Goal: Task Accomplishment & Management: Manage account settings

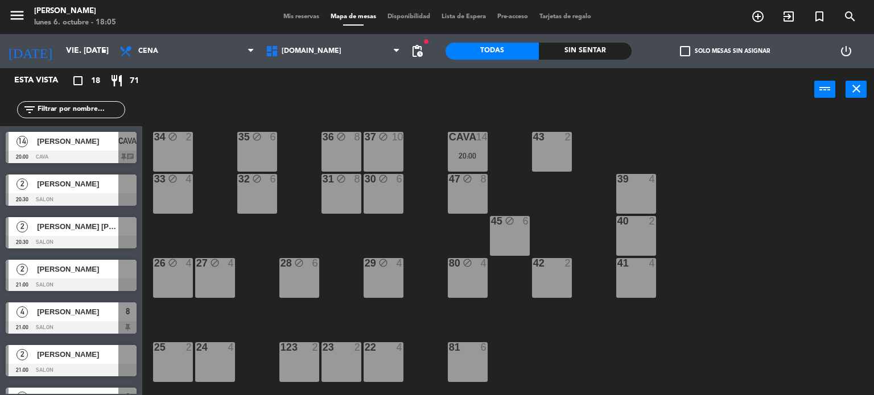
click at [616, 46] on div "Sin sentar" at bounding box center [585, 51] width 93 height 17
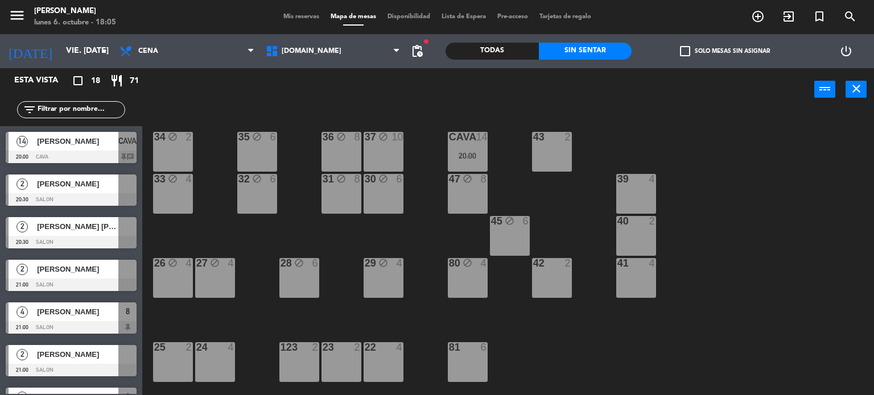
click at [701, 51] on label "check_box_outline_blank Solo mesas sin asignar" at bounding box center [725, 51] width 90 height 10
click at [725, 51] on input "check_box_outline_blank Solo mesas sin asignar" at bounding box center [725, 51] width 0 height 0
click at [114, 309] on div "Esta vista crop_square 12 restaurant 40 filter_list 2 Luciano Lanese 20:30 SALO…" at bounding box center [71, 231] width 142 height 327
click at [80, 321] on div "Esta vista crop_square 12 restaurant 40 filter_list 2 Luciano Lanese 20:30 SALO…" at bounding box center [71, 231] width 142 height 327
click at [355, 312] on div "34 block 2 35 block 6 36 block 8 43 2 37 block 10 CAVA 14 20:00 33 block 4 32 b…" at bounding box center [512, 253] width 723 height 284
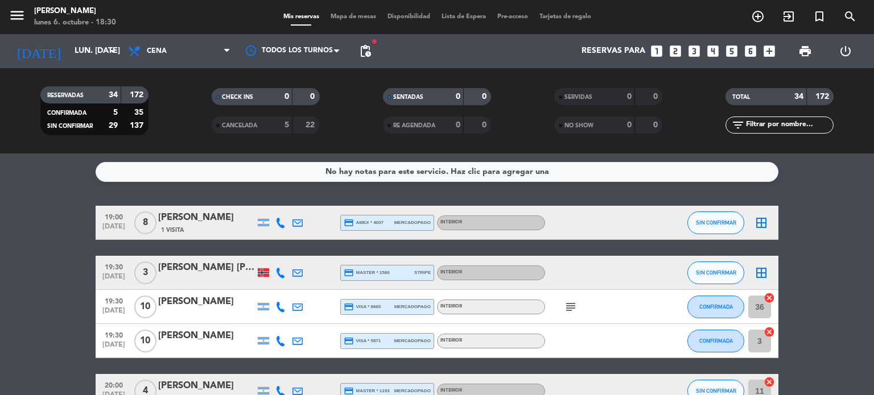
click at [344, 18] on span "Mapa de mesas" at bounding box center [353, 17] width 57 height 6
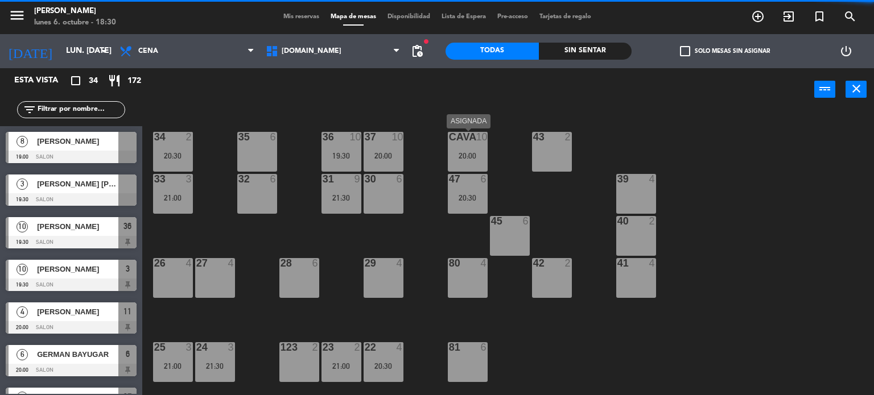
click at [460, 150] on div "CAVA 10 20:00" at bounding box center [468, 152] width 40 height 40
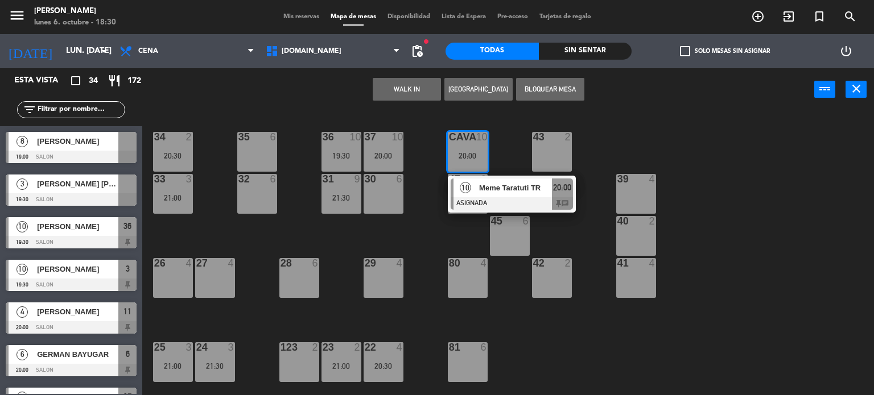
click at [494, 200] on div at bounding box center [512, 203] width 122 height 13
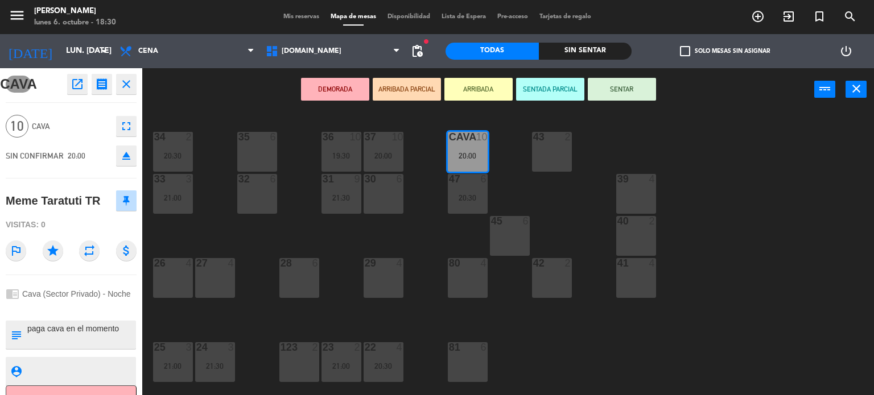
drag, startPoint x: 206, startPoint y: 317, endPoint x: 199, endPoint y: 315, distance: 7.2
click at [205, 317] on div "34 2 20:30 35 6 36 10 19:30 43 2 37 10 20:00 CAVA 10 20:00 33 3 21:00 32 6 31 9…" at bounding box center [512, 253] width 723 height 284
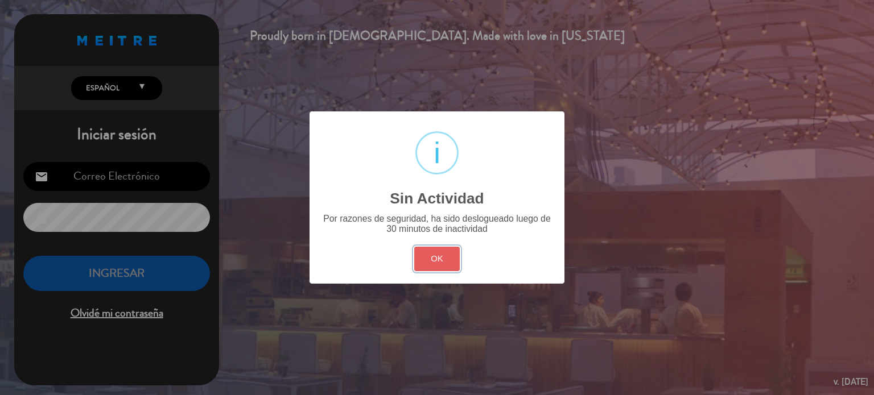
click at [452, 250] on button "OK" at bounding box center [437, 259] width 46 height 24
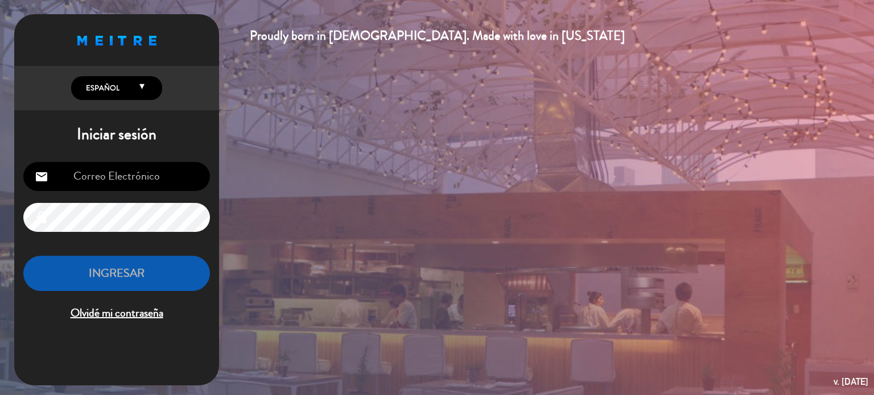
click at [127, 181] on input "email" at bounding box center [116, 176] width 187 height 29
type input "[EMAIL_ADDRESS][DOMAIN_NAME]"
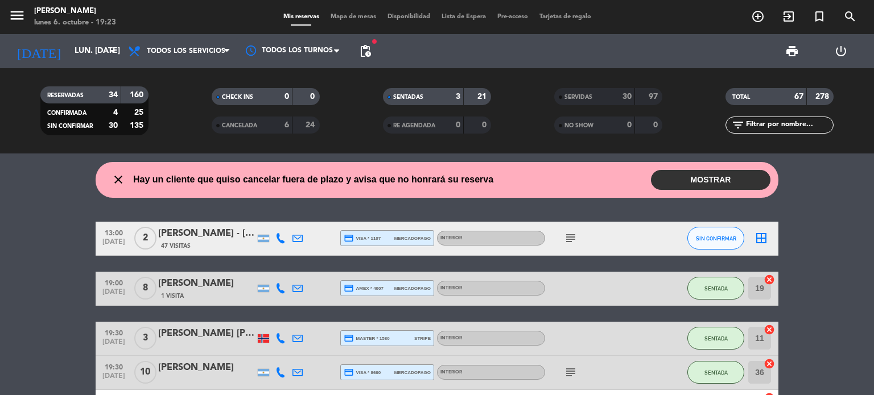
click at [730, 174] on button "MOSTRAR" at bounding box center [710, 180] width 119 height 20
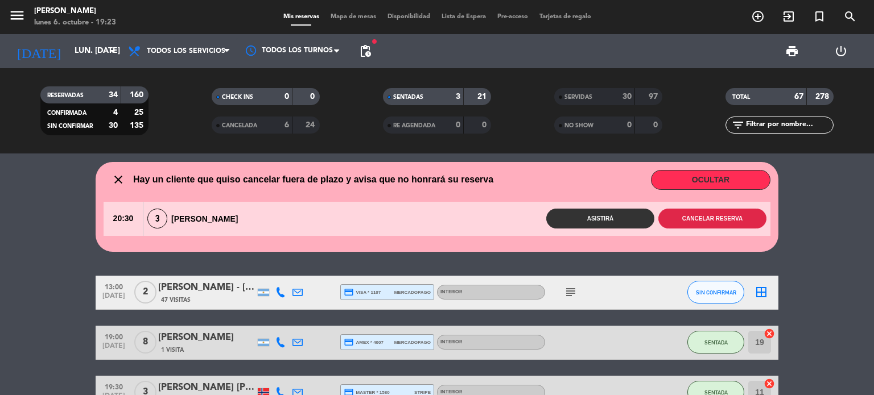
click at [755, 222] on button "Cancelar reserva" at bounding box center [712, 219] width 108 height 20
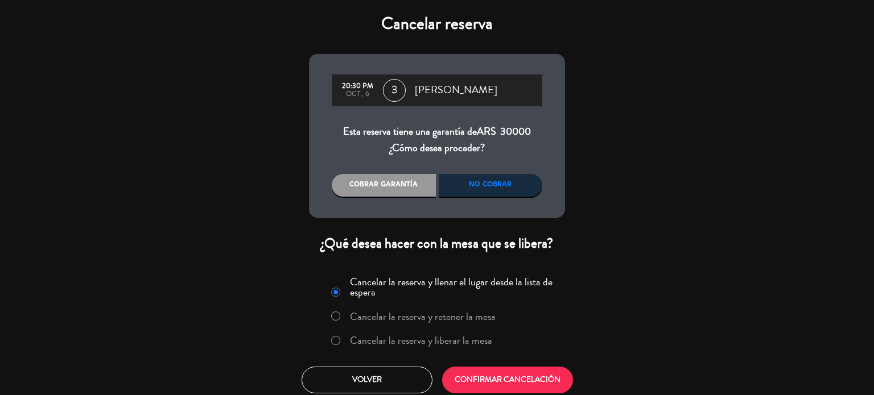
scroll to position [6, 0]
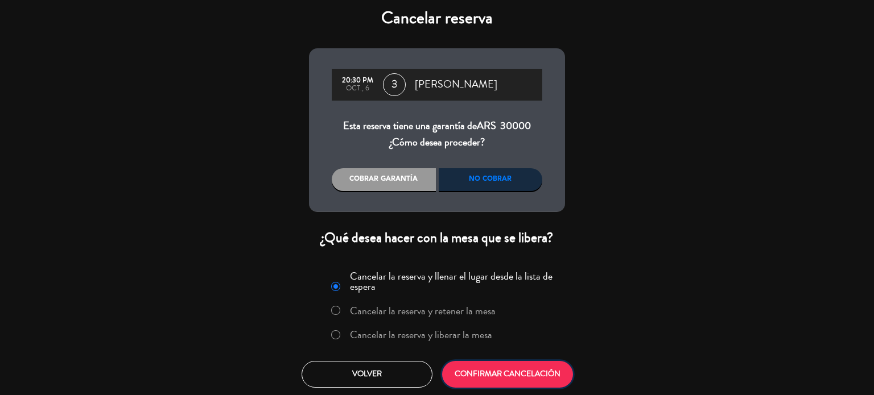
click at [522, 362] on button "CONFIRMAR CANCELACIÓN" at bounding box center [507, 374] width 131 height 27
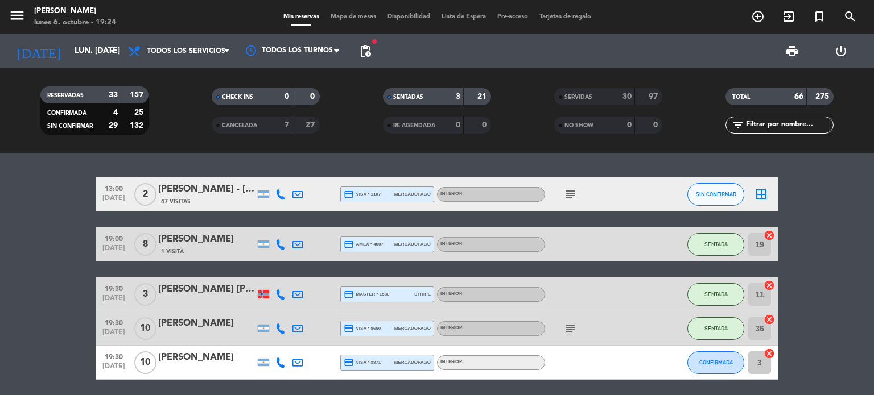
click at [352, 19] on span "Mapa de mesas" at bounding box center [353, 17] width 57 height 6
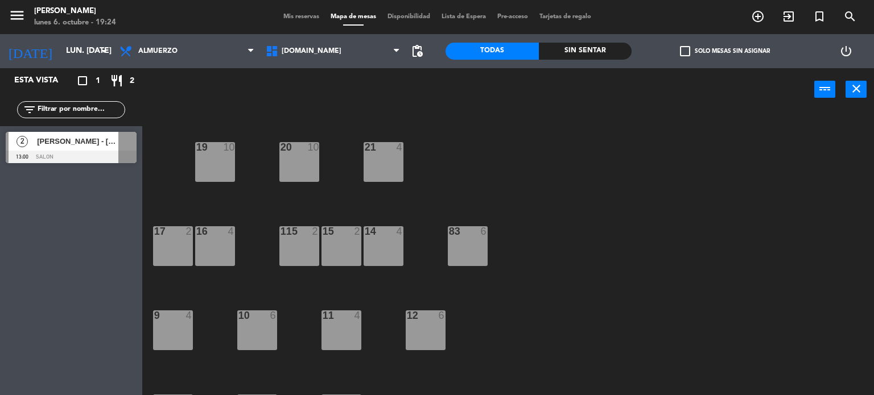
scroll to position [407, 0]
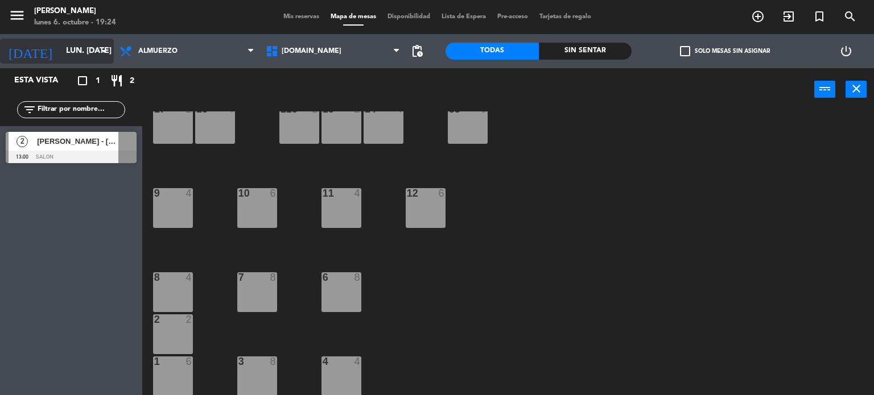
drag, startPoint x: 66, startPoint y: 49, endPoint x: 73, endPoint y: 57, distance: 10.1
click at [73, 57] on input "lun. [DATE]" at bounding box center [114, 51] width 108 height 20
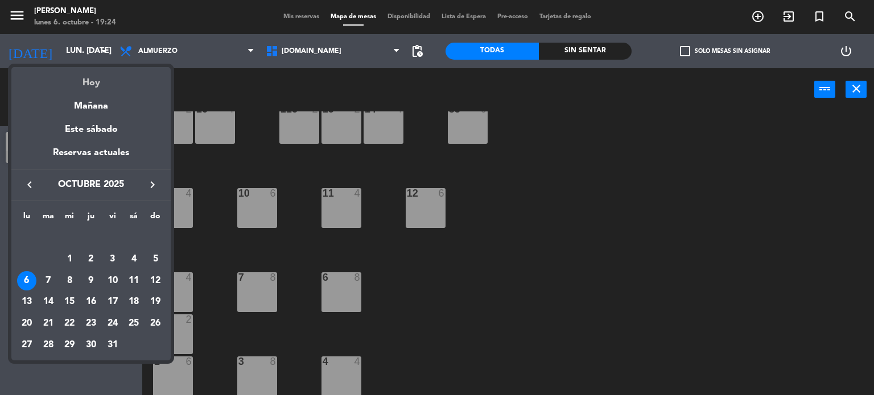
click at [91, 86] on div "Hoy" at bounding box center [90, 78] width 159 height 23
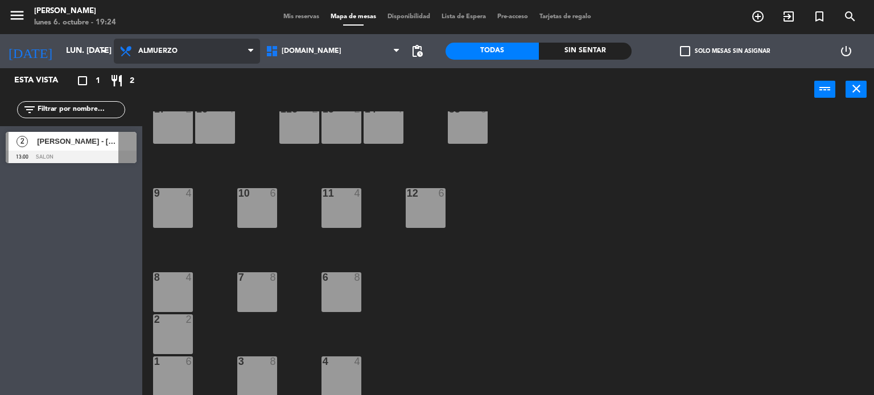
click at [208, 44] on span "Almuerzo" at bounding box center [187, 51] width 146 height 25
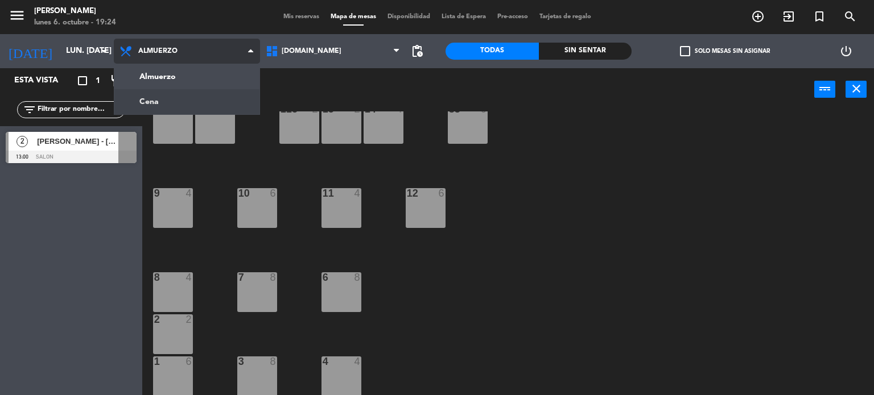
click at [163, 109] on ng-component "menu Gardiner lunes 6. octubre - 19:24 Mis reservas Mapa de mesas Disponibilida…" at bounding box center [437, 198] width 874 height 396
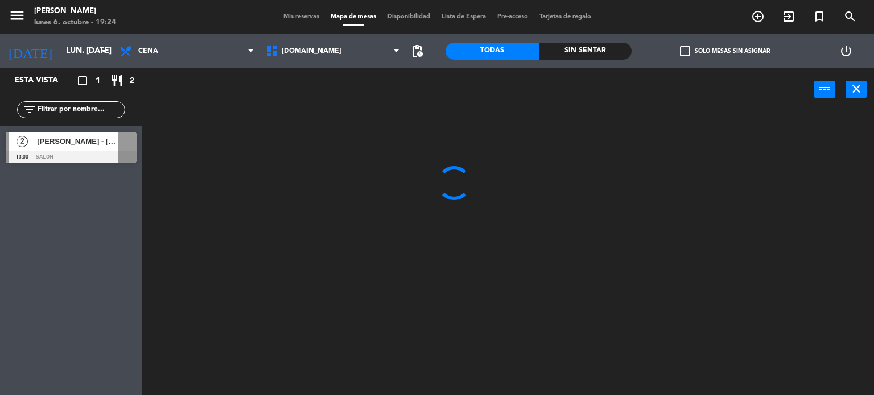
scroll to position [0, 0]
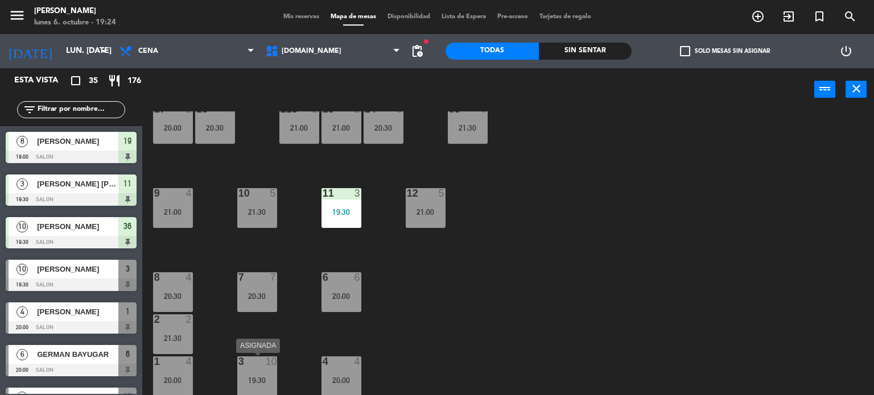
click at [251, 371] on div "3 10 19:30" at bounding box center [257, 377] width 40 height 40
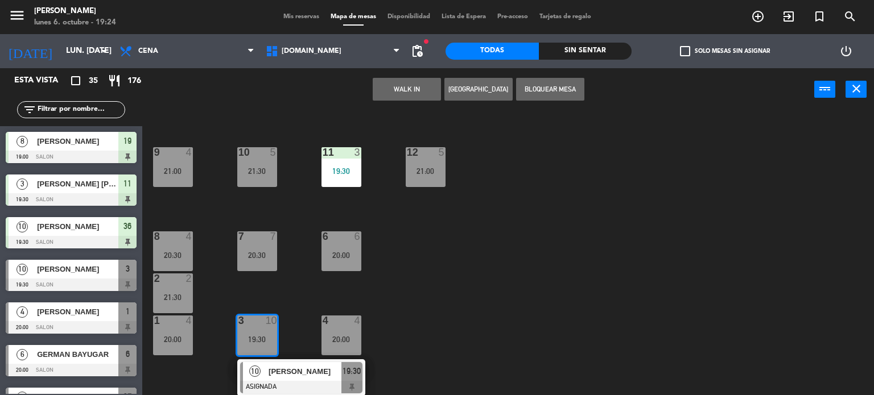
click at [321, 380] on div "10 Maximiliano Ariel Lopez ASIGNADA 19:30" at bounding box center [301, 378] width 145 height 37
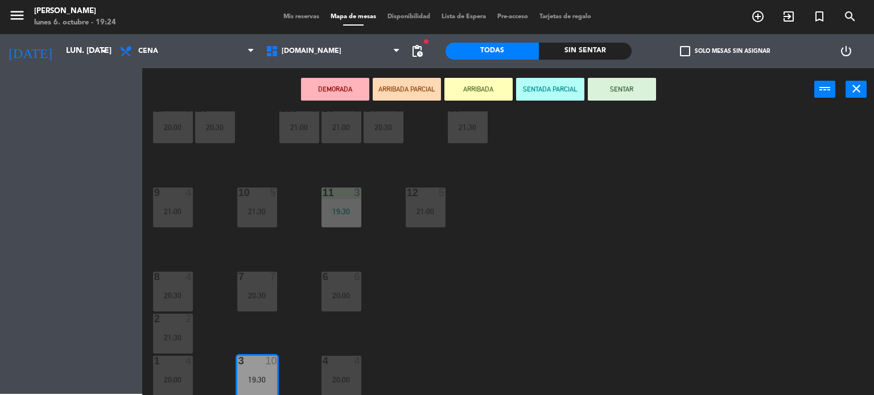
scroll to position [407, 0]
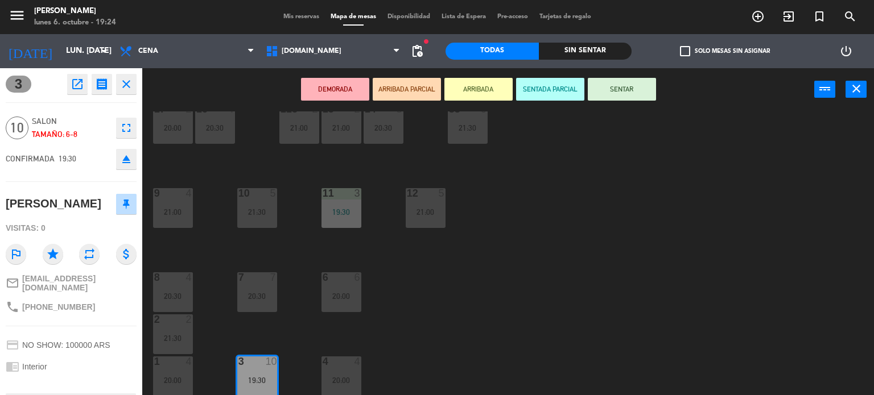
click at [618, 95] on button "SENTAR" at bounding box center [622, 89] width 68 height 23
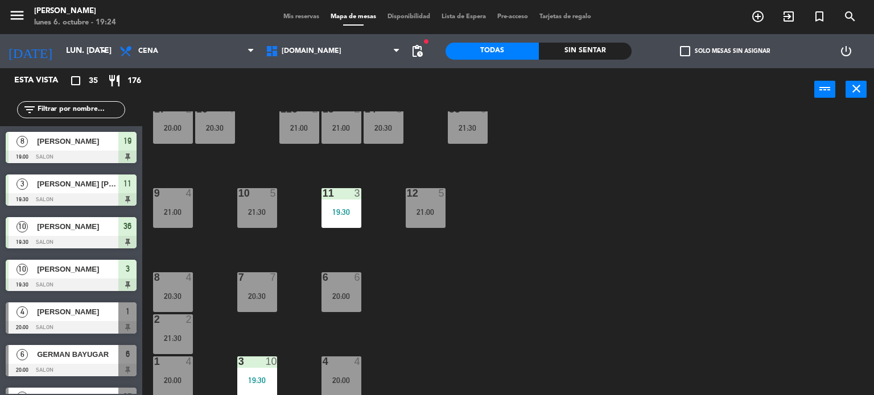
click at [271, 379] on div "19:30" at bounding box center [257, 381] width 40 height 8
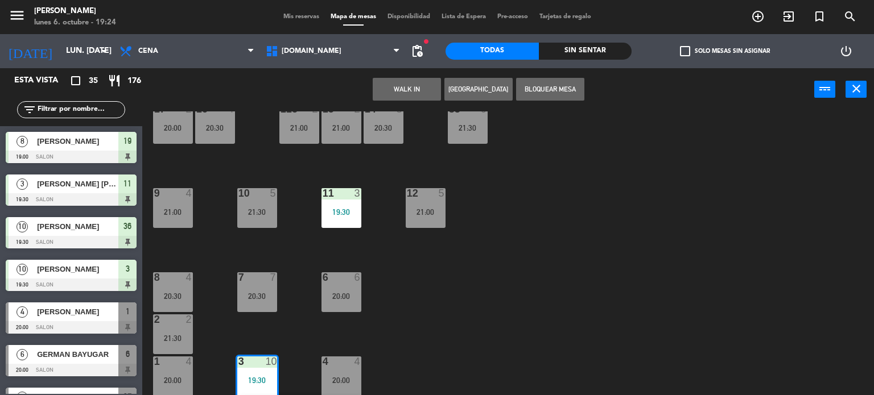
scroll to position [448, 0]
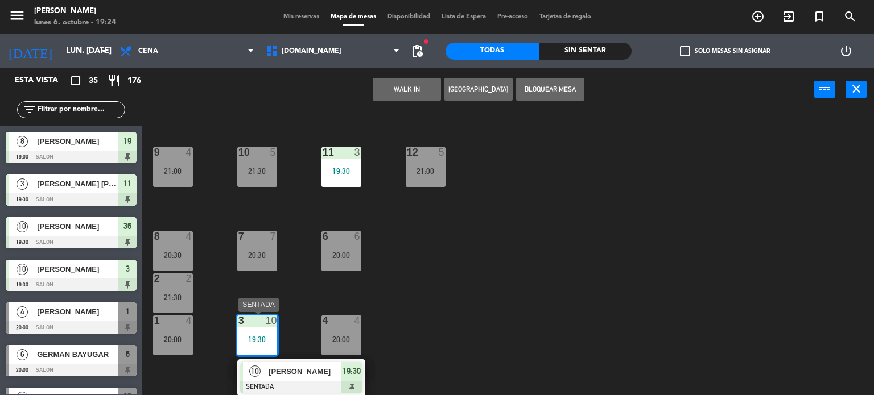
click at [328, 382] on div at bounding box center [301, 387] width 122 height 13
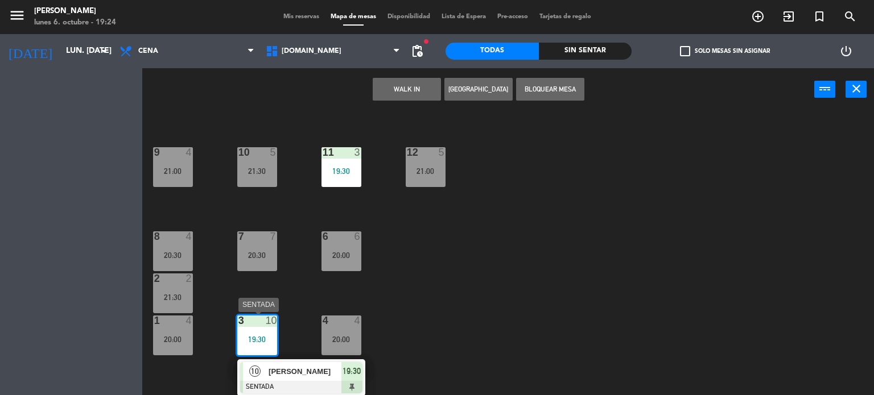
scroll to position [407, 0]
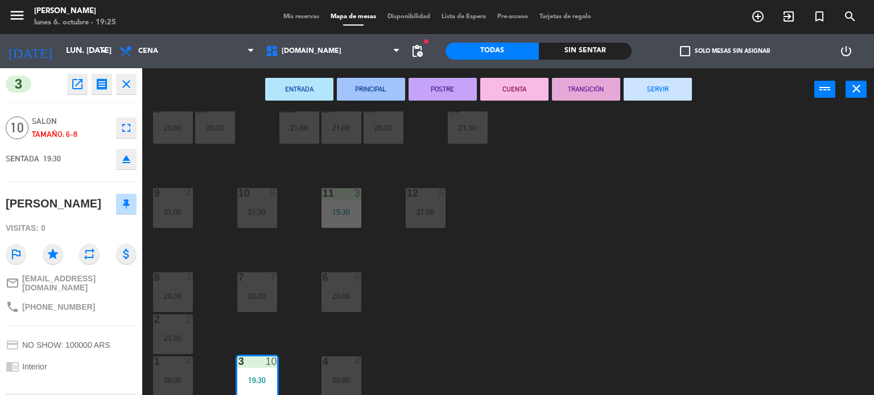
click at [472, 338] on div "34 2 20:30 35 6 36 10 19:30 43 2 37 10 20:00 CAVA 10 20:00 33 3 21:00 32 6 31 9…" at bounding box center [512, 253] width 723 height 284
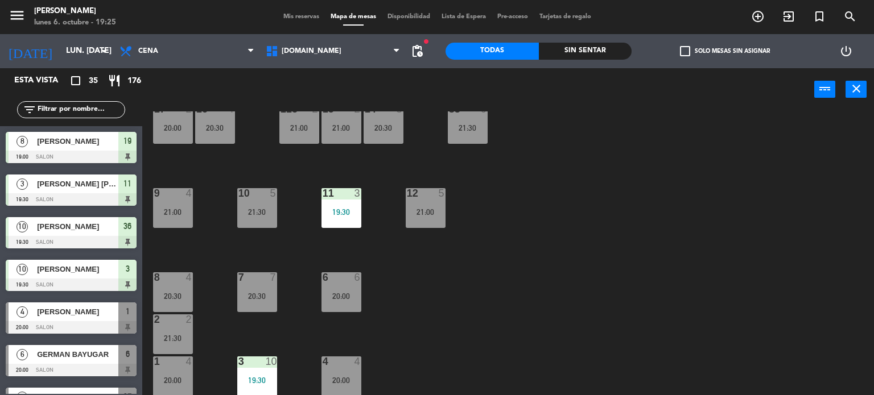
click at [280, 368] on div "34 2 20:30 35 6 36 10 19:30 43 2 37 10 20:00 CAVA 10 20:00 33 3 21:00 32 6 31 9…" at bounding box center [512, 253] width 723 height 284
click at [768, 204] on div "34 2 20:30 35 6 36 10 19:30 43 2 37 10 20:00 CAVA 10 20:00 33 3 21:00 32 6 31 9…" at bounding box center [512, 253] width 723 height 284
click at [77, 115] on input "text" at bounding box center [80, 110] width 88 height 13
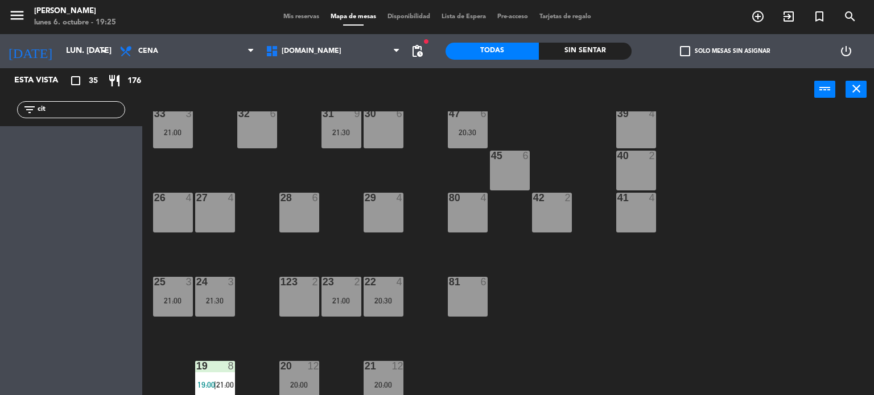
scroll to position [0, 0]
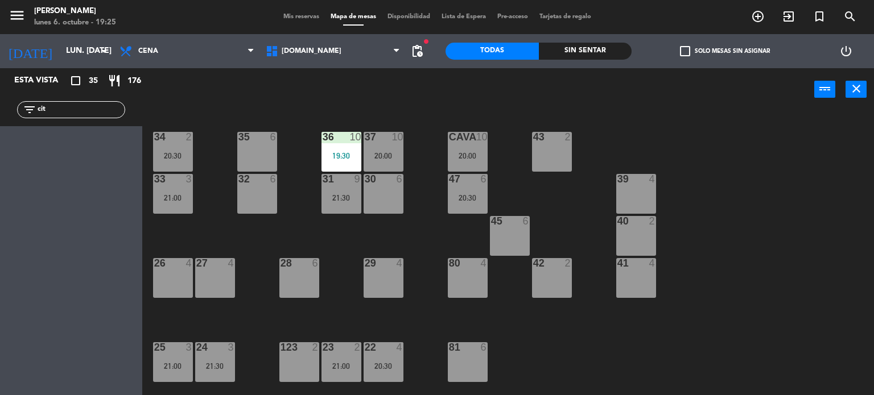
type input "cit"
drag, startPoint x: 332, startPoint y: 129, endPoint x: 366, endPoint y: 184, distance: 64.4
click at [334, 138] on div "34 2 20:30 35 6 36 10 19:30 43 2 37 10 20:00 CAVA 10 20:00 33 3 21:00 32 6 31 9…" at bounding box center [512, 253] width 723 height 284
click at [364, 183] on div "30 6" at bounding box center [383, 194] width 40 height 40
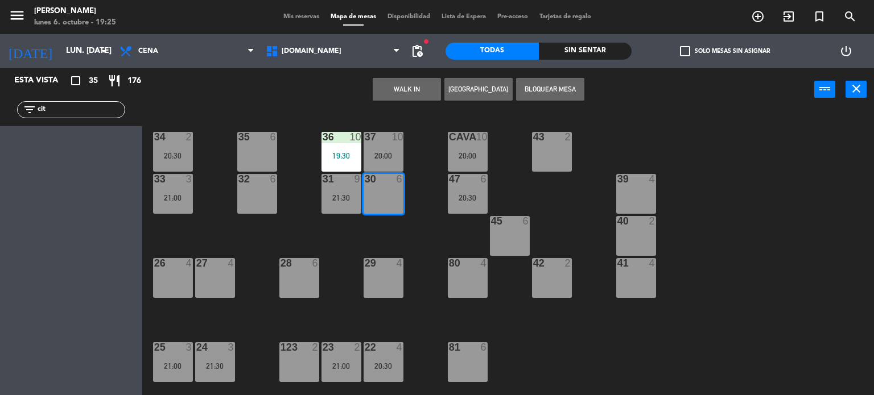
click at [334, 259] on div "34 2 20:30 35 6 36 10 19:30 43 2 37 10 20:00 CAVA 10 20:00 33 3 21:00 32 6 31 9…" at bounding box center [512, 253] width 723 height 284
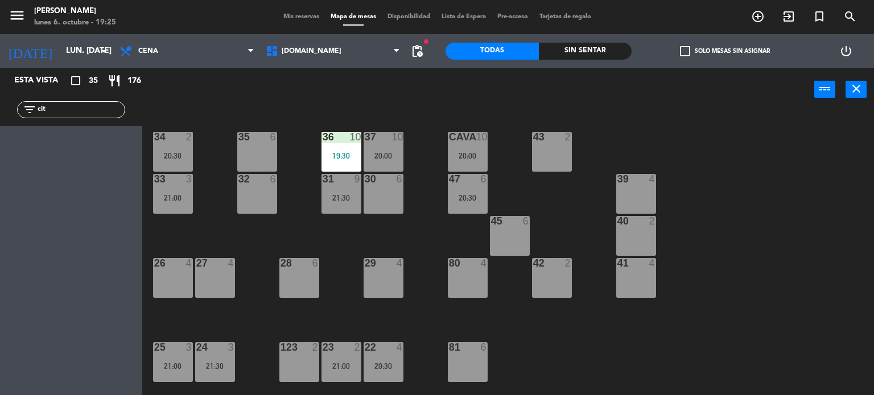
click at [348, 145] on div "36 10 19:30" at bounding box center [341, 152] width 40 height 40
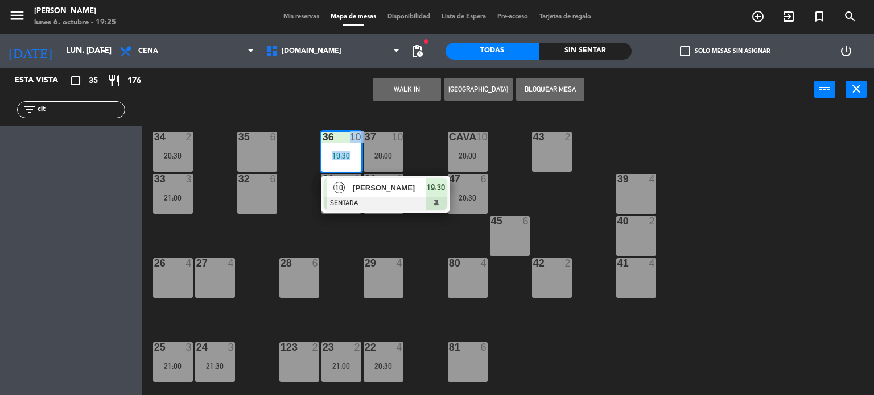
click at [354, 203] on div at bounding box center [385, 203] width 122 height 13
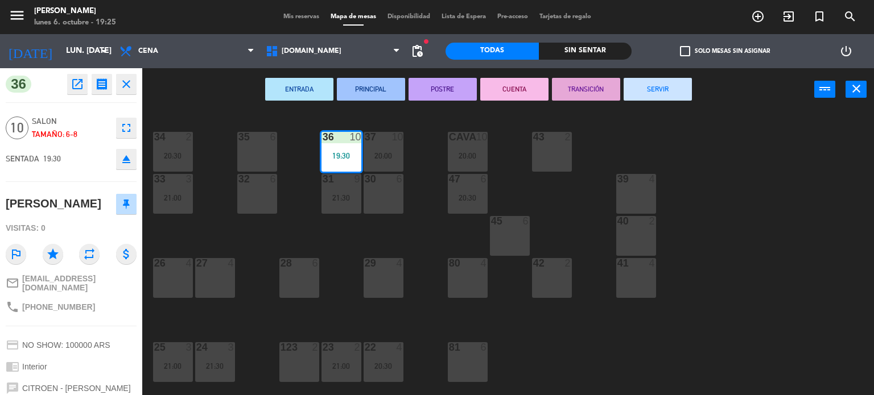
scroll to position [57, 0]
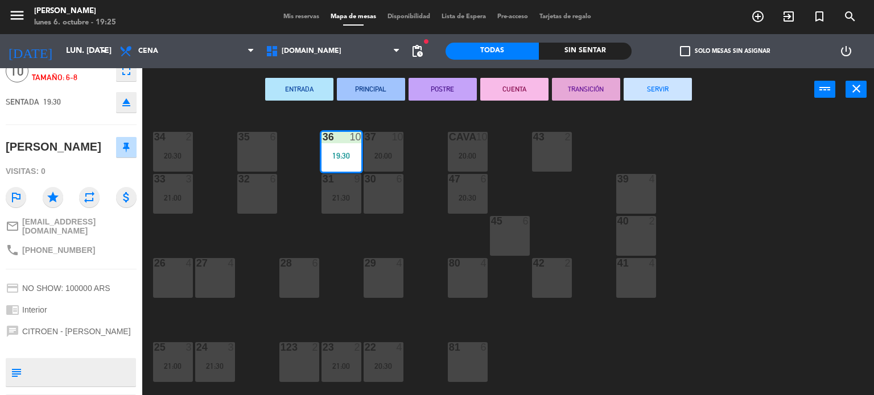
click at [356, 234] on div "34 2 20:30 35 6 36 10 19:30 43 2 37 10 20:00 CAVA 10 20:00 33 3 21:00 32 6 31 9…" at bounding box center [512, 253] width 723 height 284
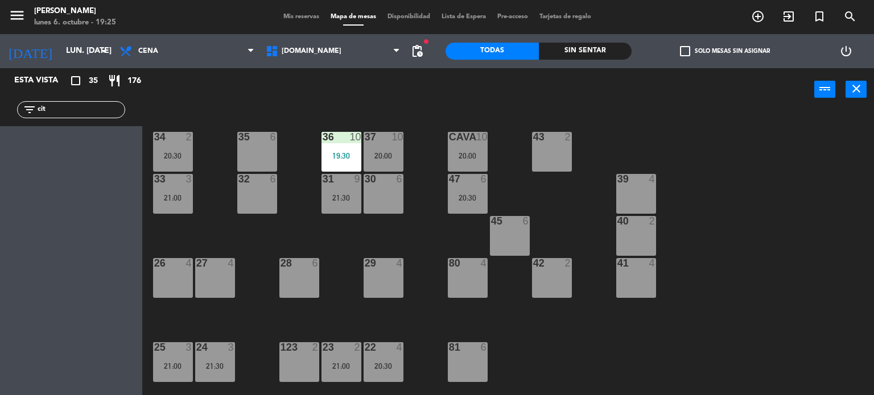
click at [365, 141] on div "37" at bounding box center [365, 137] width 1 height 10
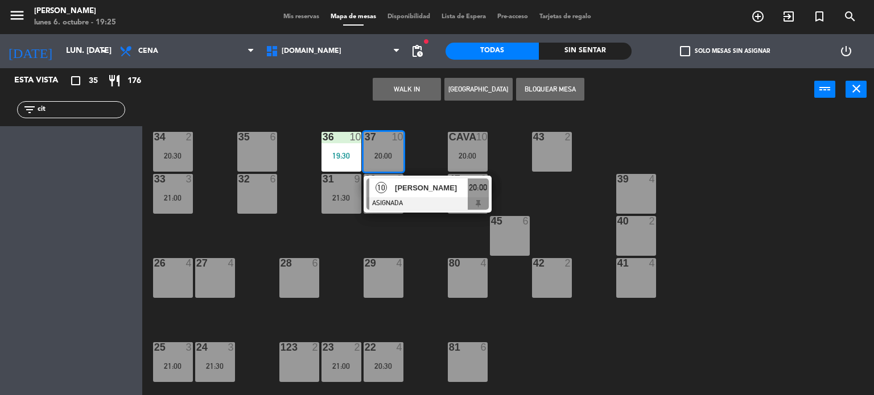
click at [359, 254] on div "34 2 20:30 35 6 36 10 19:30 43 2 37 10 20:00 10 Mabel Mompo ASIGNADA 20:00 CAVA…" at bounding box center [512, 253] width 723 height 284
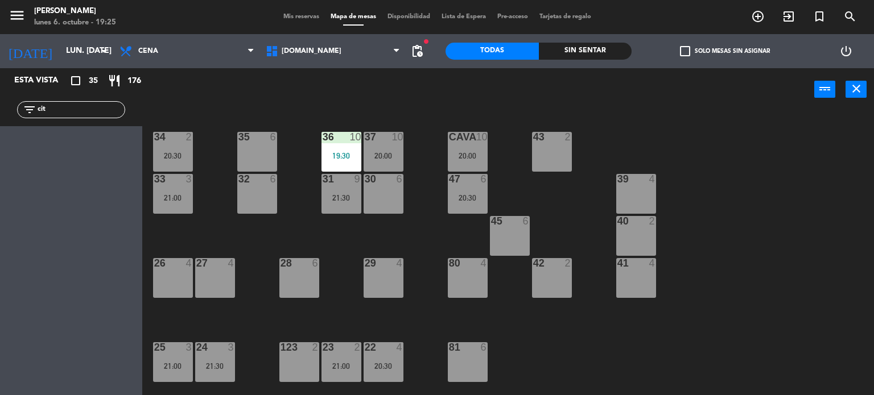
click at [349, 156] on div "19:30" at bounding box center [341, 156] width 40 height 8
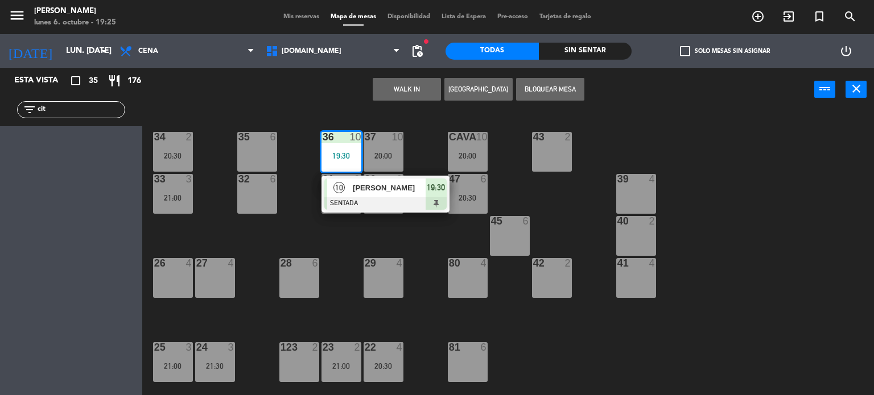
click at [361, 187] on span "[PERSON_NAME]" at bounding box center [389, 188] width 73 height 12
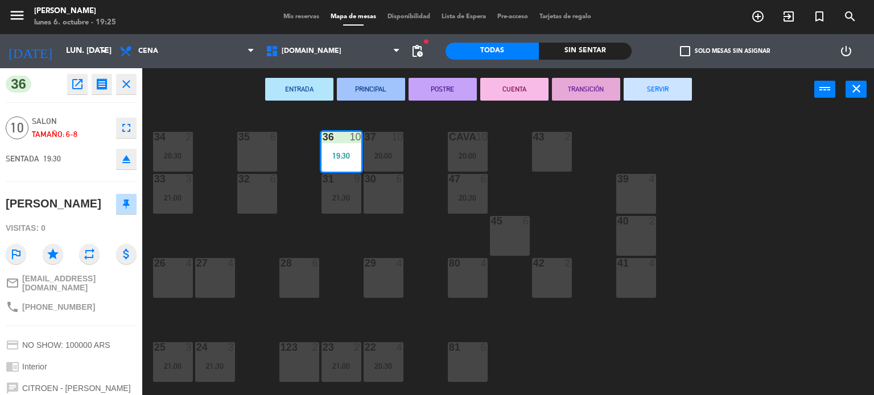
click at [700, 333] on div "34 2 20:30 35 6 36 10 19:30 43 2 37 10 20:00 CAVA 10 20:00 33 3 21:00 32 6 31 9…" at bounding box center [512, 253] width 723 height 284
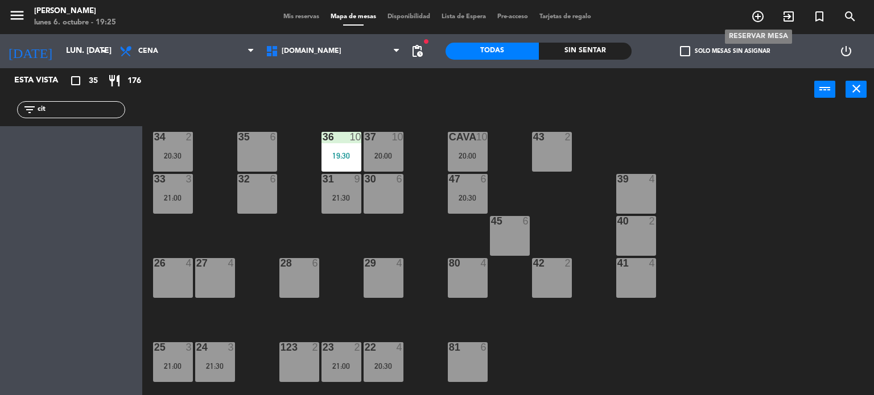
click at [758, 18] on icon "add_circle_outline" at bounding box center [758, 17] width 14 height 14
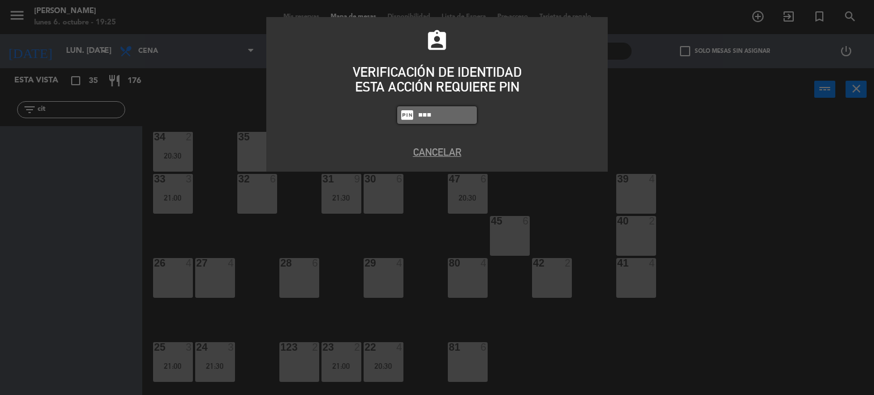
type input "3871"
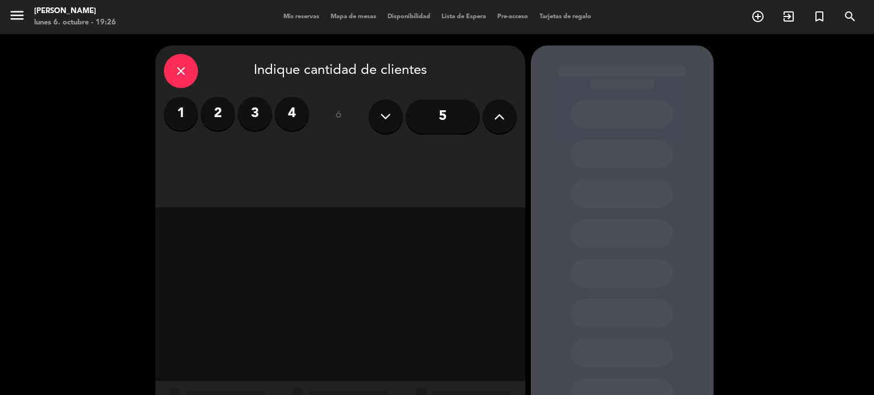
click at [491, 130] on button at bounding box center [499, 117] width 34 height 34
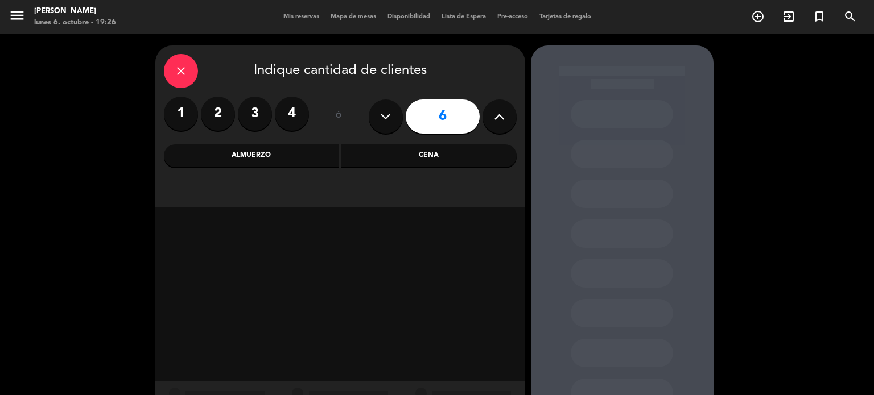
click at [465, 155] on div "Cena" at bounding box center [428, 155] width 175 height 23
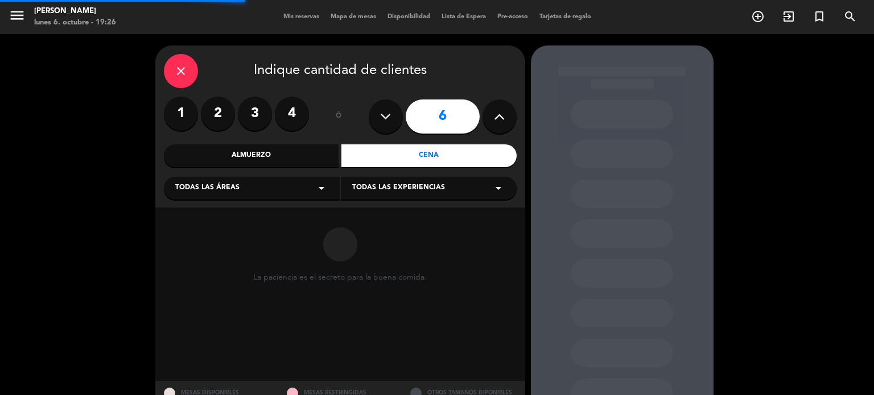
click at [208, 209] on div "La paciencia es el secreto para la buena comida." at bounding box center [340, 295] width 370 height 174
click at [222, 197] on div "Todas las áreas arrow_drop_down" at bounding box center [252, 188] width 176 height 23
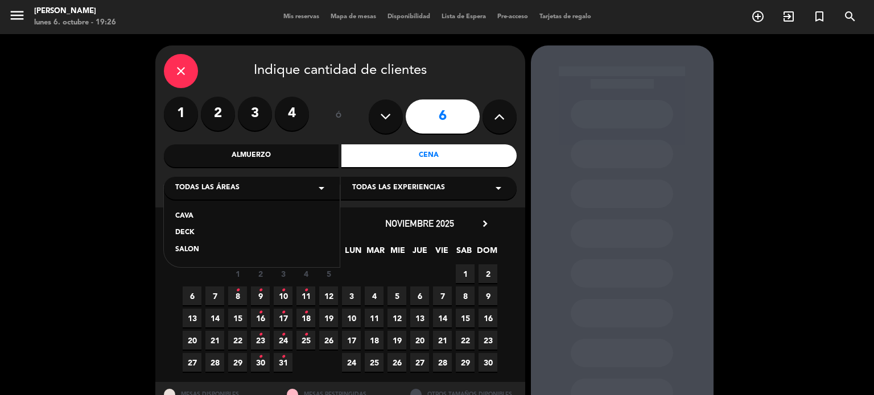
click at [203, 249] on div "SALON" at bounding box center [251, 250] width 153 height 11
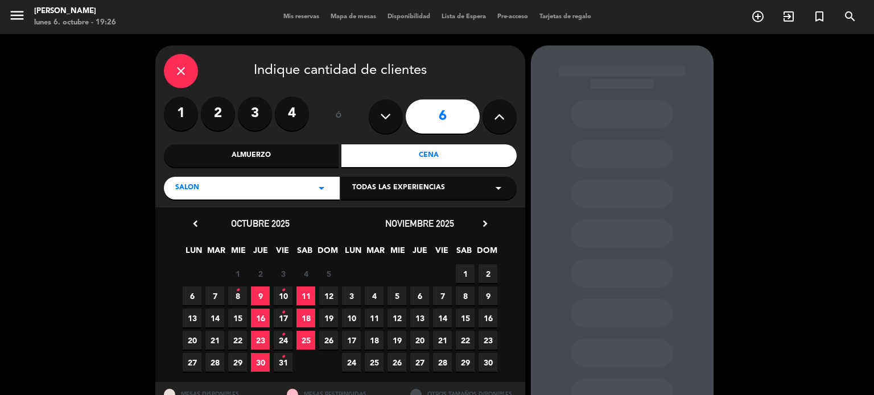
click at [193, 289] on span "6" at bounding box center [192, 296] width 19 height 19
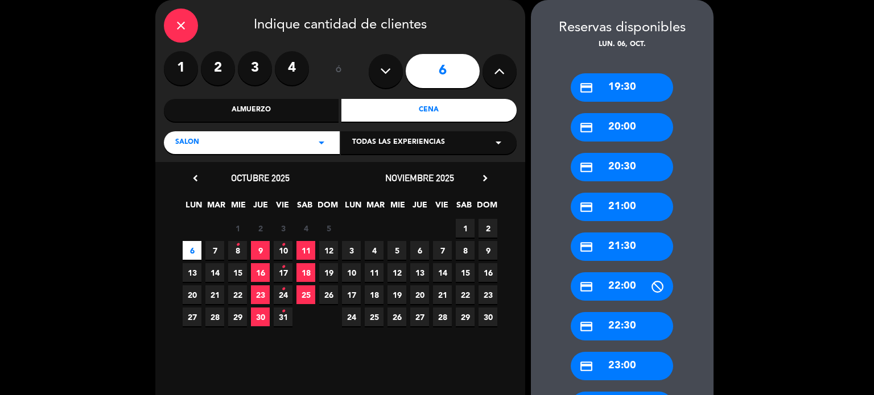
scroll to position [142, 0]
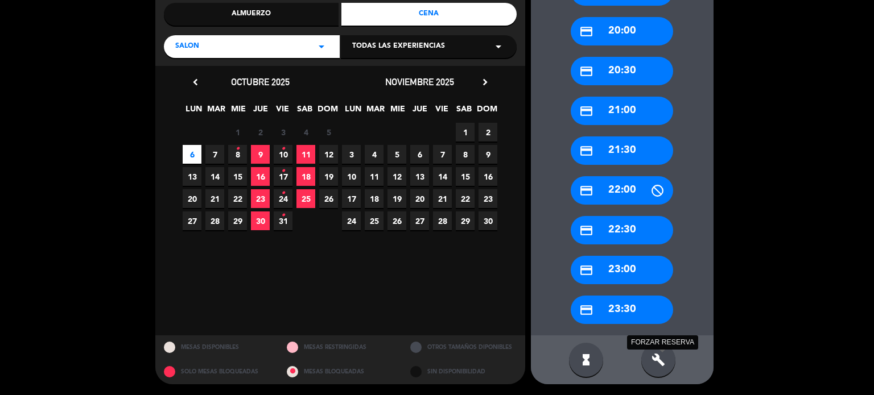
click at [662, 358] on icon "build" at bounding box center [658, 360] width 14 height 14
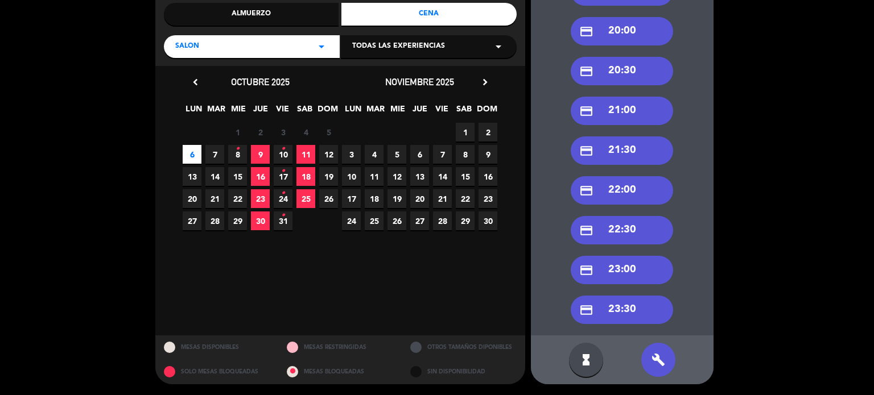
scroll to position [0, 0]
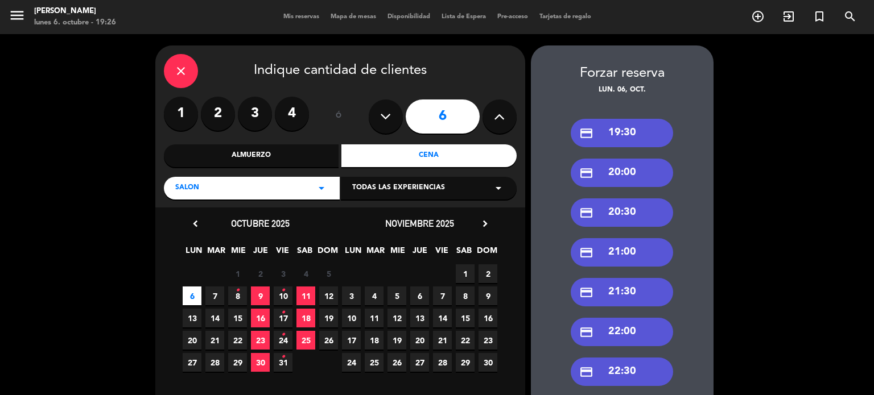
click at [652, 257] on div "credit_card 21:00" at bounding box center [622, 252] width 102 height 28
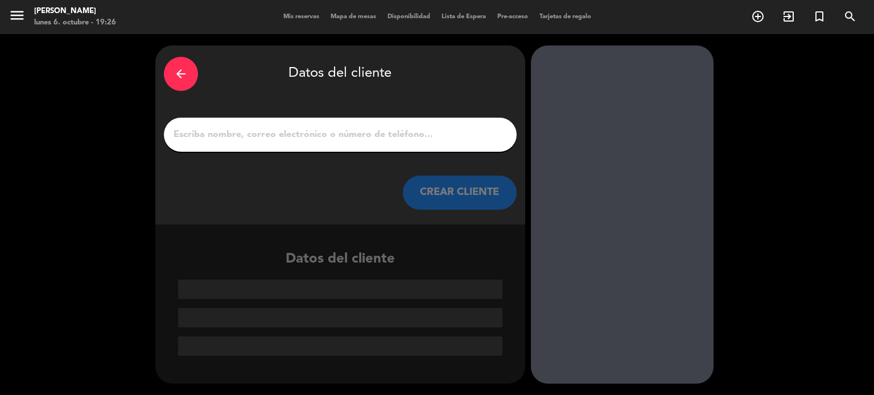
click at [354, 144] on div at bounding box center [340, 135] width 353 height 34
click at [192, 81] on div "arrow_back Datos del cliente" at bounding box center [340, 74] width 353 height 40
click at [192, 81] on div "arrow_back" at bounding box center [181, 74] width 34 height 34
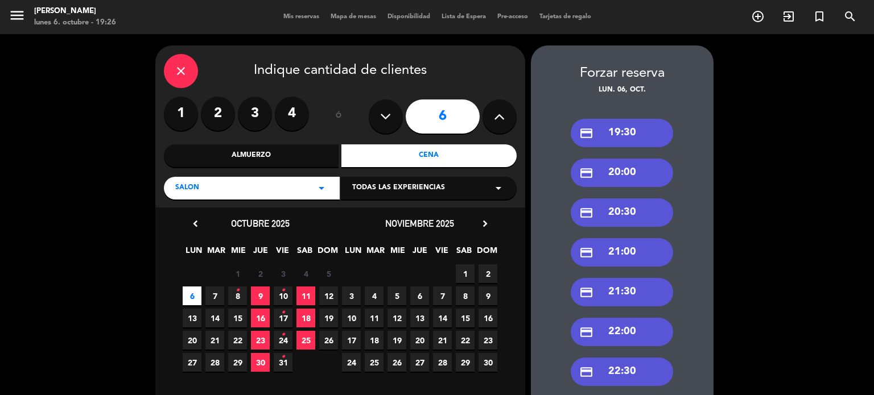
click at [275, 113] on label "4" at bounding box center [292, 114] width 34 height 34
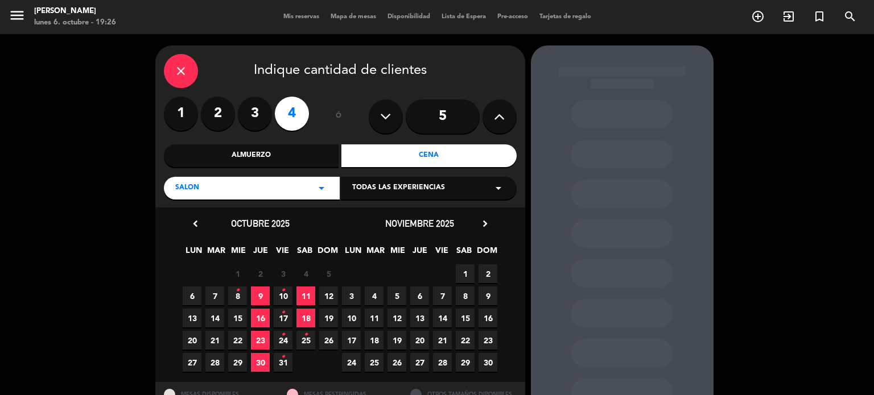
click at [196, 299] on span "6" at bounding box center [192, 296] width 19 height 19
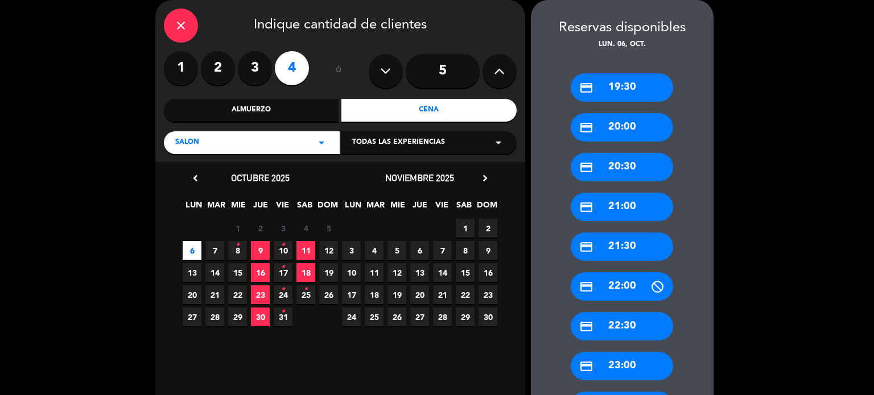
scroll to position [142, 0]
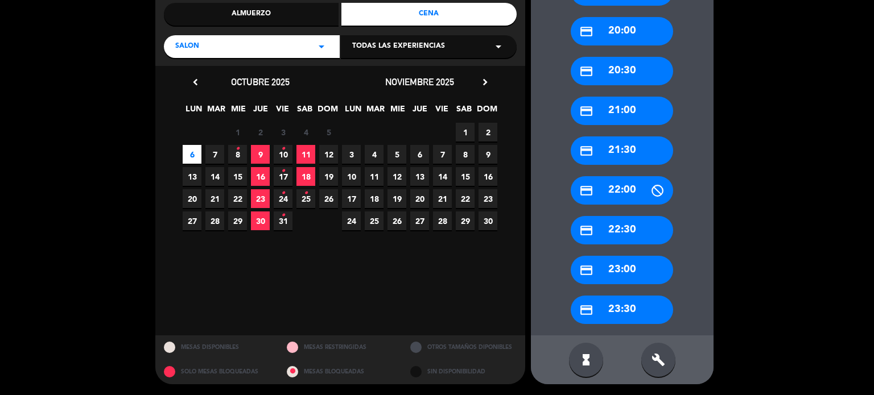
click at [650, 357] on div "build" at bounding box center [658, 360] width 34 height 34
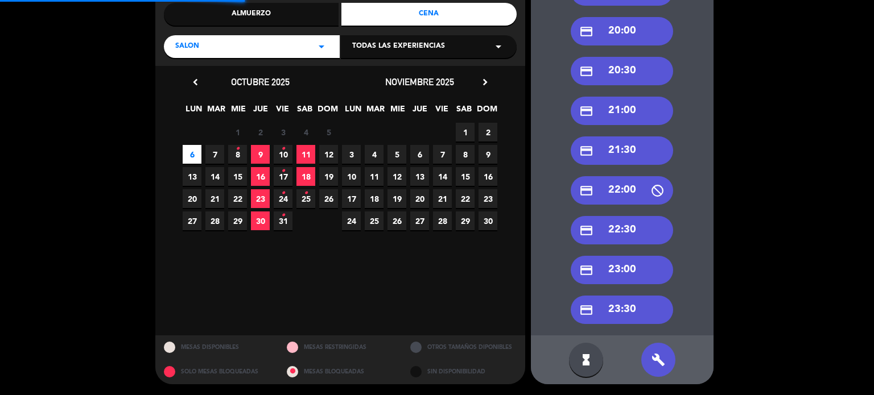
scroll to position [28, 0]
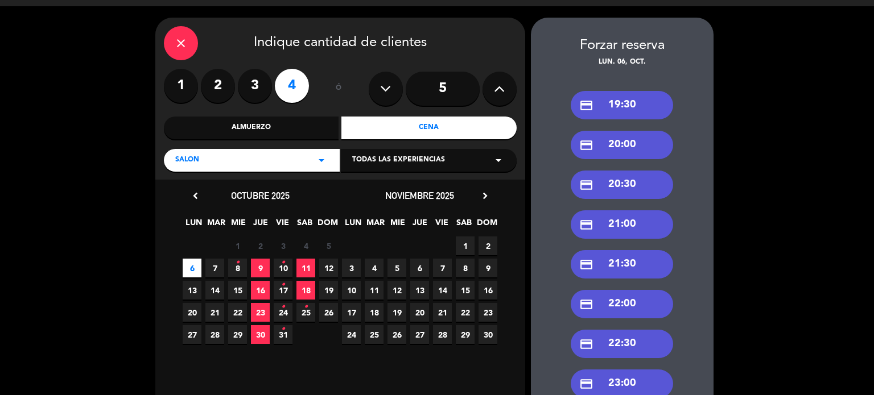
click at [620, 218] on div "credit_card 21:00" at bounding box center [622, 224] width 102 height 28
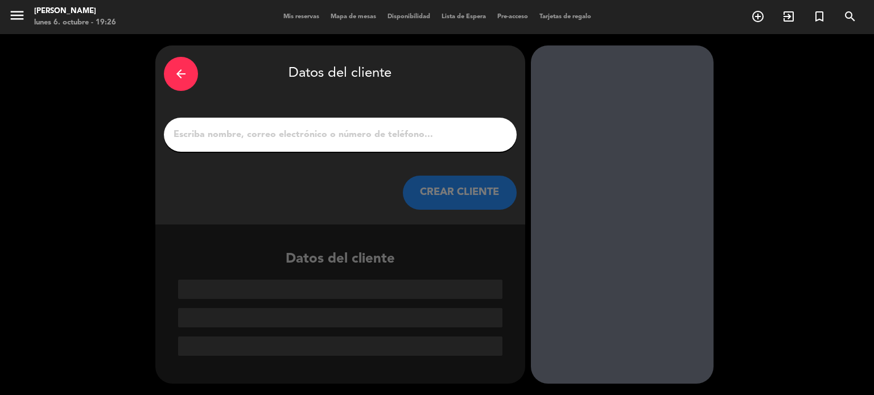
click at [369, 142] on input "1" at bounding box center [340, 135] width 336 height 16
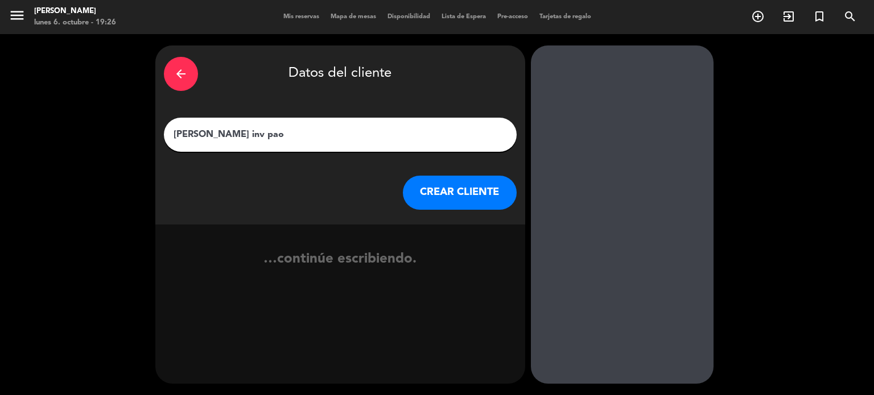
type input "[PERSON_NAME] inv pao"
click at [467, 204] on button "CREAR CLIENTE" at bounding box center [460, 193] width 114 height 34
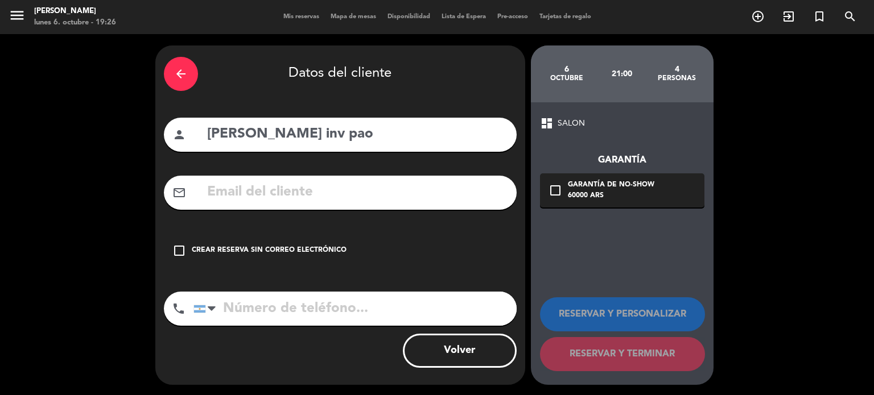
click at [366, 242] on div "check_box_outline_blank Crear reserva sin correo electrónico" at bounding box center [340, 251] width 353 height 34
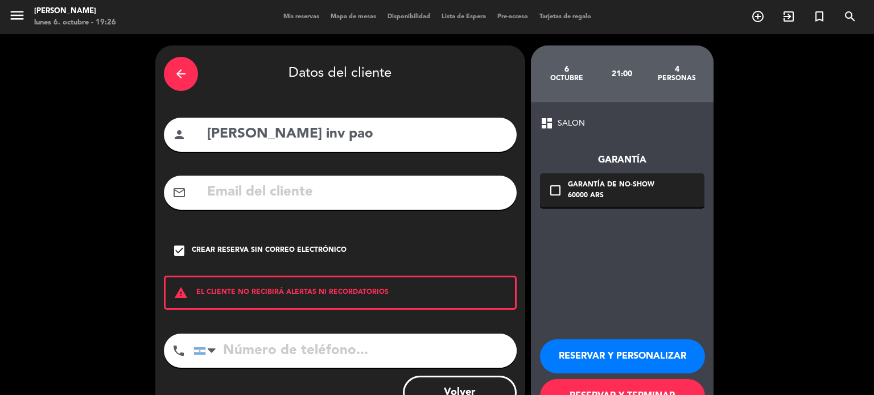
scroll to position [43, 0]
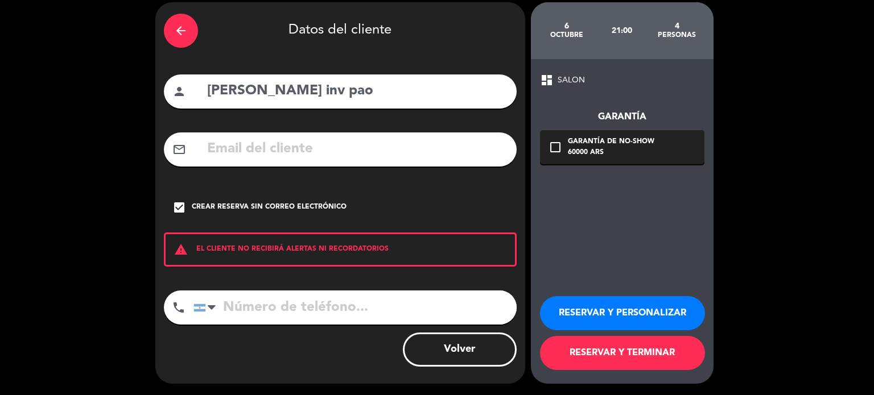
click at [630, 361] on button "RESERVAR Y TERMINAR" at bounding box center [622, 353] width 165 height 34
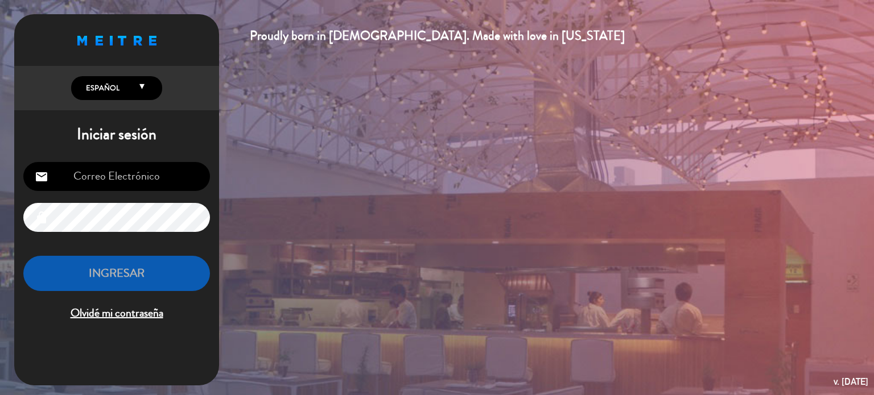
click at [146, 178] on input "email" at bounding box center [116, 176] width 187 height 29
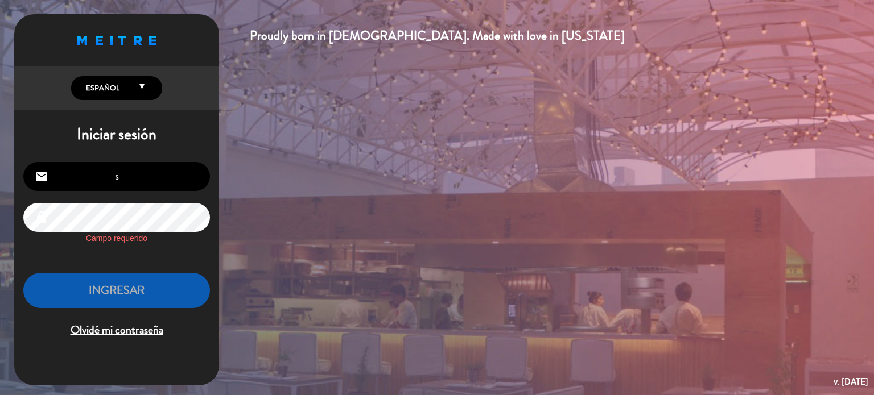
click at [146, 178] on input "s" at bounding box center [116, 176] width 187 height 29
type input "[EMAIL_ADDRESS][DOMAIN_NAME]"
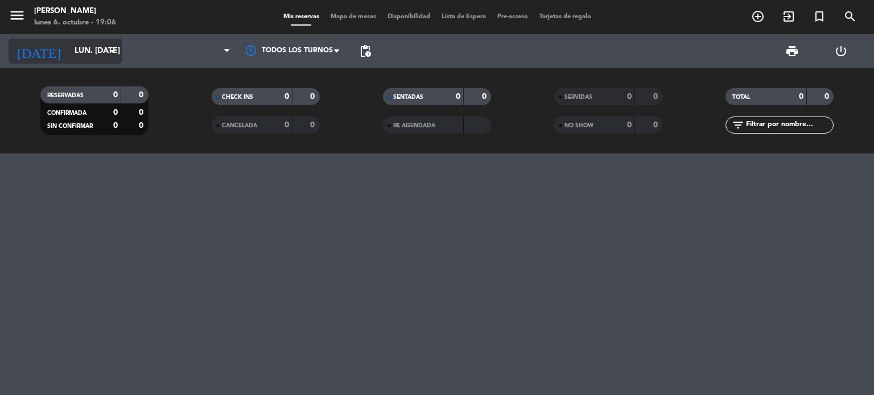
click at [90, 61] on input "lun. [DATE]" at bounding box center [123, 51] width 108 height 20
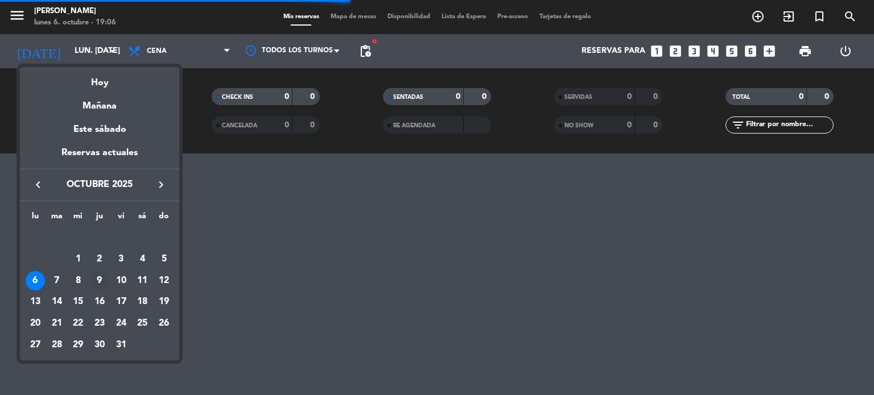
click at [99, 274] on div "9" at bounding box center [99, 280] width 19 height 19
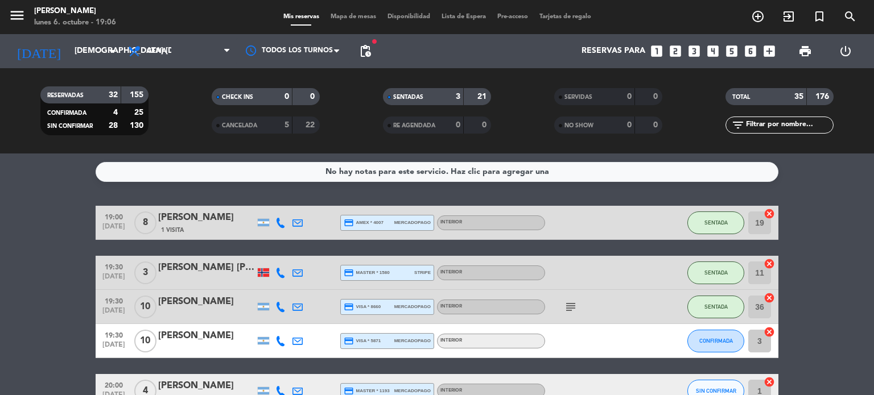
scroll to position [81, 0]
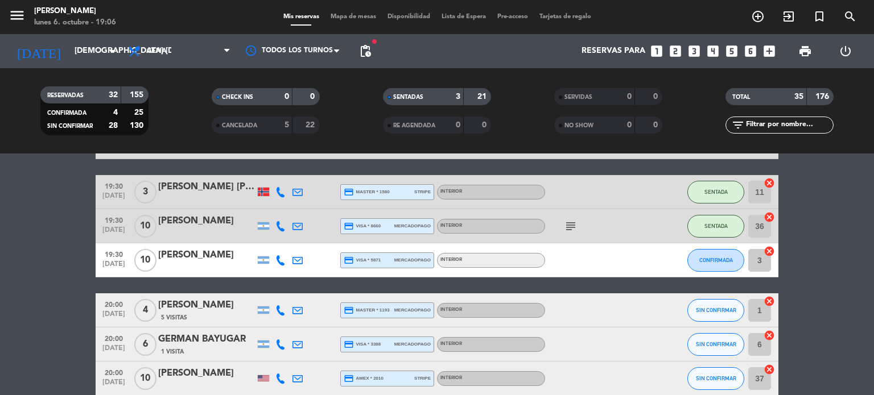
click at [241, 325] on div "20:00 [DATE] 4 [PERSON_NAME] 5 Visitas credit_card master * 1193 mercadopago In…" at bounding box center [437, 311] width 683 height 34
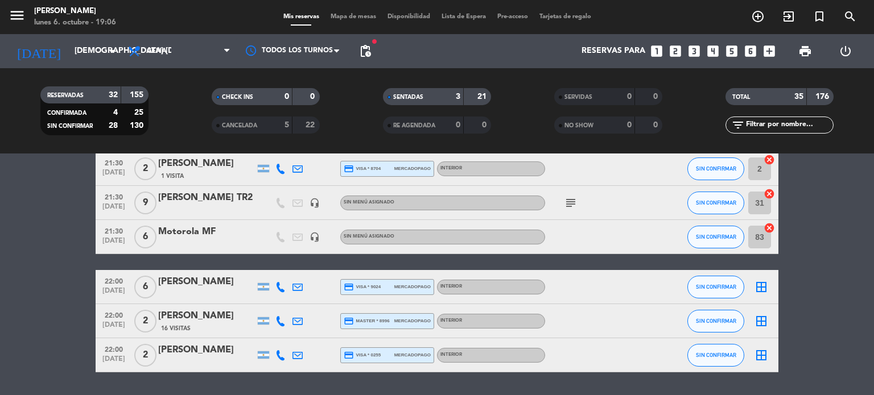
scroll to position [1064, 0]
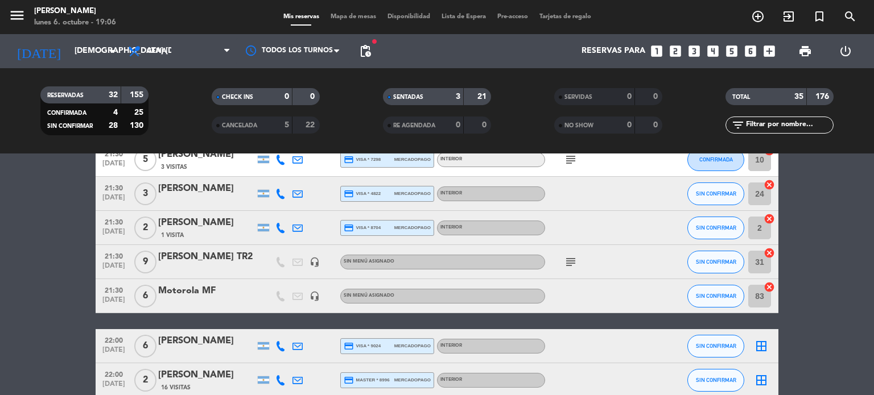
click at [83, 35] on div "[DATE] jue. [DATE] arrow_drop_down" at bounding box center [66, 51] width 114 height 34
click at [89, 52] on input "[DEMOGRAPHIC_DATA] [DATE]" at bounding box center [123, 51] width 108 height 20
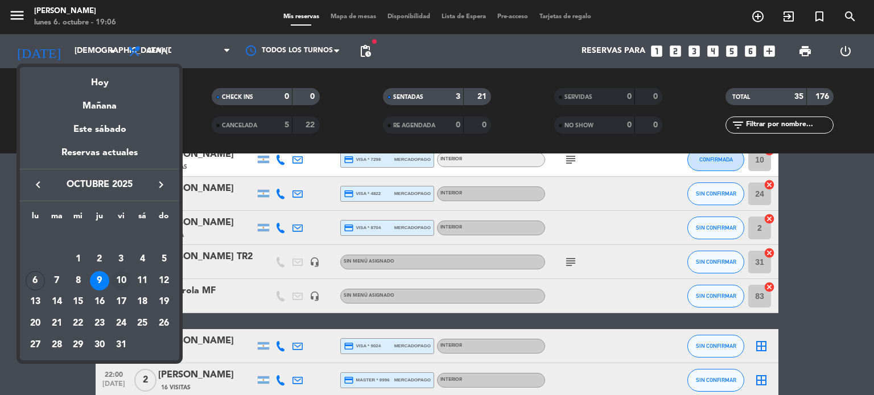
click at [125, 283] on div "10" at bounding box center [120, 280] width 19 height 19
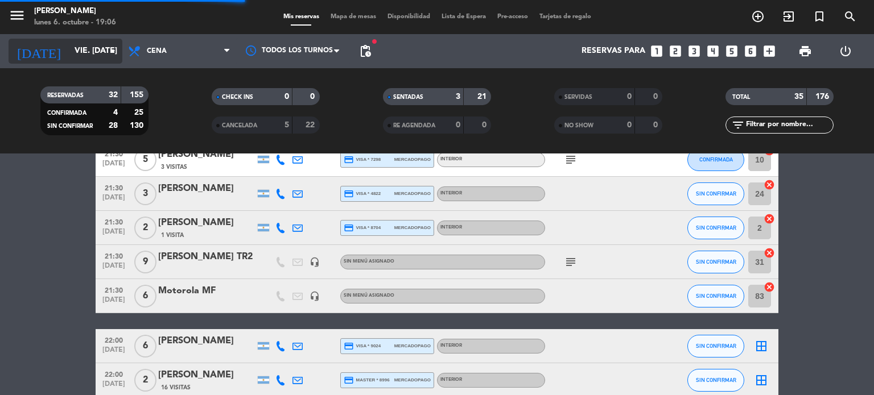
click at [96, 61] on input "vie. [DATE]" at bounding box center [123, 51] width 108 height 20
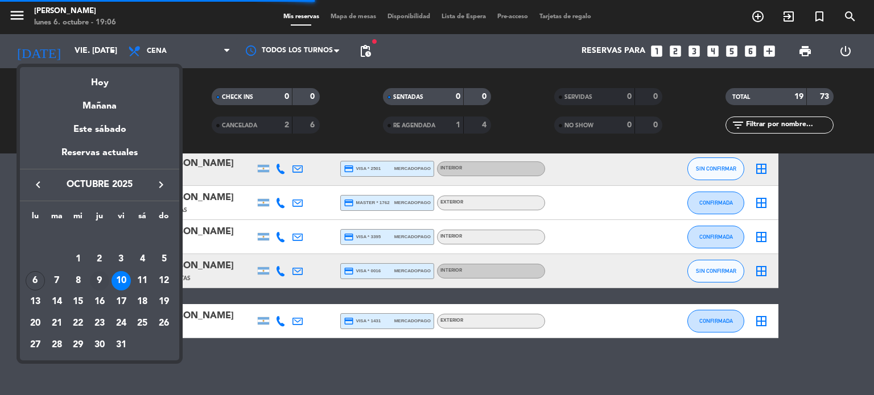
scroll to position [595, 0]
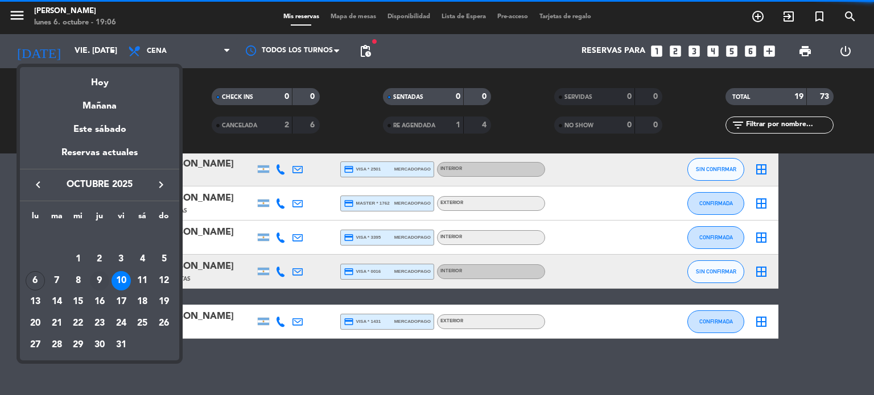
click at [103, 282] on div "9" at bounding box center [99, 280] width 19 height 19
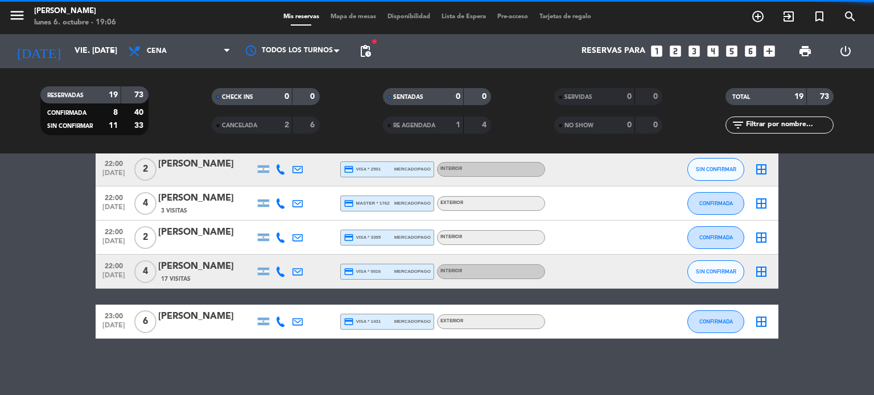
type input "[DEMOGRAPHIC_DATA] [DATE]"
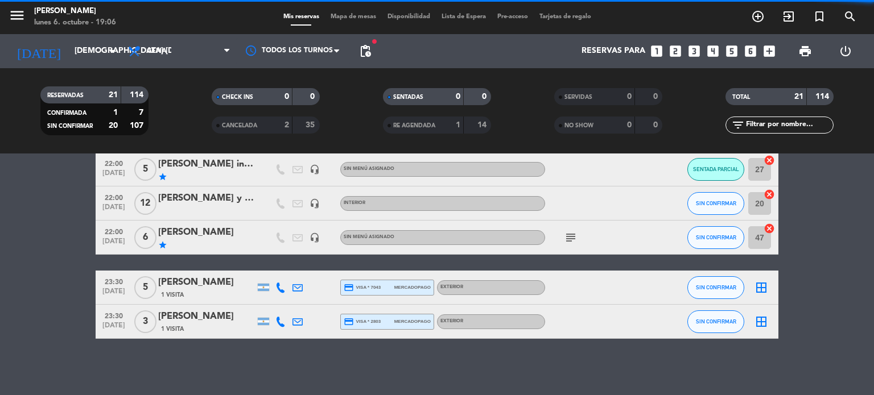
click at [758, 125] on input "text" at bounding box center [789, 125] width 88 height 13
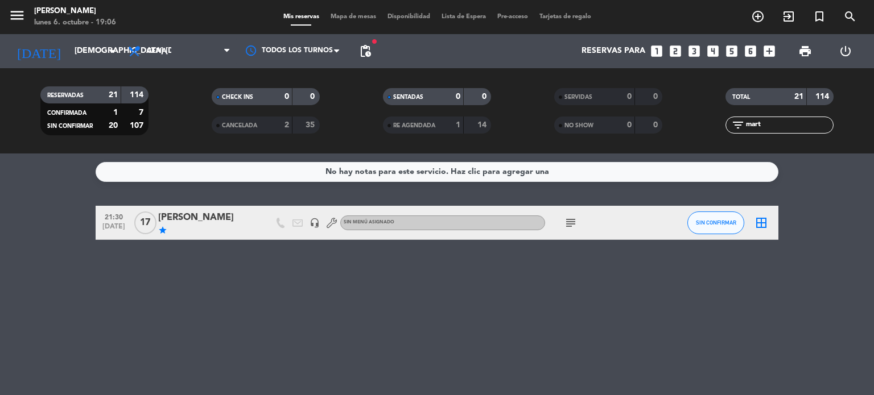
scroll to position [0, 0]
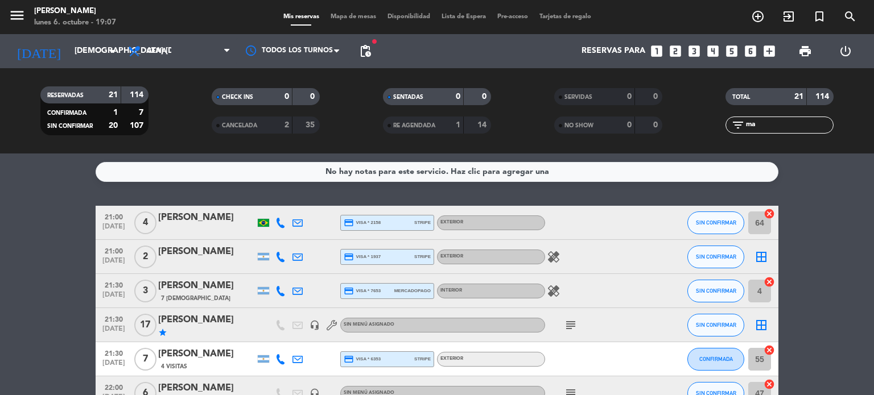
type input "m"
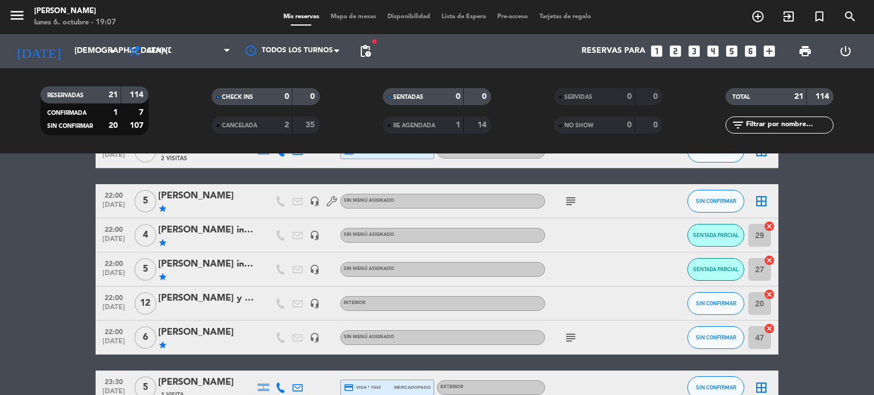
scroll to position [548, 0]
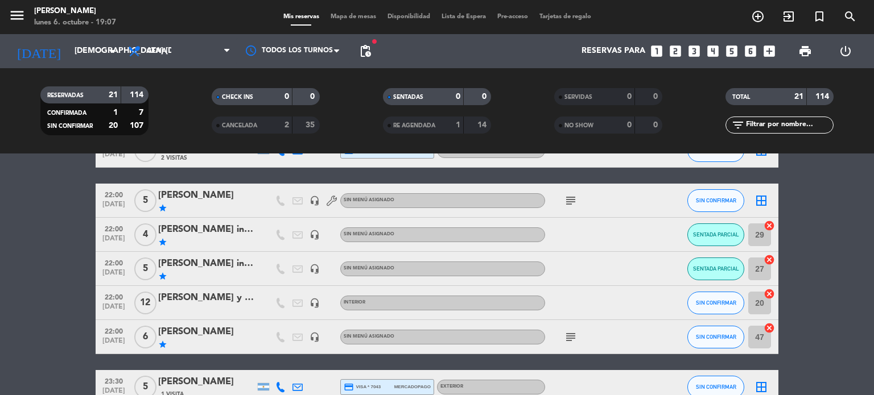
click at [208, 304] on div "[PERSON_NAME] y [PERSON_NAME] TR" at bounding box center [206, 298] width 97 height 15
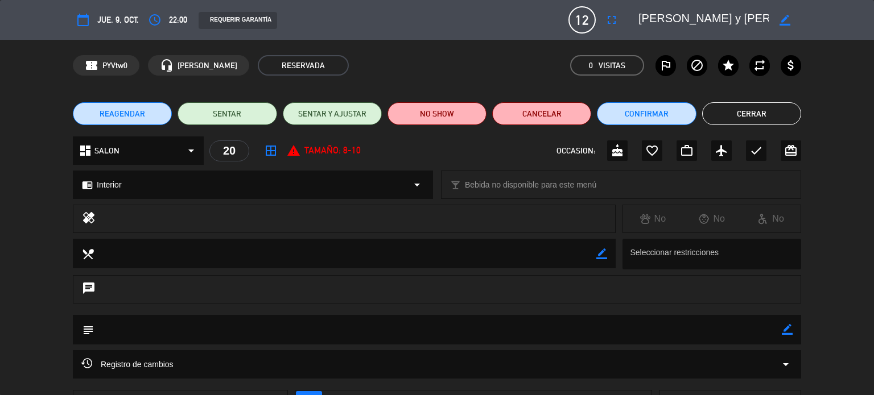
scroll to position [0, 39]
drag, startPoint x: 708, startPoint y: 19, endPoint x: 873, endPoint y: 36, distance: 165.8
click at [873, 36] on div "calendar_today [DEMOGRAPHIC_DATA] 9, oct. access_time 22:00 REQUERIR GARANTÍA 1…" at bounding box center [437, 20] width 874 height 40
click at [771, 110] on button "Cerrar" at bounding box center [751, 113] width 99 height 23
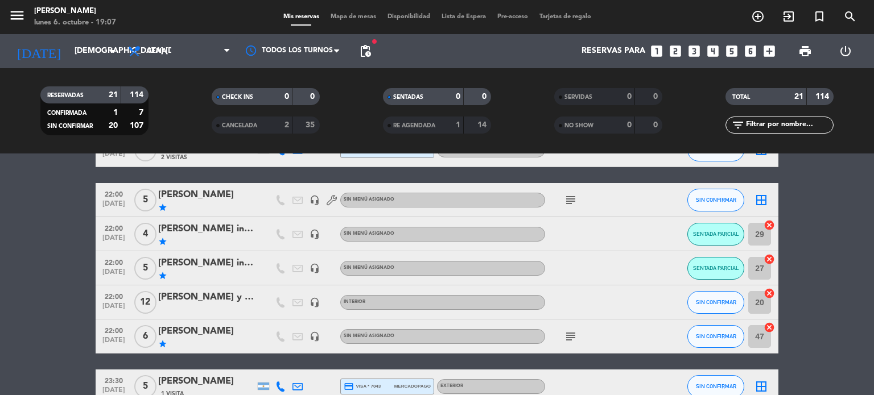
scroll to position [548, 0]
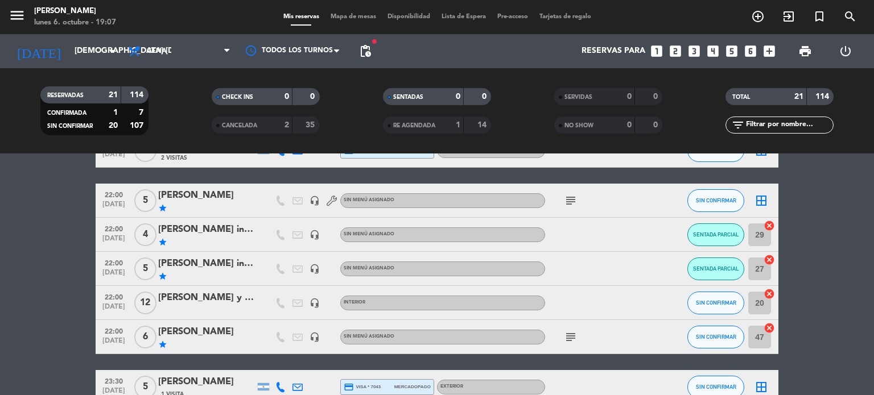
click at [564, 341] on icon "subject" at bounding box center [571, 338] width 14 height 14
click at [609, 286] on div at bounding box center [596, 303] width 102 height 34
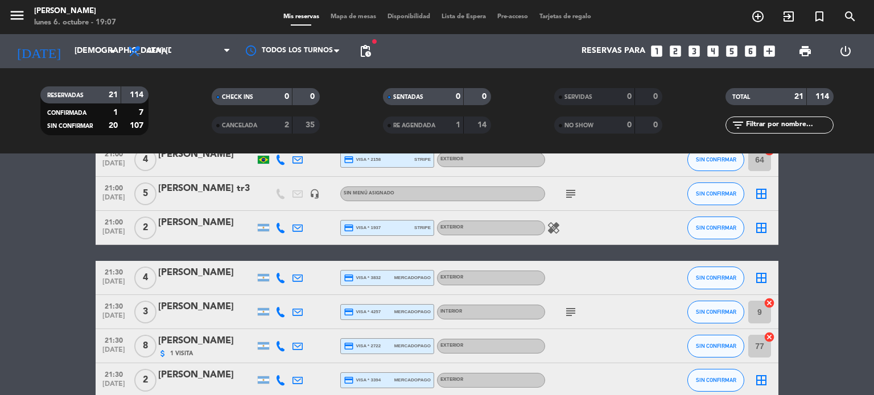
scroll to position [0, 0]
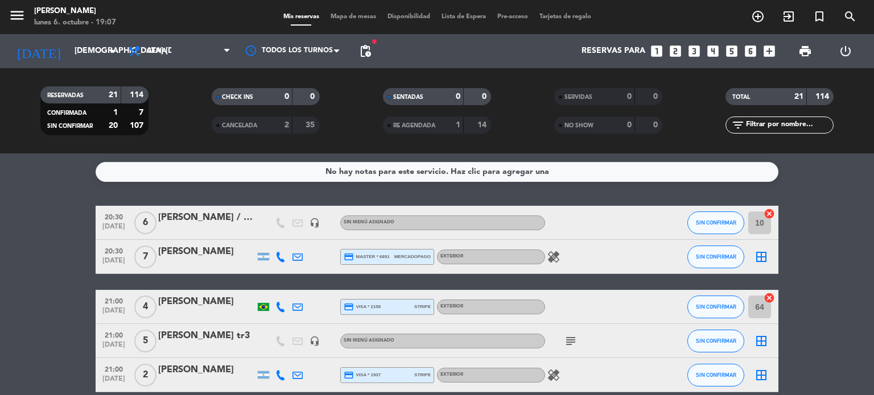
click at [559, 261] on icon "healing" at bounding box center [554, 257] width 14 height 14
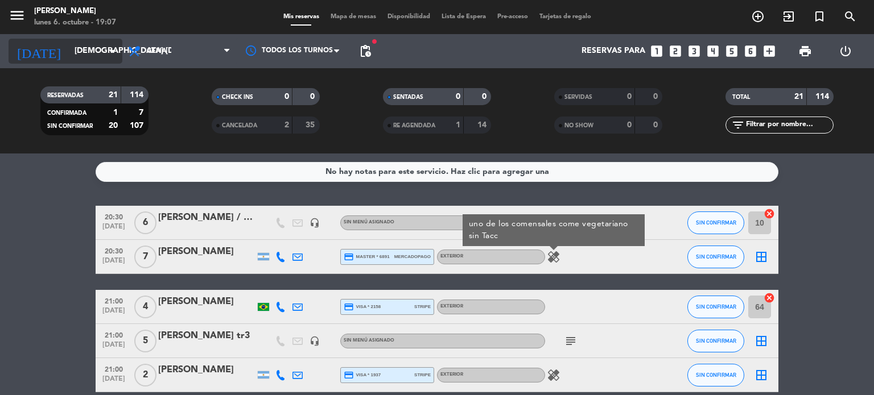
click at [84, 53] on input "[DEMOGRAPHIC_DATA] [DATE]" at bounding box center [123, 51] width 108 height 20
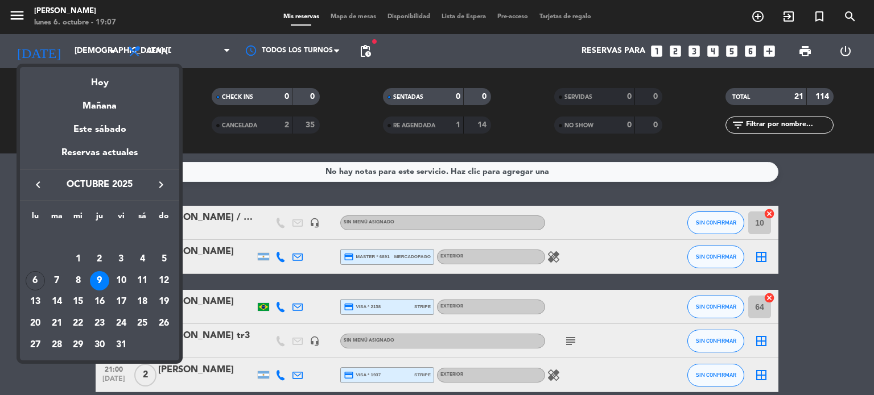
click at [336, 14] on div at bounding box center [437, 197] width 874 height 395
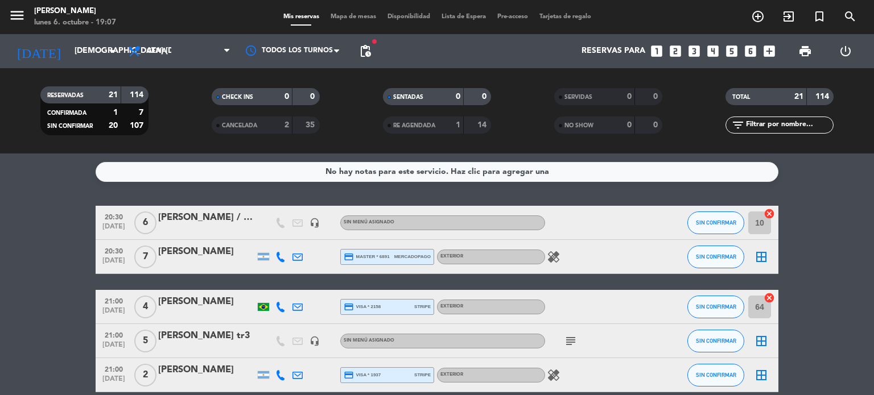
click at [336, 14] on span "Mapa de mesas" at bounding box center [353, 17] width 57 height 6
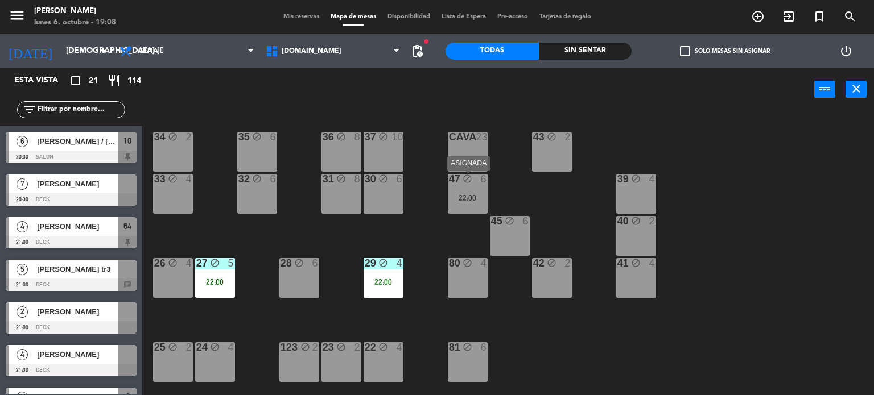
click at [457, 194] on div "22:00" at bounding box center [468, 198] width 40 height 8
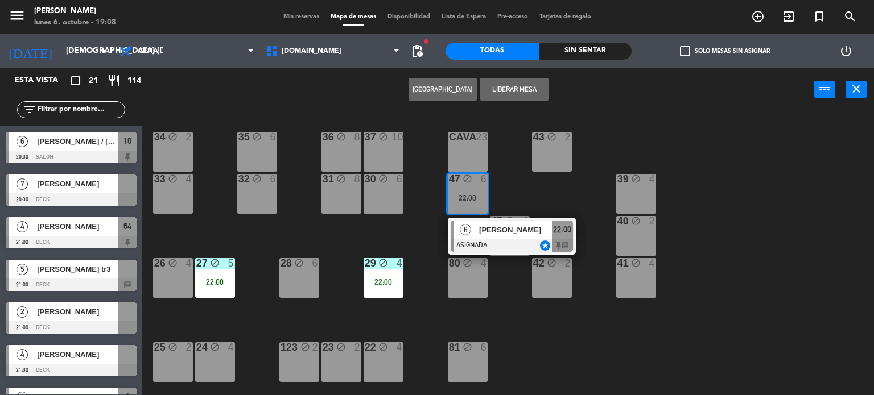
click at [490, 240] on div at bounding box center [512, 245] width 122 height 13
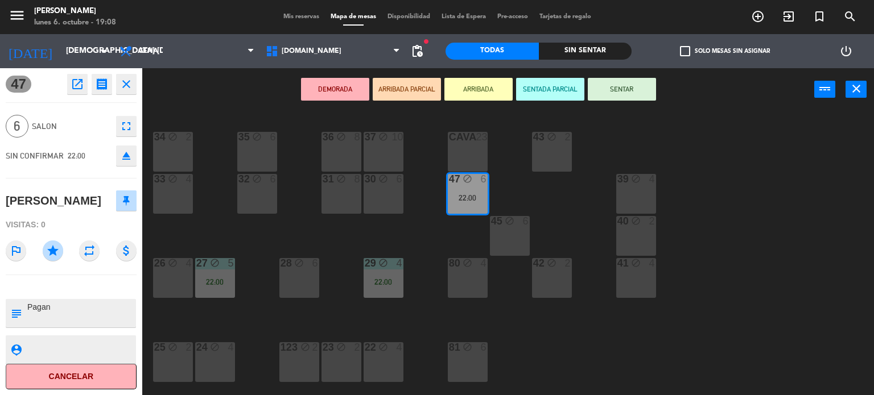
click at [369, 239] on div "34 block 2 35 block 6 36 block 8 43 block 2 37 block 10 CAVA 23 33 block 4 32 b…" at bounding box center [512, 253] width 723 height 284
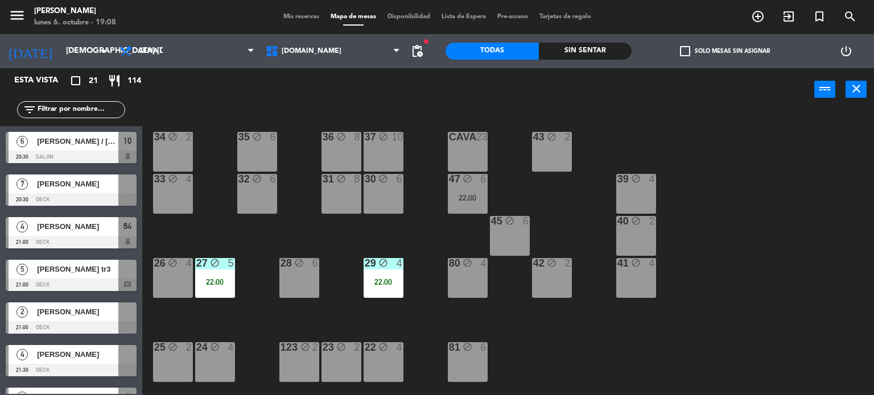
scroll to position [191, 0]
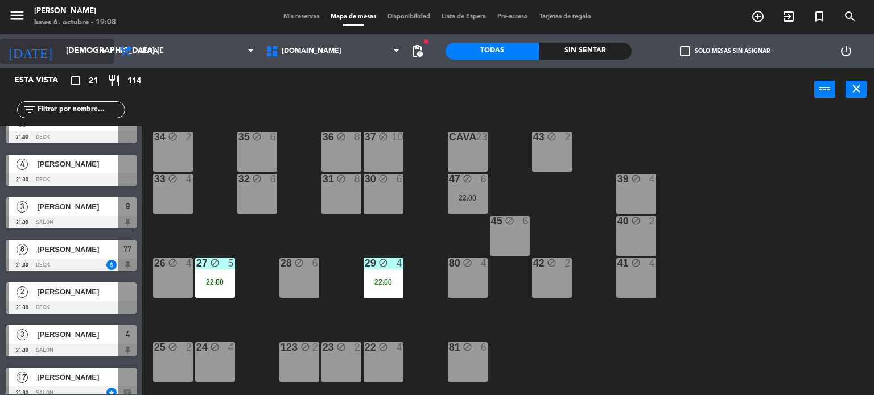
click at [68, 60] on input "[DEMOGRAPHIC_DATA] [DATE]" at bounding box center [114, 51] width 108 height 20
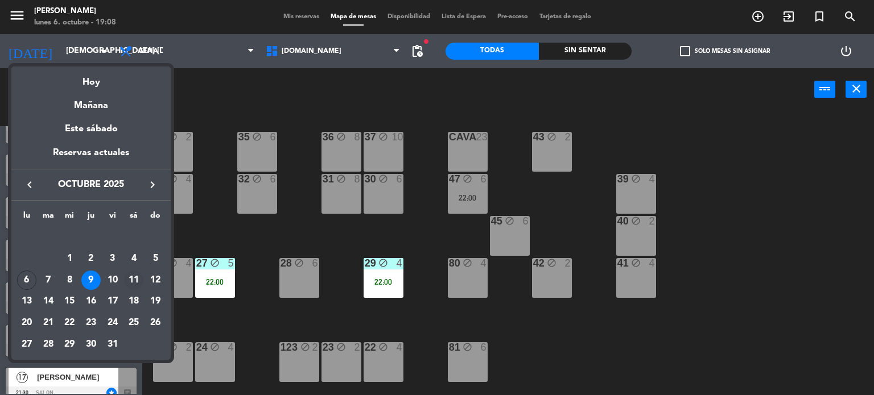
click at [130, 279] on div "11" at bounding box center [133, 280] width 19 height 19
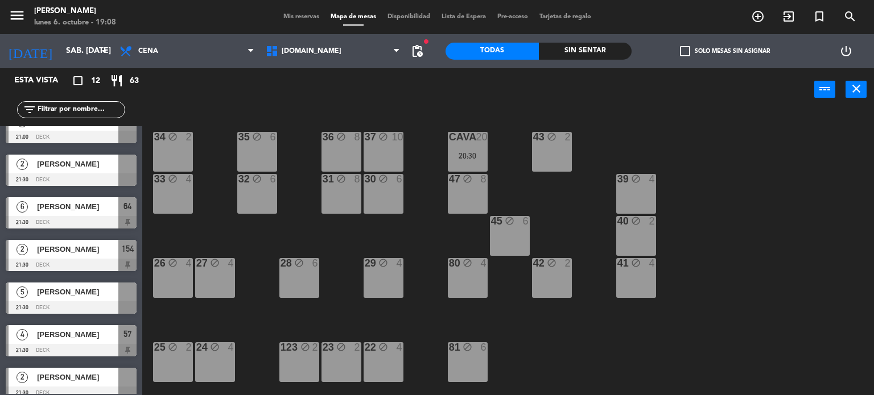
scroll to position [0, 0]
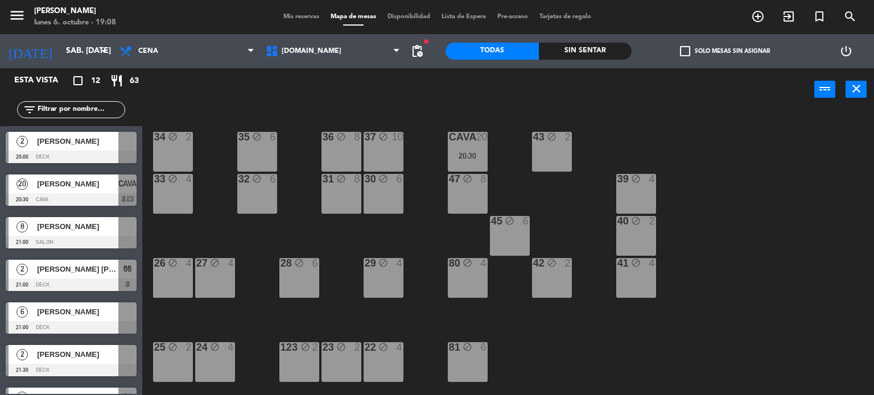
click at [228, 206] on div "34 block 2 35 block 6 36 block 8 43 block 2 37 block 10 CAVA 20 20:30 33 block …" at bounding box center [512, 253] width 723 height 284
click at [84, 52] on input "sáb. [DATE]" at bounding box center [114, 51] width 108 height 20
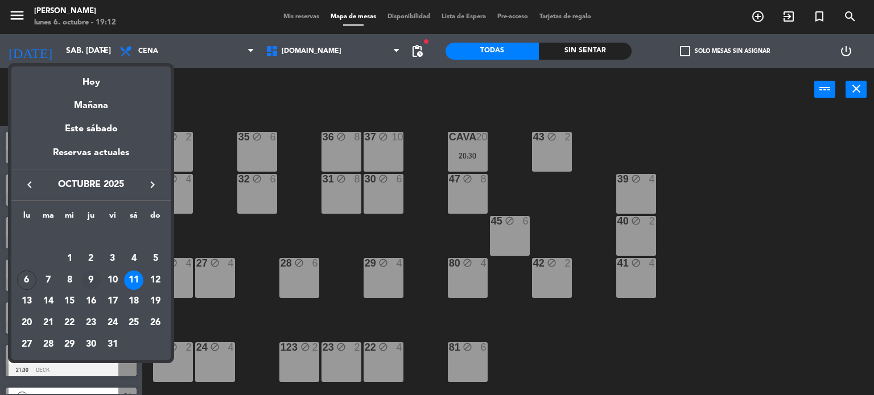
click at [87, 282] on div "9" at bounding box center [90, 280] width 19 height 19
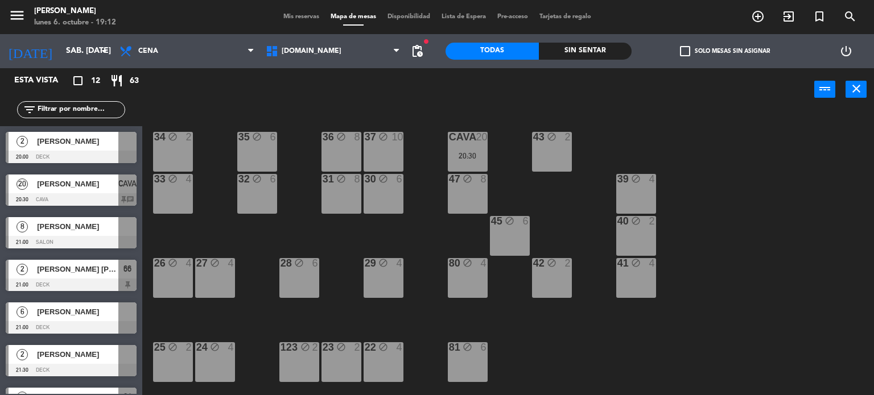
type input "[DEMOGRAPHIC_DATA] [DATE]"
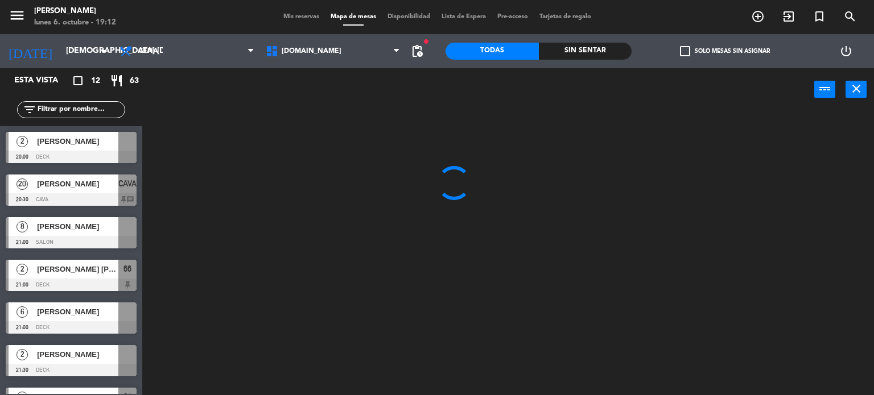
click at [298, 16] on span "Mis reservas" at bounding box center [301, 17] width 47 height 6
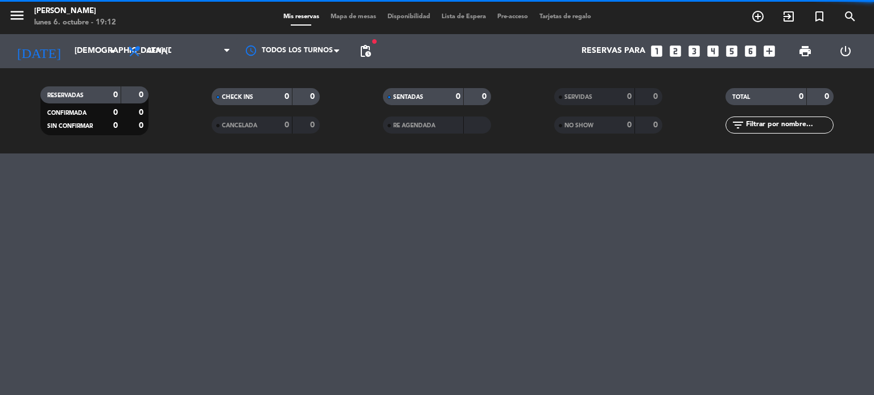
click at [769, 127] on input "text" at bounding box center [789, 125] width 88 height 13
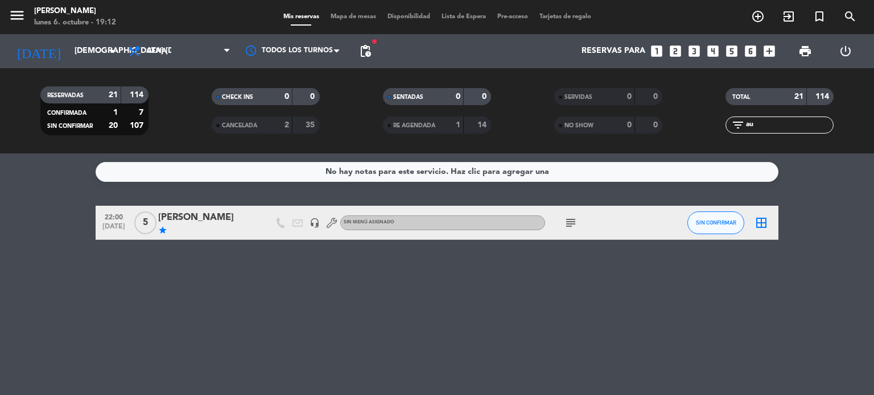
type input "aug"
drag, startPoint x: 769, startPoint y: 127, endPoint x: 704, endPoint y: 112, distance: 66.5
click at [704, 112] on div "TOTAL 21 114 filter_list aug" at bounding box center [779, 111] width 171 height 63
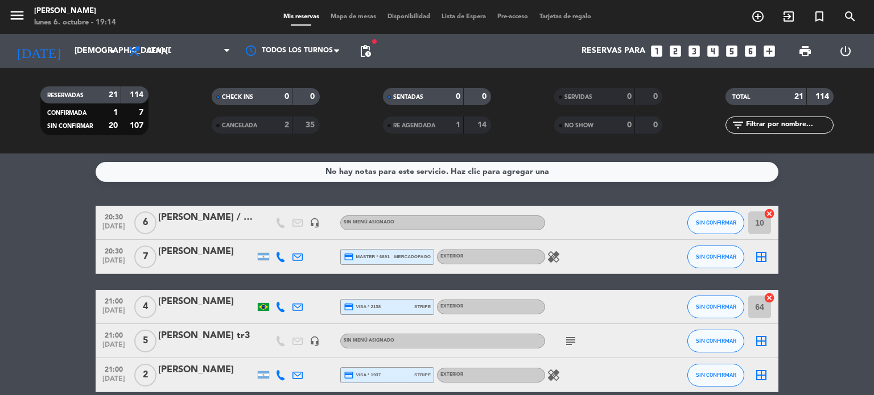
click at [783, 120] on input "text" at bounding box center [789, 125] width 88 height 13
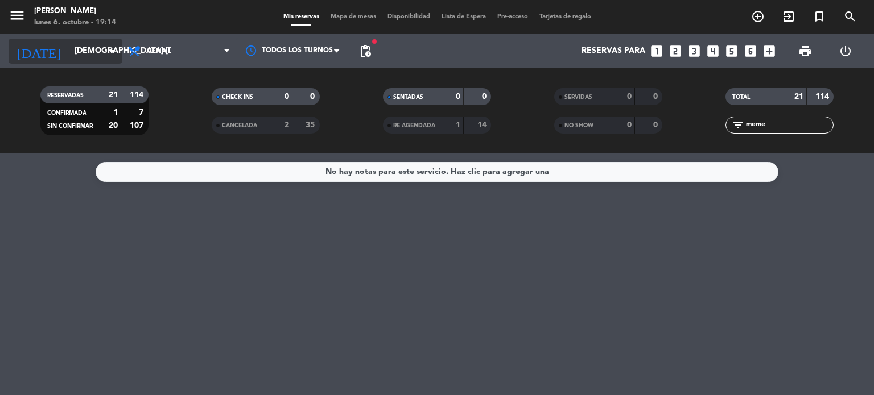
type input "meme"
click at [69, 48] on input "[DEMOGRAPHIC_DATA] [DATE]" at bounding box center [123, 51] width 108 height 20
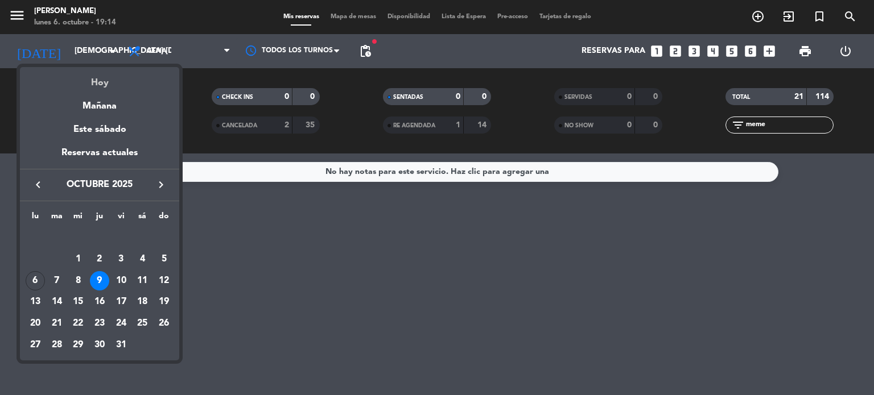
click at [100, 78] on div "Hoy" at bounding box center [99, 78] width 159 height 23
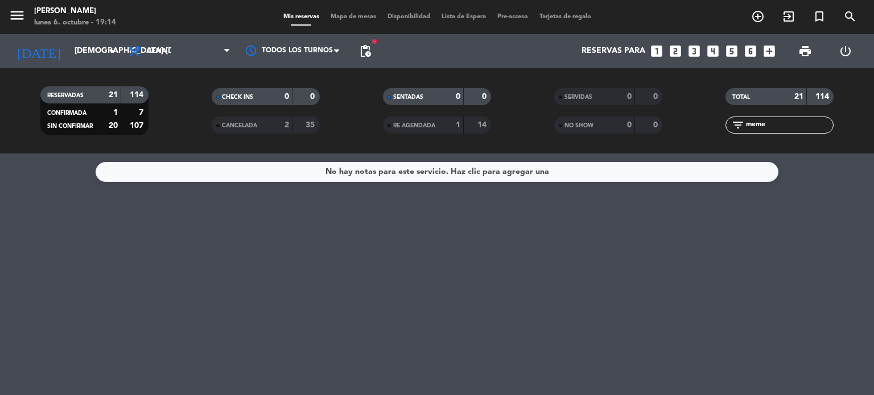
type input "lun. [DATE]"
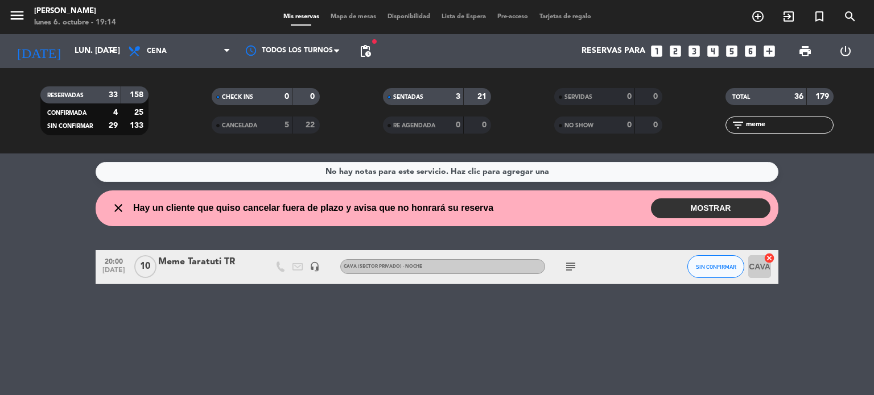
click at [569, 263] on icon "subject" at bounding box center [571, 267] width 14 height 14
click at [560, 352] on div "No hay notas para este servicio. Haz clic para agregar una close Hay un cliente…" at bounding box center [437, 275] width 874 height 242
drag, startPoint x: 775, startPoint y: 120, endPoint x: 594, endPoint y: 118, distance: 180.9
click at [594, 118] on div "RESERVADAS 33 158 CONFIRMADA 4 25 SIN CONFIRMAR 29 133 CHECK INS 0 0 CANCELADA …" at bounding box center [437, 111] width 874 height 63
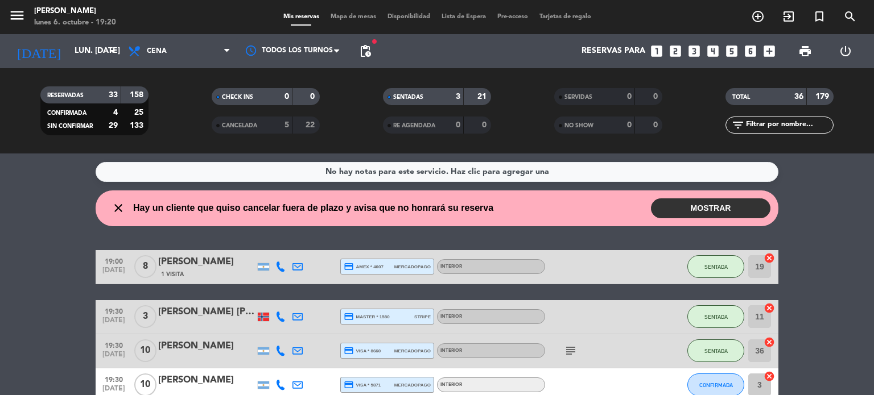
scroll to position [57, 0]
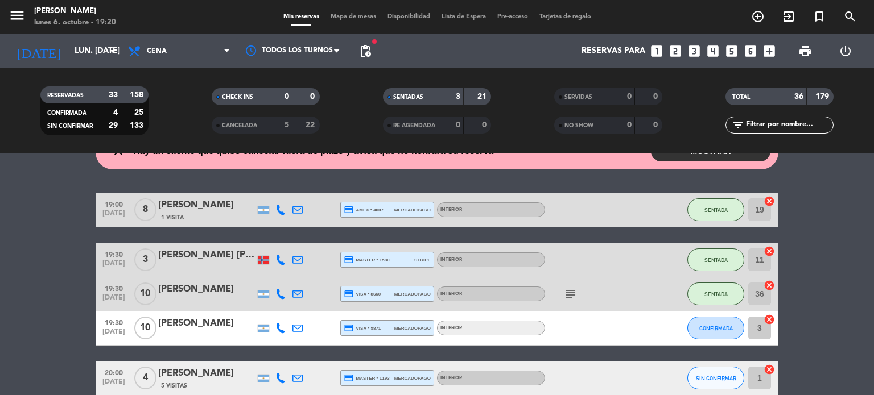
click at [158, 324] on div "[PERSON_NAME]" at bounding box center [206, 323] width 97 height 15
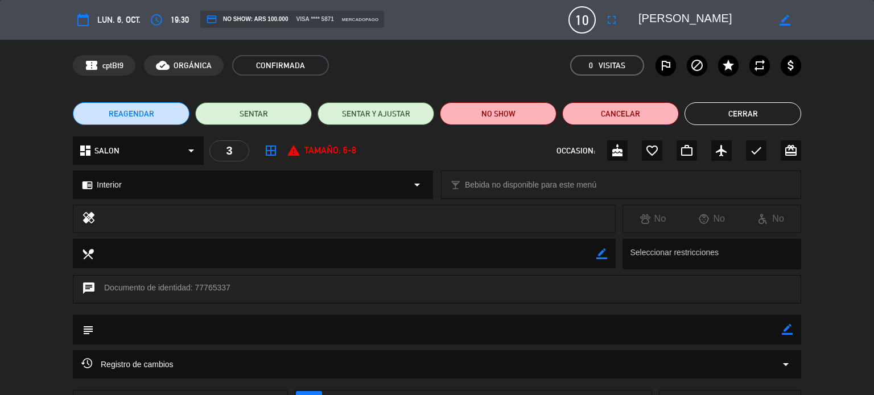
click at [766, 106] on button "Cerrar" at bounding box center [742, 113] width 117 height 23
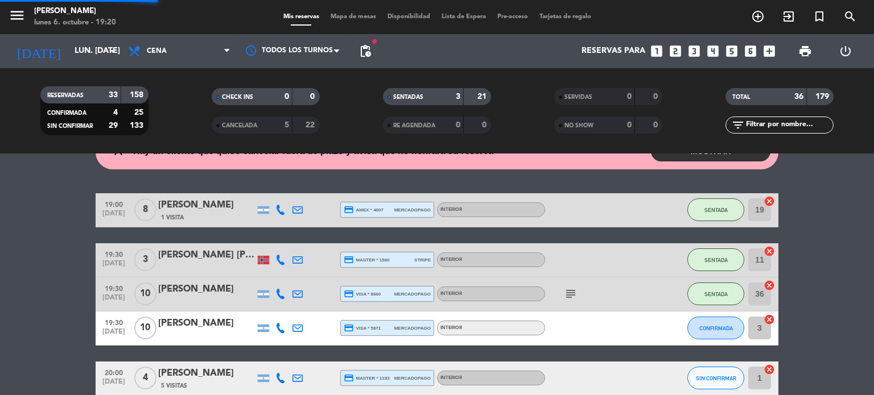
click at [369, 22] on div "menu [PERSON_NAME] lunes 6. octubre - 19:20 Mis reservas Mapa de mesas Disponib…" at bounding box center [437, 17] width 874 height 34
click at [369, 18] on span "Mapa de mesas" at bounding box center [353, 17] width 57 height 6
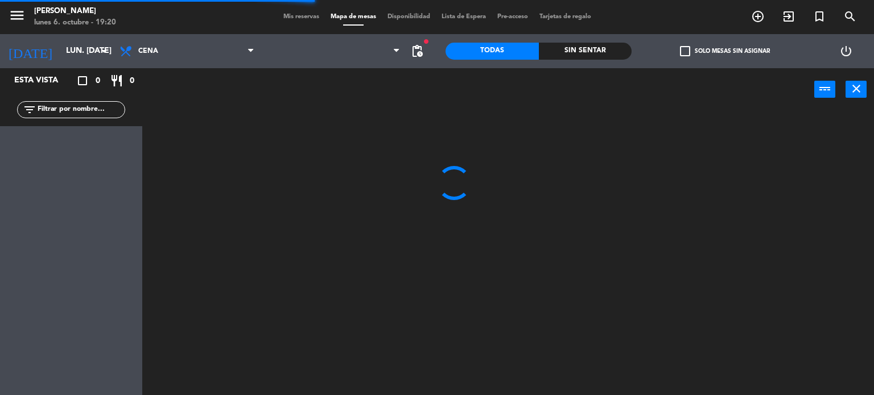
click at [84, 109] on input "text" at bounding box center [80, 110] width 88 height 13
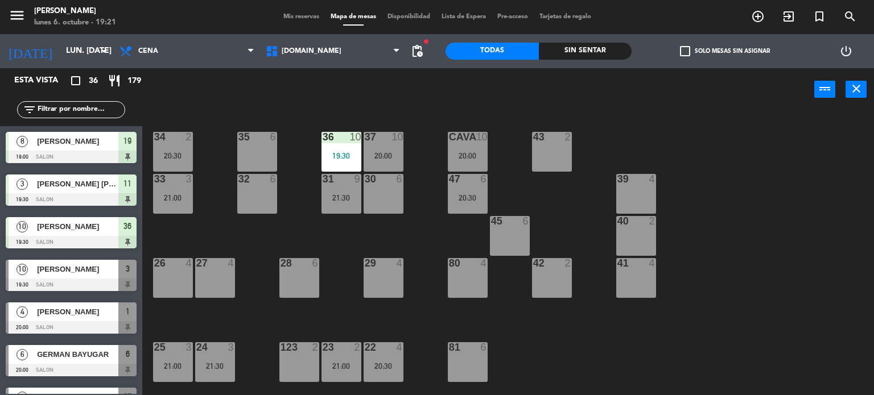
click at [660, 313] on div "34 2 20:30 35 6 36 10 19:30 43 2 37 10 20:00 CAVA 10 20:00 33 3 21:00 32 6 31 9…" at bounding box center [512, 253] width 723 height 284
click at [71, 34] on div "[DATE] lun. [DATE] arrow_drop_down" at bounding box center [57, 51] width 114 height 34
click at [71, 51] on input "lun. [DATE]" at bounding box center [114, 51] width 108 height 20
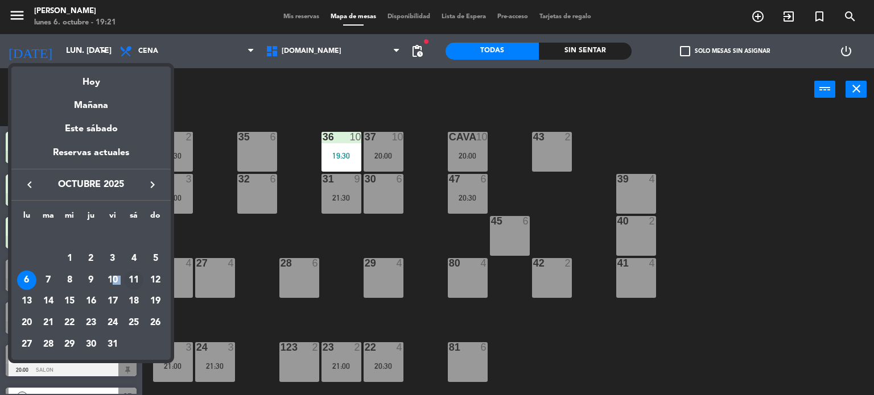
drag, startPoint x: 114, startPoint y: 286, endPoint x: 125, endPoint y: 286, distance: 10.8
click at [125, 286] on tr "6 7 8 9 10 11 12" at bounding box center [91, 281] width 150 height 22
click at [127, 284] on div "11" at bounding box center [133, 280] width 19 height 19
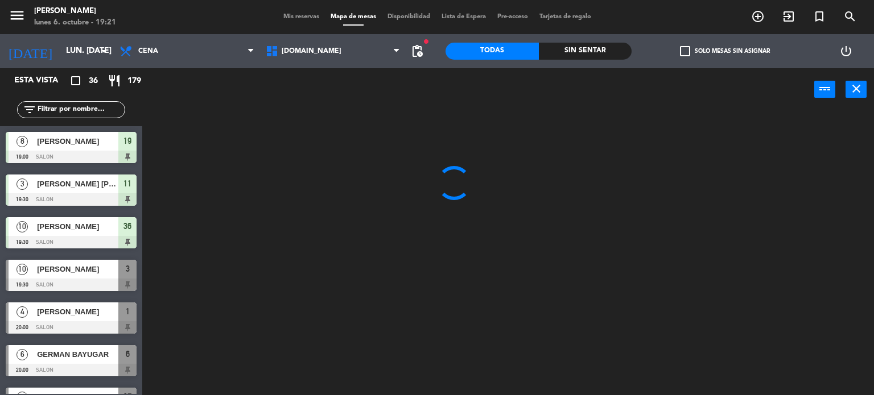
type input "sáb. [DATE]"
click at [419, 47] on span "pending_actions" at bounding box center [417, 51] width 14 height 14
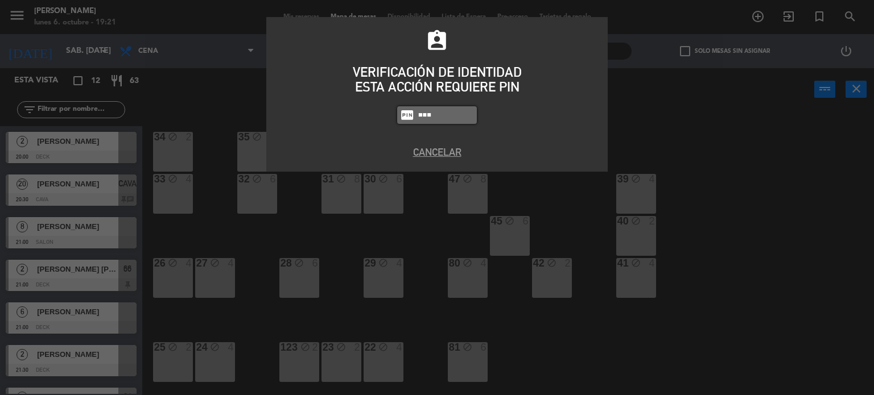
type input "3871"
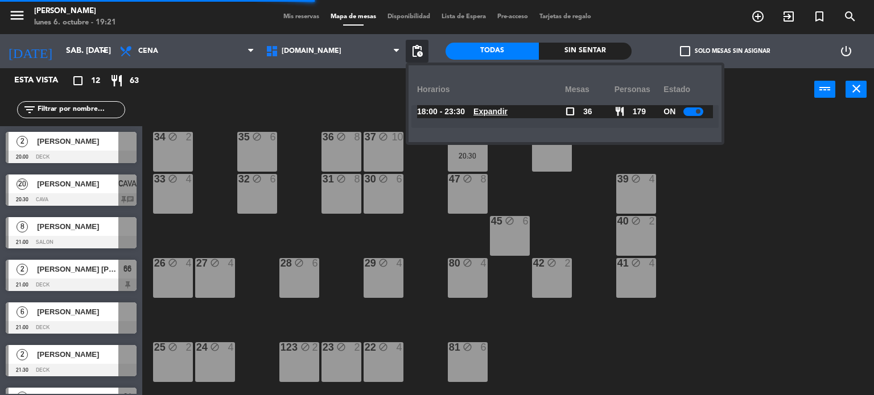
click at [491, 110] on u "Expandir" at bounding box center [490, 111] width 34 height 9
click at [500, 109] on u "Expandir" at bounding box center [490, 111] width 34 height 9
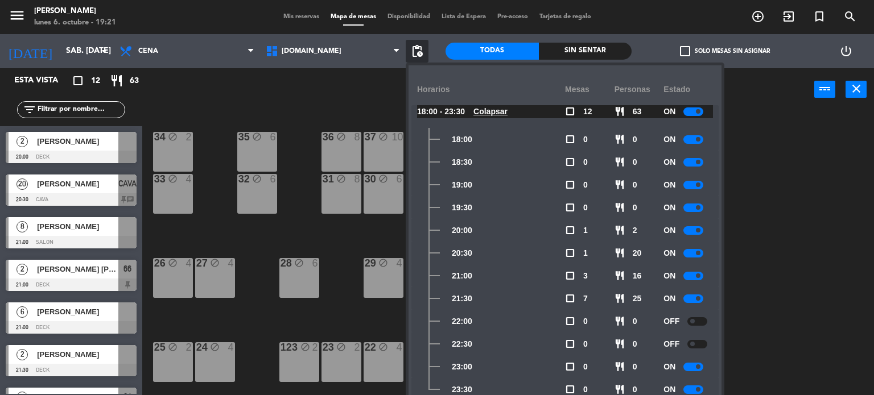
click at [752, 331] on div "34 block 2 35 block 6 36 block 8 43 block 2 37 block 10 CAVA 20 20:30 33 block …" at bounding box center [512, 253] width 723 height 284
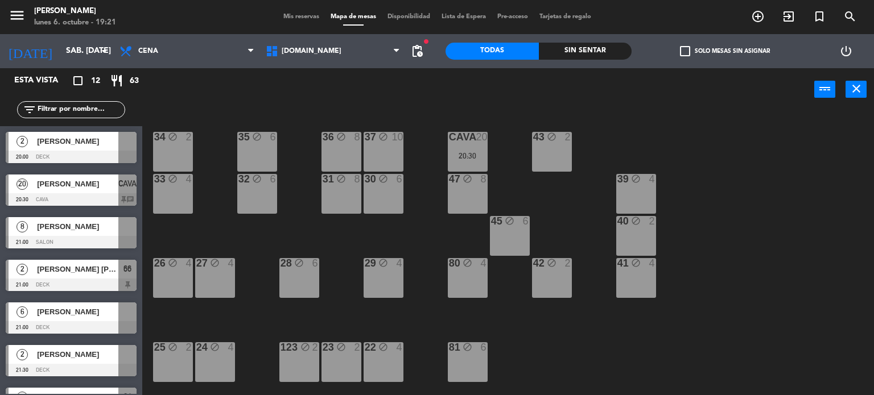
scroll to position [171, 0]
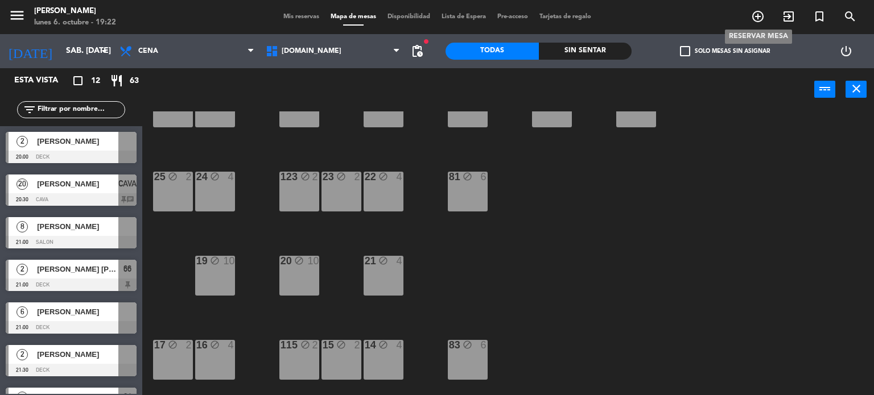
click at [760, 14] on icon "add_circle_outline" at bounding box center [758, 17] width 14 height 14
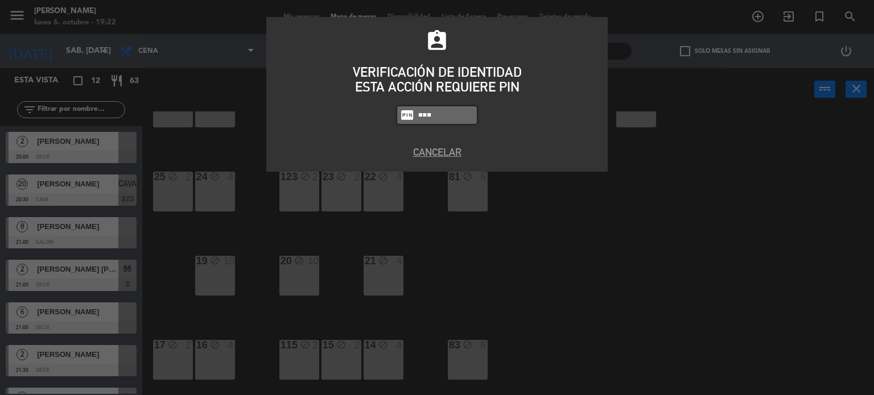
type input "3871"
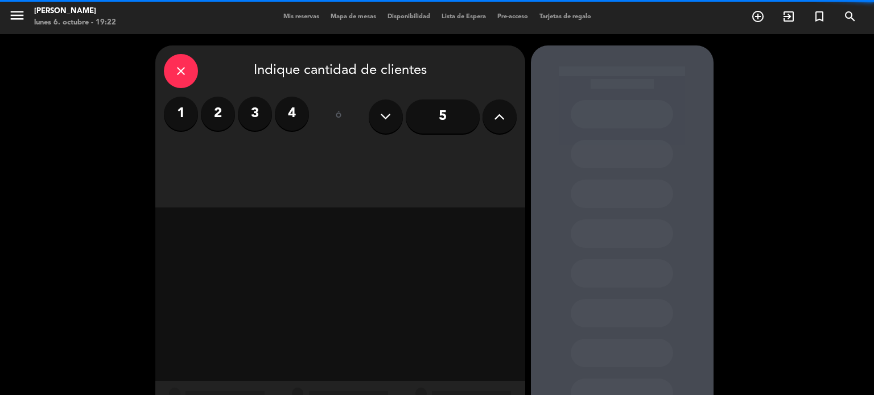
click at [489, 121] on button at bounding box center [499, 117] width 34 height 34
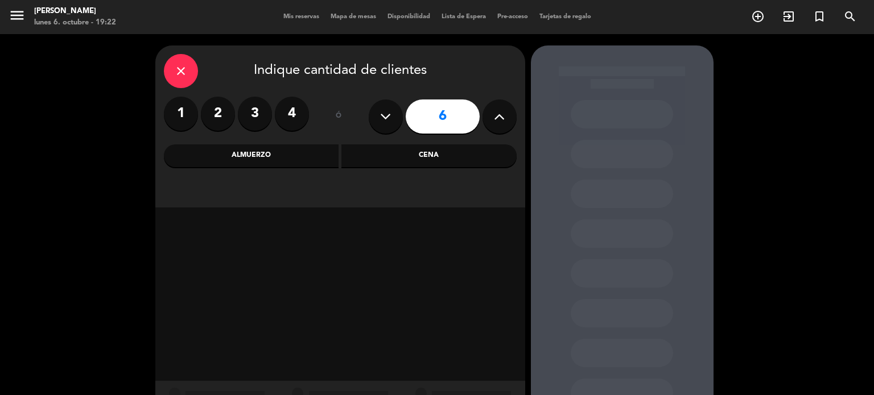
click at [478, 152] on div "Cena" at bounding box center [428, 155] width 175 height 23
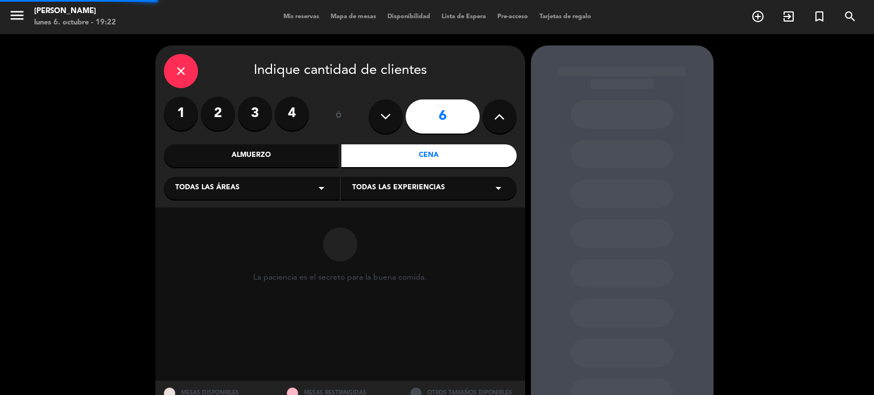
click at [317, 177] on div "Todas las áreas arrow_drop_down" at bounding box center [252, 188] width 176 height 23
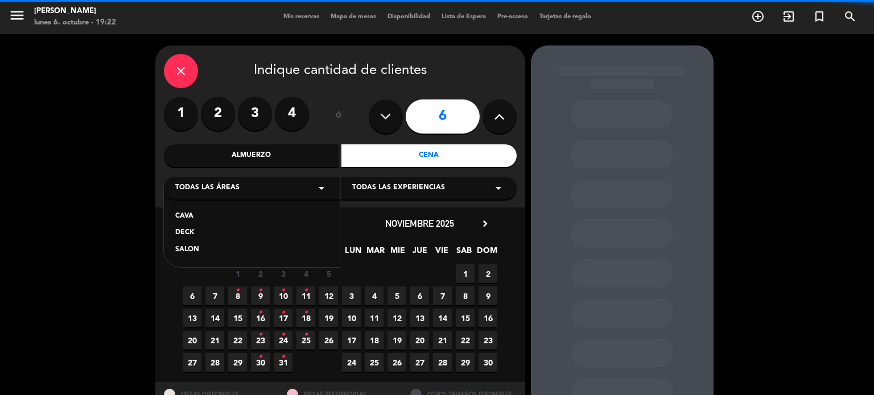
click at [198, 246] on div "SALON" at bounding box center [251, 250] width 153 height 11
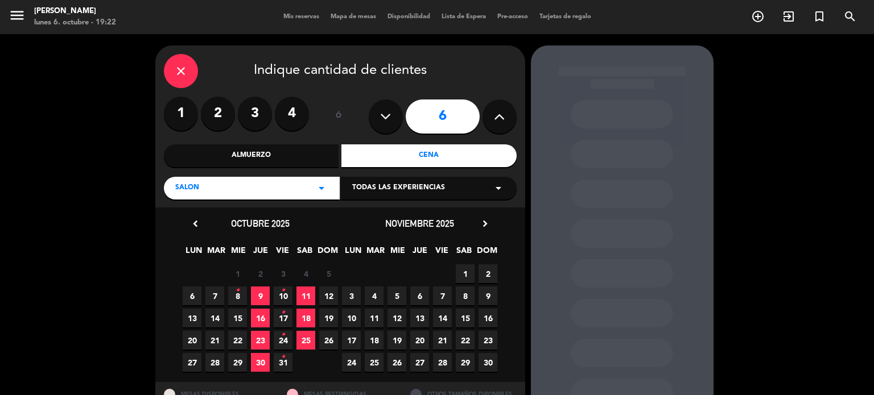
click at [262, 291] on span "9" at bounding box center [260, 296] width 19 height 19
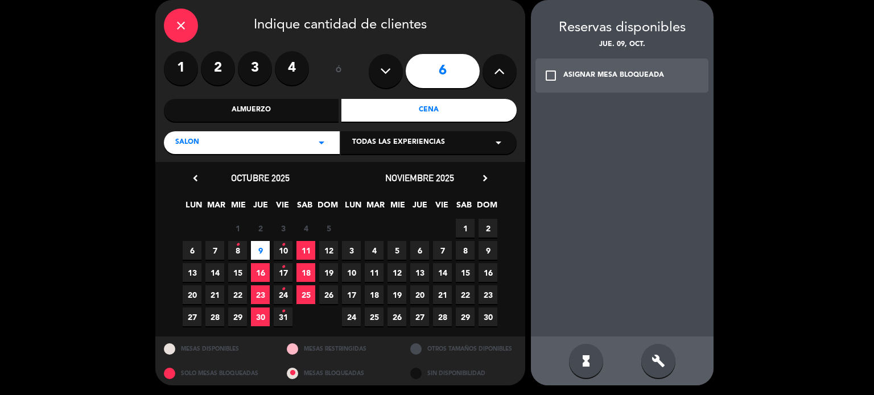
scroll to position [46, 0]
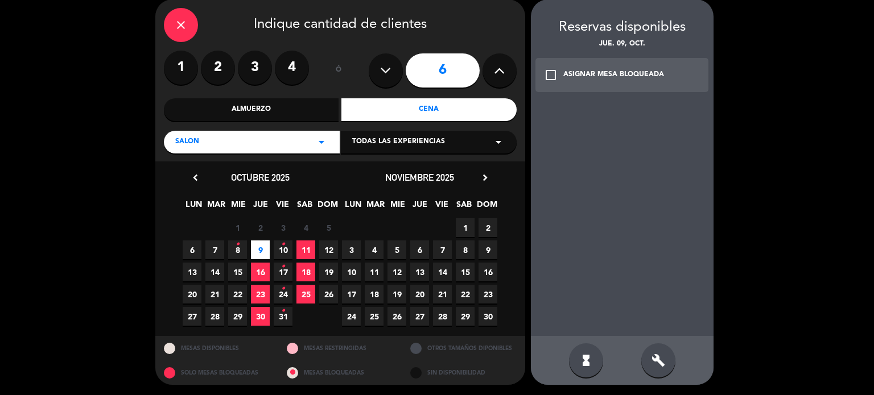
click at [670, 350] on div "build" at bounding box center [658, 361] width 34 height 34
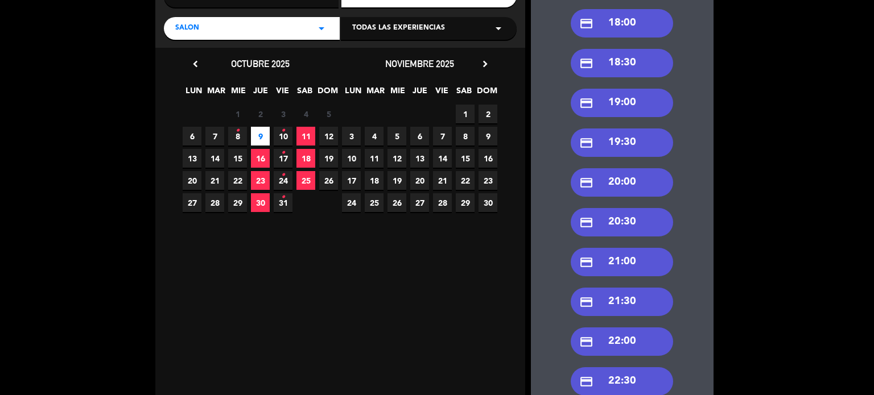
scroll to position [217, 0]
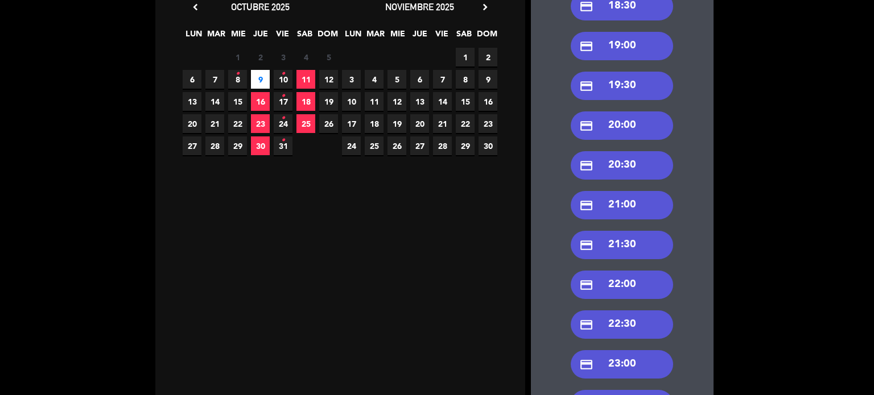
click at [638, 292] on div "credit_card 22:00" at bounding box center [622, 285] width 102 height 28
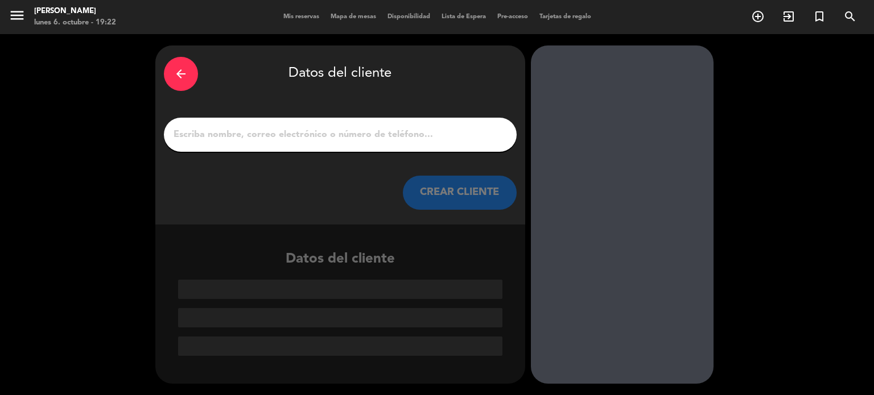
click at [368, 135] on input "1" at bounding box center [340, 135] width 336 height 16
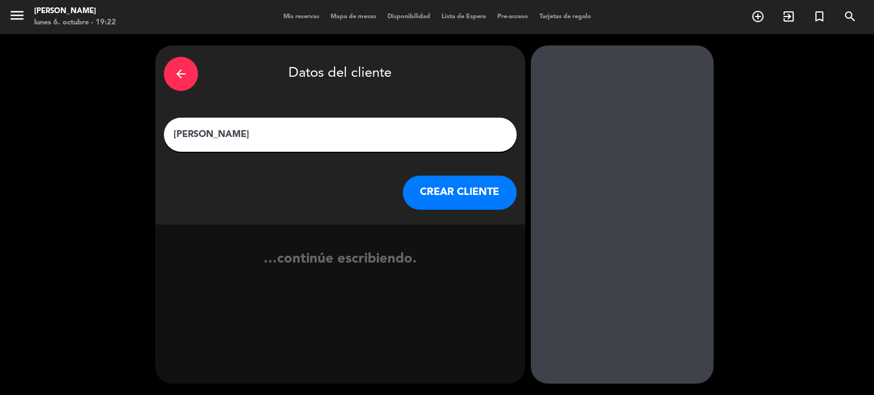
type input "[PERSON_NAME]"
click at [470, 200] on button "CREAR CLIENTE" at bounding box center [460, 193] width 114 height 34
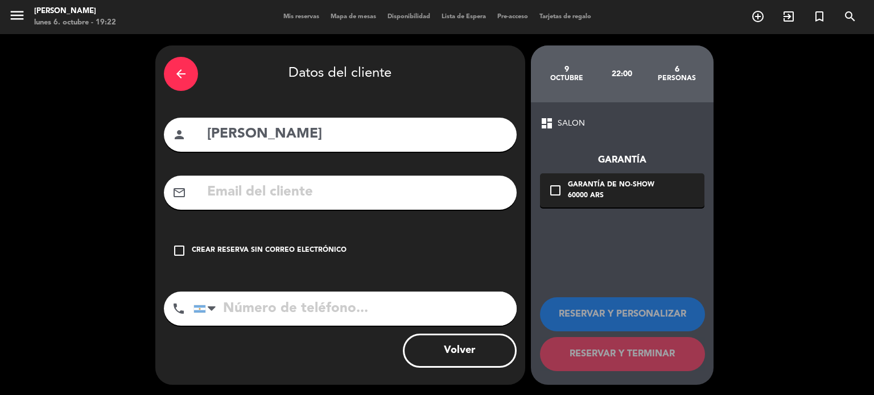
click at [332, 254] on div "Crear reserva sin correo electrónico" at bounding box center [269, 250] width 155 height 11
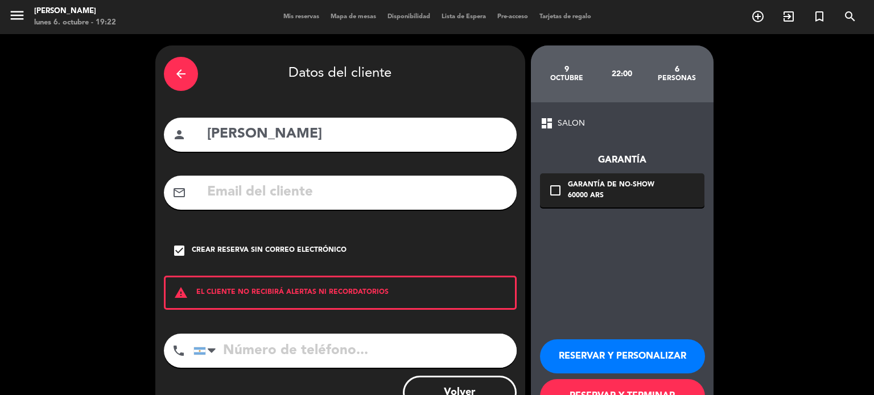
scroll to position [43, 0]
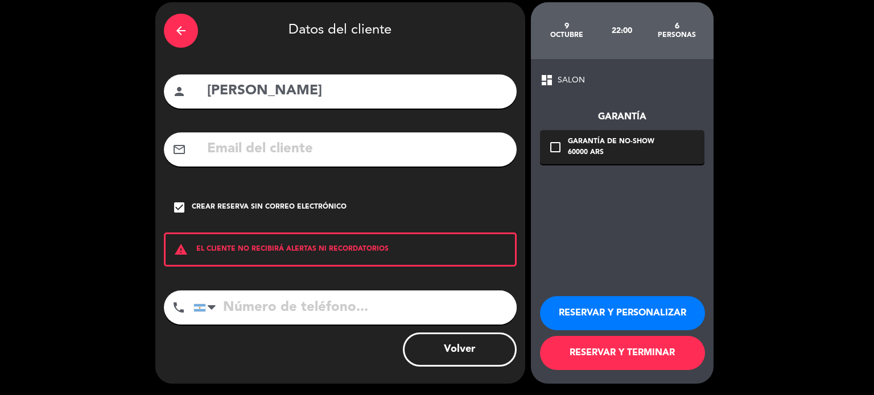
click at [614, 311] on button "RESERVAR Y PERSONALIZAR" at bounding box center [622, 313] width 165 height 34
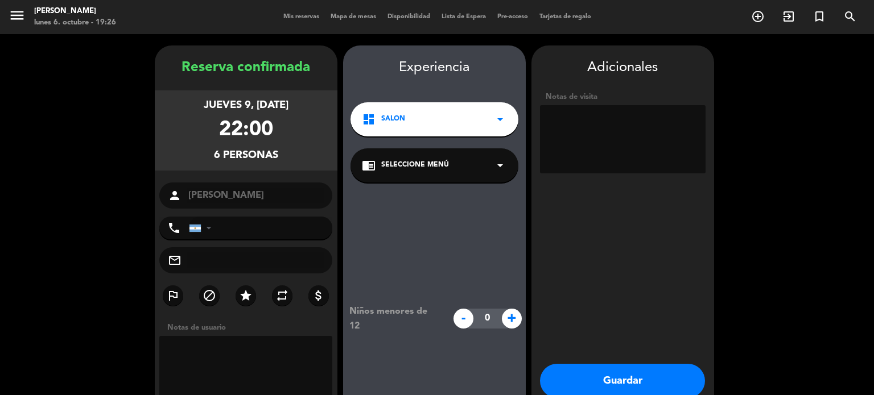
scroll to position [46, 0]
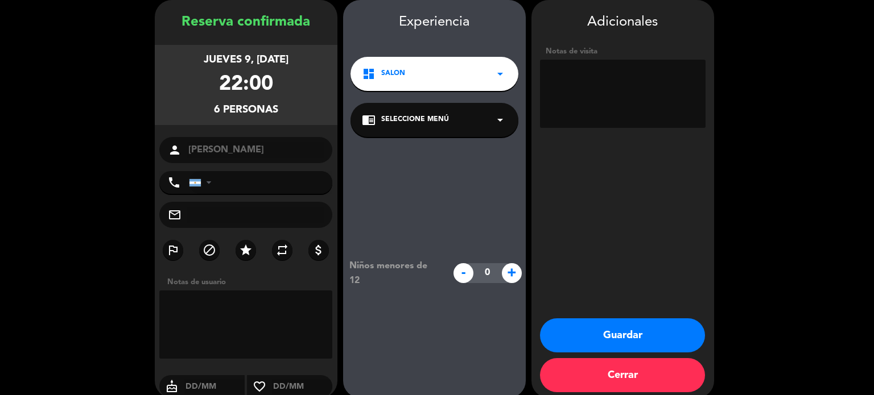
click at [251, 242] on label "star" at bounding box center [246, 250] width 20 height 20
click at [569, 95] on textarea at bounding box center [623, 94] width 166 height 68
type textarea "30% y tragos"
click at [649, 328] on button "Guardar" at bounding box center [622, 336] width 165 height 34
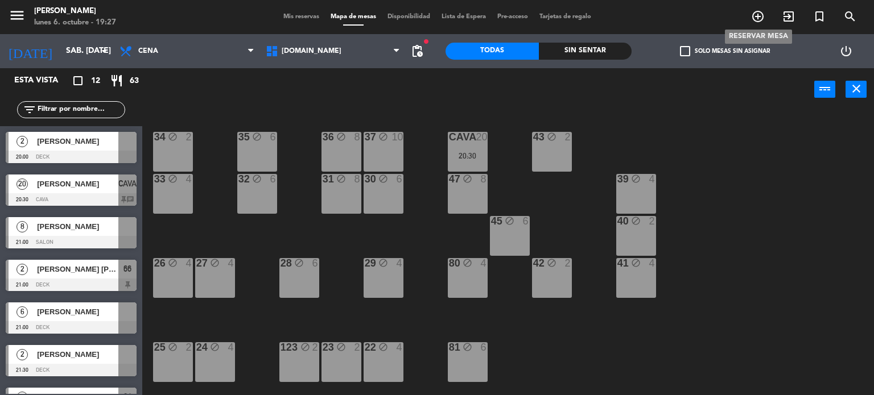
click at [756, 14] on icon "add_circle_outline" at bounding box center [758, 17] width 14 height 14
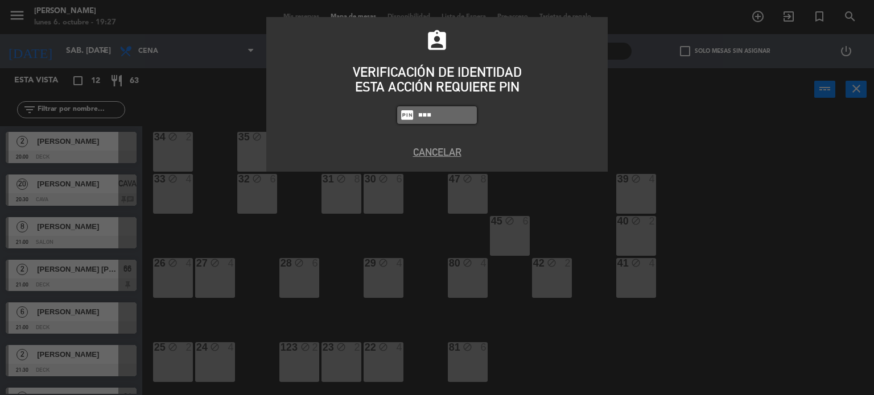
type input "3871"
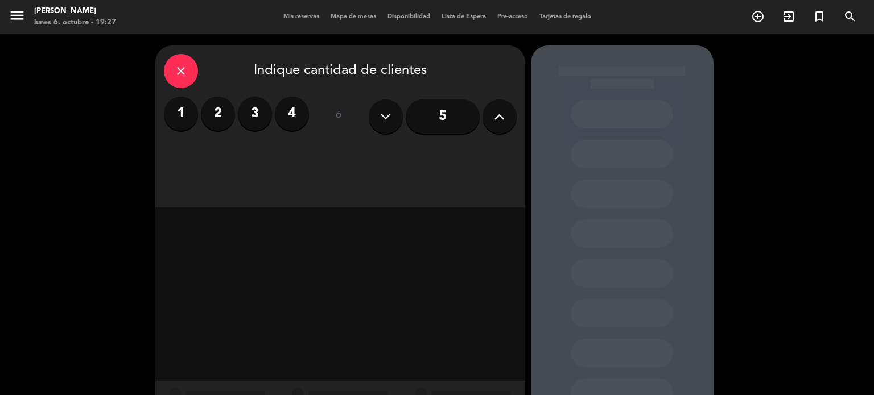
click at [287, 117] on label "4" at bounding box center [292, 114] width 34 height 34
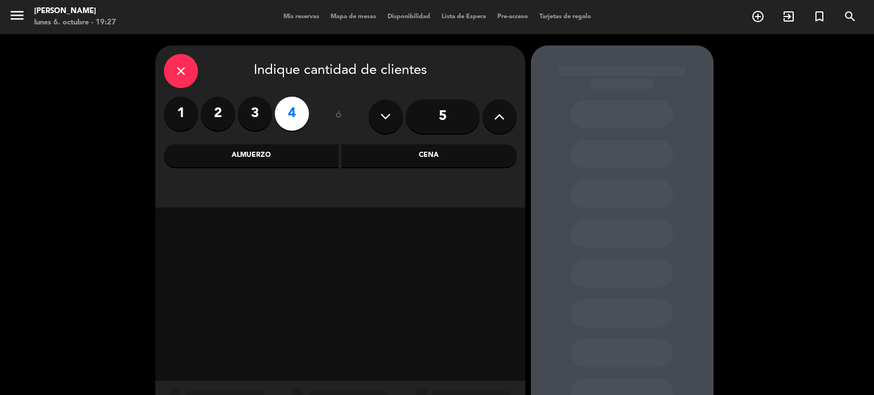
click at [418, 163] on div "Cena" at bounding box center [428, 155] width 175 height 23
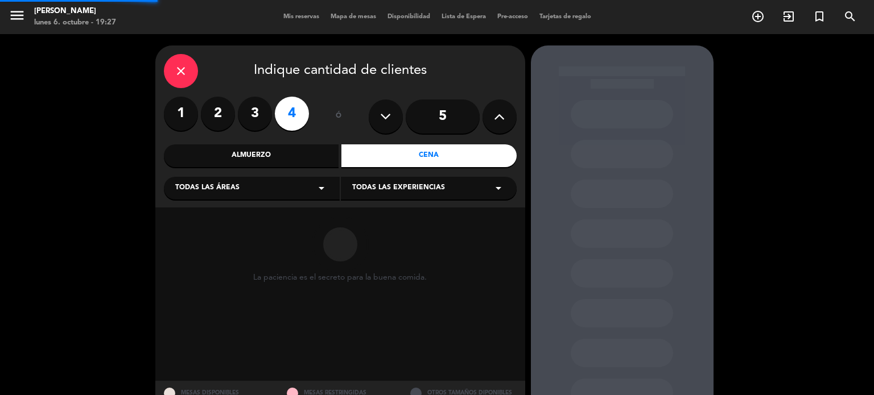
click at [253, 185] on div "Todas las áreas arrow_drop_down" at bounding box center [252, 188] width 176 height 23
click at [192, 246] on div "SALON" at bounding box center [251, 250] width 153 height 11
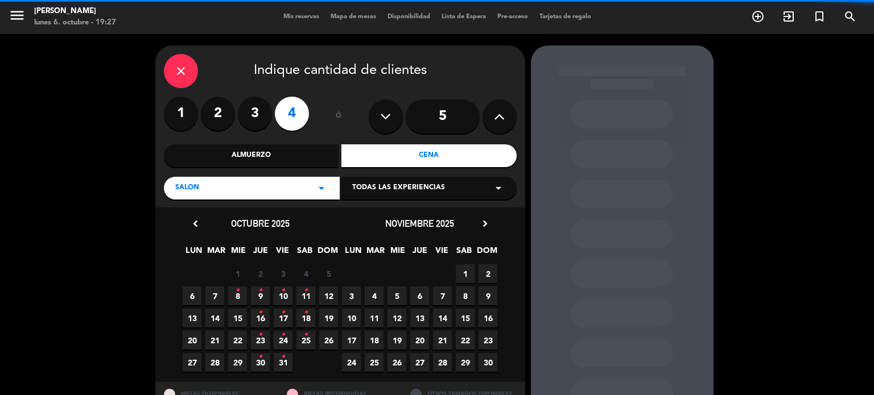
scroll to position [46, 0]
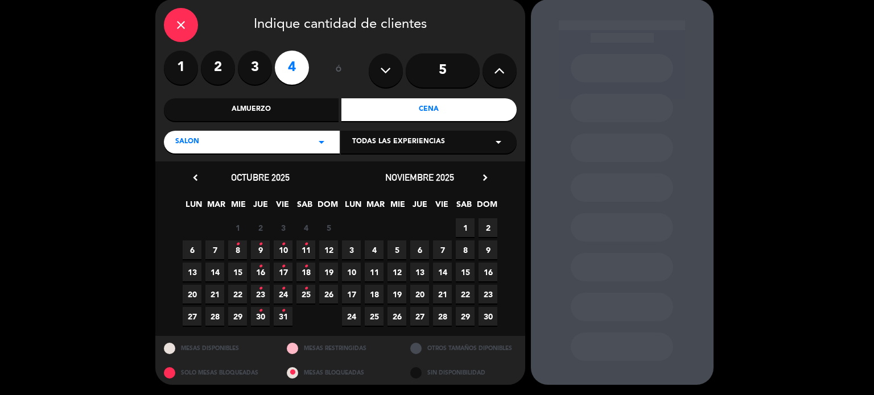
click at [257, 250] on span "9 •" at bounding box center [260, 250] width 19 height 19
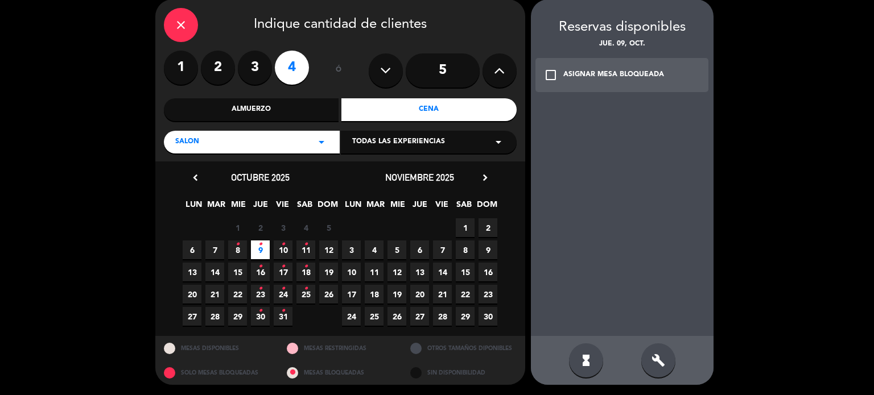
click at [671, 360] on div "build" at bounding box center [658, 361] width 34 height 34
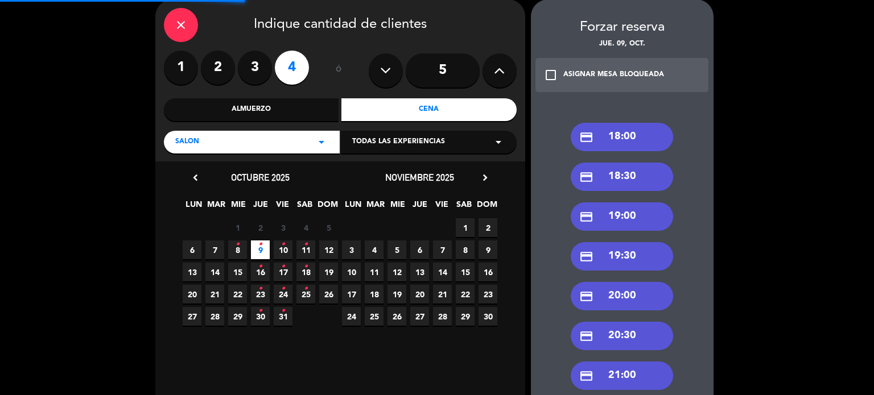
scroll to position [217, 0]
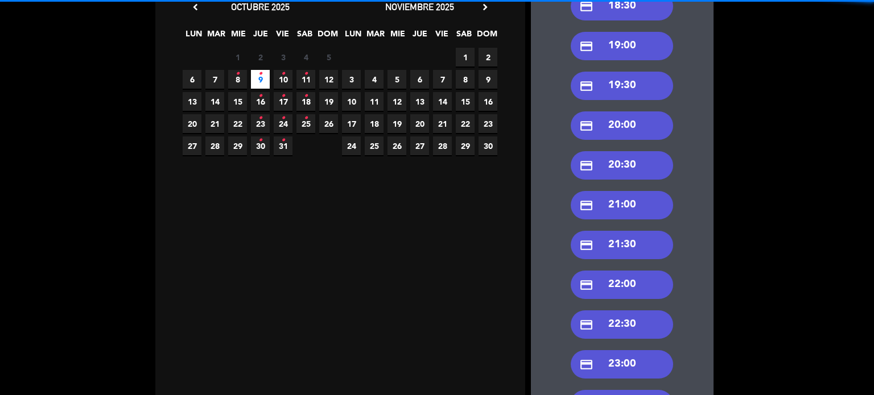
click at [642, 251] on div "credit_card 21:30" at bounding box center [622, 245] width 102 height 28
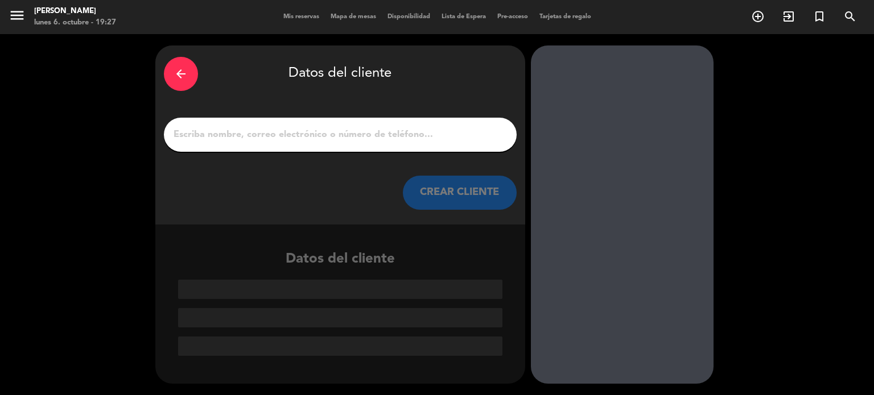
click at [400, 138] on input "1" at bounding box center [340, 135] width 336 height 16
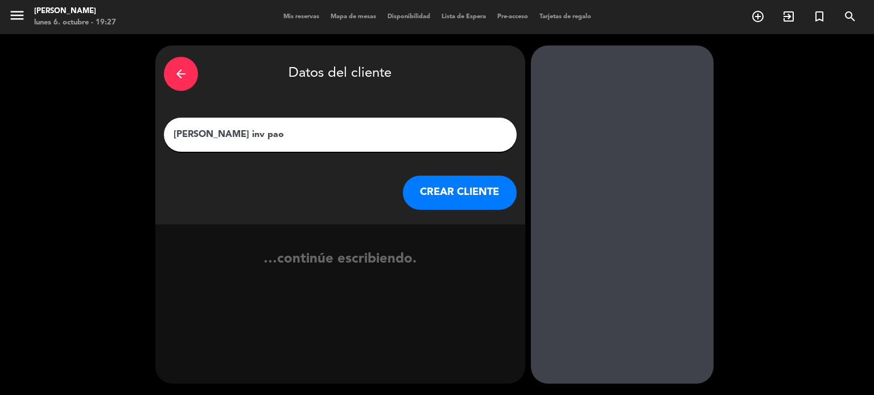
type input "[PERSON_NAME] inv pao"
click at [453, 193] on button "CREAR CLIENTE" at bounding box center [460, 193] width 114 height 34
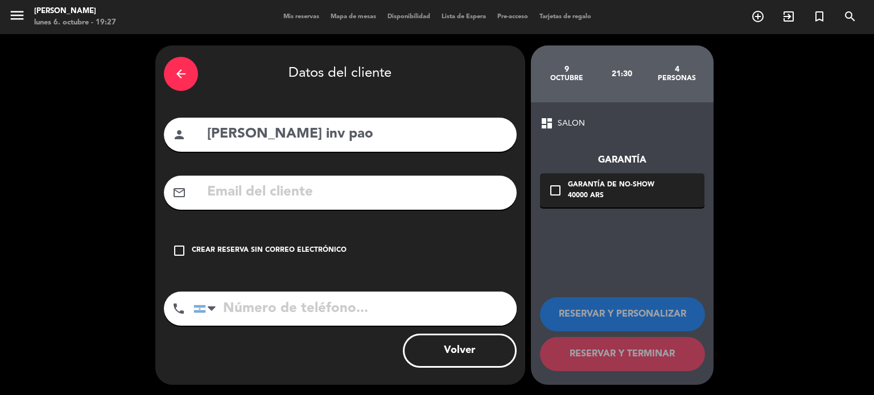
click at [362, 232] on div "arrow_back Datos del cliente person Abril camarero inv pao mail_outline check_b…" at bounding box center [340, 216] width 370 height 340
click at [339, 253] on div "Crear reserva sin correo electrónico" at bounding box center [269, 250] width 155 height 11
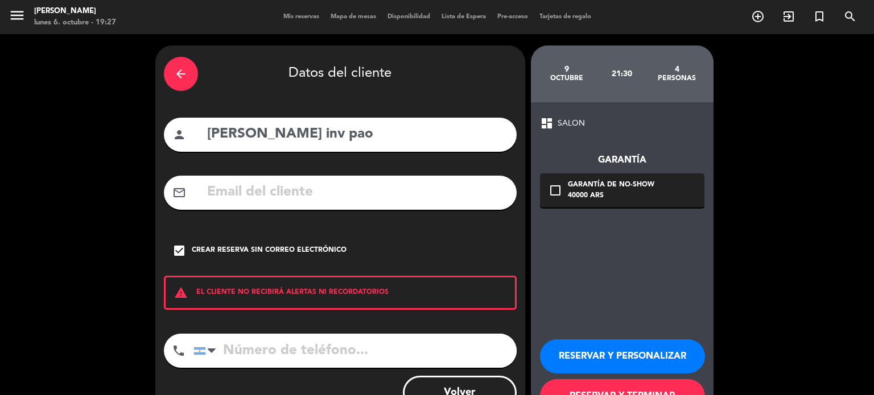
scroll to position [43, 0]
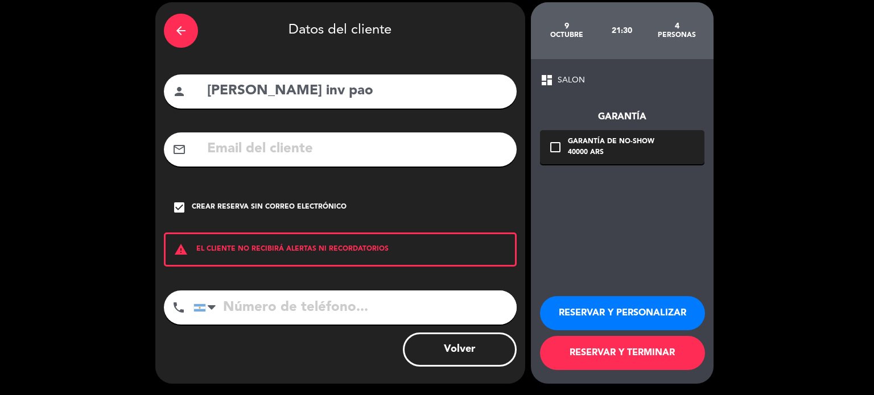
click at [591, 351] on button "RESERVAR Y TERMINAR" at bounding box center [622, 353] width 165 height 34
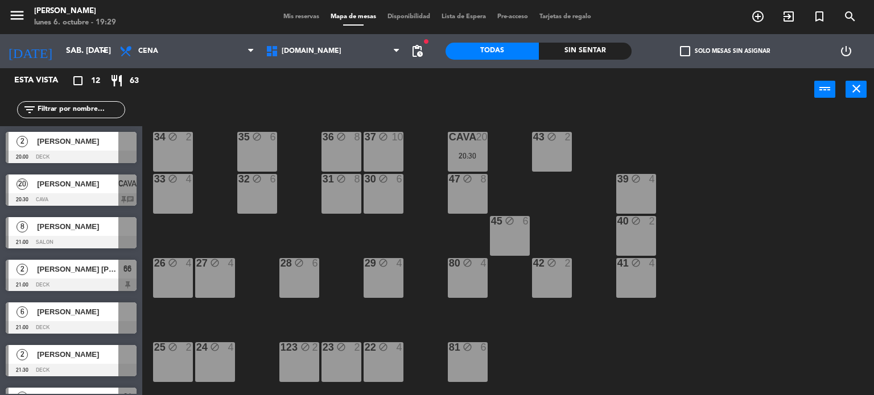
click at [828, 304] on div "34 block 2 35 block 6 36 block 8 43 block 2 37 block 10 CAVA 20 20:30 33 block …" at bounding box center [512, 253] width 723 height 284
click at [570, 54] on div "Sin sentar" at bounding box center [585, 51] width 93 height 17
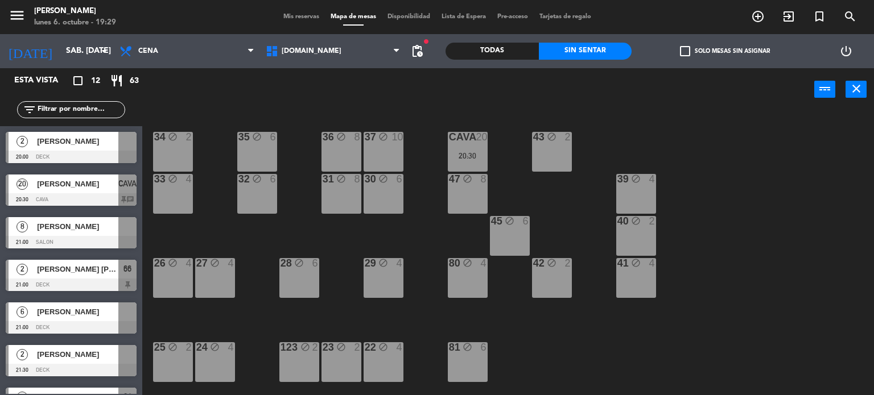
click at [633, 116] on div "34 block 2 35 block 6 36 block 8 43 block 2 37 block 10 CAVA 20 20:30 33 block …" at bounding box center [512, 253] width 723 height 284
click at [675, 47] on div "check_box_outline_blank Solo mesas sin asignar" at bounding box center [724, 51] width 186 height 34
click at [681, 49] on span "check_box_outline_blank" at bounding box center [685, 51] width 10 height 10
click at [725, 51] on input "check_box_outline_blank Solo mesas sin asignar" at bounding box center [725, 51] width 0 height 0
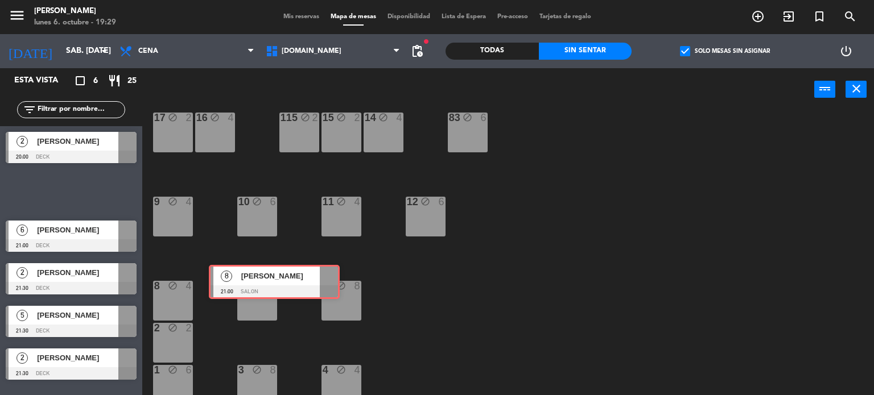
scroll to position [407, 0]
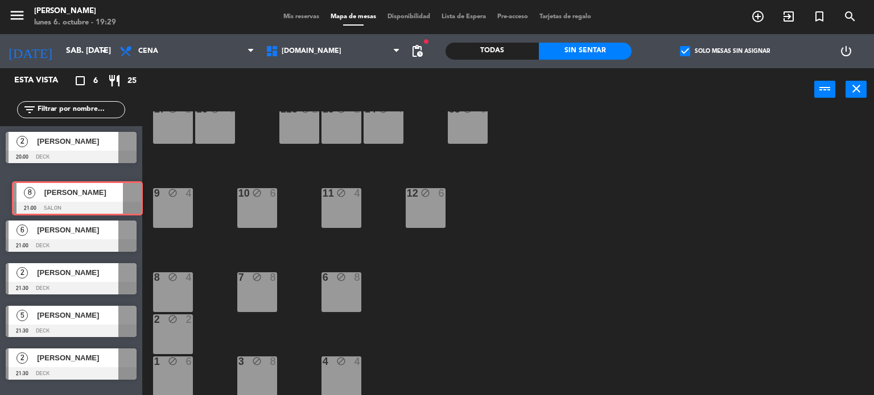
drag, startPoint x: 104, startPoint y: 195, endPoint x: 110, endPoint y: 202, distance: 9.7
click at [110, 202] on div "8 [PERSON_NAME] 21:00 SALON 8 [PERSON_NAME] 21:00 SALON" at bounding box center [71, 192] width 142 height 46
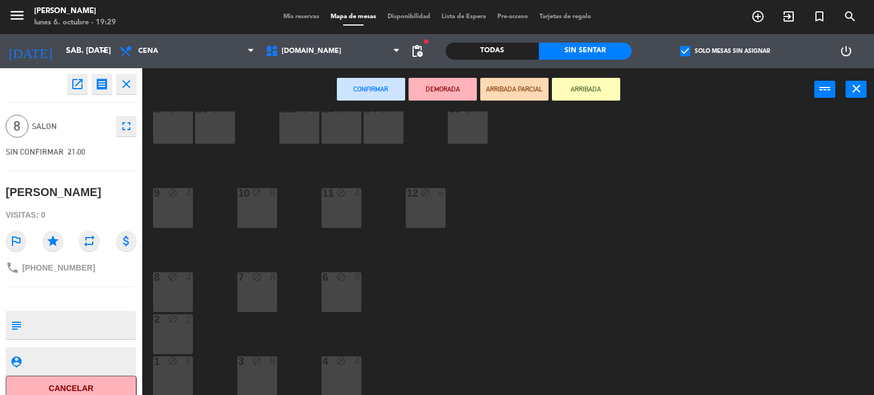
click at [460, 272] on div "34 block 2 35 block 6 36 block 8 43 block 2 37 block 10 CAVA 20 20:30 33 block …" at bounding box center [512, 253] width 723 height 284
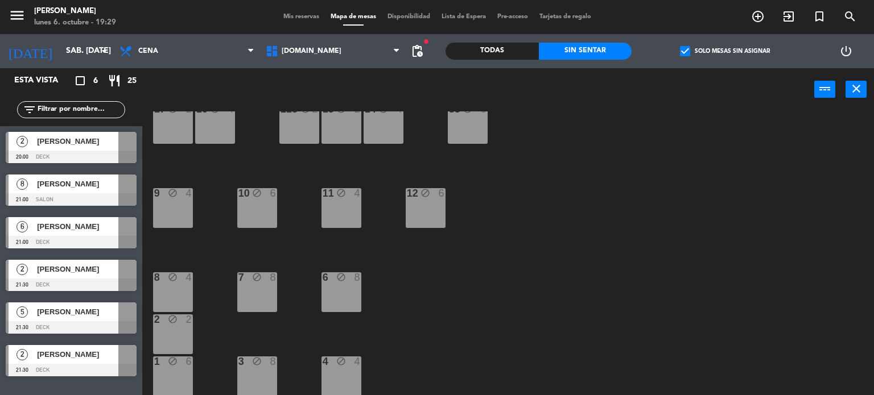
click at [180, 374] on div "1 block 6" at bounding box center [173, 377] width 40 height 40
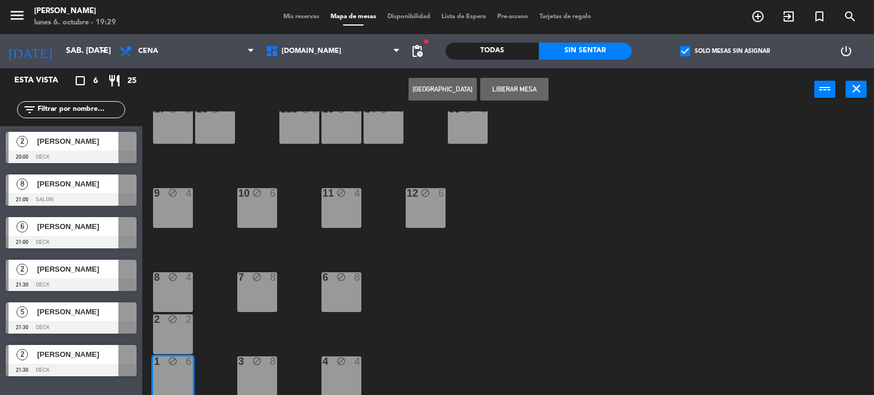
click at [186, 338] on div "2 block 2" at bounding box center [173, 335] width 40 height 40
click at [177, 295] on div "8 block 4" at bounding box center [173, 292] width 40 height 40
click at [187, 216] on div "9 block 4" at bounding box center [173, 208] width 40 height 40
click at [504, 84] on button "Liberar Mesa" at bounding box center [514, 89] width 68 height 23
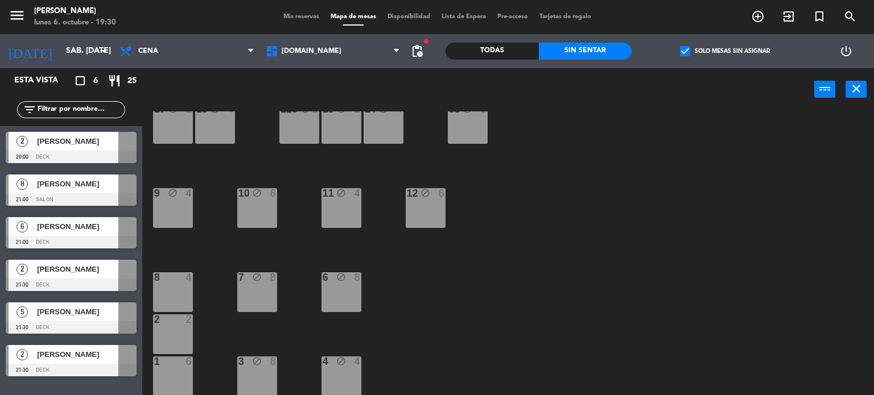
click at [166, 213] on div "9 block 4" at bounding box center [173, 208] width 40 height 40
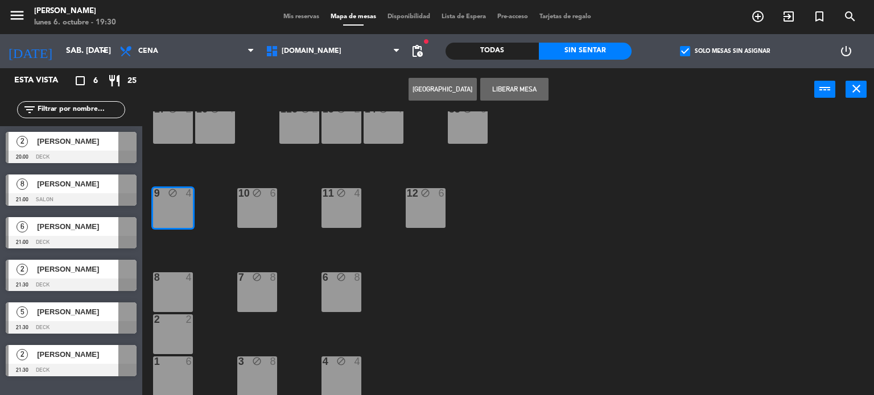
click at [247, 206] on div "10 block 6" at bounding box center [257, 208] width 40 height 40
click at [742, 205] on div "34 block 2 35 block 6 36 block 8 43 block 2 37 block 10 CAVA 20 20:30 33 block …" at bounding box center [512, 253] width 723 height 284
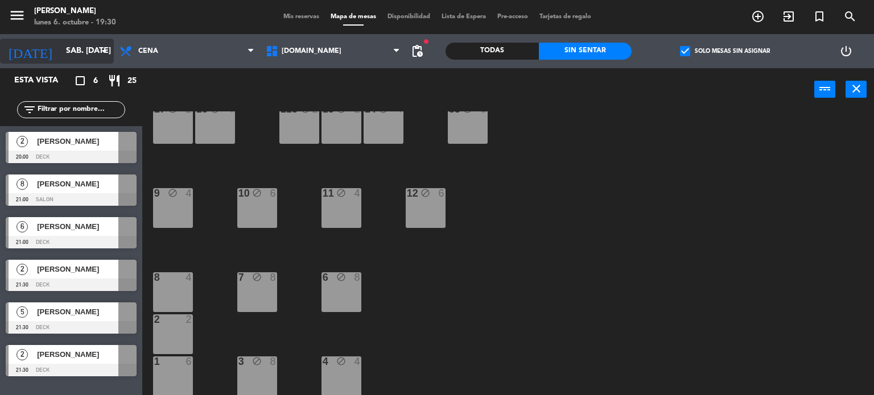
click at [61, 55] on input "sáb. [DATE]" at bounding box center [114, 51] width 108 height 20
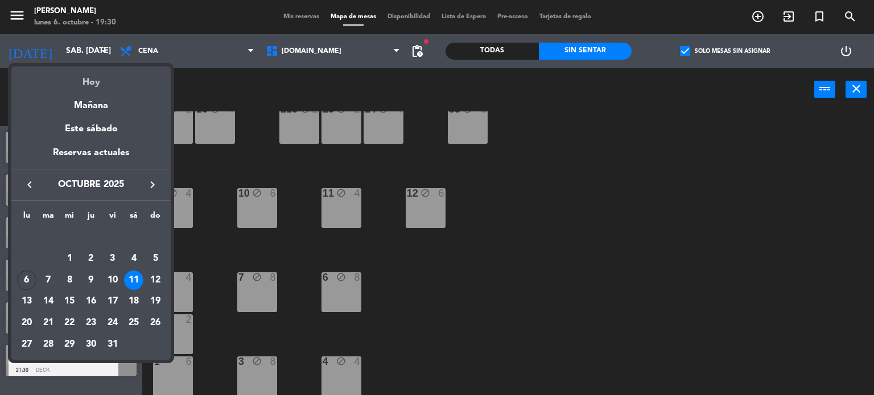
click at [81, 87] on div "Hoy" at bounding box center [90, 78] width 159 height 23
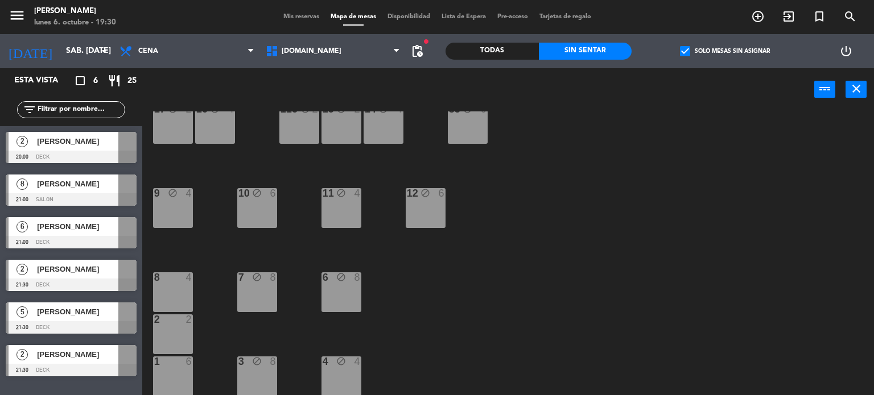
type input "lun. [DATE]"
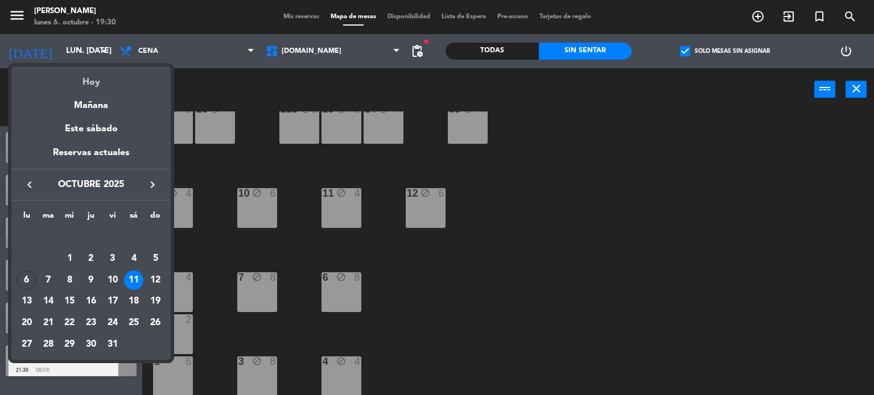
scroll to position [0, 0]
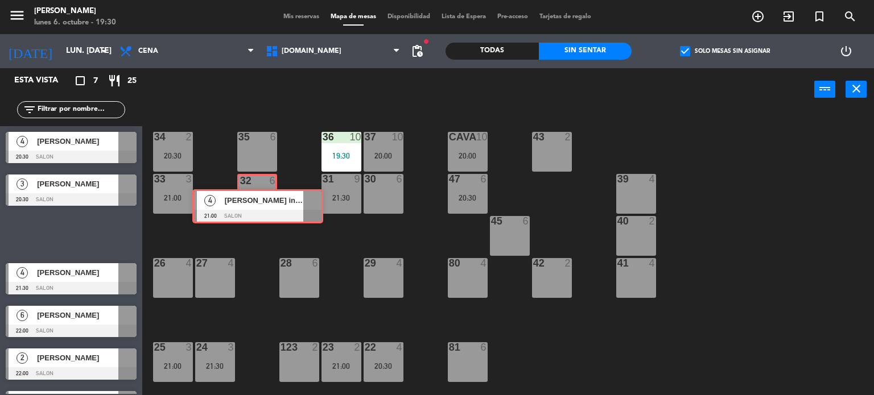
drag, startPoint x: 71, startPoint y: 232, endPoint x: 257, endPoint y: 204, distance: 188.6
click at [257, 204] on div "Esta vista crop_square 7 restaurant 25 filter_list 4 [PERSON_NAME] 20:30 SALON …" at bounding box center [437, 232] width 874 height 328
click at [257, 204] on div "32 6" at bounding box center [257, 196] width 36 height 40
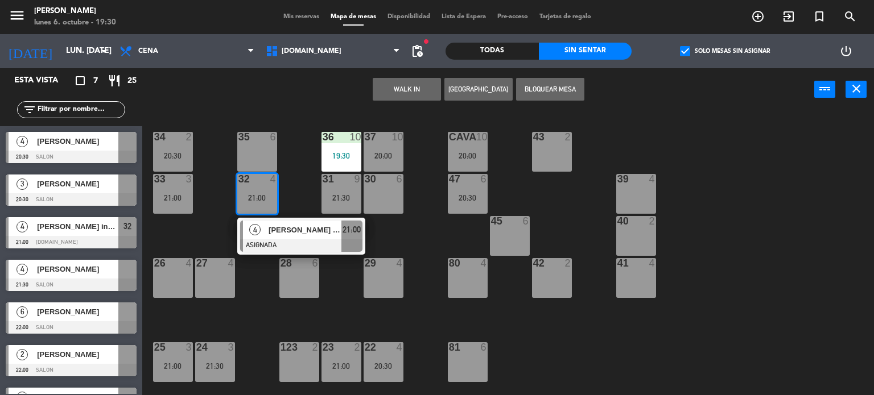
click at [268, 227] on span "[PERSON_NAME] inv pao" at bounding box center [304, 230] width 73 height 12
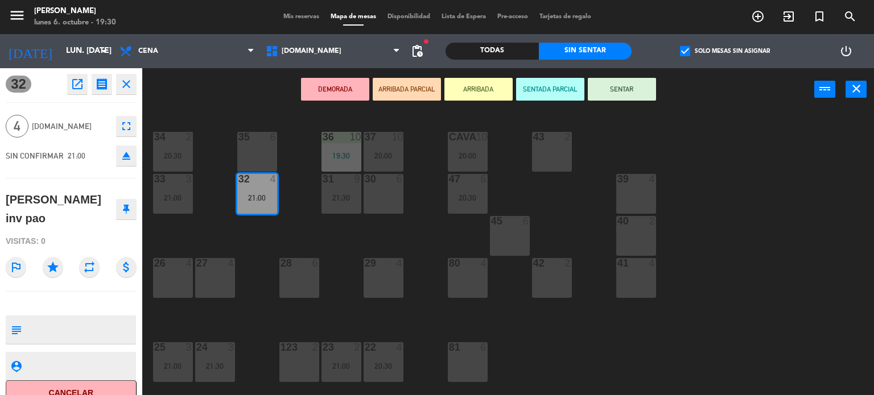
click at [542, 93] on button "SENTADA PARCIAL" at bounding box center [550, 89] width 68 height 23
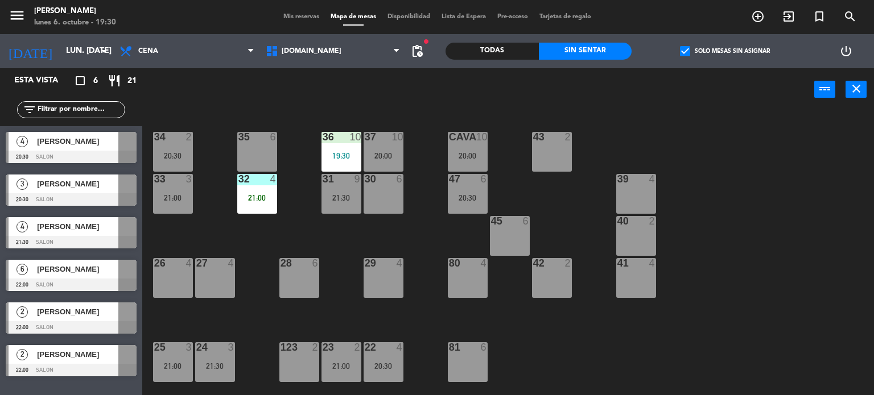
click at [269, 231] on div "34 2 20:30 35 6 36 10 19:30 43 2 37 10 20:00 CAVA 10 20:00 33 3 21:00 32 4 21:0…" at bounding box center [512, 253] width 723 height 284
click at [92, 53] on input "lun. [DATE]" at bounding box center [114, 51] width 108 height 20
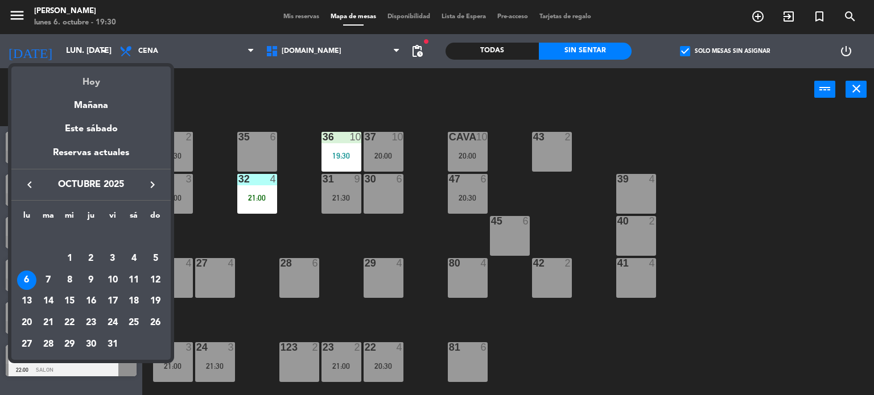
click at [98, 76] on div "Hoy" at bounding box center [90, 78] width 159 height 23
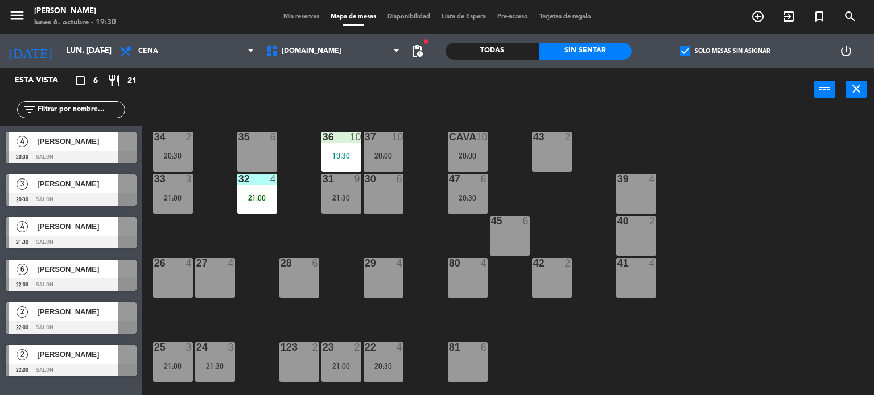
click at [684, 54] on span "check_box" at bounding box center [685, 51] width 10 height 10
click at [725, 51] on input "check_box Solo mesas sin asignar" at bounding box center [725, 51] width 0 height 0
click at [100, 102] on div "filter_list" at bounding box center [71, 109] width 108 height 17
click at [101, 110] on input "text" at bounding box center [80, 110] width 88 height 13
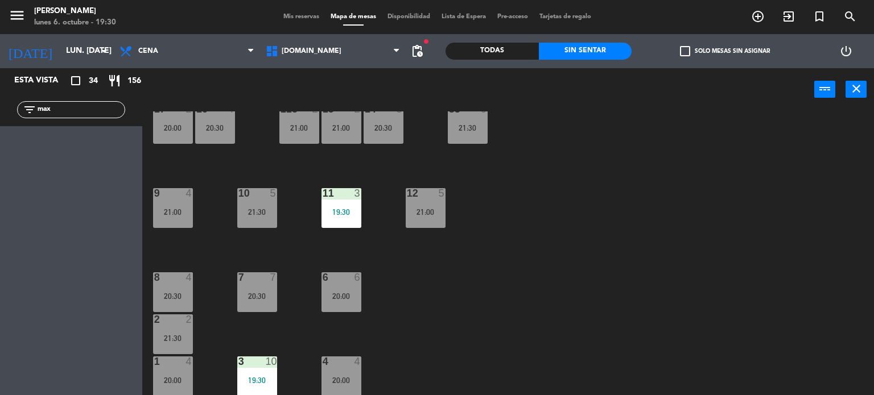
type input "max"
click at [271, 361] on div "10" at bounding box center [271, 362] width 11 height 10
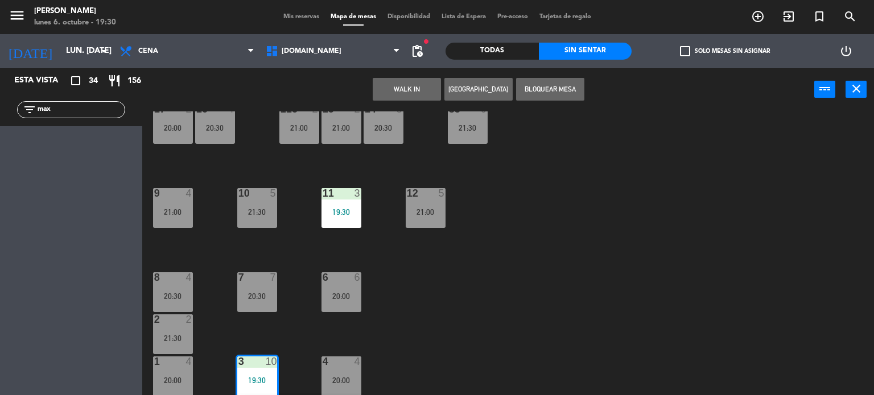
scroll to position [448, 0]
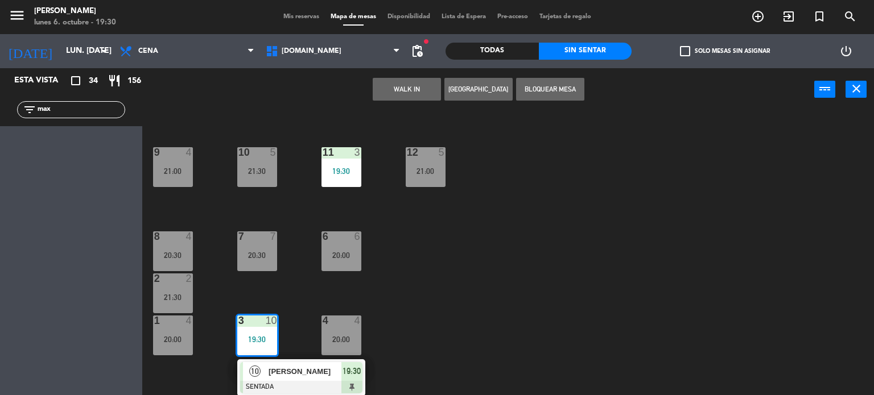
drag, startPoint x: 65, startPoint y: 109, endPoint x: 0, endPoint y: 103, distance: 65.1
click at [0, 103] on div "filter_list max" at bounding box center [71, 109] width 142 height 33
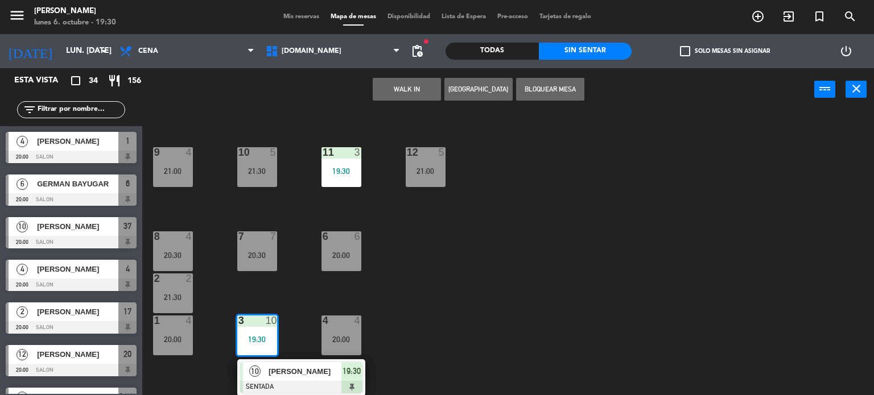
click at [676, 55] on div "check_box_outline_blank Solo mesas sin asignar" at bounding box center [724, 51] width 186 height 34
click at [681, 55] on span "check_box_outline_blank" at bounding box center [685, 51] width 10 height 10
click at [725, 51] on input "check_box_outline_blank Solo mesas sin asignar" at bounding box center [725, 51] width 0 height 0
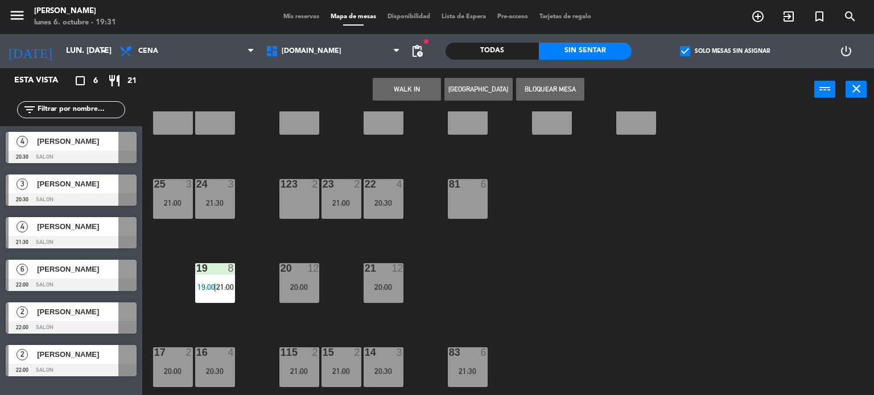
scroll to position [0, 0]
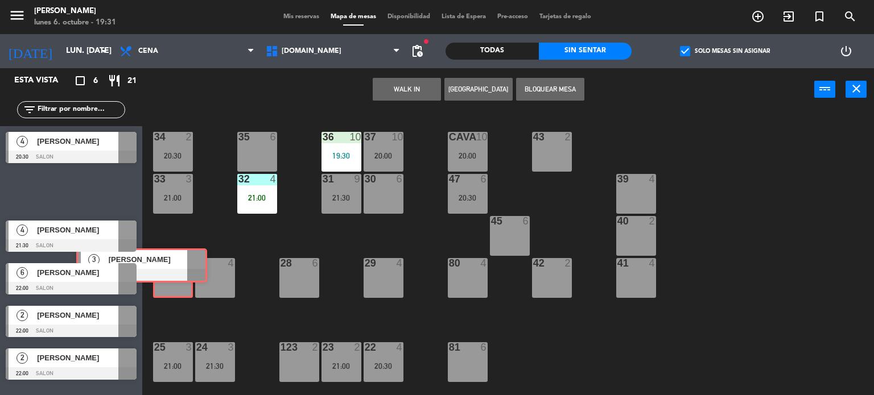
drag, startPoint x: 105, startPoint y: 196, endPoint x: 175, endPoint y: 270, distance: 102.6
click at [175, 270] on div "Esta vista crop_square 6 restaurant 21 filter_list 4 [PERSON_NAME] 20:30 SALON …" at bounding box center [437, 232] width 874 height 328
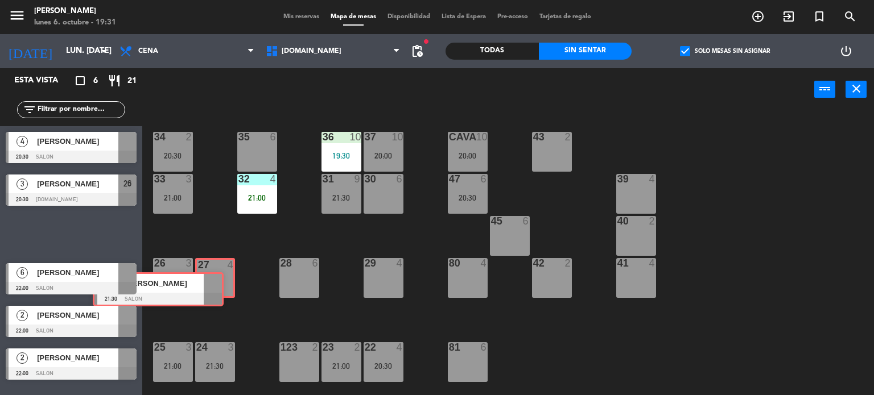
drag, startPoint x: 134, startPoint y: 226, endPoint x: 221, endPoint y: 282, distance: 103.4
click at [221, 282] on div "Esta vista crop_square 6 restaurant 21 filter_list 4 [PERSON_NAME] 20:30 SALON …" at bounding box center [437, 232] width 874 height 328
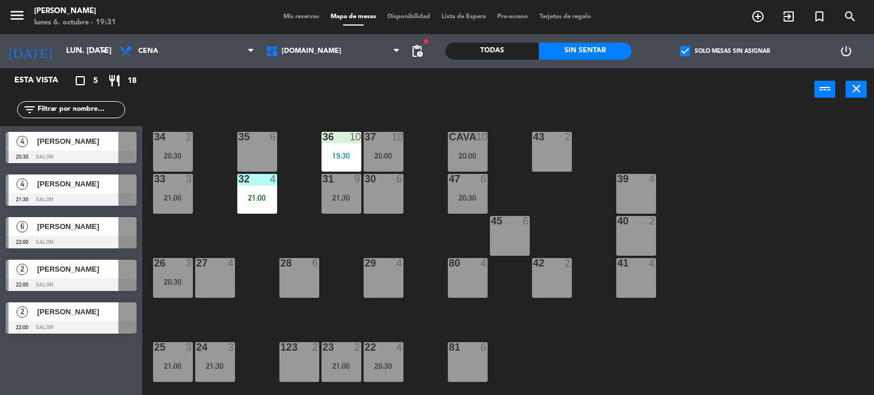
click at [234, 218] on div "34 2 20:30 35 6 36 10 19:30 43 2 37 10 20:00 CAVA 10 20:00 33 3 21:00 32 4 21:0…" at bounding box center [512, 253] width 723 height 284
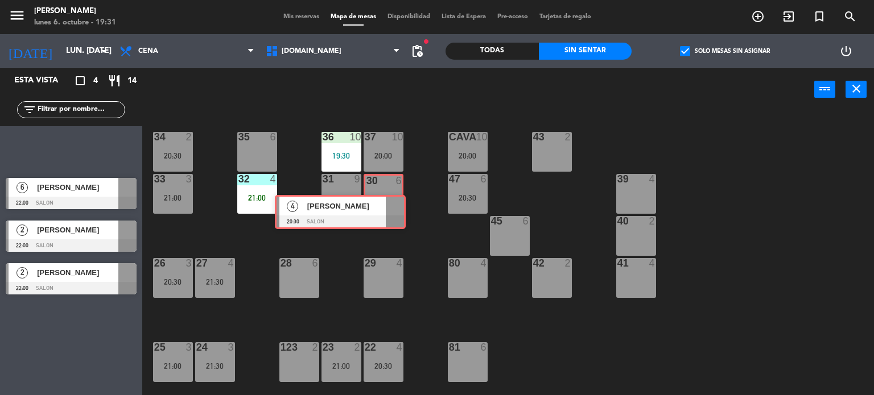
drag, startPoint x: 101, startPoint y: 147, endPoint x: 370, endPoint y: 211, distance: 276.5
click at [370, 211] on div "Esta vista crop_square 4 restaurant 14 filter_list 4 [PERSON_NAME] 20:30 SALON …" at bounding box center [437, 232] width 874 height 328
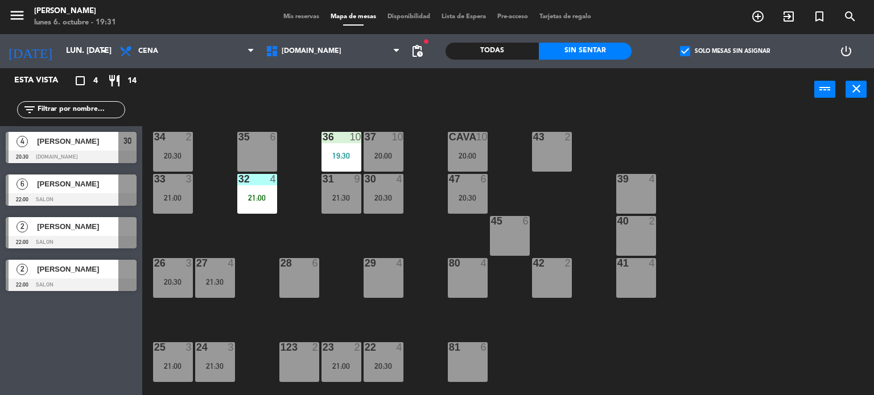
click at [364, 230] on div "34 2 20:30 35 6 36 10 19:30 43 2 37 10 20:00 CAVA 10 20:00 33 3 21:00 32 4 21:0…" at bounding box center [512, 253] width 723 height 284
click at [335, 201] on div "21:30" at bounding box center [341, 198] width 40 height 8
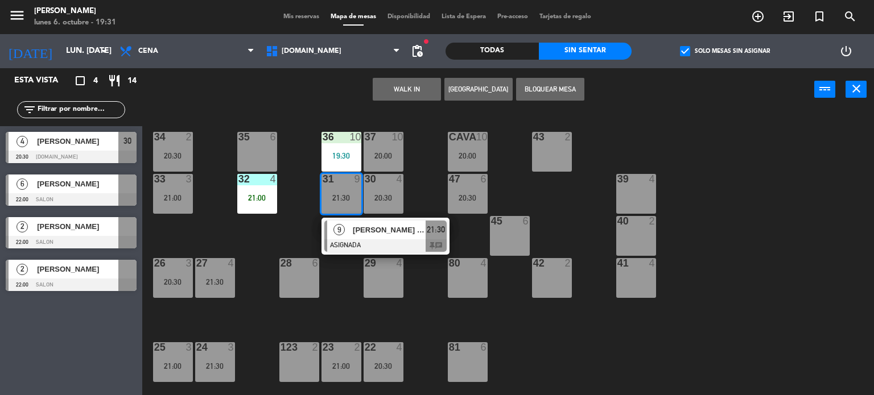
click at [290, 225] on div "34 2 20:30 35 6 36 10 19:30 43 2 37 10 20:00 CAVA 10 20:00 33 3 21:00 32 4 21:0…" at bounding box center [512, 253] width 723 height 284
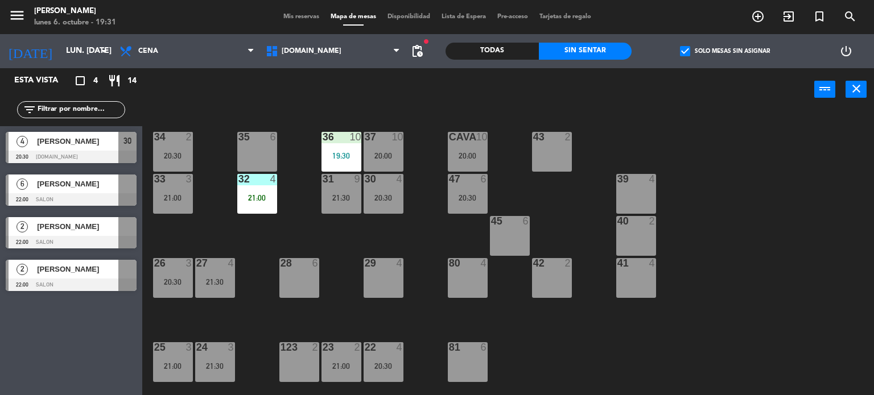
click at [400, 234] on div "34 2 20:30 35 6 36 10 19:30 43 2 37 10 20:00 CAVA 10 20:00 33 3 21:00 32 4 21:0…" at bounding box center [512, 253] width 723 height 284
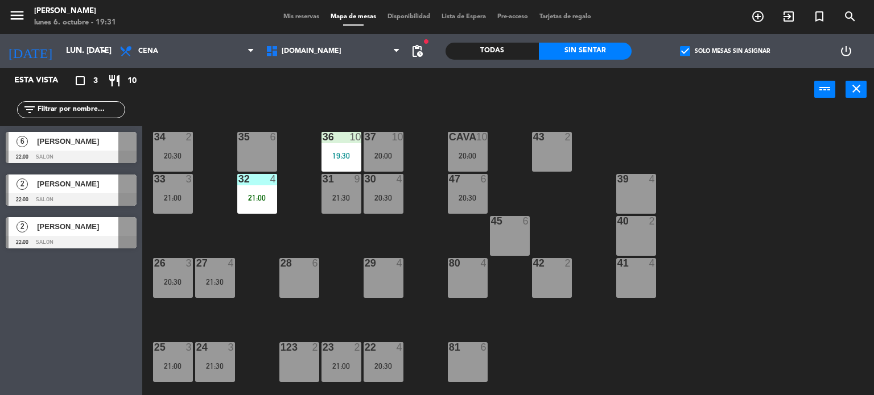
click at [707, 52] on label "check_box Solo mesas sin asignar" at bounding box center [725, 51] width 90 height 10
click at [725, 51] on input "check_box Solo mesas sin asignar" at bounding box center [725, 51] width 0 height 0
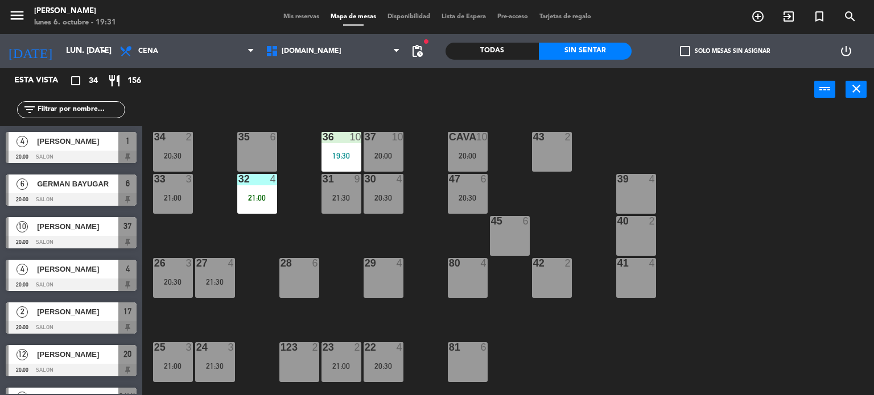
click at [84, 113] on input "text" at bounding box center [80, 110] width 88 height 13
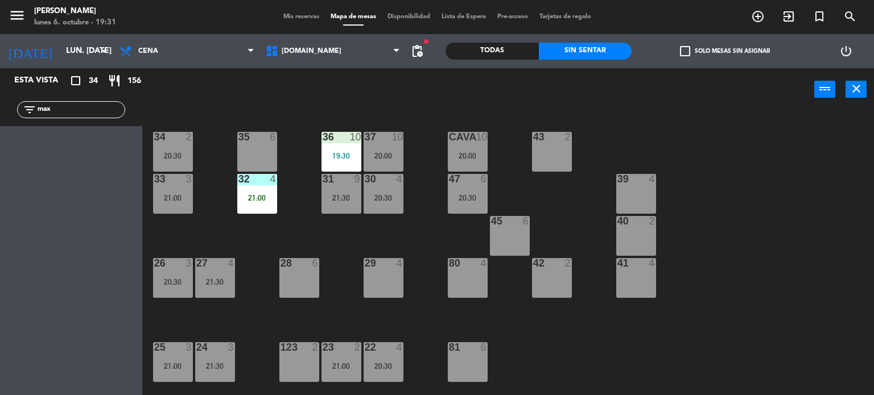
drag, startPoint x: 498, startPoint y: 49, endPoint x: 410, endPoint y: 61, distance: 89.5
click at [496, 49] on div "Todas" at bounding box center [491, 51] width 93 height 17
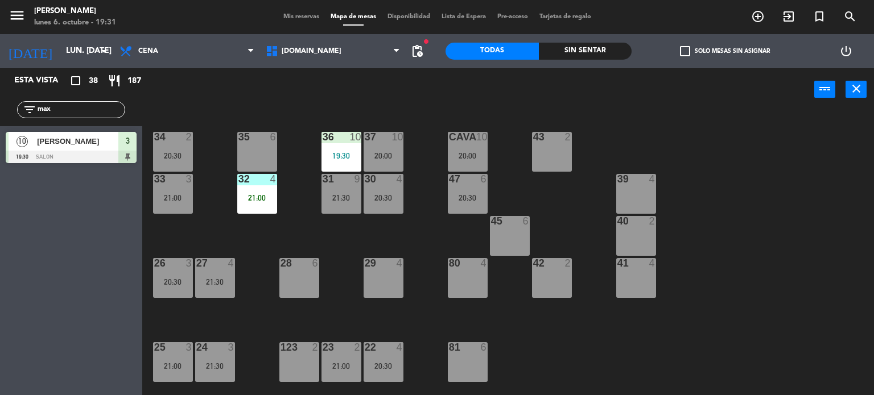
drag, startPoint x: 57, startPoint y: 112, endPoint x: 0, endPoint y: 125, distance: 58.2
click at [0, 125] on div "filter_list max" at bounding box center [71, 109] width 142 height 33
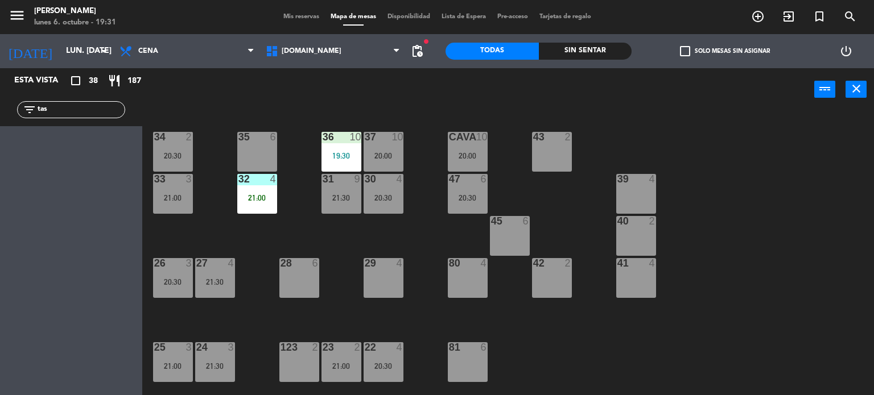
drag, startPoint x: 190, startPoint y: 110, endPoint x: 95, endPoint y: 110, distance: 95.0
click at [186, 109] on div "power_input close" at bounding box center [478, 89] width 672 height 43
drag, startPoint x: 63, startPoint y: 106, endPoint x: 0, endPoint y: 125, distance: 65.7
click at [0, 125] on div "filter_list tas" at bounding box center [71, 109] width 142 height 33
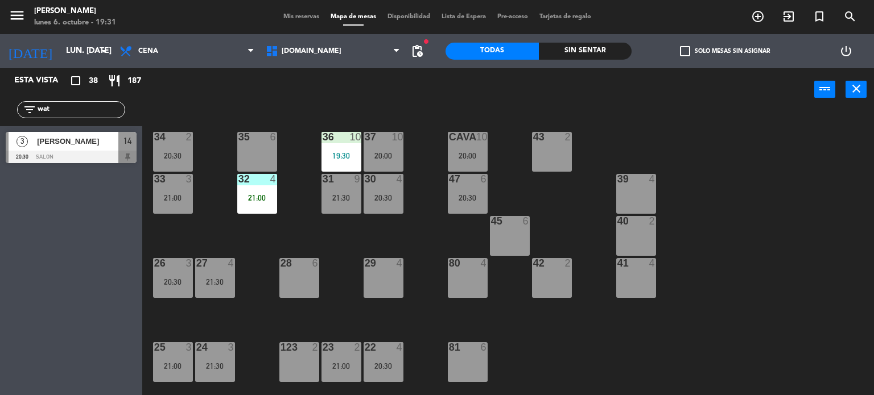
type input "wat"
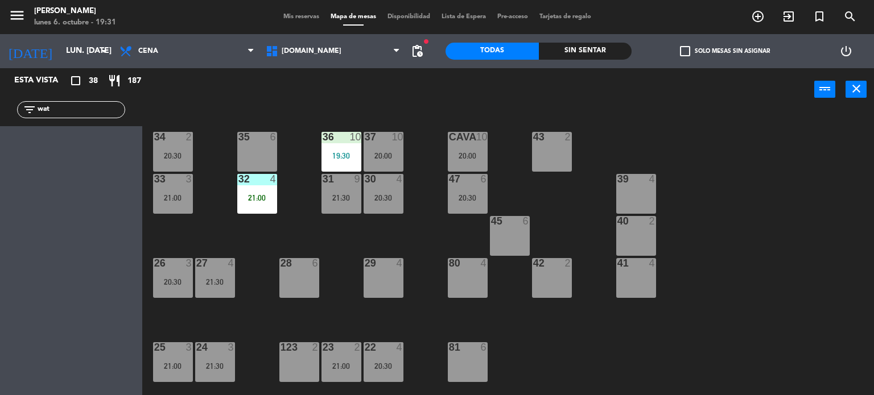
click at [257, 109] on div "power_input close" at bounding box center [478, 89] width 672 height 43
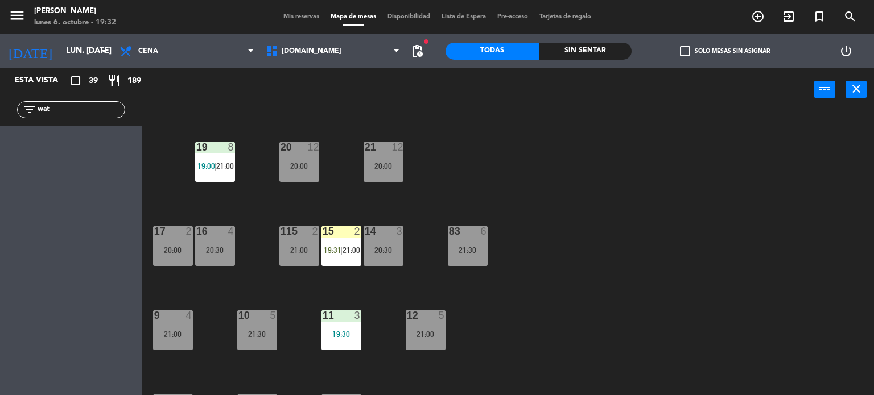
click at [615, 229] on div "34 2 20:30 35 6 36 10 19:30 43 2 37 10 20:00 CAVA 10 20:00 33 3 21:00 32 4 21:0…" at bounding box center [512, 253] width 723 height 284
drag, startPoint x: 61, startPoint y: 114, endPoint x: 5, endPoint y: 108, distance: 56.7
click at [5, 108] on div "filter_list wat" at bounding box center [71, 109] width 142 height 33
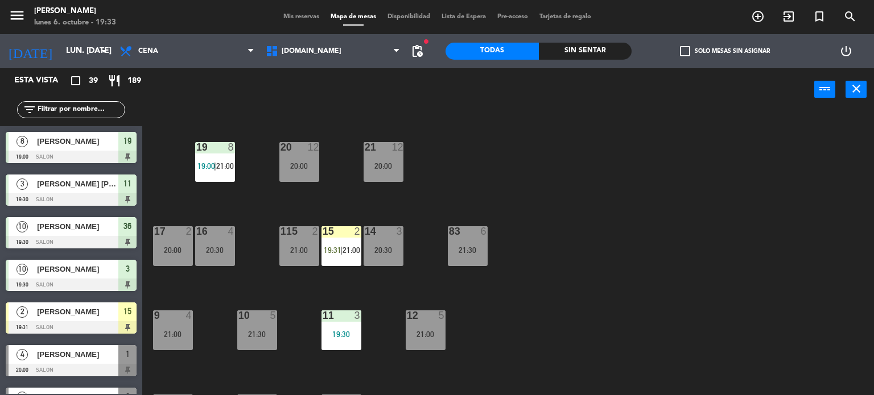
click at [485, 168] on div "34 2 20:30 35 6 36 10 19:30 43 2 37 10 20:00 CAVA 10 20:00 33 3 21:00 32 4 21:0…" at bounding box center [512, 253] width 723 height 284
click at [621, 52] on div "Sin sentar" at bounding box center [585, 51] width 93 height 17
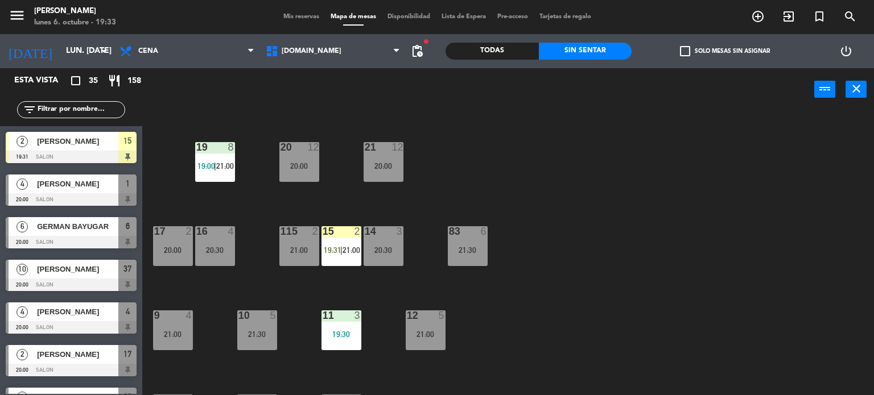
click at [689, 56] on span "check_box_outline_blank" at bounding box center [685, 51] width 10 height 10
click at [725, 51] on input "check_box_outline_blank Solo mesas sin asignar" at bounding box center [725, 51] width 0 height 0
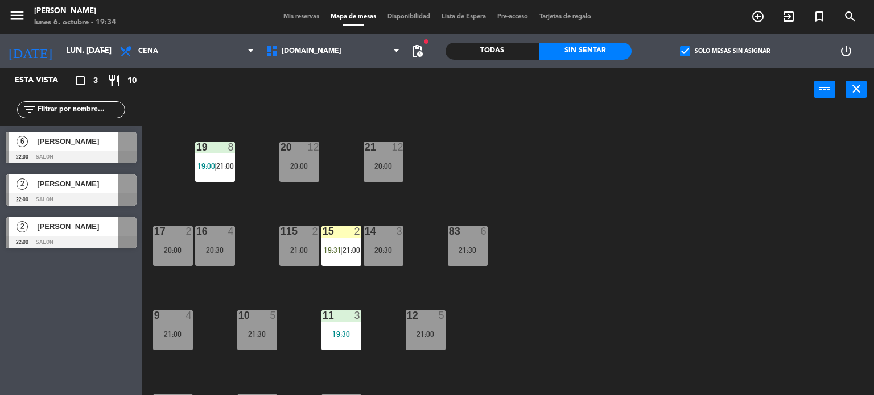
click at [746, 191] on div "34 2 20:30 35 6 36 10 19:30 43 2 37 10 20:00 CAVA 10 20:00 33 3 21:00 32 4 21:0…" at bounding box center [512, 253] width 723 height 284
click at [704, 52] on label "check_box Solo mesas sin asignar" at bounding box center [725, 51] width 90 height 10
click at [725, 51] on input "check_box Solo mesas sin asignar" at bounding box center [725, 51] width 0 height 0
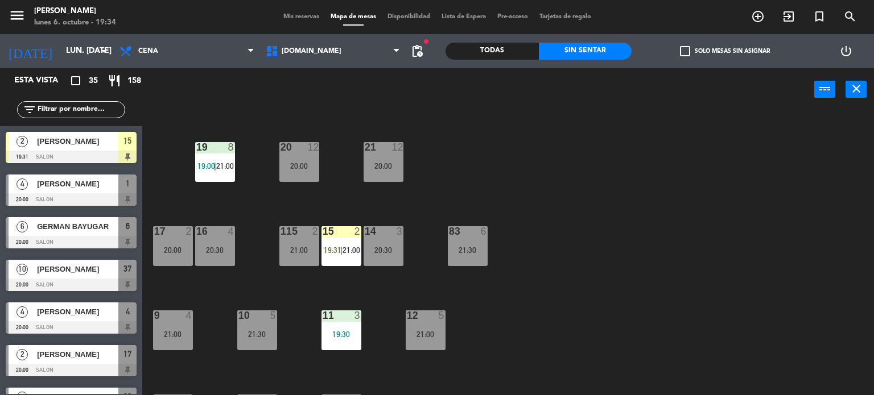
click at [81, 108] on input "text" at bounding box center [80, 110] width 88 height 13
click at [496, 41] on div "Todas Sin sentar" at bounding box center [538, 51] width 186 height 34
click at [495, 47] on div "Todas" at bounding box center [491, 51] width 93 height 17
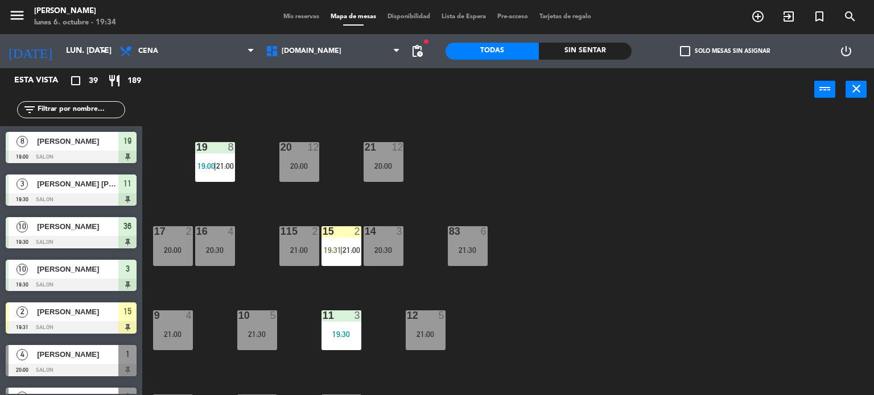
scroll to position [407, 0]
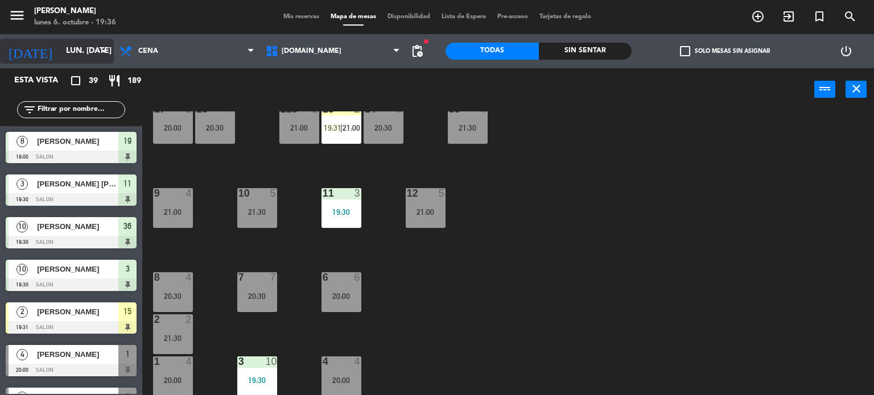
click at [82, 43] on input "lun. [DATE]" at bounding box center [114, 51] width 108 height 20
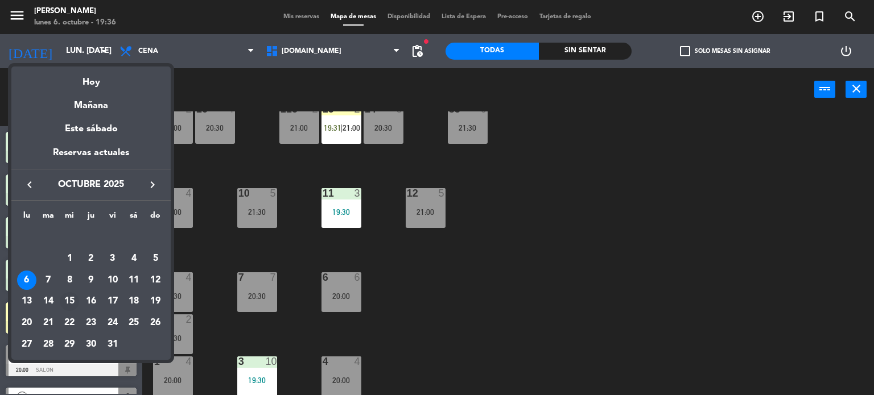
click at [75, 300] on div "15" at bounding box center [69, 301] width 19 height 19
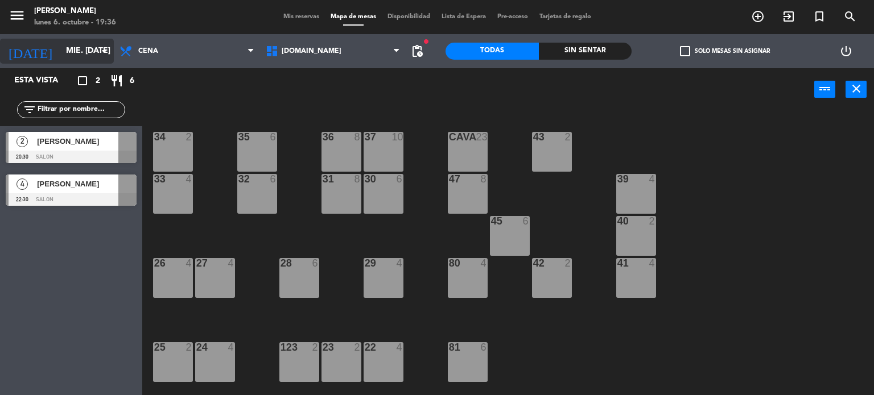
click at [68, 59] on input "mié. [DATE]" at bounding box center [114, 51] width 108 height 20
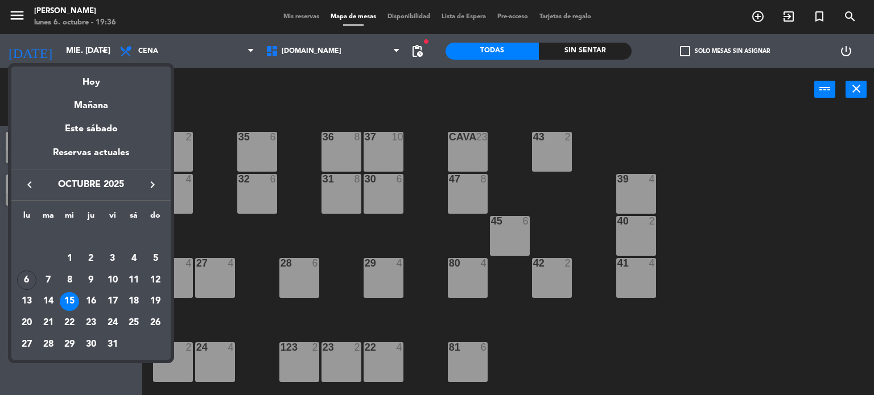
click at [420, 227] on div at bounding box center [437, 197] width 874 height 395
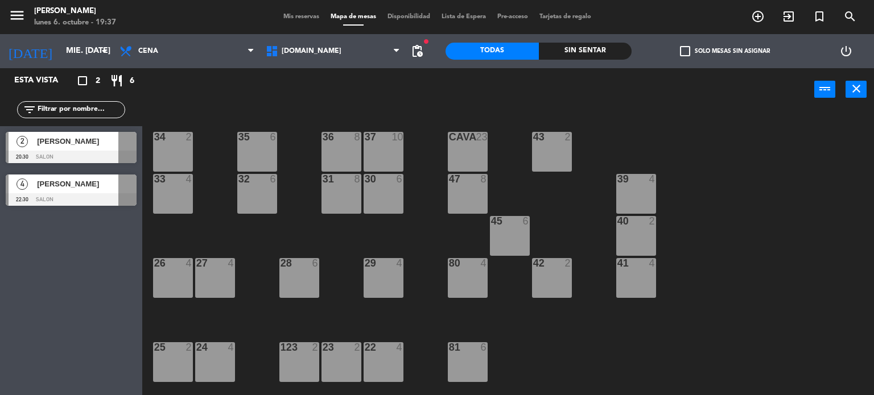
click at [769, 135] on div "34 2 35 6 36 8 43 2 37 10 CAVA 23 33 4 32 6 31 8 30 6 47 8 39 4 45 6 40 2 26 4 …" at bounding box center [512, 253] width 723 height 284
click at [727, 195] on div "34 2 35 6 36 8 43 2 37 10 CAVA 23 33 4 32 6 31 8 30 6 47 8 39 4 45 6 40 2 26 4 …" at bounding box center [512, 253] width 723 height 284
click at [60, 48] on input "mié. [DATE]" at bounding box center [114, 51] width 108 height 20
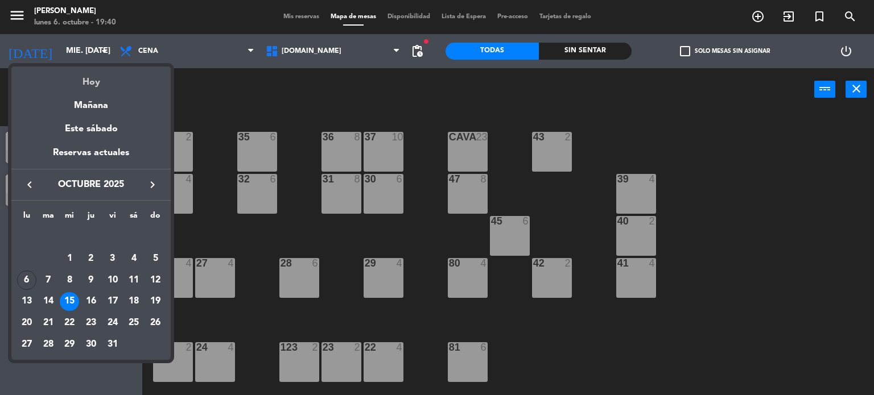
click at [91, 84] on div "Hoy" at bounding box center [90, 78] width 159 height 23
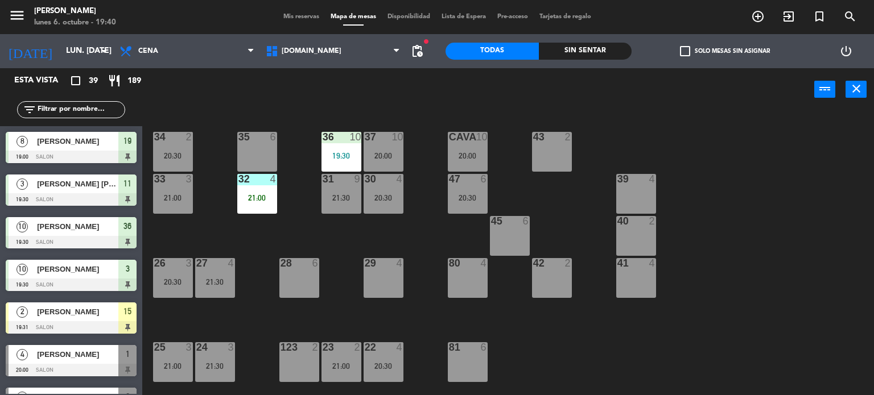
click at [834, 295] on div "34 2 20:30 35 6 36 10 19:30 43 2 37 10 20:00 CAVA 10 20:00 33 3 21:00 32 4 21:0…" at bounding box center [512, 253] width 723 height 284
click at [625, 44] on div "Sin sentar" at bounding box center [585, 51] width 93 height 17
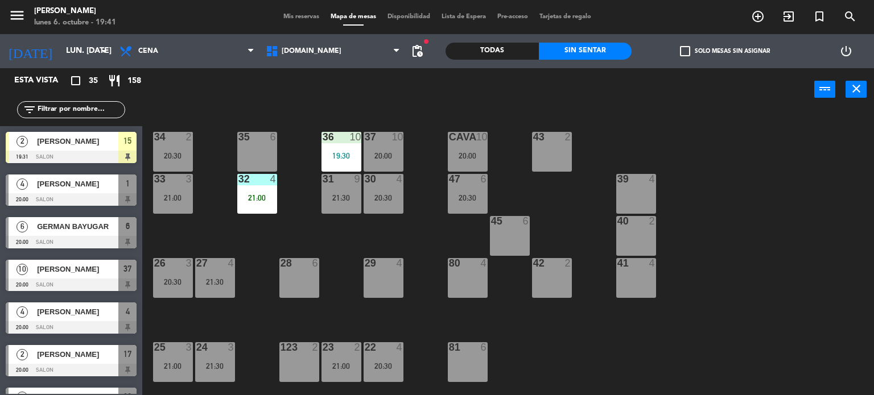
click at [714, 47] on label "check_box_outline_blank Solo mesas sin asignar" at bounding box center [725, 51] width 90 height 10
click at [725, 51] on input "check_box_outline_blank Solo mesas sin asignar" at bounding box center [725, 51] width 0 height 0
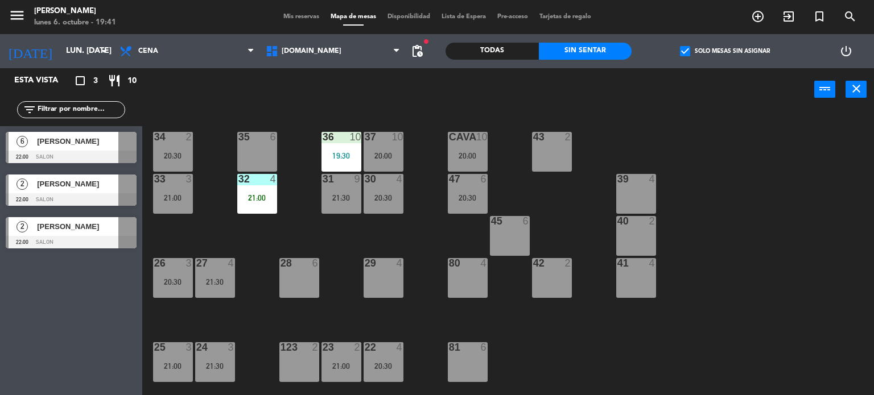
click at [714, 48] on label "check_box Solo mesas sin asignar" at bounding box center [725, 51] width 90 height 10
click at [725, 51] on input "check_box Solo mesas sin asignar" at bounding box center [725, 51] width 0 height 0
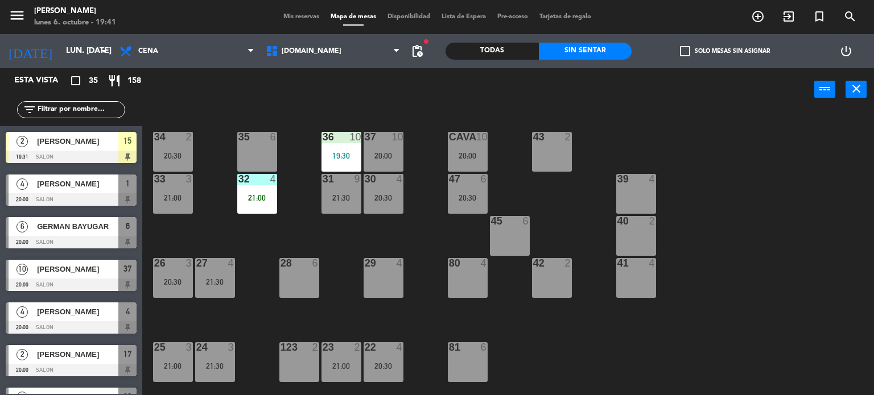
click at [742, 321] on div "34 2 20:30 35 6 36 10 19:30 43 2 37 10 20:00 CAVA 10 20:00 33 3 21:00 32 4 21:0…" at bounding box center [512, 253] width 723 height 284
click at [873, 102] on div "power_input close Cerrar" at bounding box center [508, 89] width 732 height 43
click at [662, 151] on div "34 2 20:30 35 6 36 10 19:30 43 2 37 10 20:00 CAVA 10 20:00 33 3 21:00 32 4 21:0…" at bounding box center [512, 253] width 723 height 284
click at [185, 286] on div "26 3 20:30" at bounding box center [173, 278] width 40 height 40
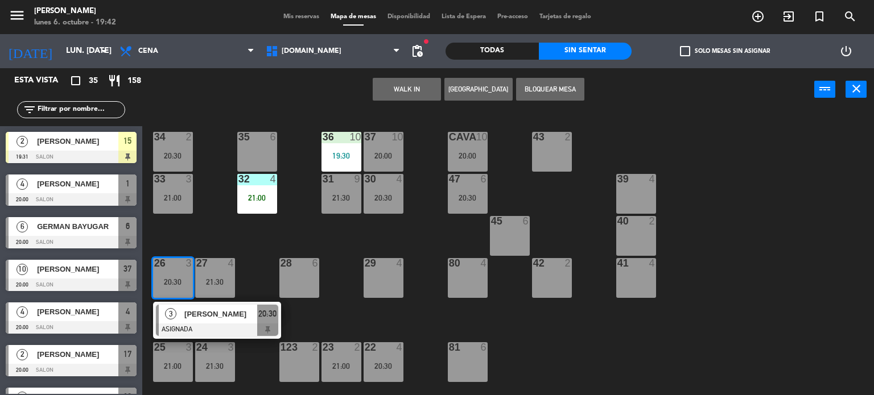
click at [196, 311] on span "[PERSON_NAME]" at bounding box center [220, 314] width 73 height 12
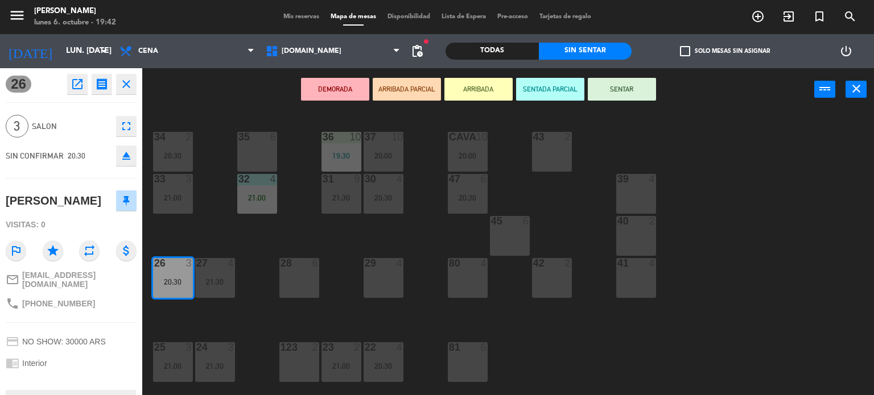
click at [196, 311] on div "34 2 20:30 35 6 36 10 19:30 43 2 37 10 20:00 CAVA 10 20:00 33 3 21:00 32 4 21:0…" at bounding box center [512, 253] width 723 height 284
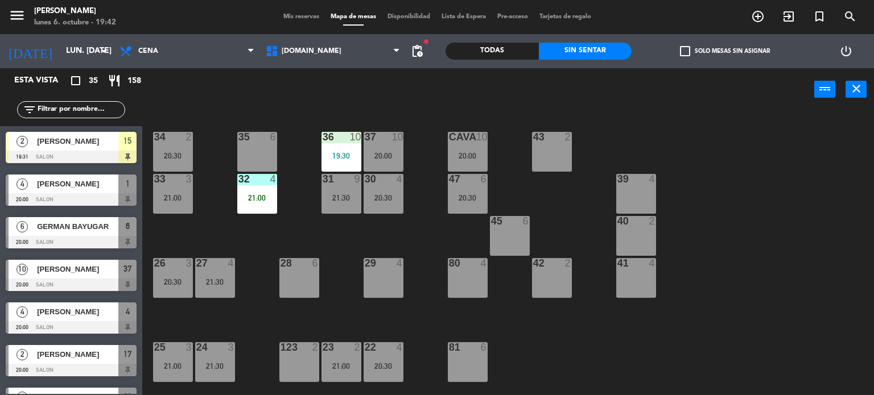
click at [342, 186] on div "31 9 21:30" at bounding box center [341, 194] width 40 height 40
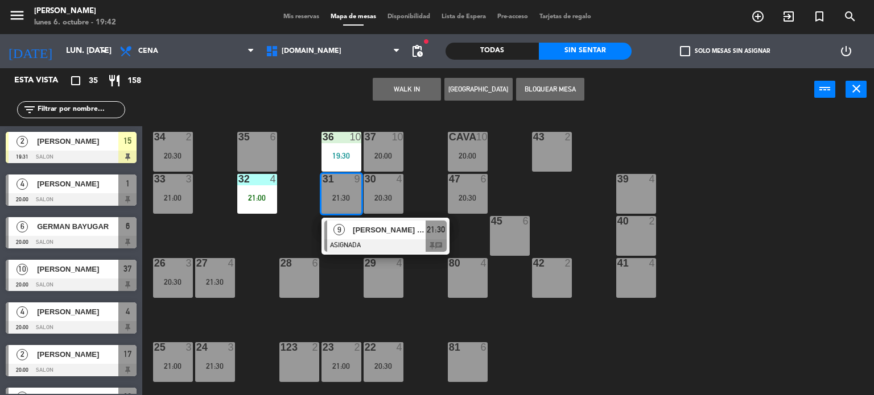
click at [273, 231] on div "34 2 20:30 35 6 36 10 19:30 43 2 37 10 20:00 CAVA 10 20:00 33 3 21:00 32 4 21:0…" at bounding box center [512, 253] width 723 height 284
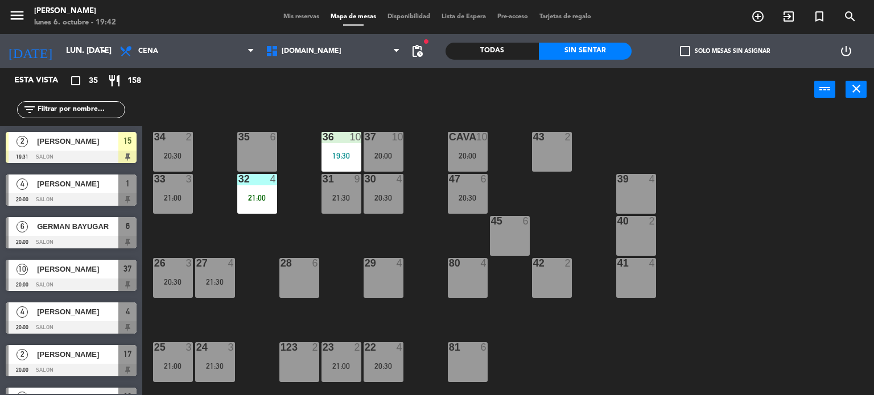
click at [366, 192] on div "30 4 20:30" at bounding box center [383, 194] width 40 height 40
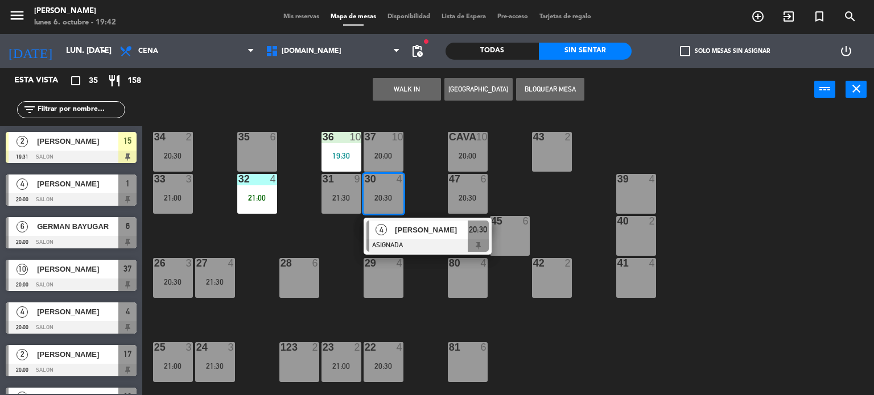
click at [273, 226] on div "34 2 20:30 35 6 36 10 19:30 43 2 37 10 20:00 CAVA 10 20:00 33 3 21:00 32 4 21:0…" at bounding box center [512, 253] width 723 height 284
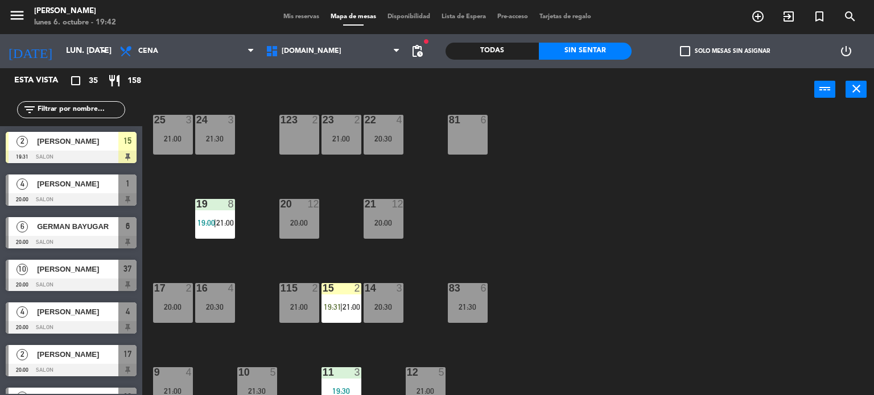
click at [86, 34] on div "[DATE] lun. [DATE] arrow_drop_down" at bounding box center [57, 51] width 114 height 34
click at [86, 41] on input "lun. [DATE]" at bounding box center [114, 51] width 108 height 20
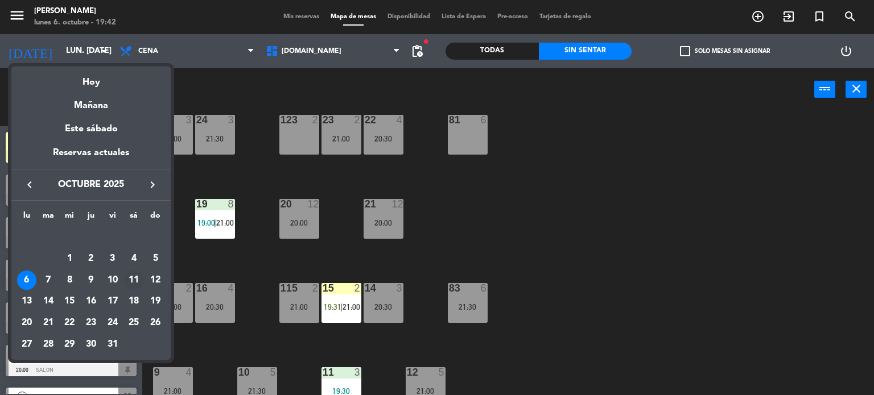
click at [138, 278] on div "11" at bounding box center [133, 280] width 19 height 19
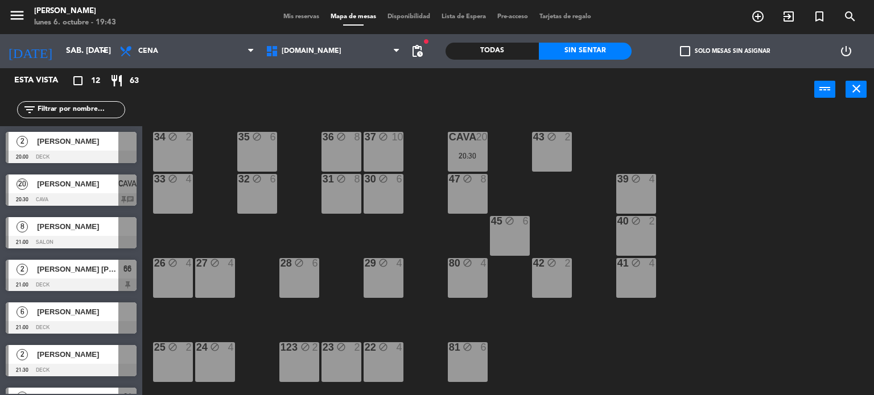
click at [670, 71] on div "power_input close" at bounding box center [478, 89] width 672 height 43
click at [695, 52] on label "check_box_outline_blank Solo mesas sin asignar" at bounding box center [725, 51] width 90 height 10
click at [725, 51] on input "check_box_outline_blank Solo mesas sin asignar" at bounding box center [725, 51] width 0 height 0
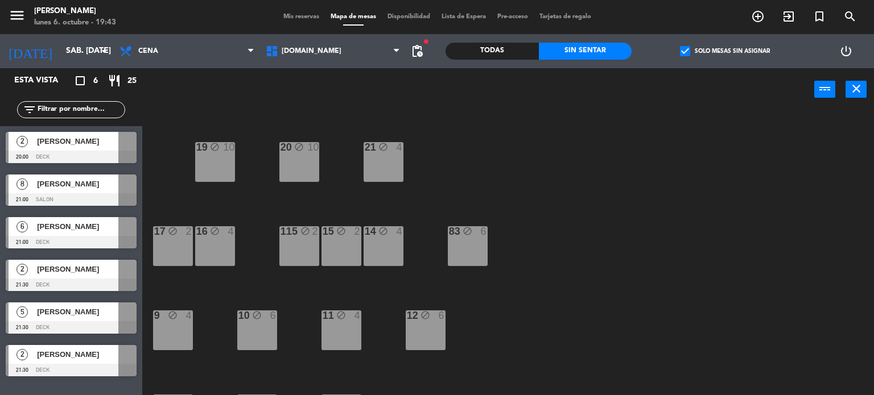
scroll to position [407, 0]
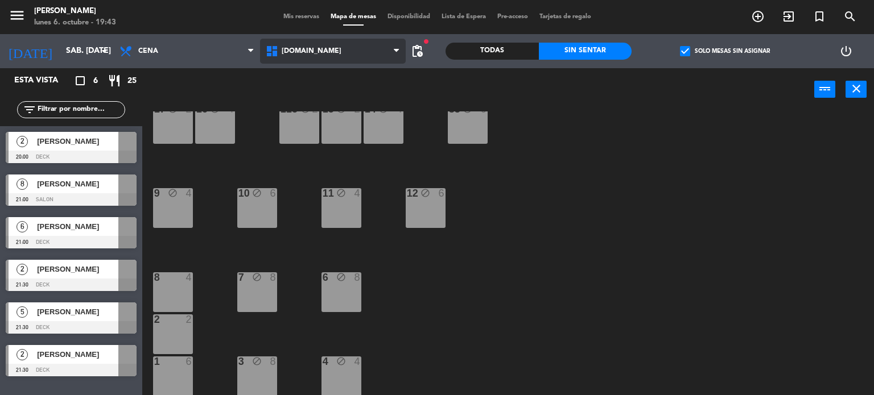
click at [325, 48] on span "[DOMAIN_NAME]" at bounding box center [333, 51] width 146 height 25
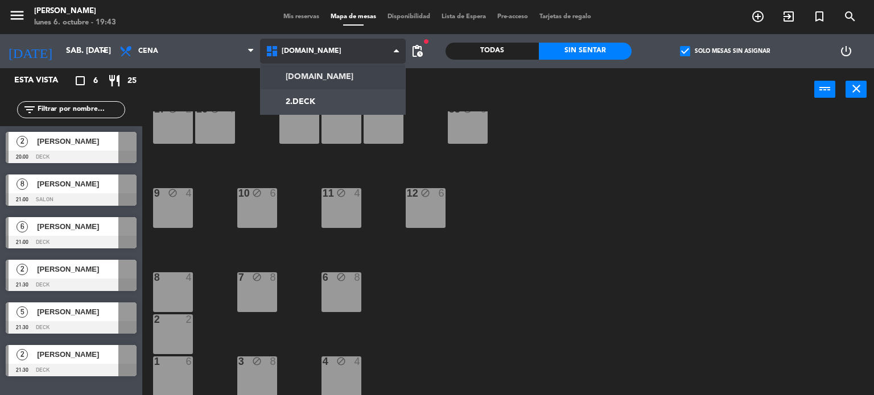
click at [317, 94] on ng-component "menu [PERSON_NAME] lunes 6. octubre - 19:43 Mis reservas Mapa de mesas Disponib…" at bounding box center [437, 198] width 874 height 396
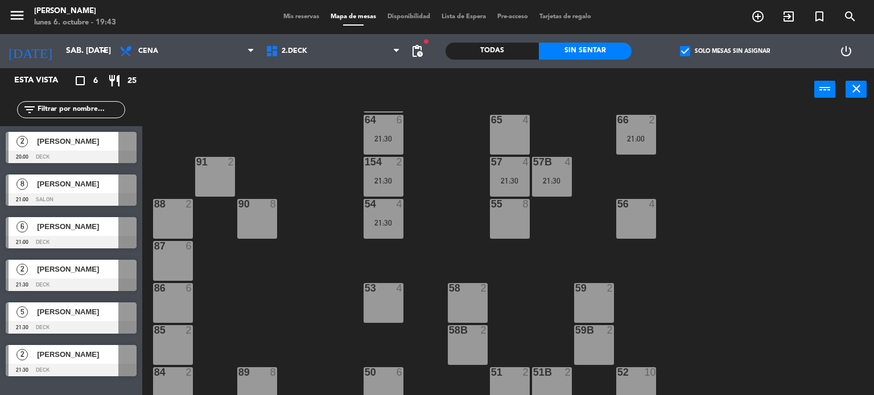
scroll to position [238, 0]
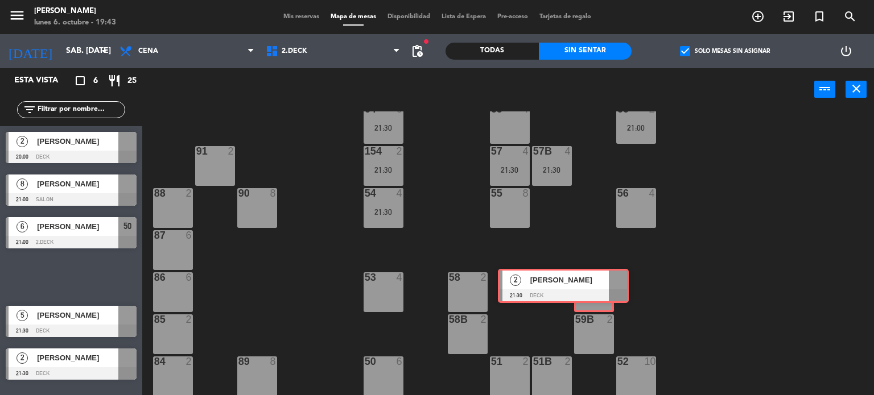
drag, startPoint x: 104, startPoint y: 274, endPoint x: 596, endPoint y: 284, distance: 492.2
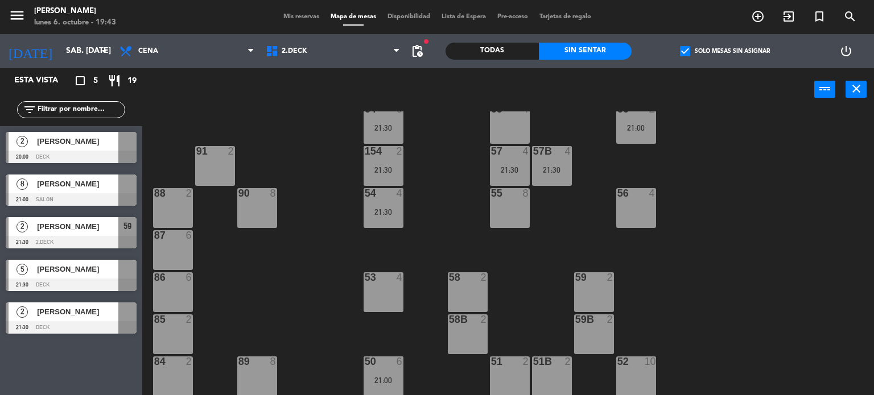
click at [274, 279] on div "71 4 72 4 73 8 70 8 74 2 74B 2 69 2 69B 2 69C 2 78 10 77 10 76 4 68 2 68B 2 68C…" at bounding box center [512, 253] width 723 height 284
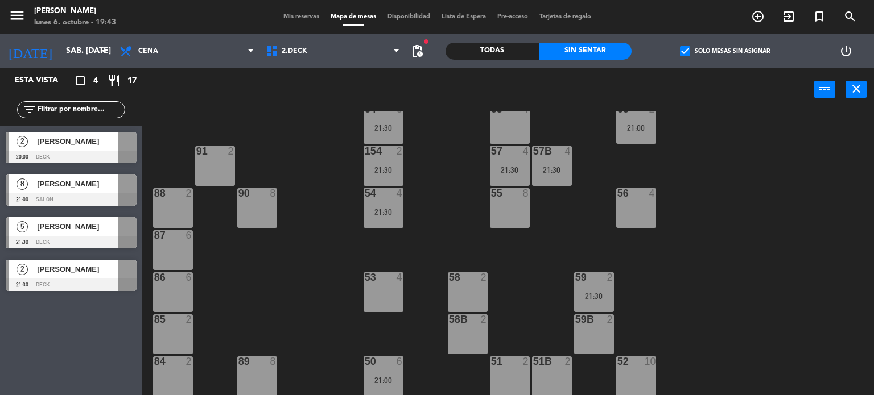
click at [287, 104] on div "power_input close" at bounding box center [478, 89] width 672 height 43
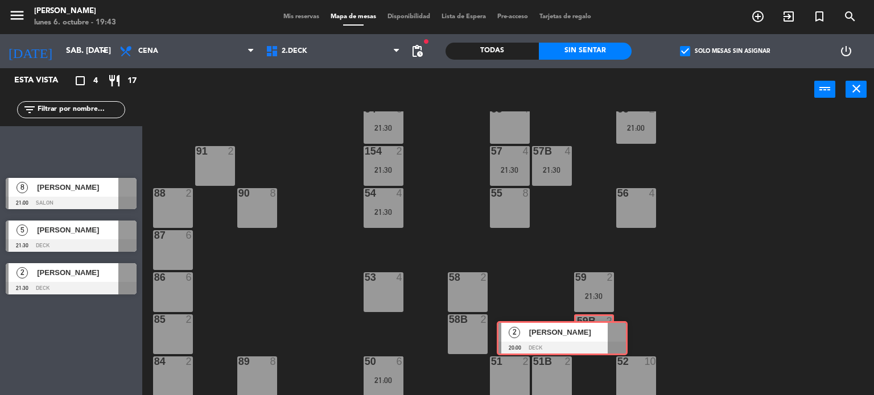
drag, startPoint x: 97, startPoint y: 143, endPoint x: 588, endPoint y: 333, distance: 526.2
click at [588, 333] on div "Esta vista crop_square 4 restaurant 17 filter_list 2 [PERSON_NAME] 20:00 DECK 2…" at bounding box center [437, 232] width 874 height 328
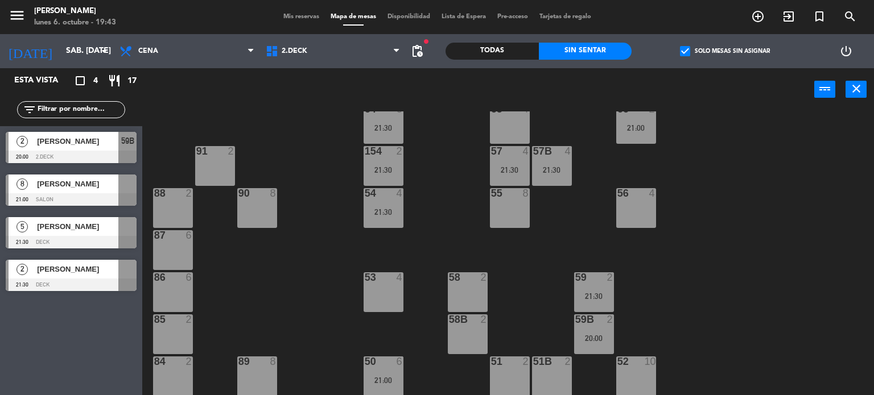
click at [441, 217] on div "71 4 72 4 73 8 70 8 74 2 74B 2 69 2 69B 2 69C 2 78 10 77 10 76 4 68 2 68B 2 68C…" at bounding box center [512, 253] width 723 height 284
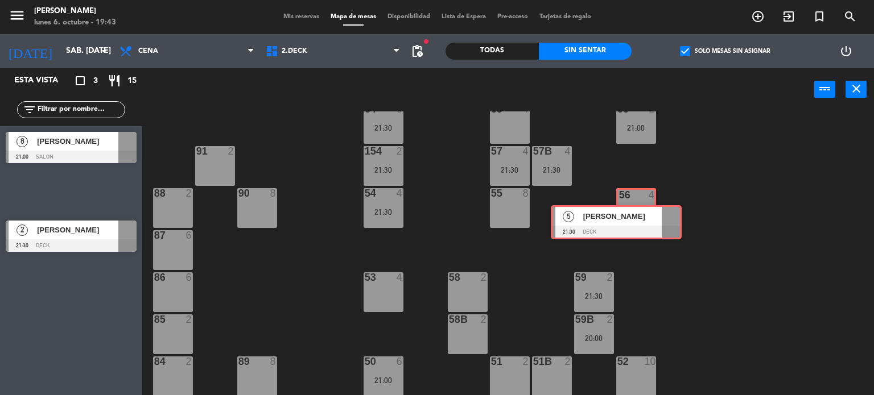
drag, startPoint x: 104, startPoint y: 181, endPoint x: 649, endPoint y: 213, distance: 545.9
click at [649, 213] on div "Esta vista crop_square 3 restaurant 15 filter_list 8 [PERSON_NAME] 21:00 SALON …" at bounding box center [437, 232] width 874 height 328
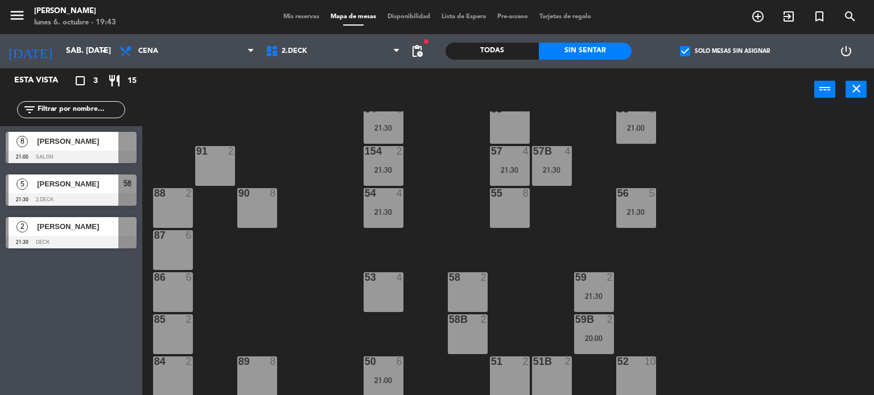
click at [723, 204] on div "71 4 72 4 73 8 70 8 74 2 74B 2 69 2 69B 2 69C 2 78 10 77 10 76 4 68 2 68B 2 68C…" at bounding box center [512, 253] width 723 height 284
click at [114, 50] on span "Cena" at bounding box center [187, 51] width 146 height 25
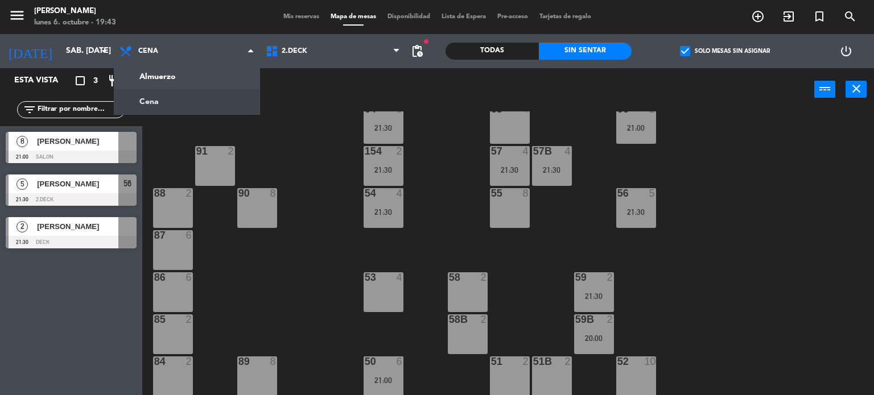
click at [759, 96] on div "power_input close" at bounding box center [478, 89] width 672 height 43
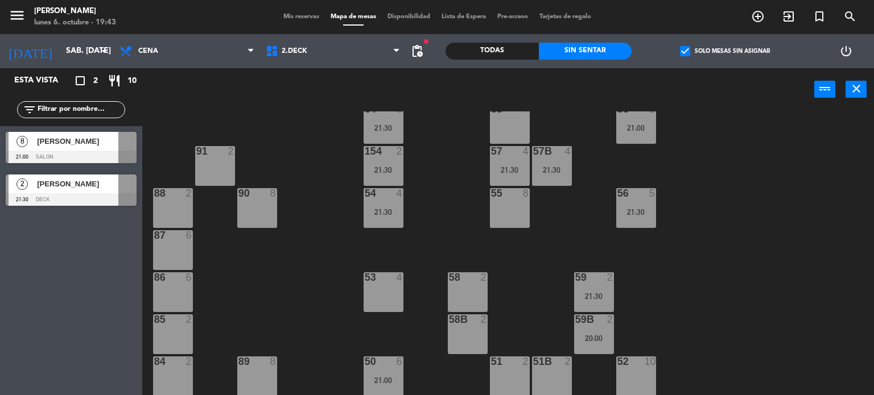
click at [692, 49] on label "check_box Solo mesas sin asignar" at bounding box center [725, 51] width 90 height 10
click at [725, 51] on input "check_box Solo mesas sin asignar" at bounding box center [725, 51] width 0 height 0
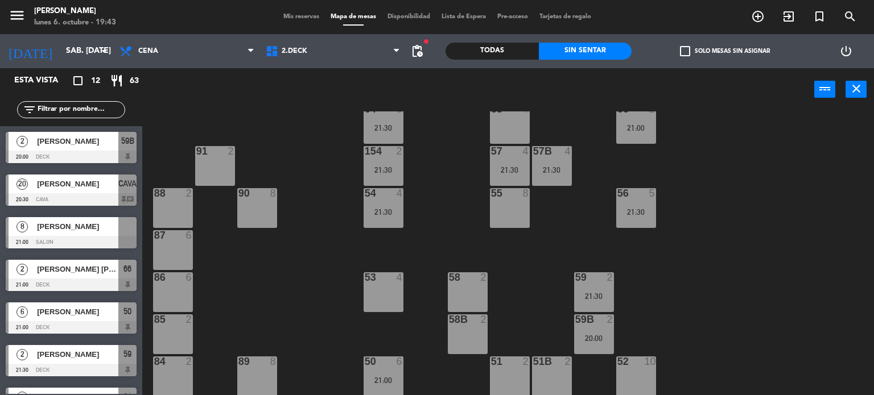
click at [692, 49] on label "check_box_outline_blank Solo mesas sin asignar" at bounding box center [725, 51] width 90 height 10
click at [725, 51] on input "check_box_outline_blank Solo mesas sin asignar" at bounding box center [725, 51] width 0 height 0
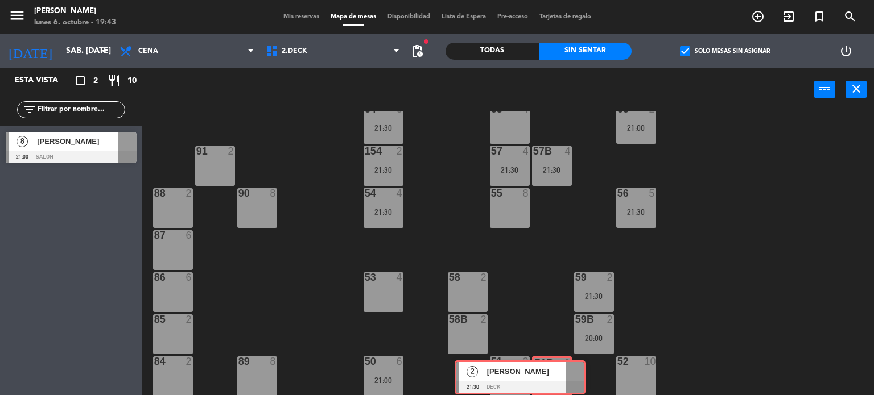
drag, startPoint x: 90, startPoint y: 190, endPoint x: 539, endPoint y: 377, distance: 486.1
click at [539, 377] on div "Esta vista crop_square 2 restaurant 10 filter_list 8 [PERSON_NAME] 21:00 SALON …" at bounding box center [437, 232] width 874 height 328
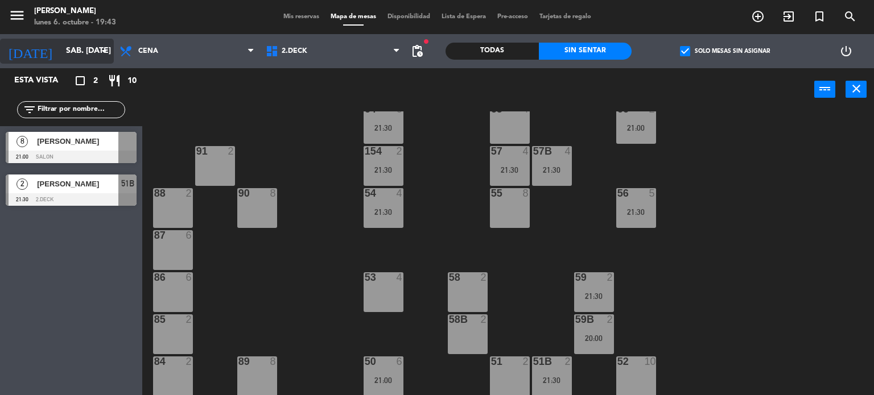
click at [105, 54] on icon "arrow_drop_down" at bounding box center [104, 51] width 14 height 14
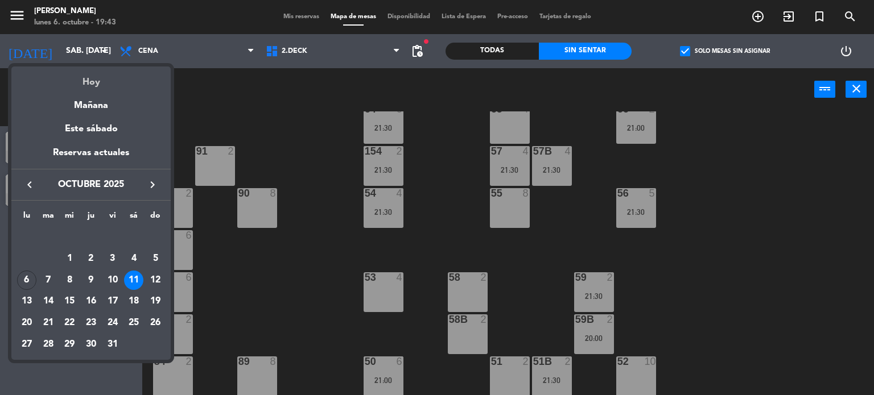
click at [93, 79] on div "Hoy" at bounding box center [90, 78] width 159 height 23
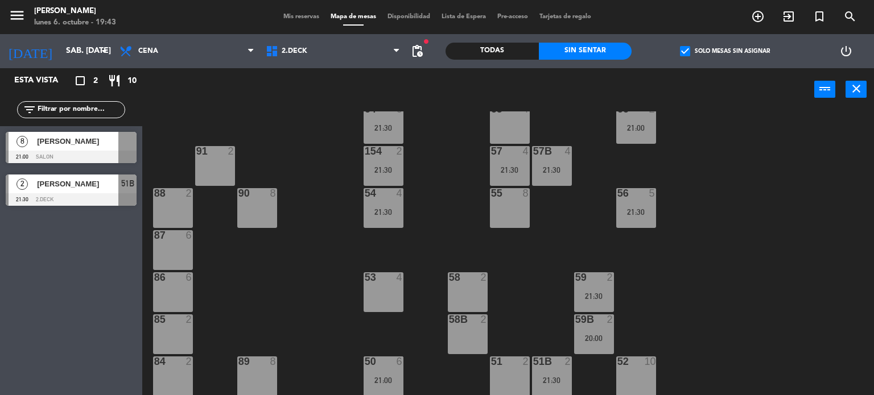
type input "lun. [DATE]"
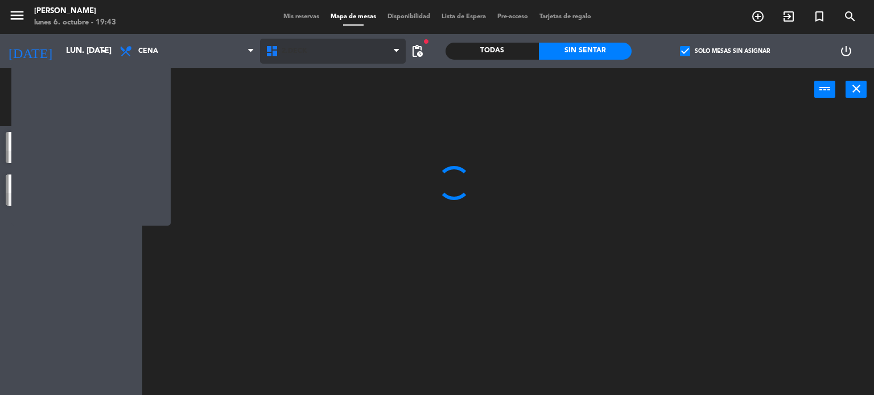
scroll to position [0, 0]
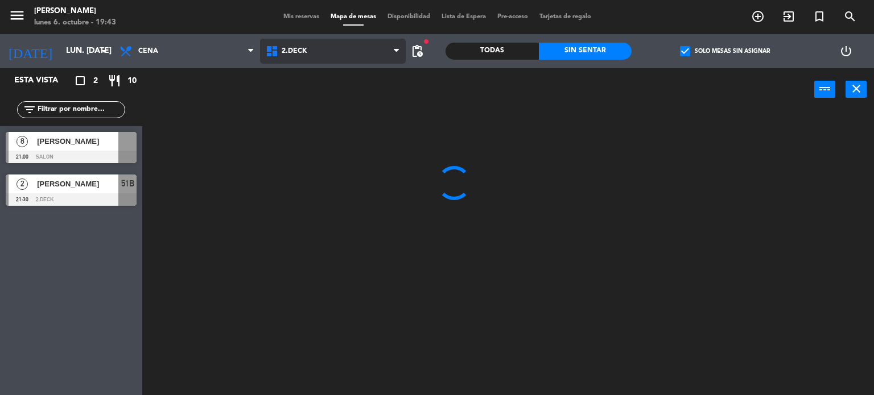
click at [329, 43] on span "2.DECK" at bounding box center [333, 51] width 146 height 25
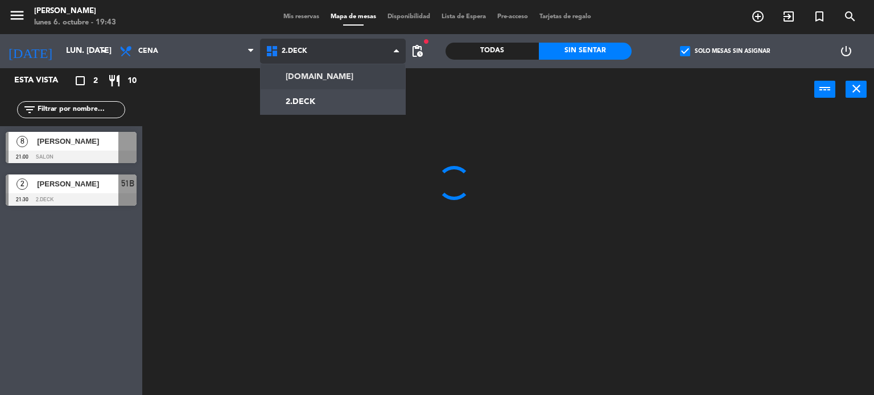
click at [333, 74] on ng-component "menu [PERSON_NAME] lunes 6. octubre - 19:43 Mis reservas Mapa de mesas Disponib…" at bounding box center [437, 198] width 874 height 396
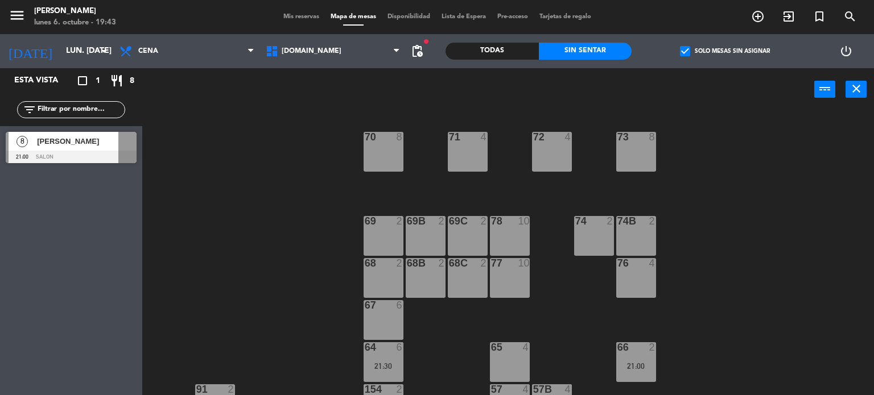
click at [697, 56] on div "check_box Solo mesas sin asignar" at bounding box center [724, 51] width 186 height 34
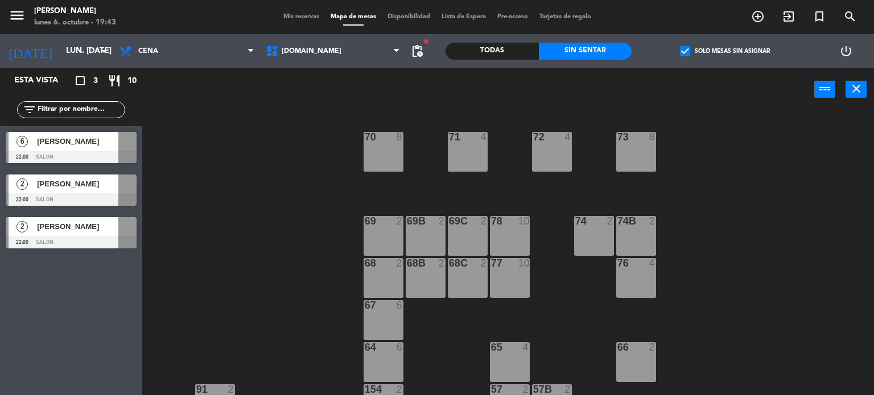
click at [696, 49] on label "check_box Solo mesas sin asignar" at bounding box center [725, 51] width 90 height 10
click at [725, 51] on input "check_box Solo mesas sin asignar" at bounding box center [725, 51] width 0 height 0
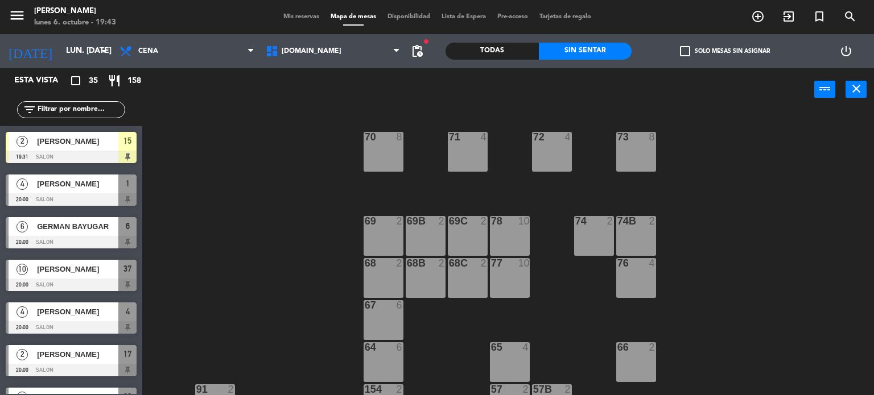
click at [507, 48] on div "Todas" at bounding box center [491, 51] width 93 height 17
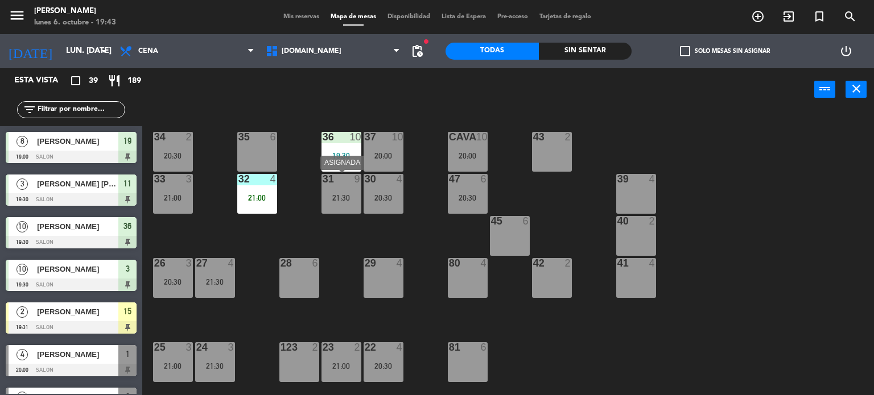
drag, startPoint x: 330, startPoint y: 206, endPoint x: 325, endPoint y: 214, distance: 9.5
click at [331, 206] on div "31 9 21:30" at bounding box center [341, 194] width 40 height 40
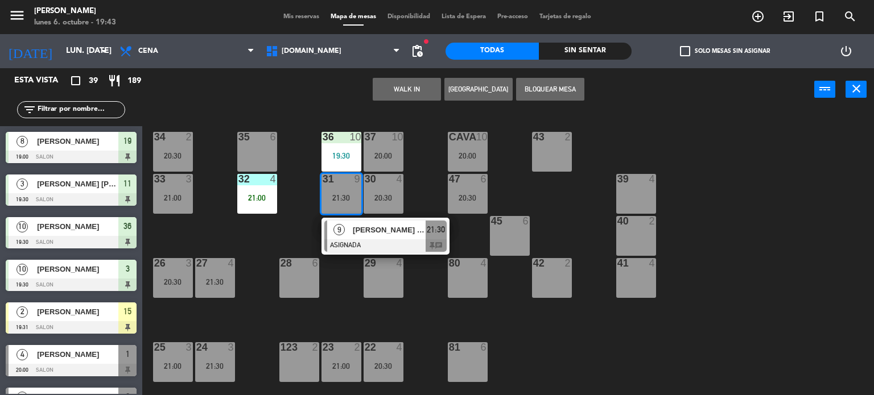
click at [253, 236] on div "34 2 20:30 35 6 36 10 19:30 43 2 37 10 20:00 CAVA 10 20:00 33 3 21:00 32 4 21:0…" at bounding box center [512, 253] width 723 height 284
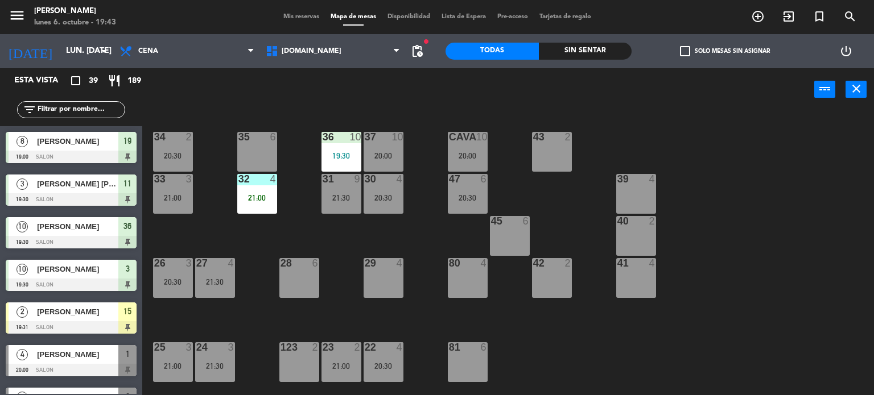
click at [252, 191] on div "32 4 21:00" at bounding box center [257, 194] width 40 height 40
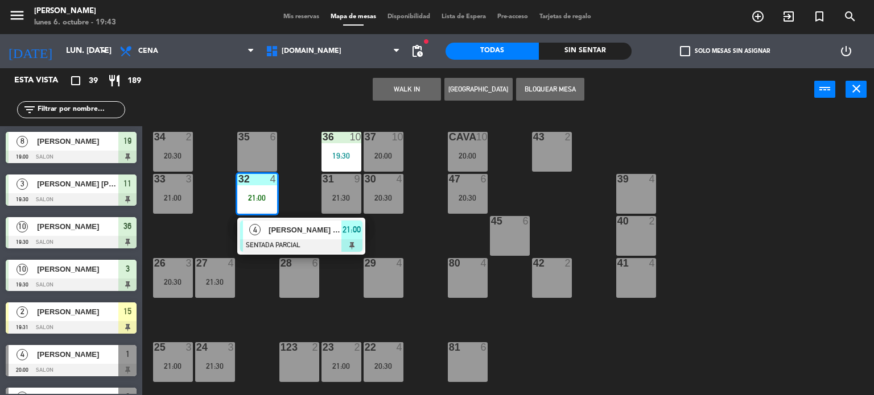
click at [172, 241] on div "34 2 20:30 35 6 36 10 19:30 43 2 37 10 20:00 CAVA 10 20:00 33 3 21:00 32 4 21:0…" at bounding box center [512, 253] width 723 height 284
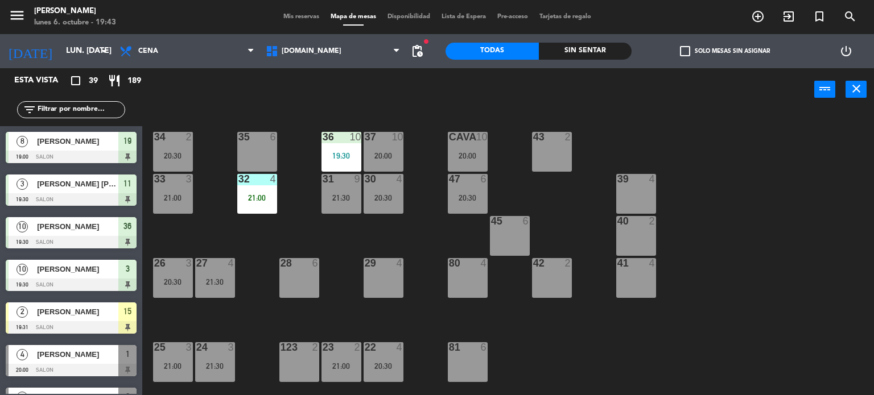
click at [470, 159] on div "20:00" at bounding box center [468, 156] width 40 height 8
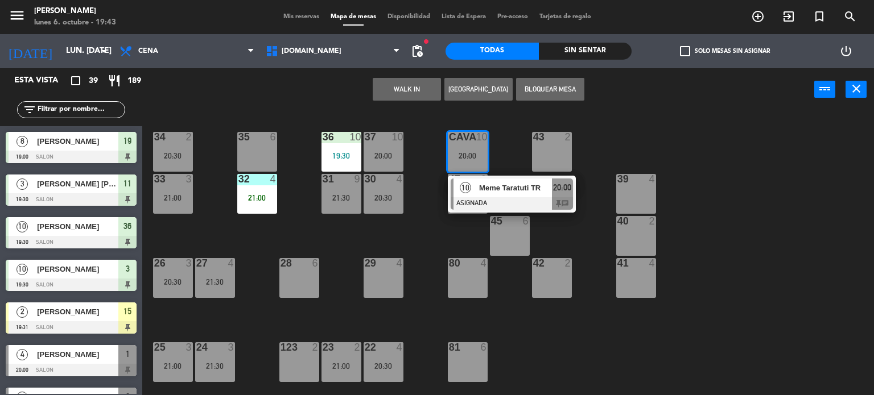
click at [498, 209] on div at bounding box center [512, 203] width 122 height 13
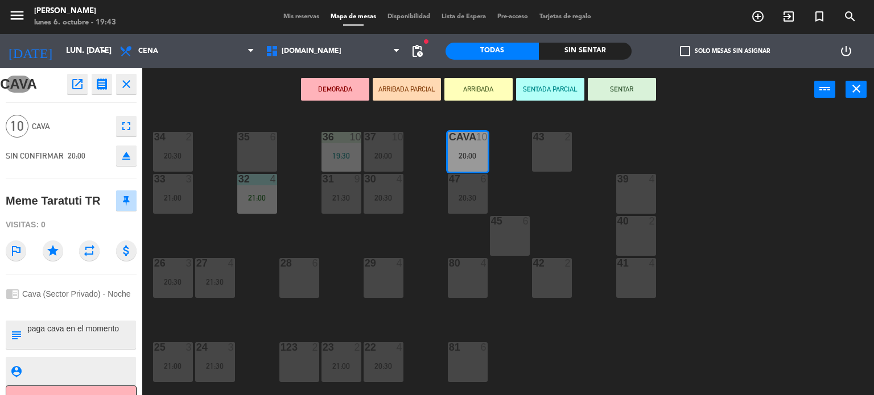
click at [200, 100] on div "DEMORADA ARRIBADA PARCIAL ARRIBADA SENTADA PARCIAL SENTAR power_input close" at bounding box center [478, 89] width 672 height 43
click at [129, 88] on icon "close" at bounding box center [126, 84] width 14 height 14
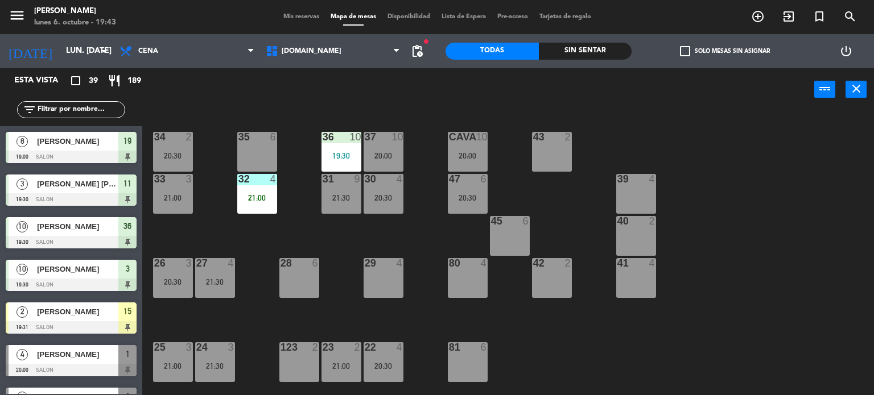
click at [100, 109] on input "text" at bounding box center [80, 110] width 88 height 13
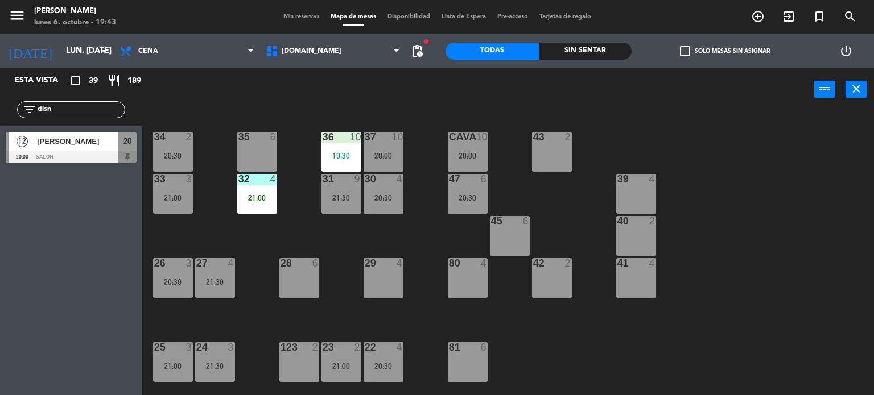
type input "disn"
click at [96, 146] on span "[PERSON_NAME]" at bounding box center [77, 141] width 81 height 12
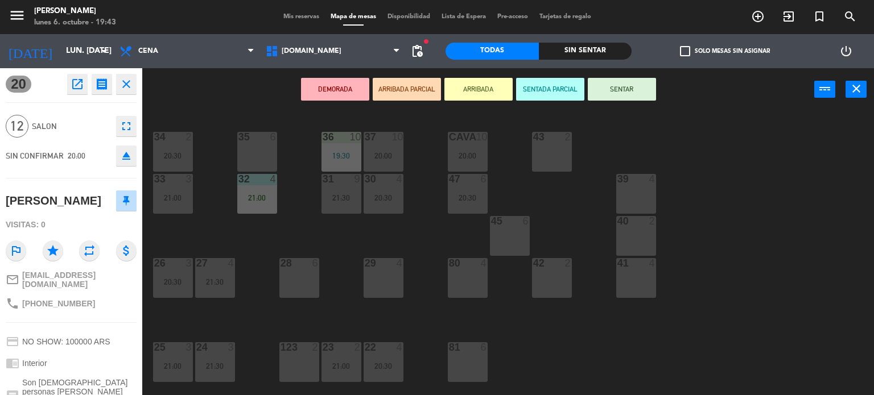
click at [398, 82] on button "ARRIBADA PARCIAL" at bounding box center [407, 89] width 68 height 23
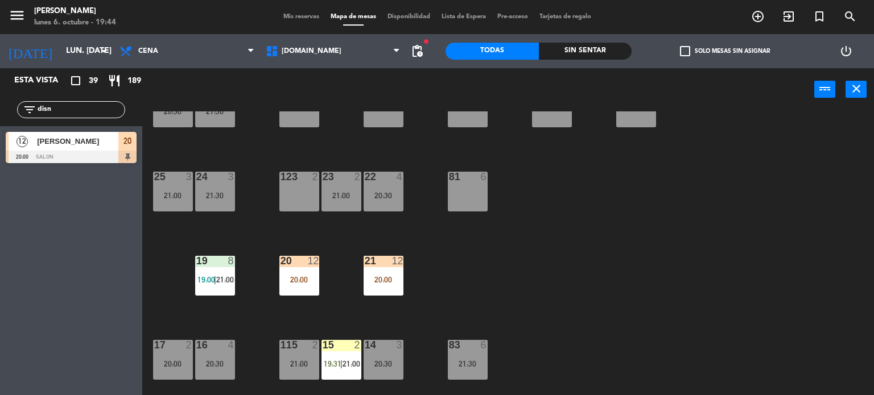
scroll to position [228, 0]
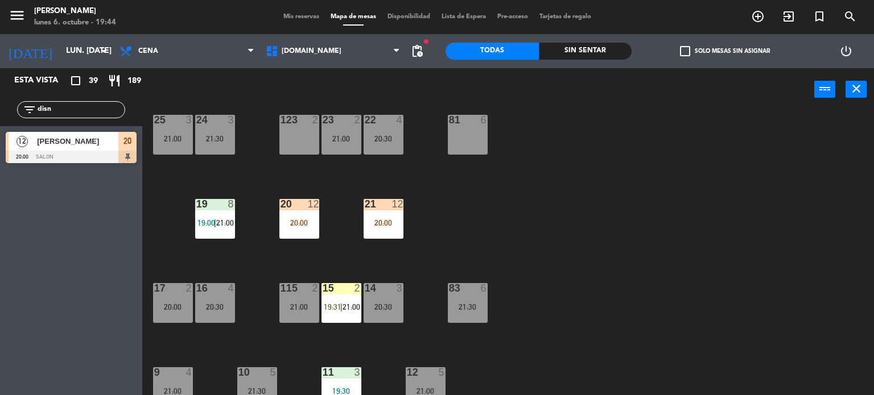
click at [312, 218] on div "20:00" at bounding box center [299, 222] width 40 height 9
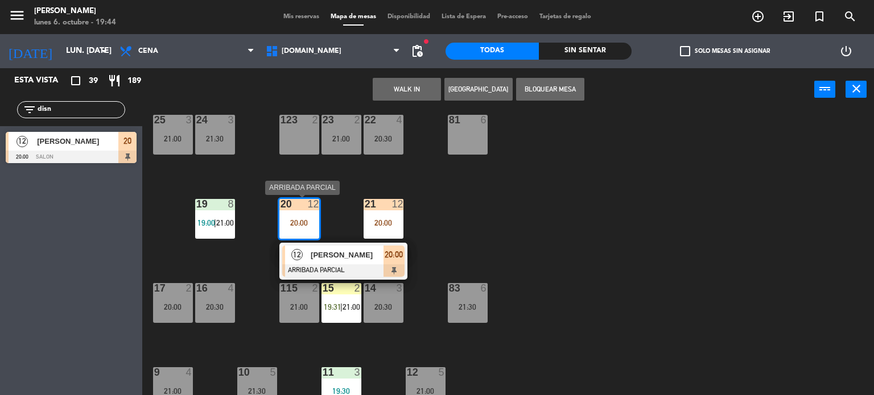
click at [335, 260] on span "[PERSON_NAME]" at bounding box center [347, 255] width 73 height 12
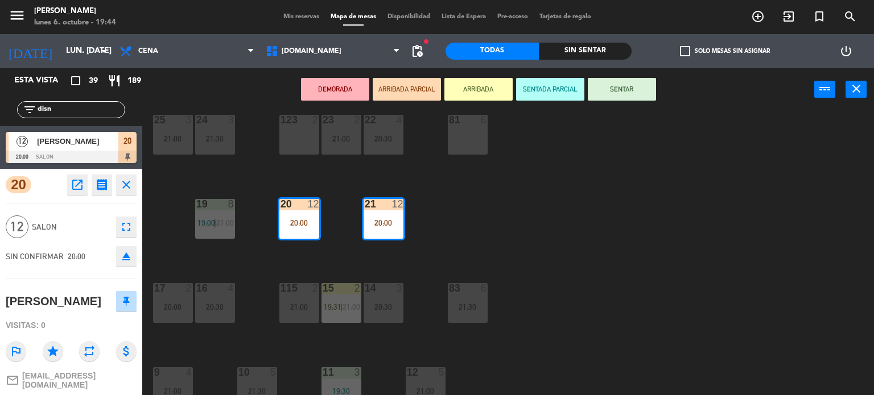
click at [581, 244] on div "34 2 20:30 35 6 36 10 19:30 43 2 37 10 20:00 CAVA 10 20:00 33 3 21:00 32 4 21:0…" at bounding box center [512, 253] width 723 height 284
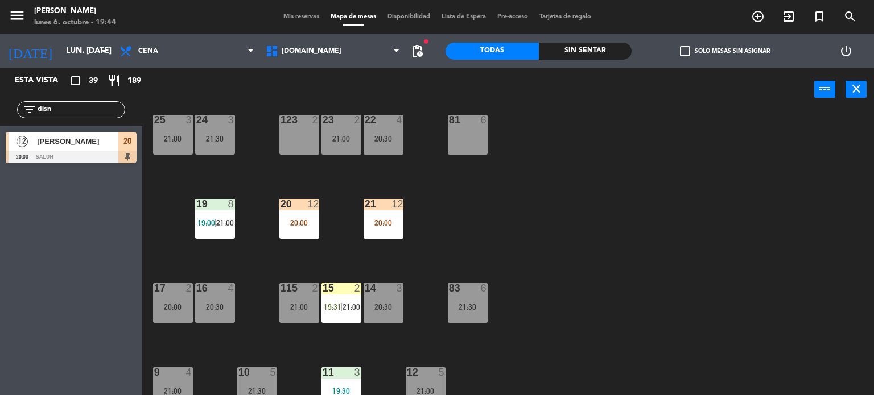
click at [0, 111] on div "filter_list disn" at bounding box center [71, 109] width 142 height 33
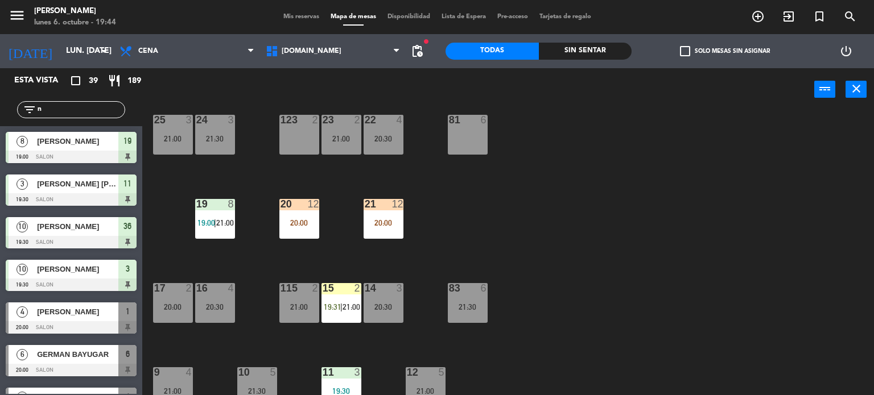
type input "n"
click at [567, 261] on div "34 2 20:30 35 6 36 10 19:30 43 2 37 10 20:00 CAVA 10 20:00 33 3 21:00 32 4 21:0…" at bounding box center [512, 253] width 723 height 284
drag, startPoint x: 42, startPoint y: 109, endPoint x: 0, endPoint y: 95, distance: 44.3
click at [0, 96] on div "filter_list n" at bounding box center [71, 109] width 142 height 33
click at [305, 18] on span "Mis reservas" at bounding box center [301, 17] width 47 height 6
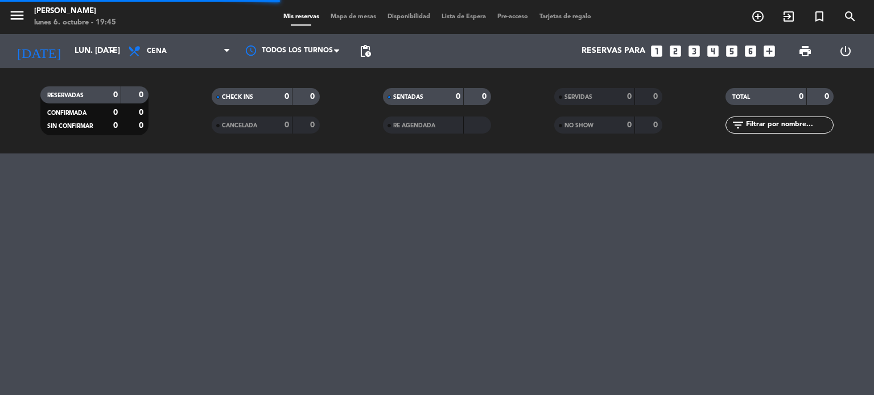
click at [767, 119] on input "text" at bounding box center [789, 125] width 88 height 13
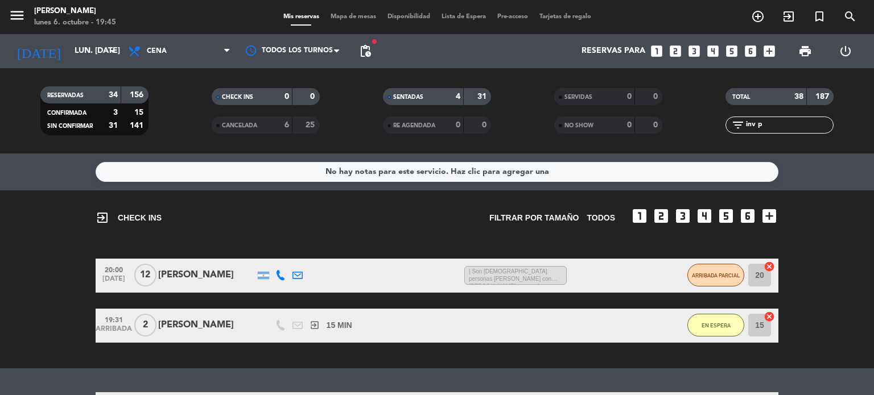
type input "inv p"
click at [0, 311] on bookings-row "20:00 [DATE] [PERSON_NAME] 2 MIN / 11:44 H sms | Son [DEMOGRAPHIC_DATA] persona…" at bounding box center [437, 301] width 874 height 84
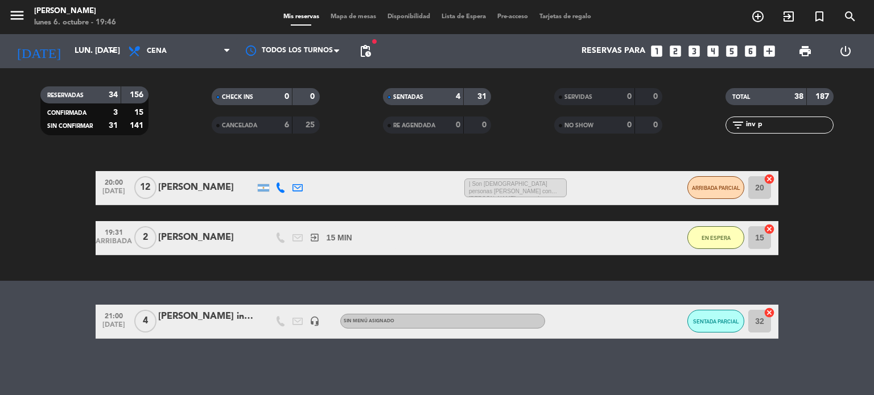
click at [0, 289] on div "No hay notas para este servicio. Haz clic para agregar una exit_to_app CHECK IN…" at bounding box center [437, 275] width 874 height 242
drag, startPoint x: 767, startPoint y: 122, endPoint x: 545, endPoint y: 154, distance: 224.6
click at [546, 154] on ng-component "menu [PERSON_NAME] lunes 6. octubre - 19:46 Mis reservas Mapa de mesas Disponib…" at bounding box center [437, 197] width 874 height 395
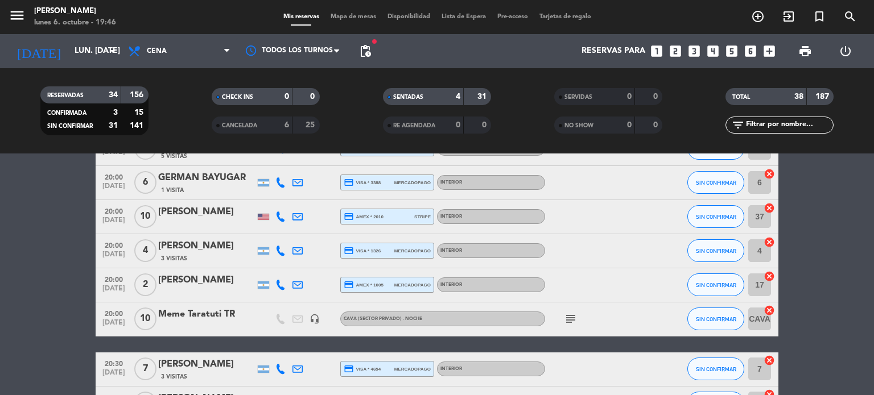
scroll to position [486, 0]
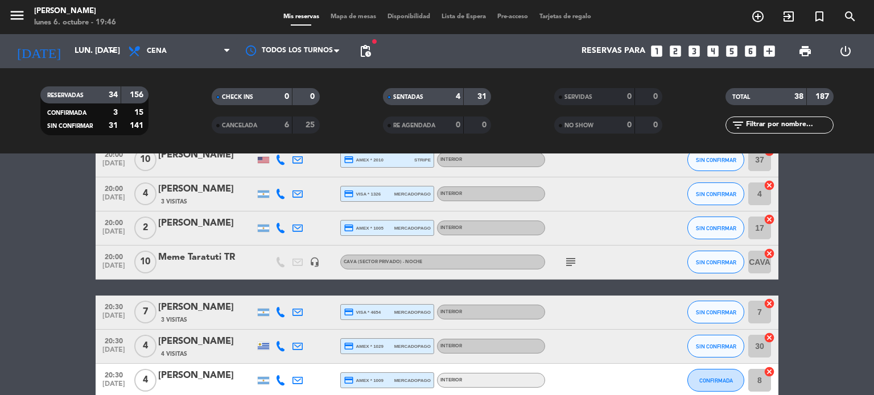
click at [572, 258] on icon "subject" at bounding box center [571, 262] width 14 height 14
drag, startPoint x: 0, startPoint y: 314, endPoint x: 1, endPoint y: 297, distance: 17.1
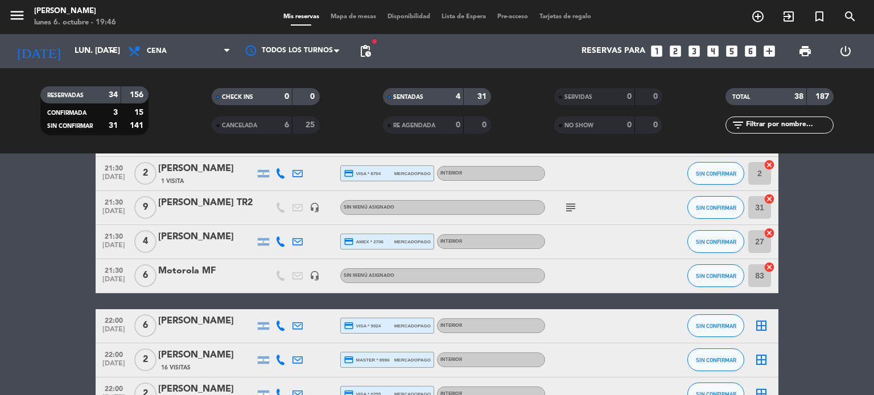
scroll to position [1412, 0]
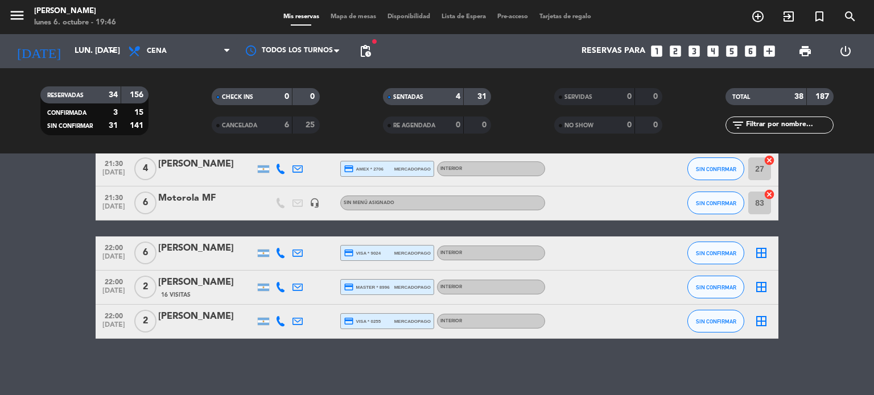
click at [370, 15] on span "Mapa de mesas" at bounding box center [353, 17] width 57 height 6
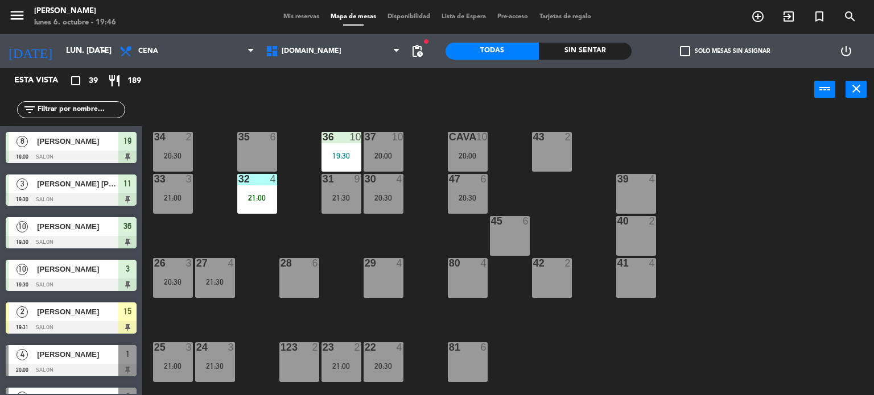
click at [91, 110] on input "text" at bounding box center [80, 110] width 88 height 13
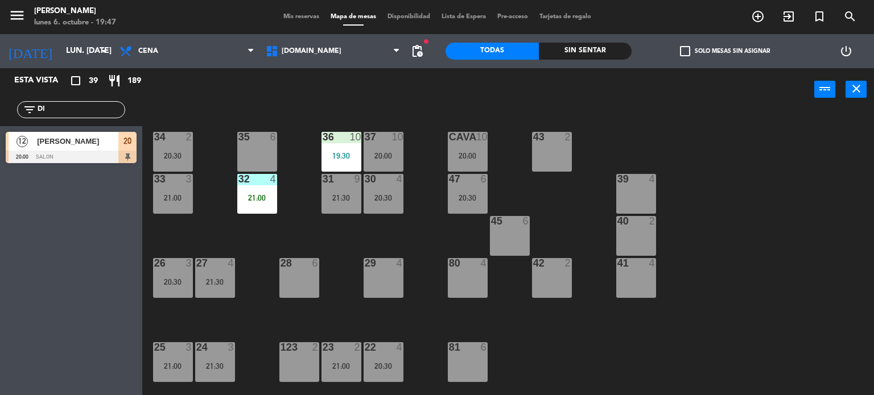
type input "DI"
click at [760, 223] on div "34 2 20:30 35 6 36 10 19:30 43 2 37 10 20:00 CAVA 10 20:00 33 3 21:00 32 4 21:0…" at bounding box center [512, 253] width 723 height 284
click at [811, 174] on div "34 2 20:30 35 6 36 10 19:30 43 2 37 10 20:00 CAVA 10 20:00 33 3 21:00 32 4 21:0…" at bounding box center [512, 253] width 723 height 284
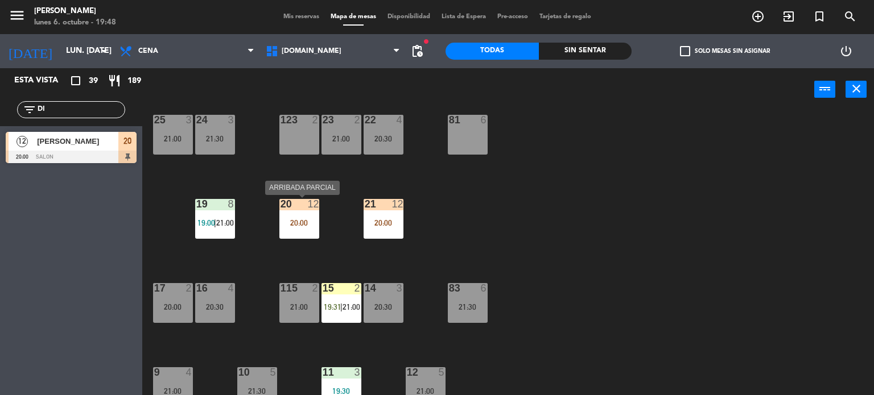
click at [304, 237] on div "20 12 20:00" at bounding box center [299, 219] width 40 height 40
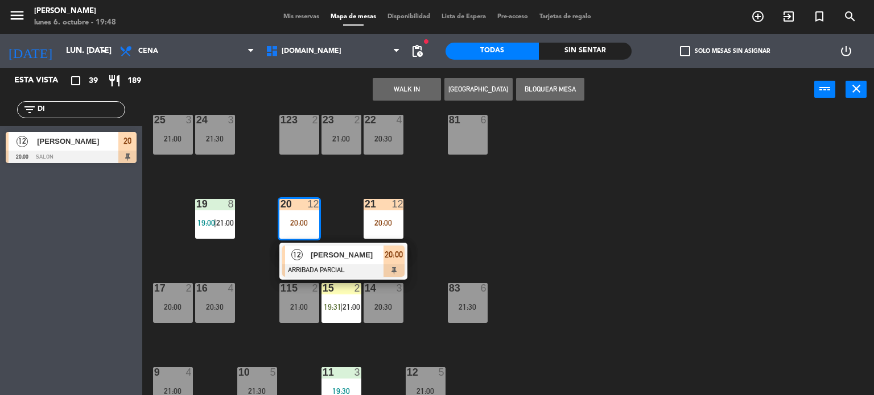
click at [374, 269] on div at bounding box center [343, 271] width 122 height 13
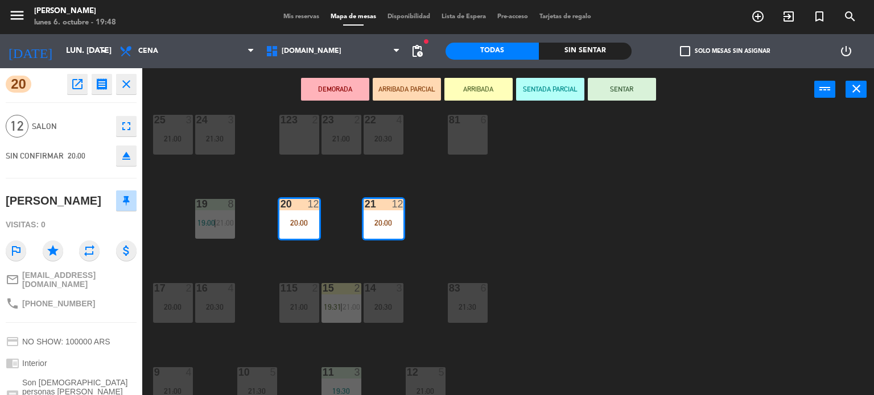
click at [633, 85] on button "SENTAR" at bounding box center [622, 89] width 68 height 23
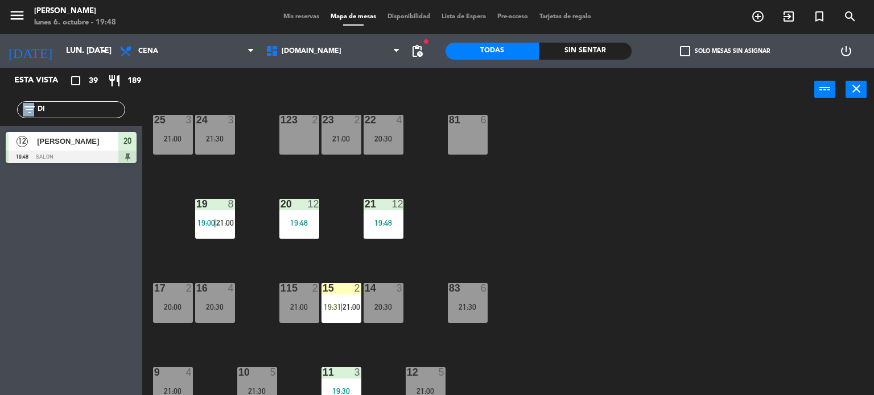
drag, startPoint x: 66, startPoint y: 117, endPoint x: 34, endPoint y: 117, distance: 31.9
click at [34, 117] on div "filter_list DI" at bounding box center [71, 109] width 108 height 17
drag, startPoint x: 75, startPoint y: 106, endPoint x: 0, endPoint y: 120, distance: 75.8
click at [0, 117] on div "filter_list DI" at bounding box center [71, 109] width 142 height 33
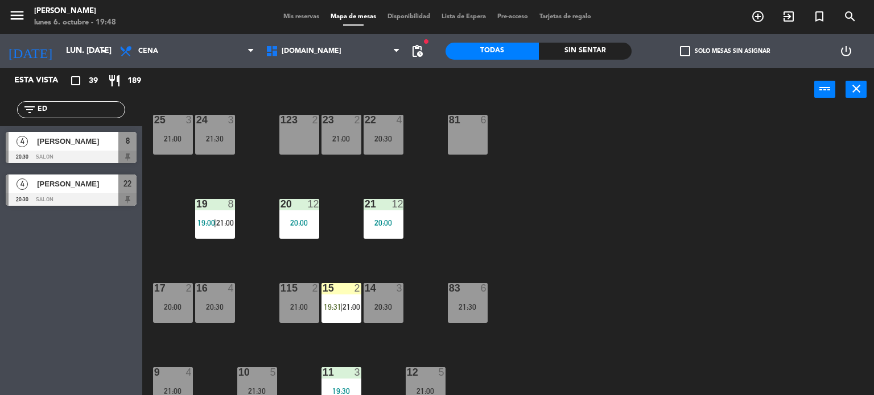
type input "ED"
click at [19, 250] on div "Esta vista crop_square 39 restaurant 189 filter_list ED 4 [PERSON_NAME] 20:30 S…" at bounding box center [71, 231] width 142 height 327
click at [73, 167] on div "4 [PERSON_NAME] 20:30 SALON 8" at bounding box center [71, 147] width 142 height 43
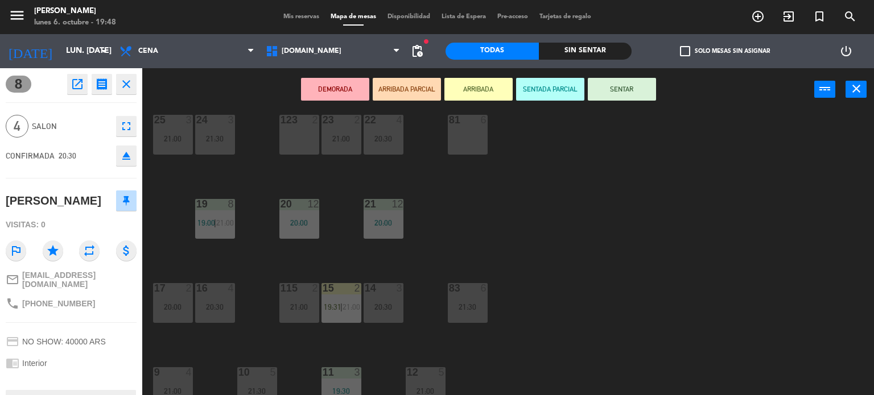
click at [387, 83] on button "ARRIBADA PARCIAL" at bounding box center [407, 89] width 68 height 23
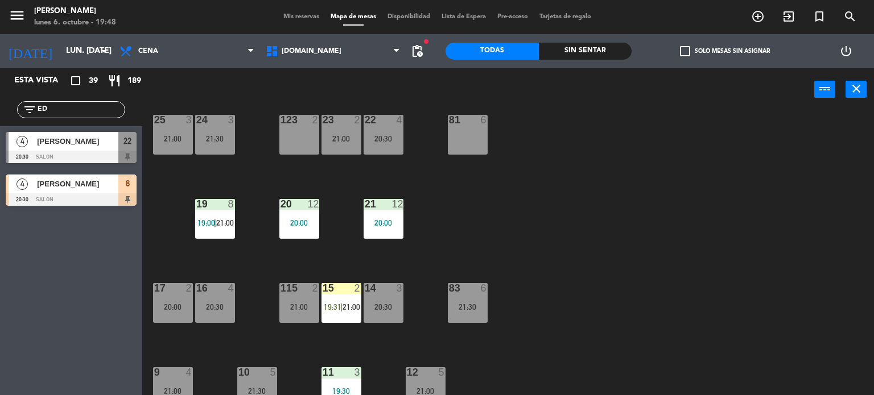
drag, startPoint x: 57, startPoint y: 111, endPoint x: 0, endPoint y: 123, distance: 58.7
click at [0, 121] on div "filter_list ED" at bounding box center [71, 109] width 142 height 33
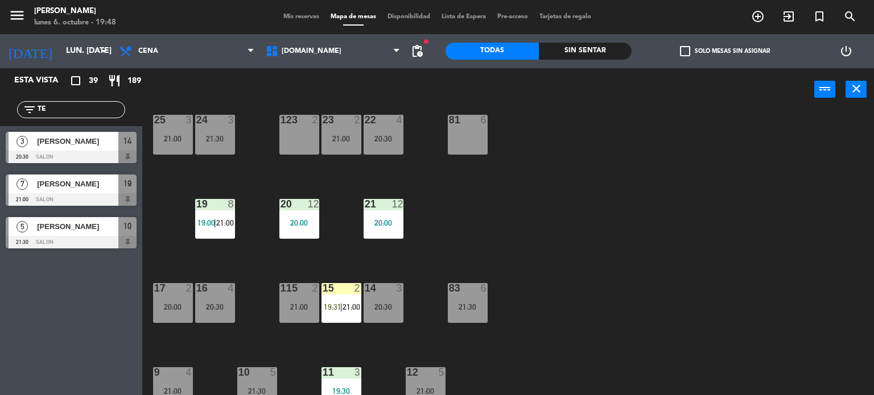
type input "TE"
click at [605, 277] on div "34 2 20:30 35 6 36 10 19:30 43 2 37 10 20:00 CAVA 10 20:00 33 3 21:00 32 4 21:0…" at bounding box center [512, 253] width 723 height 284
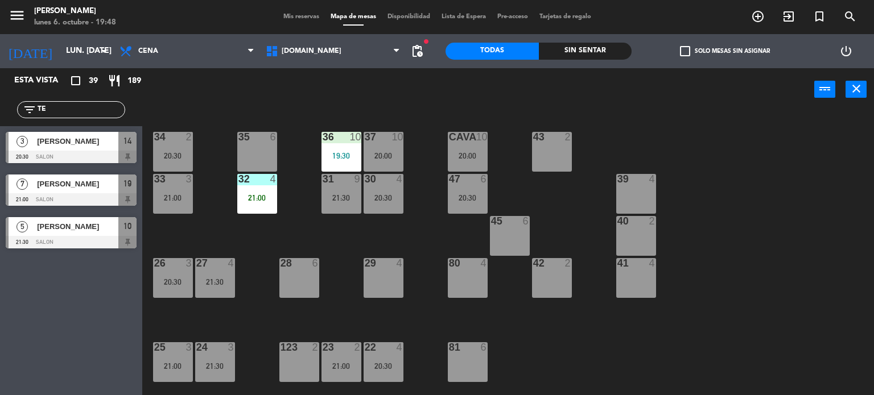
click at [362, 154] on div "34 2 20:30 35 6 36 10 19:30 43 2 37 10 20:00 CAVA 10 20:00 33 3 21:00 32 4 21:0…" at bounding box center [512, 253] width 723 height 284
click at [350, 159] on div "19:30" at bounding box center [341, 156] width 40 height 8
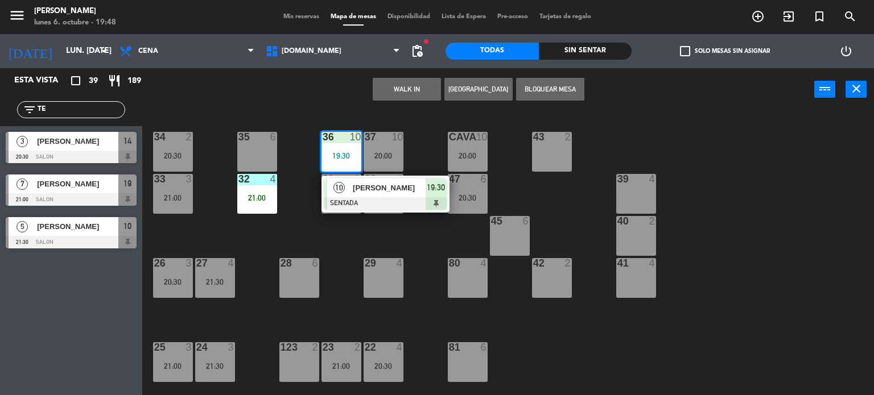
click at [368, 214] on div "34 2 20:30 35 6 36 10 19:30 10 [PERSON_NAME] SENTADA 19:30 43 2 37 10 20:00 CAV…" at bounding box center [512, 253] width 723 height 284
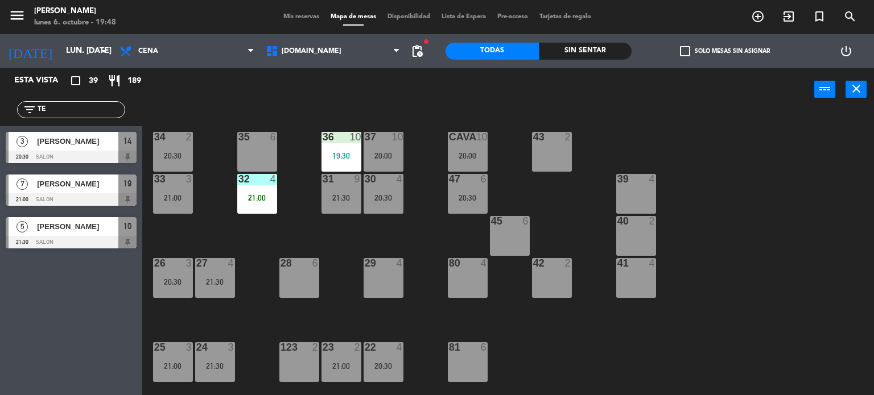
drag, startPoint x: 337, startPoint y: 142, endPoint x: 346, endPoint y: 168, distance: 28.2
click at [337, 143] on div "36 10" at bounding box center [341, 137] width 40 height 11
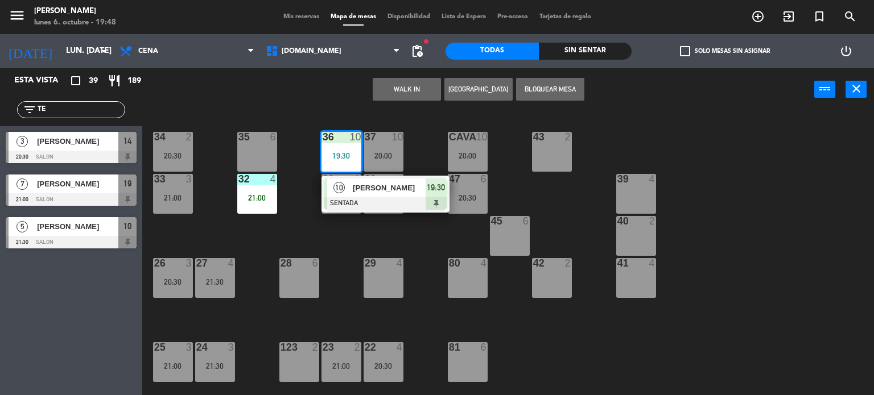
click at [366, 201] on div at bounding box center [385, 203] width 122 height 13
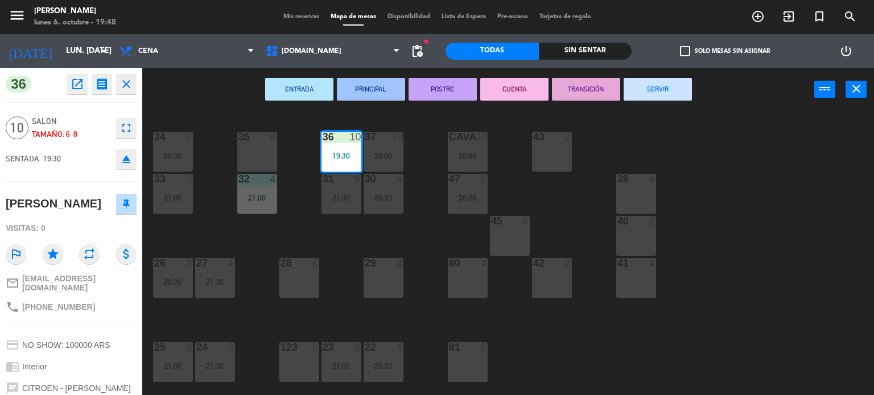
click at [357, 238] on div "34 2 20:30 35 6 36 10 19:30 43 2 37 10 20:00 CAVA 10 20:00 33 3 21:00 32 4 21:0…" at bounding box center [512, 253] width 723 height 284
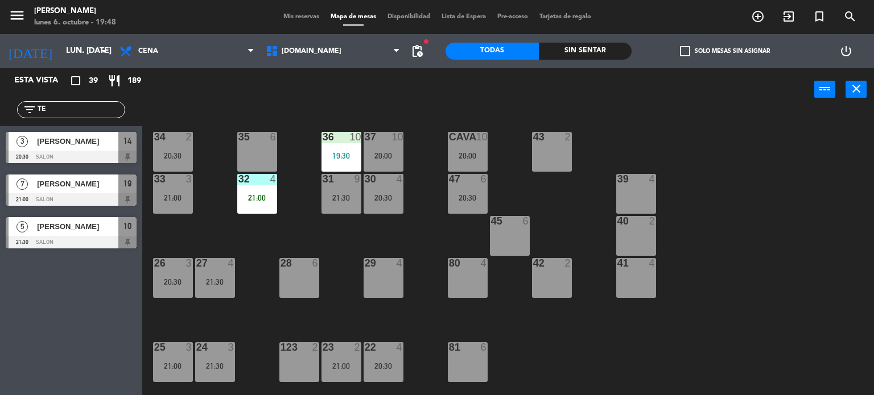
drag, startPoint x: 98, startPoint y: 110, endPoint x: 0, endPoint y: 111, distance: 98.4
click at [0, 111] on div "filter_list TE" at bounding box center [71, 109] width 142 height 33
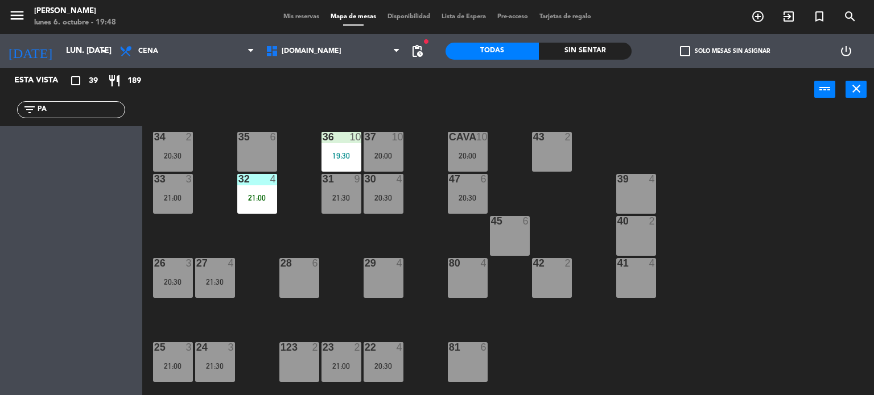
type input "P"
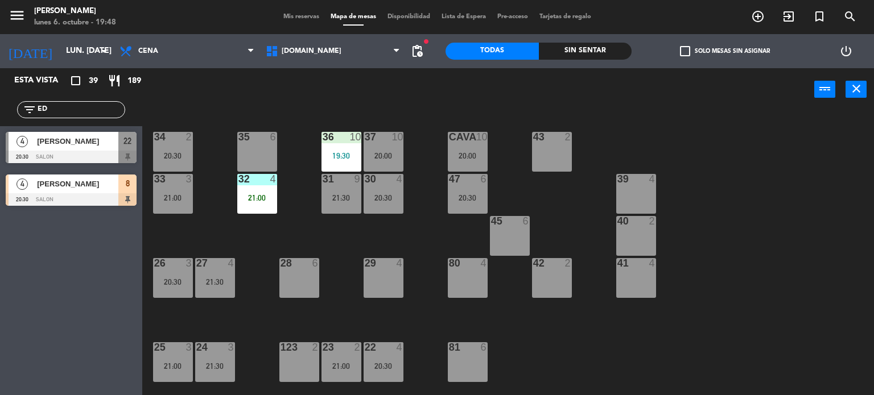
type input "ED"
click at [20, 336] on div "Esta vista crop_square 39 restaurant 189 filter_list ED 4 [PERSON_NAME] 20:30 S…" at bounding box center [71, 231] width 142 height 327
drag, startPoint x: 48, startPoint y: 110, endPoint x: 0, endPoint y: 108, distance: 47.8
click at [0, 108] on div "filter_list ED" at bounding box center [71, 109] width 142 height 33
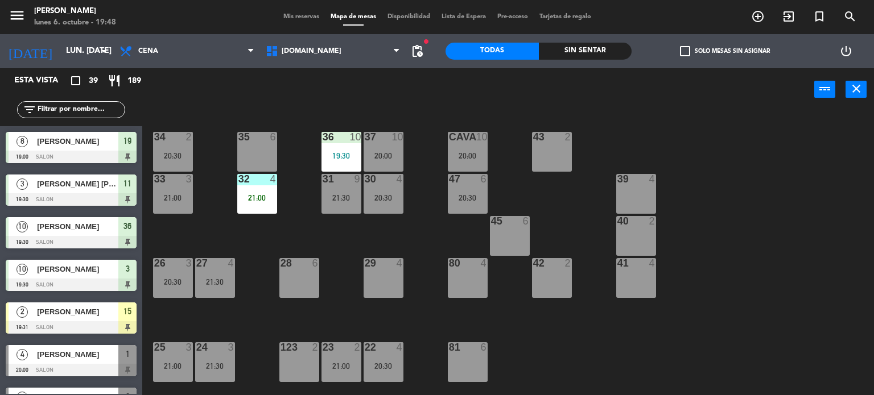
click at [598, 56] on div "Sin sentar" at bounding box center [585, 51] width 93 height 17
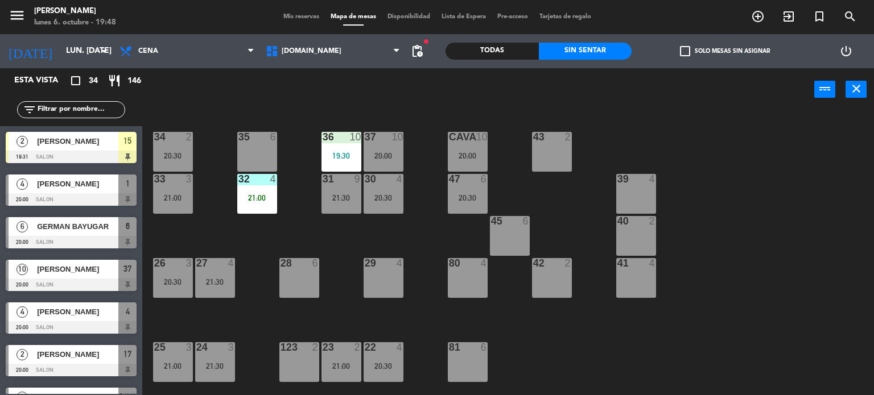
click at [86, 284] on div at bounding box center [71, 285] width 131 height 13
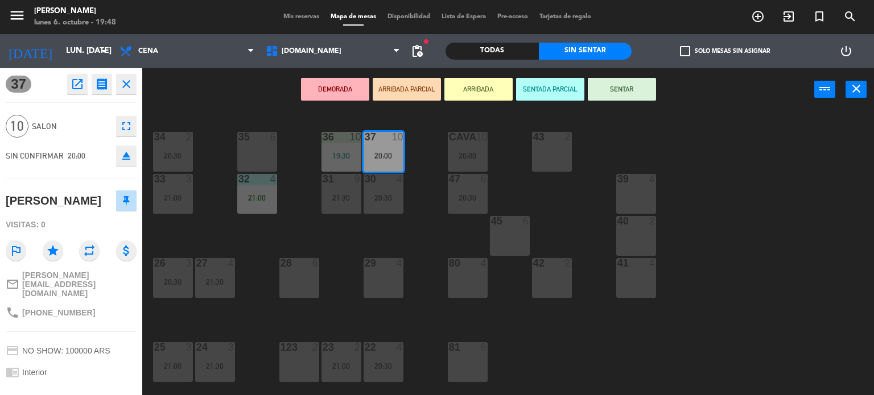
click at [398, 91] on button "ARRIBADA PARCIAL" at bounding box center [407, 89] width 68 height 23
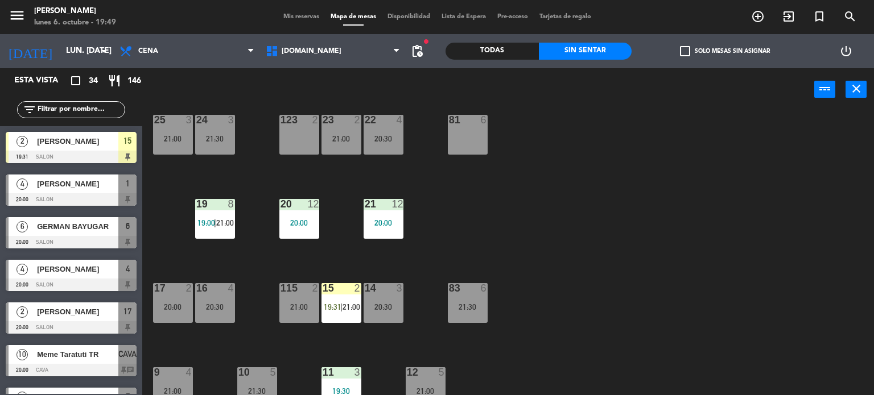
scroll to position [407, 0]
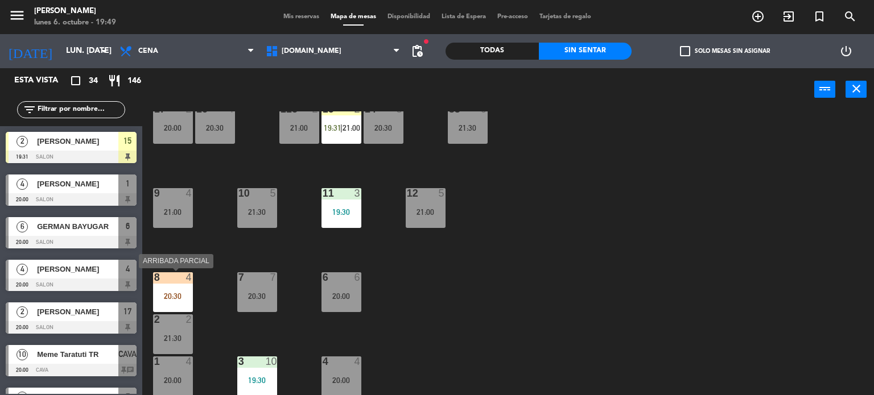
click at [175, 286] on div "8 4 20:30" at bounding box center [173, 292] width 40 height 40
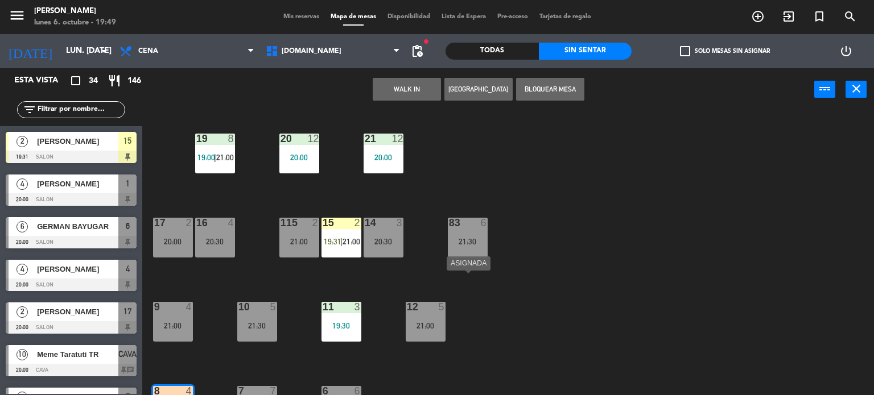
scroll to position [179, 0]
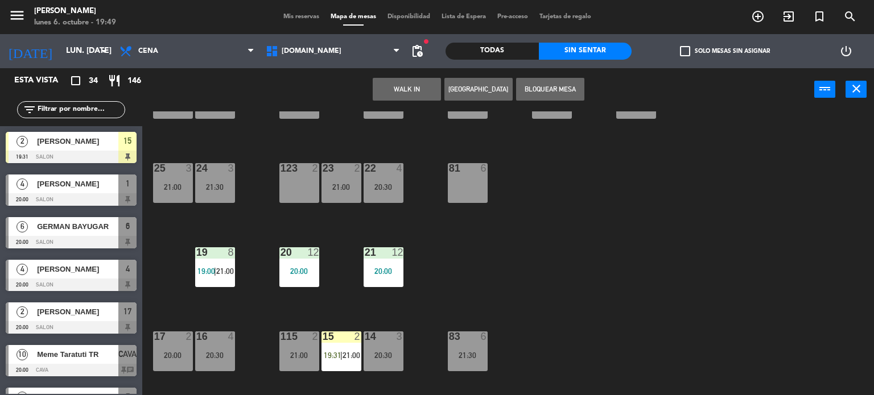
click at [380, 204] on div "34 2 20:30 35 6 36 10 19:30 43 2 37 10 20:00 CAVA 10 20:00 33 3 21:00 32 4 21:0…" at bounding box center [512, 253] width 723 height 284
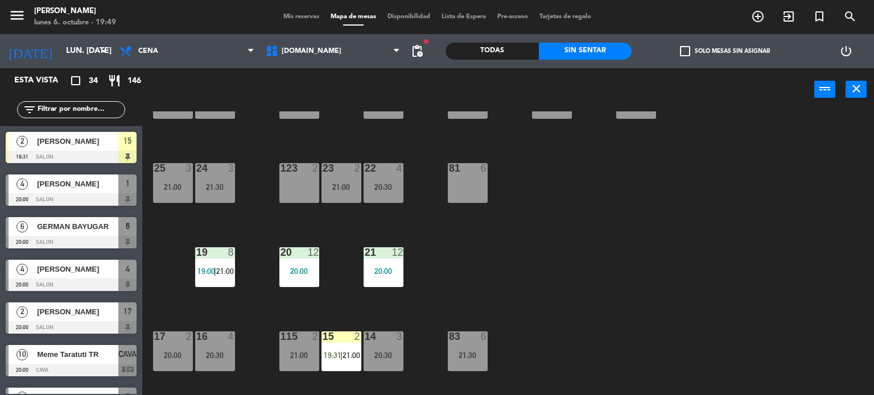
click at [390, 202] on div "22 4 20:30" at bounding box center [383, 183] width 40 height 40
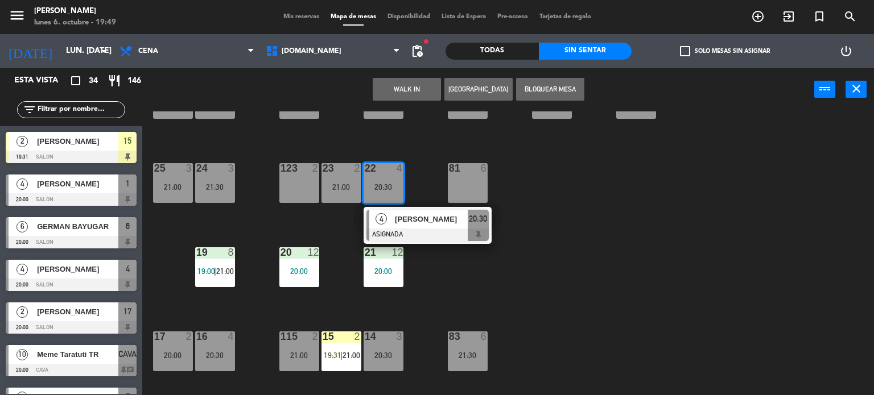
click at [664, 249] on div "34 2 20:30 35 6 36 10 19:30 43 2 37 10 20:00 CAVA 10 20:00 33 3 21:00 32 4 21:0…" at bounding box center [512, 253] width 723 height 284
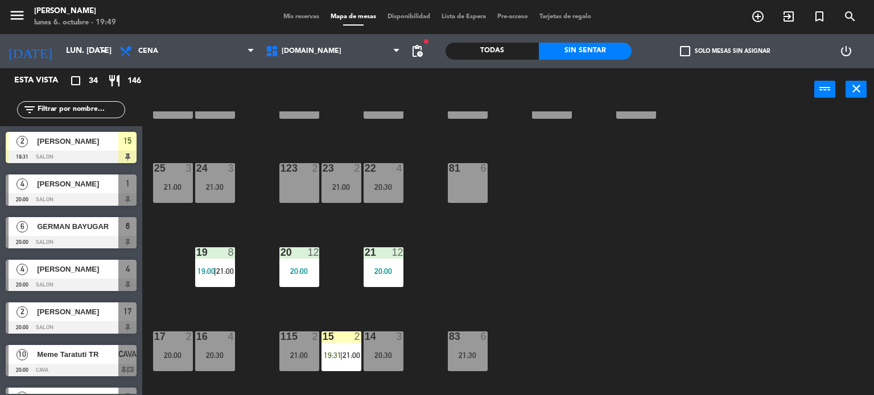
scroll to position [407, 0]
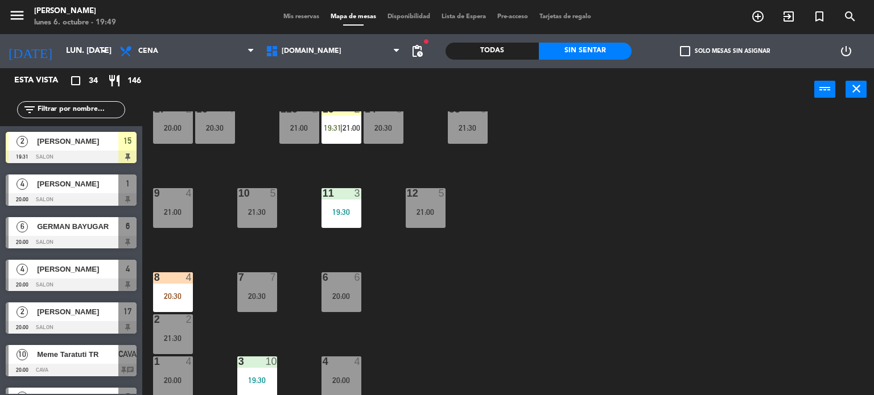
click at [564, 277] on div "34 2 20:30 35 6 36 10 19:30 43 2 37 10 20:00 CAVA 10 20:00 33 3 21:00 32 4 21:0…" at bounding box center [512, 253] width 723 height 284
click at [177, 276] on div at bounding box center [172, 277] width 19 height 10
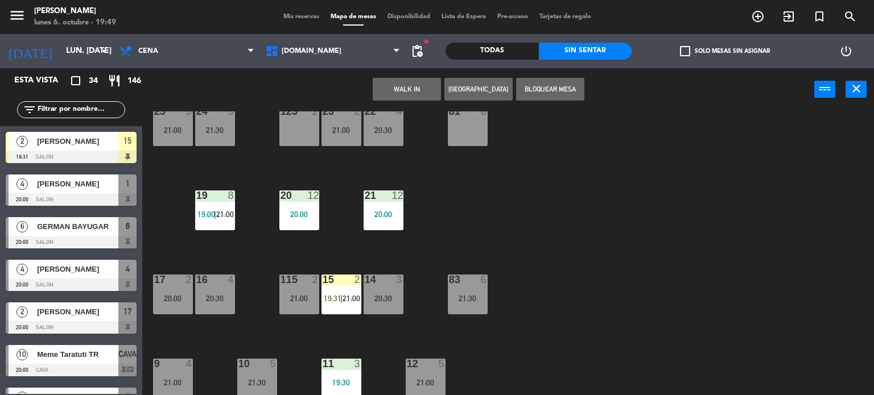
scroll to position [179, 0]
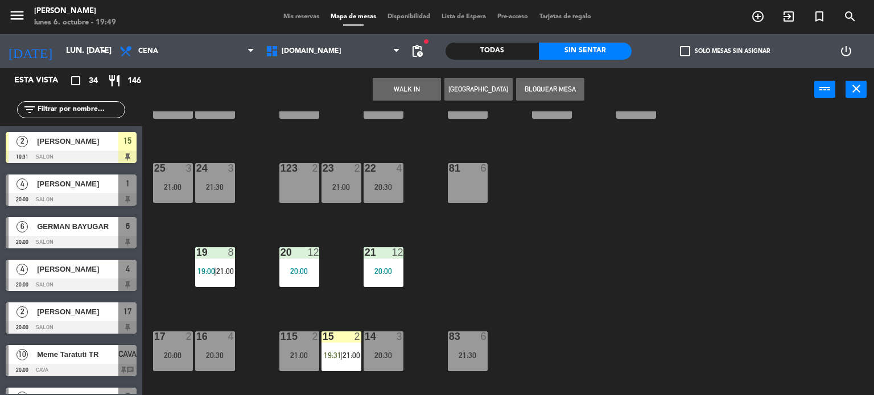
click at [394, 180] on div "22 4 20:30" at bounding box center [383, 183] width 40 height 40
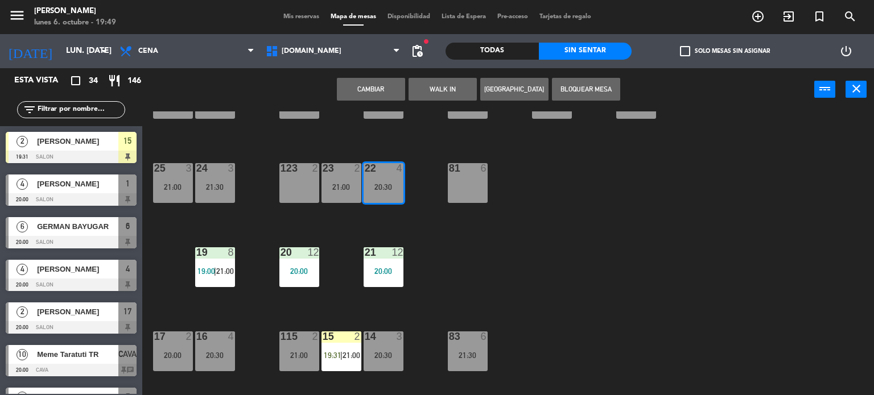
click at [380, 88] on button "Cambiar" at bounding box center [371, 89] width 68 height 23
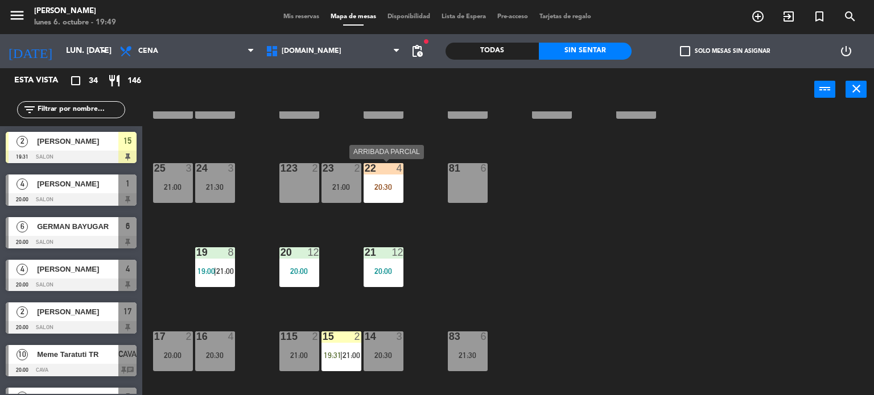
click at [387, 175] on div "22 4 20:30" at bounding box center [383, 183] width 40 height 40
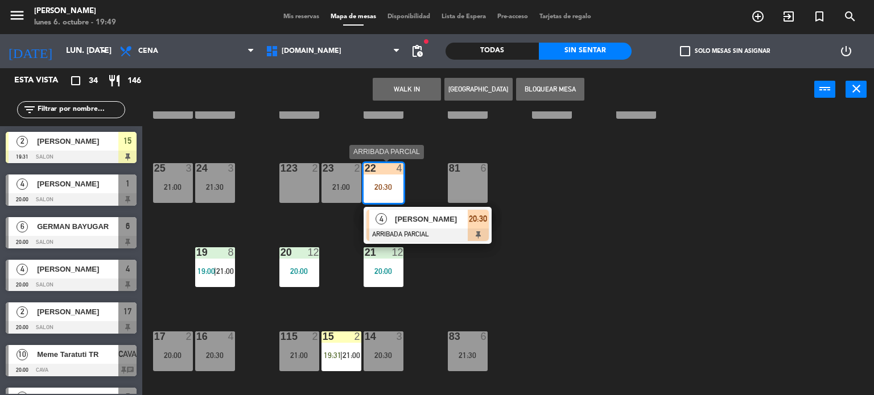
click at [412, 221] on span "[PERSON_NAME]" at bounding box center [431, 219] width 73 height 12
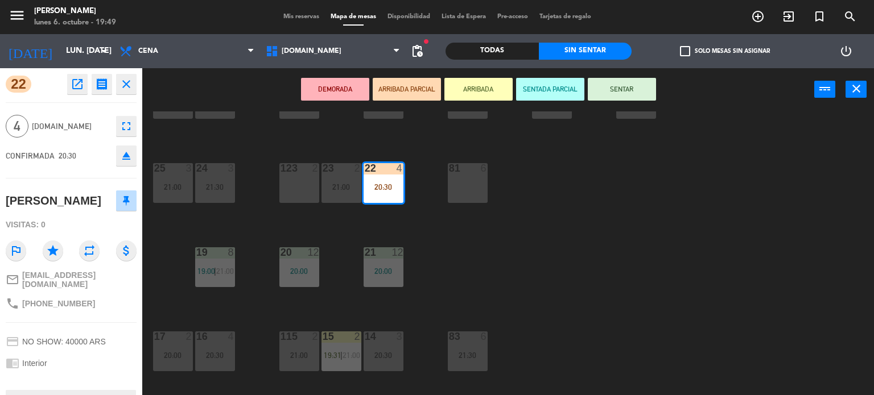
click at [640, 84] on button "SENTAR" at bounding box center [622, 89] width 68 height 23
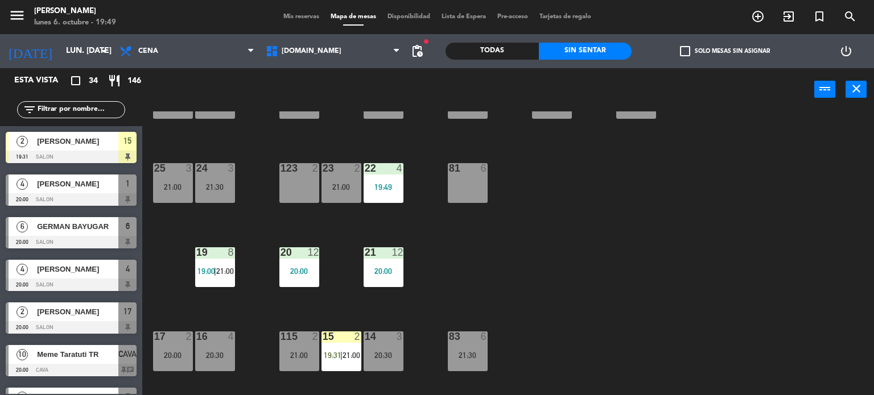
scroll to position [470, 0]
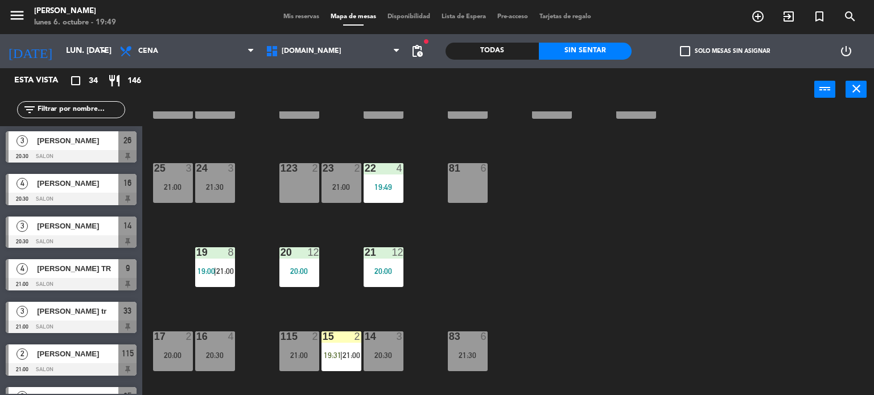
click at [598, 253] on div "34 2 20:30 35 6 36 10 19:30 43 2 37 10 20:00 CAVA 10 20:00 33 3 21:00 32 4 21:0…" at bounding box center [512, 253] width 723 height 284
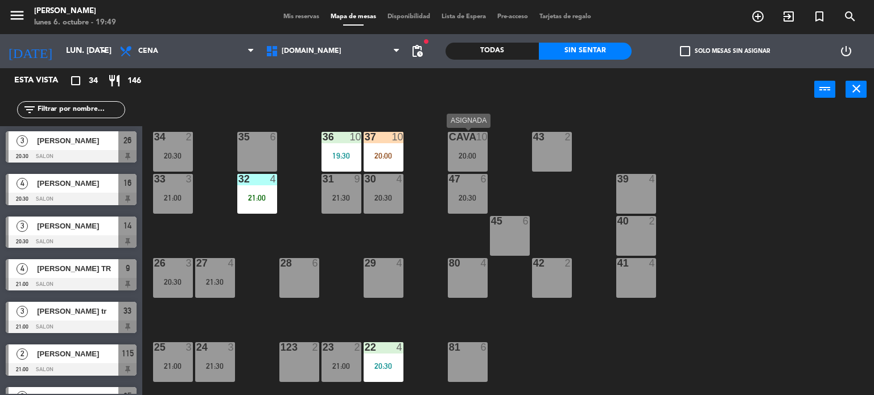
click at [482, 146] on div "CAVA 10 20:00" at bounding box center [468, 152] width 40 height 40
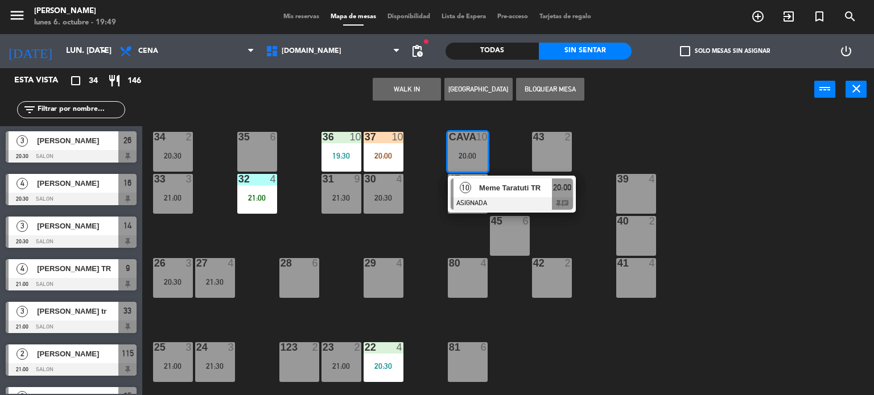
click at [495, 197] on div at bounding box center [512, 203] width 122 height 13
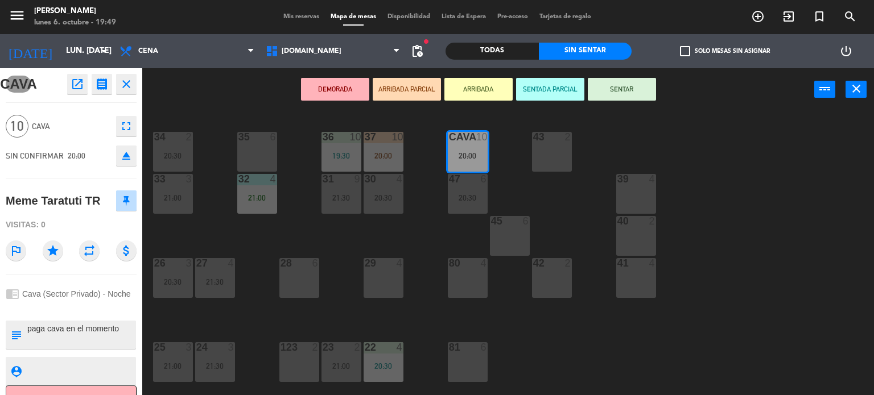
click at [400, 92] on button "ARRIBADA PARCIAL" at bounding box center [407, 89] width 68 height 23
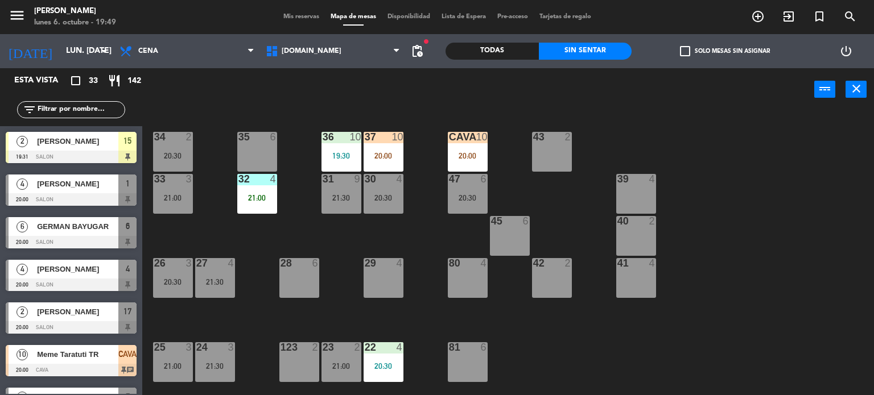
click at [733, 232] on div "34 2 20:30 35 6 36 10 19:30 43 2 37 10 20:00 CAVA 10 20:00 33 3 21:00 32 4 21:0…" at bounding box center [512, 253] width 723 height 284
click at [61, 111] on input "text" at bounding box center [80, 110] width 88 height 13
drag, startPoint x: 858, startPoint y: 223, endPoint x: 746, endPoint y: 205, distance: 113.5
click at [858, 223] on div "34 2 20:30 35 6 36 10 19:30 43 2 37 10 20:00 CAVA 10 20:00 33 3 21:00 32 4 21:0…" at bounding box center [512, 253] width 723 height 284
click at [46, 107] on input "text" at bounding box center [80, 110] width 88 height 13
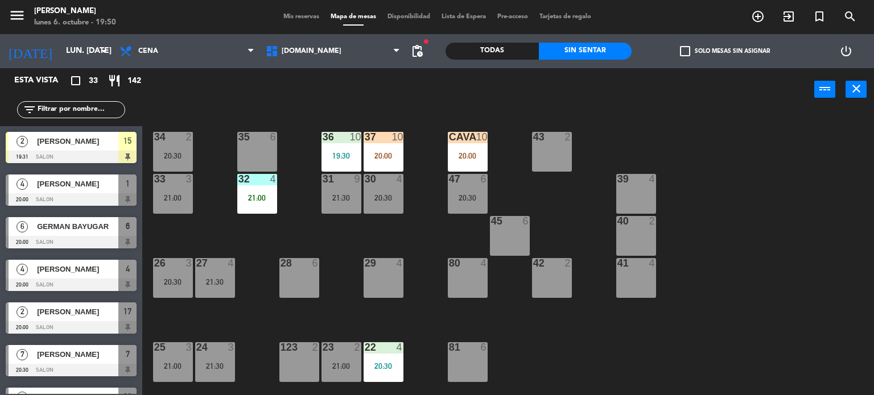
click at [419, 193] on div "34 2 20:30 35 6 36 10 19:30 43 2 37 10 20:00 CAVA 10 20:00 33 3 21:00 32 4 21:0…" at bounding box center [512, 253] width 723 height 284
click at [94, 111] on input "text" at bounding box center [80, 110] width 88 height 13
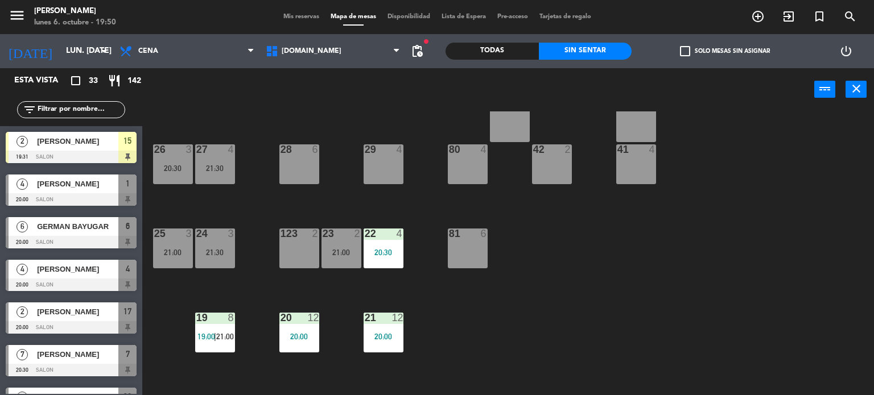
scroll to position [171, 0]
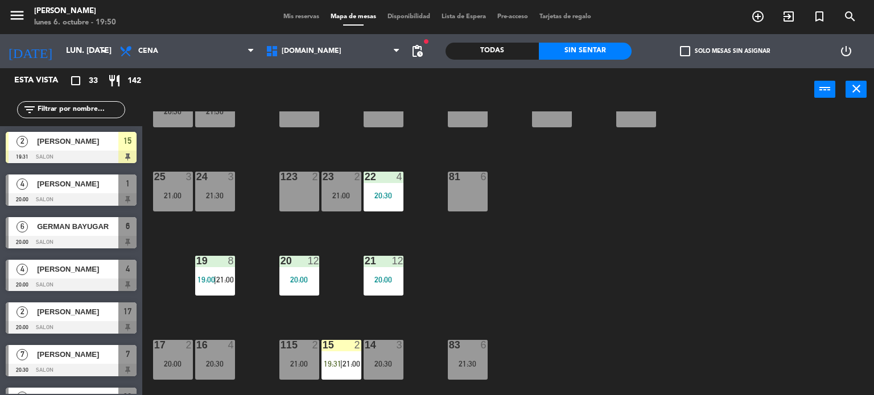
drag, startPoint x: 599, startPoint y: 309, endPoint x: 386, endPoint y: 191, distance: 243.9
click at [599, 310] on div "34 2 20:30 35 6 36 10 19:30 43 2 37 10 20:00 CAVA 10 20:00 33 3 21:00 32 4 21:0…" at bounding box center [512, 253] width 723 height 284
click at [68, 102] on div "filter_list" at bounding box center [71, 109] width 108 height 17
click at [73, 104] on input "text" at bounding box center [80, 110] width 88 height 13
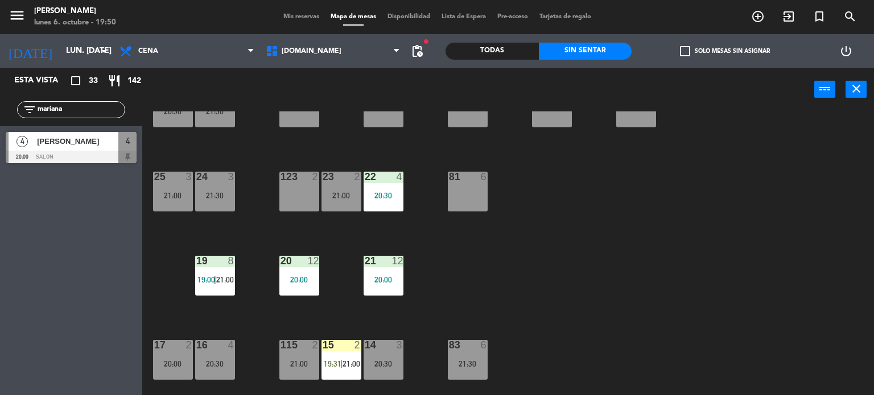
type input "mariana"
click at [795, 343] on div "34 2 20:30 35 6 36 10 19:30 43 2 37 10 20:00 CAVA 10 20:00 33 3 21:00 32 4 21:0…" at bounding box center [512, 253] width 723 height 284
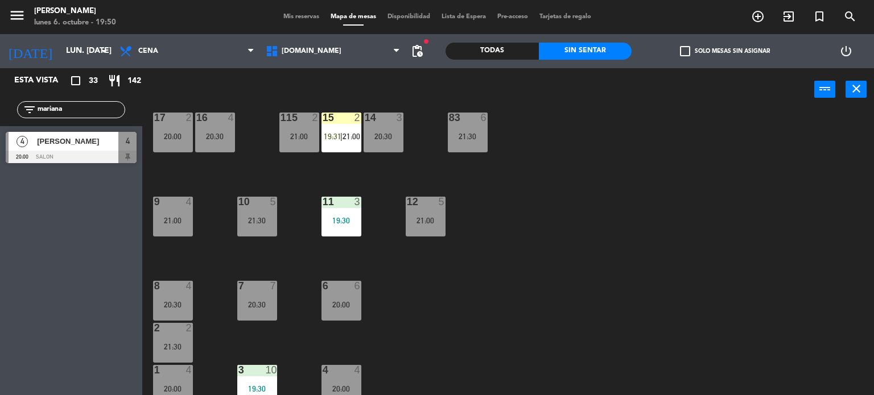
click at [106, 151] on div at bounding box center [71, 157] width 131 height 13
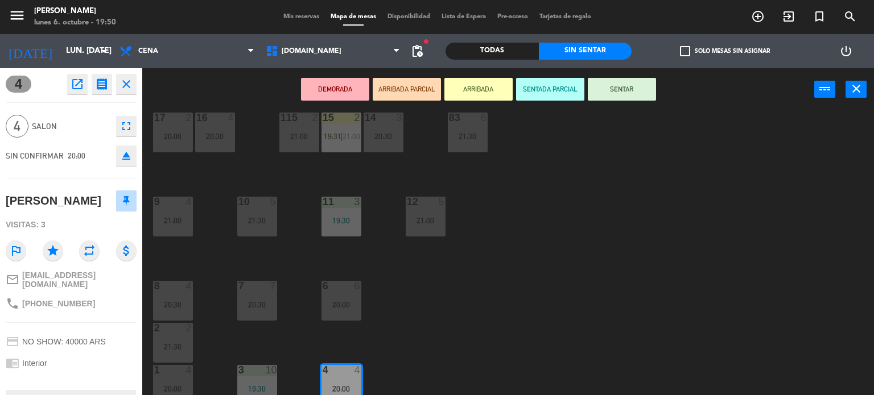
click at [411, 99] on button "ARRIBADA PARCIAL" at bounding box center [407, 89] width 68 height 23
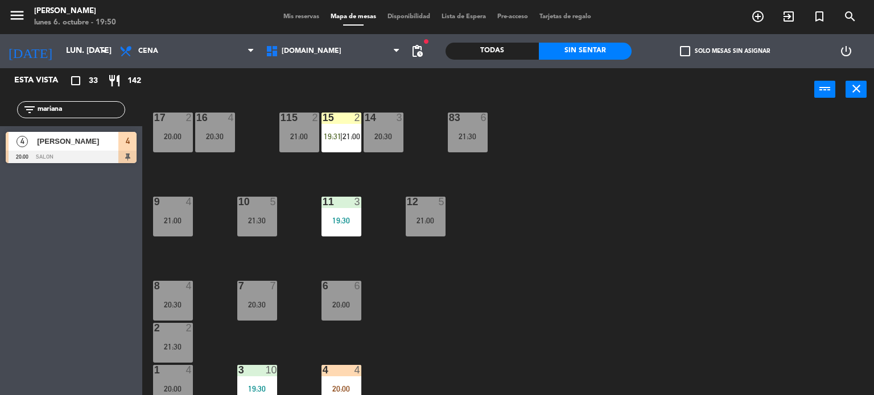
click at [521, 311] on div "34 2 20:30 35 6 36 10 19:30 43 2 37 10 20:00 CAVA 10 20:00 33 3 21:00 32 4 21:0…" at bounding box center [512, 253] width 723 height 284
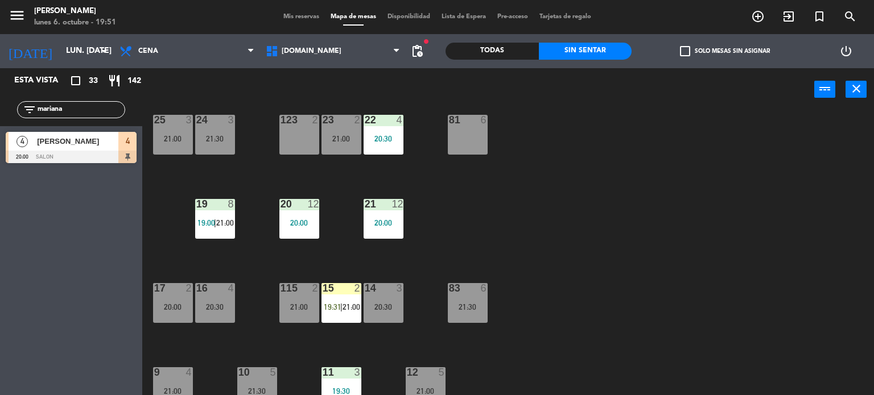
scroll to position [407, 0]
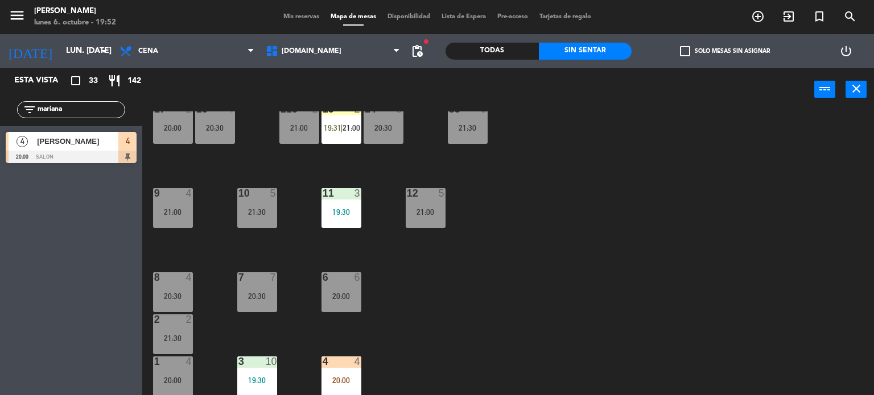
click at [361, 290] on div "34 2 20:30 35 6 36 10 19:30 43 2 37 10 20:00 CAVA 10 20:00 33 3 21:00 32 4 21:0…" at bounding box center [512, 253] width 723 height 284
click at [278, 293] on div "34 2 20:30 35 6 36 10 19:30 43 2 37 10 20:00 CAVA 10 20:00 33 3 21:00 32 4 21:0…" at bounding box center [512, 253] width 723 height 284
click at [360, 292] on div "20:00" at bounding box center [341, 296] width 40 height 8
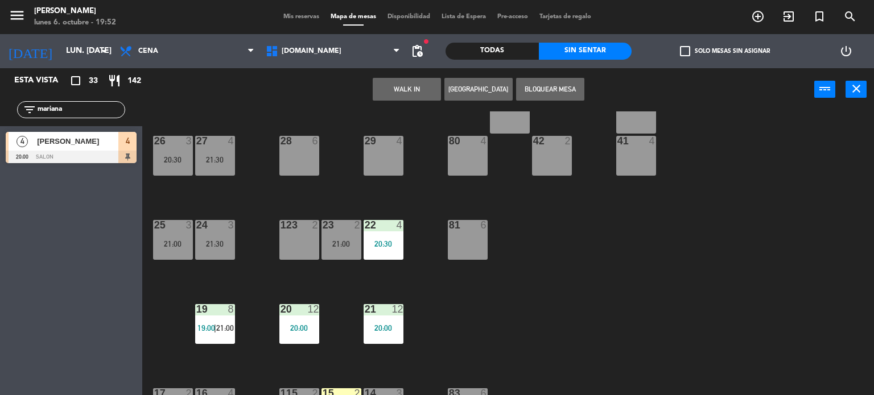
scroll to position [0, 0]
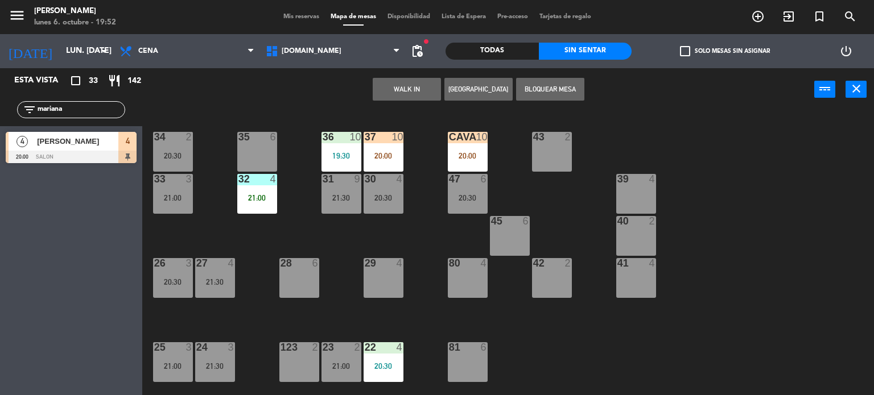
click at [393, 150] on div "37 10 20:00" at bounding box center [383, 152] width 40 height 40
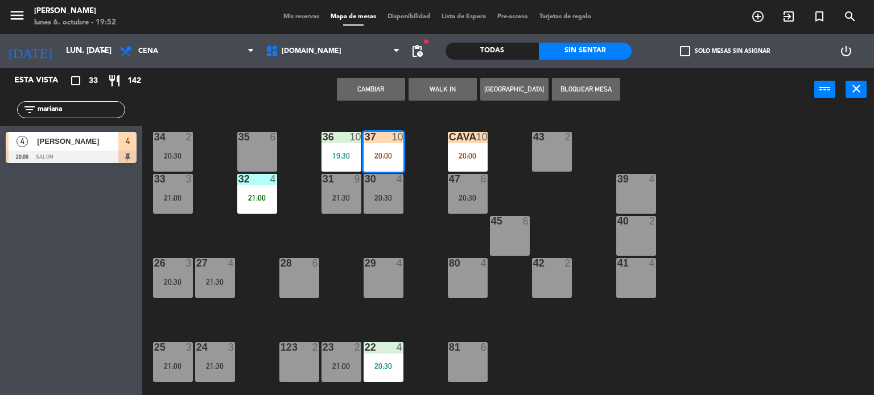
click at [373, 99] on button "Cambiar" at bounding box center [371, 89] width 68 height 23
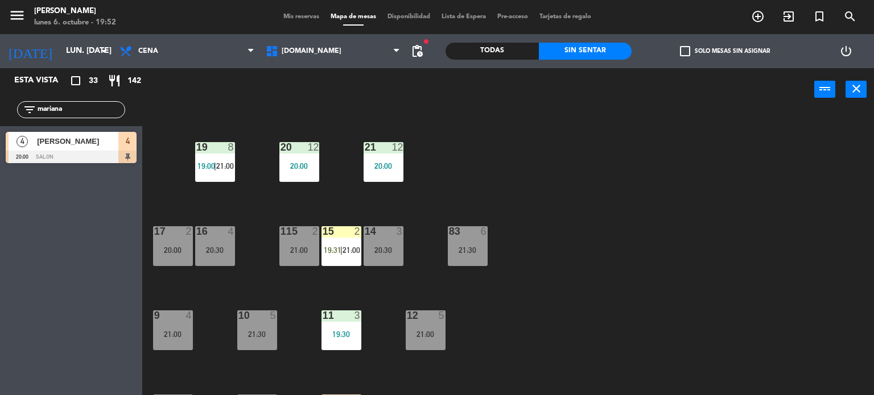
scroll to position [407, 0]
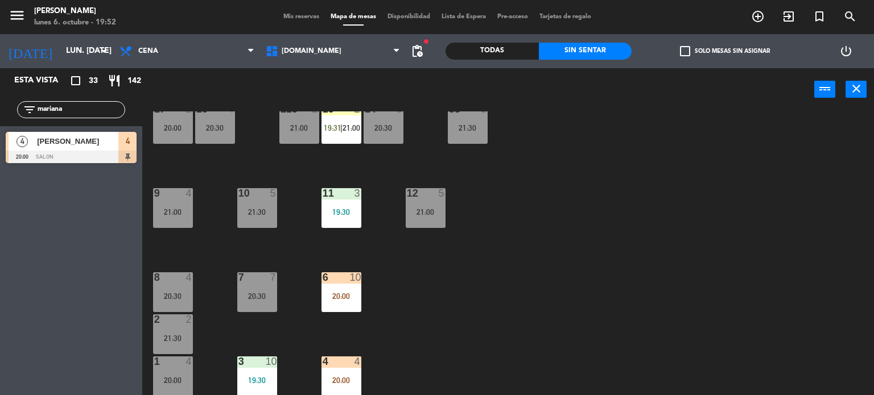
click at [348, 298] on div "20:00" at bounding box center [341, 296] width 40 height 8
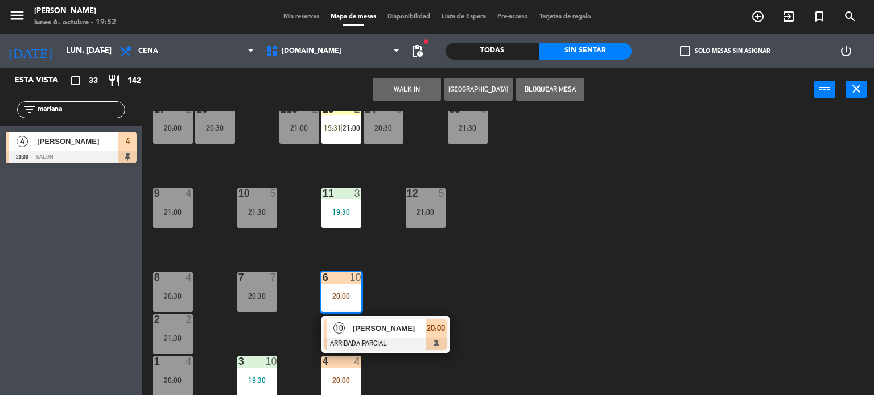
click at [362, 326] on span "[PERSON_NAME]" at bounding box center [389, 329] width 73 height 12
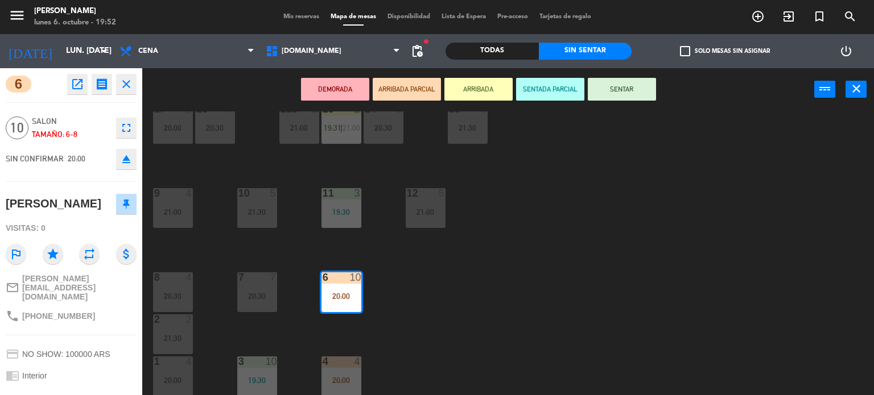
click at [640, 88] on button "SENTAR" at bounding box center [622, 89] width 68 height 23
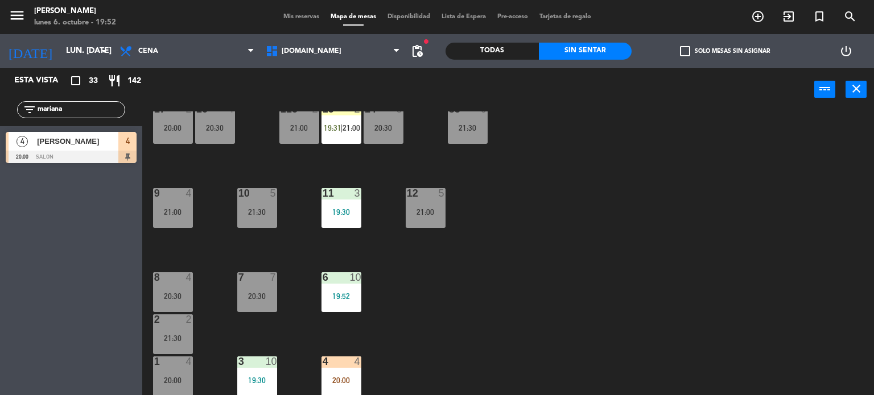
click at [346, 365] on div at bounding box center [341, 362] width 19 height 10
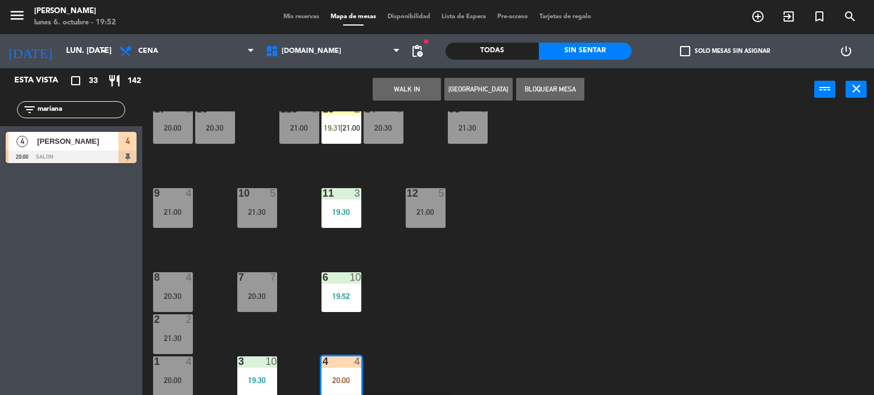
click at [378, 124] on div "20:30" at bounding box center [383, 128] width 40 height 8
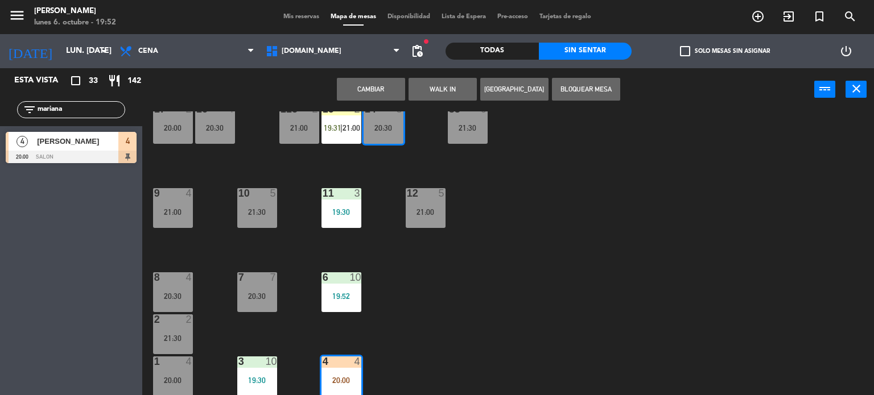
click at [362, 90] on button "Cambiar" at bounding box center [371, 89] width 68 height 23
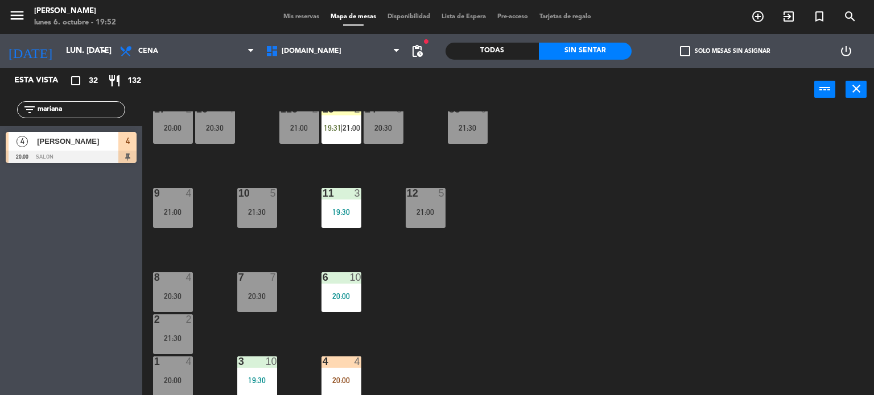
click at [478, 158] on div "34 2 20:30 35 6 36 10 19:30 43 2 37 6 20:00 CAVA 10 20:00 33 3 21:00 32 4 21:00…" at bounding box center [512, 253] width 723 height 284
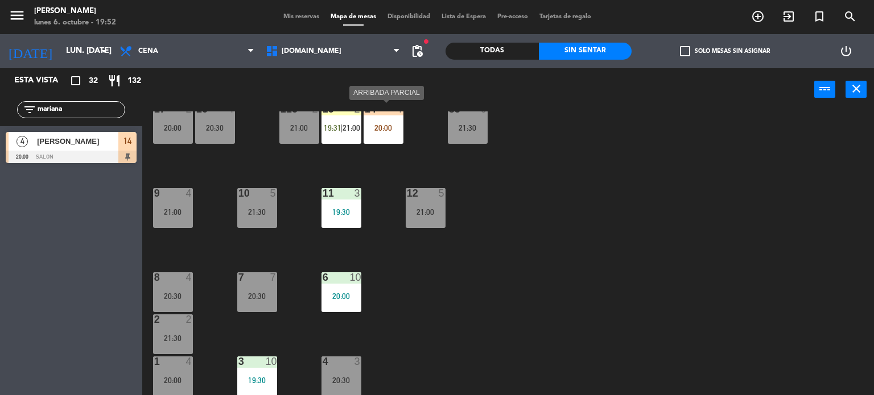
click at [393, 118] on div "14 4 20:00" at bounding box center [383, 124] width 40 height 40
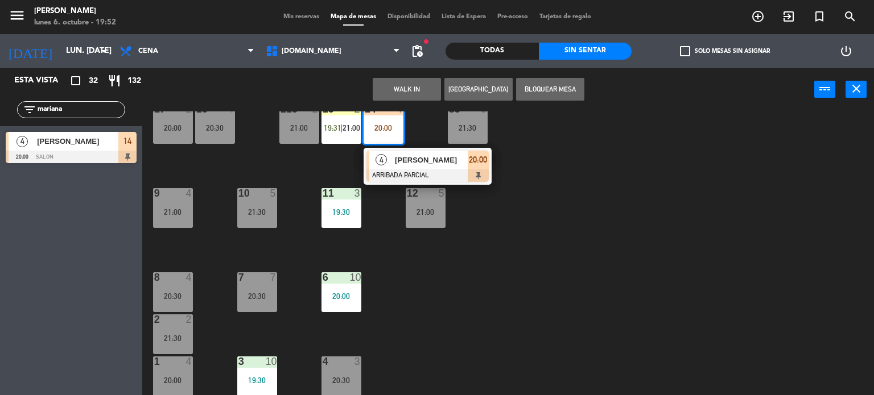
click at [426, 156] on span "[PERSON_NAME]" at bounding box center [431, 160] width 73 height 12
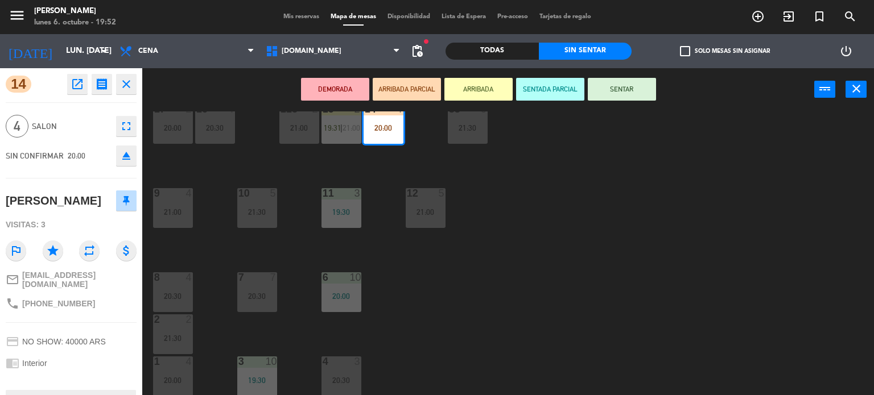
click at [625, 78] on button "SENTAR" at bounding box center [622, 89] width 68 height 23
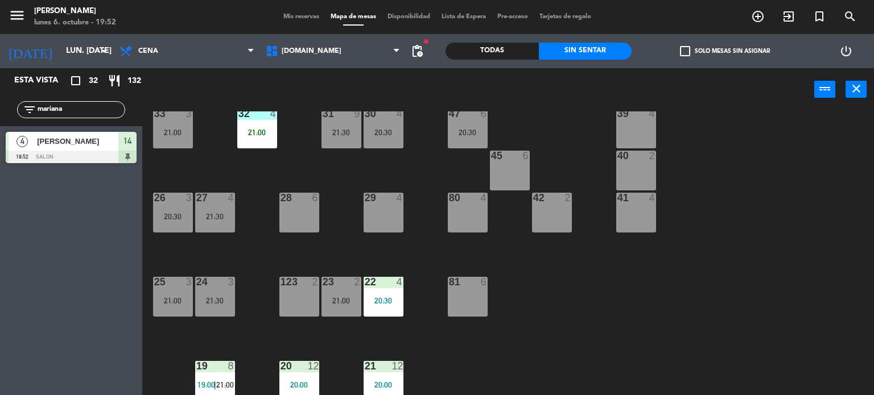
scroll to position [0, 0]
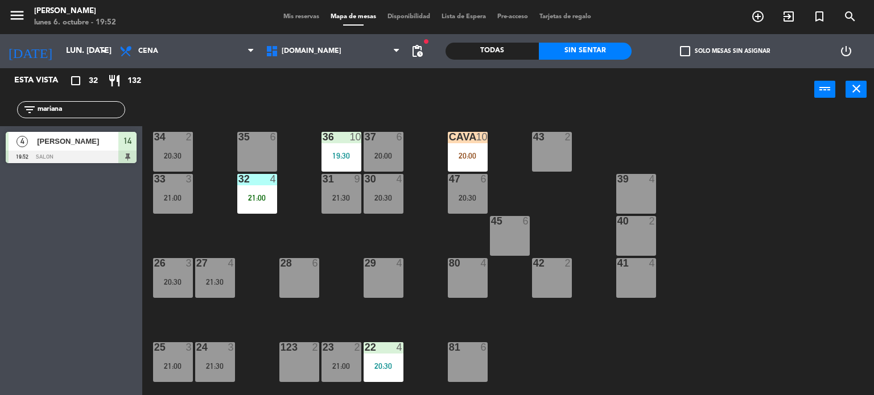
click at [770, 197] on div "34 2 20:30 35 6 36 10 19:30 43 2 37 6 20:00 CAVA 10 20:00 33 3 21:00 32 4 21:00…" at bounding box center [512, 253] width 723 height 284
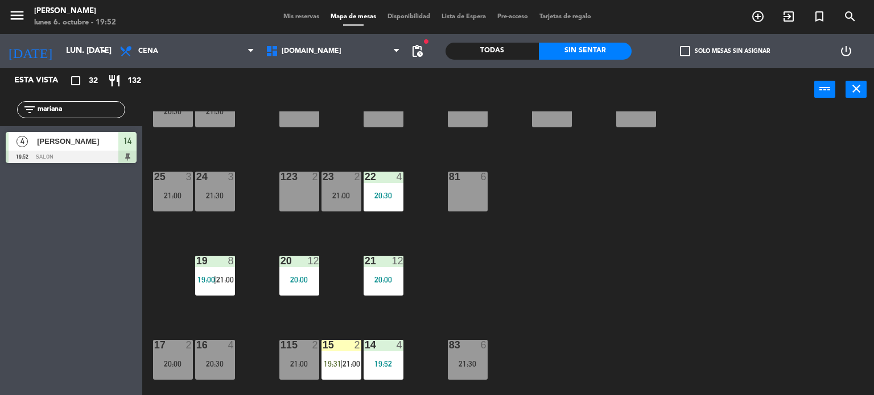
scroll to position [228, 0]
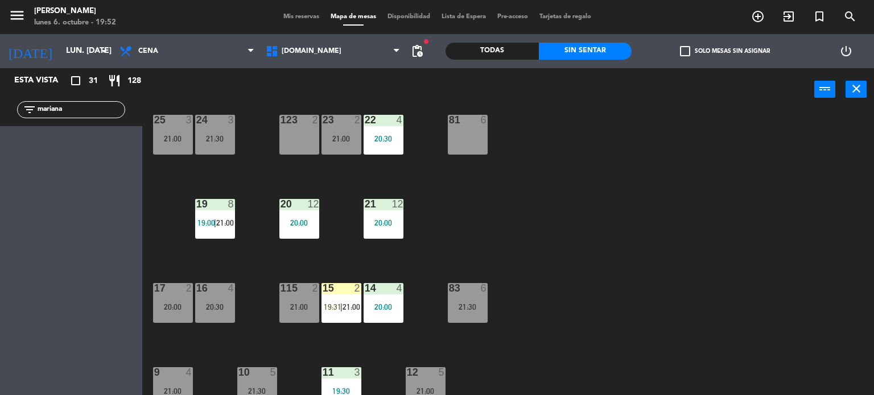
drag, startPoint x: 100, startPoint y: 109, endPoint x: 0, endPoint y: 93, distance: 100.8
click at [0, 100] on div "filter_list mariana" at bounding box center [71, 109] width 142 height 33
type input "ever nigues"
drag, startPoint x: 81, startPoint y: 107, endPoint x: 0, endPoint y: 117, distance: 81.4
click at [0, 117] on div "filter_list ever nigues" at bounding box center [71, 109] width 142 height 33
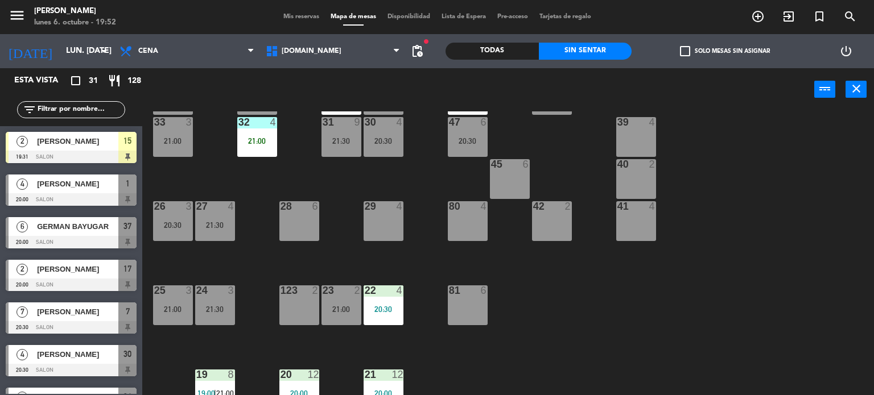
scroll to position [0, 0]
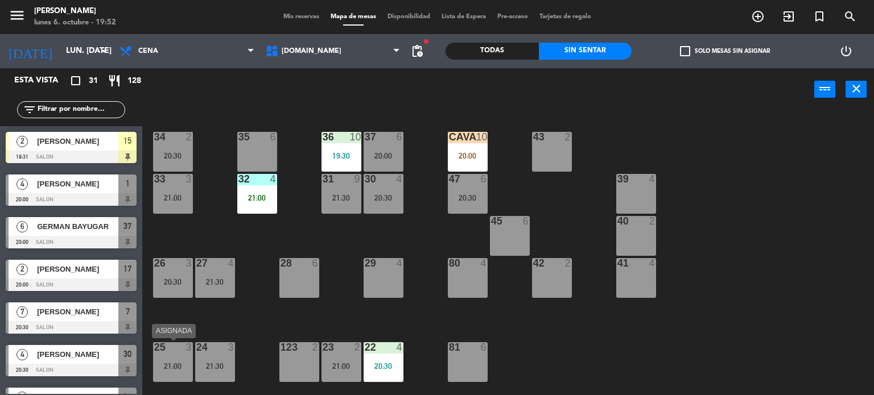
click at [174, 357] on div "25 3 21:00" at bounding box center [173, 362] width 40 height 40
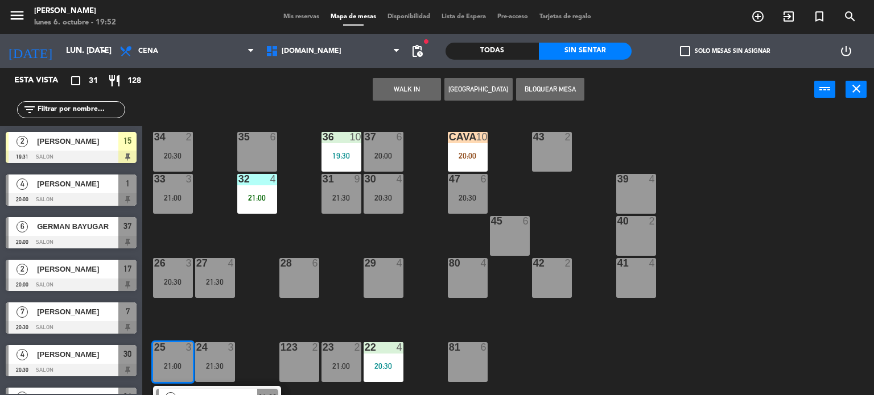
click at [643, 188] on div "39 4" at bounding box center [636, 194] width 40 height 40
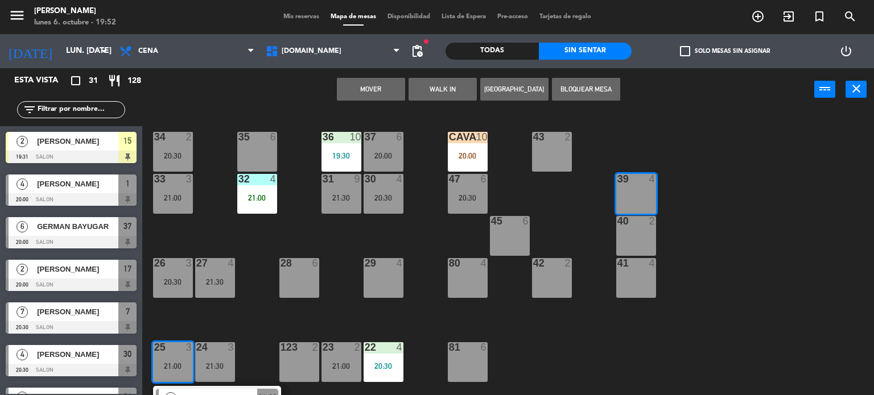
click at [391, 81] on button "Mover" at bounding box center [371, 89] width 68 height 23
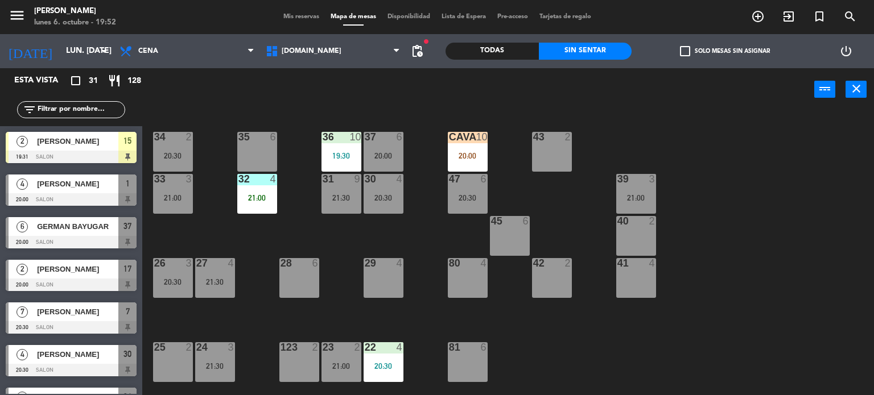
scroll to position [114, 0]
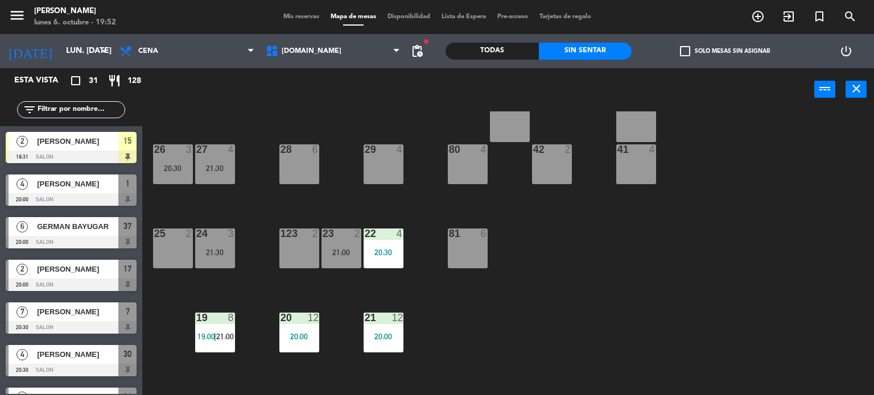
click at [299, 234] on div at bounding box center [299, 234] width 19 height 10
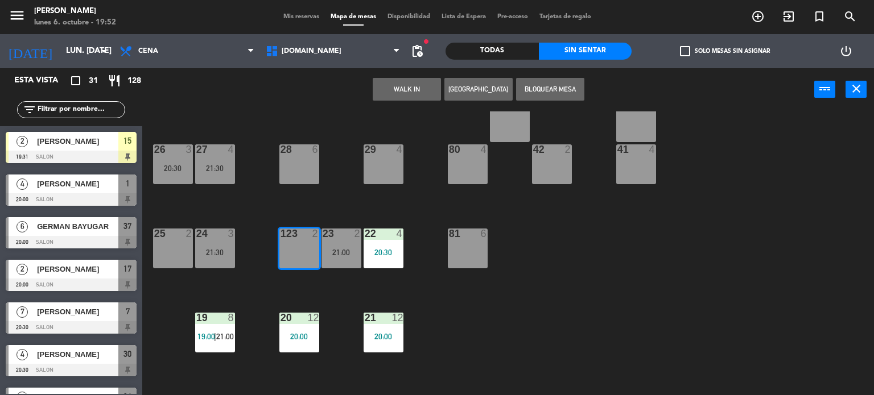
click at [436, 319] on div "34 2 20:30 35 6 36 10 19:30 43 2 37 6 20:00 CAVA 10 20:00 33 3 21:00 32 4 21:00…" at bounding box center [512, 253] width 723 height 284
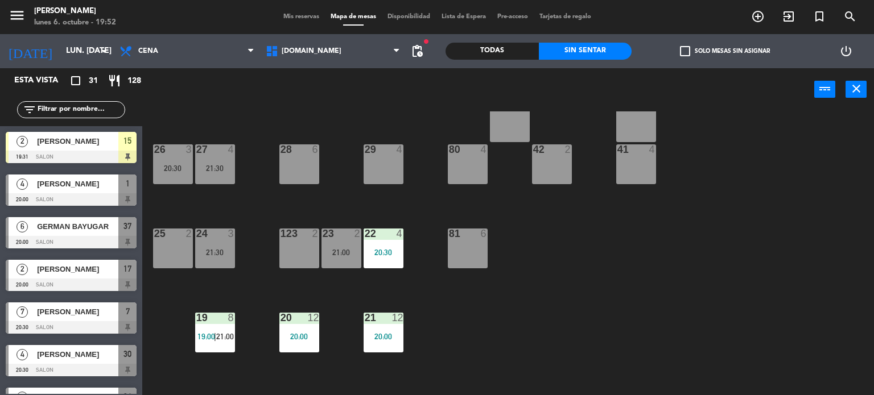
click at [337, 249] on div "21:00" at bounding box center [341, 253] width 40 height 8
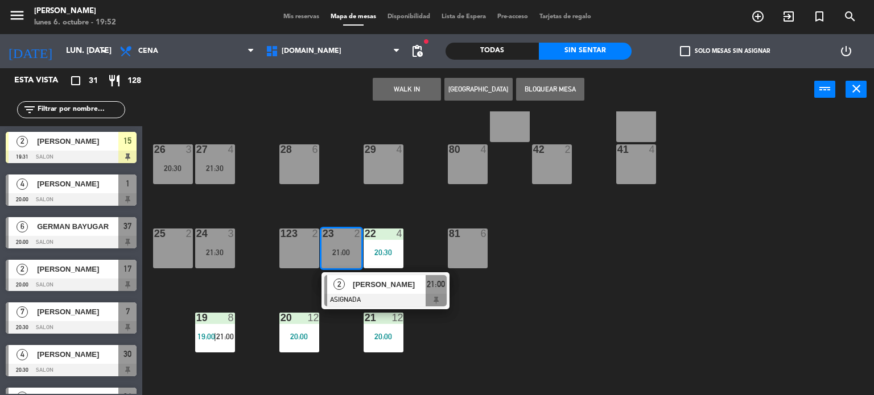
click at [172, 252] on div "25 2" at bounding box center [173, 249] width 40 height 40
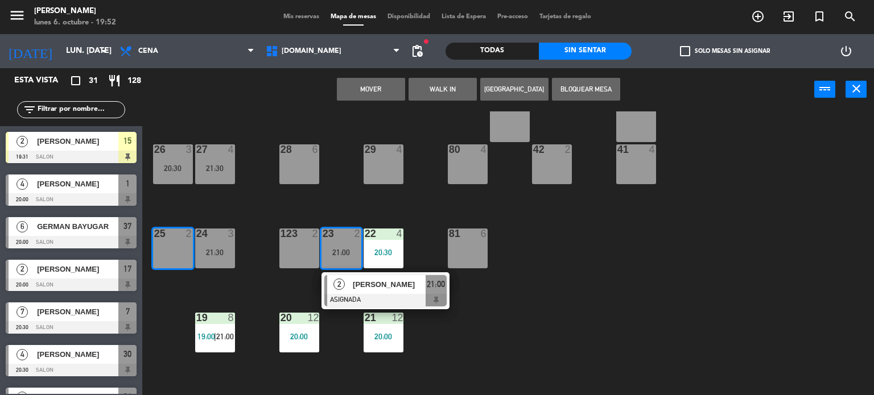
click at [363, 97] on button "Mover" at bounding box center [371, 89] width 68 height 23
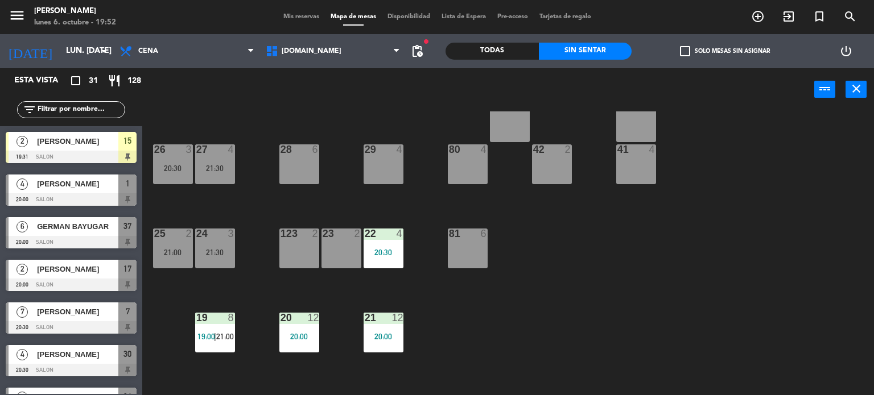
click at [338, 249] on div "23 2" at bounding box center [341, 249] width 40 height 40
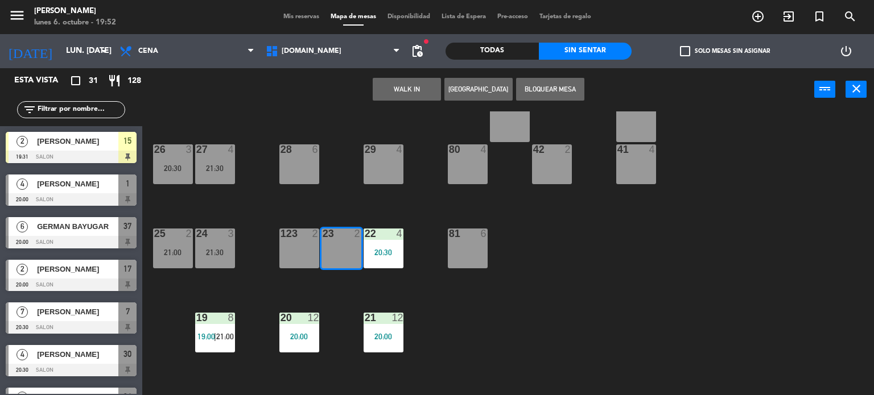
click at [407, 86] on button "WALK IN" at bounding box center [407, 89] width 68 height 23
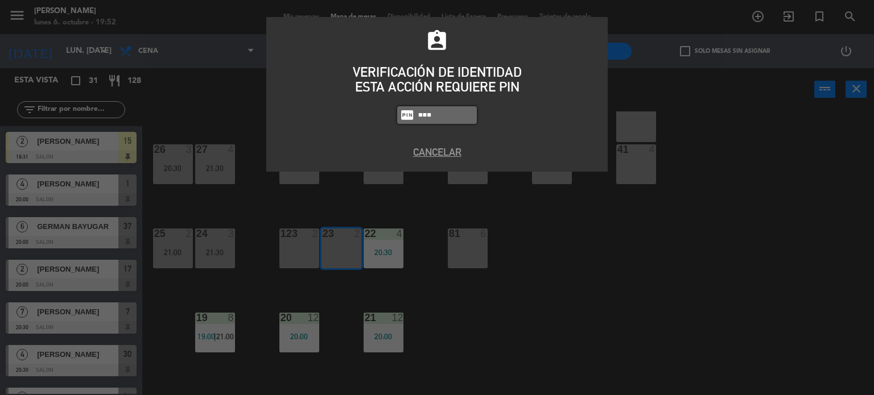
type input "3871"
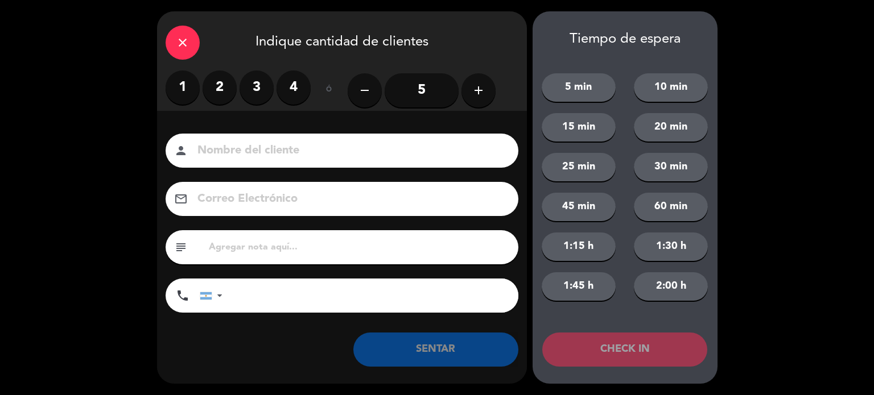
click at [187, 35] on div "close" at bounding box center [183, 43] width 34 height 34
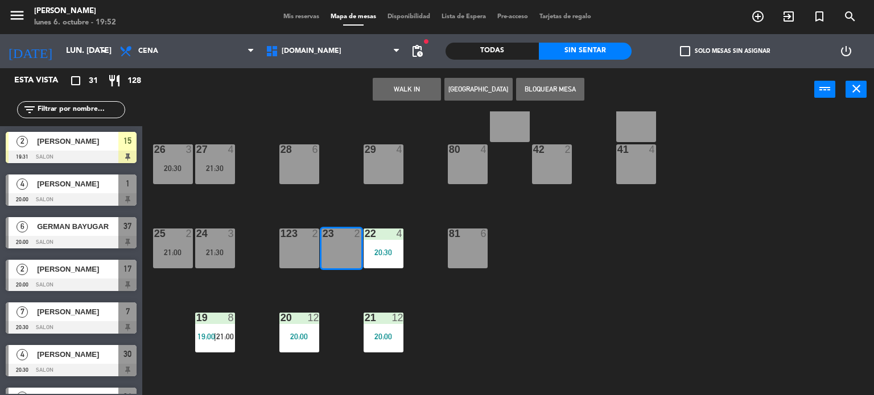
scroll to position [0, 0]
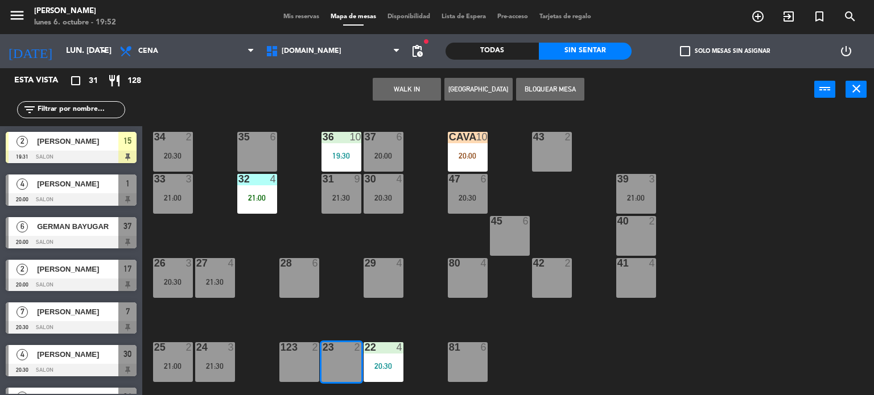
drag, startPoint x: 751, startPoint y: 318, endPoint x: 745, endPoint y: 309, distance: 10.9
click at [752, 317] on div "34 2 20:30 35 6 36 10 19:30 43 2 37 6 20:00 CAVA 10 20:00 33 3 21:00 32 4 21:00…" at bounding box center [512, 253] width 723 height 284
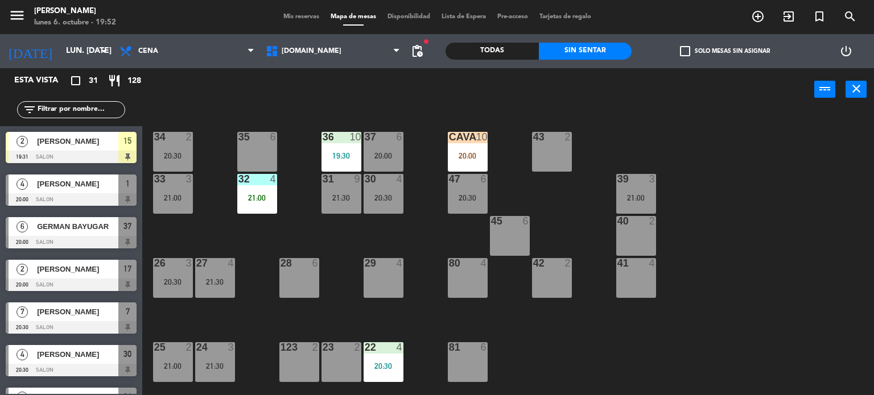
click at [637, 272] on div "41 4" at bounding box center [636, 278] width 40 height 40
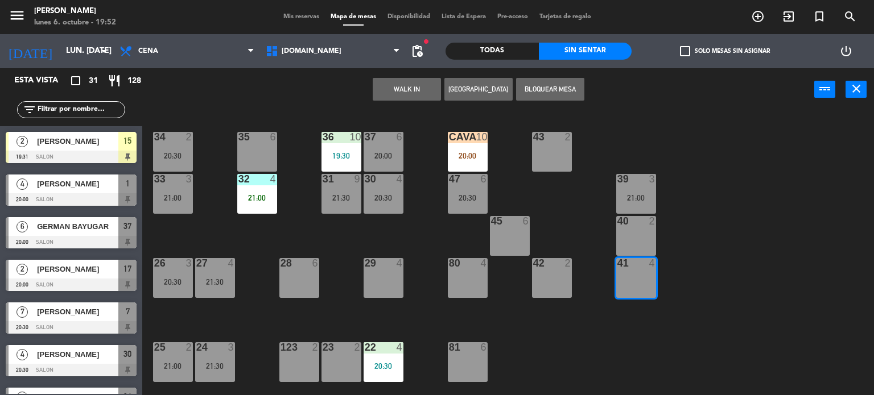
click at [661, 218] on div "2" at bounding box center [655, 221] width 19 height 10
click at [551, 96] on button "Bloquear Mesa" at bounding box center [550, 89] width 68 height 23
click at [641, 194] on div "21:00" at bounding box center [636, 198] width 40 height 8
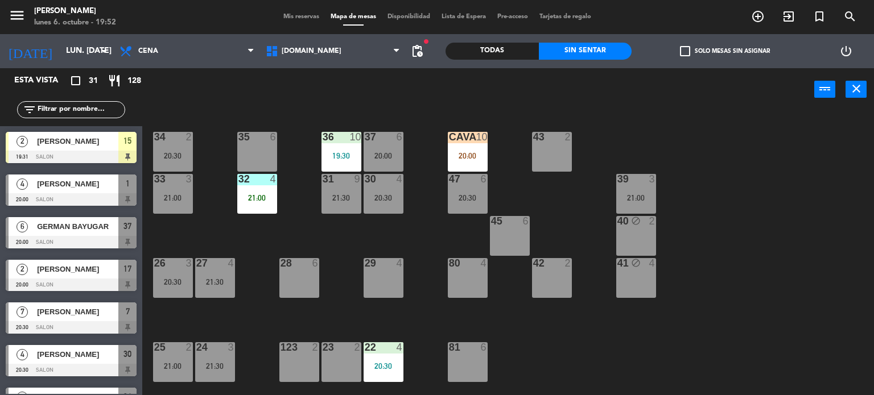
click at [469, 273] on div "80 4" at bounding box center [468, 278] width 40 height 40
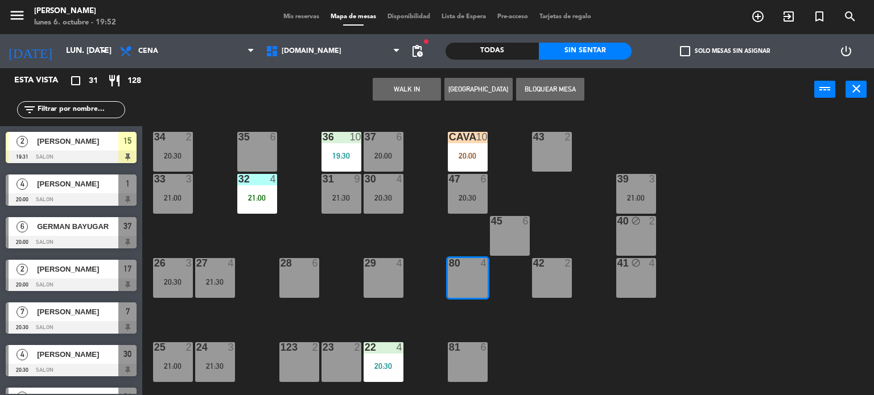
click at [638, 189] on div "39 3 21:00" at bounding box center [636, 194] width 40 height 40
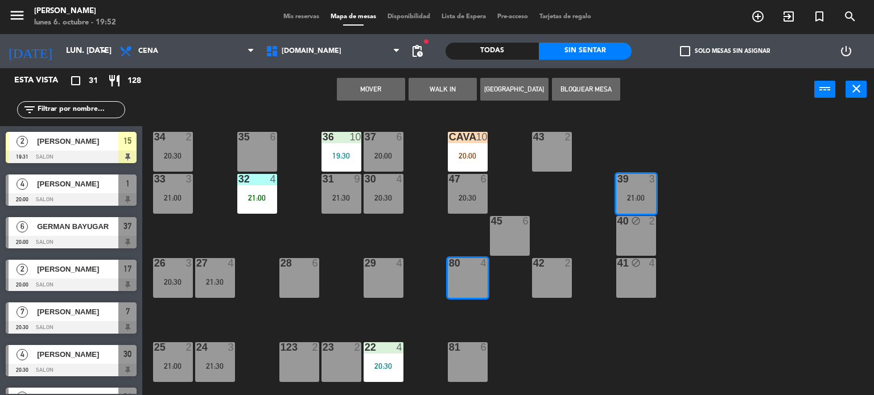
click at [371, 84] on button "Mover" at bounding box center [371, 89] width 68 height 23
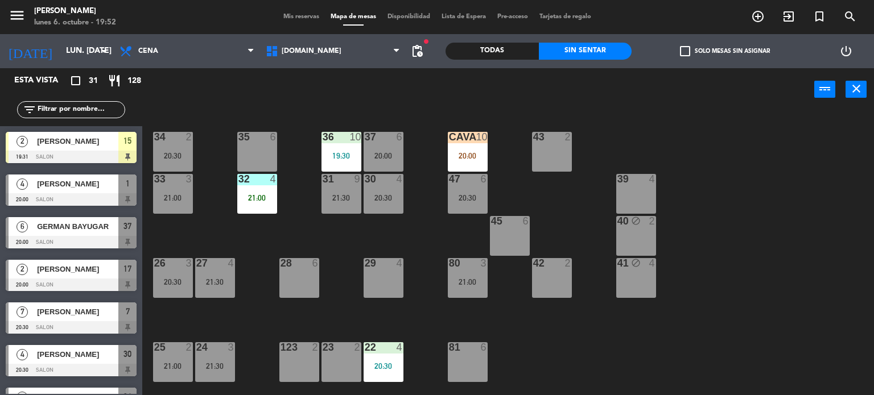
click at [579, 337] on div "34 2 20:30 35 6 36 10 19:30 43 2 37 6 20:00 CAVA 10 20:00 33 3 21:00 32 4 21:00…" at bounding box center [512, 253] width 723 height 284
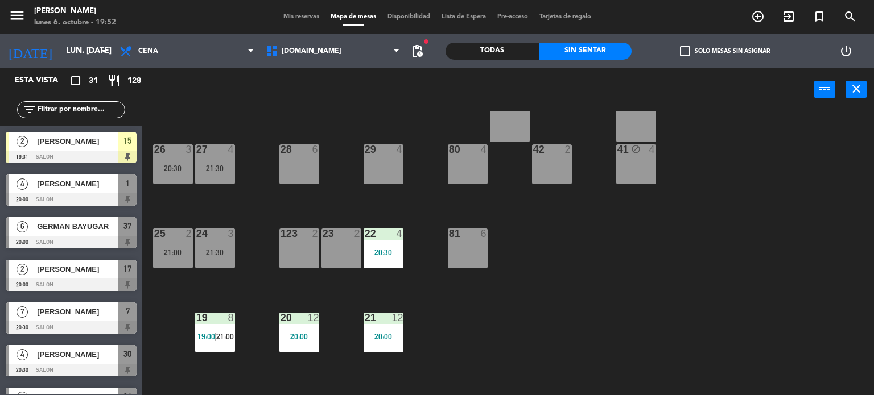
click at [334, 254] on div "23 2" at bounding box center [341, 249] width 40 height 40
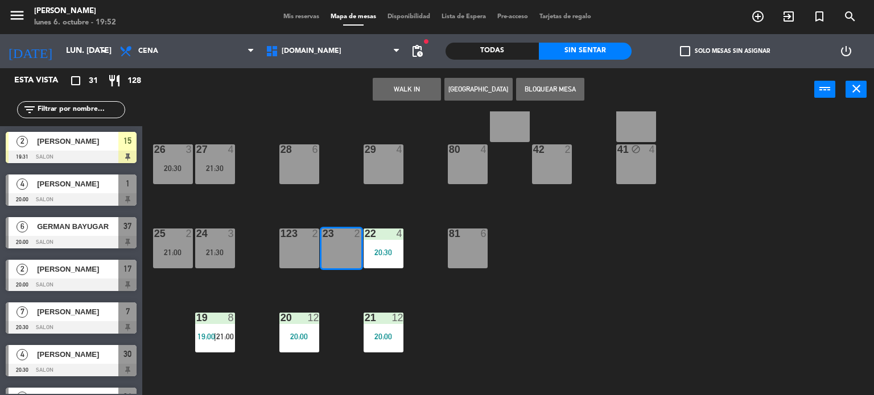
click at [407, 93] on button "WALK IN" at bounding box center [407, 89] width 68 height 23
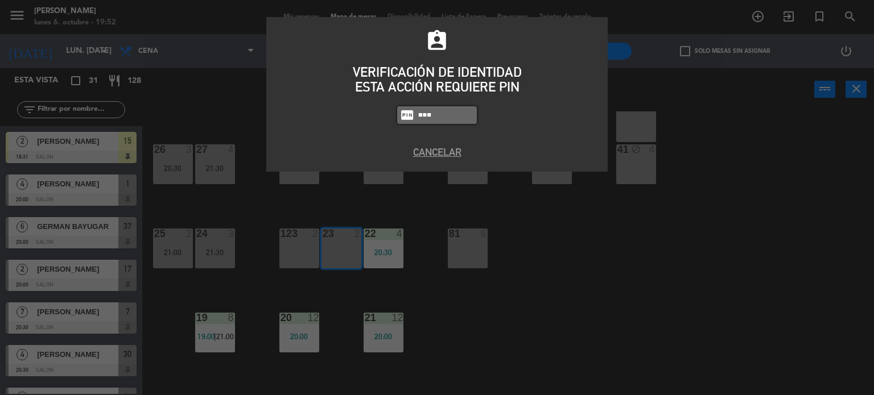
type input "3871"
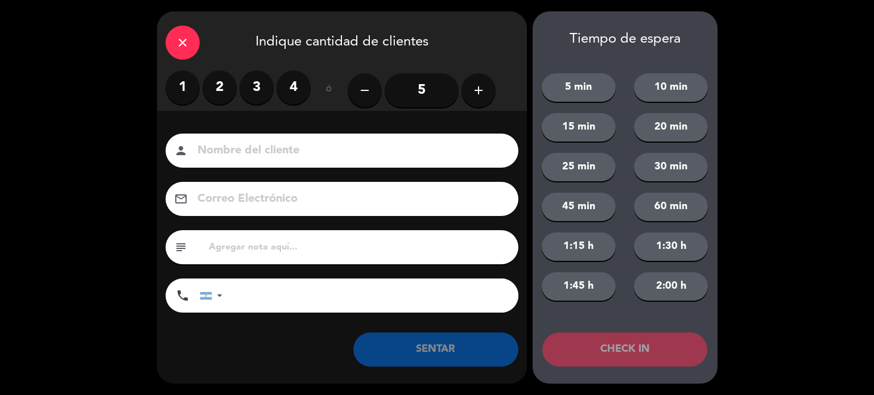
click at [226, 92] on label "2" at bounding box center [220, 88] width 34 height 34
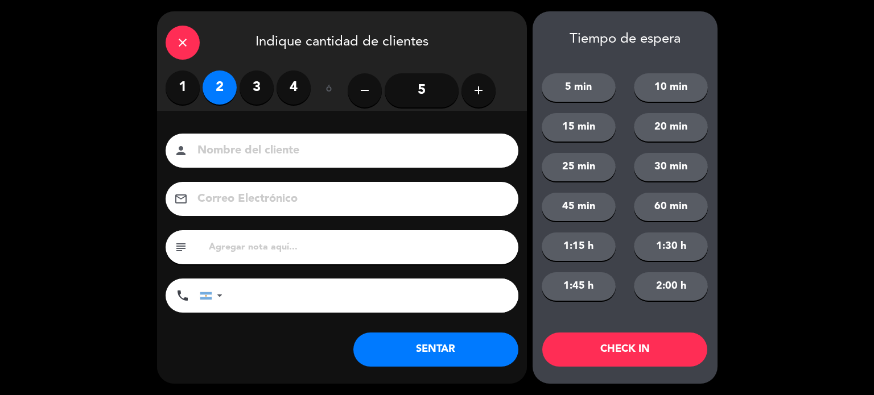
click at [242, 143] on input at bounding box center [349, 151] width 307 height 20
paste input "ever nigues"
type input "ever nigues"
click at [412, 355] on button "SENTAR" at bounding box center [435, 350] width 165 height 34
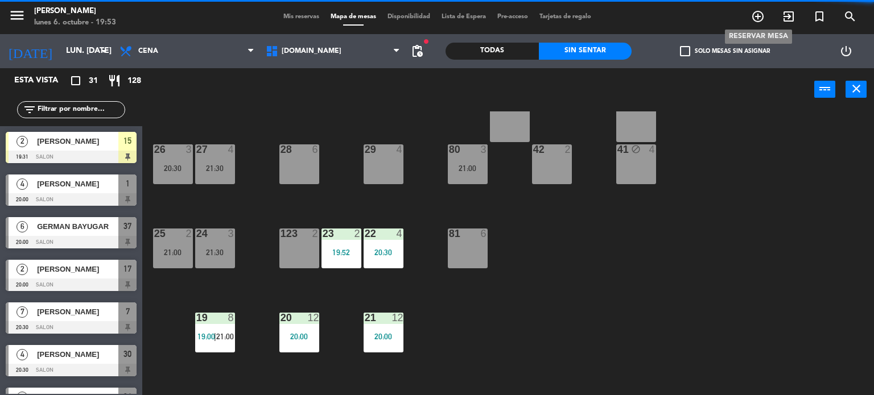
click at [759, 11] on icon "add_circle_outline" at bounding box center [758, 17] width 14 height 14
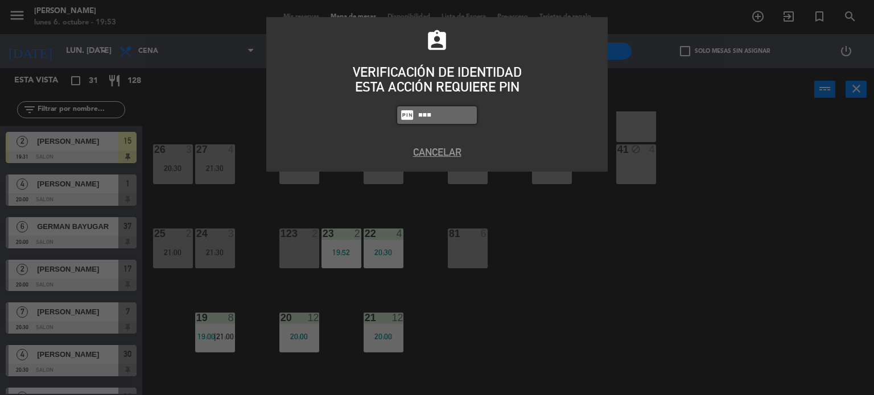
type input "3871"
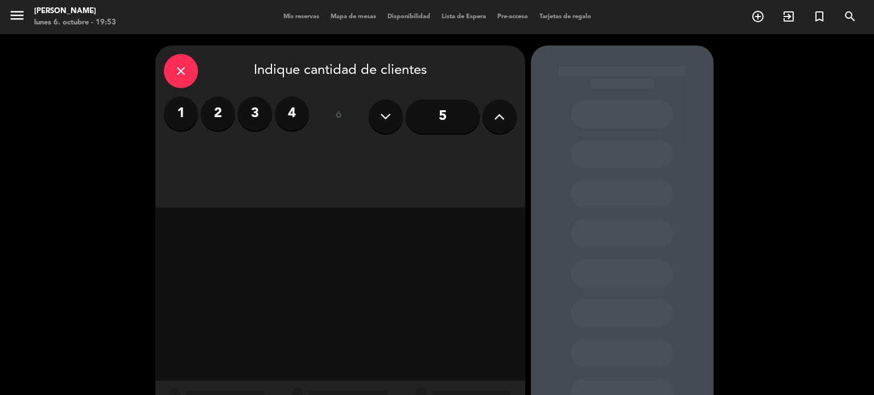
drag, startPoint x: 285, startPoint y: 111, endPoint x: 317, endPoint y: 130, distance: 37.3
click at [288, 115] on label "4" at bounding box center [292, 114] width 34 height 34
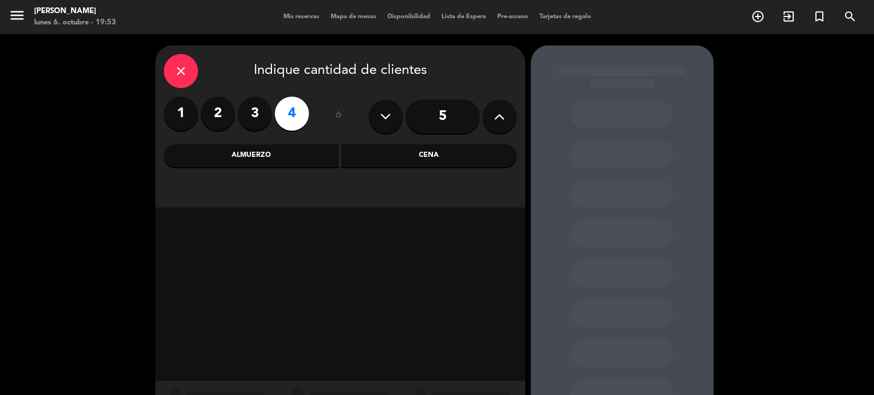
click at [432, 166] on div "Cena" at bounding box center [428, 155] width 175 height 23
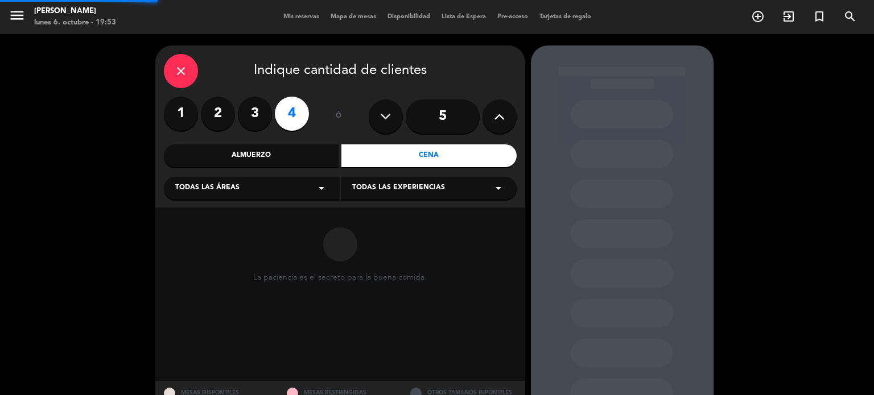
click at [263, 193] on div "Todas las áreas arrow_drop_down" at bounding box center [252, 188] width 176 height 23
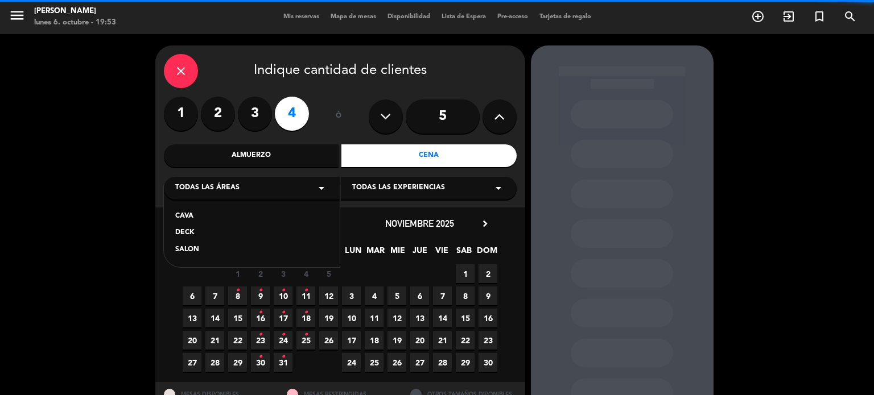
click at [182, 246] on div "SALON" at bounding box center [251, 250] width 153 height 11
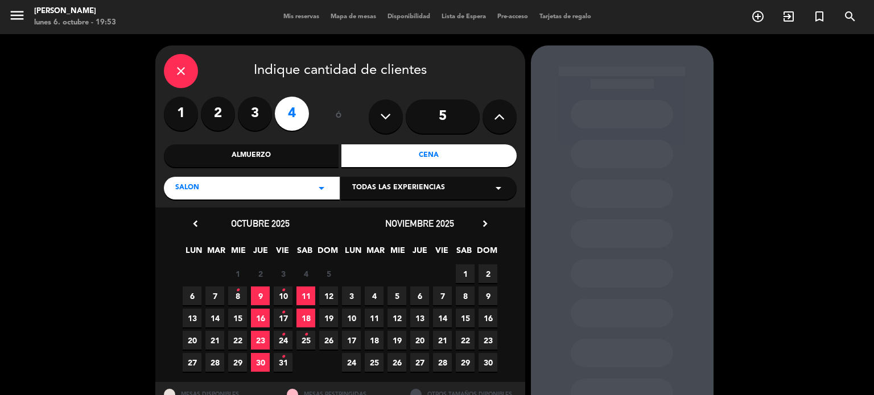
click at [189, 295] on span "6" at bounding box center [192, 296] width 19 height 19
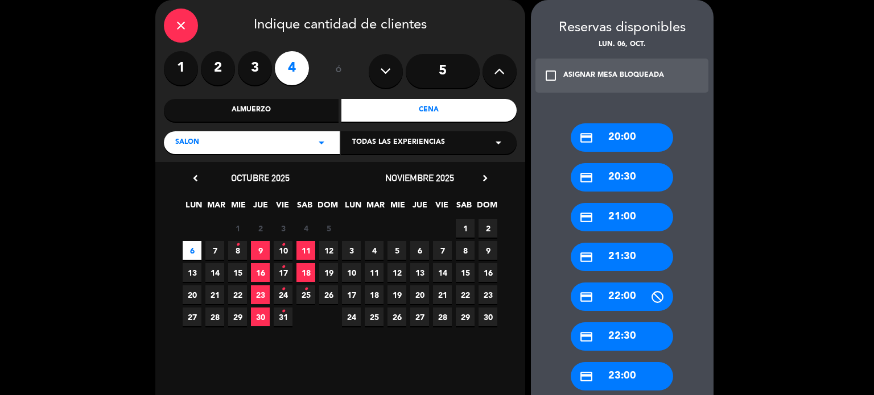
scroll to position [152, 0]
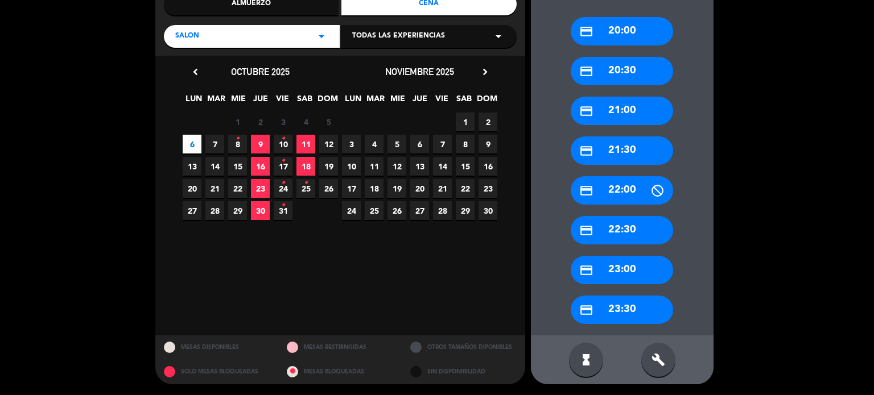
click at [651, 365] on icon "build" at bounding box center [658, 360] width 14 height 14
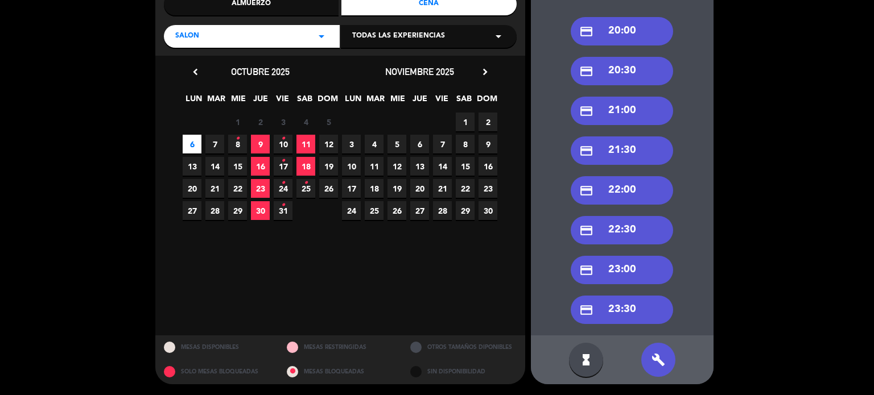
scroll to position [95, 0]
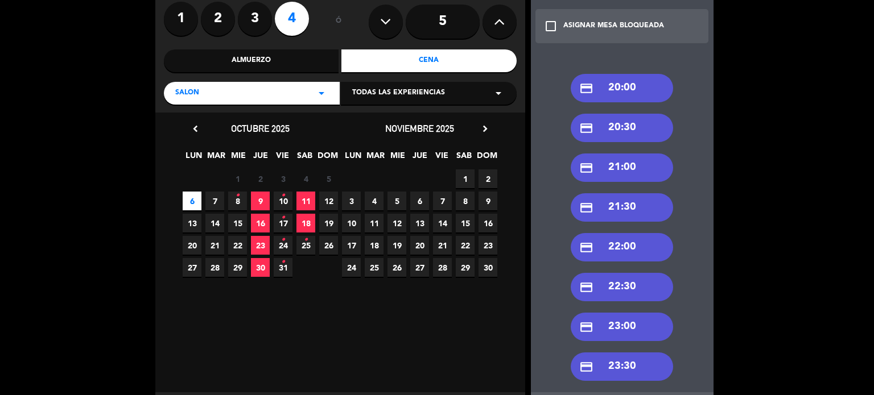
click at [615, 161] on div "credit_card 21:00" at bounding box center [622, 168] width 102 height 28
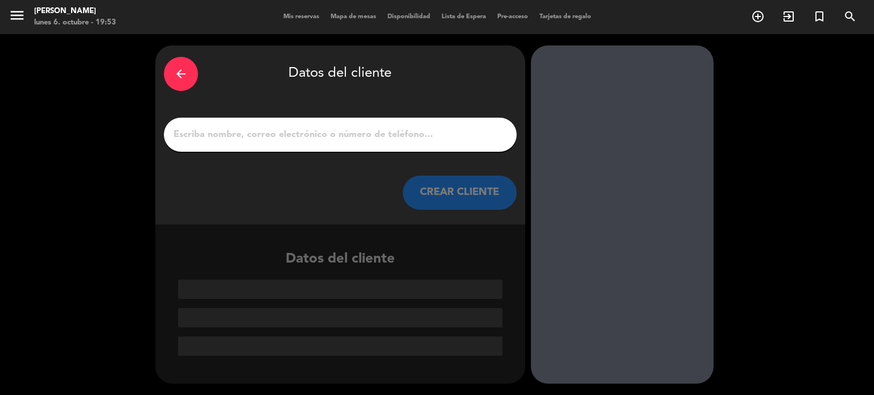
click at [370, 137] on input "1" at bounding box center [340, 135] width 336 height 16
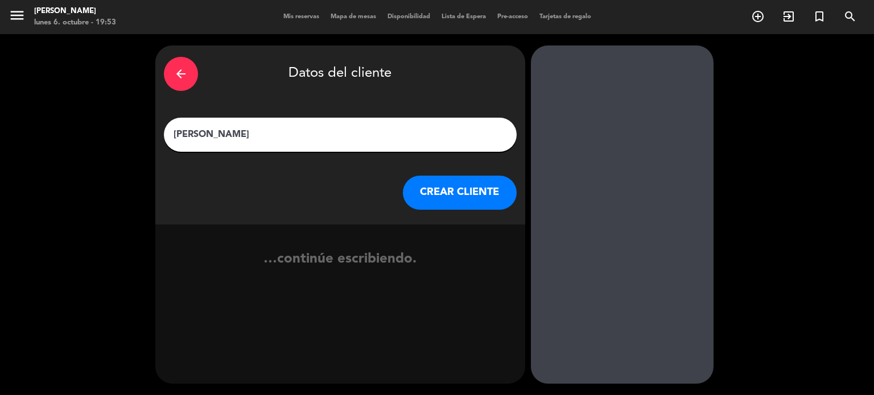
type input "[PERSON_NAME]"
click at [423, 191] on button "CREAR CLIENTE" at bounding box center [460, 193] width 114 height 34
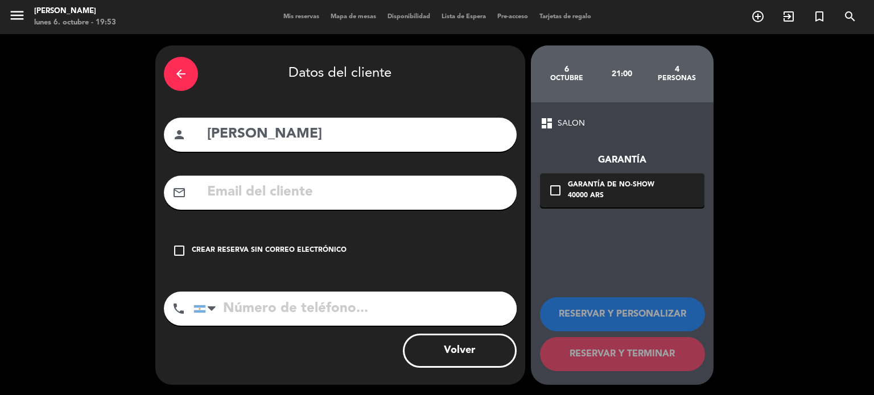
click at [334, 265] on div "check_box_outline_blank Crear reserva sin correo electrónico" at bounding box center [340, 251] width 353 height 34
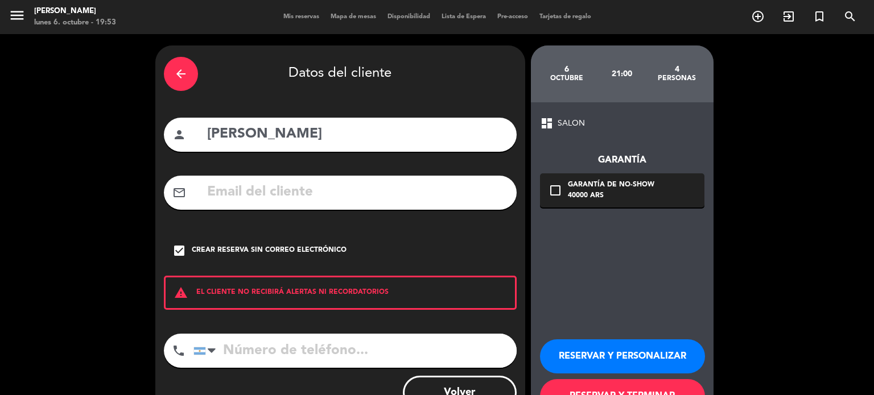
scroll to position [43, 0]
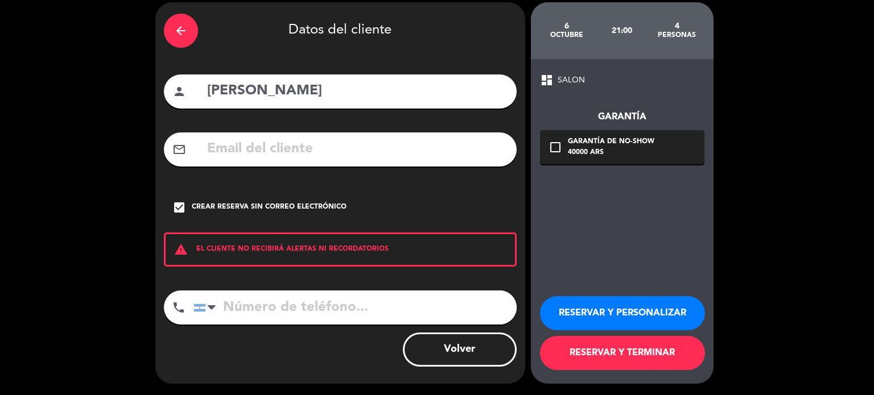
click at [655, 320] on button "RESERVAR Y PERSONALIZAR" at bounding box center [622, 313] width 165 height 34
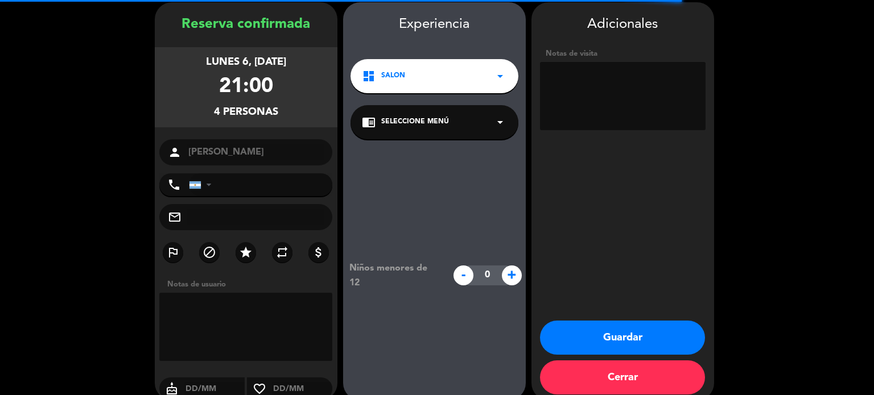
scroll to position [46, 0]
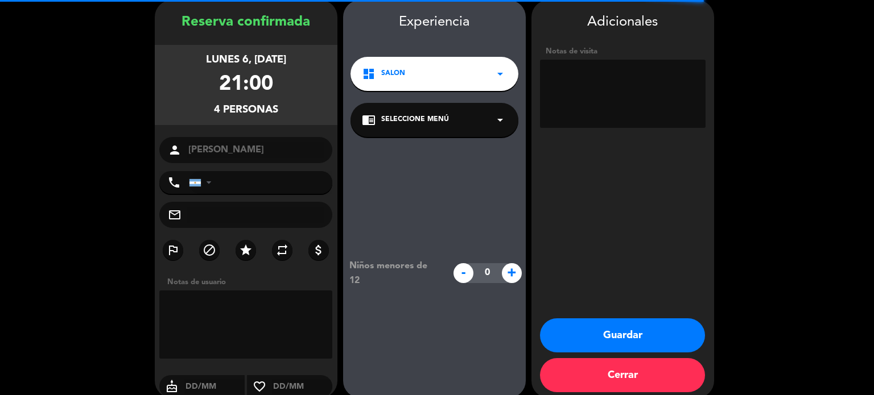
click at [633, 135] on div "Adicionales Notas de visita Guardar Cerrar" at bounding box center [622, 199] width 183 height 398
click at [633, 111] on textarea at bounding box center [623, 94] width 166 height 68
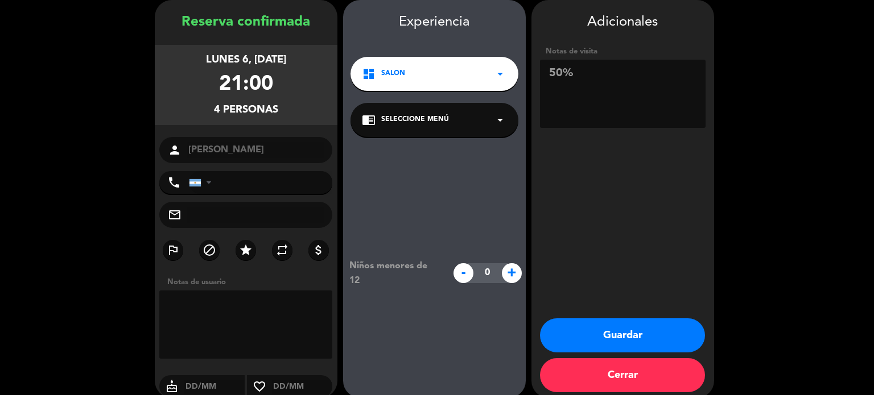
type textarea "50%"
click at [239, 261] on div "outlined_flag block star repeat attach_money" at bounding box center [246, 252] width 183 height 24
click at [248, 252] on icon "star" at bounding box center [246, 250] width 14 height 14
click at [633, 338] on button "Guardar" at bounding box center [622, 336] width 165 height 34
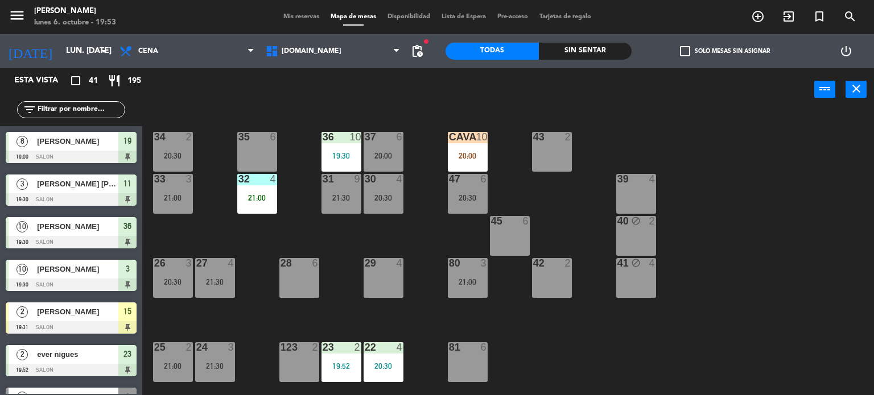
click at [237, 152] on div "35 6" at bounding box center [257, 152] width 40 height 40
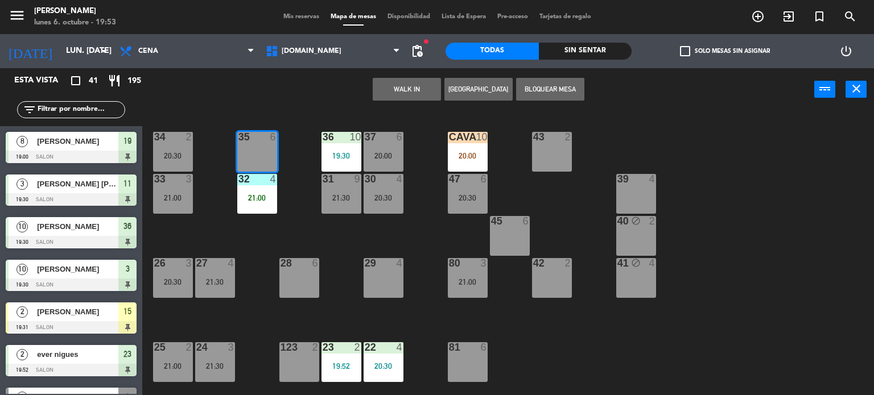
click at [291, 262] on div at bounding box center [299, 263] width 19 height 10
click at [550, 81] on button "Bloquear Mesa" at bounding box center [550, 89] width 68 height 23
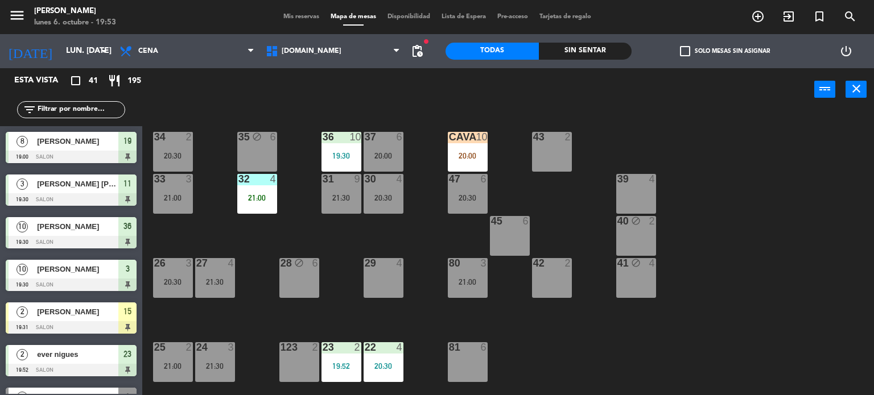
click at [389, 270] on div "29 4" at bounding box center [383, 278] width 40 height 40
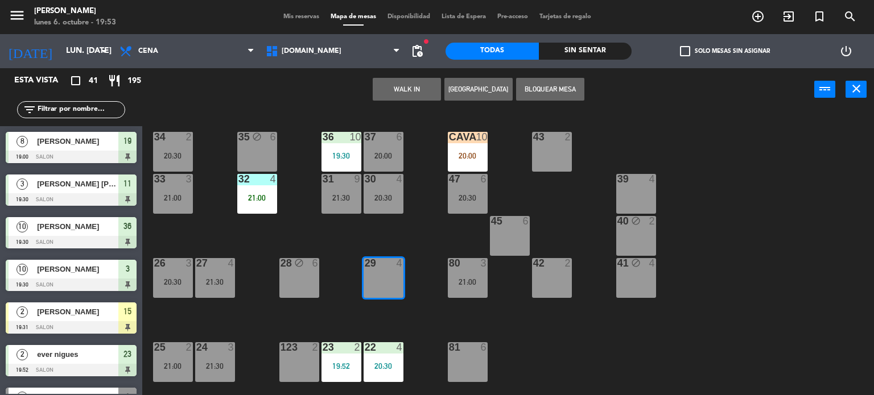
click at [525, 238] on div "45 6" at bounding box center [510, 236] width 40 height 40
click at [542, 90] on button "Bloquear Mesa" at bounding box center [550, 89] width 68 height 23
click at [600, 49] on div "Sin sentar" at bounding box center [585, 51] width 93 height 17
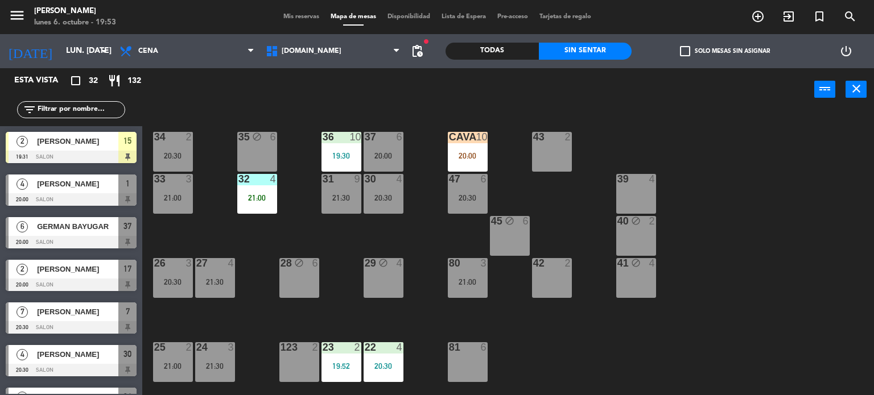
click at [703, 51] on label "check_box_outline_blank Solo mesas sin asignar" at bounding box center [725, 51] width 90 height 10
click at [725, 51] on input "check_box_outline_blank Solo mesas sin asignar" at bounding box center [725, 51] width 0 height 0
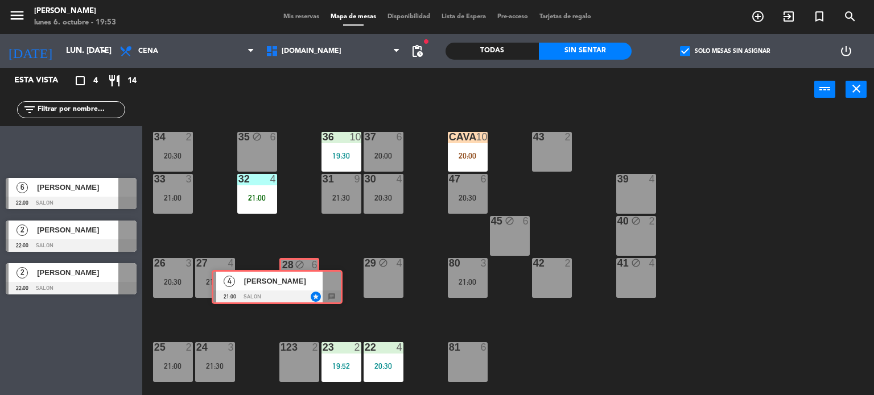
drag, startPoint x: 101, startPoint y: 152, endPoint x: 294, endPoint y: 288, distance: 235.2
click at [294, 288] on div "Esta vista crop_square 4 restaurant 14 filter_list 4 [PERSON_NAME] 21:00 SALON …" at bounding box center [437, 232] width 874 height 328
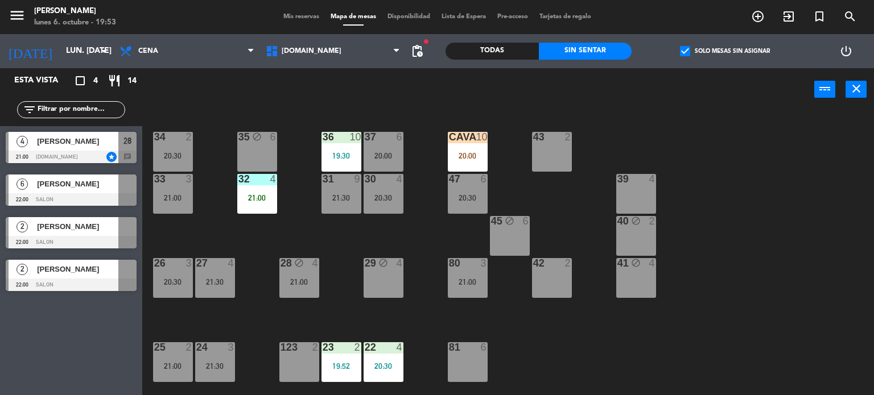
click at [294, 288] on div "28 block 4 21:00" at bounding box center [299, 278] width 40 height 40
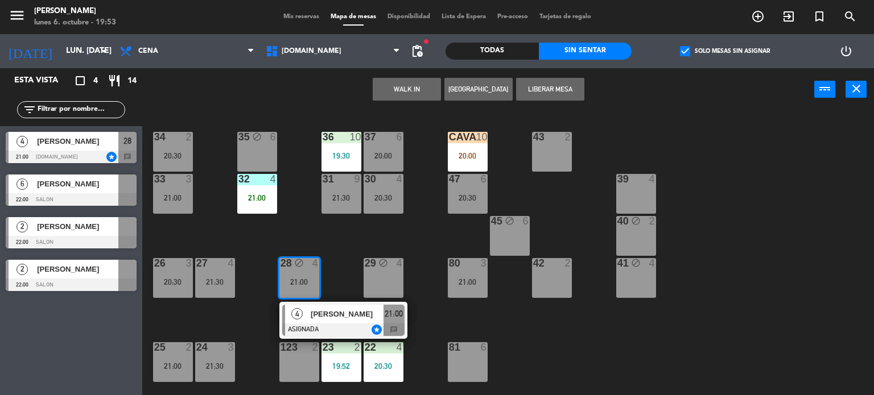
click at [327, 323] on div "[PERSON_NAME]" at bounding box center [346, 314] width 74 height 19
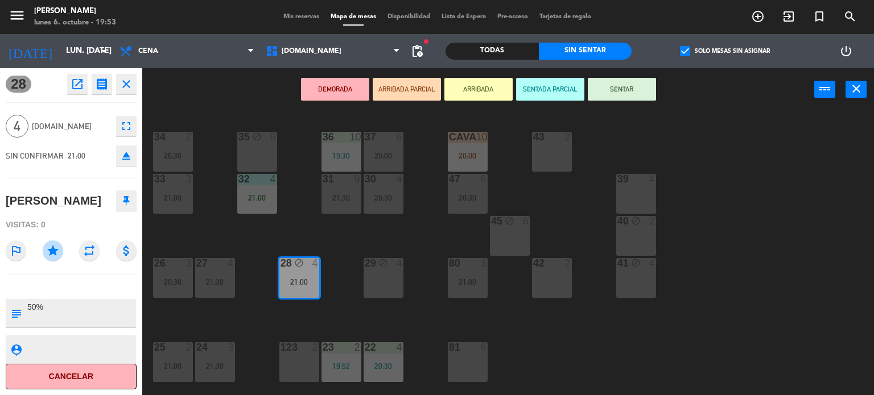
click at [800, 195] on div "34 2 20:30 35 block 6 36 10 19:30 43 2 37 6 20:00 CAVA 10 20:00 33 3 21:00 32 4…" at bounding box center [512, 253] width 723 height 284
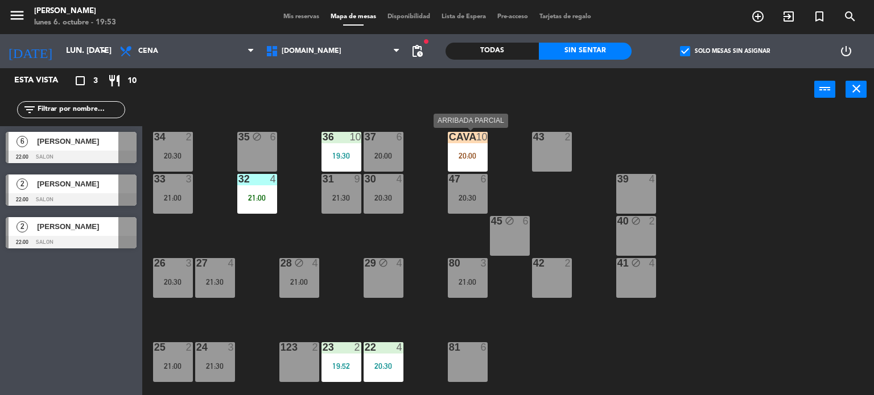
click at [466, 150] on div "CAVA 10 20:00" at bounding box center [468, 152] width 40 height 40
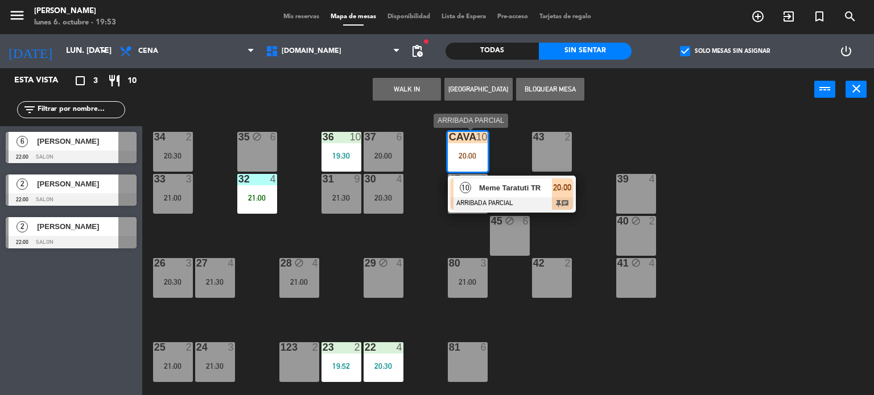
click at [555, 193] on span "20:00" at bounding box center [562, 188] width 18 height 14
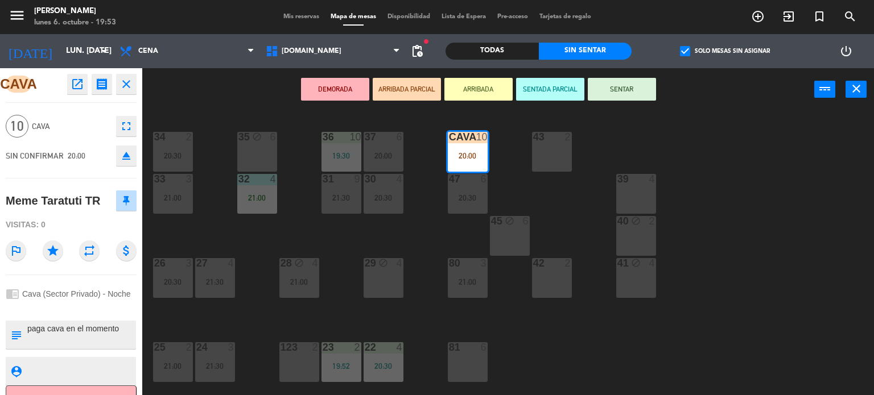
click at [708, 135] on div "34 2 20:30 35 block 6 36 10 19:30 43 2 37 6 20:00 CAVA 10 20:00 33 3 21:00 32 4…" at bounding box center [512, 253] width 723 height 284
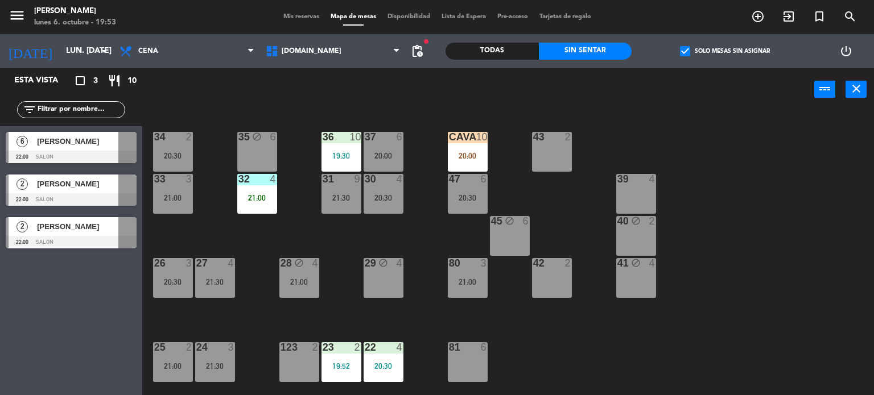
click at [699, 49] on label "check_box Solo mesas sin asignar" at bounding box center [725, 51] width 90 height 10
click at [725, 51] on input "check_box Solo mesas sin asignar" at bounding box center [725, 51] width 0 height 0
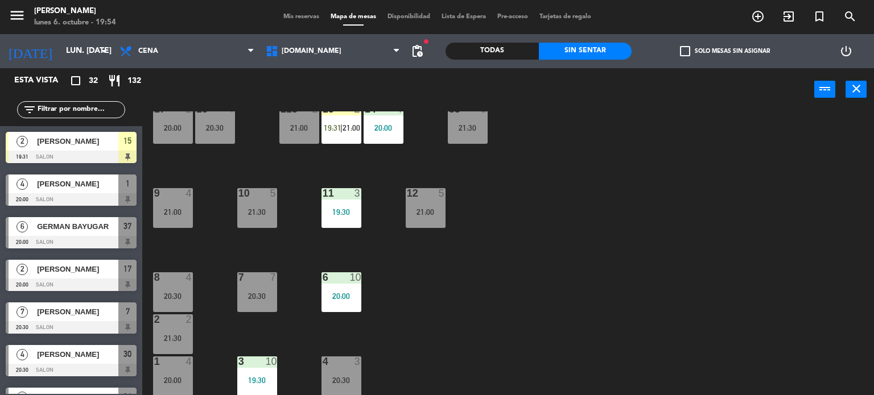
click at [251, 292] on div "20:30" at bounding box center [257, 296] width 40 height 8
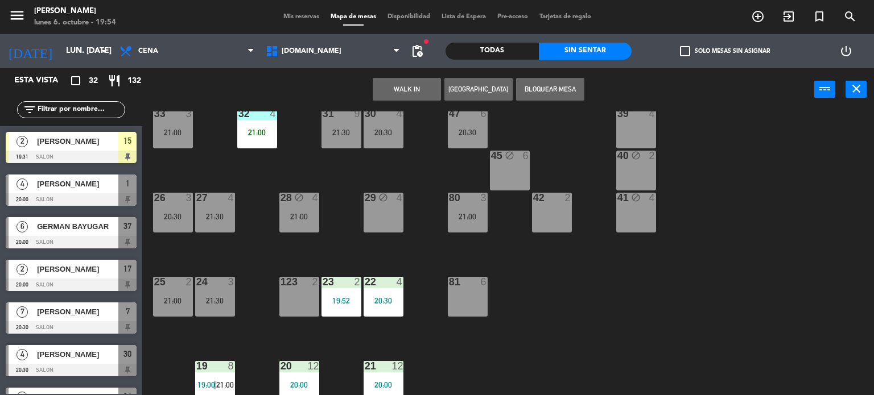
scroll to position [9, 0]
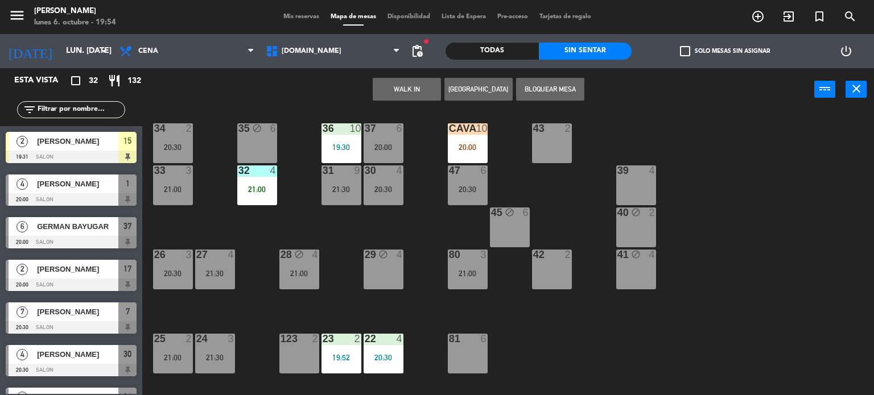
click at [381, 139] on div "37 6 20:00" at bounding box center [383, 143] width 40 height 40
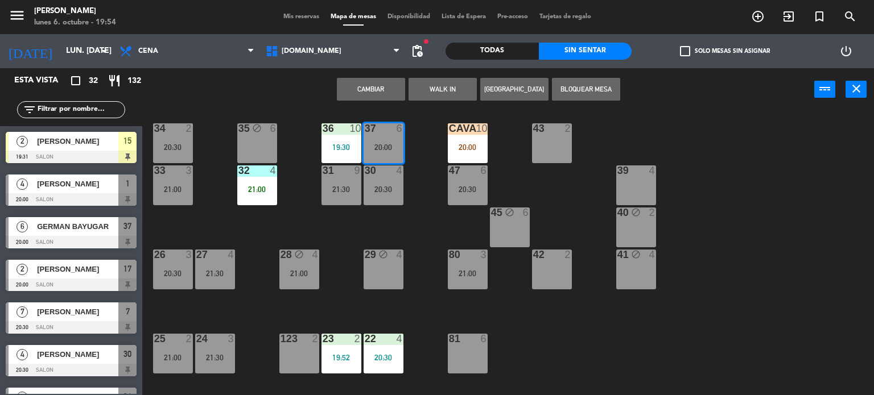
click at [368, 94] on button "Cambiar" at bounding box center [371, 89] width 68 height 23
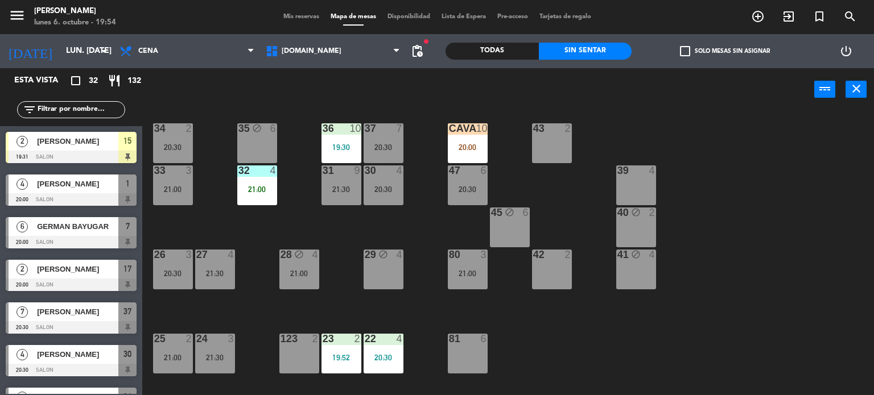
click at [742, 328] on div "34 2 20:30 35 block 6 36 10 19:30 43 2 37 7 20:30 CAVA 10 20:00 33 3 21:00 32 4…" at bounding box center [512, 253] width 723 height 284
click at [55, 110] on input "text" at bounding box center [80, 110] width 88 height 13
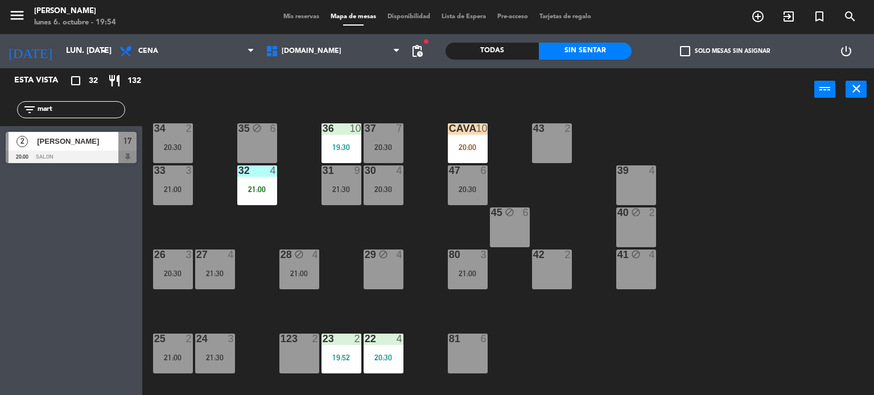
type input "mart"
click at [259, 222] on div "34 2 20:30 35 block 6 36 10 19:30 43 2 37 7 20:30 CAVA 10 20:00 33 3 21:00 32 4…" at bounding box center [512, 253] width 723 height 284
click at [469, 51] on div "Todas" at bounding box center [491, 51] width 93 height 17
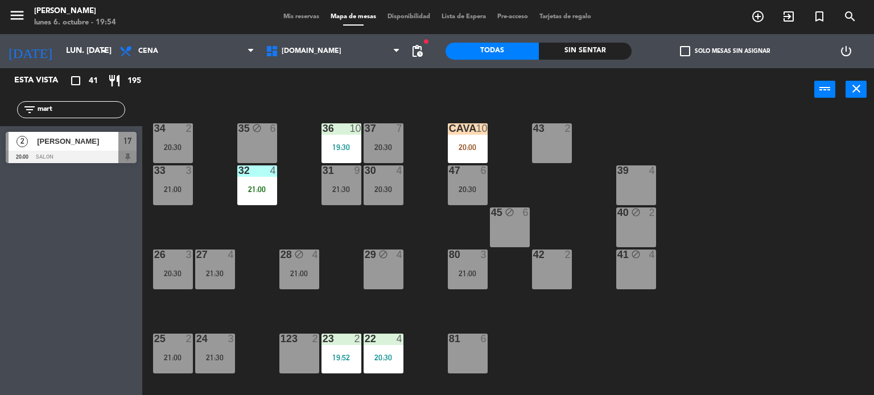
click at [109, 151] on div at bounding box center [71, 157] width 131 height 13
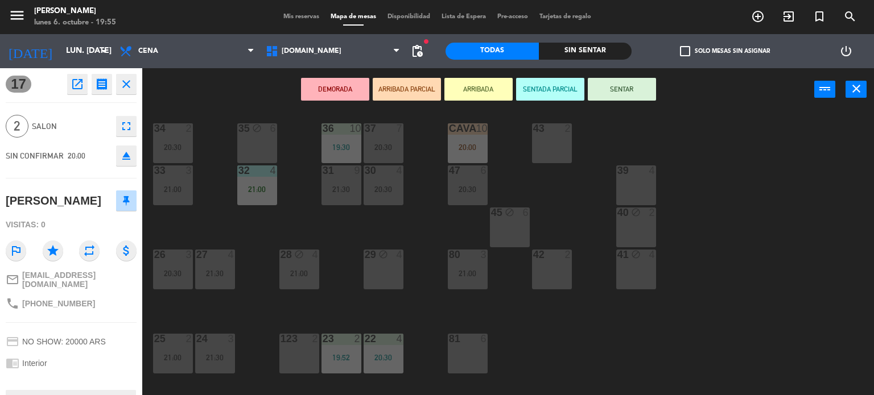
click at [179, 148] on div "20:30" at bounding box center [173, 147] width 40 height 8
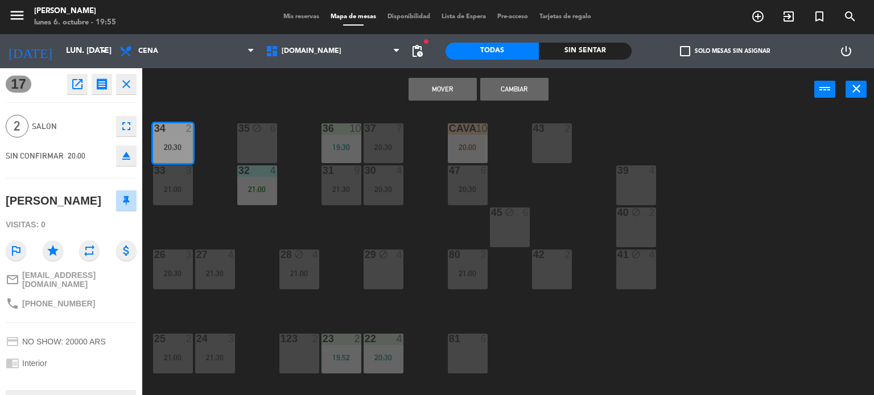
click at [508, 92] on button "Cambiar" at bounding box center [514, 89] width 68 height 23
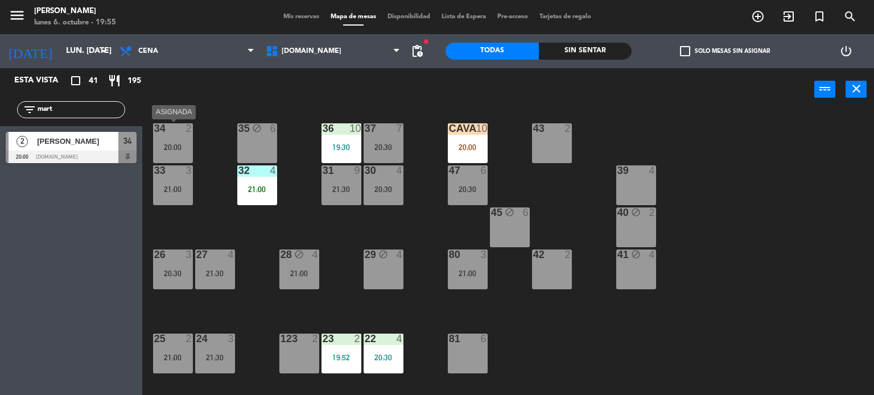
click at [182, 145] on div "20:00" at bounding box center [173, 147] width 40 height 8
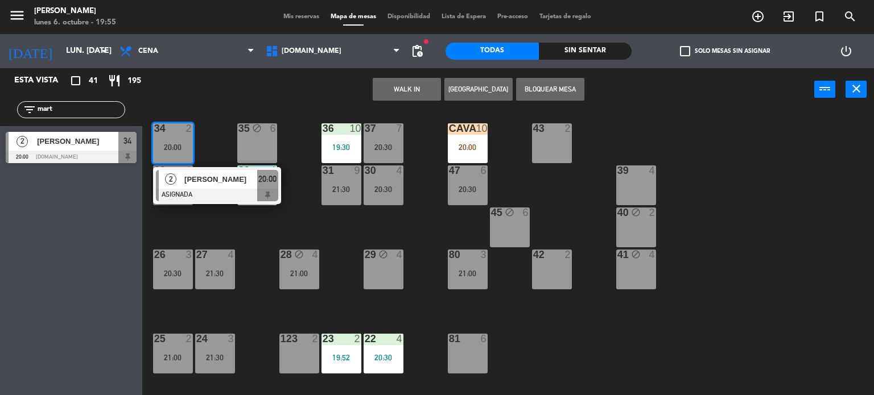
click at [233, 198] on div at bounding box center [217, 195] width 122 height 13
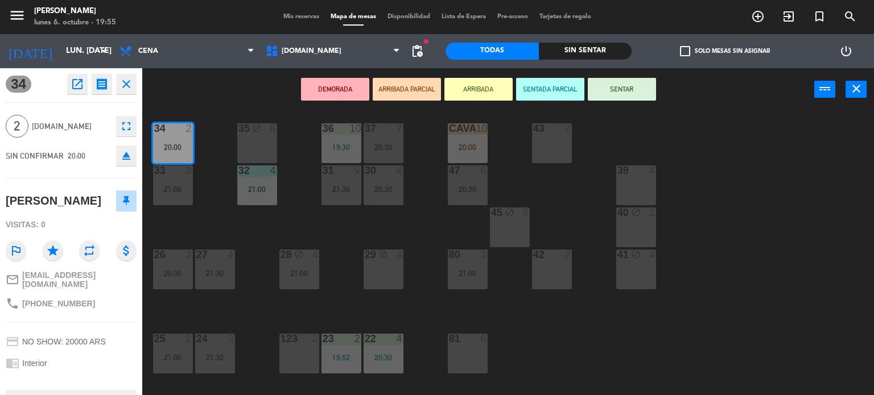
click at [656, 80] on div "DEMORADA ARRIBADA PARCIAL ARRIBADA SENTADA PARCIAL SENTAR power_input close" at bounding box center [478, 89] width 672 height 43
drag, startPoint x: 654, startPoint y: 81, endPoint x: 615, endPoint y: 94, distance: 40.8
click at [652, 81] on button "SENTAR" at bounding box center [622, 89] width 68 height 23
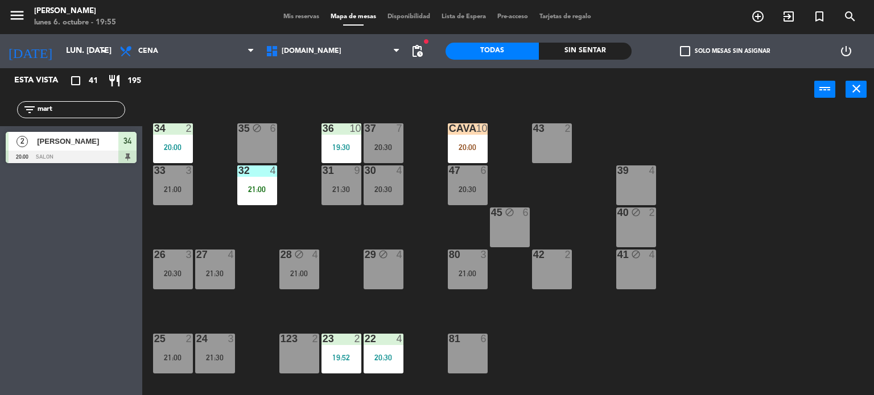
click at [481, 148] on div "20:00" at bounding box center [468, 147] width 40 height 8
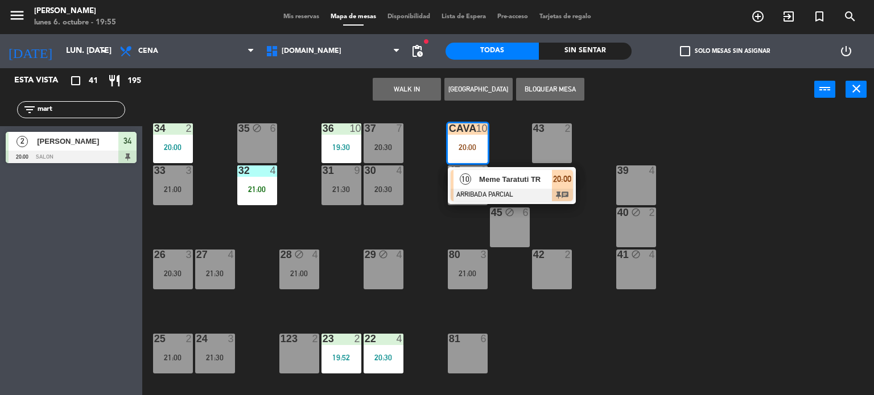
click at [518, 183] on span "Meme Taratuti TR" at bounding box center [515, 180] width 73 height 12
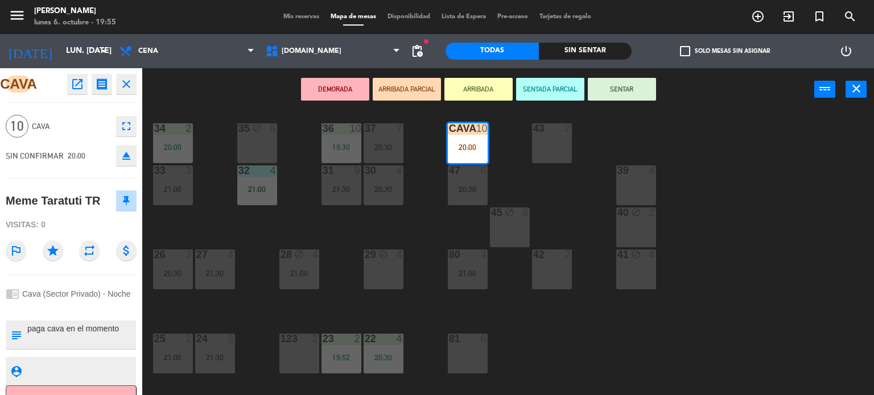
click at [638, 87] on button "SENTAR" at bounding box center [622, 89] width 68 height 23
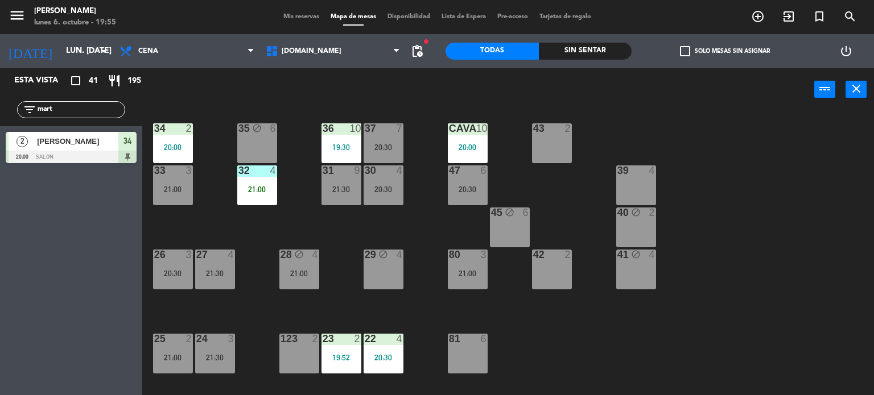
drag, startPoint x: 86, startPoint y: 111, endPoint x: 0, endPoint y: 93, distance: 87.8
click at [0, 93] on div "filter_list mart" at bounding box center [71, 109] width 142 height 33
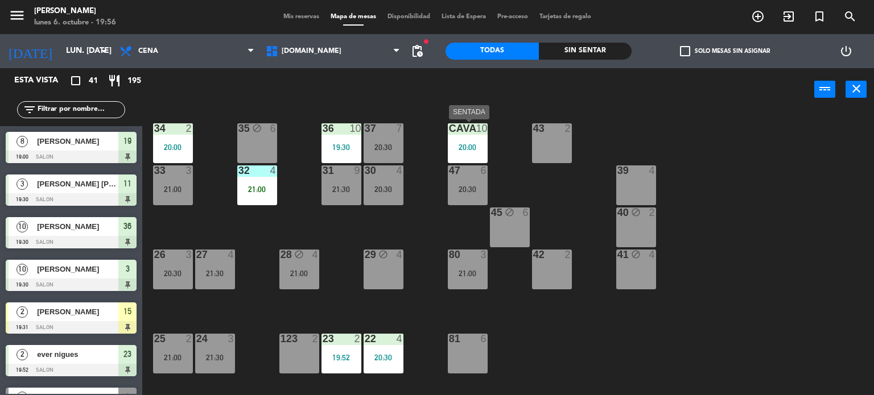
click at [469, 156] on div "CAVA 10 20:00" at bounding box center [468, 143] width 40 height 40
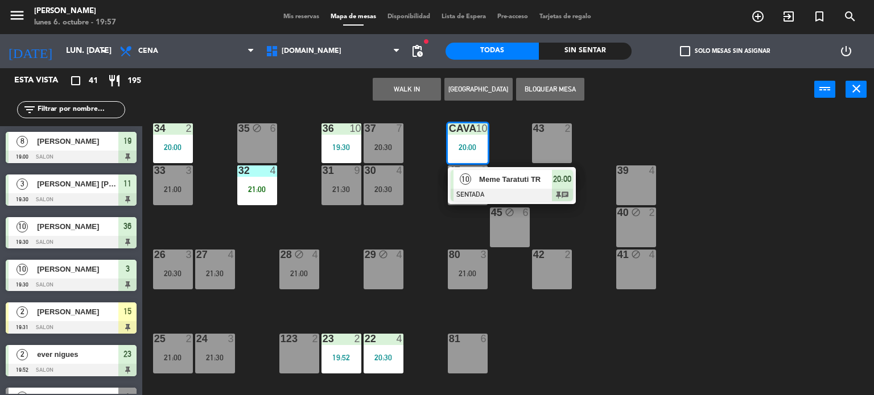
click at [776, 223] on div "34 2 20:00 35 block 6 36 10 19:30 43 2 37 7 20:30 CAVA 10 20:00 10 Meme Taratut…" at bounding box center [512, 253] width 723 height 284
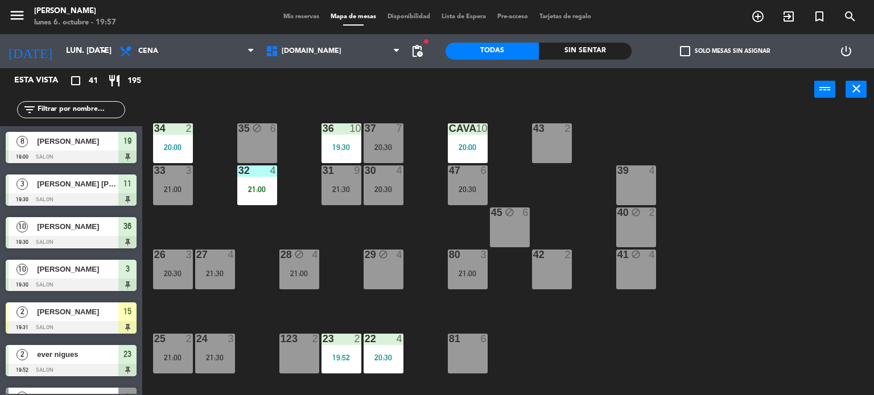
click at [605, 55] on div "Sin sentar" at bounding box center [585, 51] width 93 height 17
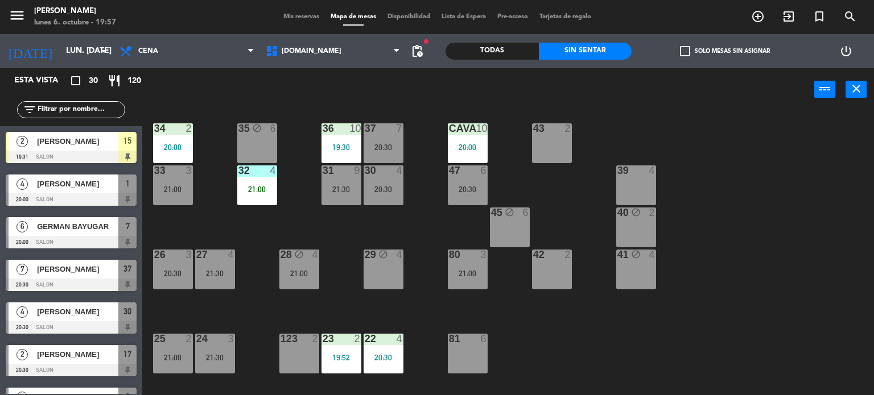
click at [702, 56] on div "check_box_outline_blank Solo mesas sin asignar" at bounding box center [724, 51] width 186 height 34
click at [702, 49] on label "check_box_outline_blank Solo mesas sin asignar" at bounding box center [725, 51] width 90 height 10
click at [725, 51] on input "check_box_outline_blank Solo mesas sin asignar" at bounding box center [725, 51] width 0 height 0
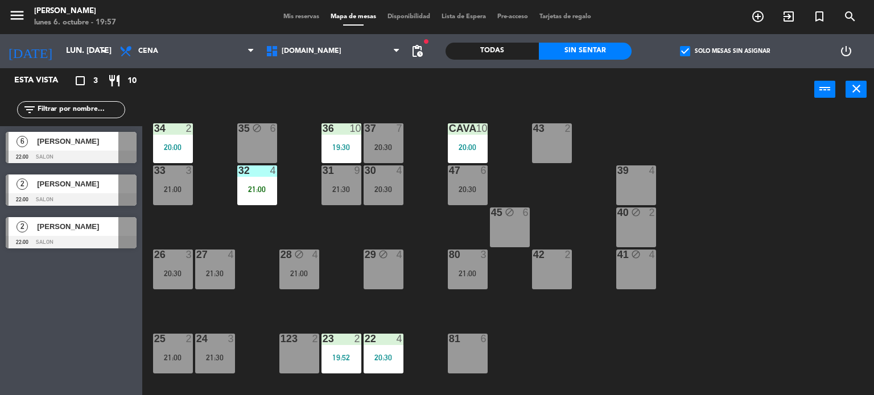
click at [702, 49] on label "check_box Solo mesas sin asignar" at bounding box center [725, 51] width 90 height 10
click at [725, 51] on input "check_box Solo mesas sin asignar" at bounding box center [725, 51] width 0 height 0
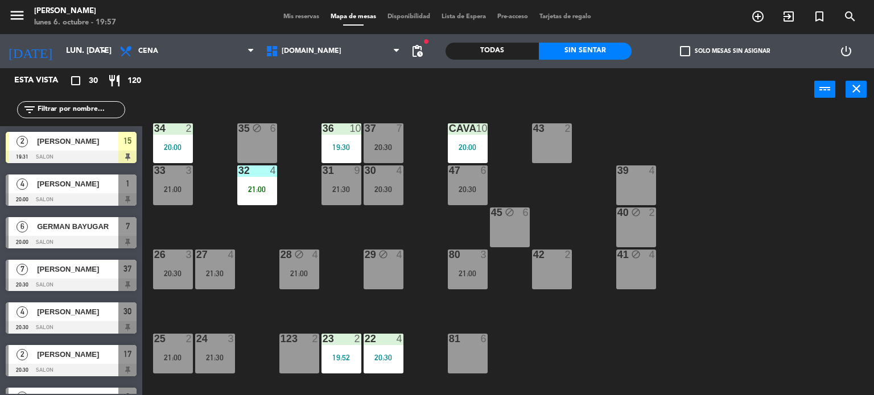
click at [319, 286] on div "28 block 4 21:00" at bounding box center [299, 270] width 40 height 40
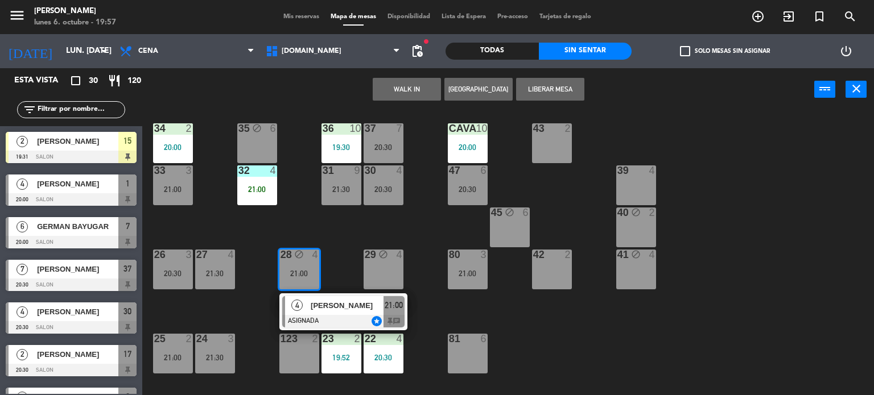
click at [331, 255] on div "34 2 20:00 35 block 6 36 10 19:30 43 2 37 7 20:30 CAVA 10 20:00 33 3 21:00 32 4…" at bounding box center [512, 253] width 723 height 284
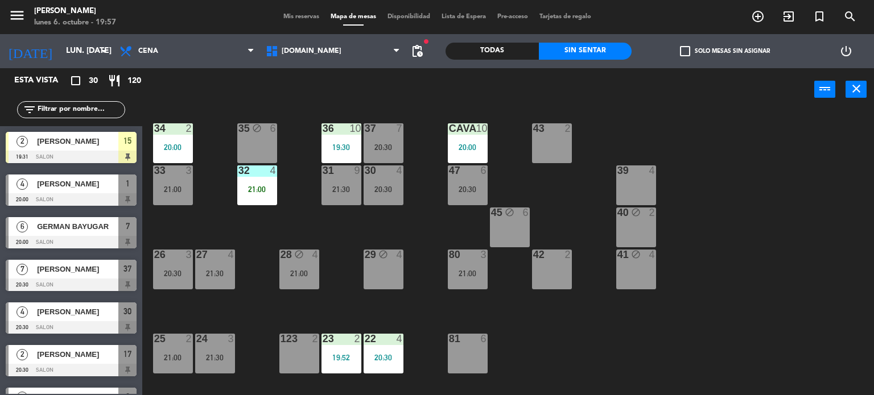
click at [255, 170] on div at bounding box center [256, 171] width 19 height 10
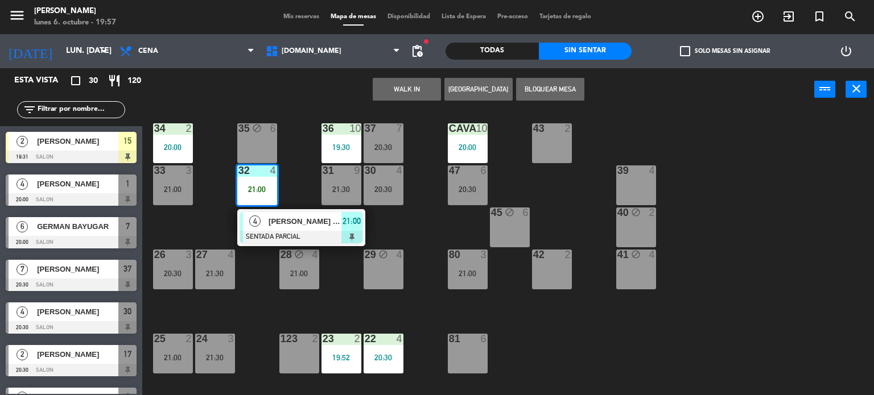
click at [705, 206] on div "34 2 20:00 35 block 6 36 10 19:30 43 2 37 7 20:30 CAVA 10 20:00 33 3 21:00 32 4…" at bounding box center [512, 253] width 723 height 284
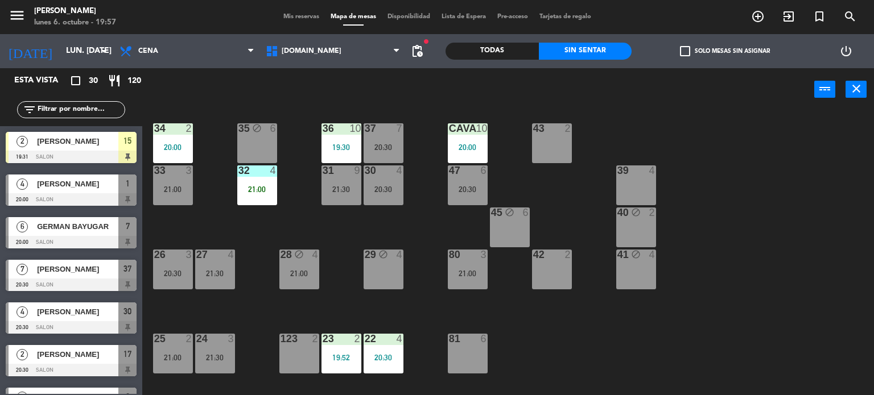
click at [493, 47] on div "Todas" at bounding box center [491, 51] width 93 height 17
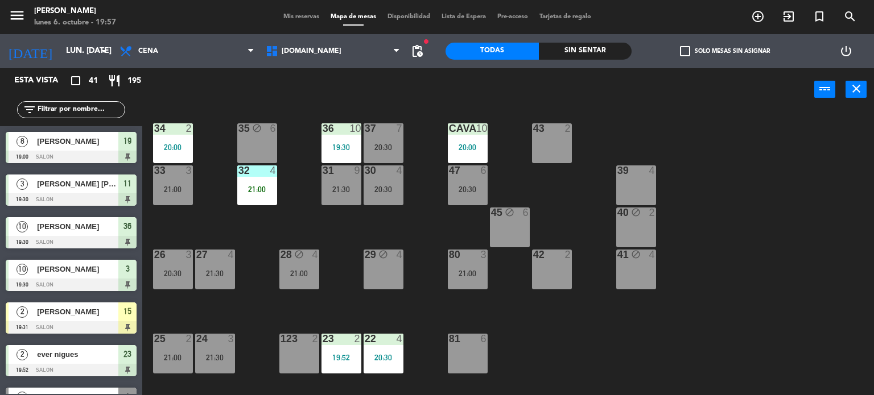
click at [85, 111] on input "text" at bounding box center [80, 110] width 88 height 13
click at [811, 177] on div "34 2 20:00 35 block 6 36 10 19:30 43 2 37 7 20:30 CAVA 10 20:00 33 3 21:00 32 4…" at bounding box center [512, 253] width 723 height 284
click at [873, 125] on div "34 2 20:00 35 block 6 36 10 19:30 43 2 37 7 20:30 CAVA 10 20:00 33 3 21:00 32 4…" at bounding box center [512, 253] width 723 height 284
click at [84, 104] on input "text" at bounding box center [80, 110] width 88 height 13
click at [85, 110] on input "text" at bounding box center [80, 110] width 88 height 13
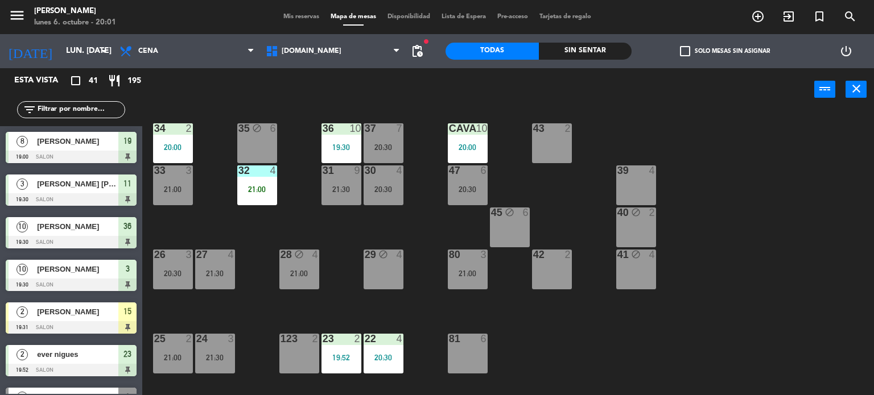
click at [665, 308] on div "34 2 20:00 35 block 6 36 10 19:30 43 2 37 7 20:30 CAVA 10 20:00 33 3 21:00 32 4…" at bounding box center [512, 253] width 723 height 284
click at [598, 51] on div "Sin sentar" at bounding box center [585, 51] width 93 height 17
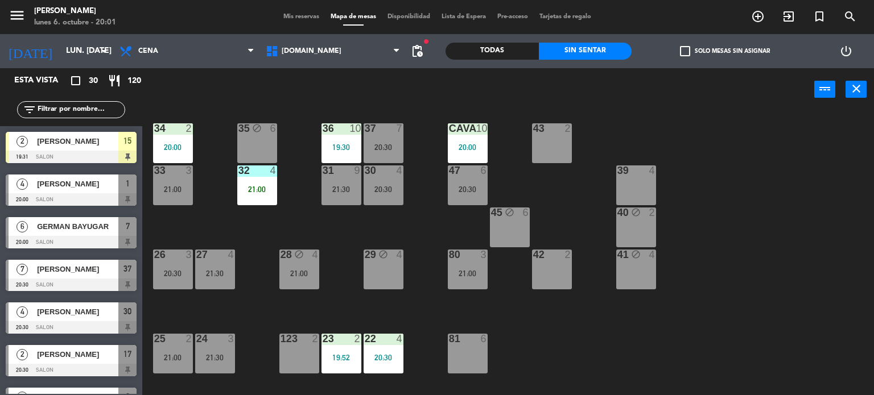
click at [685, 47] on span "check_box_outline_blank" at bounding box center [685, 51] width 10 height 10
click at [725, 51] on input "check_box_outline_blank Solo mesas sin asignar" at bounding box center [725, 51] width 0 height 0
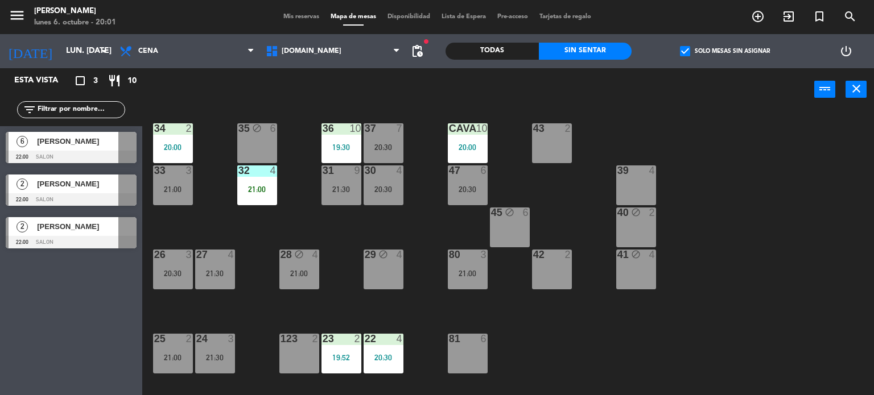
click at [685, 47] on span "check_box" at bounding box center [685, 51] width 10 height 10
click at [725, 51] on input "check_box Solo mesas sin asignar" at bounding box center [725, 51] width 0 height 0
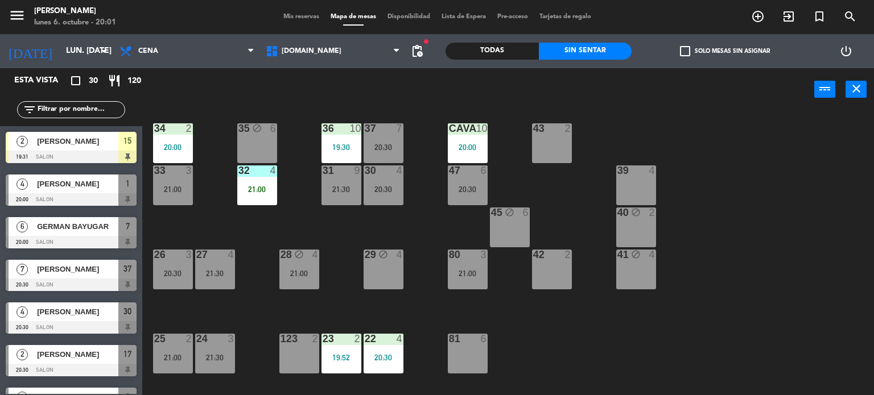
scroll to position [179, 0]
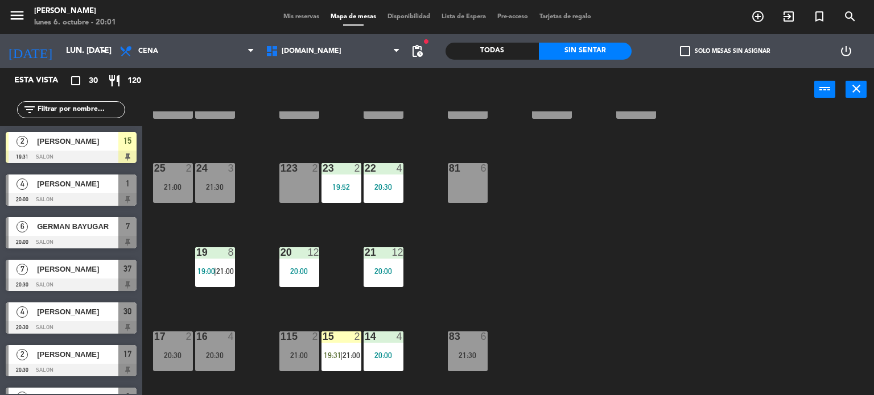
click at [305, 272] on div "20:00" at bounding box center [299, 271] width 40 height 8
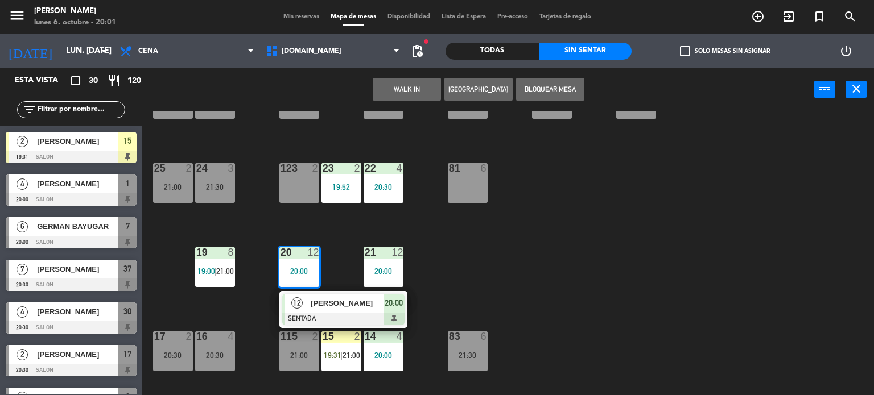
drag, startPoint x: 619, startPoint y: 300, endPoint x: 598, endPoint y: 300, distance: 21.0
click at [617, 300] on div "34 2 20:00 35 block 6 36 10 19:30 43 2 37 7 20:30 CAVA 10 20:00 33 3 21:00 32 4…" at bounding box center [512, 253] width 723 height 284
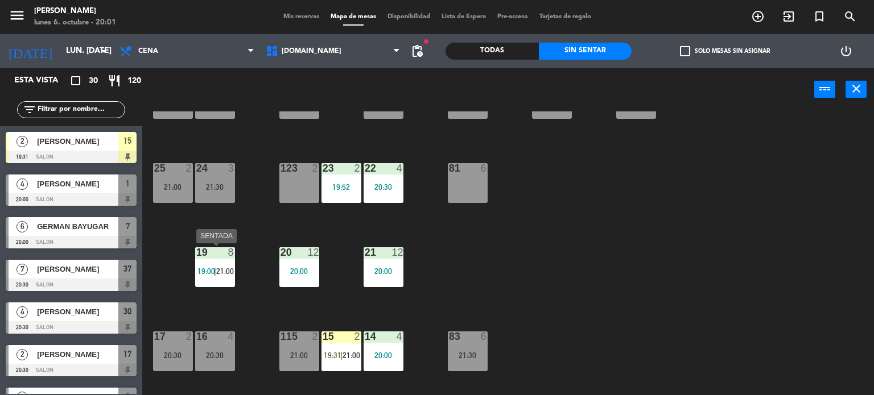
click at [229, 274] on span "21:00" at bounding box center [225, 271] width 18 height 9
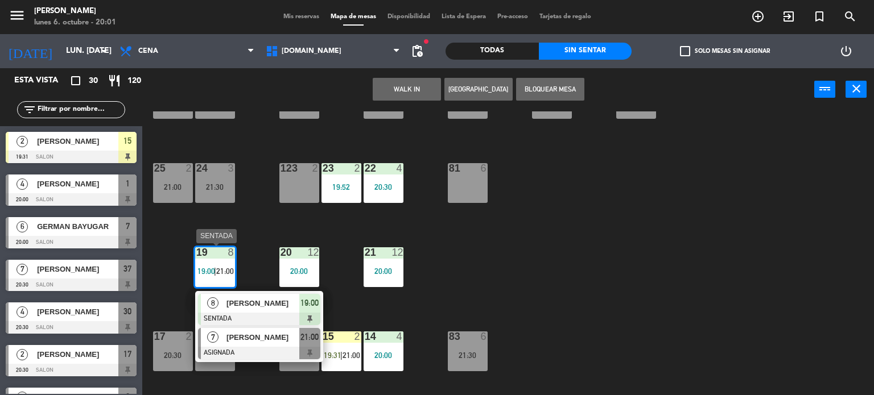
click at [264, 336] on span "[PERSON_NAME]" at bounding box center [262, 338] width 73 height 12
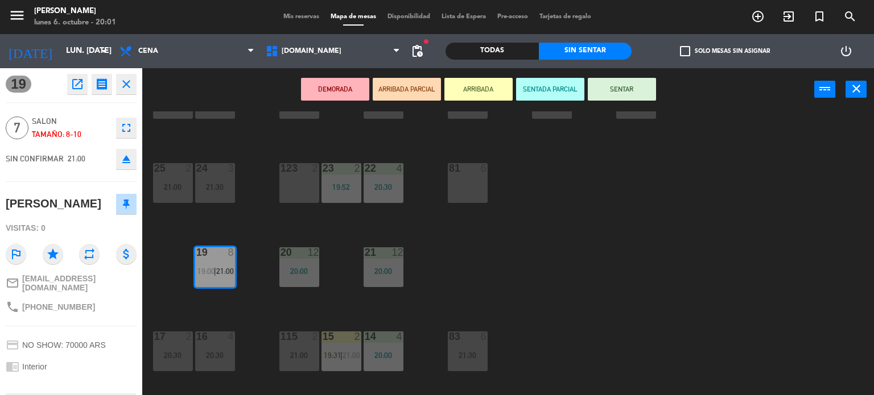
click at [548, 284] on div "34 2 20:00 35 block 6 36 10 19:30 43 2 37 7 20:30 CAVA 10 20:00 33 3 21:00 32 4…" at bounding box center [512, 253] width 723 height 284
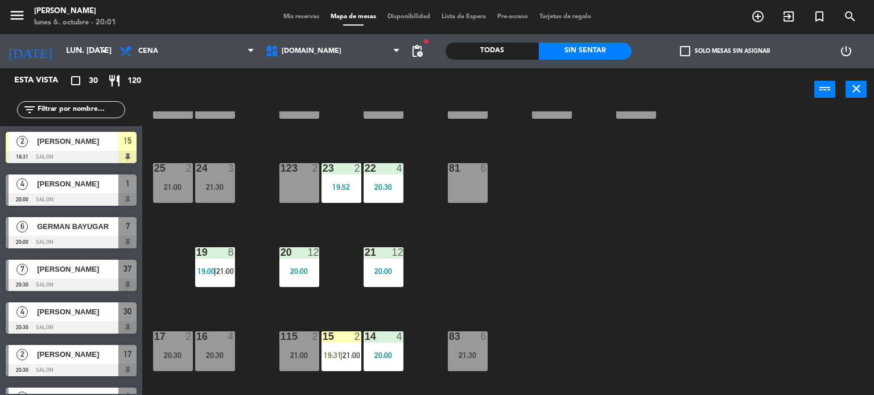
scroll to position [0, 0]
click at [201, 263] on div "19 8 19:00 | 21:00" at bounding box center [215, 267] width 40 height 40
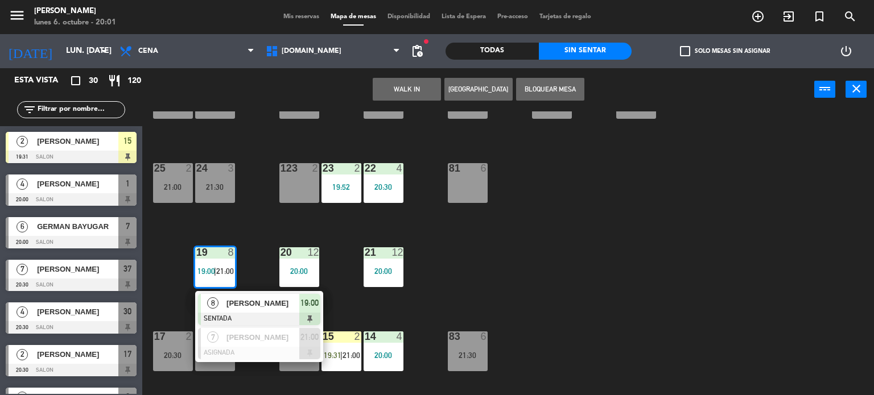
click at [265, 299] on span "[PERSON_NAME]" at bounding box center [262, 304] width 73 height 12
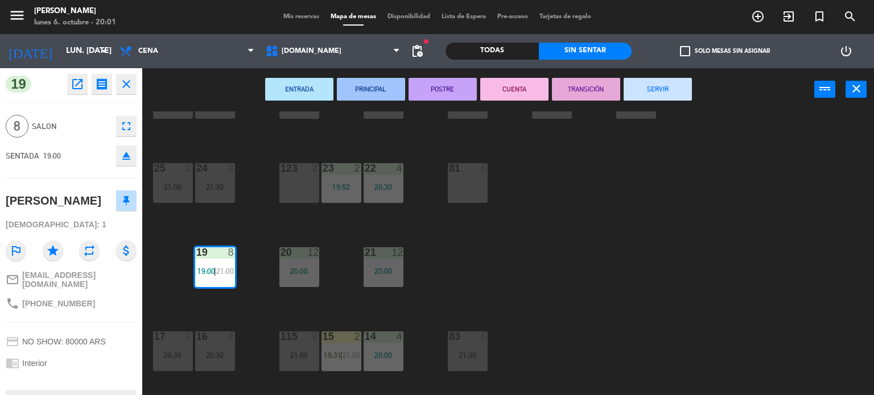
click at [513, 294] on div "34 2 20:00 35 block 6 36 10 19:30 43 2 37 7 20:30 CAVA 10 20:00 33 3 21:00 32 4…" at bounding box center [512, 253] width 723 height 284
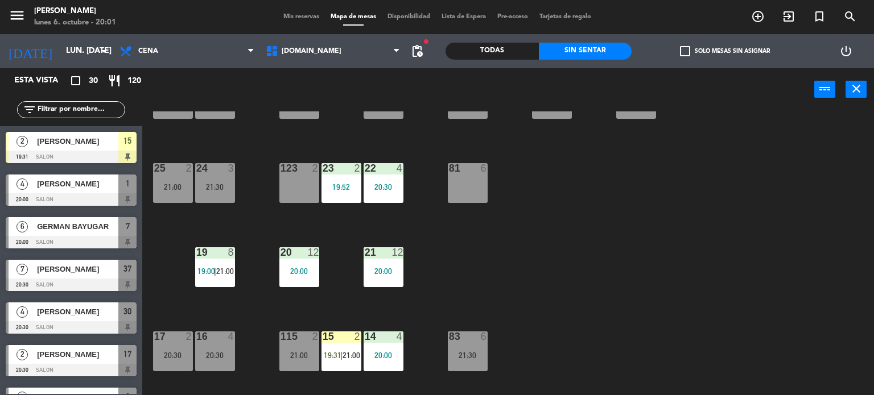
click at [210, 267] on span "19:00" at bounding box center [206, 271] width 18 height 9
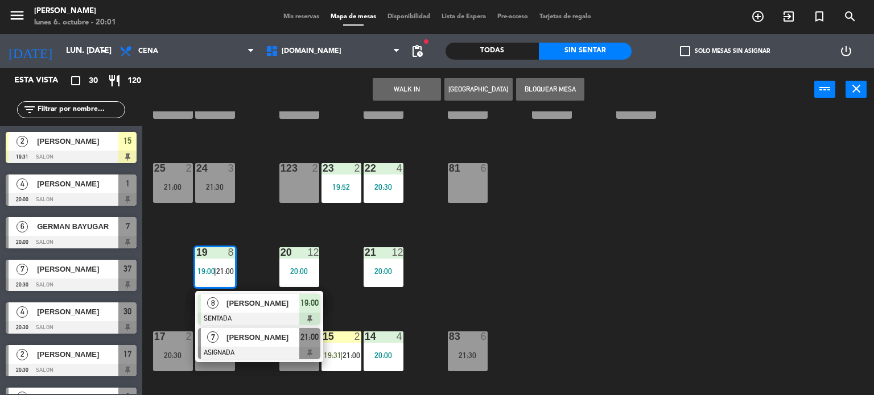
click at [257, 334] on span "[PERSON_NAME]" at bounding box center [262, 338] width 73 height 12
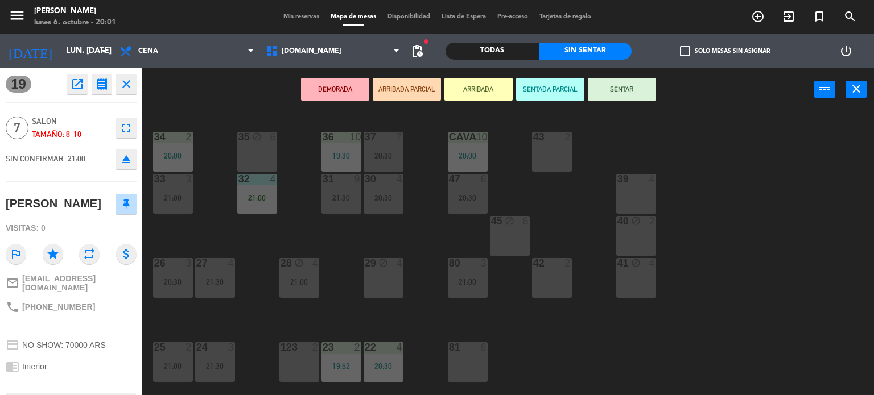
click at [443, 233] on div "34 2 20:00 35 block 6 36 10 19:30 43 2 37 7 20:30 CAVA 10 20:00 33 3 21:00 32 4…" at bounding box center [512, 253] width 723 height 284
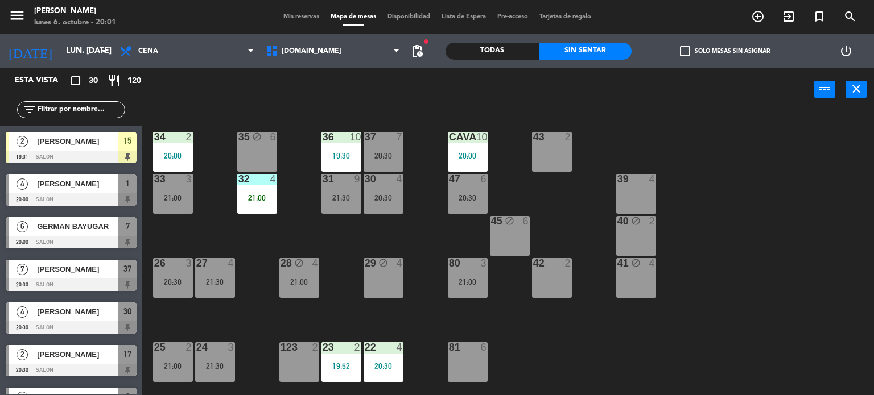
click at [453, 196] on div "20:30" at bounding box center [468, 198] width 40 height 8
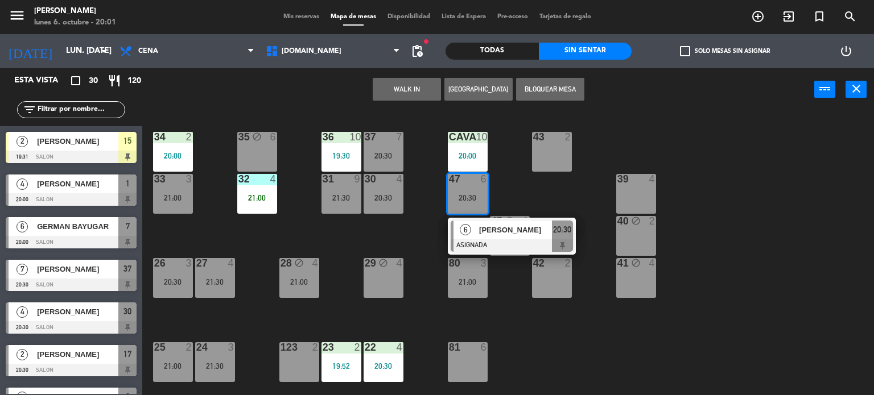
click at [555, 317] on div "34 2 20:00 35 block 6 36 10 19:30 43 2 37 7 20:30 CAVA 10 20:00 33 3 21:00 32 4…" at bounding box center [512, 253] width 723 height 284
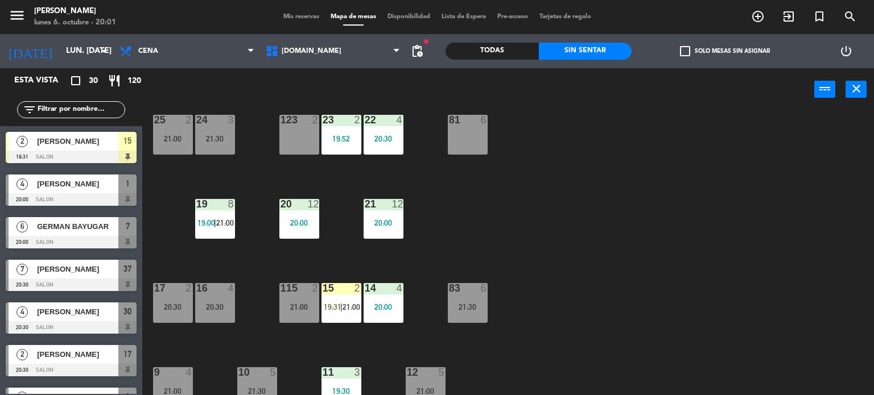
scroll to position [407, 0]
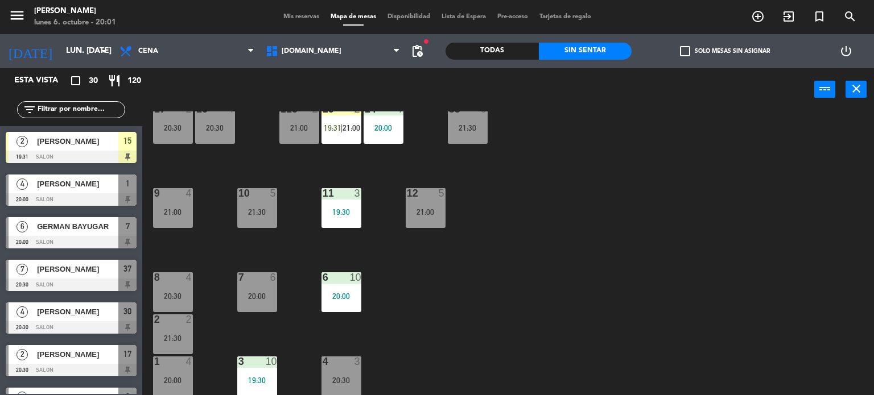
click at [257, 284] on div "7 6 20:00" at bounding box center [257, 292] width 40 height 40
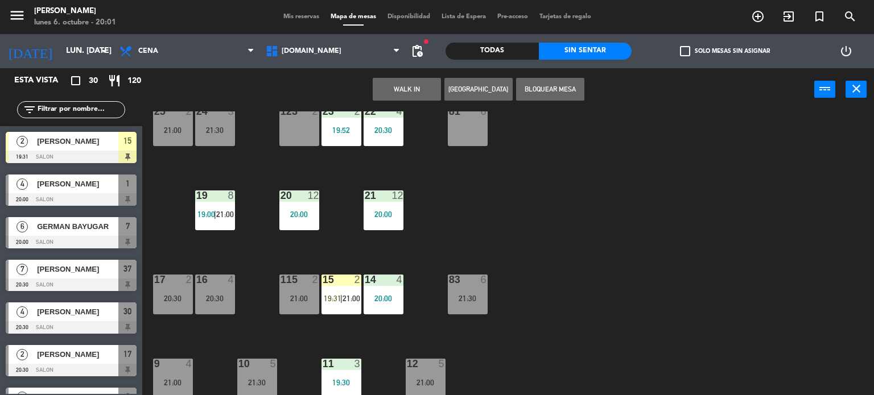
scroll to position [179, 0]
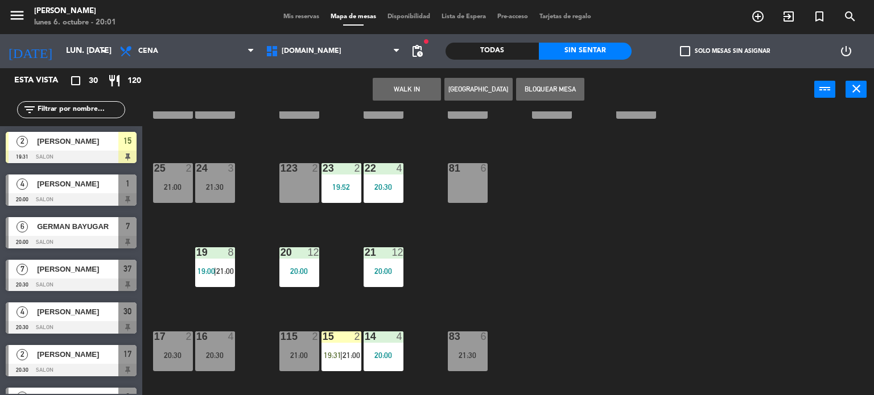
click at [460, 191] on div "81 6" at bounding box center [468, 183] width 40 height 40
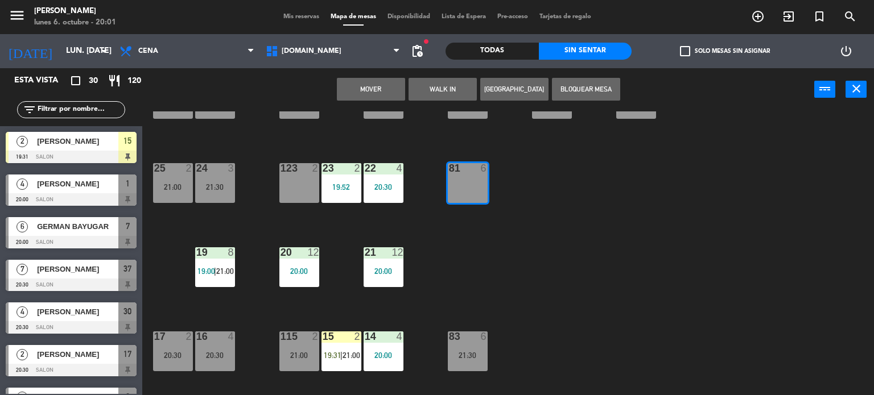
click at [387, 89] on button "Mover" at bounding box center [371, 89] width 68 height 23
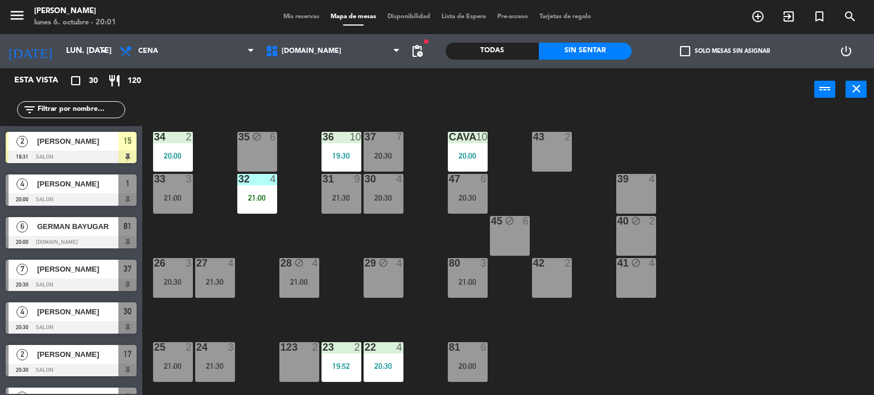
scroll to position [284, 0]
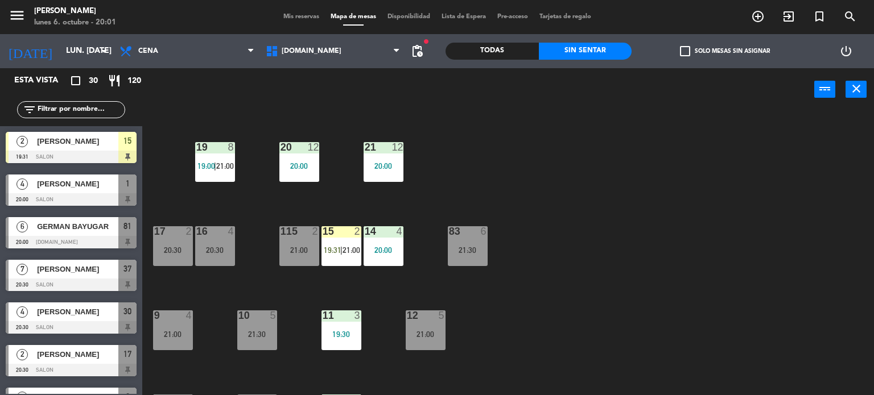
click at [212, 166] on span "19:00" at bounding box center [206, 166] width 18 height 9
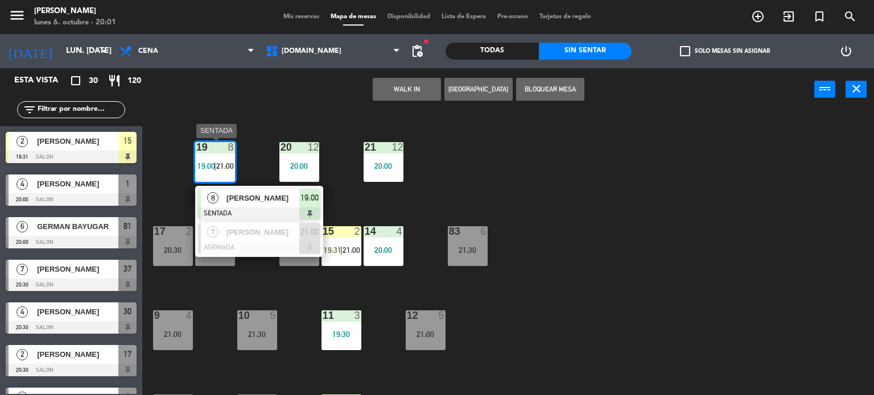
click at [257, 232] on span "[PERSON_NAME]" at bounding box center [262, 232] width 73 height 12
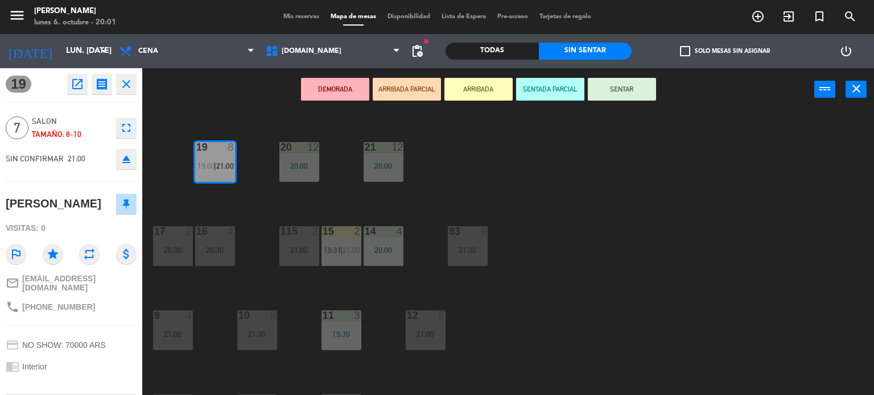
scroll to position [398, 0]
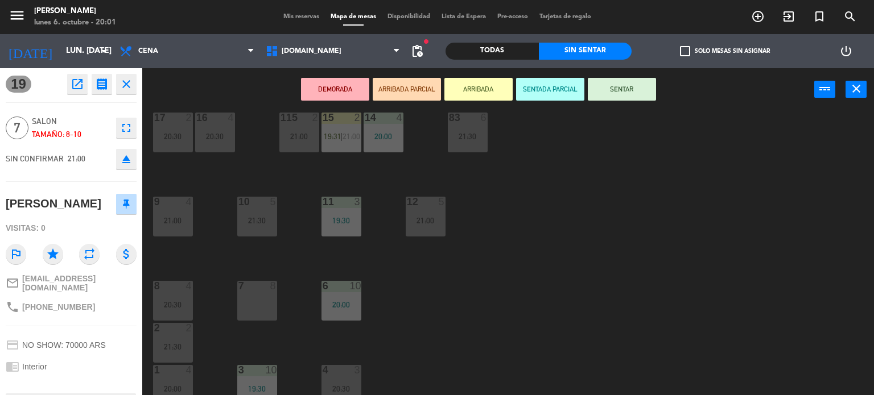
click at [259, 298] on div "7 8" at bounding box center [257, 301] width 40 height 40
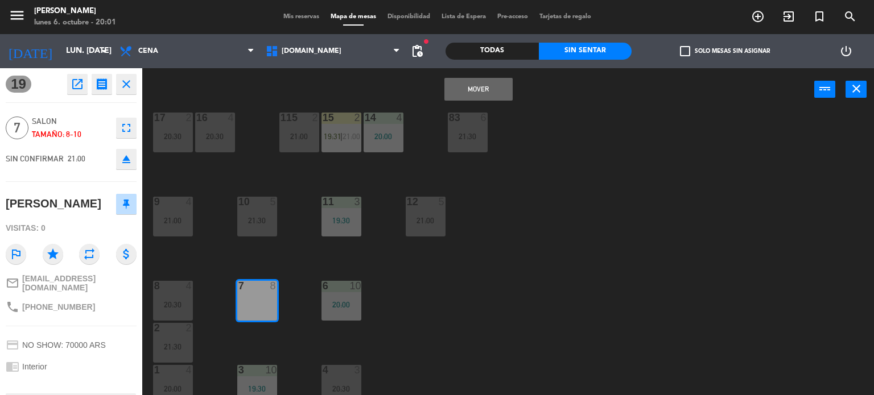
click at [491, 85] on button "Mover" at bounding box center [478, 89] width 68 height 23
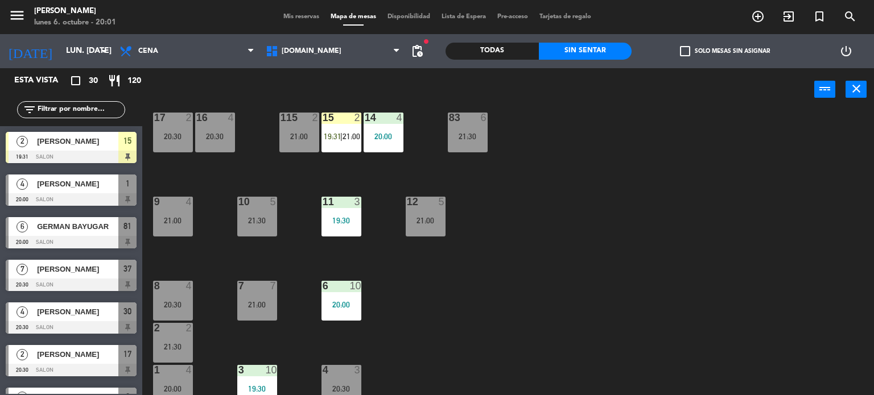
click at [551, 226] on div "34 2 20:00 35 block 6 36 10 19:30 43 2 37 7 20:30 CAVA 10 20:00 33 3 21:00 32 4…" at bounding box center [512, 253] width 723 height 284
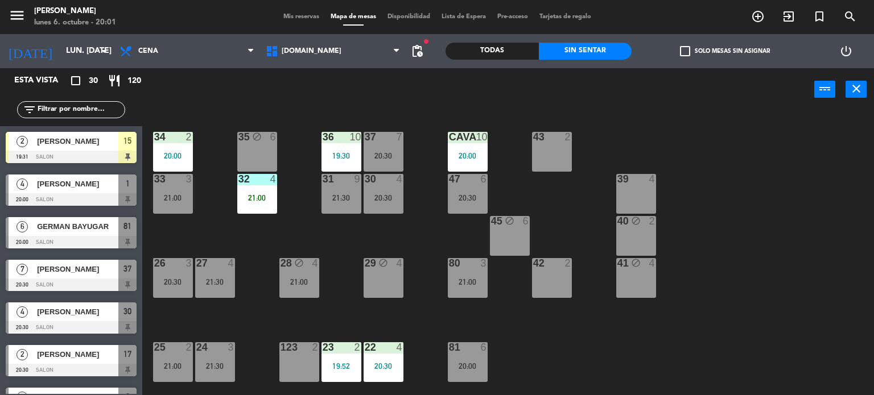
click at [400, 147] on div "37 7 20:30" at bounding box center [383, 152] width 40 height 40
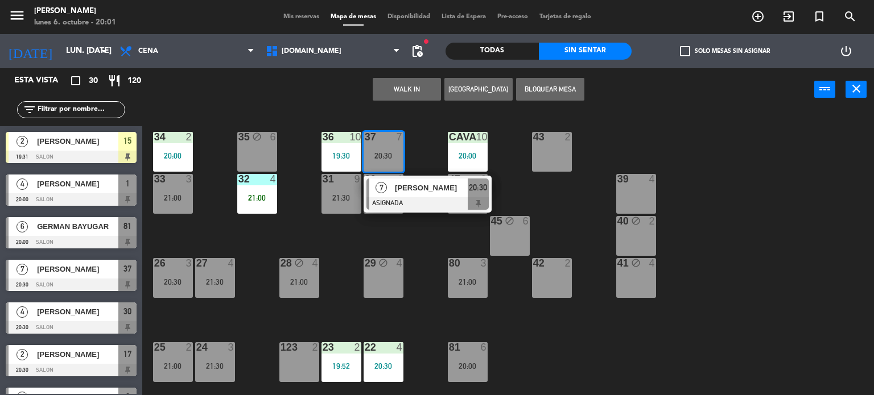
click at [421, 225] on div "34 2 20:00 35 block 6 36 10 19:30 43 2 37 7 20:30 7 [PERSON_NAME] 20:30 CAVA 10…" at bounding box center [512, 253] width 723 height 284
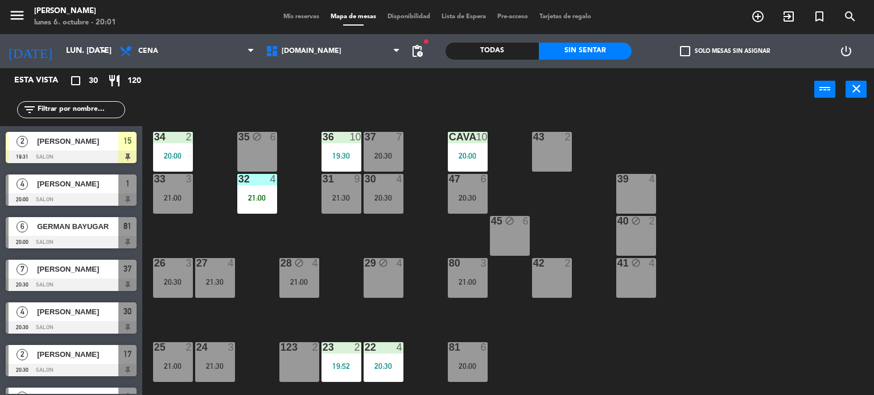
click at [476, 200] on div "20:30" at bounding box center [468, 198] width 40 height 8
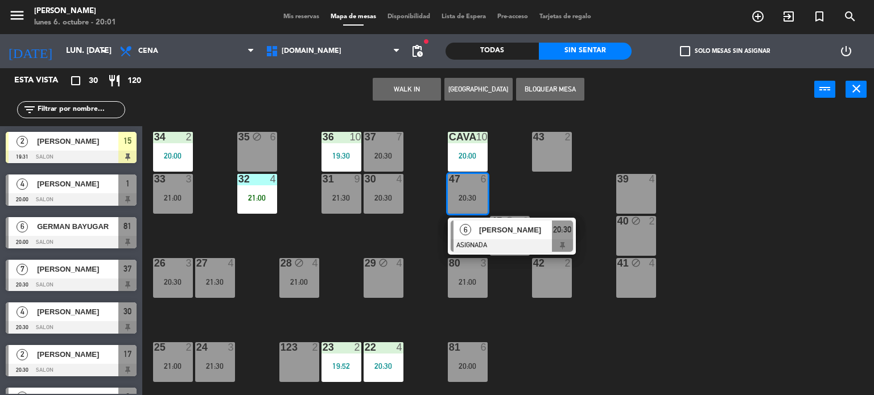
click at [405, 225] on div "34 2 20:00 35 block 6 36 10 19:30 43 2 37 7 20:30 CAVA 10 20:00 33 3 21:00 32 4…" at bounding box center [512, 253] width 723 height 284
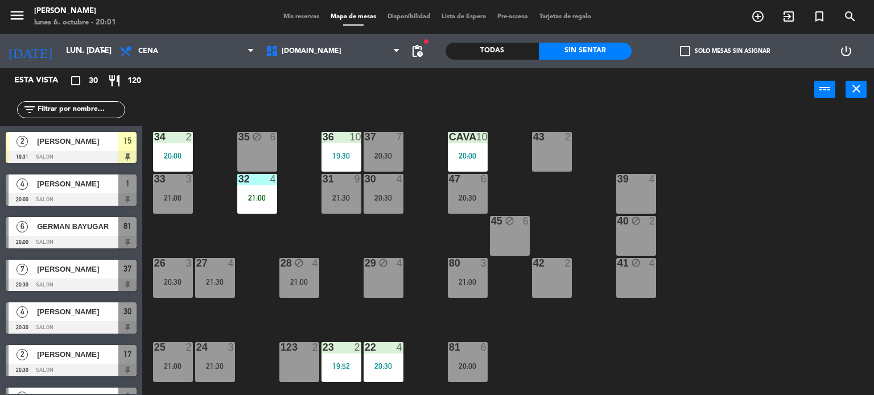
click at [347, 211] on div "31 9 21:30" at bounding box center [341, 194] width 40 height 40
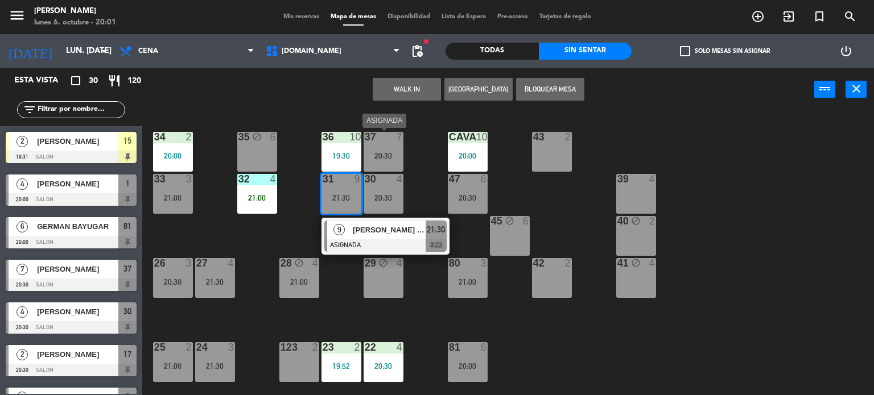
click at [396, 170] on div "37 7 20:30" at bounding box center [383, 152] width 40 height 40
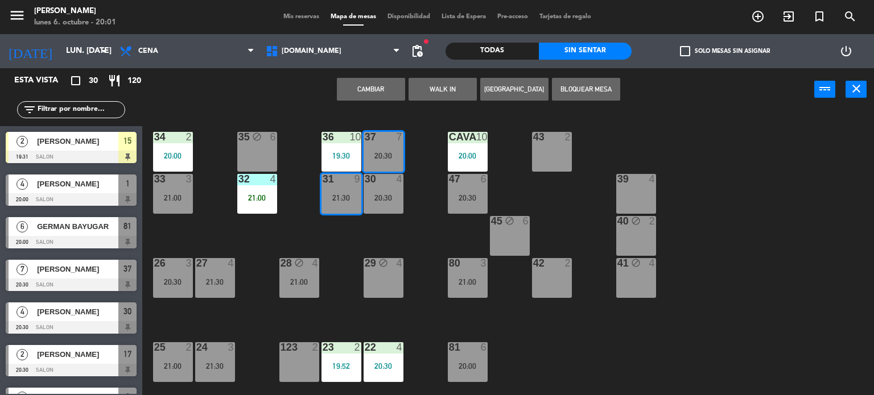
click at [381, 84] on button "Cambiar" at bounding box center [371, 89] width 68 height 23
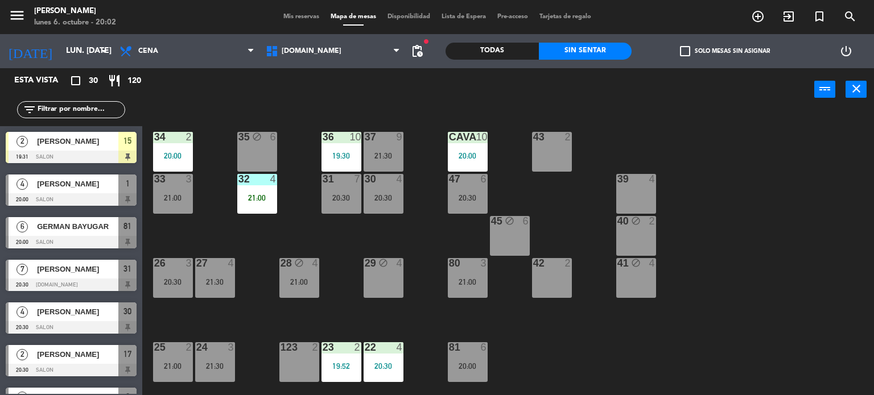
click at [422, 202] on div "34 2 20:00 35 block 6 36 10 19:30 43 2 37 9 21:30 CAVA 10 20:00 33 3 21:00 32 4…" at bounding box center [512, 253] width 723 height 284
click at [807, 242] on div "34 2 20:00 35 block 6 36 10 19:30 43 2 37 9 21:30 CAVA 10 20:00 33 3 21:00 32 4…" at bounding box center [512, 253] width 723 height 284
click at [801, 242] on div "34 2 20:00 35 block 6 36 10 19:30 43 2 37 9 21:30 CAVA 10 20:00 33 3 21:00 32 4…" at bounding box center [512, 253] width 723 height 284
click at [471, 49] on div "Todas" at bounding box center [491, 51] width 93 height 17
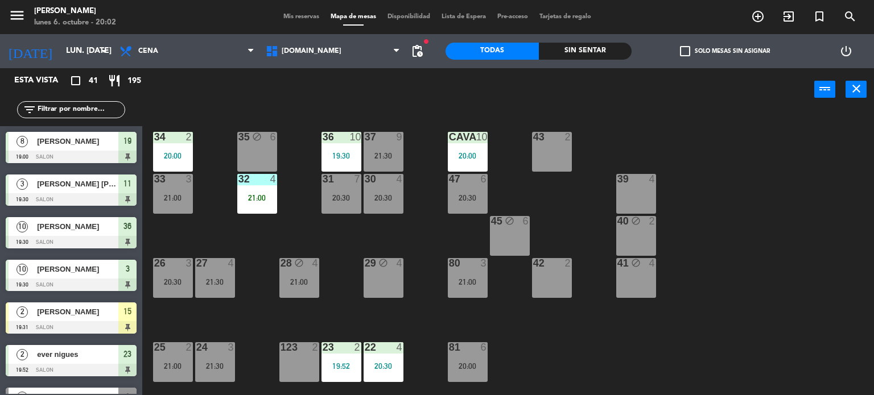
click at [771, 360] on div "34 2 20:00 35 block 6 36 10 19:30 43 2 37 9 21:30 CAVA 10 20:00 33 3 21:00 32 4…" at bounding box center [512, 253] width 723 height 284
click at [795, 193] on div "34 2 20:00 35 block 6 36 10 19:30 43 2 37 9 21:30 CAVA 10 20:00 33 3 21:00 32 4…" at bounding box center [512, 253] width 723 height 284
click at [578, 47] on div "Sin sentar" at bounding box center [585, 51] width 93 height 17
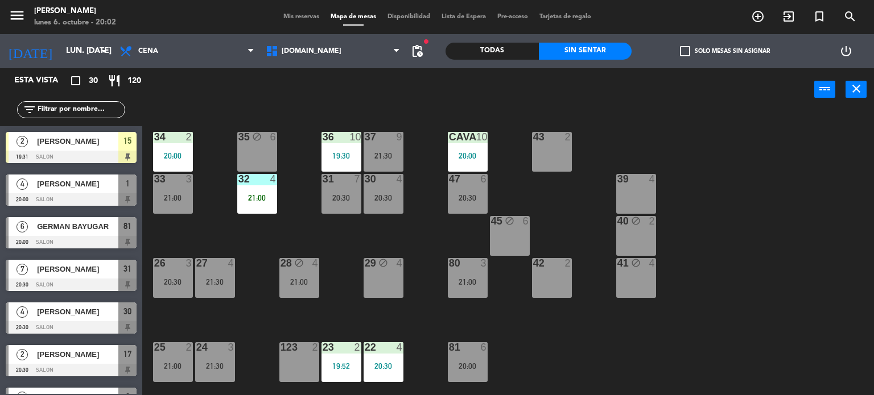
click at [842, 158] on div "34 2 20:00 35 block 6 36 10 19:30 43 2 37 9 21:30 CAVA 10 20:00 33 3 21:00 32 4…" at bounding box center [512, 253] width 723 height 284
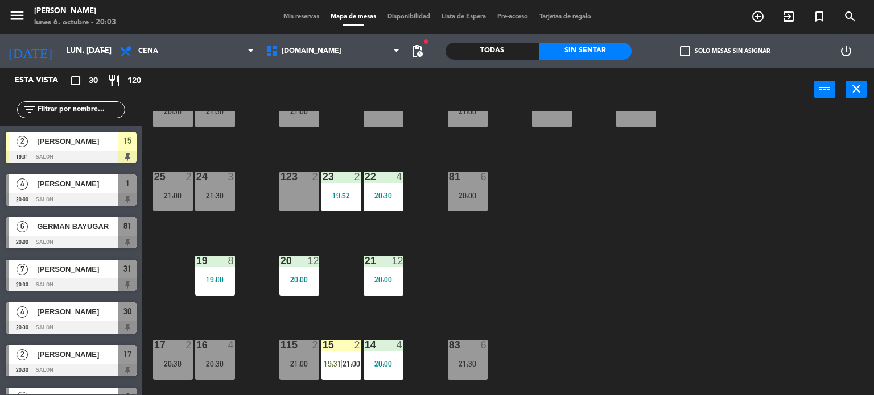
scroll to position [341, 0]
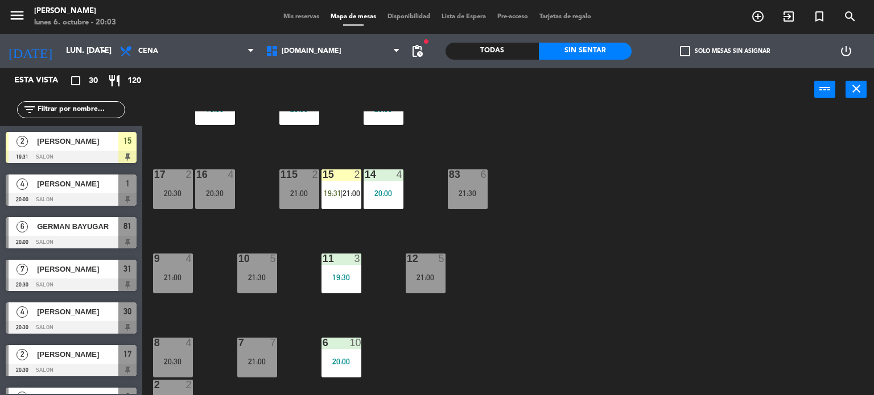
click at [694, 166] on div "34 2 20:00 35 block 6 36 10 19:30 43 2 37 9 21:30 CAVA 10 20:00 33 3 21:00 32 4…" at bounding box center [512, 253] width 723 height 284
click at [97, 114] on input "text" at bounding box center [80, 110] width 88 height 13
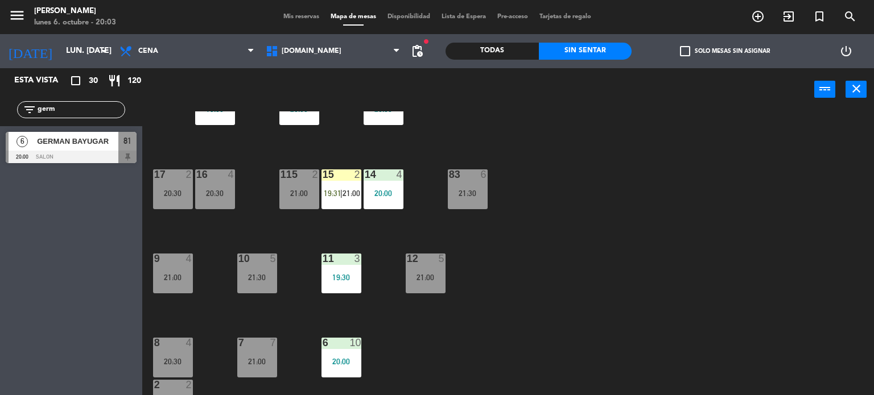
type input "germ"
click at [39, 350] on div "Esta vista crop_square 30 restaurant 120 filter_list germ 6 GERMAN BAYUGAR 20:0…" at bounding box center [71, 231] width 142 height 327
click at [110, 138] on span "GERMAN BAYUGAR" at bounding box center [77, 141] width 81 height 12
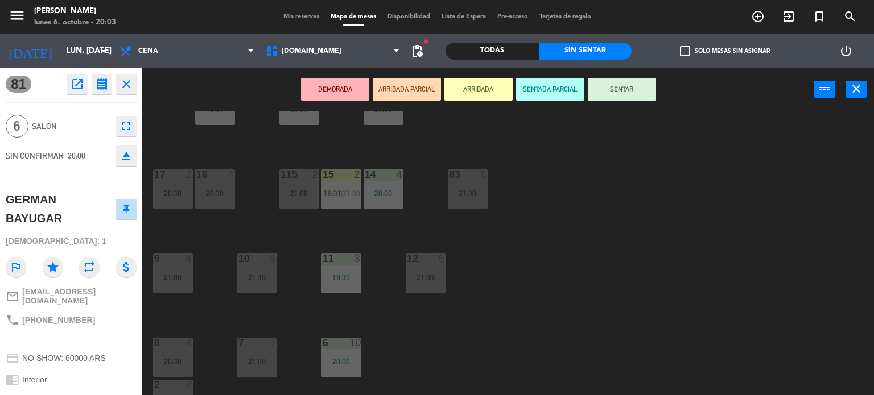
scroll to position [407, 0]
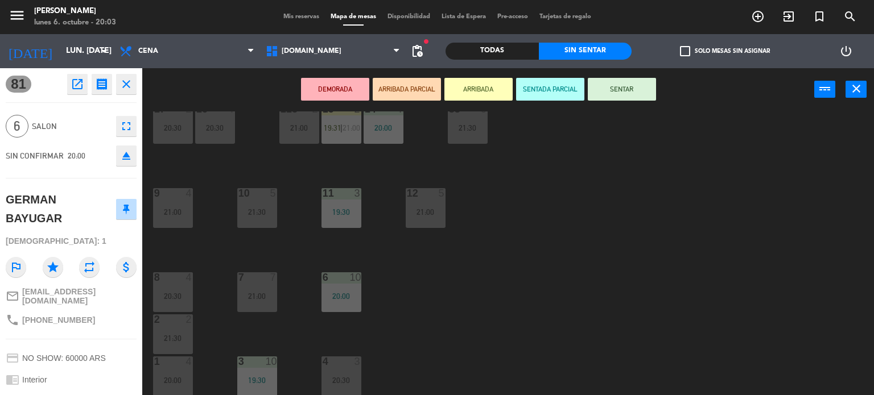
click at [419, 85] on button "ARRIBADA PARCIAL" at bounding box center [407, 89] width 68 height 23
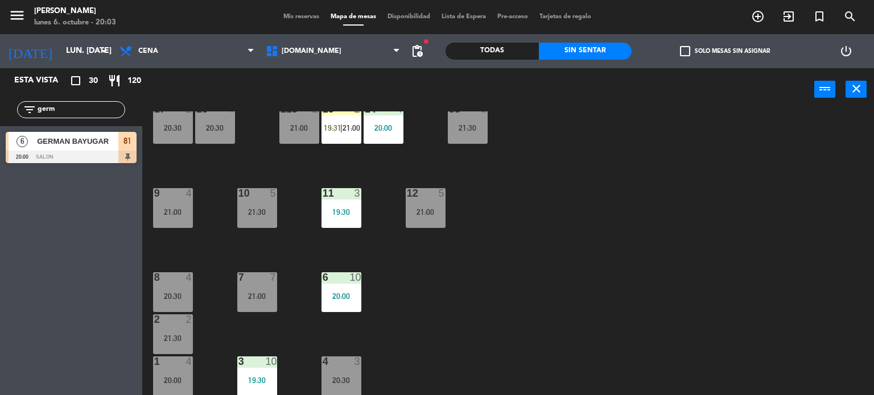
click at [550, 242] on div "34 2 20:00 35 block 6 36 10 19:30 43 2 37 9 21:30 CAVA 10 20:00 33 3 21:00 32 4…" at bounding box center [512, 253] width 723 height 284
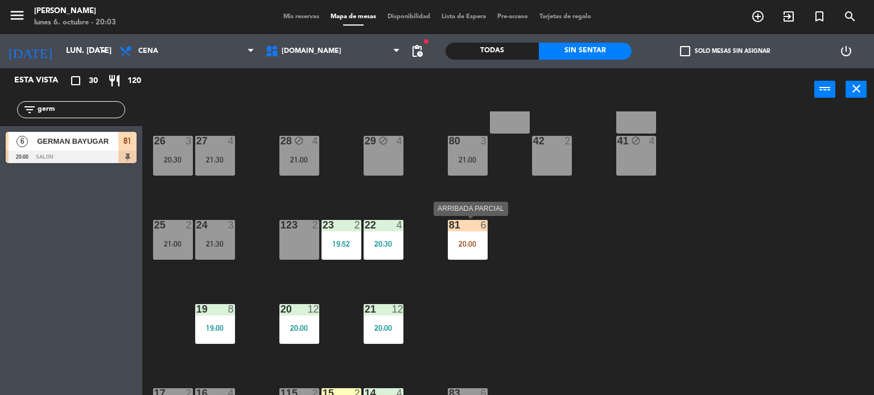
click at [457, 237] on div "81 6 20:00" at bounding box center [468, 240] width 40 height 40
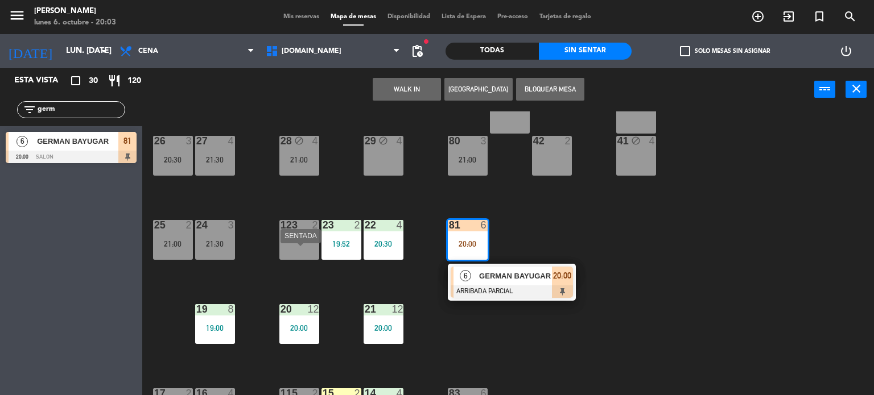
scroll to position [293, 0]
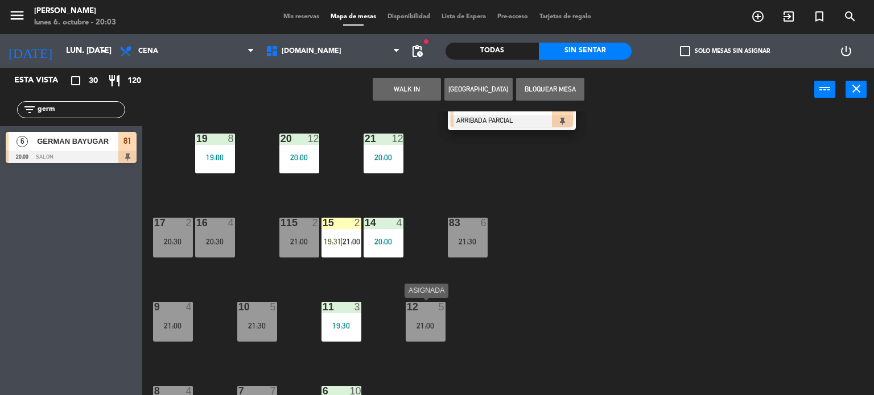
click at [485, 336] on div "34 2 20:00 35 block 6 36 10 19:30 43 2 37 9 21:30 CAVA 10 20:00 33 3 21:00 32 4…" at bounding box center [512, 253] width 723 height 284
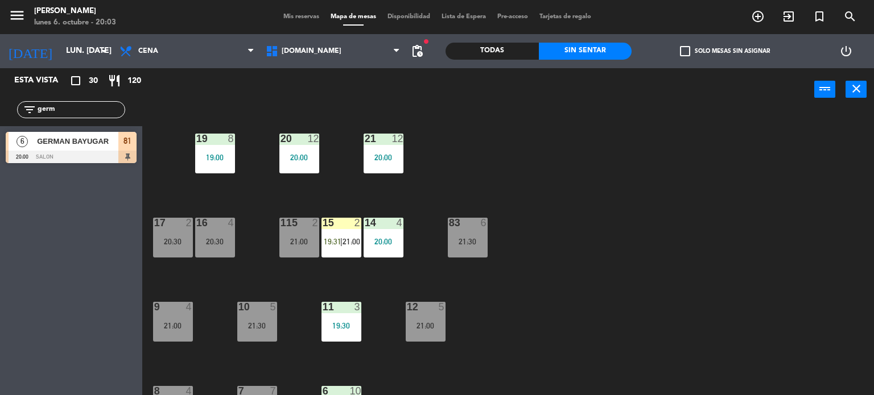
scroll to position [179, 0]
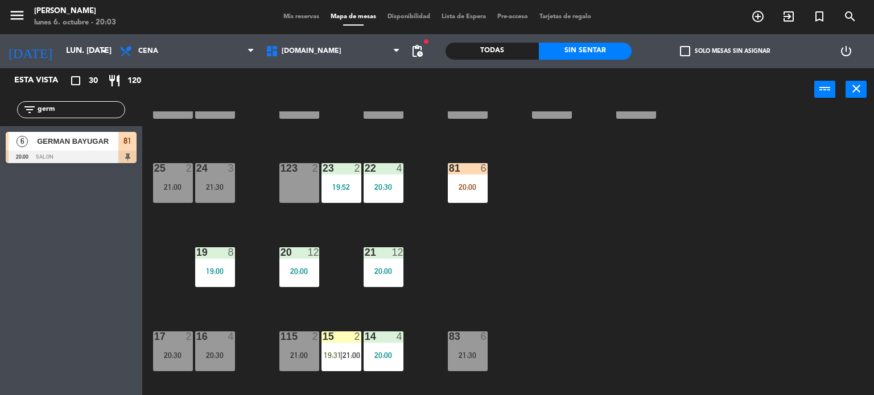
click at [481, 174] on div "81 6 20:00" at bounding box center [468, 183] width 40 height 40
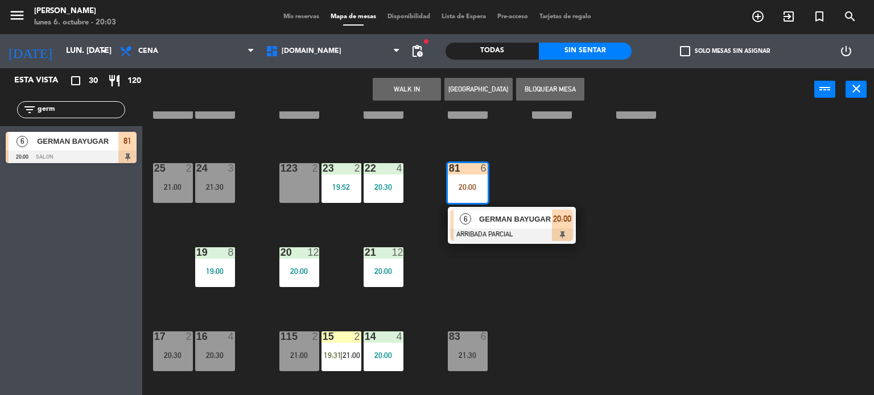
scroll to position [293, 0]
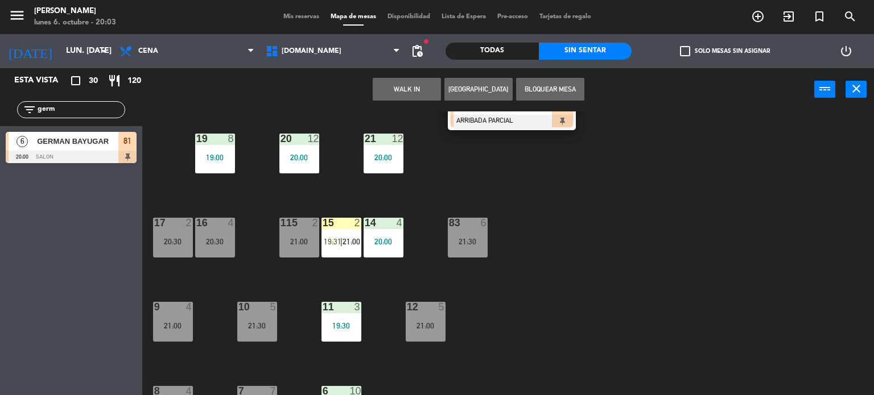
click at [437, 316] on div "12 5 21:00" at bounding box center [426, 322] width 40 height 40
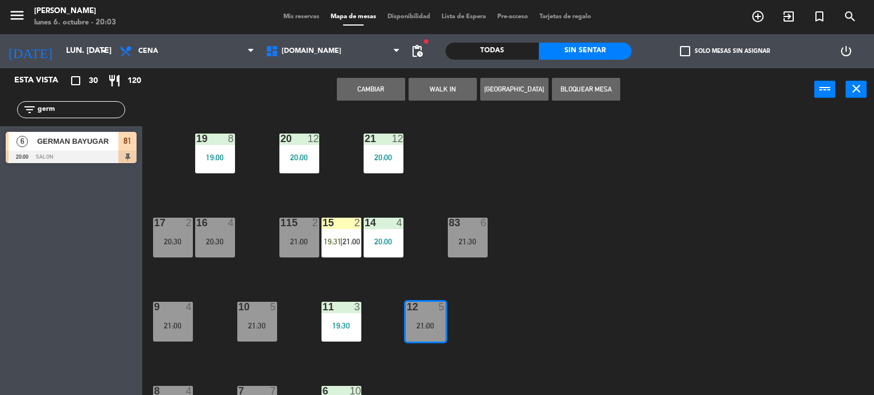
click at [348, 92] on button "Cambiar" at bounding box center [371, 89] width 68 height 23
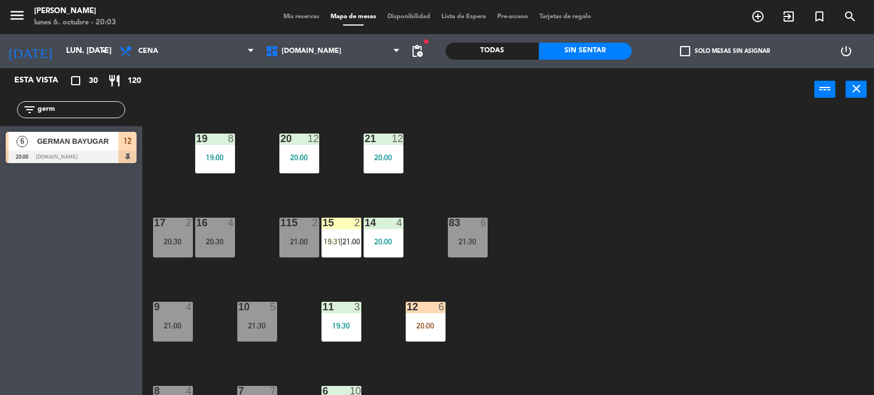
click at [108, 149] on div "GERMAN BAYUGAR" at bounding box center [77, 141] width 82 height 19
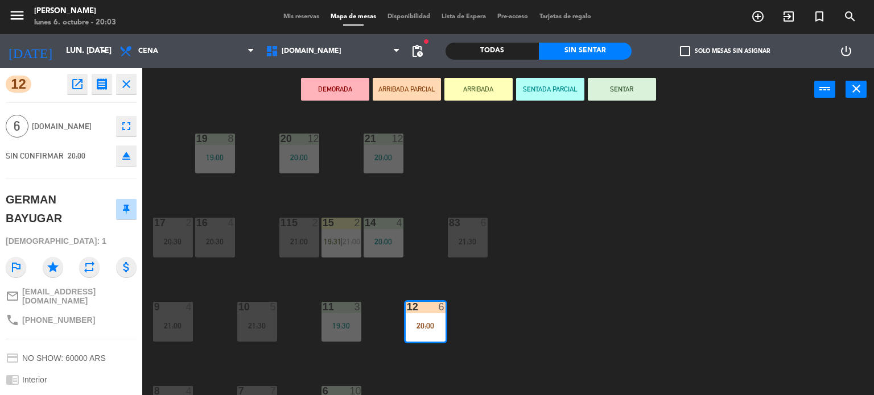
click at [624, 89] on button "SENTAR" at bounding box center [622, 89] width 68 height 23
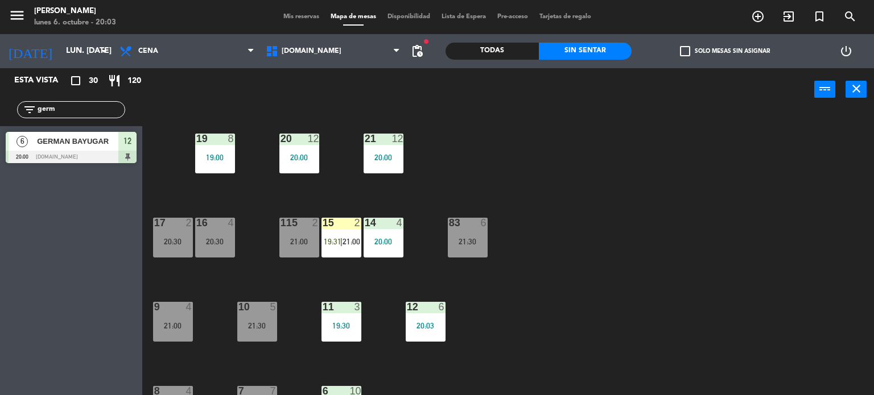
drag, startPoint x: 98, startPoint y: 109, endPoint x: 0, endPoint y: 113, distance: 98.5
click at [0, 115] on div "filter_list germ" at bounding box center [71, 109] width 142 height 33
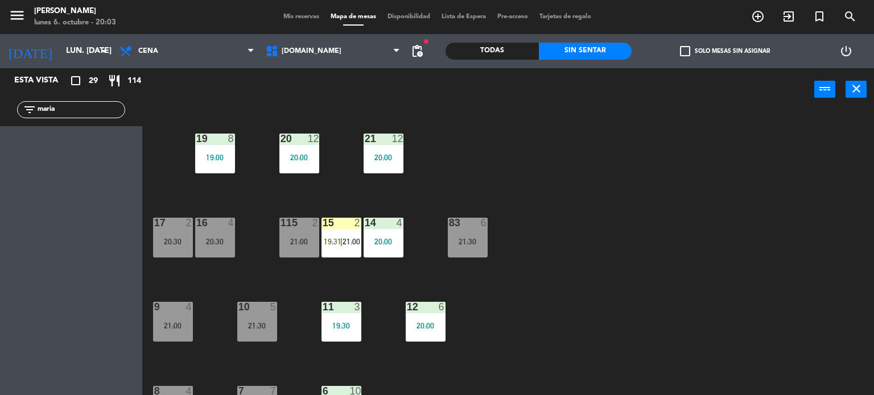
type input "maria"
click at [522, 50] on div "Todas" at bounding box center [491, 51] width 93 height 17
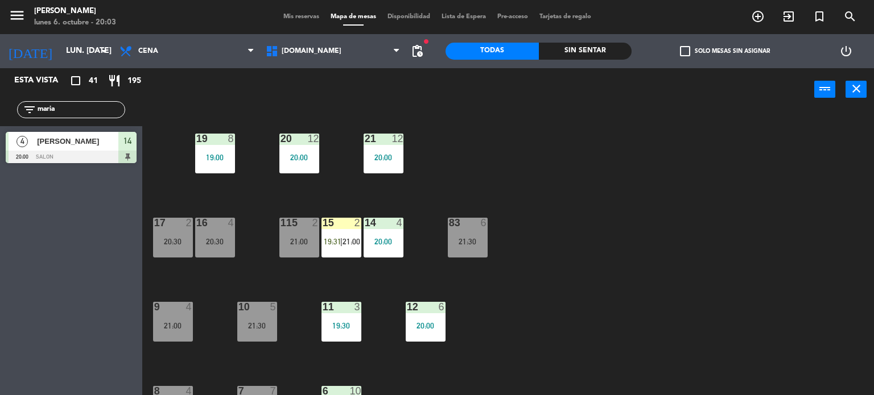
click at [754, 274] on div "34 2 20:00 35 block 6 36 10 19:30 43 2 37 9 21:30 CAVA 10 20:00 33 3 21:00 32 4…" at bounding box center [512, 253] width 723 height 284
drag, startPoint x: 83, startPoint y: 111, endPoint x: 0, endPoint y: 111, distance: 83.1
click at [0, 111] on div "filter_list [PERSON_NAME]" at bounding box center [71, 109] width 142 height 33
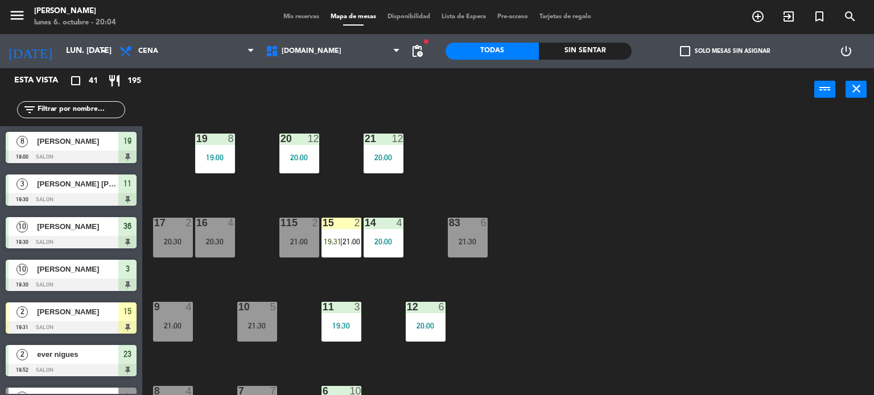
click at [592, 113] on div "34 2 20:00 35 block 6 36 10 19:30 43 2 37 9 21:30 CAVA 10 20:00 33 3 21:00 32 4…" at bounding box center [512, 253] width 723 height 284
click at [667, 222] on div "34 2 20:00 35 block 6 36 10 19:30 43 2 37 9 21:30 CAVA 10 20:00 33 3 21:00 32 4…" at bounding box center [512, 253] width 723 height 284
click at [589, 36] on div "Todas Sin sentar" at bounding box center [538, 51] width 186 height 34
click at [611, 52] on div "Sin sentar" at bounding box center [585, 51] width 93 height 17
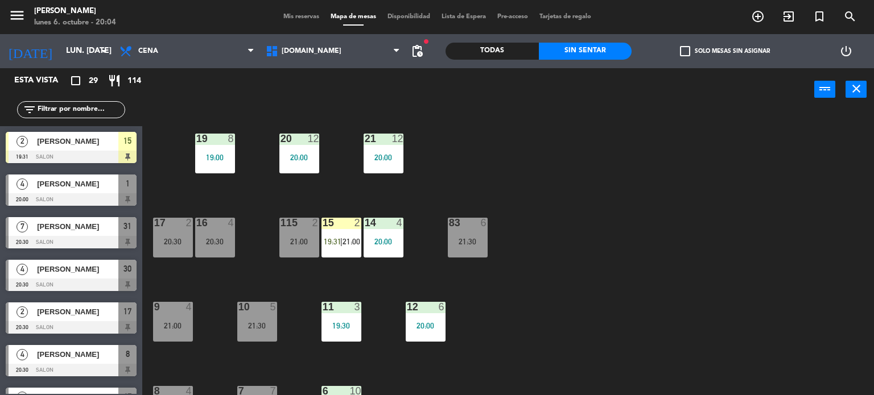
click at [689, 50] on span "check_box_outline_blank" at bounding box center [685, 51] width 10 height 10
click at [725, 51] on input "check_box_outline_blank Solo mesas sin asignar" at bounding box center [725, 51] width 0 height 0
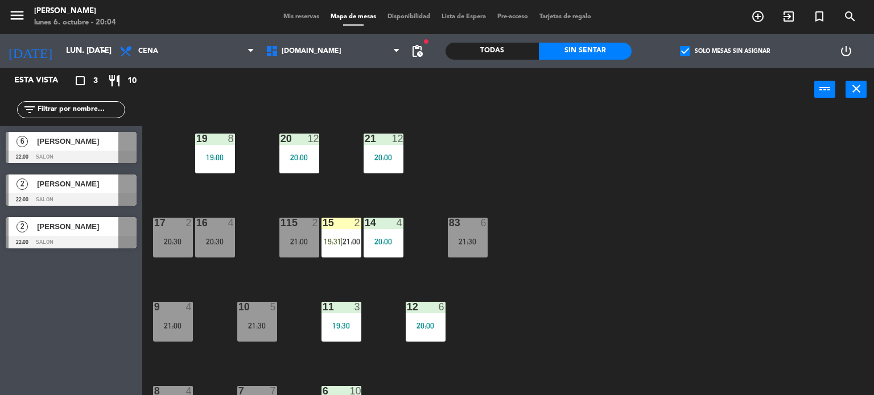
click at [689, 50] on span "check_box" at bounding box center [685, 51] width 10 height 10
click at [725, 51] on input "check_box Solo mesas sin asignar" at bounding box center [725, 51] width 0 height 0
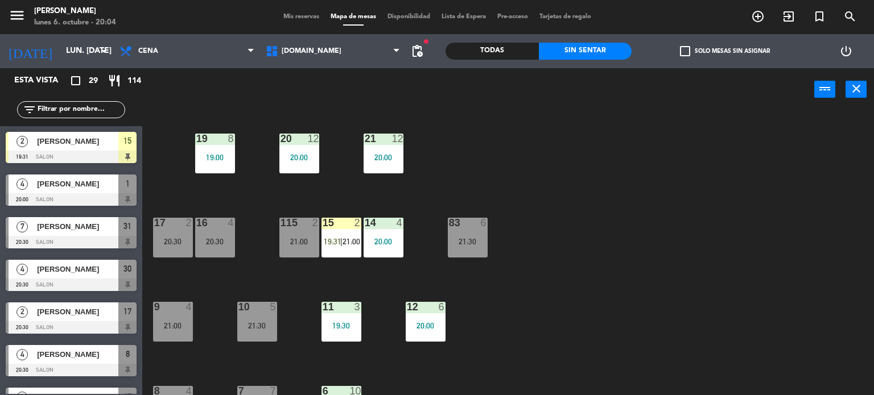
click at [635, 266] on div "34 2 20:00 35 block 6 36 10 19:30 43 2 37 9 21:30 CAVA 10 20:00 33 3 21:00 32 4…" at bounding box center [512, 253] width 723 height 284
click at [695, 55] on label "check_box_outline_blank Solo mesas sin asignar" at bounding box center [725, 51] width 90 height 10
click at [725, 51] on input "check_box_outline_blank Solo mesas sin asignar" at bounding box center [725, 51] width 0 height 0
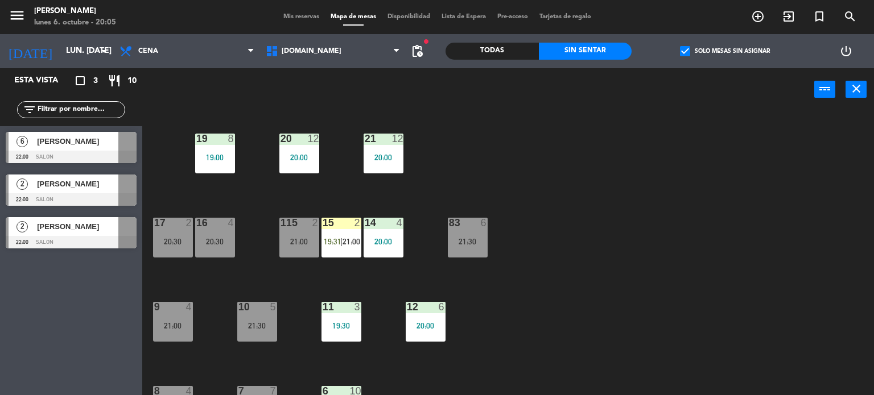
click at [692, 49] on label "check_box Solo mesas sin asignar" at bounding box center [725, 51] width 90 height 10
click at [725, 51] on input "check_box Solo mesas sin asignar" at bounding box center [725, 51] width 0 height 0
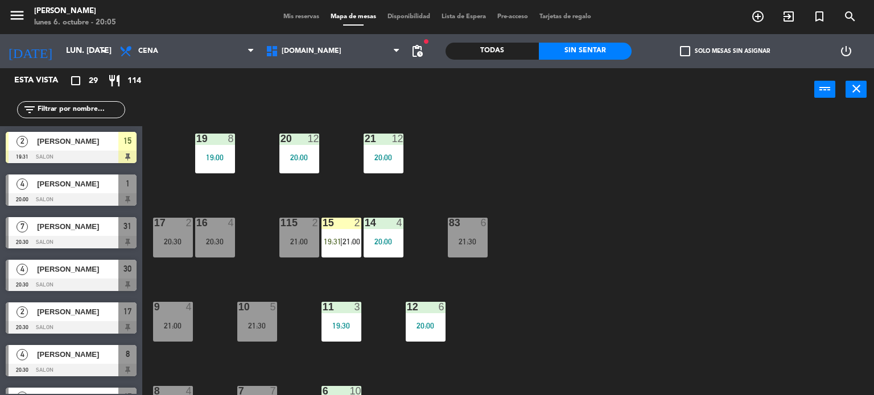
click at [199, 246] on div "16 4 20:30" at bounding box center [215, 238] width 40 height 40
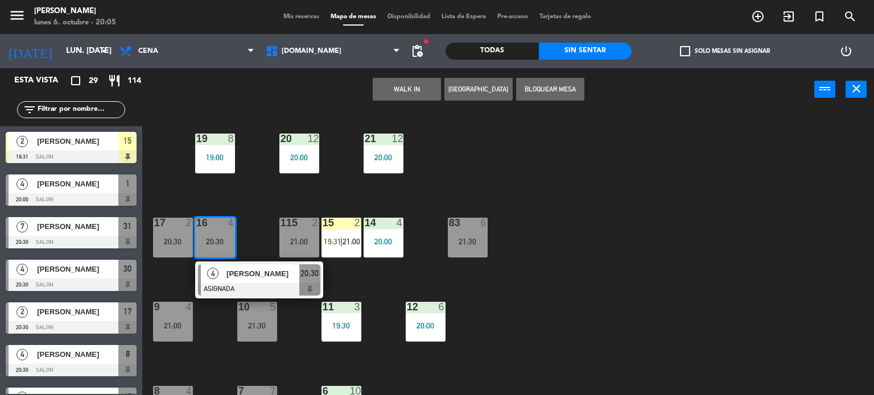
click at [253, 279] on div "[PERSON_NAME]" at bounding box center [262, 274] width 74 height 19
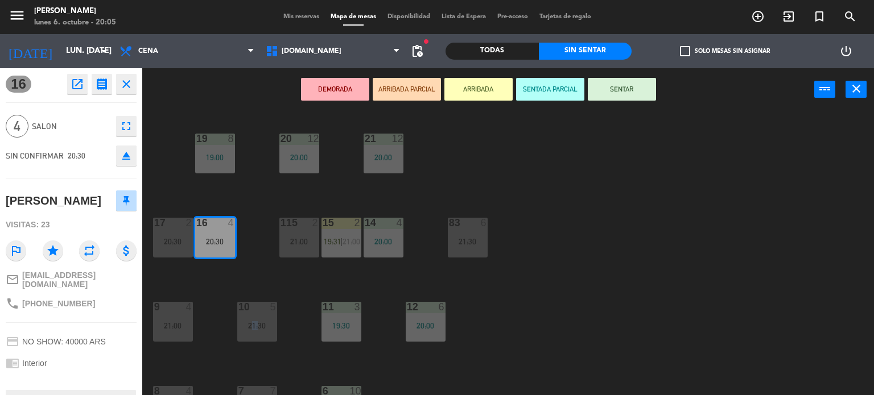
click at [253, 279] on div "34 2 20:00 35 block 6 36 10 19:30 43 2 37 9 21:30 CAVA 10 20:00 33 3 21:00 32 4…" at bounding box center [512, 253] width 723 height 284
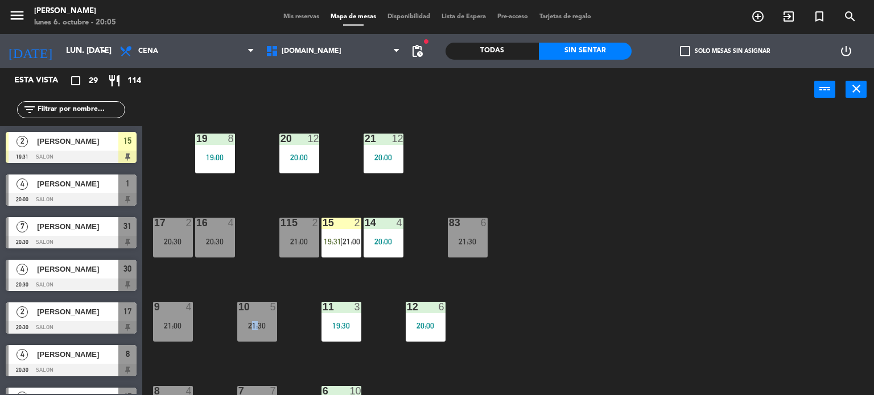
scroll to position [0, 0]
click at [533, 53] on div "Todas" at bounding box center [491, 51] width 93 height 17
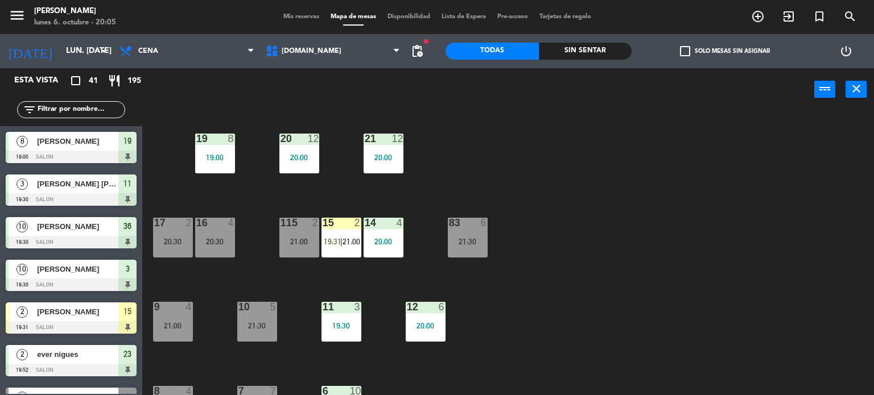
click at [105, 109] on input "text" at bounding box center [80, 110] width 88 height 13
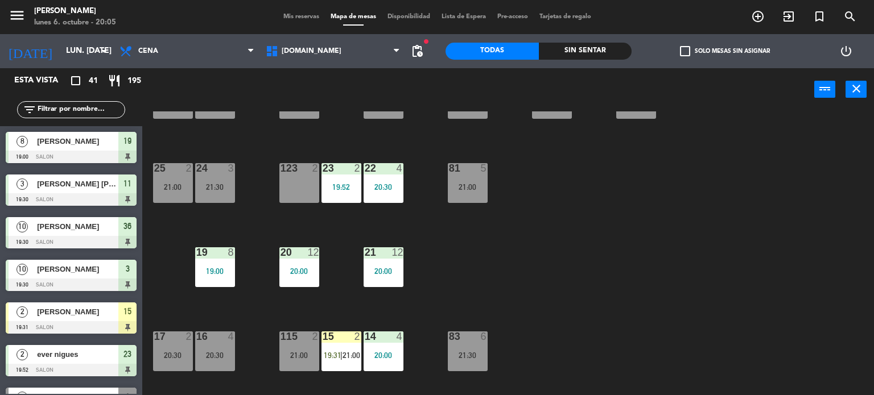
click at [568, 222] on div "34 2 20:00 35 block 6 36 10 19:30 43 2 37 9 21:30 CAVA 10 20:00 33 3 21:00 32 4…" at bounding box center [512, 253] width 723 height 284
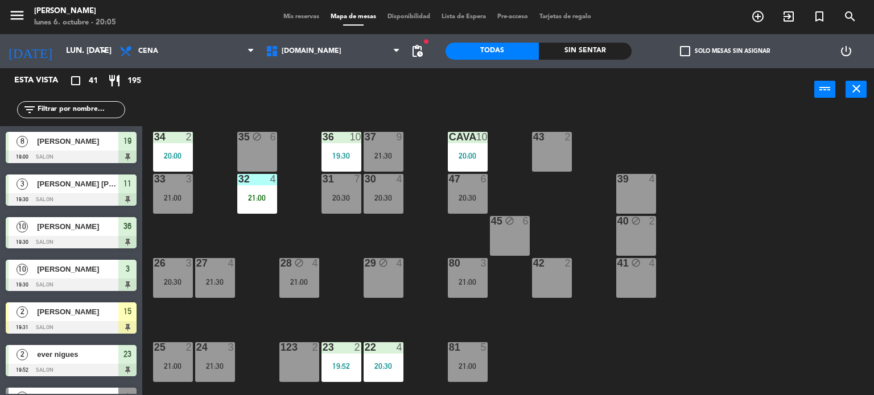
click at [478, 155] on div "20:00" at bounding box center [468, 156] width 40 height 8
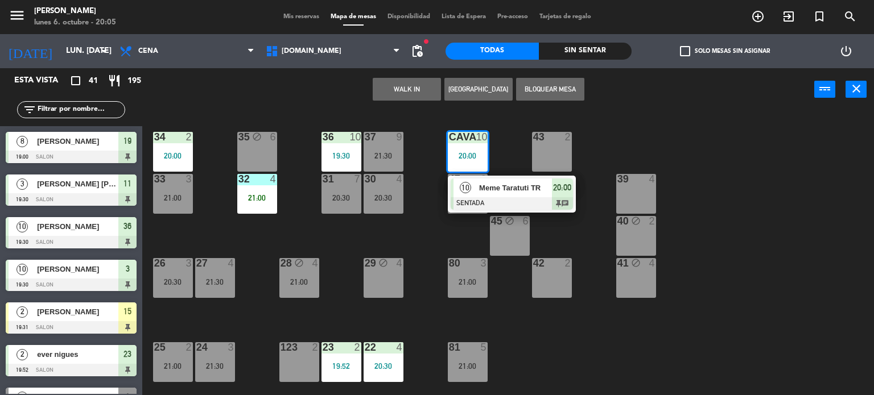
click at [494, 182] on span "Meme Taratuti TR" at bounding box center [515, 188] width 73 height 12
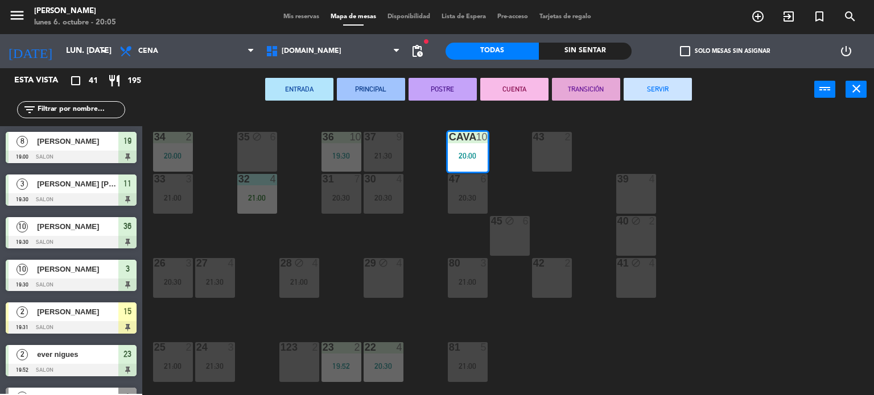
click at [525, 193] on div "34 2 20:00 35 block 6 36 10 19:30 43 2 37 9 21:30 CAVA 10 20:00 33 3 21:00 32 4…" at bounding box center [512, 253] width 723 height 284
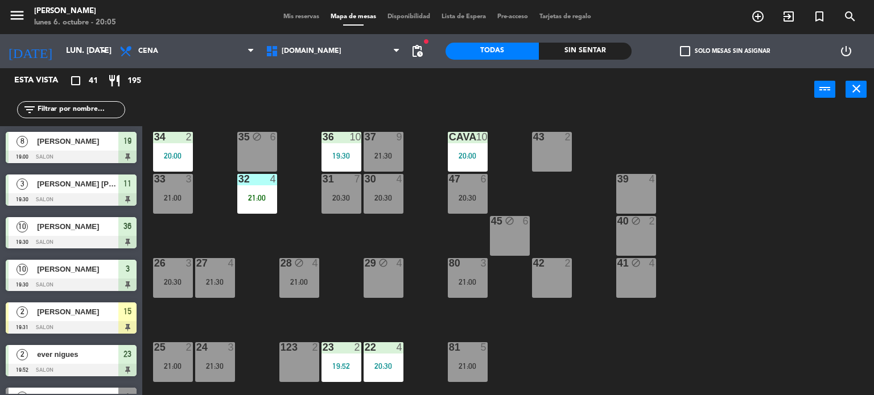
click at [505, 234] on div "45 block 6" at bounding box center [510, 236] width 40 height 40
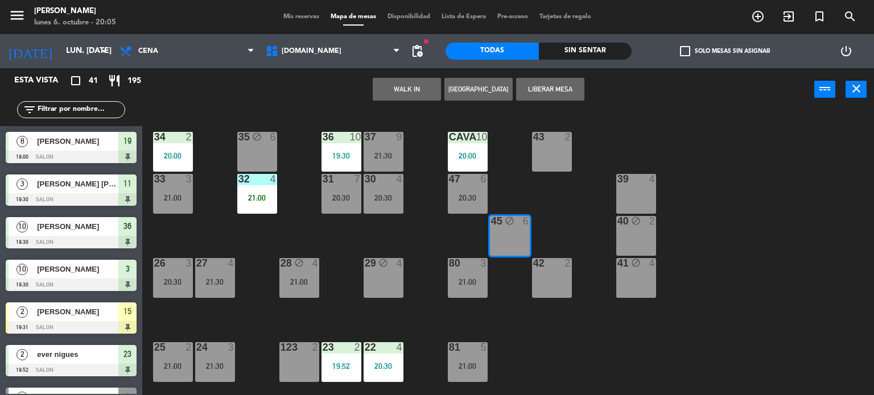
drag, startPoint x: 732, startPoint y: 168, endPoint x: 714, endPoint y: 183, distance: 23.0
click at [732, 168] on div "34 2 20:00 35 block 6 36 10 19:30 43 2 37 9 21:30 CAVA 10 20:00 33 3 21:00 32 4…" at bounding box center [512, 253] width 723 height 284
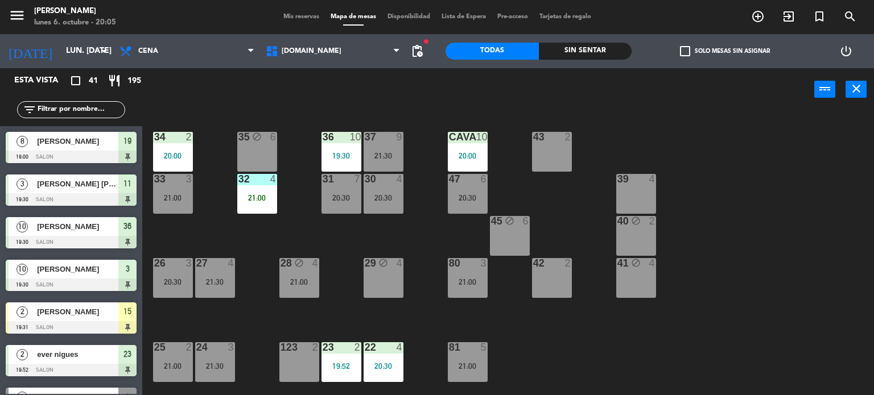
click at [644, 197] on div "39 4" at bounding box center [636, 194] width 40 height 40
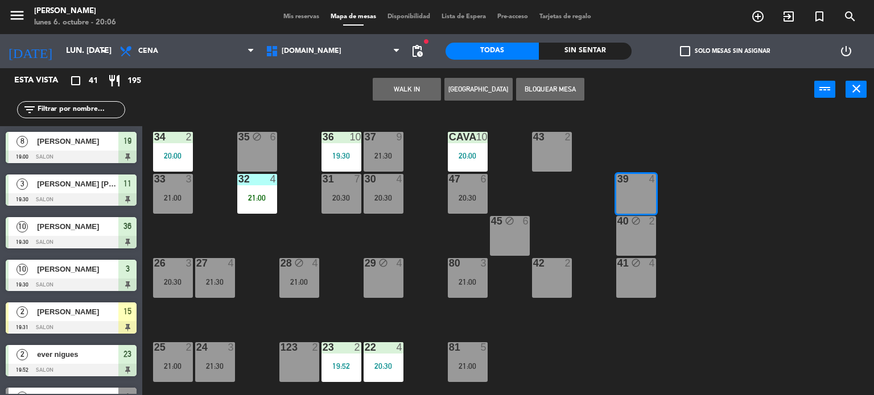
click at [556, 84] on button "Bloquear Mesa" at bounding box center [550, 89] width 68 height 23
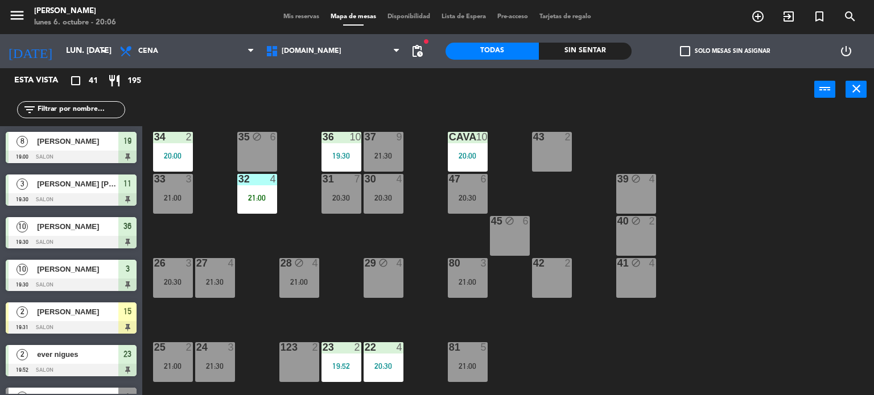
click at [729, 125] on div "34 2 20:00 35 block 6 36 10 19:30 43 2 37 9 21:30 CAVA 10 20:00 33 3 21:00 32 4…" at bounding box center [512, 253] width 723 height 284
click at [102, 106] on input "text" at bounding box center [80, 110] width 88 height 13
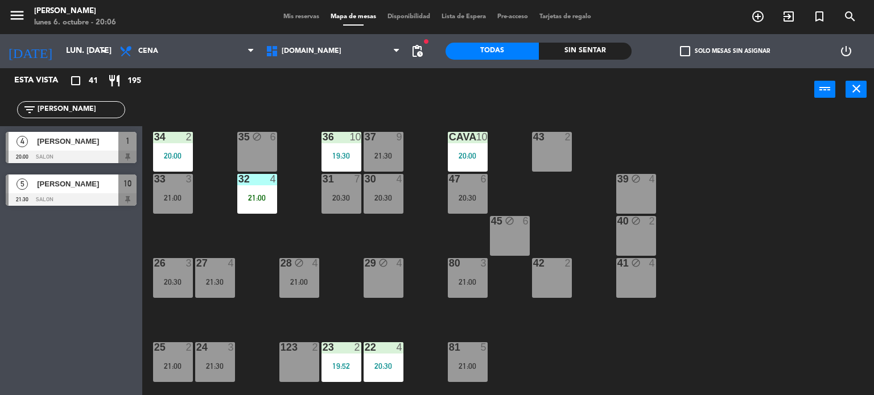
type input "Danie"
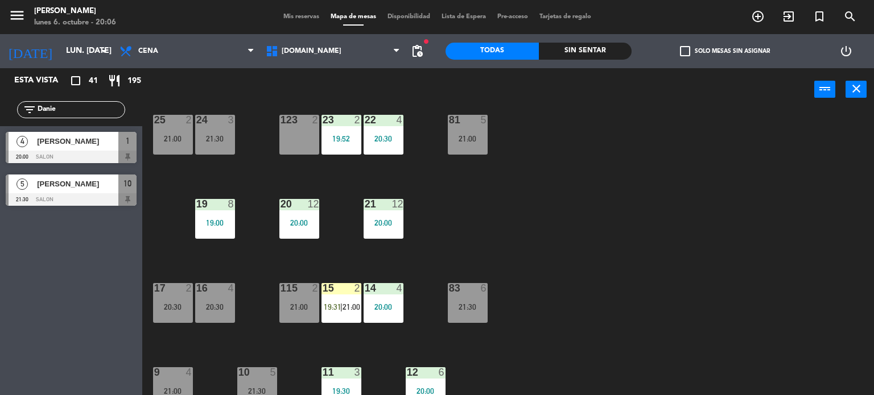
scroll to position [407, 0]
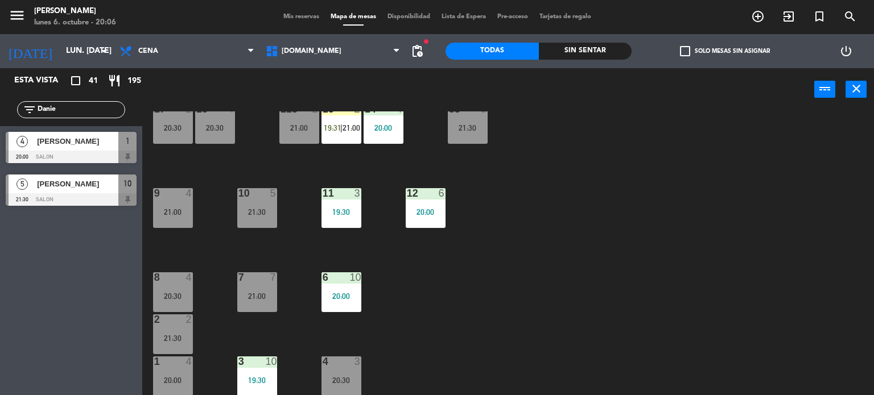
click at [174, 380] on div "20:00" at bounding box center [173, 381] width 40 height 8
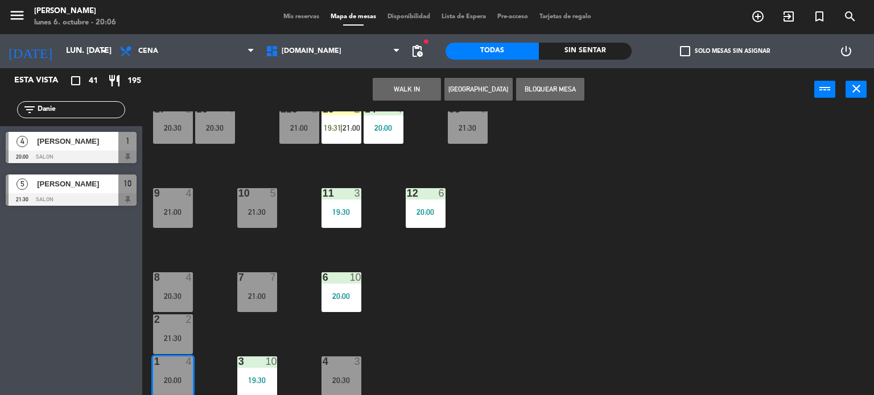
click at [491, 316] on div "34 2 20:00 35 block 6 36 10 19:30 43 2 37 9 21:30 CAVA 10 20:00 33 3 21:00 32 4…" at bounding box center [512, 253] width 723 height 284
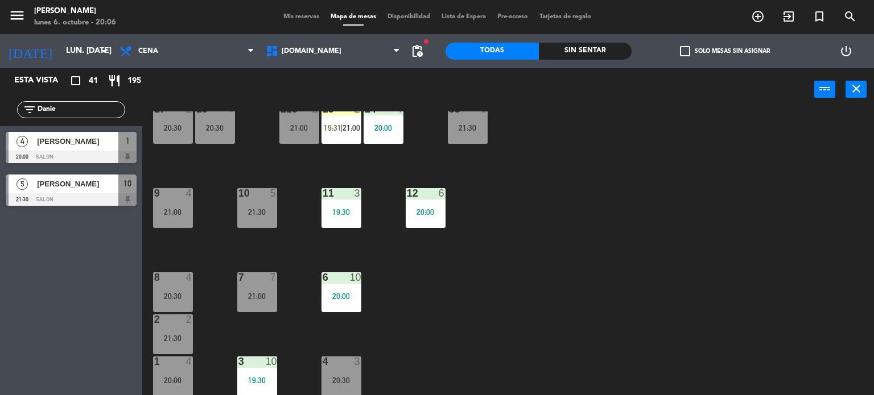
click at [221, 282] on div "34 2 20:00 35 block 6 36 10 19:30 43 2 37 9 21:30 CAVA 10 20:00 33 3 21:00 32 4…" at bounding box center [512, 253] width 723 height 284
click at [97, 134] on div "[PERSON_NAME]" at bounding box center [77, 141] width 82 height 19
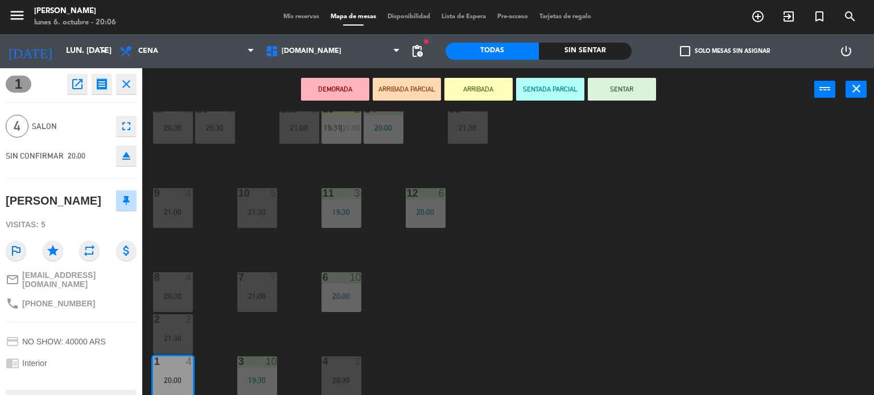
click at [186, 313] on div "34 2 20:00 35 block 6 36 10 19:30 43 2 37 9 21:30 CAVA 10 20:00 33 3 21:00 32 4…" at bounding box center [512, 253] width 723 height 284
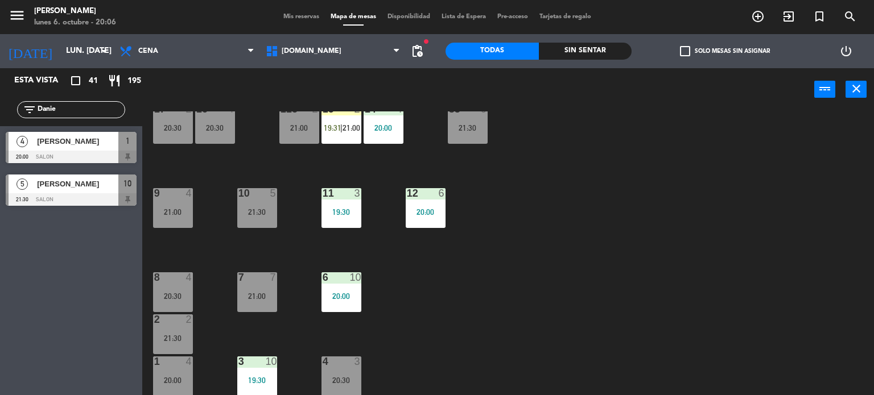
click at [105, 152] on div at bounding box center [71, 157] width 131 height 13
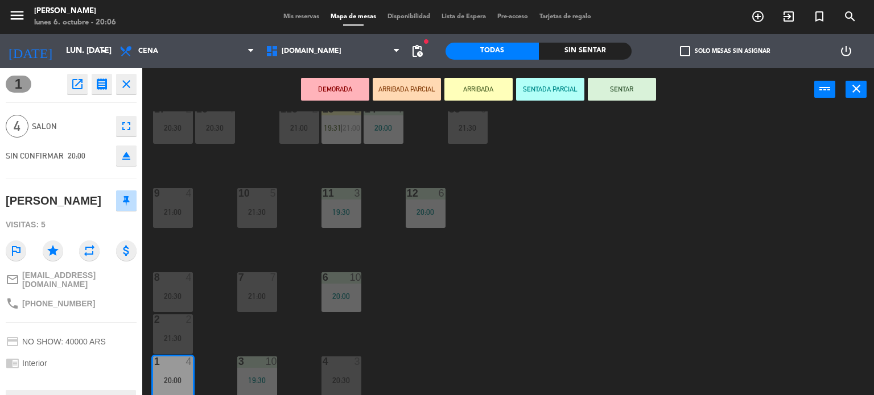
click at [191, 293] on div "20:30" at bounding box center [173, 296] width 40 height 8
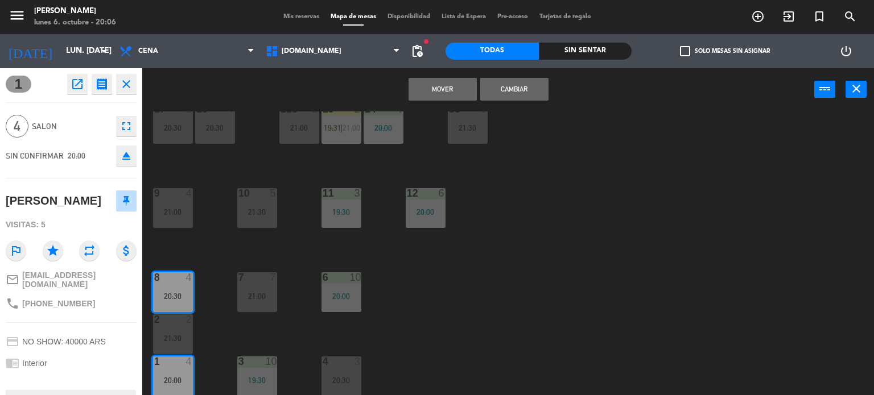
click at [517, 73] on div "Mover Cambiar power_input close" at bounding box center [478, 89] width 672 height 43
click at [514, 84] on button "Cambiar" at bounding box center [514, 89] width 68 height 23
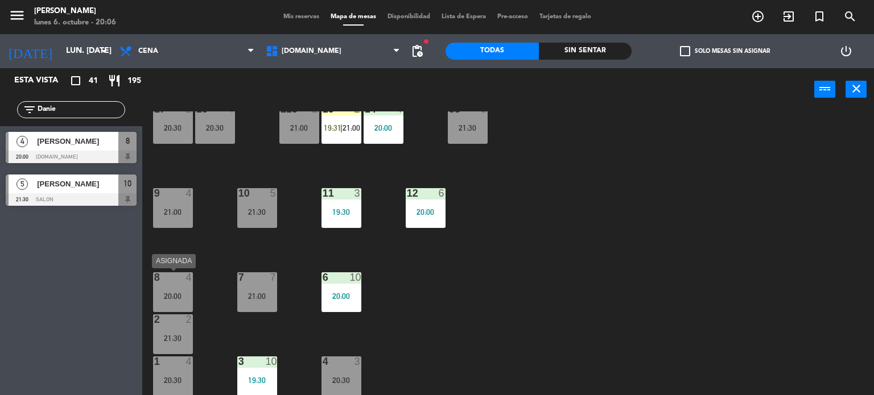
click at [190, 282] on div "4" at bounding box center [189, 277] width 7 height 10
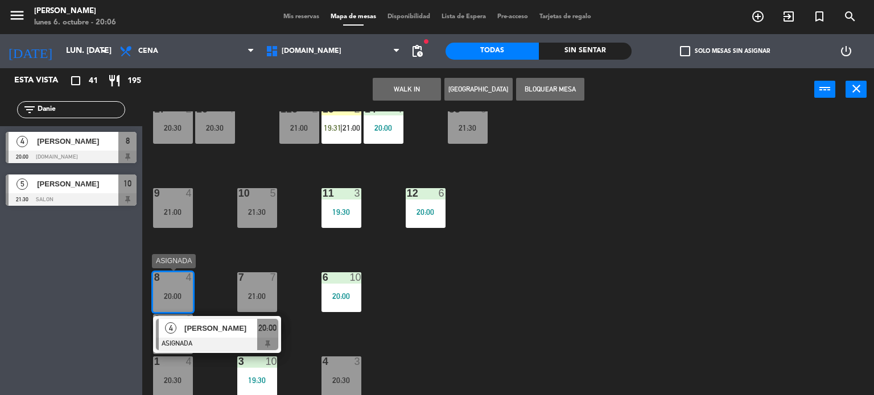
click at [193, 323] on span "[PERSON_NAME]" at bounding box center [220, 329] width 73 height 12
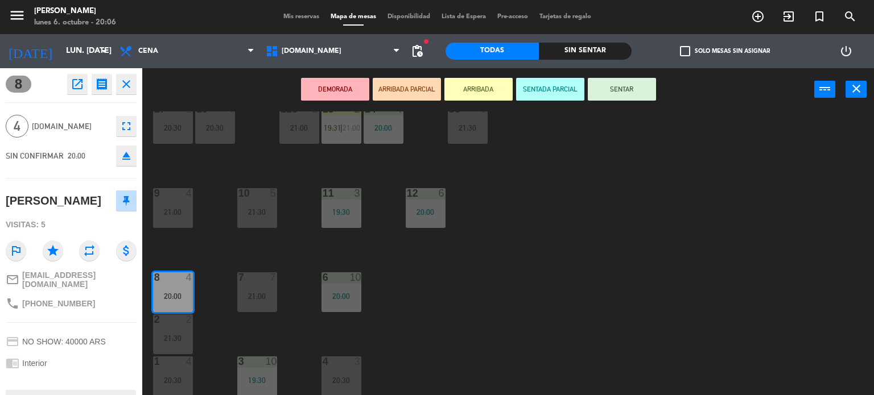
click at [622, 79] on button "SENTAR" at bounding box center [622, 89] width 68 height 23
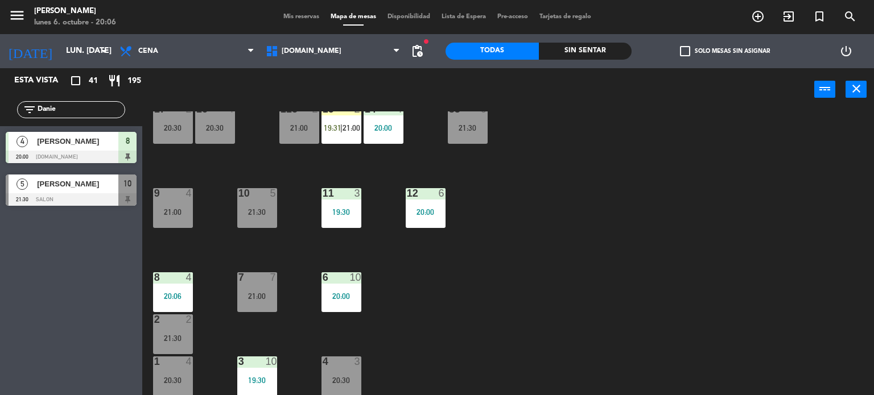
drag, startPoint x: 61, startPoint y: 111, endPoint x: 0, endPoint y: 97, distance: 62.9
click at [0, 99] on div "filter_list Danie" at bounding box center [71, 109] width 142 height 33
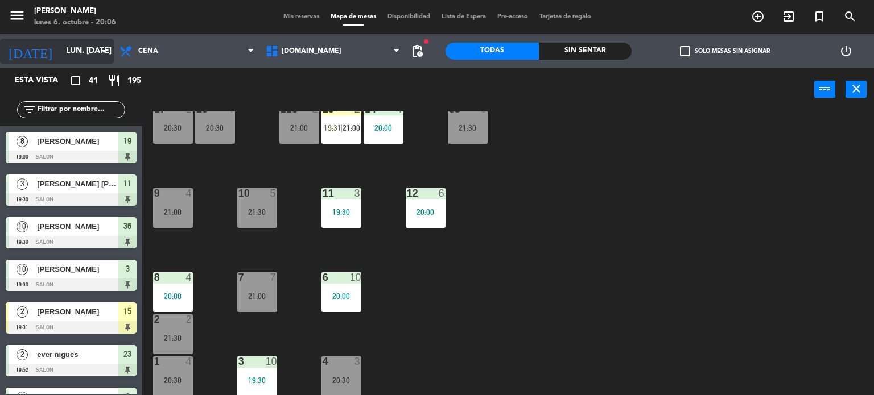
drag, startPoint x: 666, startPoint y: 127, endPoint x: 36, endPoint y: 45, distance: 634.5
click at [654, 123] on div "34 2 20:00 35 block 6 36 10 19:30 43 2 37 9 21:30 CAVA 10 20:00 33 3 21:00 32 4…" at bounding box center [512, 253] width 723 height 284
click at [62, 113] on input "text" at bounding box center [80, 110] width 88 height 13
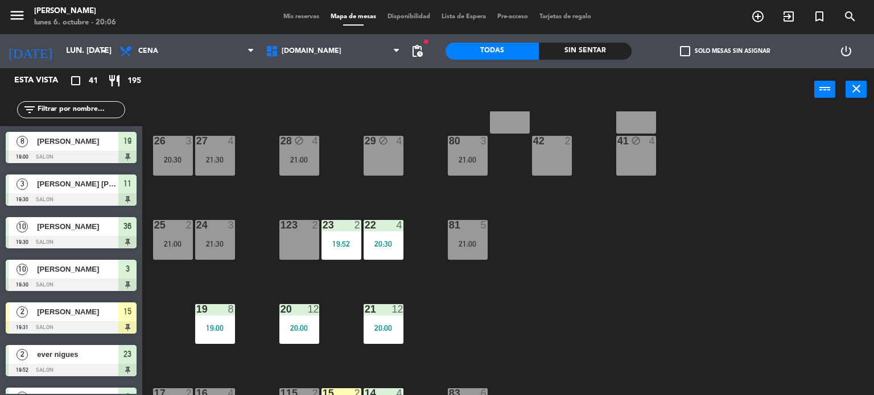
scroll to position [65, 0]
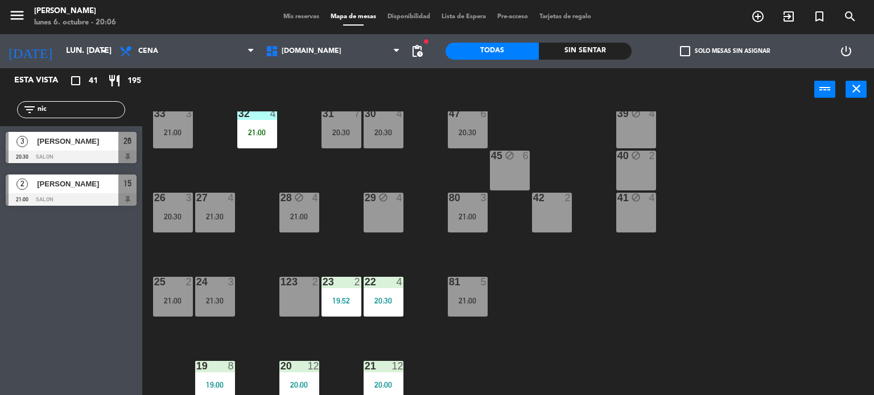
type input "nic"
click at [706, 246] on div "34 2 20:00 35 block 6 36 10 19:30 43 2 37 9 21:30 CAVA 10 20:00 33 3 21:00 32 4…" at bounding box center [512, 253] width 723 height 284
click at [97, 136] on span "[PERSON_NAME]" at bounding box center [77, 141] width 81 height 12
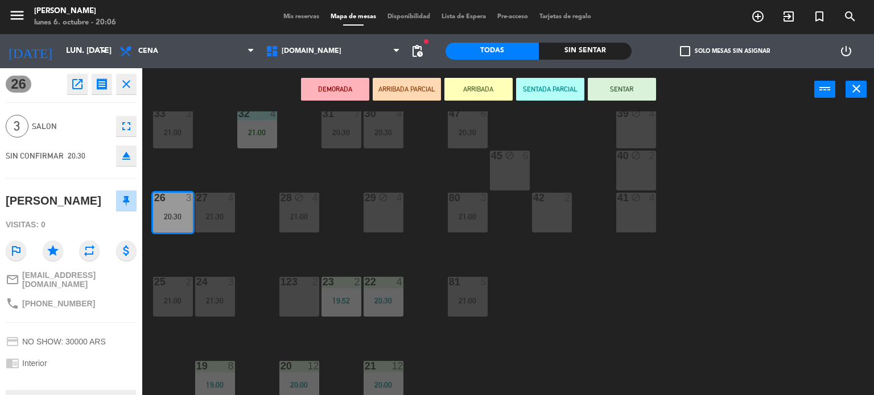
click at [380, 89] on button "ARRIBADA PARCIAL" at bounding box center [407, 89] width 68 height 23
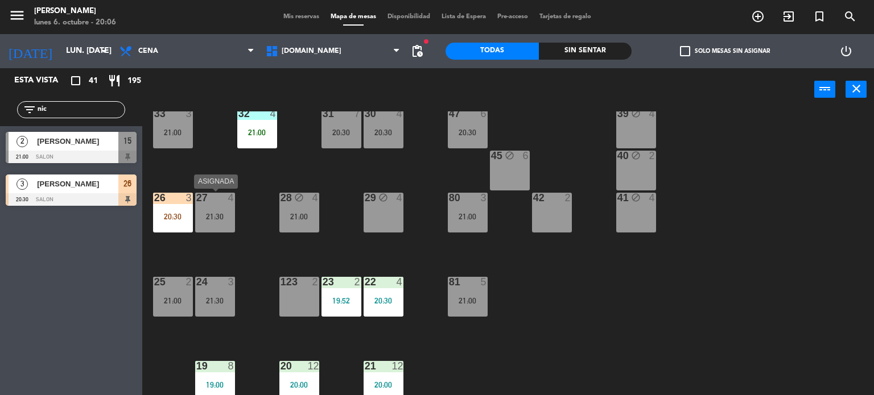
drag, startPoint x: 218, startPoint y: 214, endPoint x: 241, endPoint y: 180, distance: 40.2
click at [219, 214] on div "21:30" at bounding box center [215, 217] width 40 height 8
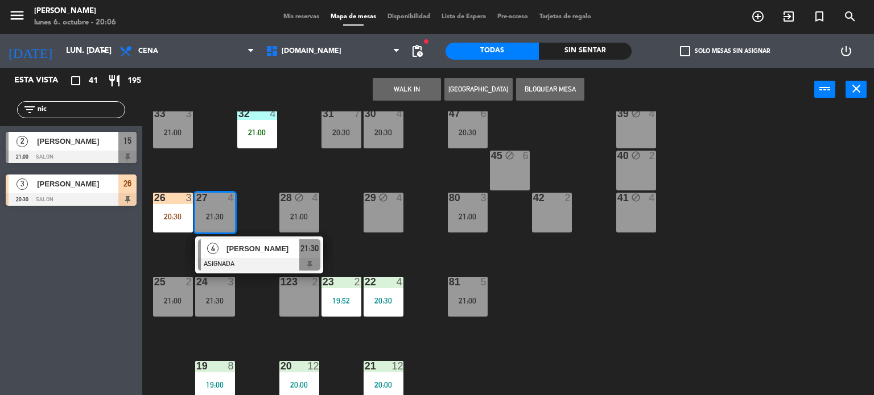
click at [241, 180] on div "34 2 20:00 35 block 6 36 10 19:30 43 2 37 9 21:30 CAVA 10 20:00 33 3 21:00 32 4…" at bounding box center [512, 253] width 723 height 284
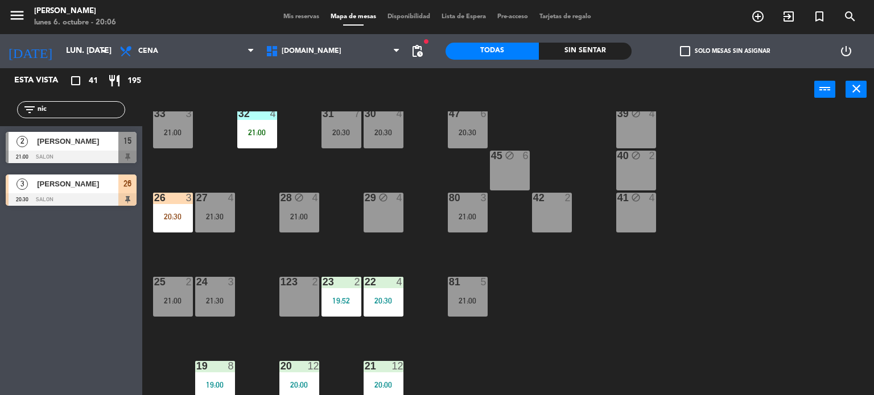
click at [162, 219] on div "20:30" at bounding box center [173, 217] width 40 height 8
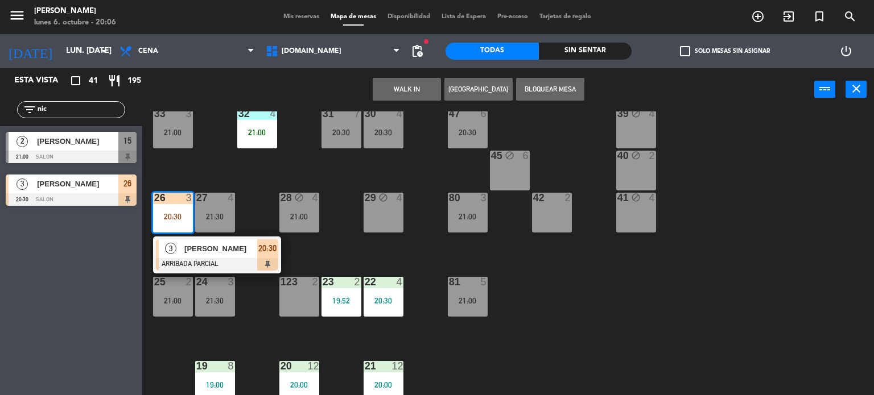
click at [213, 259] on div at bounding box center [217, 264] width 122 height 13
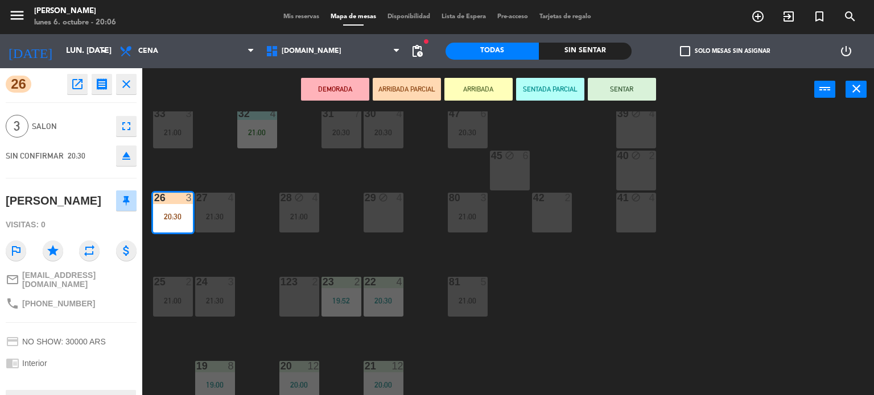
click at [634, 88] on button "SENTAR" at bounding box center [622, 89] width 68 height 23
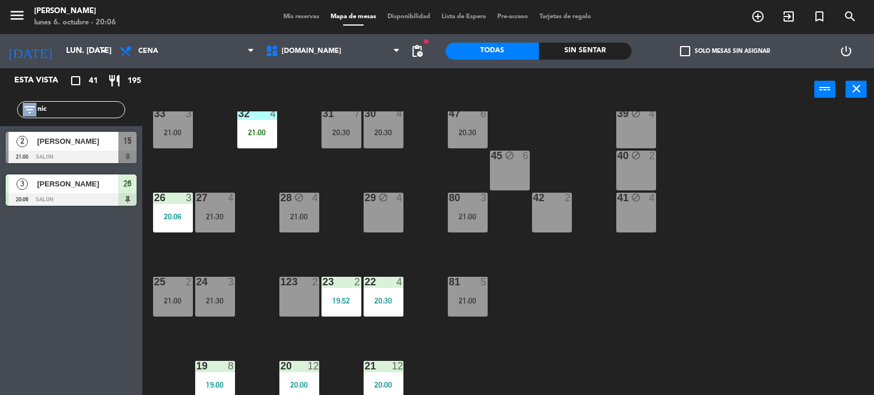
drag, startPoint x: 80, startPoint y: 103, endPoint x: 0, endPoint y: 100, distance: 79.7
click at [0, 100] on div "filter_list nic" at bounding box center [71, 109] width 142 height 33
click at [52, 117] on div "filter_list nic" at bounding box center [71, 109] width 108 height 17
drag, startPoint x: 77, startPoint y: 113, endPoint x: 0, endPoint y: 111, distance: 77.4
click at [0, 110] on div "filter_list nic" at bounding box center [71, 109] width 142 height 33
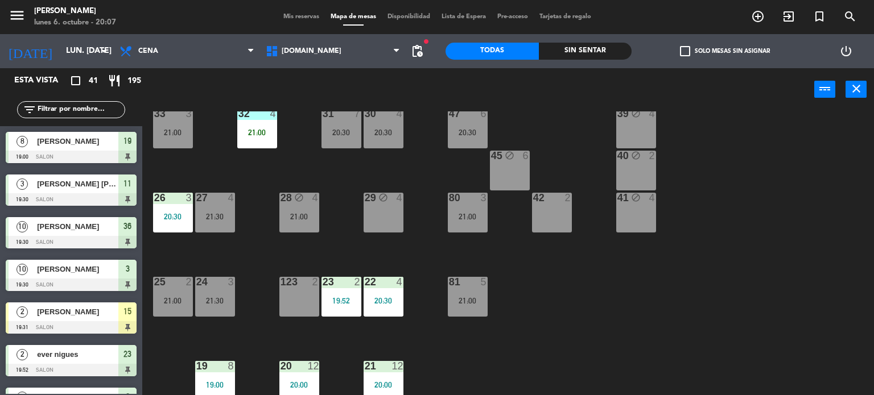
drag, startPoint x: 710, startPoint y: 249, endPoint x: 701, endPoint y: 248, distance: 9.7
click at [708, 249] on div "34 2 20:00 35 block 6 36 10 19:30 43 2 37 9 21:30 CAVA 10 20:00 33 3 21:00 32 4…" at bounding box center [512, 253] width 723 height 284
click at [64, 61] on div "[DATE] lun. [DATE] arrow_drop_down" at bounding box center [57, 51] width 114 height 25
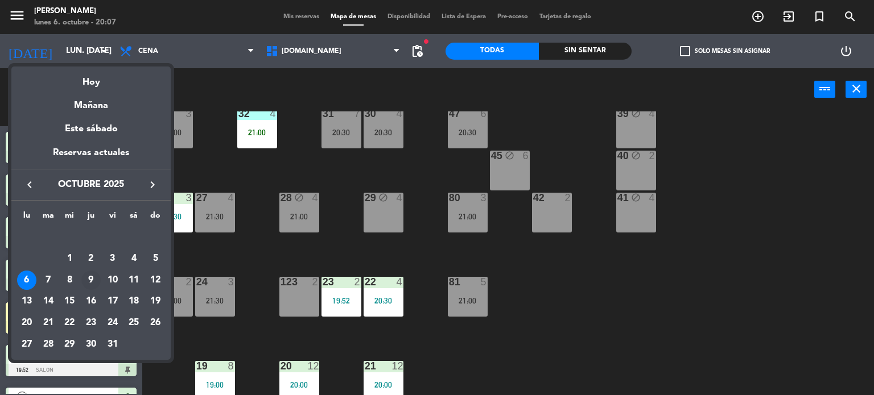
click at [88, 282] on div "9" at bounding box center [90, 280] width 19 height 19
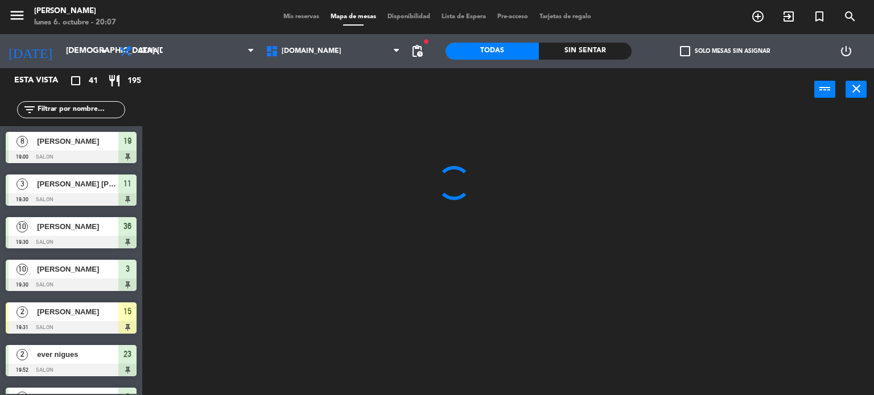
scroll to position [0, 0]
click at [592, 51] on div "Sin sentar" at bounding box center [585, 51] width 93 height 17
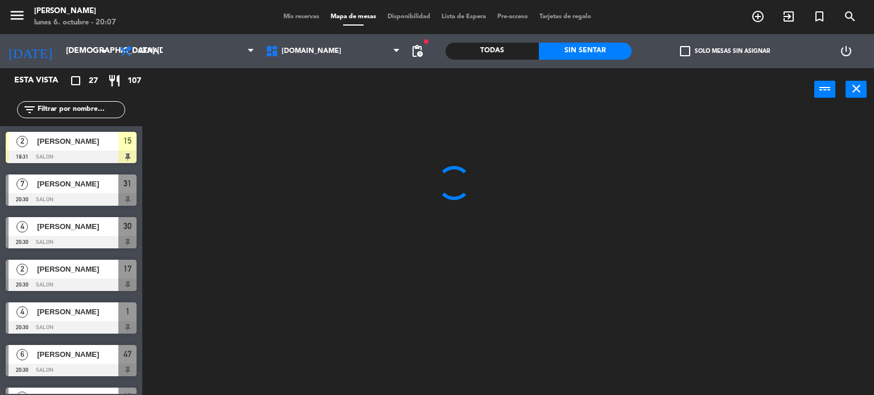
click at [724, 49] on label "check_box_outline_blank Solo mesas sin asignar" at bounding box center [725, 51] width 90 height 10
click at [725, 51] on input "check_box_outline_blank Solo mesas sin asignar" at bounding box center [725, 51] width 0 height 0
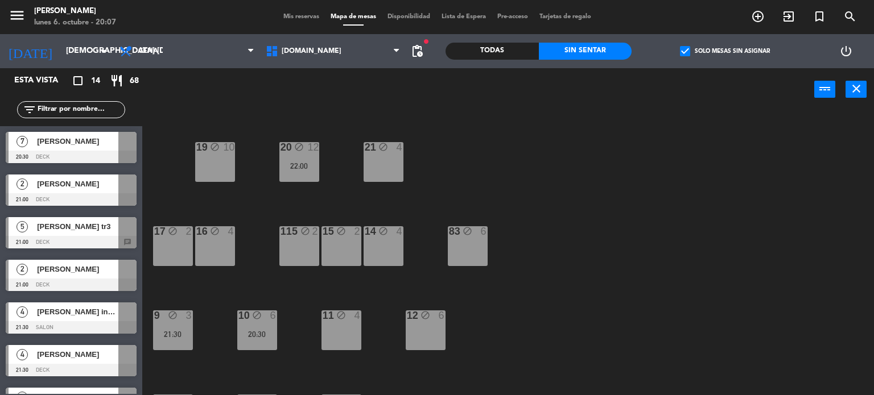
scroll to position [407, 0]
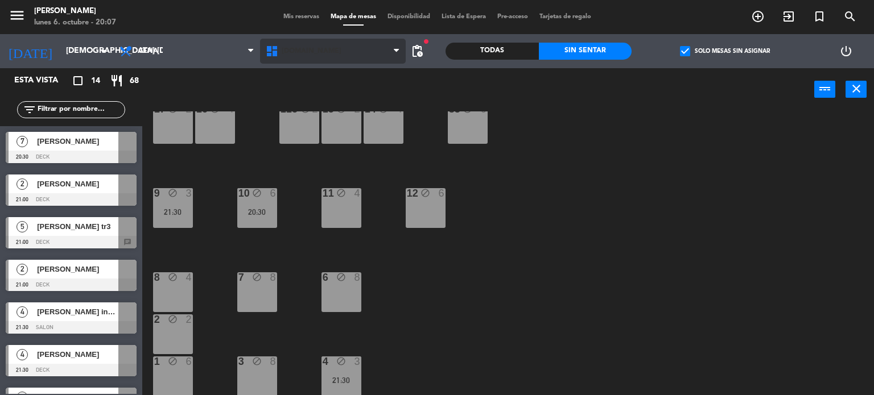
click at [321, 55] on span "[DOMAIN_NAME]" at bounding box center [333, 51] width 146 height 25
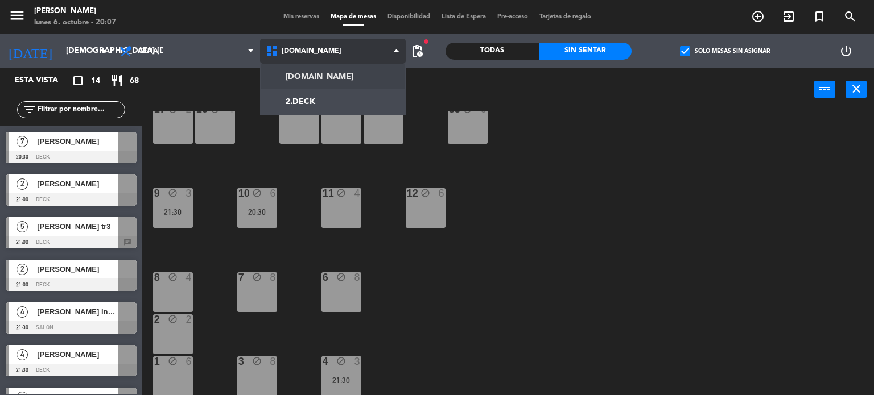
click at [323, 86] on ng-component "menu [PERSON_NAME] lunes 6. octubre - 20:07 Mis reservas Mapa de mesas Disponib…" at bounding box center [437, 198] width 874 height 396
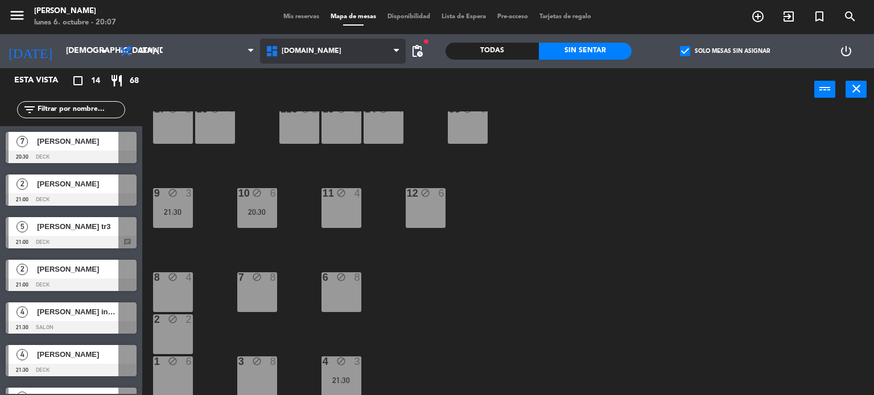
click at [323, 61] on span "[DOMAIN_NAME]" at bounding box center [333, 51] width 146 height 25
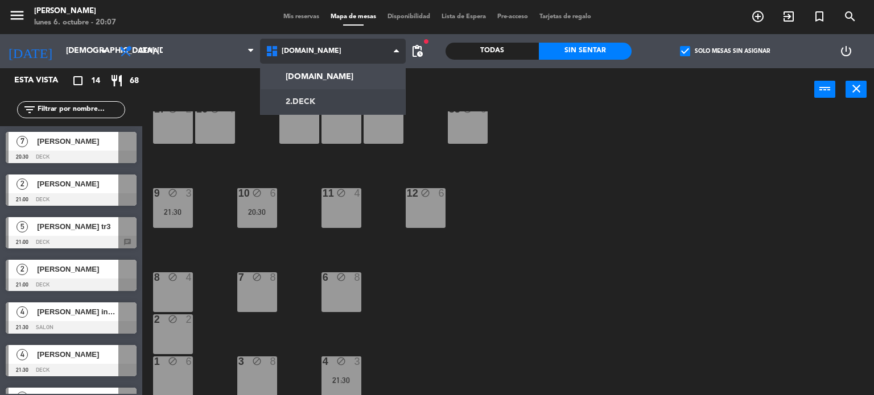
scroll to position [0, 0]
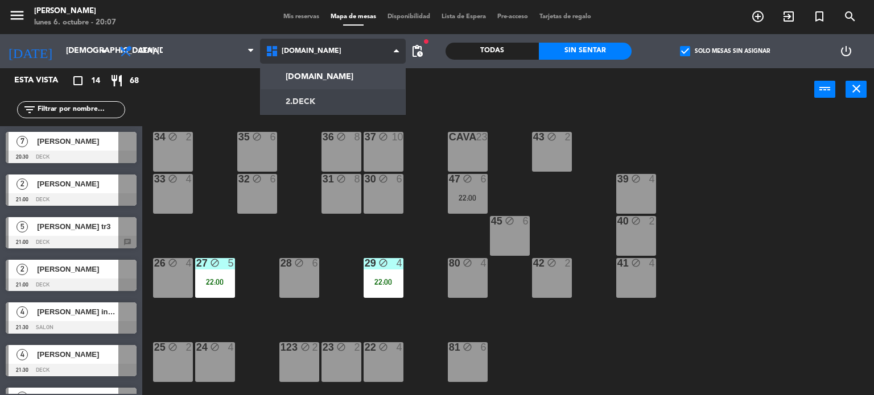
click at [317, 90] on ng-component "menu [PERSON_NAME] lunes 6. octubre - 20:07 Mis reservas Mapa de mesas Disponib…" at bounding box center [437, 198] width 874 height 396
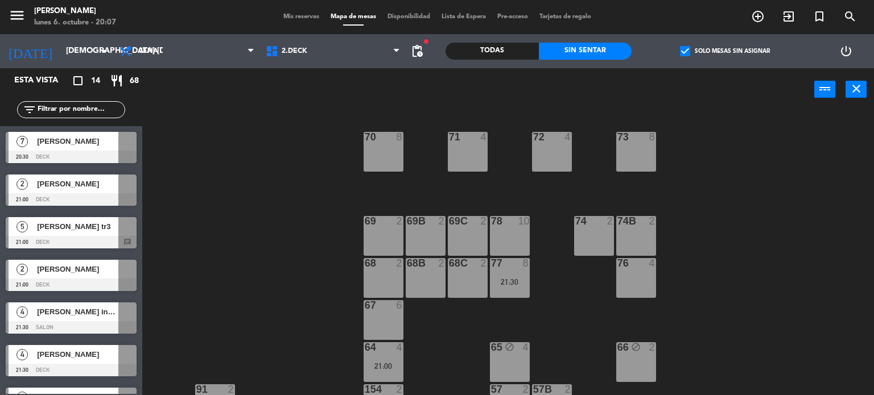
scroll to position [228, 0]
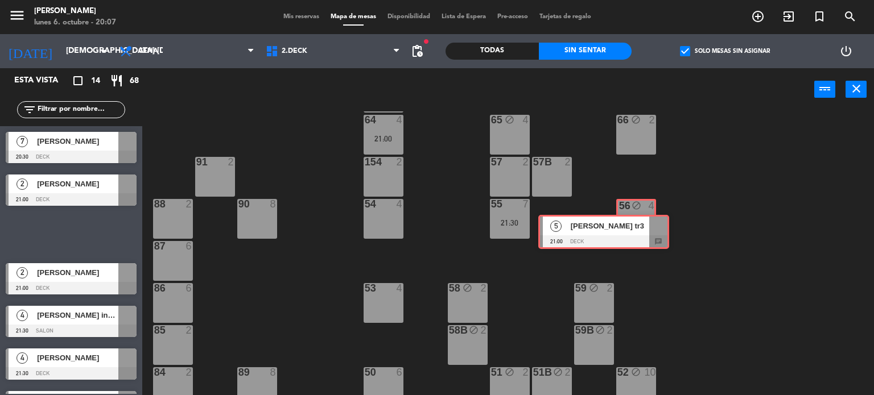
drag, startPoint x: 93, startPoint y: 228, endPoint x: 626, endPoint y: 226, distance: 532.5
click at [626, 226] on div "Esta vista crop_square 14 restaurant 68 filter_list 7 [PERSON_NAME] 20:30 DECK …" at bounding box center [437, 232] width 874 height 328
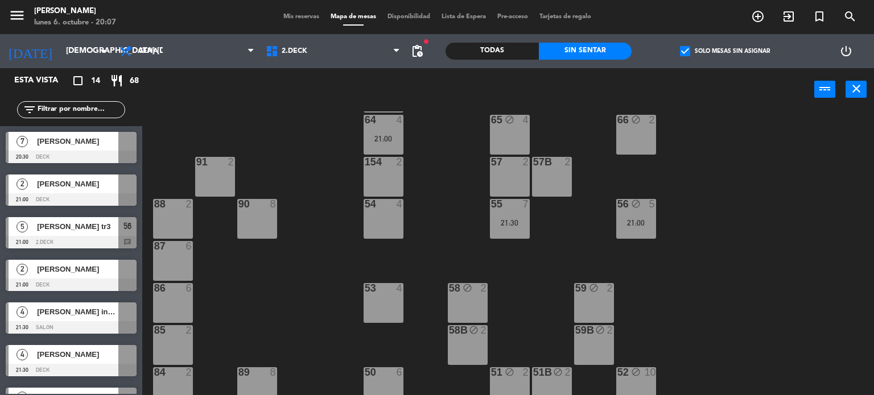
click at [717, 249] on div "71 4 72 4 73 8 70 8 74 2 74B 2 69 2 69B 2 69C 2 78 10 77 8 21:30 76 4 68 2 68B …" at bounding box center [512, 253] width 723 height 284
click at [122, 314] on div at bounding box center [127, 312] width 18 height 19
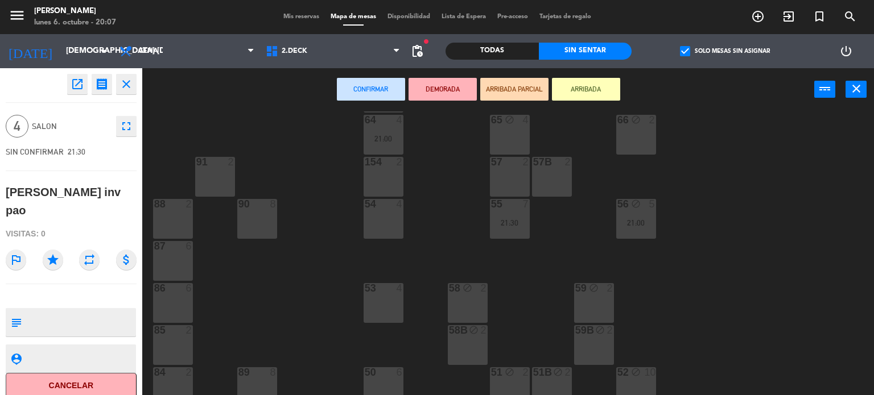
click at [55, 250] on icon "star" at bounding box center [53, 260] width 20 height 20
click at [310, 278] on div "71 4 72 4 73 8 70 8 74 2 74B 2 69 2 69B 2 69C 2 78 10 77 8 21:30 76 4 68 2 68B …" at bounding box center [512, 253] width 723 height 284
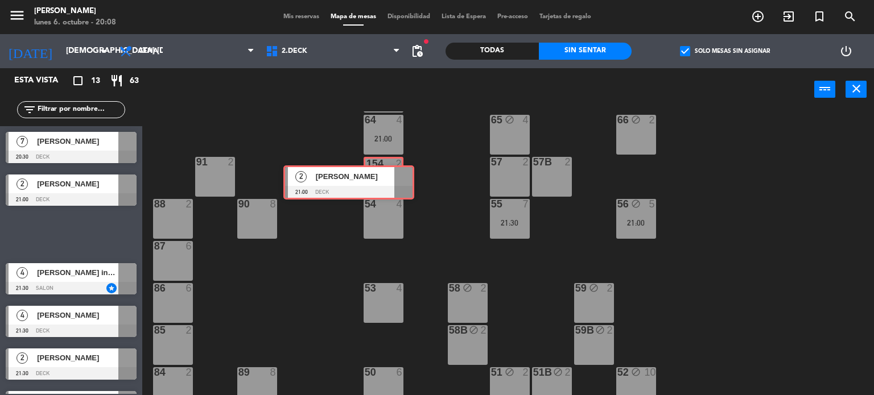
drag, startPoint x: 98, startPoint y: 230, endPoint x: 375, endPoint y: 179, distance: 282.3
click at [375, 179] on div "Esta vista crop_square 13 restaurant 63 filter_list 7 [PERSON_NAME] 20:30 DECK …" at bounding box center [437, 232] width 874 height 328
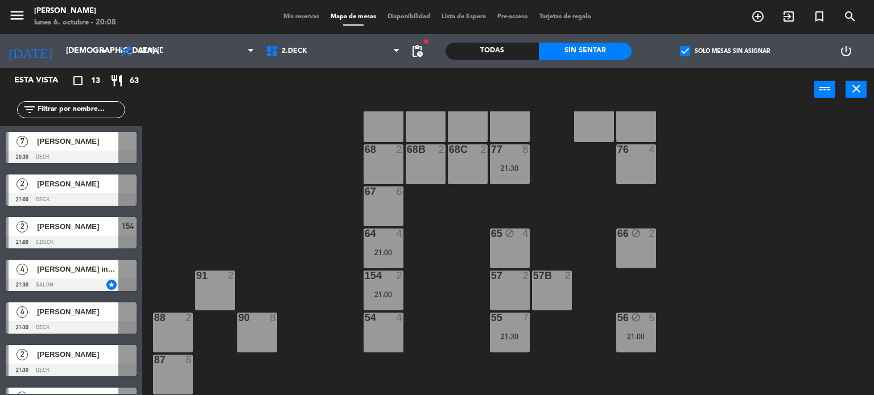
scroll to position [238, 0]
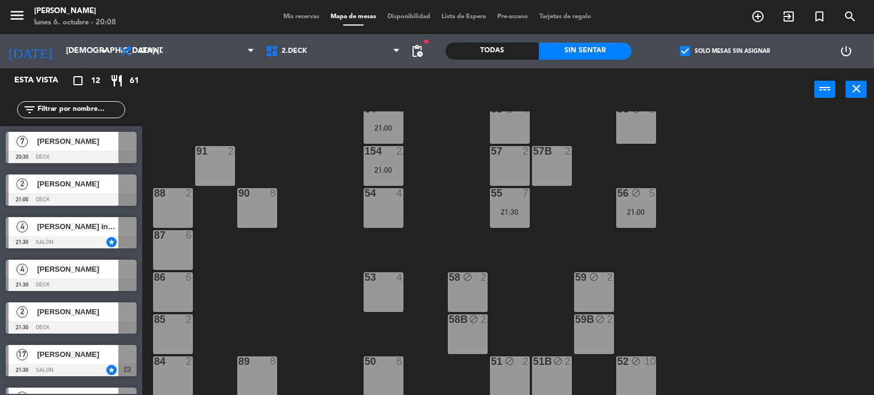
click at [470, 353] on div "58B block 2" at bounding box center [468, 335] width 40 height 40
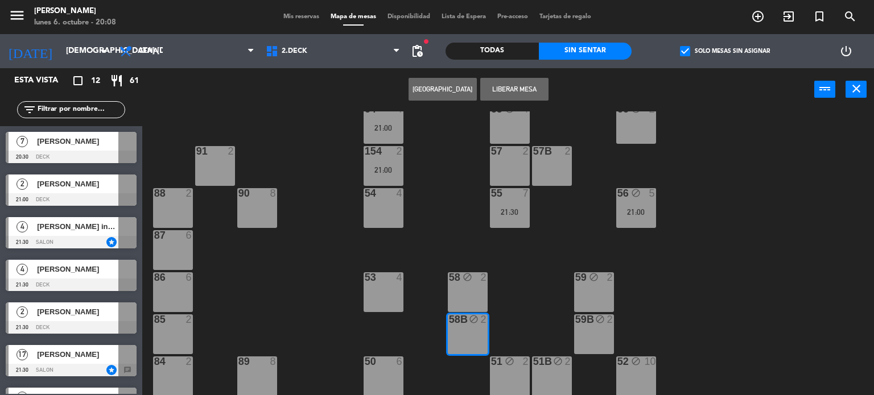
click at [466, 287] on div "58 block 2" at bounding box center [468, 292] width 40 height 40
click at [528, 90] on button "Liberar Mesa" at bounding box center [514, 89] width 68 height 23
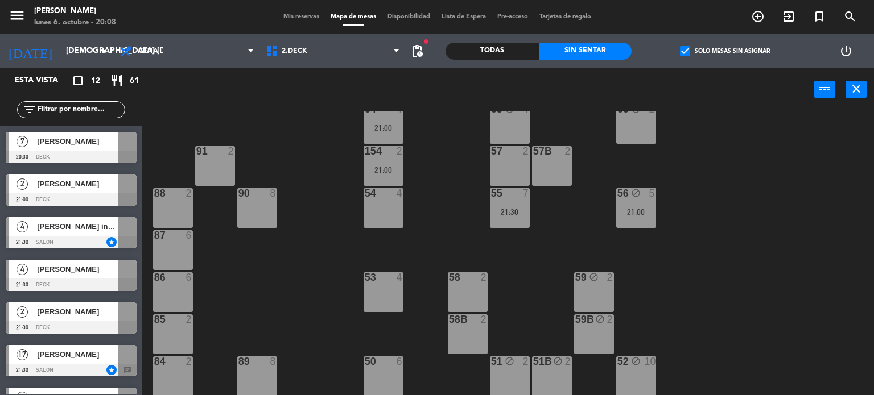
click at [519, 350] on div "71 4 72 4 73 8 70 8 74 2 74B 2 69 2 69B 2 69C 2 78 10 77 8 21:30 76 4 68 2 68B …" at bounding box center [512, 253] width 723 height 284
click at [521, 371] on div "51 block 2" at bounding box center [510, 377] width 40 height 40
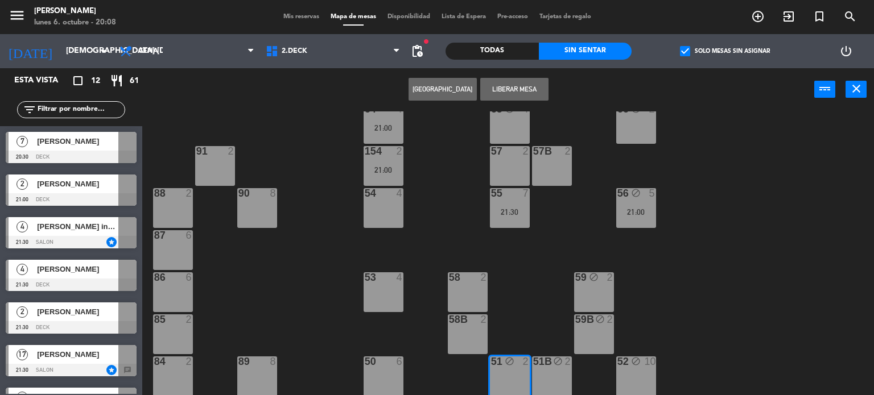
click at [548, 375] on div "51B block 2" at bounding box center [552, 377] width 40 height 40
click at [506, 90] on button "Liberar Mesa" at bounding box center [514, 89] width 68 height 23
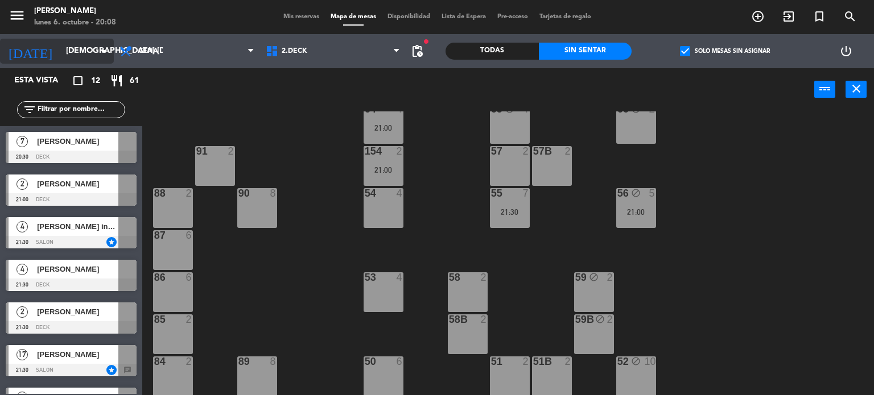
click at [79, 61] on div "[DATE] jue. [DATE] arrow_drop_down" at bounding box center [57, 51] width 114 height 25
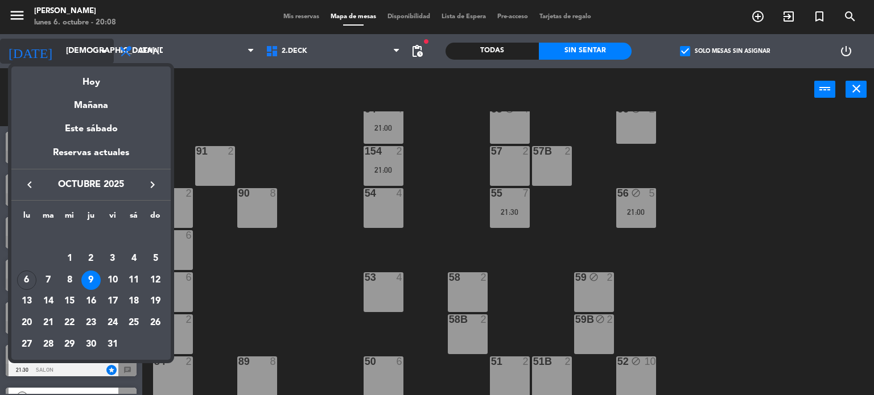
click at [97, 86] on div "Hoy" at bounding box center [90, 78] width 159 height 23
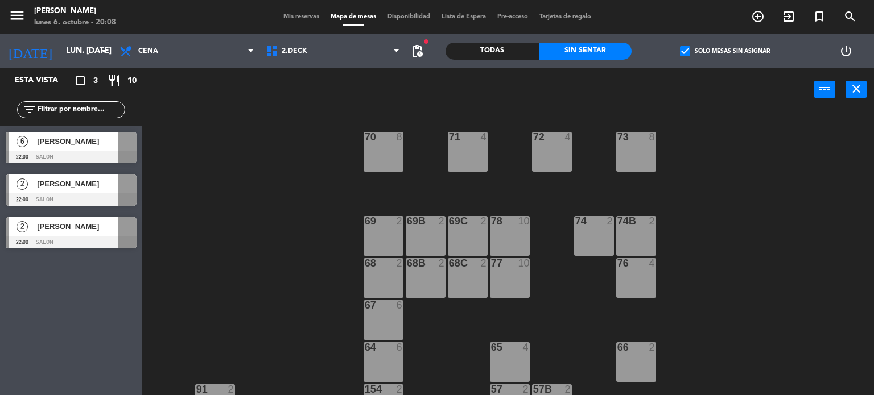
click at [699, 48] on label "check_box Solo mesas sin asignar" at bounding box center [725, 51] width 90 height 10
click at [725, 51] on input "check_box Solo mesas sin asignar" at bounding box center [725, 51] width 0 height 0
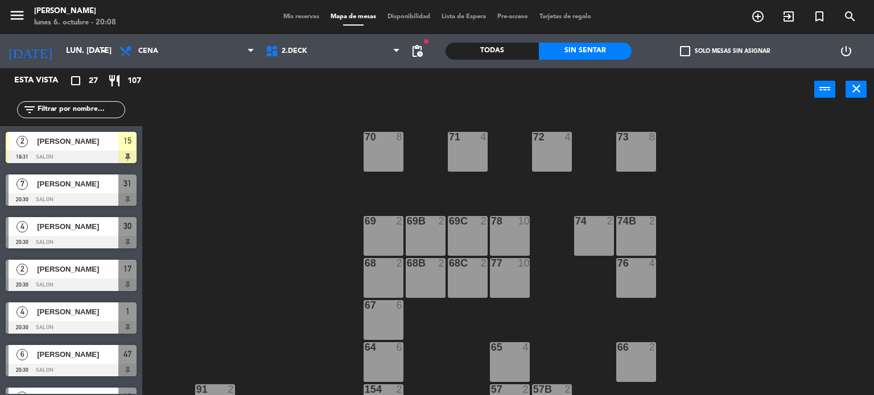
click at [102, 102] on div "filter_list" at bounding box center [71, 109] width 108 height 17
click at [107, 109] on input "text" at bounding box center [80, 110] width 88 height 13
click at [222, 150] on div "71 4 72 4 73 8 70 8 74 2 74B 2 69 2 69B 2 69C 2 78 10 77 10 76 4 68 2 68B 2 68C…" at bounding box center [512, 253] width 723 height 284
click at [691, 51] on label "check_box_outline_blank Solo mesas sin asignar" at bounding box center [725, 51] width 90 height 10
click at [725, 51] on input "check_box_outline_blank Solo mesas sin asignar" at bounding box center [725, 51] width 0 height 0
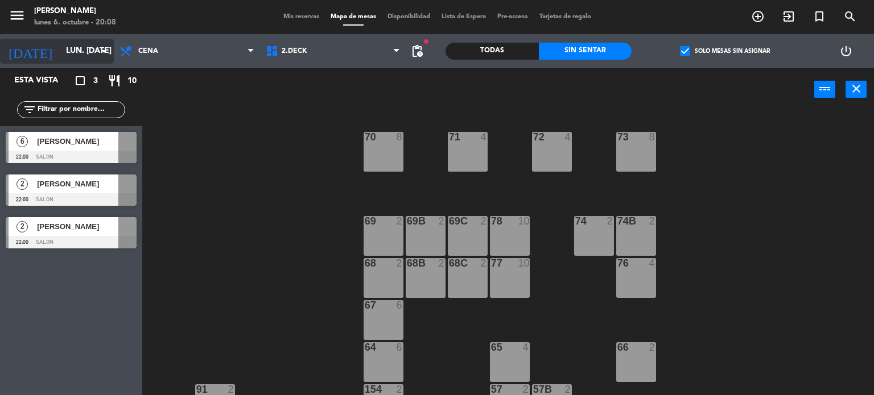
click at [60, 56] on input "lun. [DATE]" at bounding box center [114, 51] width 108 height 20
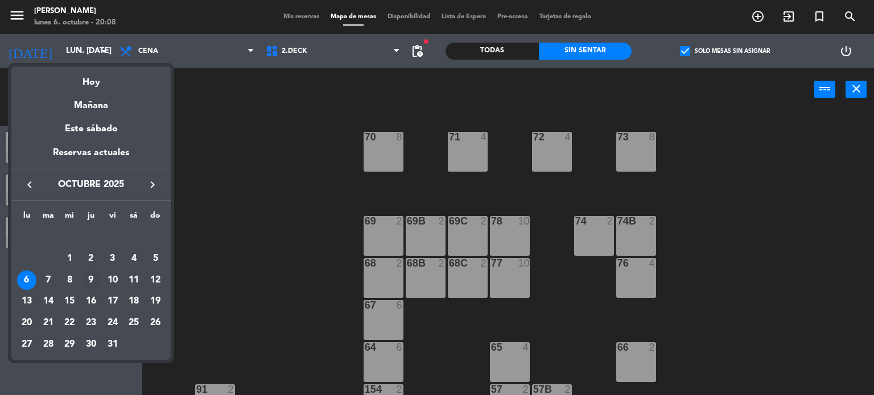
click at [94, 276] on div "9" at bounding box center [90, 280] width 19 height 19
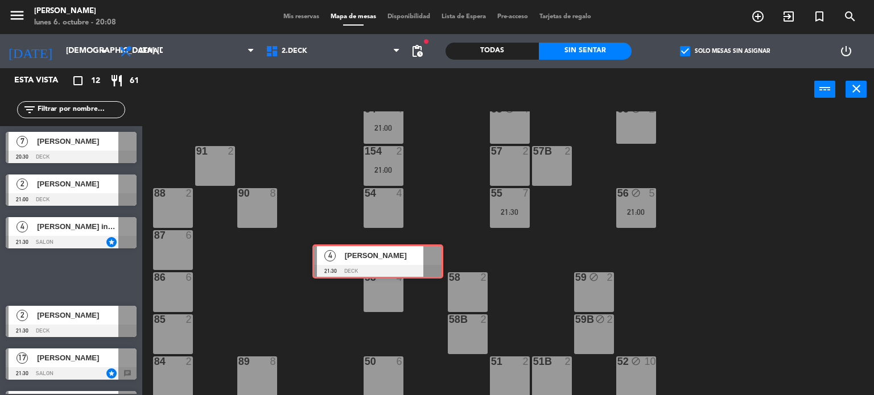
scroll to position [181, 0]
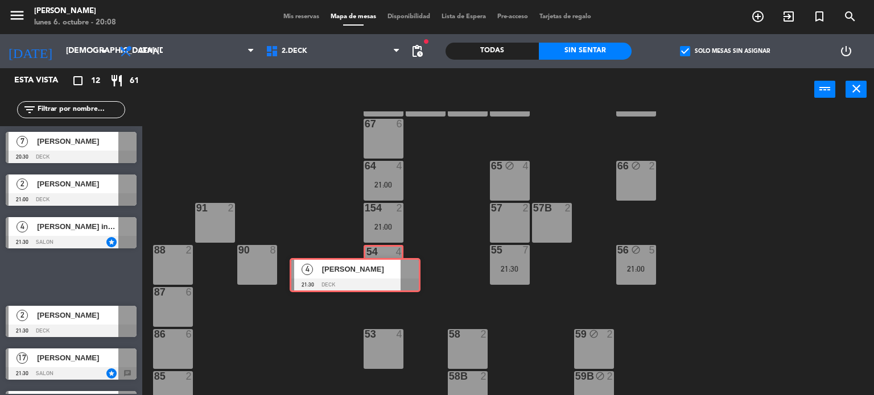
drag, startPoint x: 115, startPoint y: 268, endPoint x: 396, endPoint y: 267, distance: 280.4
click at [396, 267] on div "Esta vista crop_square 12 restaurant 61 filter_list 7 [PERSON_NAME] 20:30 DECK …" at bounding box center [437, 232] width 874 height 328
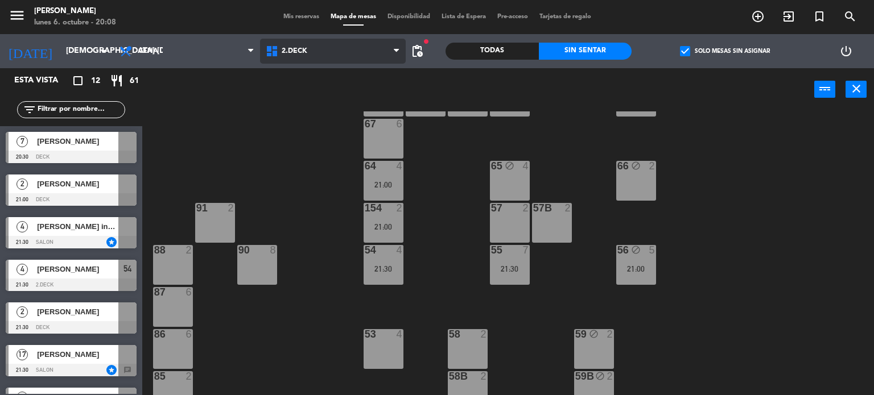
click at [327, 49] on span "2.DECK" at bounding box center [333, 51] width 146 height 25
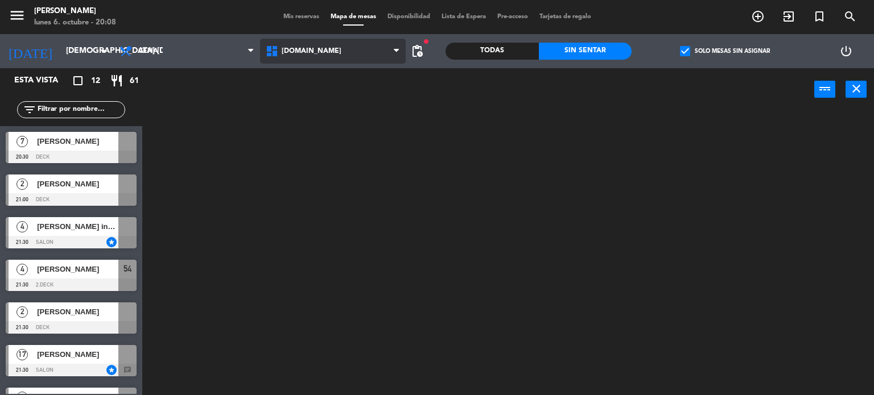
scroll to position [0, 0]
click at [330, 77] on ng-component "menu [PERSON_NAME] lunes 6. octubre - 20:08 Mis reservas Mapa de mesas Disponib…" at bounding box center [437, 198] width 874 height 396
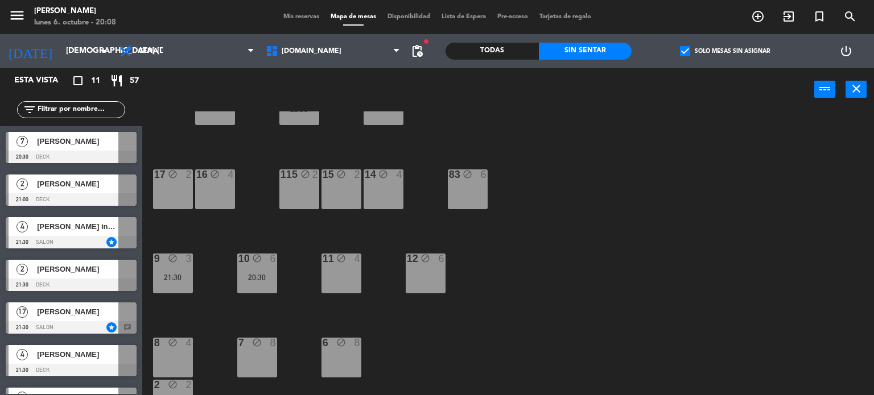
scroll to position [228, 0]
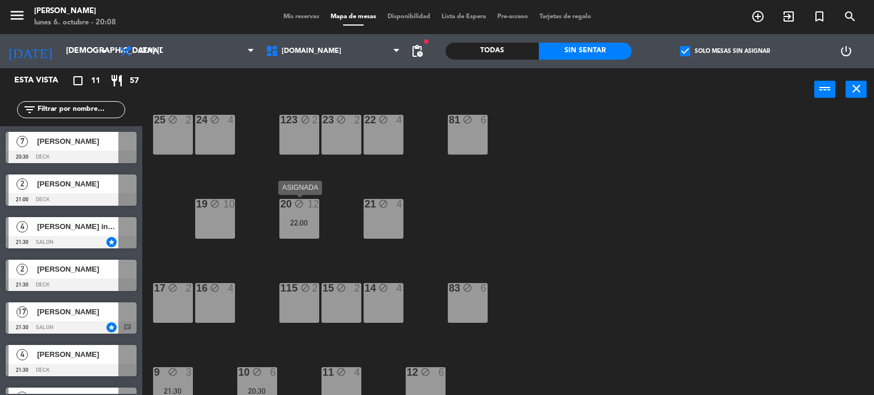
click at [300, 222] on div "22:00" at bounding box center [299, 223] width 40 height 8
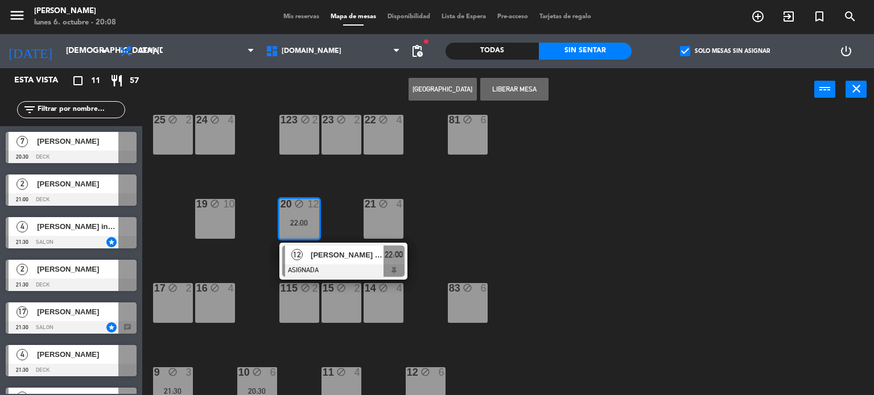
scroll to position [0, 0]
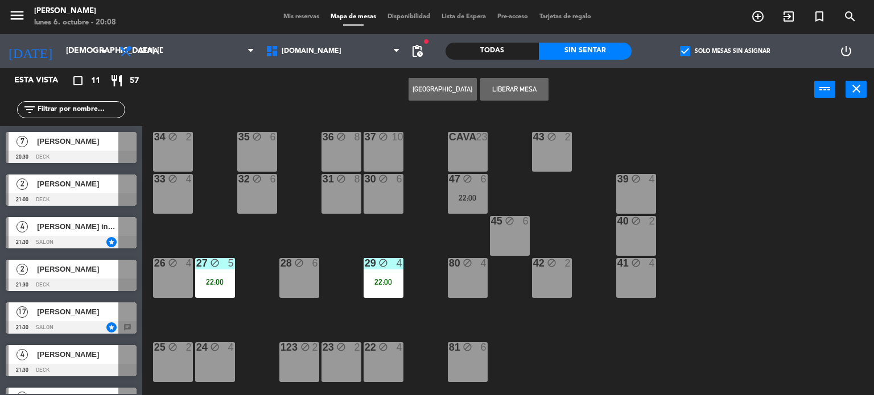
click at [387, 156] on div "37 block 10" at bounding box center [383, 152] width 40 height 40
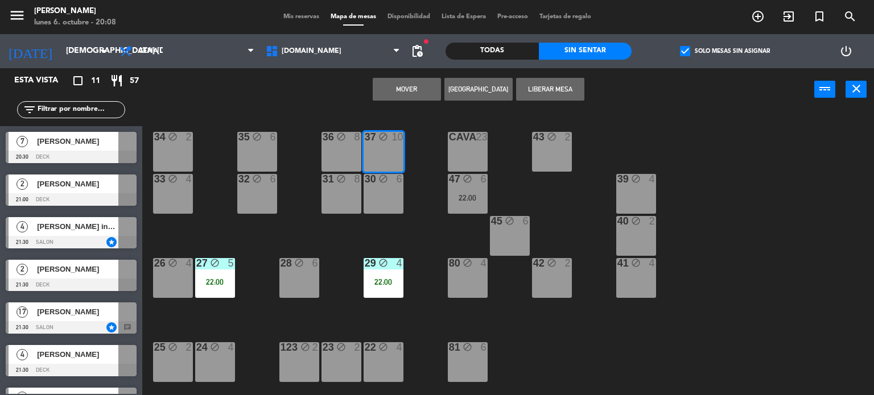
click at [410, 89] on button "Mover" at bounding box center [407, 89] width 68 height 23
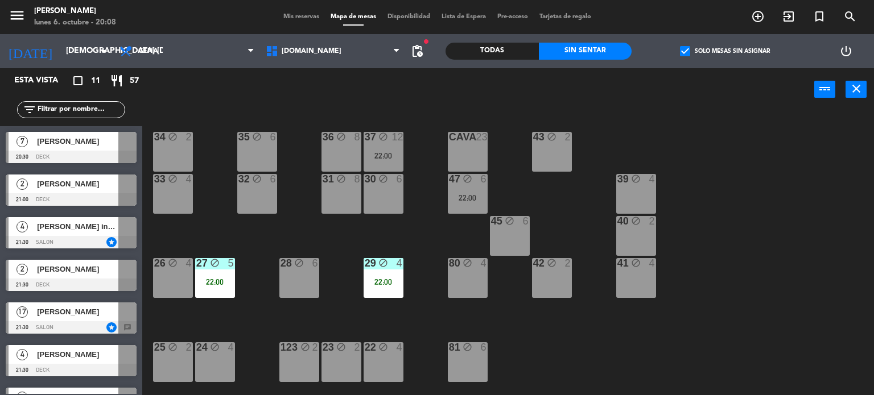
scroll to position [228, 0]
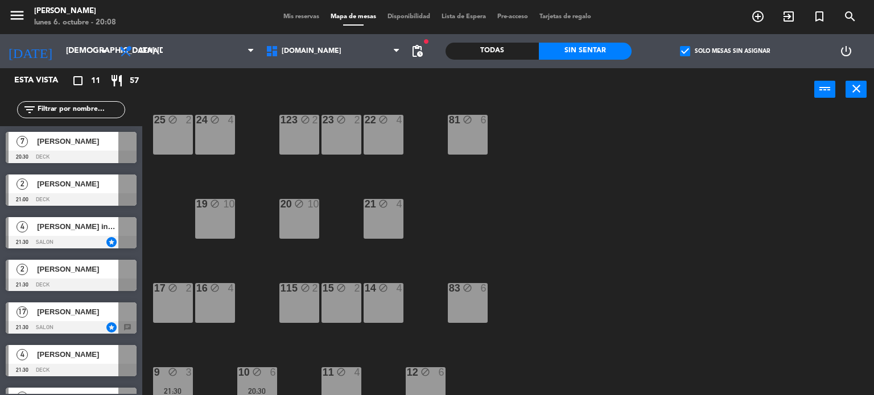
click at [106, 308] on span "[PERSON_NAME]" at bounding box center [77, 312] width 81 height 12
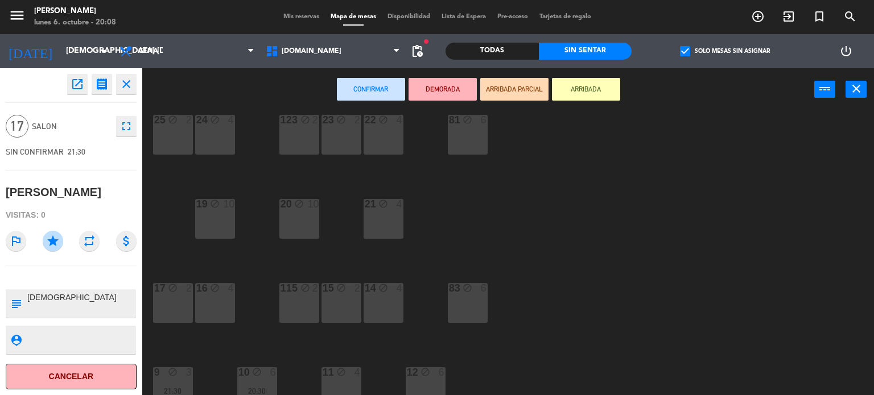
click at [213, 221] on div "19 block 10" at bounding box center [215, 219] width 40 height 40
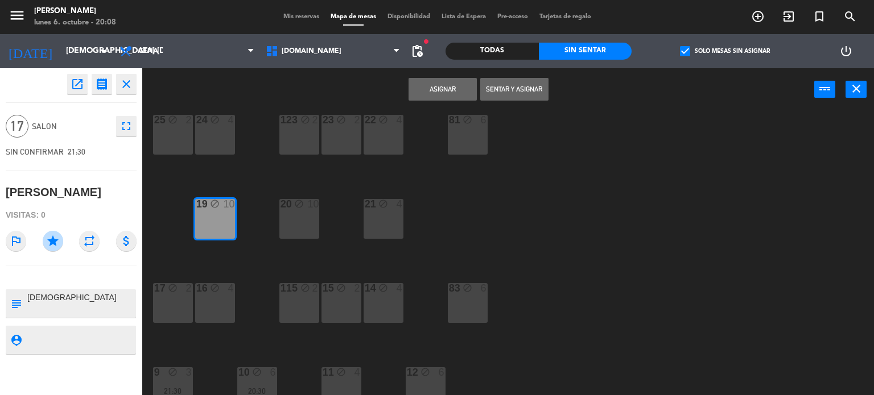
click at [321, 225] on div "34 block 2 35 block 6 36 block 8 43 block 2 37 block 12 22:00 CAVA 23 33 block …" at bounding box center [512, 253] width 723 height 284
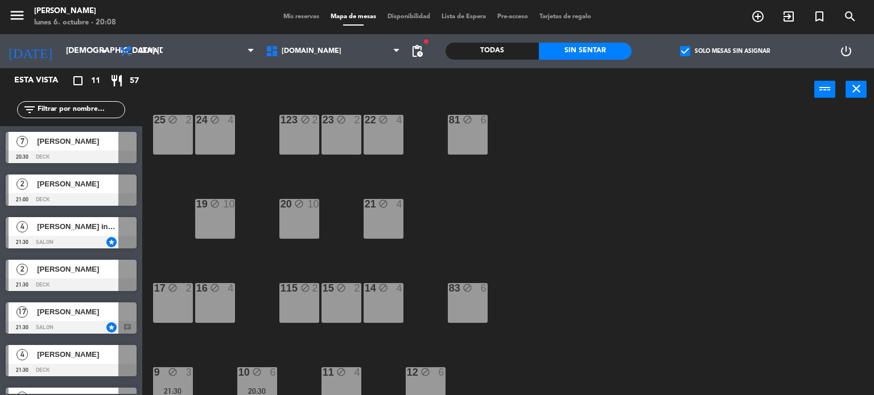
click at [86, 323] on div at bounding box center [71, 327] width 131 height 13
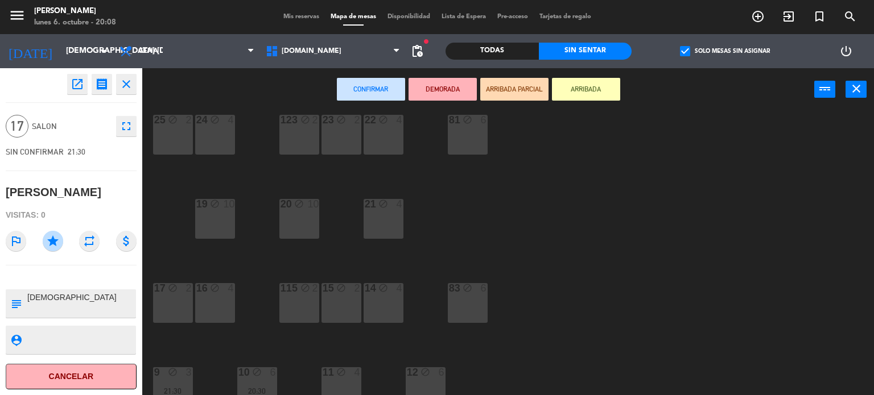
click at [217, 214] on div "19 block 10" at bounding box center [215, 219] width 40 height 40
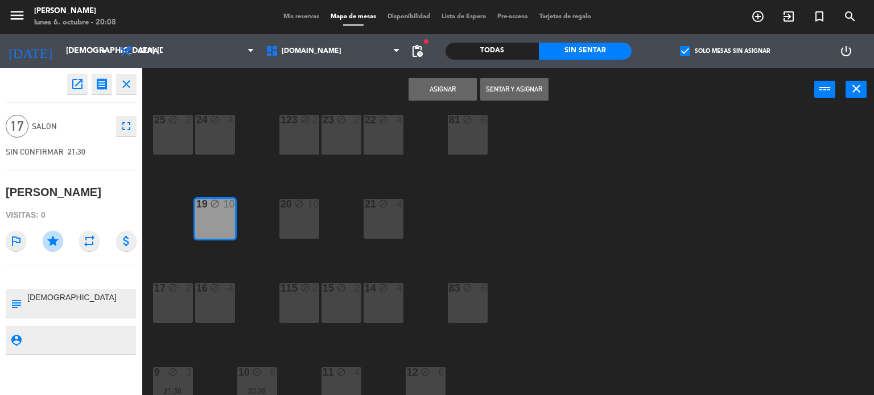
click at [308, 218] on div "20 block 10" at bounding box center [299, 219] width 40 height 40
click at [432, 88] on button "Asignar" at bounding box center [442, 89] width 68 height 23
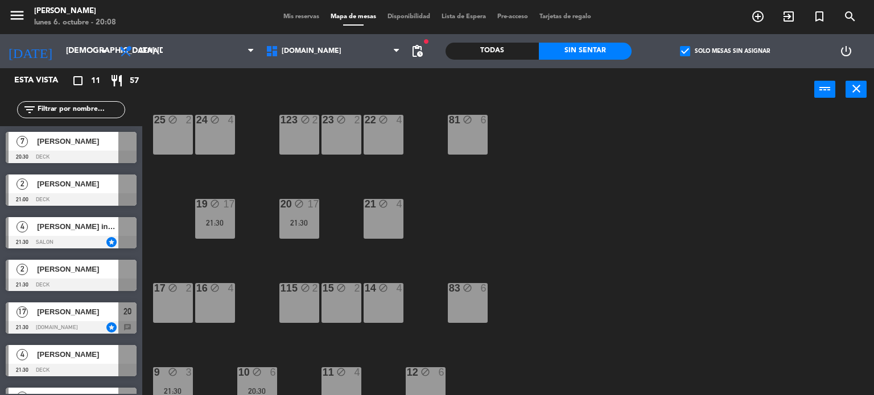
click at [489, 198] on div "34 block 2 35 block 6 36 block 8 43 block 2 37 block 12 22:00 CAVA 23 33 block …" at bounding box center [512, 253] width 723 height 284
click at [592, 249] on div "34 block 2 35 block 6 36 block 8 43 block 2 37 block 12 22:00 CAVA 23 33 block …" at bounding box center [512, 253] width 723 height 284
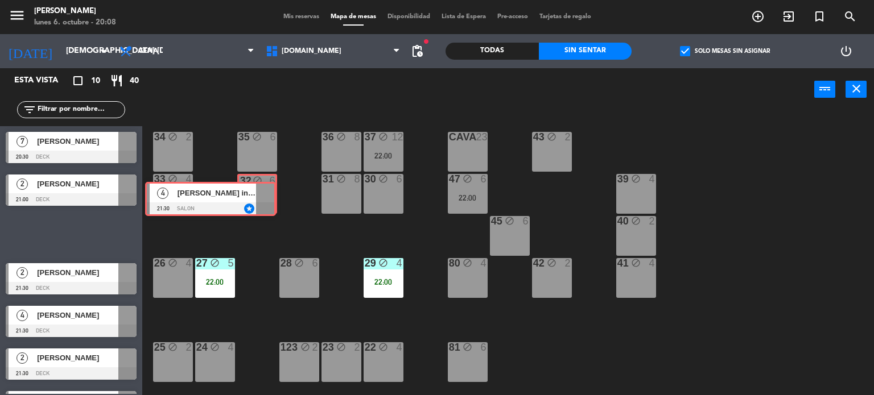
drag, startPoint x: 111, startPoint y: 230, endPoint x: 252, endPoint y: 196, distance: 144.7
click at [252, 196] on div "Esta vista crop_square 10 restaurant 40 filter_list 7 [PERSON_NAME] 20:30 DECK …" at bounding box center [437, 232] width 874 height 328
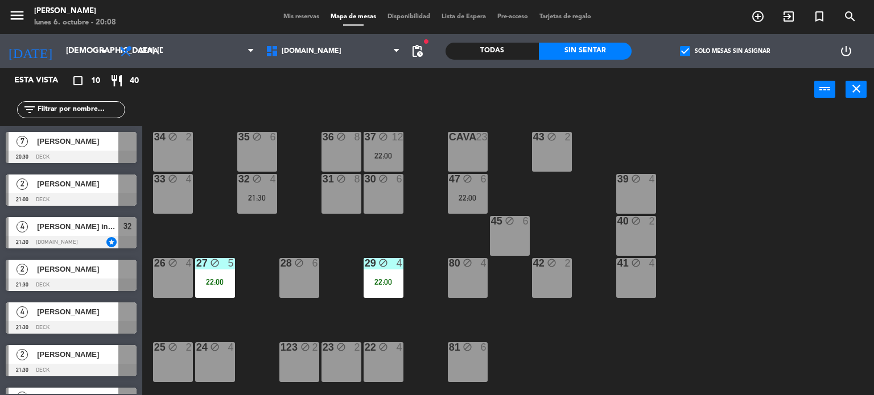
click at [253, 197] on div "21:30" at bounding box center [257, 198] width 40 height 8
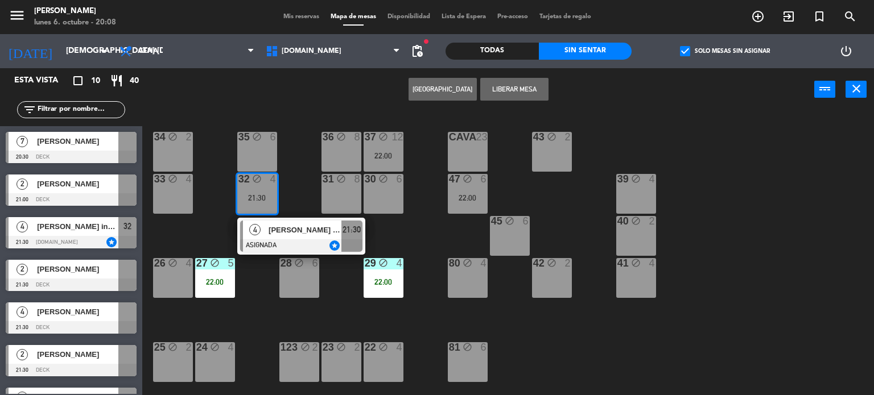
click at [296, 239] on div at bounding box center [301, 245] width 122 height 13
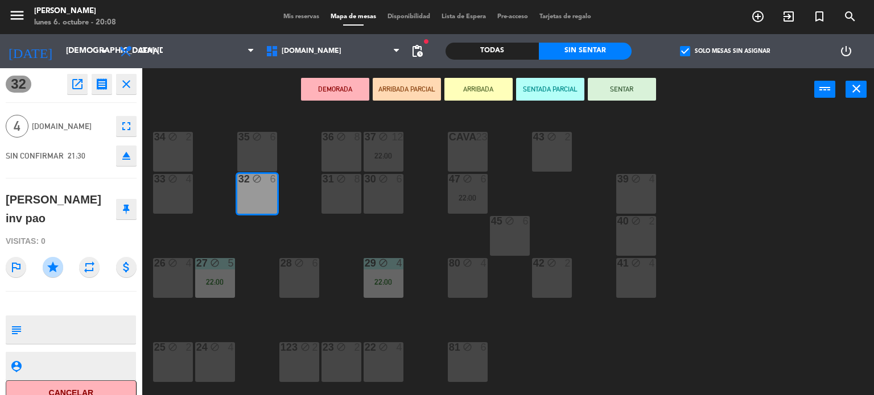
click at [546, 100] on div "DEMORADA ARRIBADA PARCIAL ARRIBADA SENTADA PARCIAL SENTAR power_input close" at bounding box center [478, 89] width 672 height 43
click at [546, 91] on button "SENTADA PARCIAL" at bounding box center [550, 89] width 68 height 23
click at [564, 80] on button "SENTADA PARCIAL" at bounding box center [550, 89] width 68 height 23
click at [560, 87] on button "SENTADA PARCIAL" at bounding box center [550, 89] width 68 height 23
click at [446, 230] on div "34 block 2 35 block 6 36 block 8 43 block 2 37 block 12 22:00 CAVA 23 33 block …" at bounding box center [512, 253] width 723 height 284
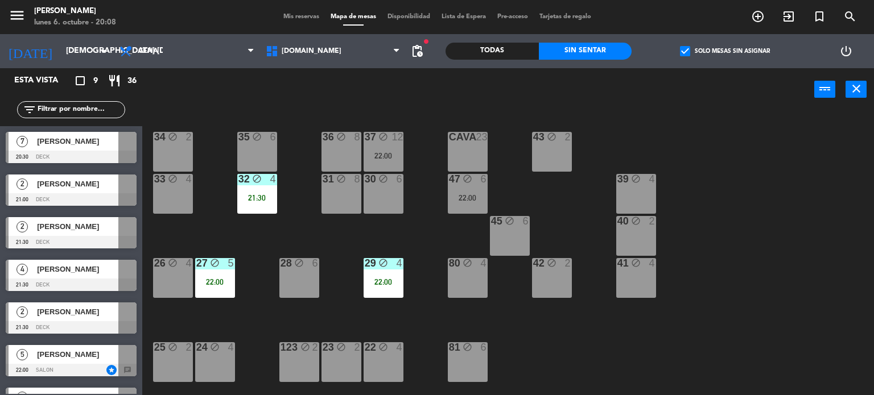
drag, startPoint x: 106, startPoint y: 359, endPoint x: 389, endPoint y: 209, distance: 320.6
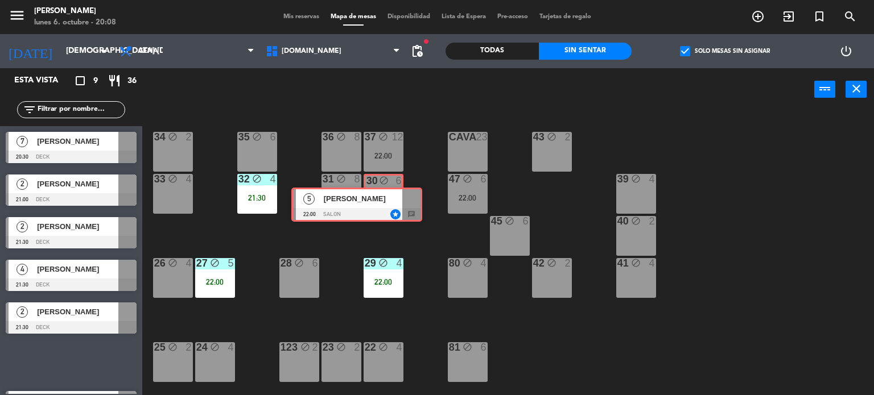
drag, startPoint x: 114, startPoint y: 350, endPoint x: 399, endPoint y: 193, distance: 325.9
click at [399, 193] on div "Esta vista crop_square 9 restaurant 36 filter_list 7 [PERSON_NAME] 20:30 DECK 2…" at bounding box center [437, 232] width 874 height 328
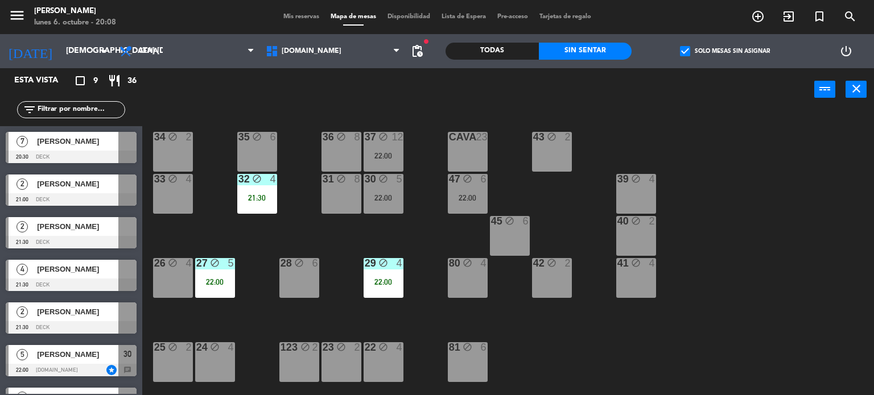
click at [388, 194] on div "22:00" at bounding box center [383, 198] width 40 height 8
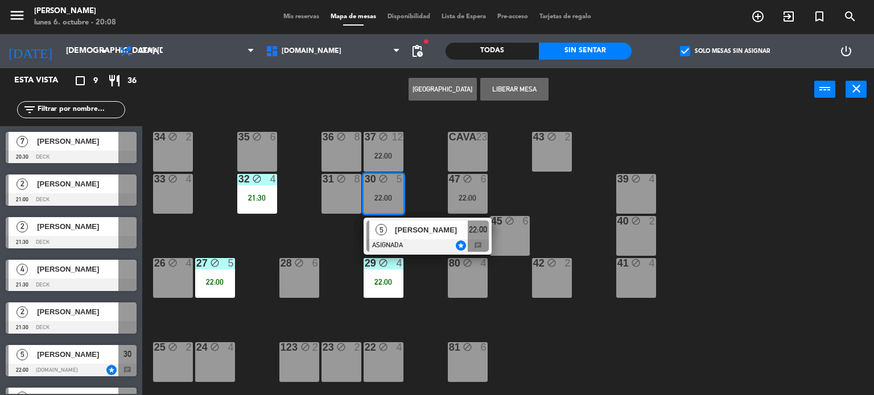
click at [408, 226] on span "[PERSON_NAME]" at bounding box center [431, 230] width 73 height 12
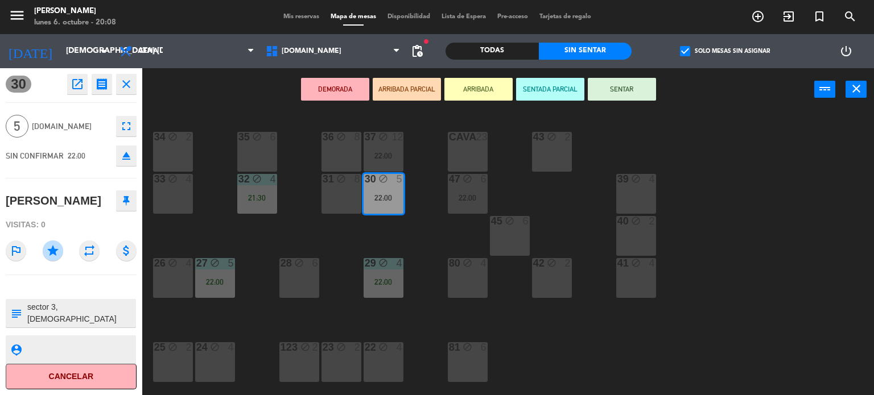
click at [408, 226] on div "34 block 2 35 block 6 36 block 8 43 block 2 37 block 12 22:00 CAVA 23 33 block …" at bounding box center [512, 253] width 723 height 284
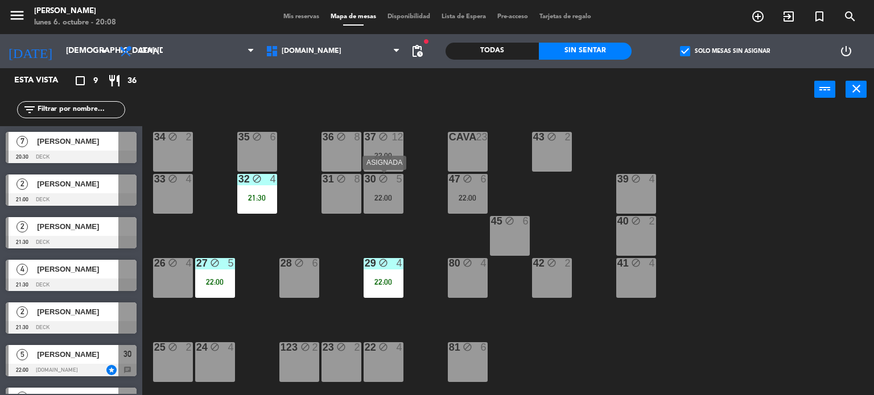
click at [398, 205] on div "30 block 5 22:00" at bounding box center [383, 194] width 40 height 40
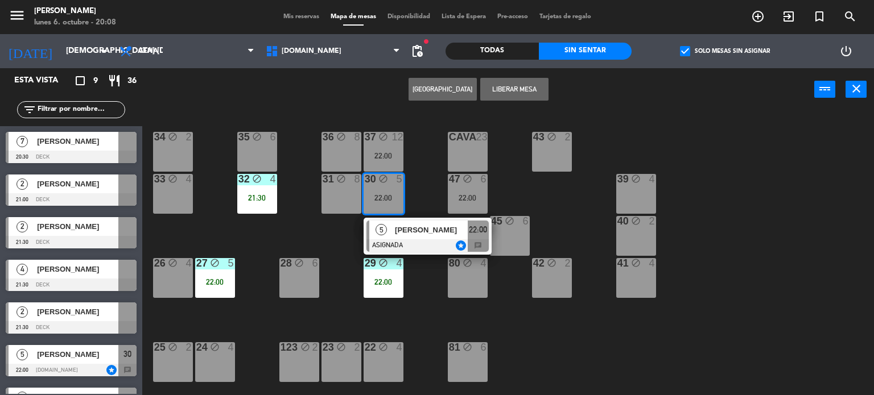
click at [270, 154] on div "35 block 6" at bounding box center [257, 152] width 40 height 40
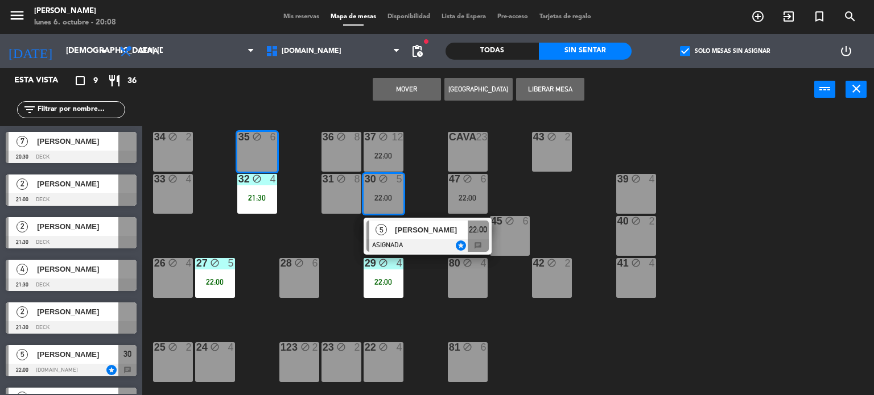
click at [394, 93] on button "Mover" at bounding box center [407, 89] width 68 height 23
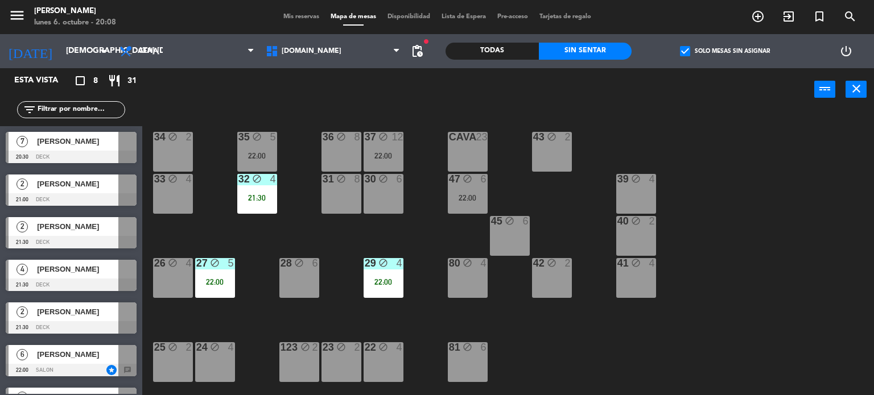
click at [266, 233] on div "34 block 2 35 block 5 22:00 36 block 8 43 block 2 37 block 12 22:00 CAVA 23 33 …" at bounding box center [512, 253] width 723 height 284
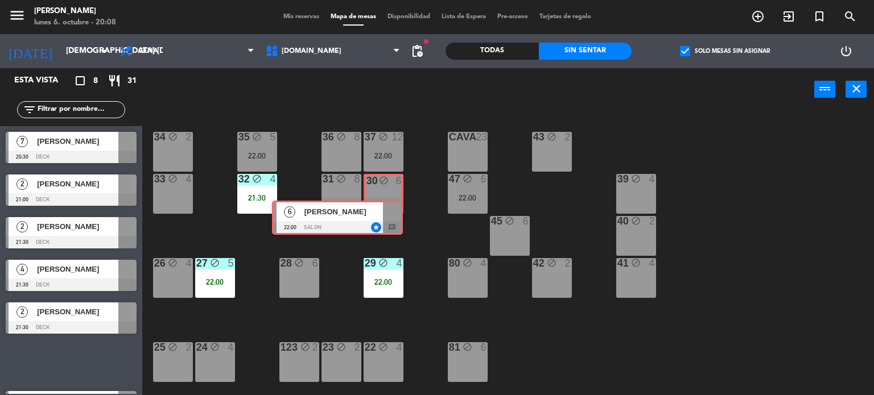
drag, startPoint x: 109, startPoint y: 355, endPoint x: 375, endPoint y: 211, distance: 302.6
click at [375, 211] on div "Esta vista crop_square 8 restaurant 31 filter_list 7 [PERSON_NAME] 20:30 DECK 2…" at bounding box center [437, 232] width 874 height 328
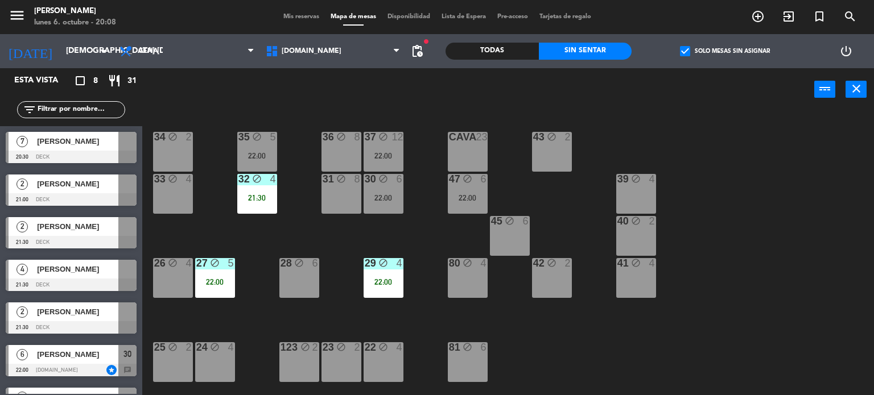
click at [350, 227] on div "34 block 2 35 block 5 22:00 36 block 8 43 block 2 37 block 12 22:00 CAVA 23 33 …" at bounding box center [512, 253] width 723 height 284
click at [64, 46] on input "[DEMOGRAPHIC_DATA] [DATE]" at bounding box center [114, 51] width 108 height 20
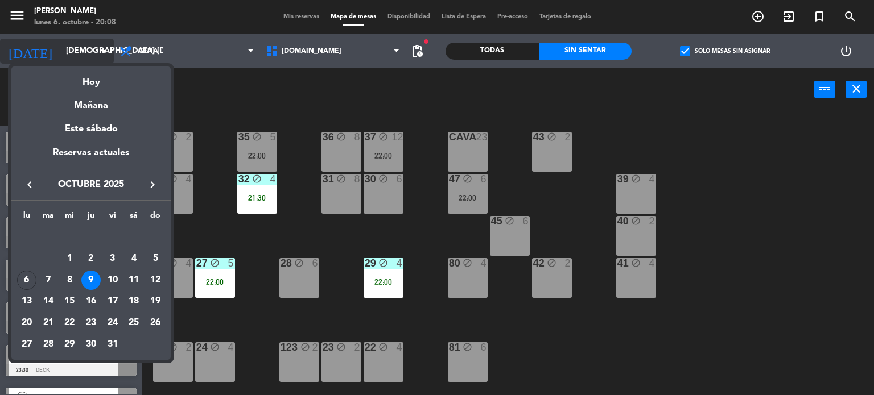
click at [92, 77] on div "Hoy" at bounding box center [90, 78] width 159 height 23
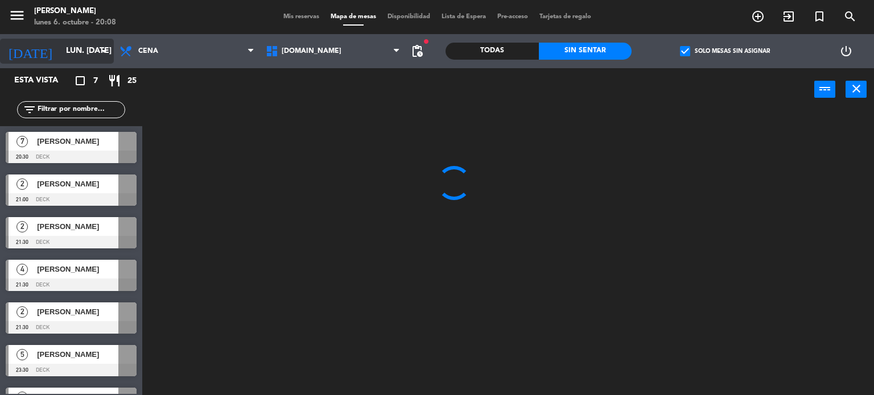
click at [71, 59] on input "lun. [DATE]" at bounding box center [114, 51] width 108 height 20
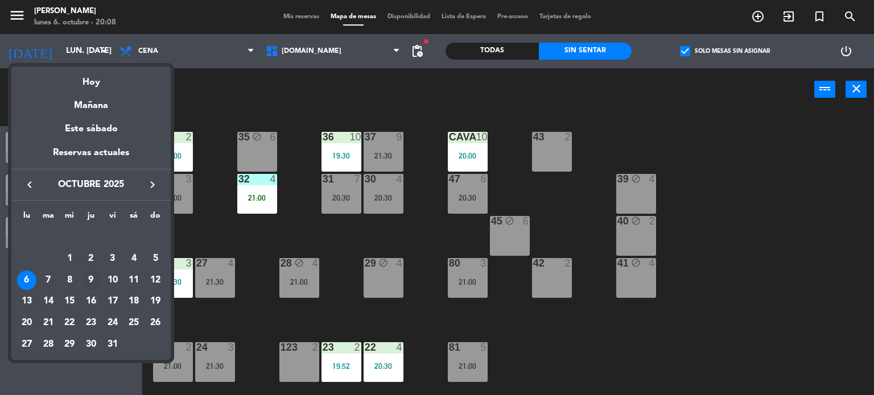
click at [89, 280] on div "9" at bounding box center [90, 280] width 19 height 19
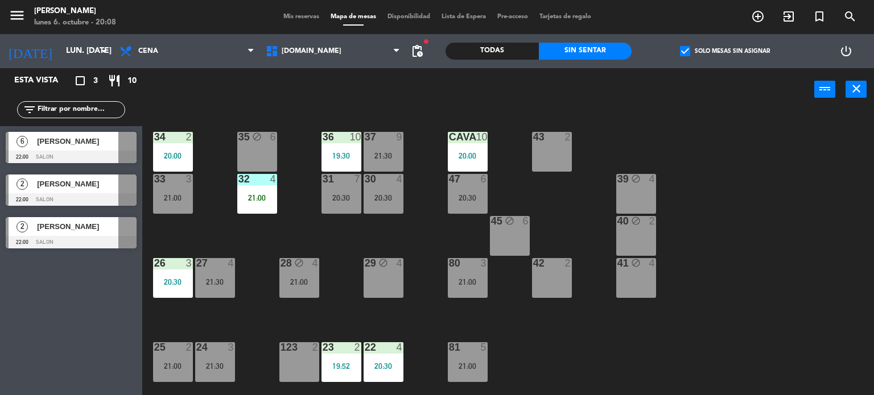
type input "[DEMOGRAPHIC_DATA] [DATE]"
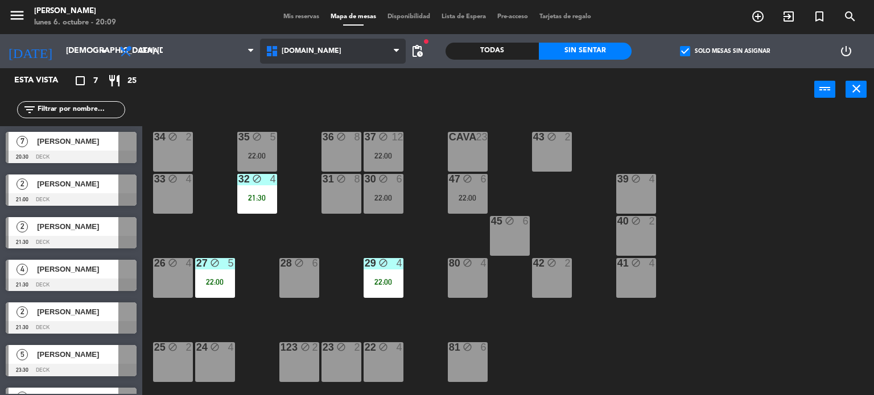
click at [335, 44] on span "[DOMAIN_NAME]" at bounding box center [333, 51] width 146 height 25
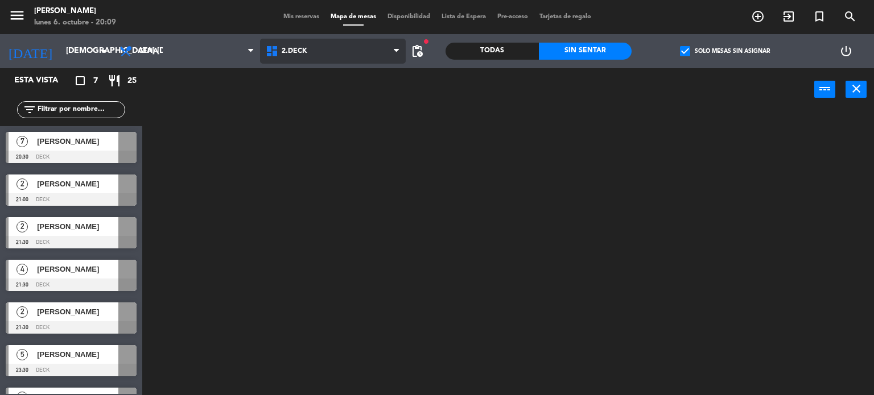
click at [319, 101] on ng-component "menu [PERSON_NAME] lunes 6. octubre - 20:09 Mis reservas Mapa de mesas Disponib…" at bounding box center [437, 198] width 874 height 396
click at [298, 17] on span "Mis reservas" at bounding box center [301, 17] width 47 height 6
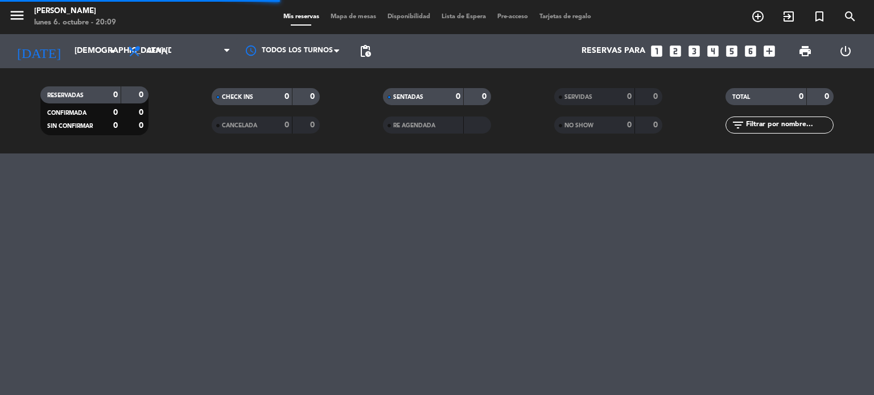
click at [794, 121] on input "text" at bounding box center [789, 125] width 88 height 13
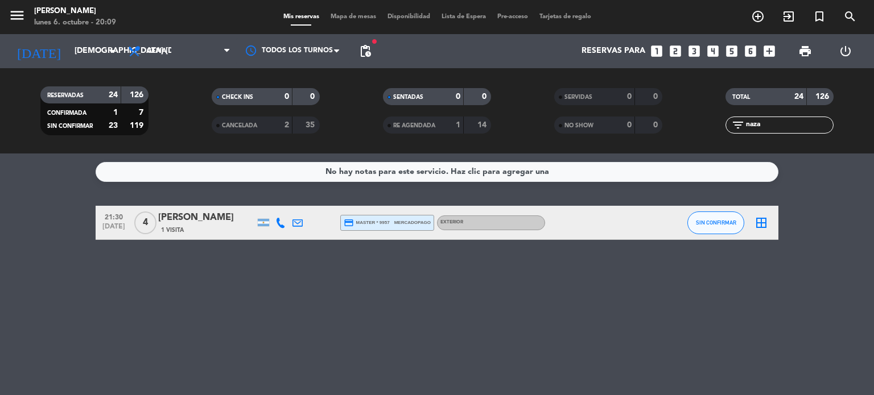
type input "naza"
click at [205, 213] on div "21:30 [DATE] 4 [PERSON_NAME] 1 Visita credit_card master * 9957 mercadopago Ext…" at bounding box center [437, 223] width 683 height 34
click at [171, 220] on div "[PERSON_NAME]" at bounding box center [206, 217] width 97 height 15
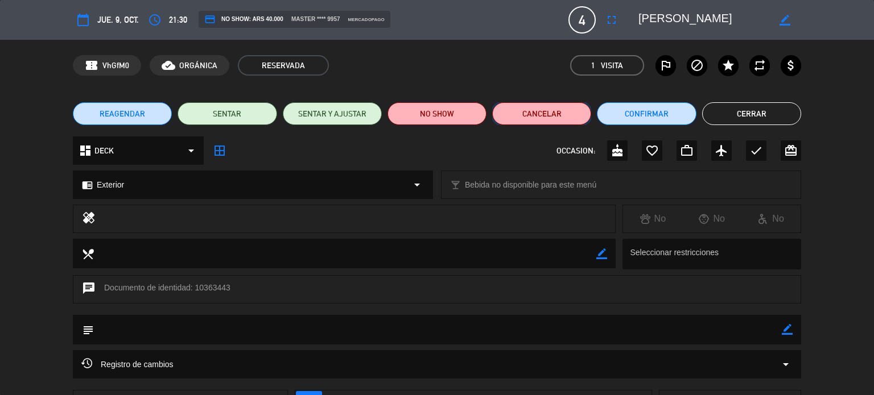
click at [544, 117] on button "Cancelar" at bounding box center [541, 113] width 99 height 23
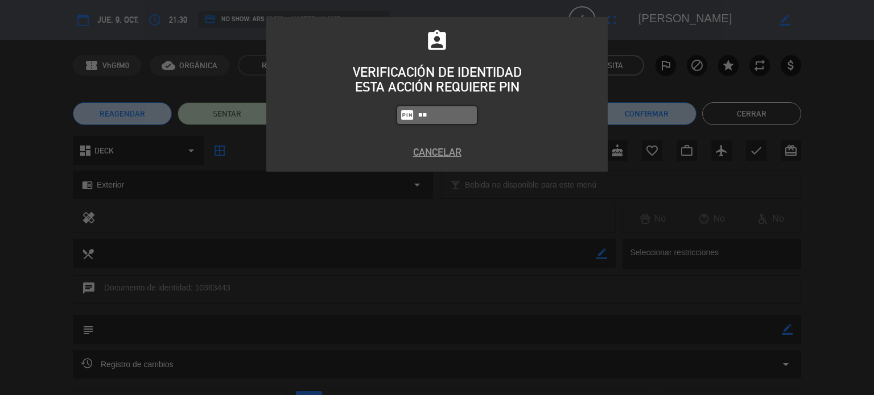
type input "3"
type input "3871"
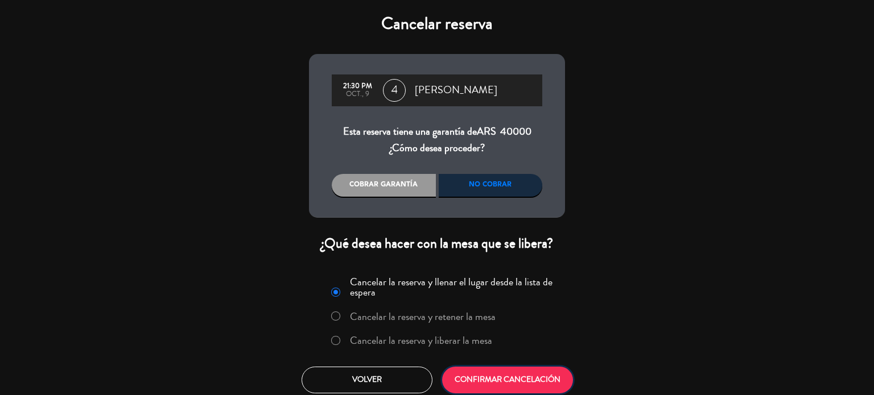
click at [513, 377] on button "CONFIRMAR CANCELACIÓN" at bounding box center [507, 380] width 131 height 27
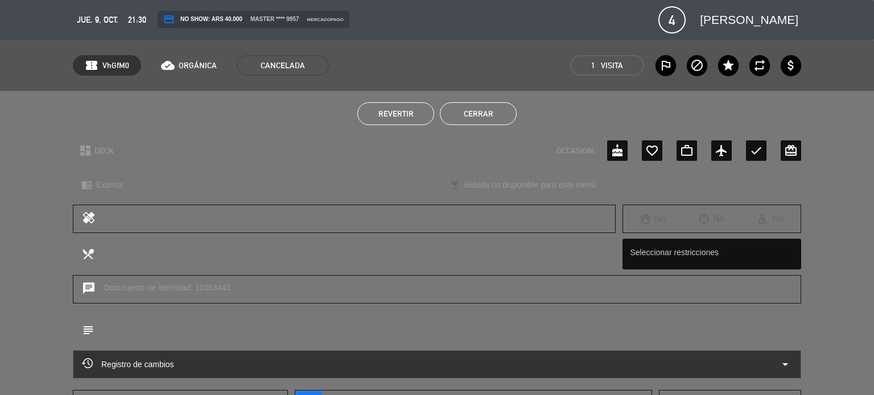
click at [472, 115] on button "Cerrar" at bounding box center [478, 113] width 77 height 23
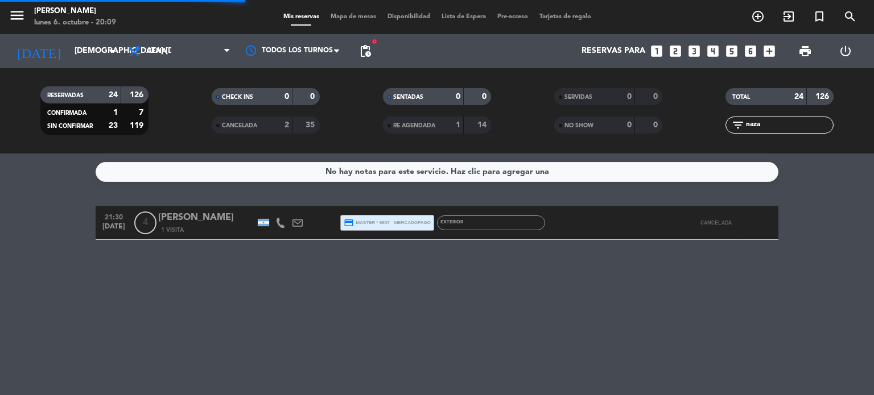
drag, startPoint x: 805, startPoint y: 124, endPoint x: 590, endPoint y: 129, distance: 215.1
click at [593, 130] on div "RESERVADAS 24 126 CONFIRMADA 1 7 SIN CONFIRMAR 23 119 CHECK INS 0 0 CANCELADA 2…" at bounding box center [437, 111] width 874 height 63
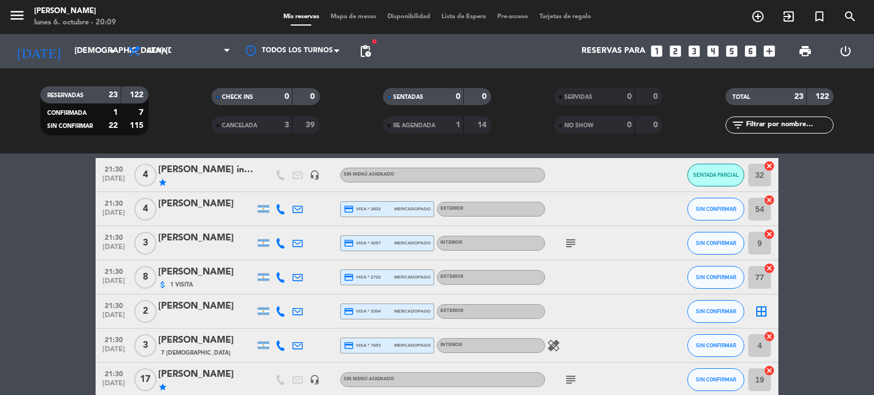
scroll to position [455, 0]
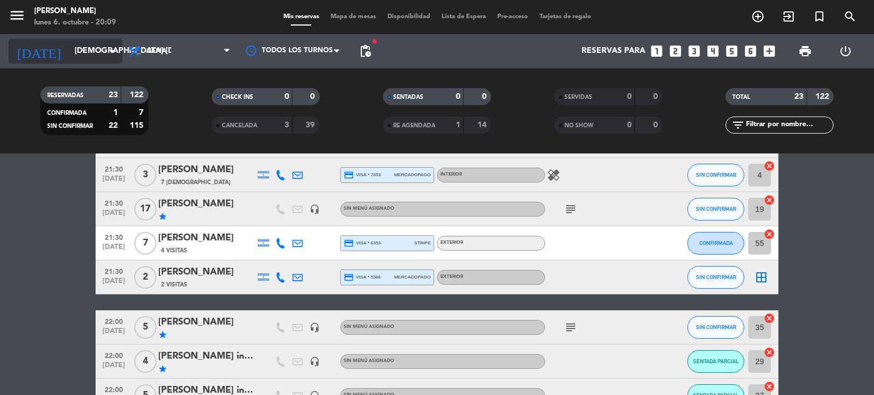
click at [69, 46] on input "[DEMOGRAPHIC_DATA] [DATE]" at bounding box center [123, 51] width 108 height 20
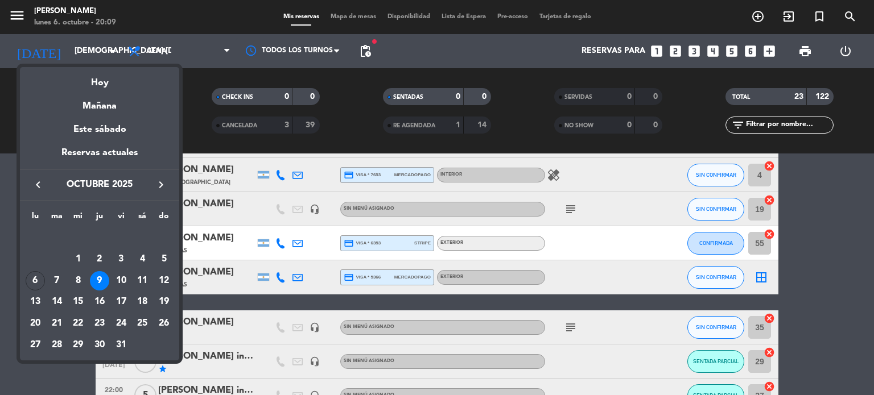
click at [379, 20] on div at bounding box center [437, 197] width 874 height 395
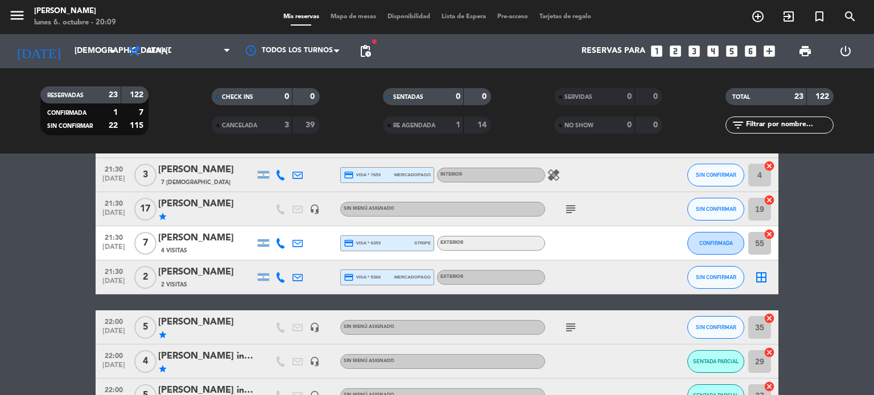
click at [364, 16] on span "Mapa de mesas" at bounding box center [353, 17] width 57 height 6
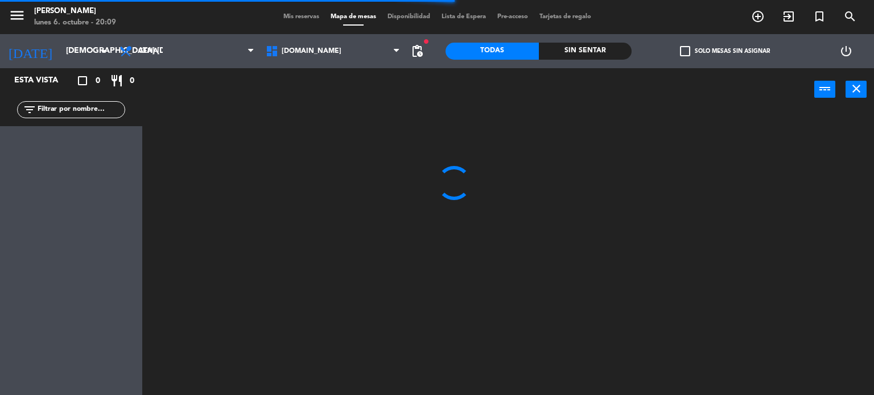
click at [576, 48] on div "Sin sentar" at bounding box center [585, 51] width 93 height 17
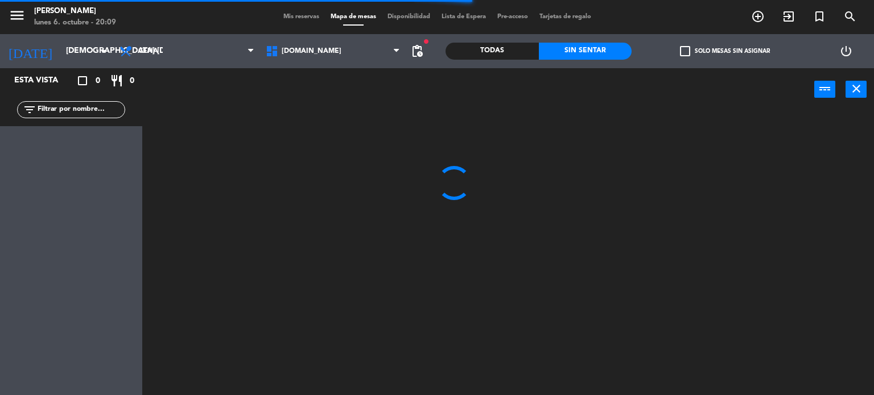
click at [714, 60] on div "check_box_outline_blank Solo mesas sin asignar" at bounding box center [724, 51] width 186 height 34
click at [697, 51] on label "check_box_outline_blank Solo mesas sin asignar" at bounding box center [725, 51] width 90 height 10
click at [725, 51] on input "check_box_outline_blank Solo mesas sin asignar" at bounding box center [725, 51] width 0 height 0
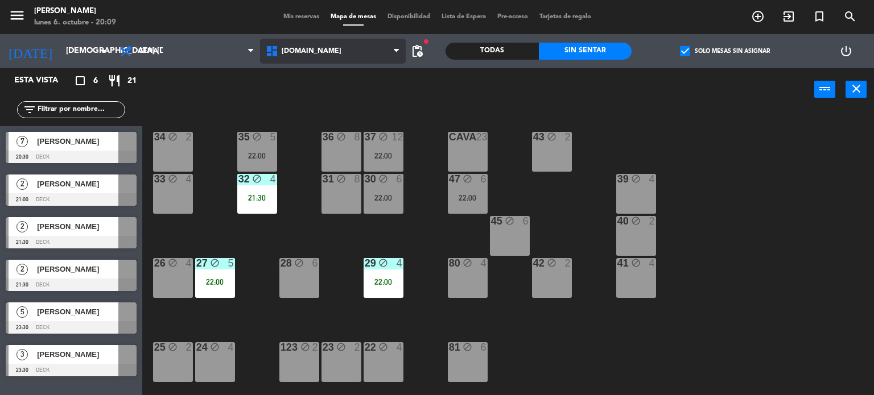
click at [305, 59] on span "[DOMAIN_NAME]" at bounding box center [333, 51] width 146 height 25
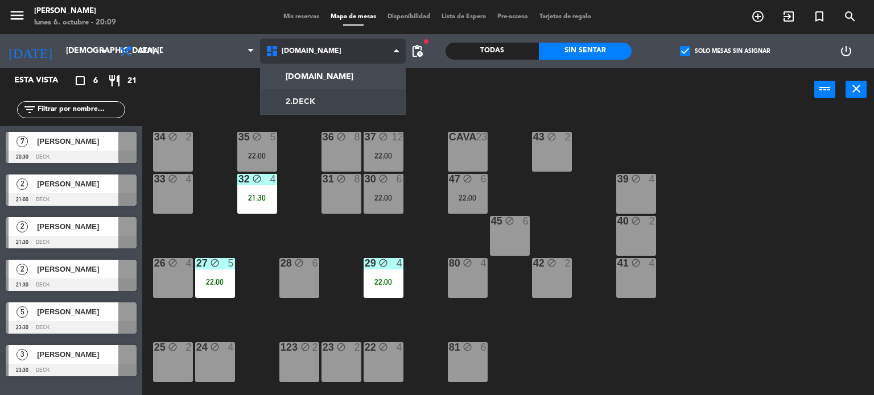
click at [310, 97] on ng-component "menu [PERSON_NAME] lunes 6. octubre - 20:09 Mis reservas Mapa de mesas Disponib…" at bounding box center [437, 198] width 874 height 396
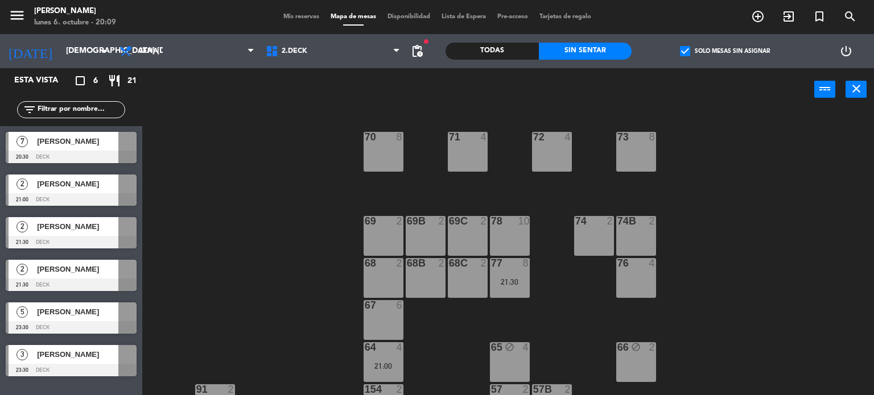
scroll to position [238, 0]
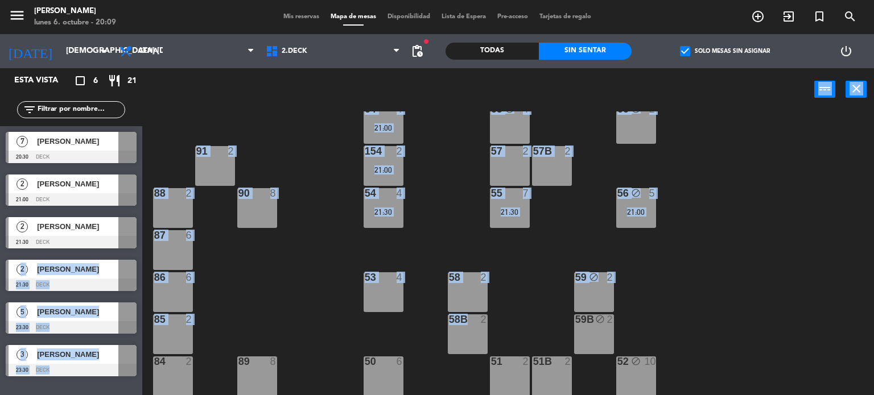
drag, startPoint x: 137, startPoint y: 231, endPoint x: 496, endPoint y: 267, distance: 360.7
click at [476, 309] on div "Esta vista crop_square 6 restaurant 21 filter_list 7 [PERSON_NAME] 20:30 DECK 2…" at bounding box center [437, 232] width 874 height 328
click at [494, 250] on div "71 4 72 4 73 8 70 8 74 2 74B 2 69 2 69B 2 69C 2 78 10 77 8 21:30 76 4 68 2 68B …" at bounding box center [512, 253] width 723 height 284
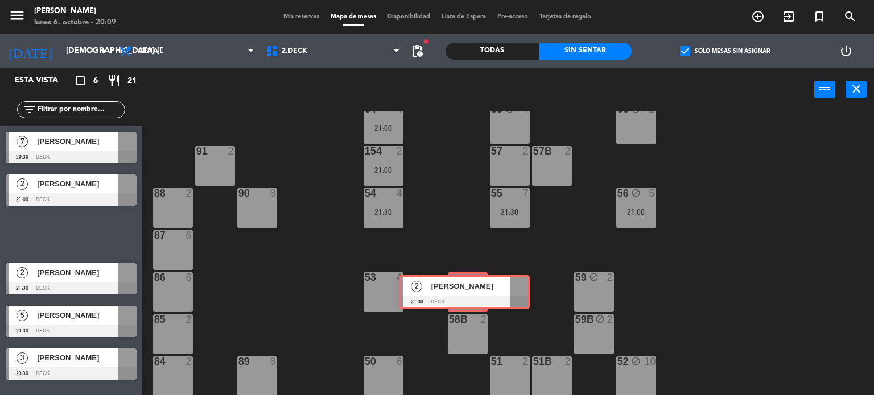
drag, startPoint x: 84, startPoint y: 236, endPoint x: 477, endPoint y: 295, distance: 396.9
click at [477, 295] on div "Esta vista crop_square 6 restaurant 21 filter_list 7 [PERSON_NAME] 20:30 DECK 2…" at bounding box center [437, 232] width 874 height 328
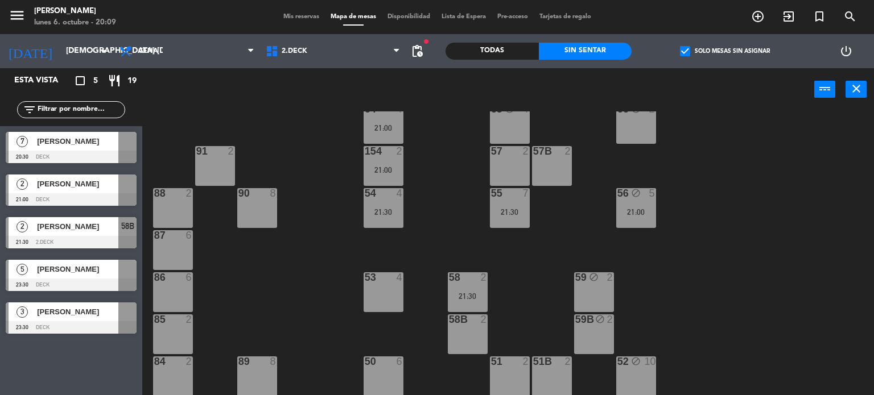
drag, startPoint x: 110, startPoint y: 275, endPoint x: 465, endPoint y: 343, distance: 361.4
click at [296, 296] on div "71 4 72 4 73 8 70 8 74 2 74B 2 69 2 69B 2 69C 2 78 10 77 8 21:30 76 4 68 2 68B …" at bounding box center [512, 253] width 723 height 284
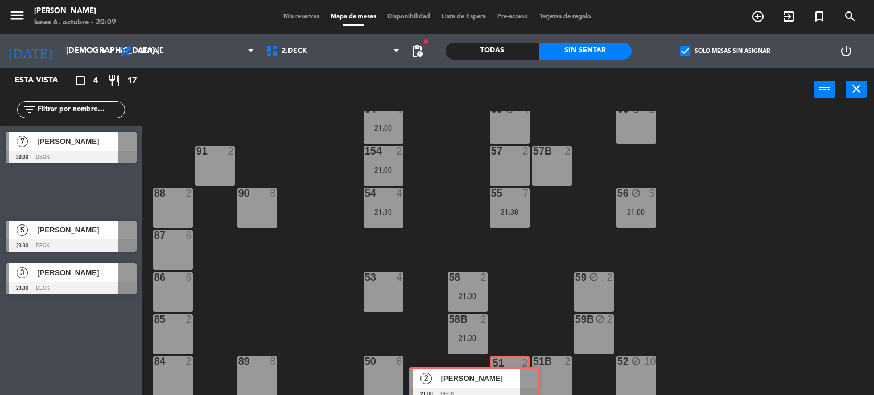
drag, startPoint x: 118, startPoint y: 184, endPoint x: 521, endPoint y: 377, distance: 446.8
click at [521, 377] on div "Esta vista crop_square 4 restaurant 17 filter_list 7 [PERSON_NAME] 20:30 DECK 2…" at bounding box center [437, 232] width 874 height 328
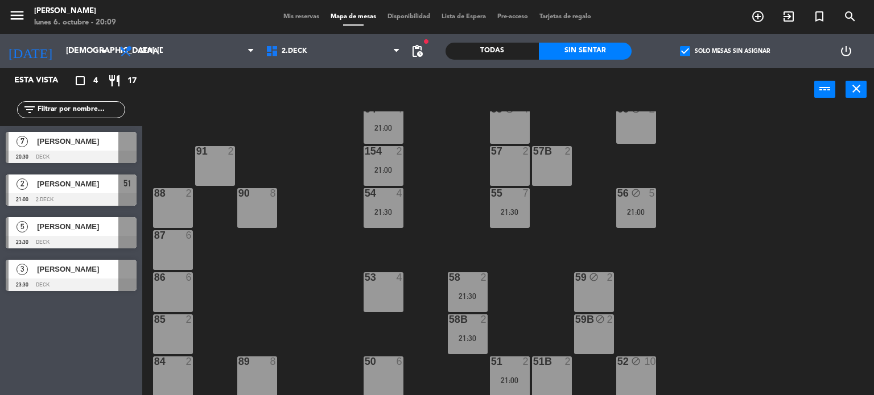
click at [626, 373] on div "52 block 10" at bounding box center [636, 377] width 40 height 40
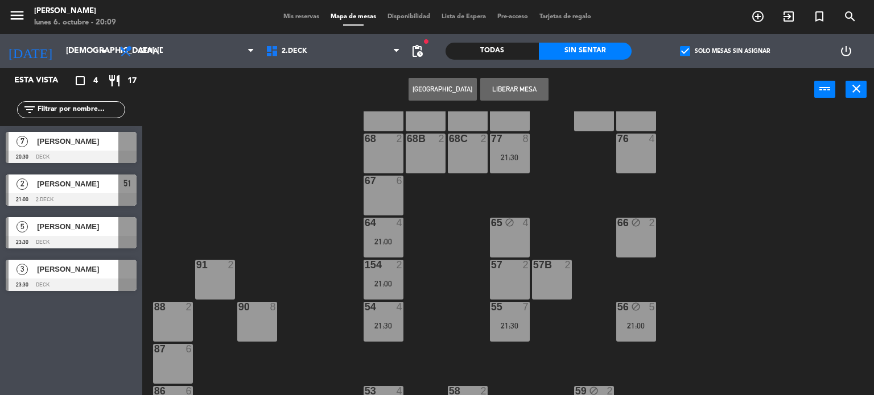
scroll to position [68, 0]
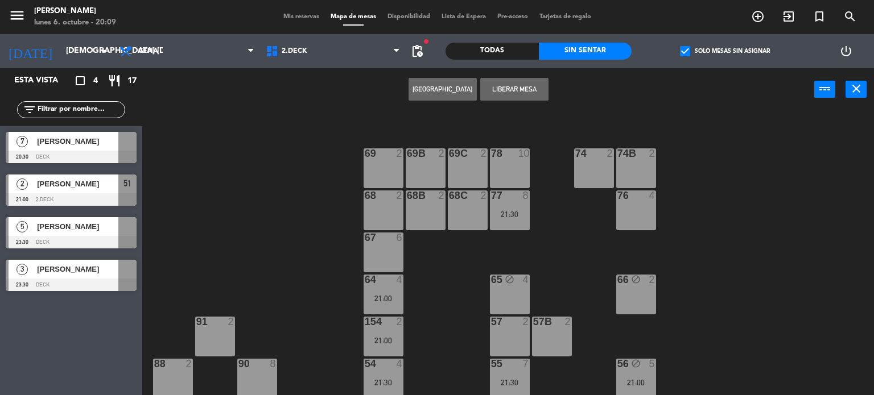
click at [683, 361] on div "71 4 72 4 73 8 70 8 74 2 74B 2 69 2 69B 2 69C 2 78 10 77 8 21:30 76 4 68 2 68B …" at bounding box center [512, 253] width 723 height 284
click at [513, 224] on div "77 8 21:30" at bounding box center [510, 211] width 40 height 40
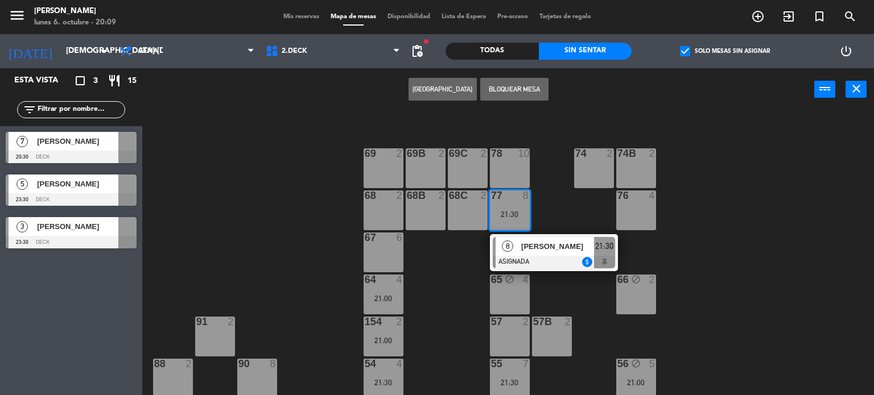
click at [542, 204] on div "71 4 72 4 73 8 70 8 74 2 74B 2 69 2 69B 2 69C 2 78 10 77 8 21:30 8 [PERSON_NAME…" at bounding box center [512, 253] width 723 height 284
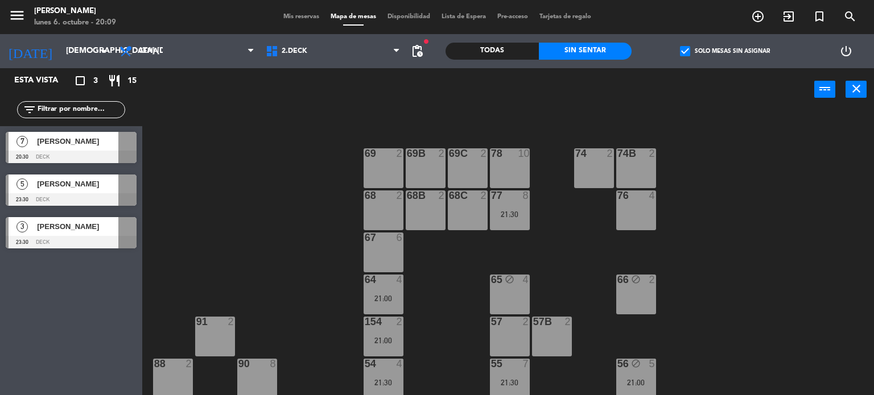
click at [496, 211] on div "21:30" at bounding box center [510, 214] width 40 height 8
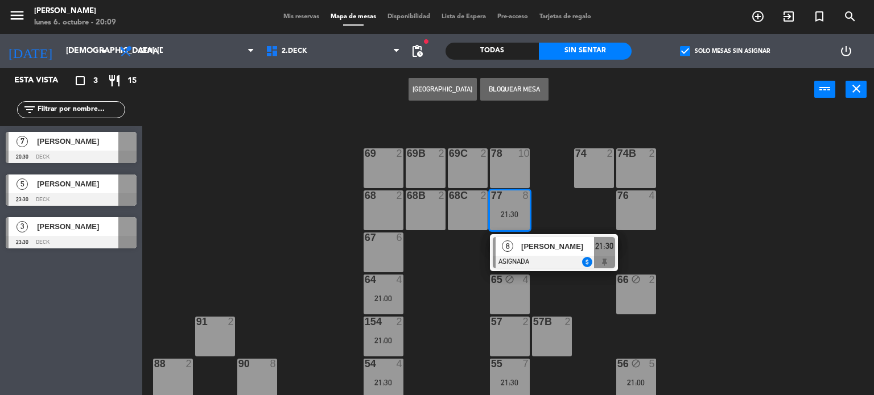
click at [511, 229] on div "77 8 21:30" at bounding box center [510, 211] width 40 height 40
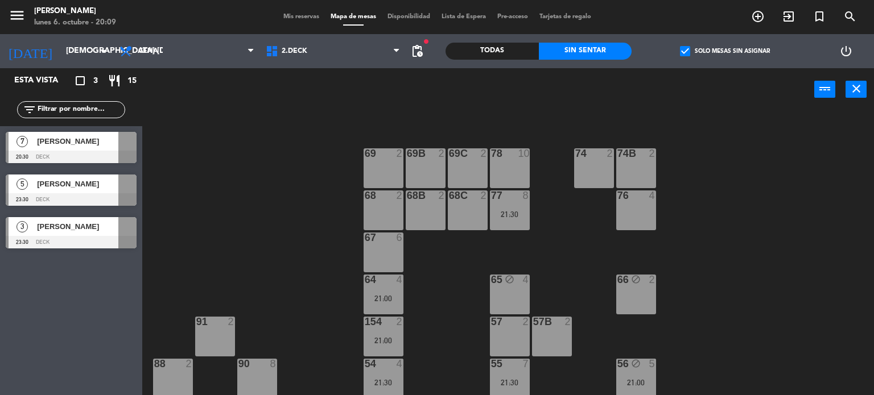
click at [530, 215] on div "71 4 72 4 73 8 70 8 74 2 74B 2 69 2 69B 2 69C 2 78 10 77 8 21:30 76 4 68 2 68B …" at bounding box center [512, 253] width 723 height 284
click at [521, 232] on div "71 4 72 4 73 8 70 8 74 2 74B 2 69 2 69B 2 69C 2 78 10 77 8 21:30 76 4 68 2 68B …" at bounding box center [512, 253] width 723 height 284
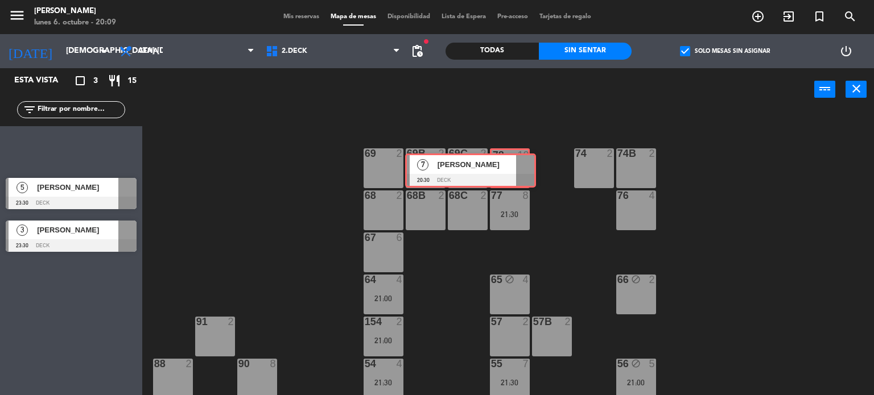
drag, startPoint x: 122, startPoint y: 144, endPoint x: 521, endPoint y: 166, distance: 400.0
click at [521, 166] on div "Esta vista crop_square 3 restaurant 15 filter_list 7 [PERSON_NAME] 20:30 DECK 7…" at bounding box center [437, 232] width 874 height 328
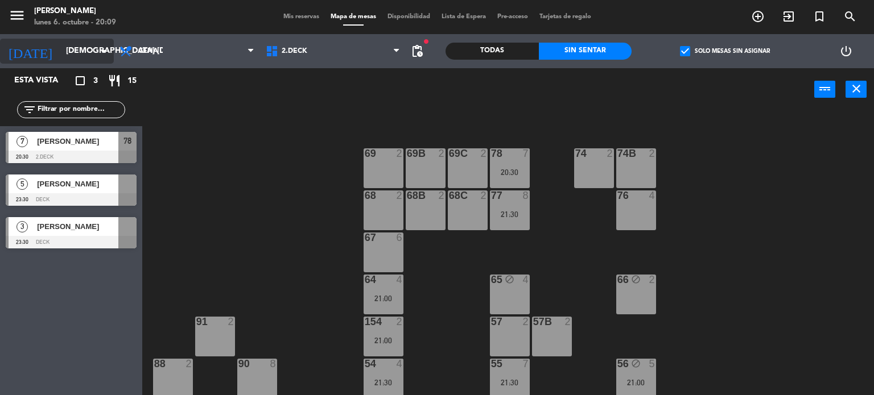
click at [67, 58] on input "[DEMOGRAPHIC_DATA] [DATE]" at bounding box center [114, 51] width 108 height 20
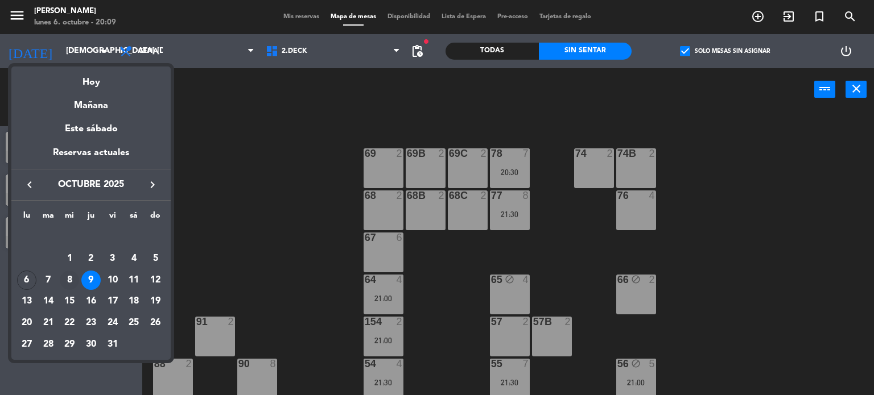
click at [75, 276] on div "8" at bounding box center [69, 280] width 19 height 19
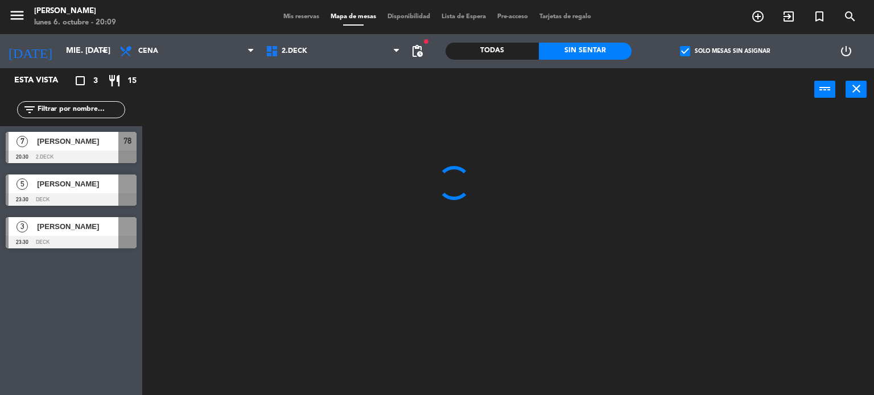
scroll to position [0, 0]
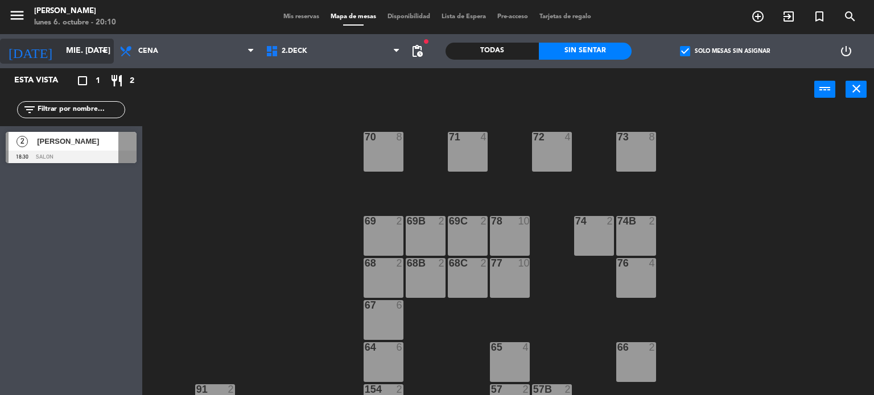
click at [66, 52] on input "mié. [DATE]" at bounding box center [114, 51] width 108 height 20
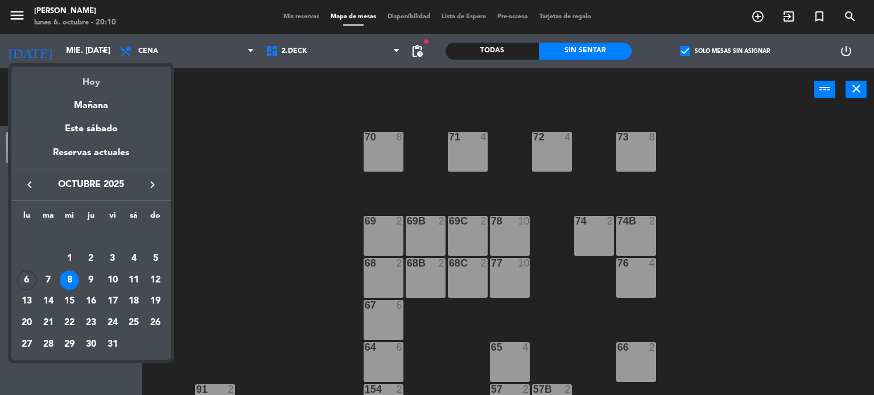
click at [82, 81] on div "Hoy" at bounding box center [90, 78] width 159 height 23
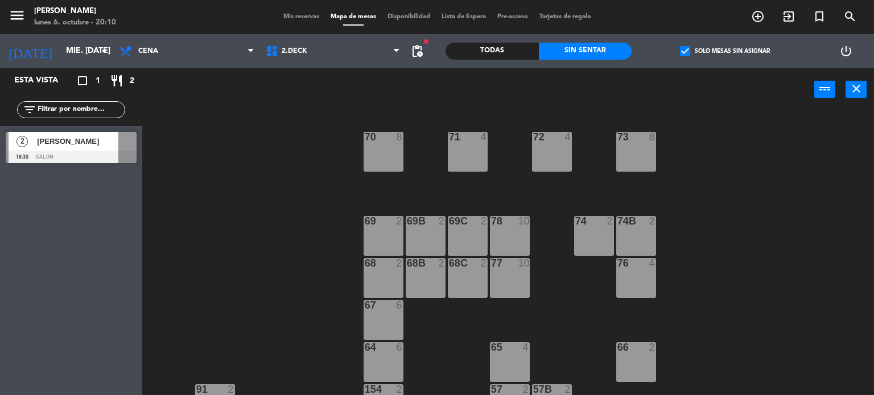
type input "lun. [DATE]"
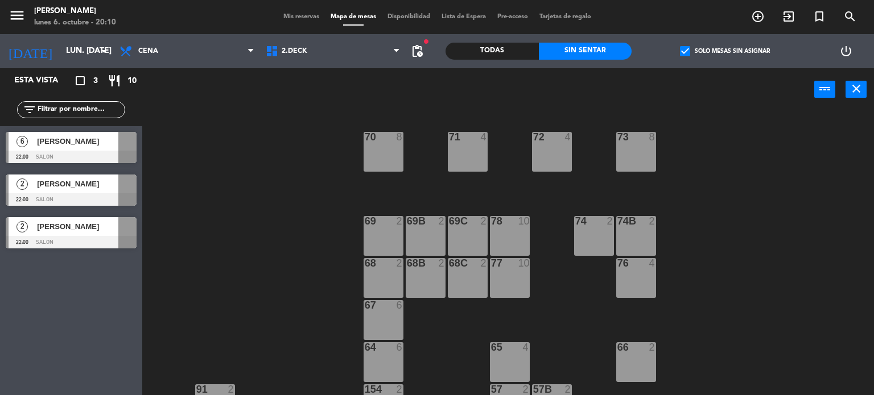
click at [728, 43] on div "check_box Solo mesas sin asignar" at bounding box center [724, 51] width 186 height 34
drag, startPoint x: 707, startPoint y: 57, endPoint x: 148, endPoint y: 80, distance: 558.5
click at [703, 57] on div "check_box Solo mesas sin asignar" at bounding box center [724, 51] width 186 height 34
click at [717, 47] on label "check_box Solo mesas sin asignar" at bounding box center [725, 51] width 90 height 10
click at [725, 51] on input "check_box Solo mesas sin asignar" at bounding box center [725, 51] width 0 height 0
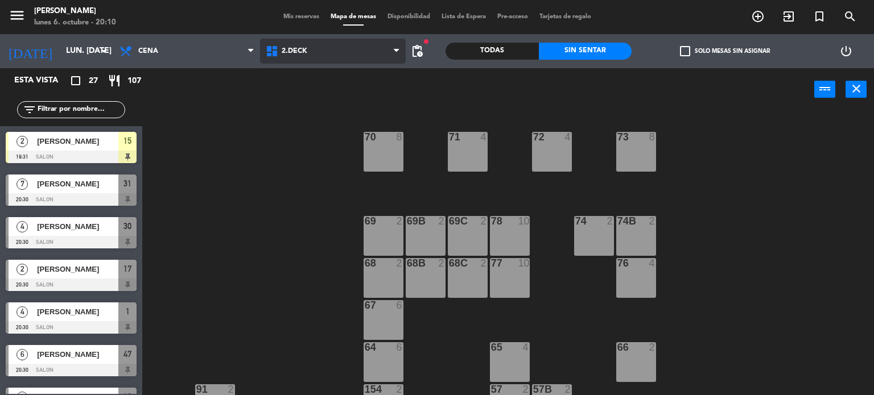
click at [343, 49] on span "2.DECK" at bounding box center [333, 51] width 146 height 25
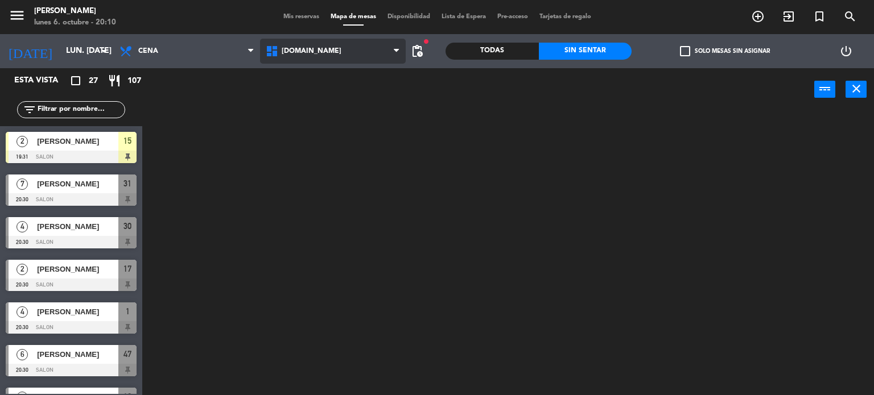
click at [351, 71] on ng-component "menu [PERSON_NAME] lunes 6. octubre - 20:10 Mis reservas Mapa de mesas Disponib…" at bounding box center [437, 198] width 874 height 396
click at [494, 49] on div "Todas" at bounding box center [491, 51] width 93 height 17
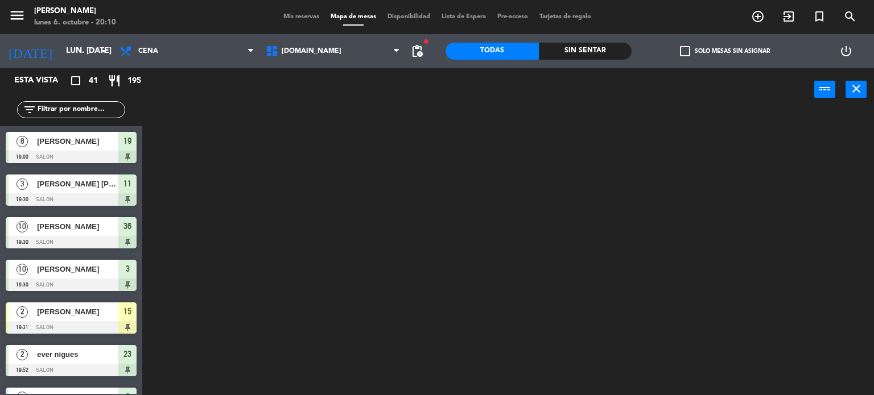
click at [680, 108] on div "power_input close" at bounding box center [478, 89] width 672 height 43
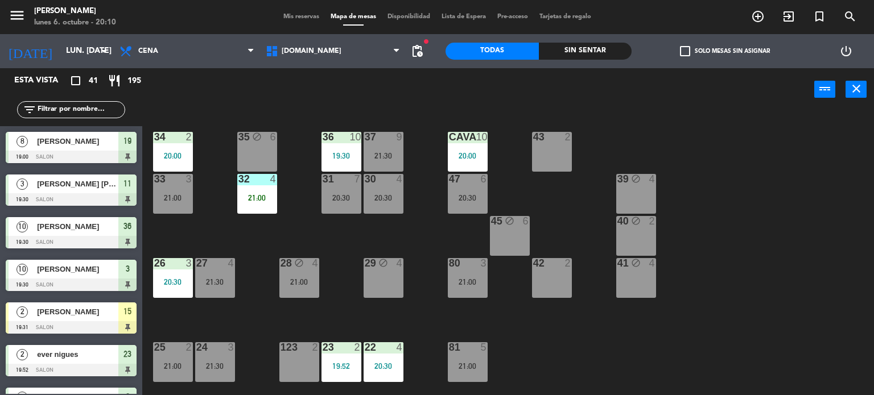
click at [601, 40] on div "Todas Sin sentar" at bounding box center [538, 51] width 186 height 34
click at [611, 50] on div "Sin sentar" at bounding box center [585, 51] width 93 height 17
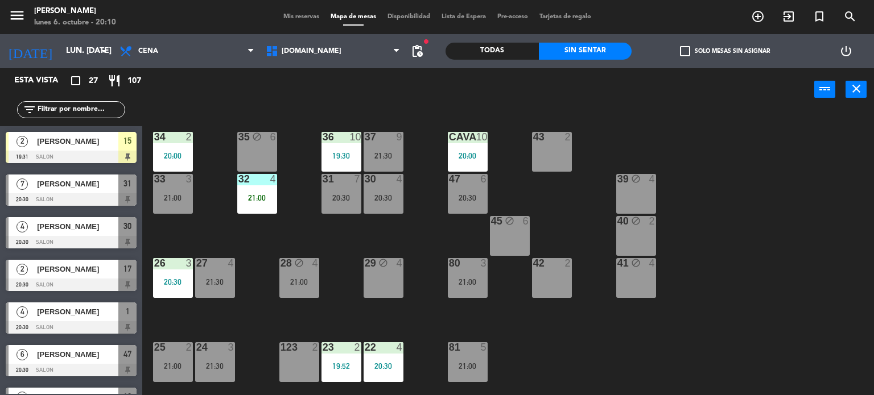
click at [717, 53] on label "check_box_outline_blank Solo mesas sin asignar" at bounding box center [725, 51] width 90 height 10
click at [725, 51] on input "check_box_outline_blank Solo mesas sin asignar" at bounding box center [725, 51] width 0 height 0
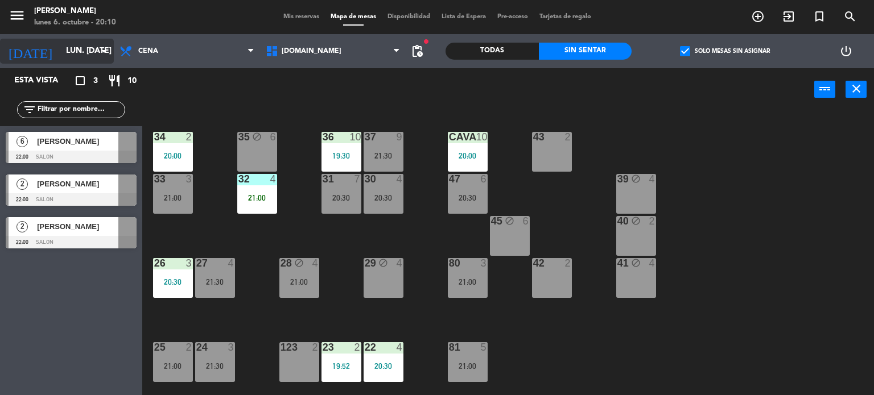
click at [81, 53] on input "lun. [DATE]" at bounding box center [114, 51] width 108 height 20
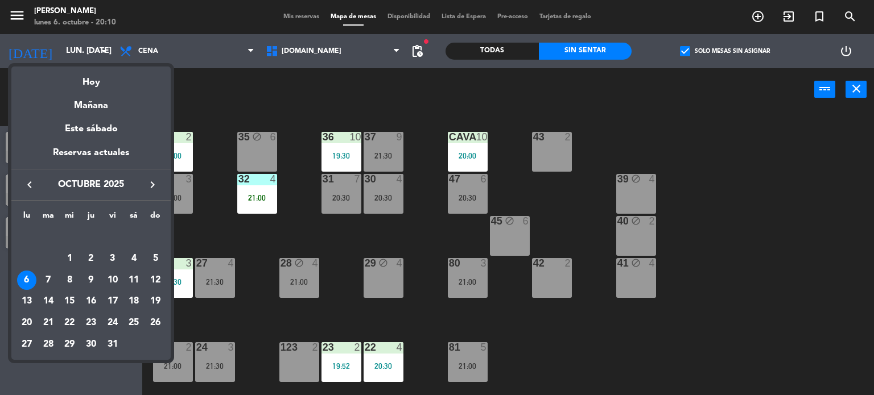
drag, startPoint x: 741, startPoint y: 232, endPoint x: 474, endPoint y: 214, distance: 267.4
click at [736, 230] on div at bounding box center [437, 197] width 874 height 395
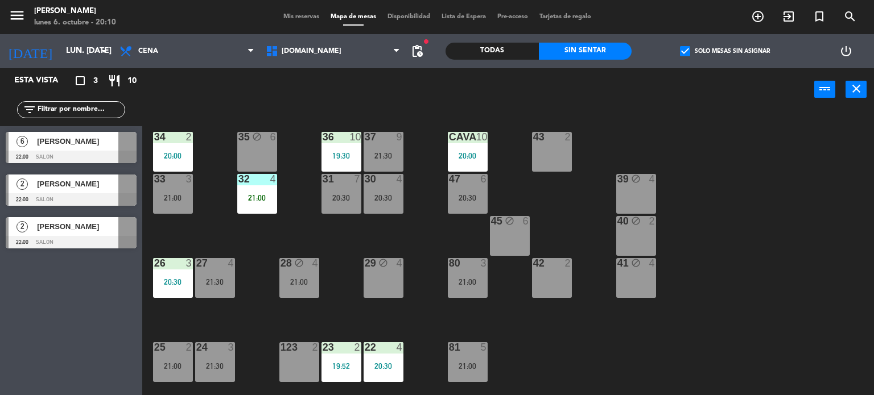
drag, startPoint x: 421, startPoint y: 203, endPoint x: 466, endPoint y: 200, distance: 45.6
click at [423, 203] on div "34 2 20:00 35 block 6 36 10 19:30 43 2 37 9 21:30 CAVA 10 20:00 33 3 21:00 32 4…" at bounding box center [512, 253] width 723 height 284
click at [466, 200] on div "20:30" at bounding box center [468, 198] width 40 height 8
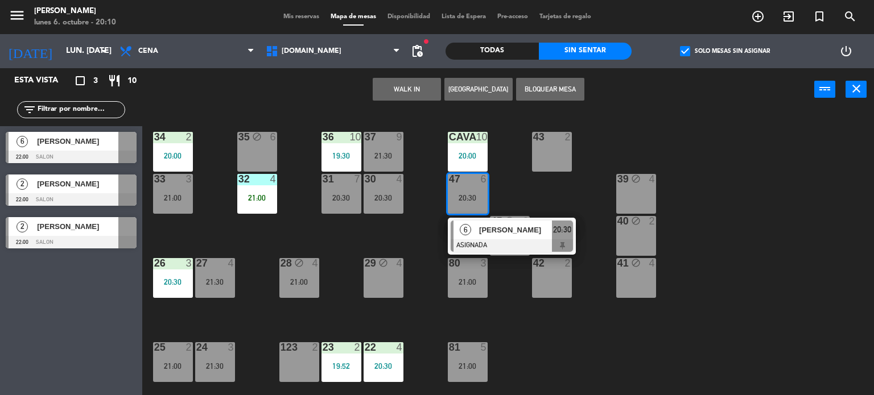
click at [415, 227] on div "34 2 20:00 35 block 6 36 10 19:30 43 2 37 9 21:30 CAVA 10 20:00 33 3 21:00 32 4…" at bounding box center [512, 253] width 723 height 284
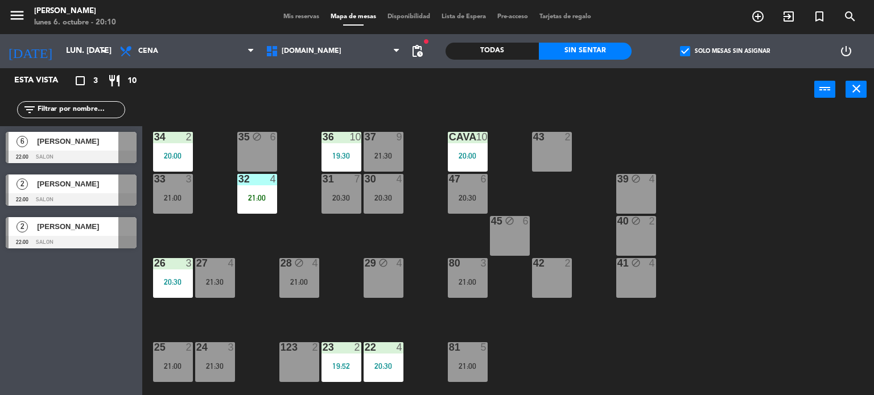
click at [336, 189] on div "31 7 20:30" at bounding box center [341, 194] width 40 height 40
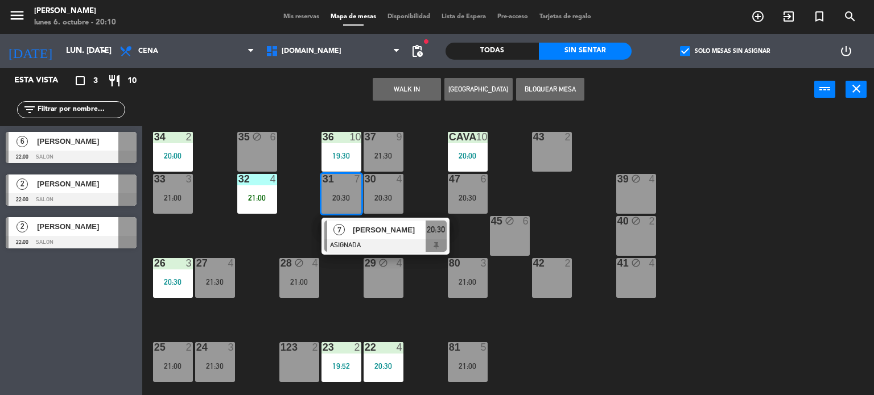
click at [282, 239] on div "34 2 20:00 35 block 6 36 10 19:30 43 2 37 9 21:30 CAVA 10 20:00 33 3 21:00 32 4…" at bounding box center [512, 253] width 723 height 284
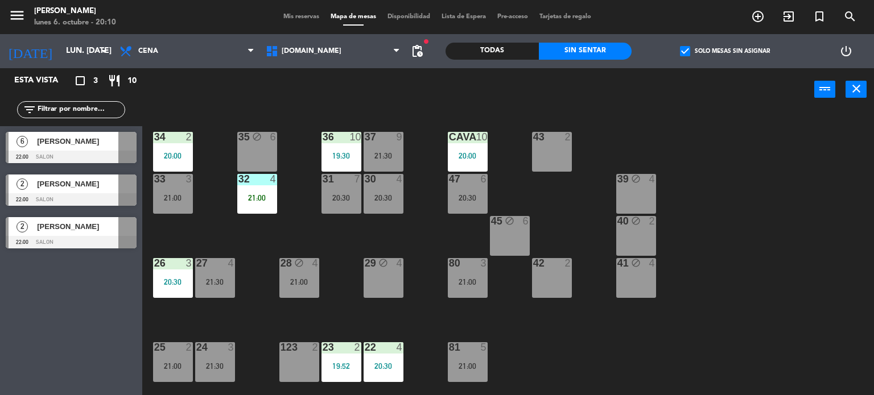
click at [371, 203] on div "30 4 20:30" at bounding box center [383, 194] width 40 height 40
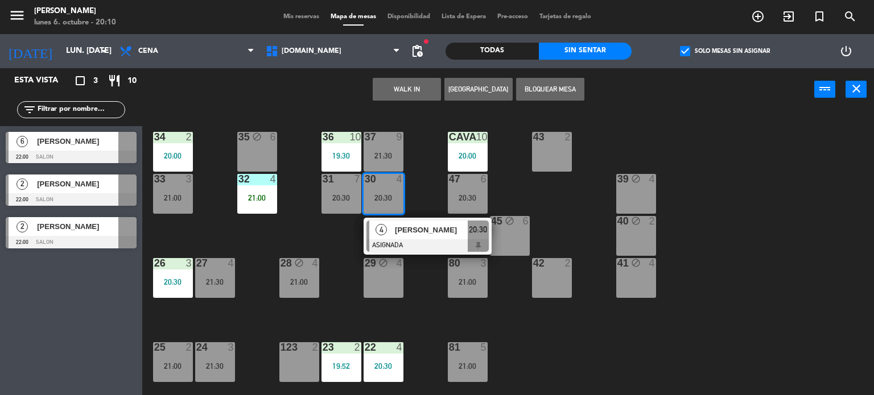
click at [280, 229] on div "34 2 20:00 35 block 6 36 10 19:30 43 2 37 9 21:30 CAVA 10 20:00 33 3 21:00 32 4…" at bounding box center [512, 253] width 723 height 284
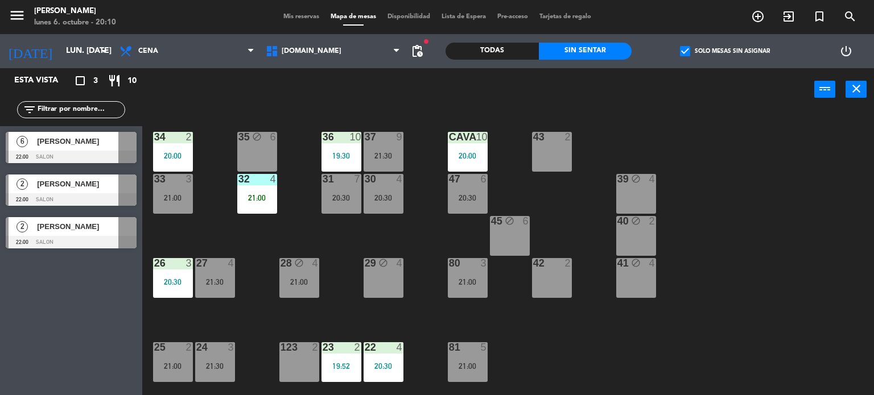
click at [296, 265] on icon "block" at bounding box center [299, 263] width 10 height 10
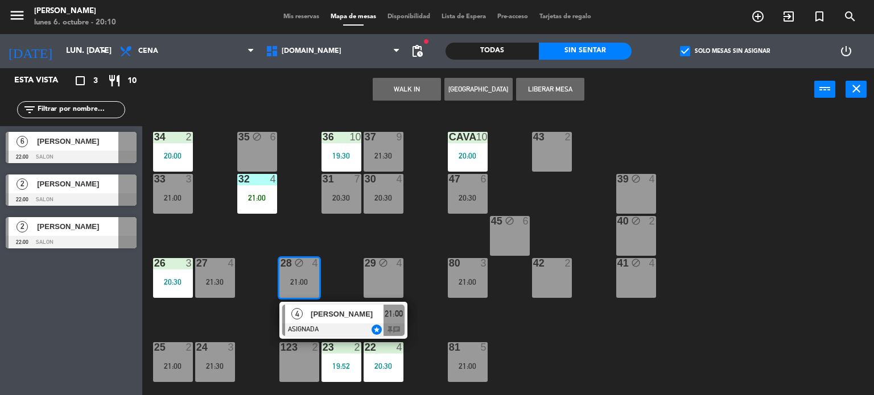
click at [343, 222] on div "34 2 20:00 35 block 6 36 10 19:30 43 2 37 9 21:30 CAVA 10 20:00 33 3 21:00 32 4…" at bounding box center [512, 253] width 723 height 284
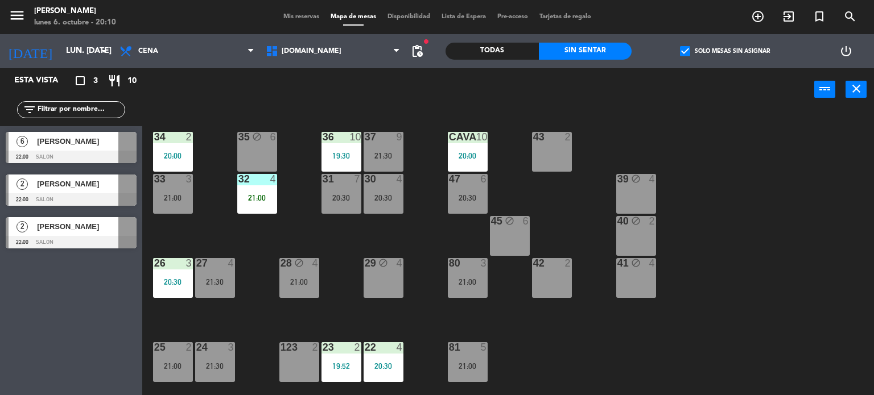
click at [395, 257] on div "34 2 20:00 35 block 6 36 10 19:30 43 2 37 9 21:30 CAVA 10 20:00 33 3 21:00 32 4…" at bounding box center [512, 253] width 723 height 284
click at [428, 239] on div "34 2 20:00 35 block 6 36 10 19:30 43 2 37 9 21:30 CAVA 10 20:00 33 3 21:00 32 4…" at bounding box center [512, 253] width 723 height 284
click at [470, 273] on div "80 3 21:00" at bounding box center [468, 278] width 40 height 40
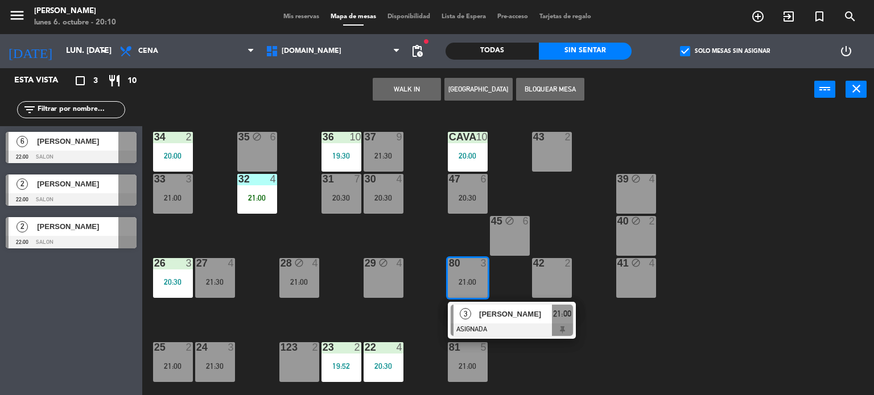
click at [428, 226] on div "34 2 20:00 35 block 6 36 10 19:30 43 2 37 9 21:30 CAVA 10 20:00 33 3 21:00 32 4…" at bounding box center [512, 253] width 723 height 284
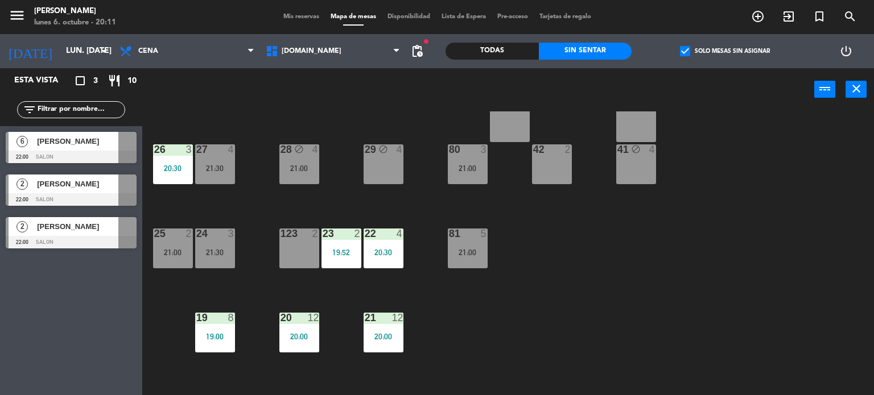
scroll to position [171, 0]
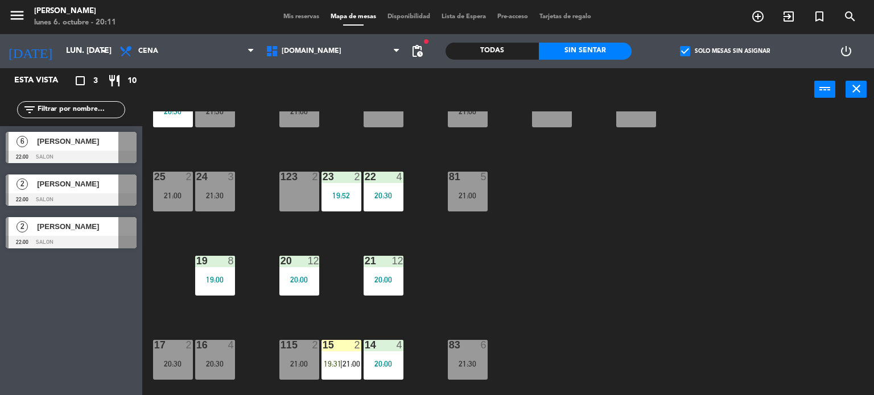
click at [391, 266] on div "21 12" at bounding box center [383, 261] width 40 height 11
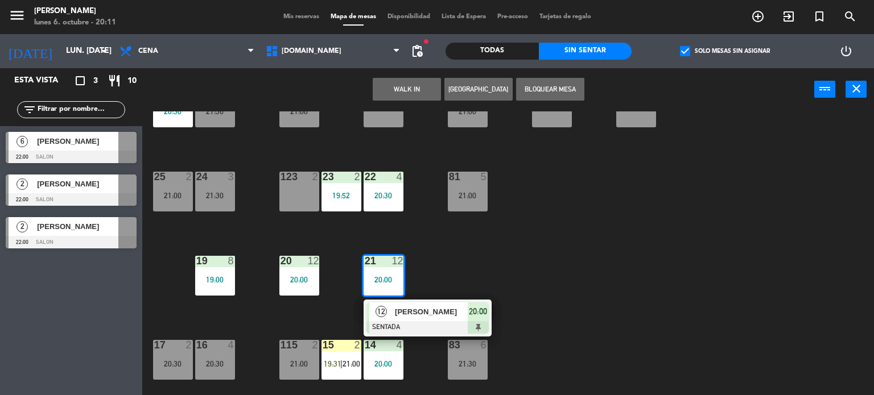
click at [505, 263] on div "34 2 20:00 35 block 6 36 10 19:30 43 2 37 9 21:30 CAVA 10 20:00 33 3 21:00 32 4…" at bounding box center [512, 253] width 723 height 284
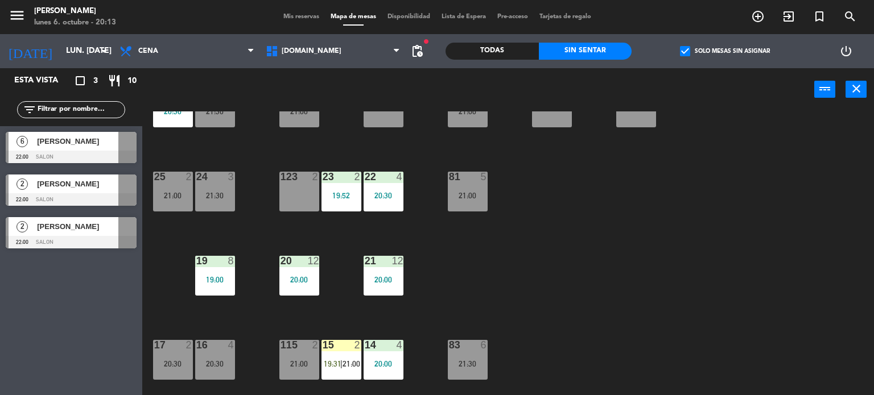
click at [704, 52] on label "check_box Solo mesas sin asignar" at bounding box center [725, 51] width 90 height 10
click at [725, 51] on input "check_box Solo mesas sin asignar" at bounding box center [725, 51] width 0 height 0
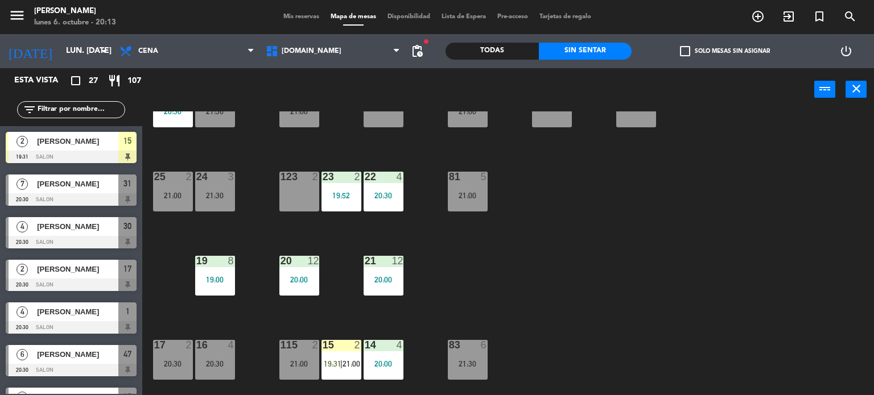
click at [78, 104] on input "text" at bounding box center [80, 110] width 88 height 13
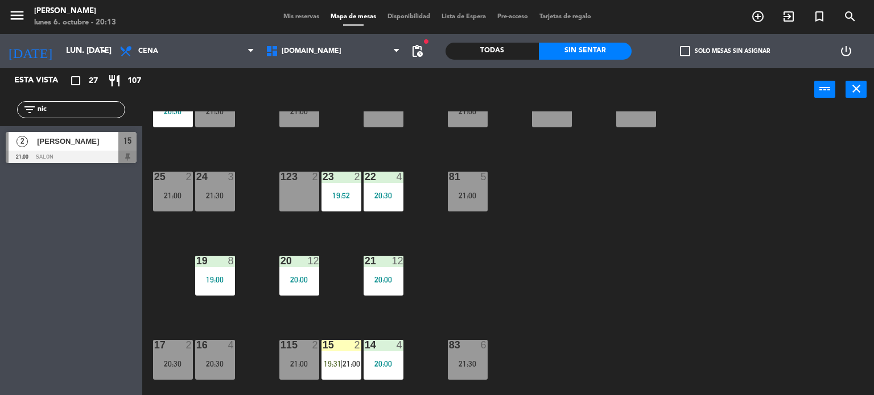
type input "nic"
click at [41, 288] on div "Esta vista crop_square 27 restaurant 107 filter_list nic 2 [PERSON_NAME] 21:00 …" at bounding box center [71, 231] width 142 height 327
click at [96, 147] on div "[PERSON_NAME]" at bounding box center [77, 141] width 82 height 19
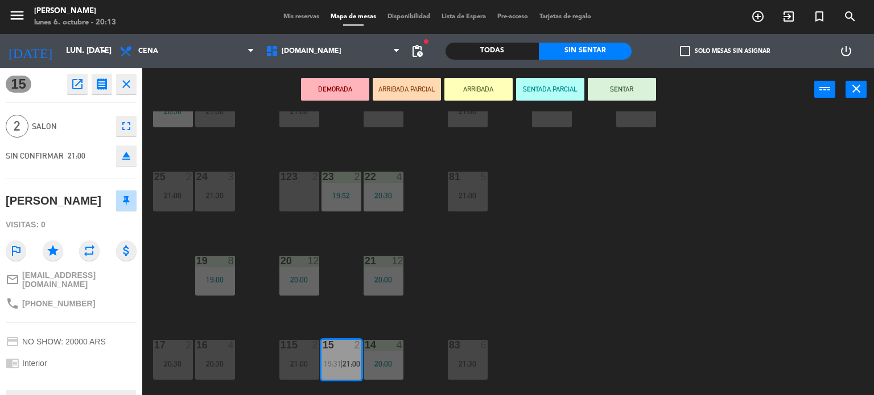
click at [526, 94] on button "SENTADA PARCIAL" at bounding box center [550, 89] width 68 height 23
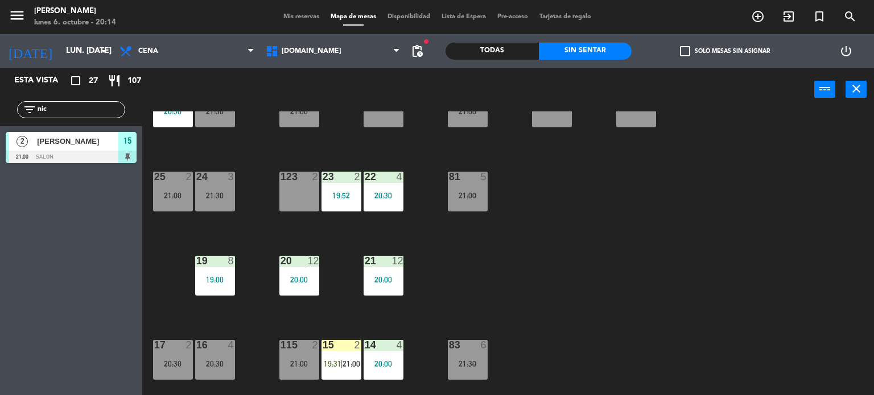
click at [57, 146] on span "[PERSON_NAME]" at bounding box center [77, 141] width 81 height 12
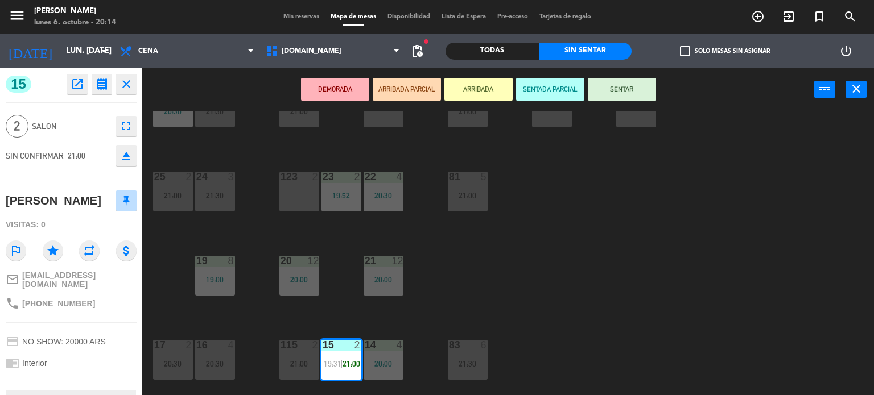
scroll to position [0, 0]
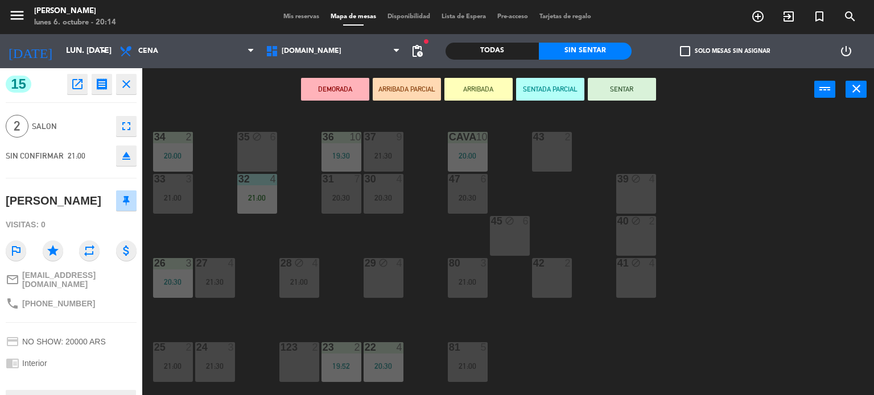
click at [571, 287] on div "42 2" at bounding box center [552, 278] width 40 height 40
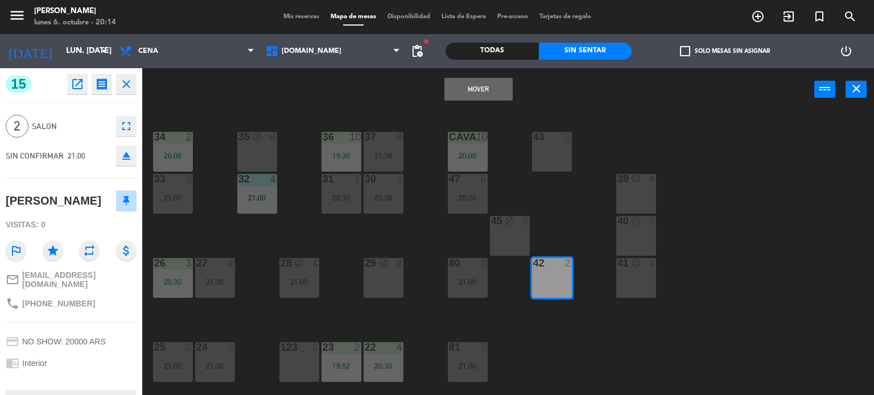
click at [490, 83] on button "Mover" at bounding box center [478, 89] width 68 height 23
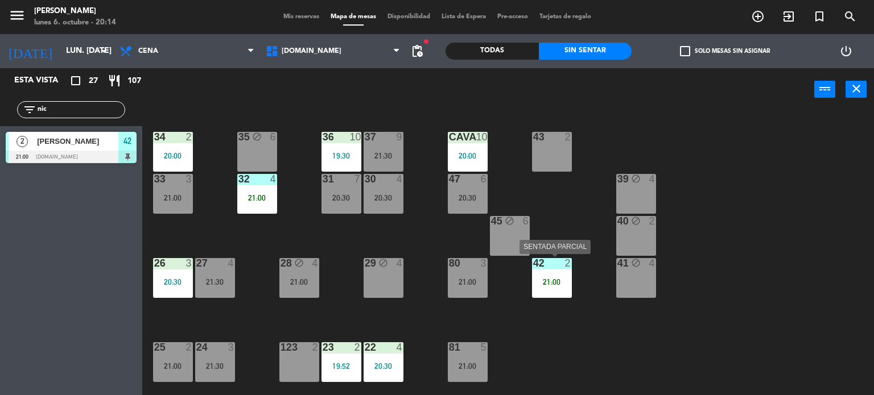
click at [551, 275] on div "42 2 21:00" at bounding box center [552, 278] width 40 height 40
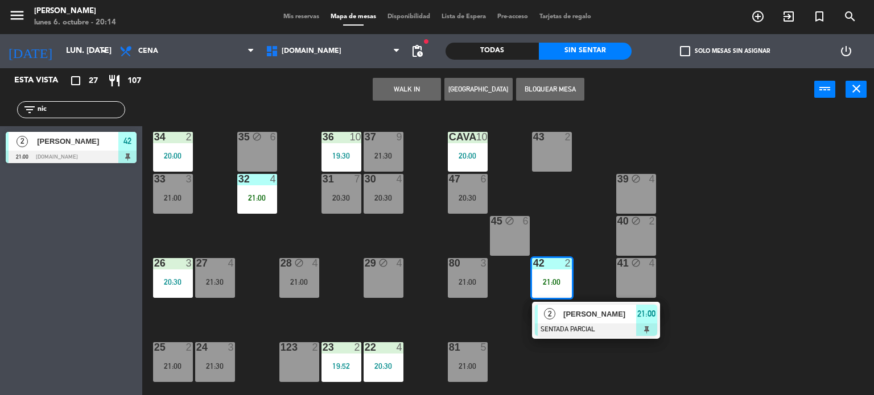
click at [555, 312] on div "2" at bounding box center [550, 314] width 24 height 19
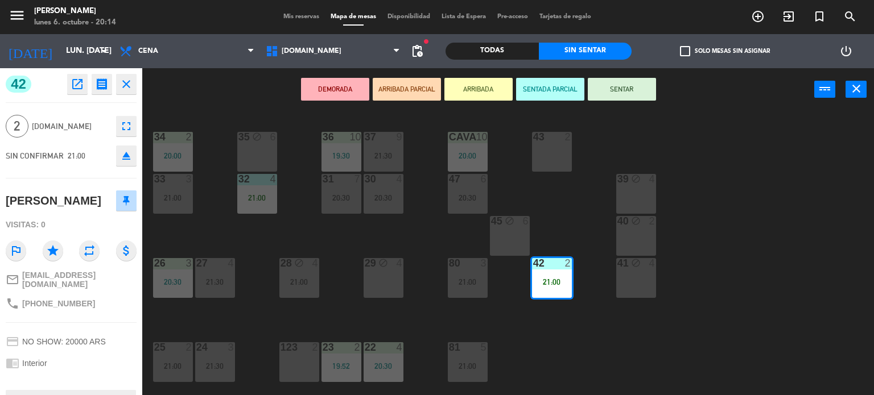
click at [622, 81] on button "SENTAR" at bounding box center [622, 89] width 68 height 23
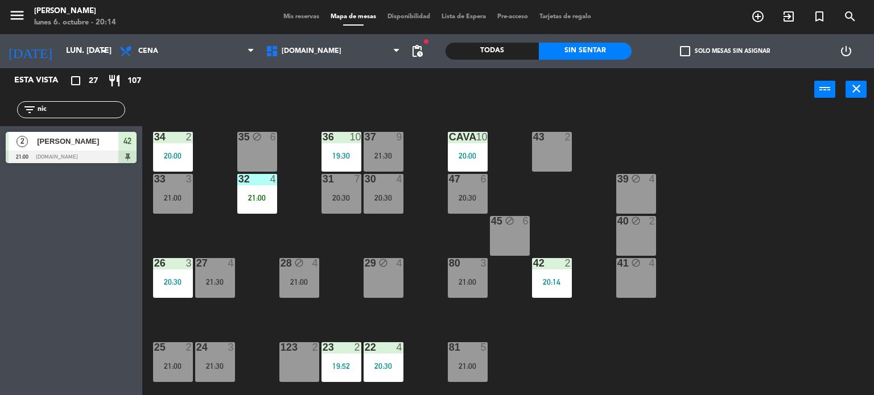
drag, startPoint x: 62, startPoint y: 107, endPoint x: 0, endPoint y: 122, distance: 63.9
click at [0, 122] on div "filter_list nic" at bounding box center [71, 109] width 142 height 33
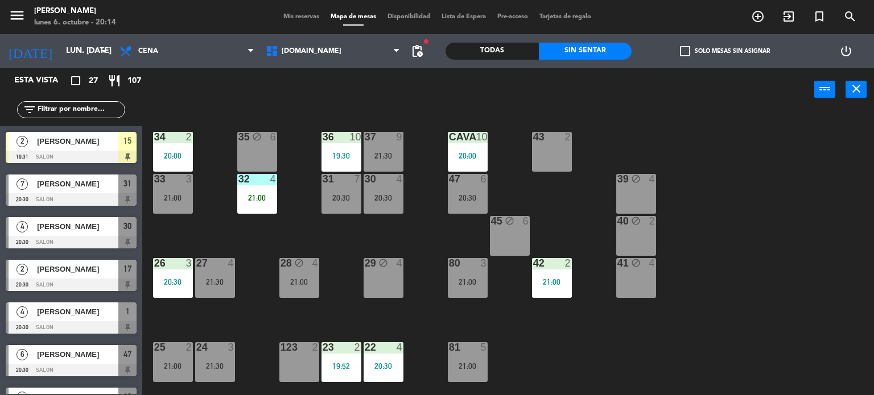
click at [841, 208] on div "34 2 20:00 35 block 6 36 10 19:30 43 2 37 9 21:30 CAVA 10 20:00 33 3 21:00 32 4…" at bounding box center [512, 253] width 723 height 284
click at [710, 47] on label "check_box_outline_blank Solo mesas sin asignar" at bounding box center [725, 51] width 90 height 10
click at [725, 51] on input "check_box_outline_blank Solo mesas sin asignar" at bounding box center [725, 51] width 0 height 0
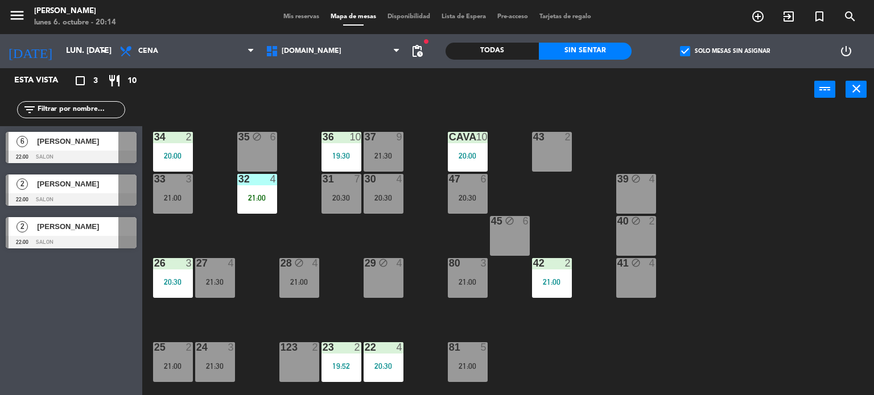
click at [681, 337] on div "34 2 20:00 35 block 6 36 10 19:30 43 2 37 9 21:30 CAVA 10 20:00 33 3 21:00 32 4…" at bounding box center [512, 253] width 723 height 284
click at [753, 118] on div "34 2 20:00 35 block 6 36 10 19:30 43 2 37 9 21:30 CAVA 10 20:00 33 3 21:00 32 4…" at bounding box center [512, 253] width 723 height 284
click at [712, 48] on label "check_box Solo mesas sin asignar" at bounding box center [725, 51] width 90 height 10
click at [725, 51] on input "check_box Solo mesas sin asignar" at bounding box center [725, 51] width 0 height 0
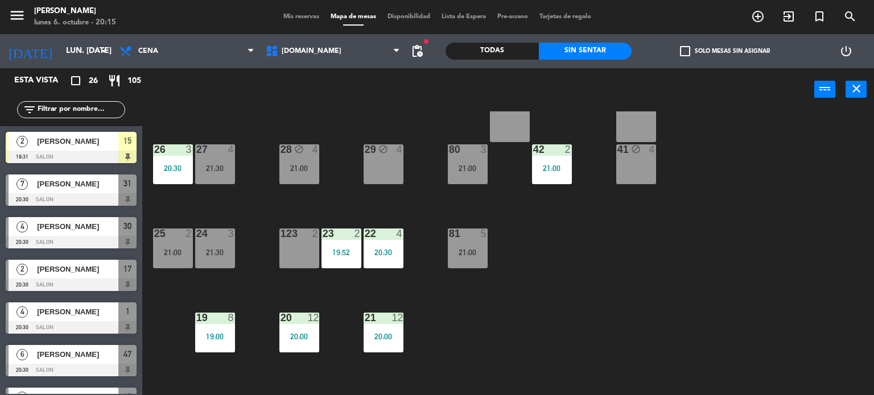
scroll to position [171, 0]
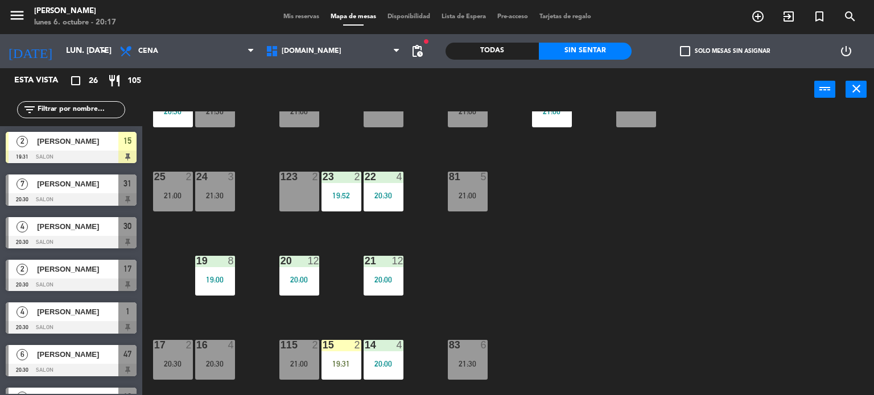
click at [578, 290] on div "34 2 20:00 35 block 6 36 10 19:30 43 2 37 9 21:30 CAVA 10 20:00 33 3 21:00 32 4…" at bounding box center [512, 253] width 723 height 284
drag, startPoint x: 724, startPoint y: 152, endPoint x: 724, endPoint y: 146, distance: 6.3
click at [724, 150] on div "34 2 20:00 35 block 6 36 10 19:30 43 2 37 9 21:30 CAVA 10 20:00 33 3 21:00 32 4…" at bounding box center [512, 253] width 723 height 284
click at [580, 346] on div "34 2 20:00 35 block 6 36 10 19:30 43 2 37 9 21:30 CAVA 10 20:00 33 3 21:00 32 4…" at bounding box center [512, 253] width 723 height 284
click at [706, 50] on label "check_box_outline_blank Solo mesas sin asignar" at bounding box center [725, 51] width 90 height 10
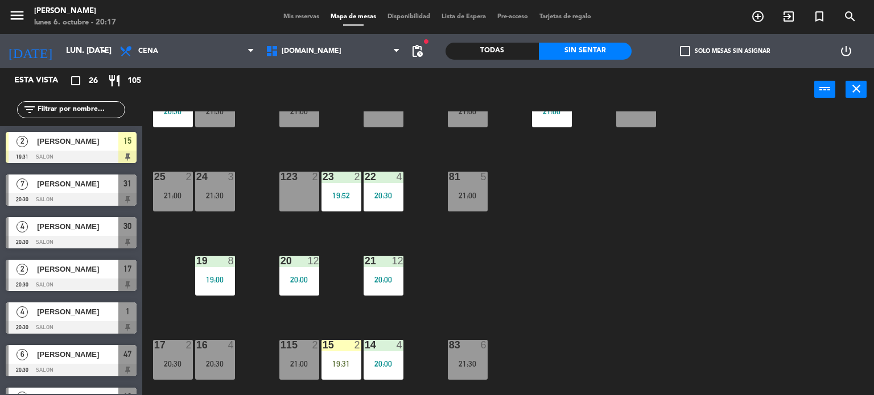
click at [725, 51] on input "check_box_outline_blank Solo mesas sin asignar" at bounding box center [725, 51] width 0 height 0
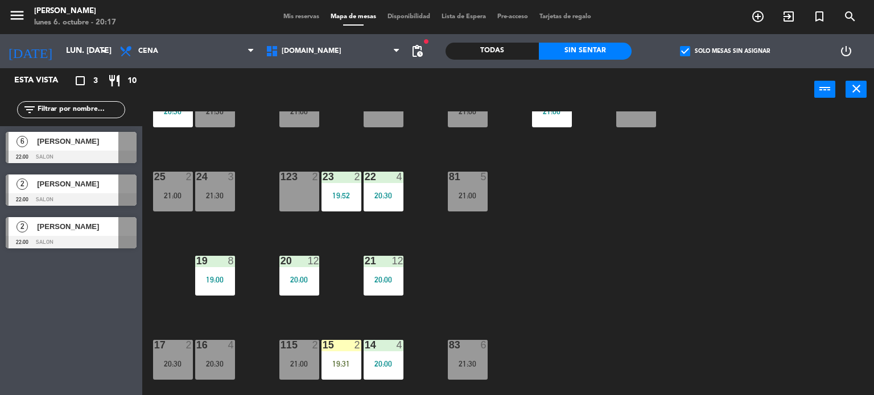
click at [706, 50] on label "check_box Solo mesas sin asignar" at bounding box center [725, 51] width 90 height 10
click at [725, 51] on input "check_box Solo mesas sin asignar" at bounding box center [725, 51] width 0 height 0
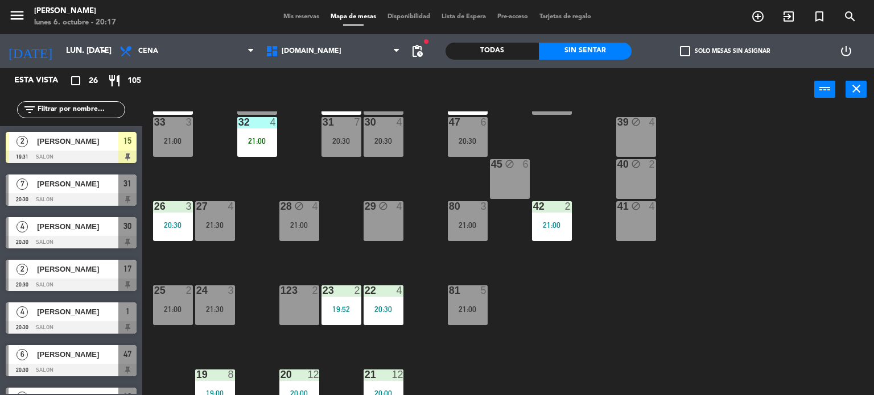
scroll to position [0, 0]
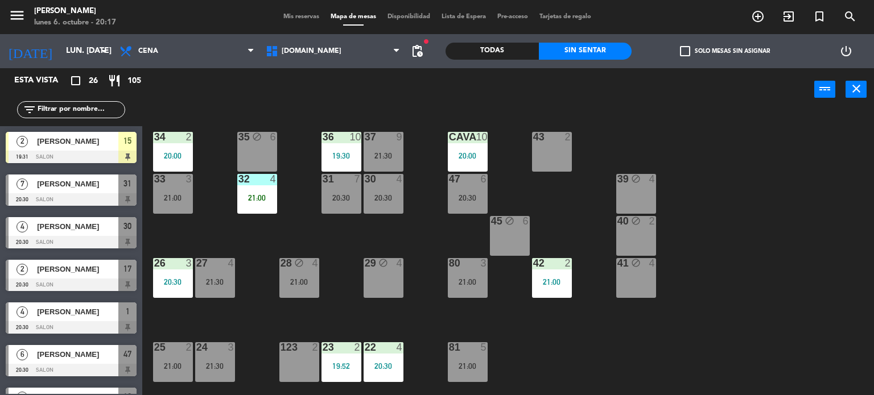
click at [215, 274] on div "27 4 21:30" at bounding box center [215, 278] width 40 height 40
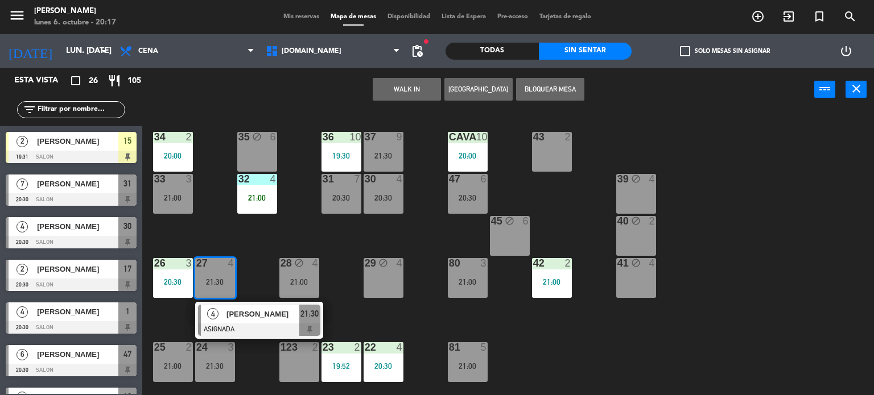
click at [257, 251] on div "34 2 20:00 35 block 6 36 10 19:30 43 2 37 9 21:30 CAVA 10 20:00 33 3 21:00 32 4…" at bounding box center [512, 253] width 723 height 284
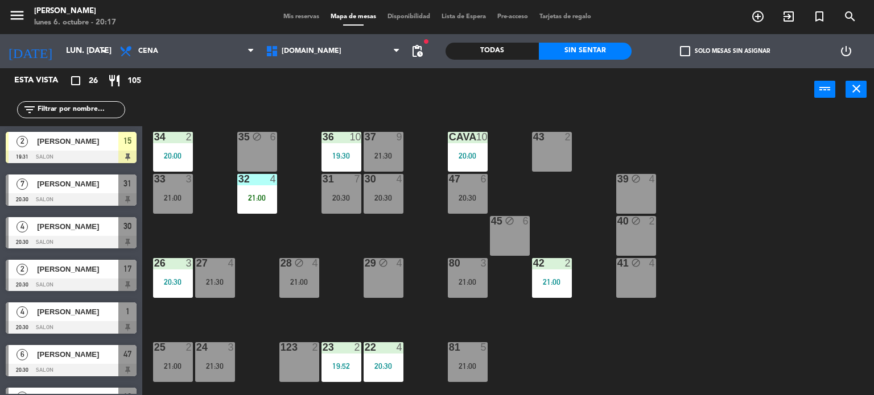
click at [265, 136] on div "block" at bounding box center [256, 137] width 19 height 11
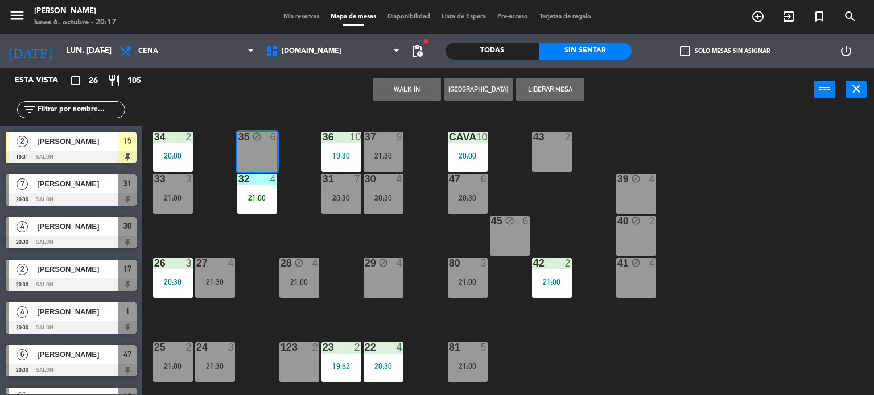
click at [315, 241] on div "34 2 20:00 35 block 6 36 10 19:30 43 2 37 9 21:30 CAVA 10 20:00 33 3 21:00 32 4…" at bounding box center [512, 253] width 723 height 284
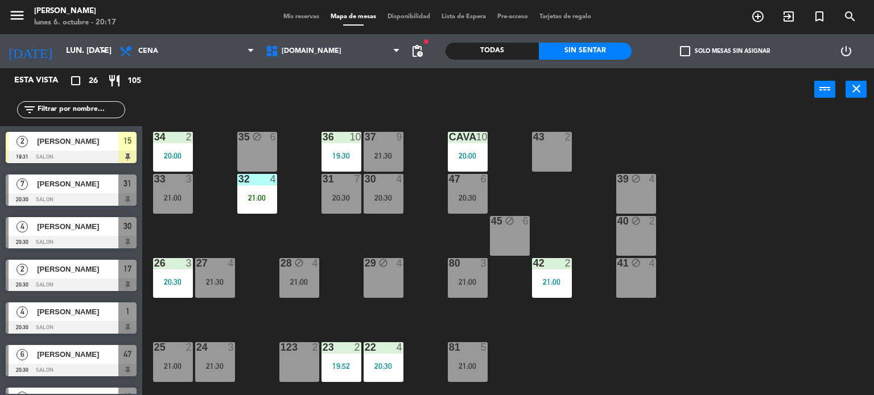
click at [344, 195] on div "20:30" at bounding box center [341, 198] width 40 height 8
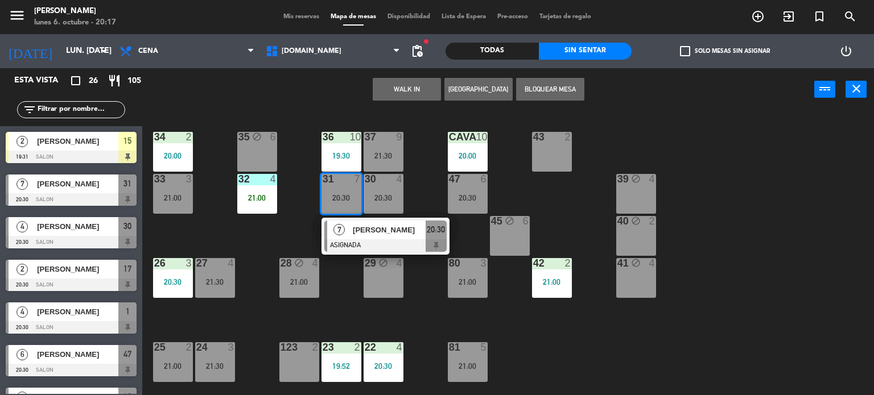
click at [282, 234] on div "34 2 20:00 35 block 6 36 10 19:30 43 2 37 9 21:30 CAVA 10 20:00 33 3 21:00 32 4…" at bounding box center [512, 253] width 723 height 284
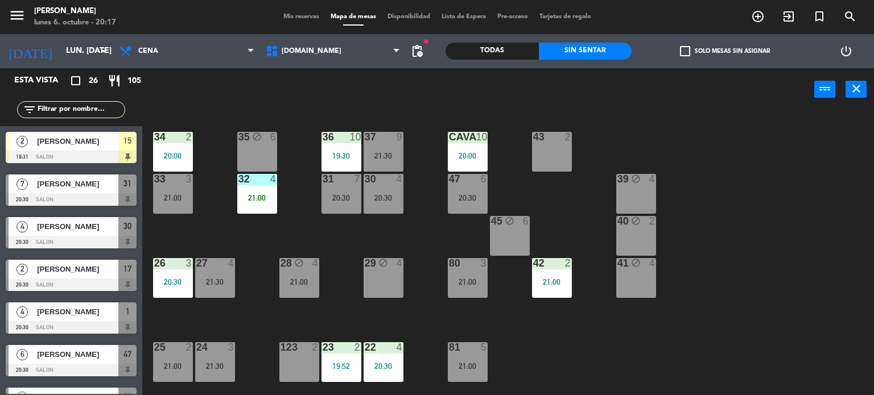
click at [375, 200] on div "20:30" at bounding box center [383, 198] width 40 height 8
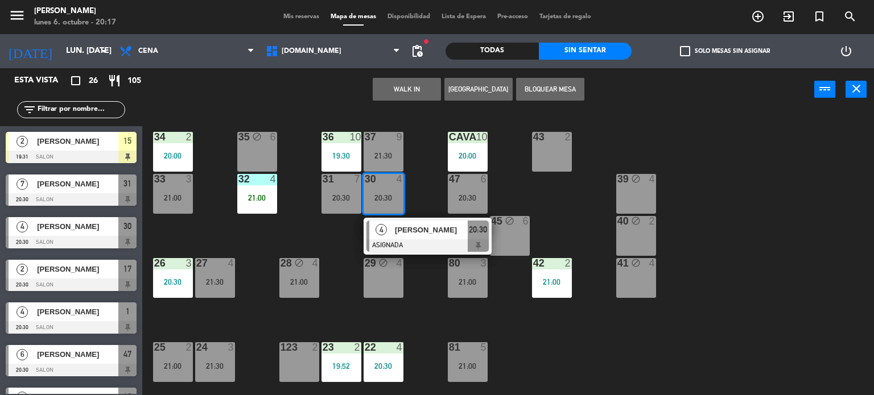
click at [332, 225] on div "34 2 20:00 35 block 6 36 10 19:30 43 2 37 9 21:30 CAVA 10 20:00 33 3 21:00 32 4…" at bounding box center [512, 253] width 723 height 284
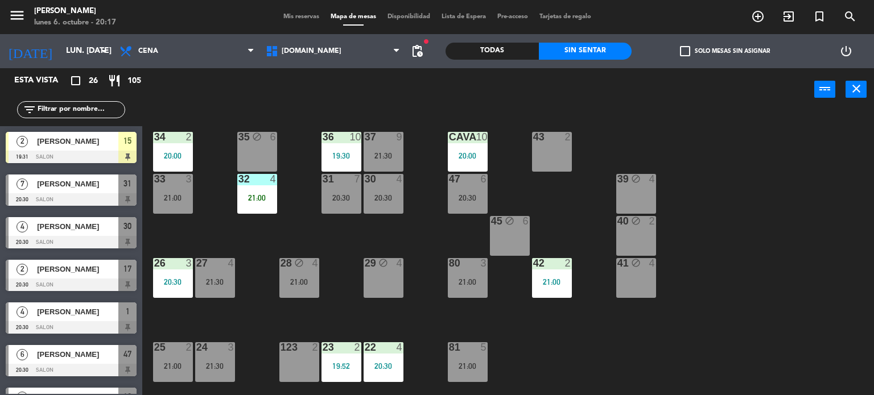
click at [370, 279] on div "29 block 4" at bounding box center [383, 278] width 40 height 40
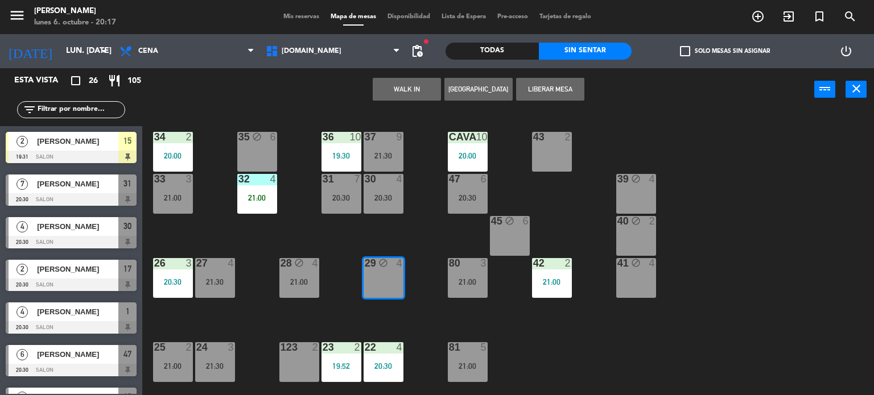
click at [325, 230] on div "34 2 20:00 35 block 6 36 10 19:30 43 2 37 9 21:30 CAVA 10 20:00 33 3 21:00 32 4…" at bounding box center [512, 253] width 723 height 284
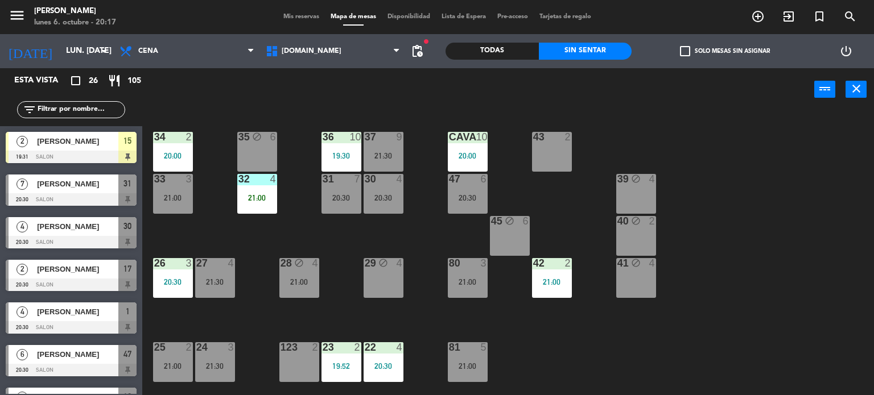
click at [307, 281] on div "21:00" at bounding box center [299, 282] width 40 height 8
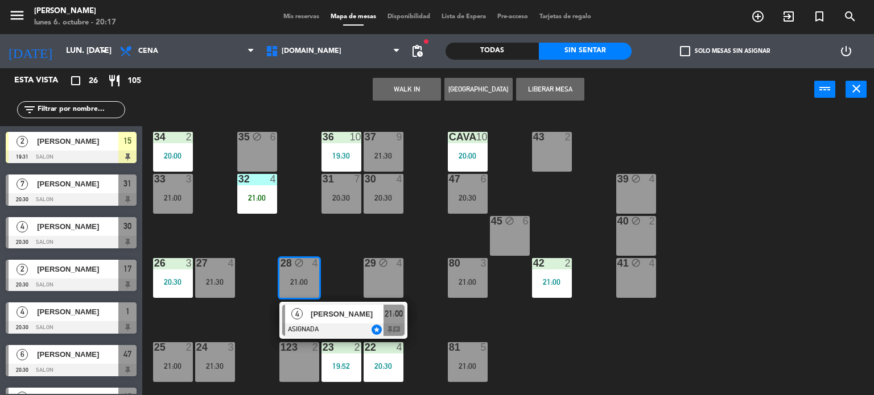
click at [302, 221] on div "34 2 20:00 35 block 6 36 10 19:30 43 2 37 9 21:30 CAVA 10 20:00 33 3 21:00 32 4…" at bounding box center [512, 253] width 723 height 284
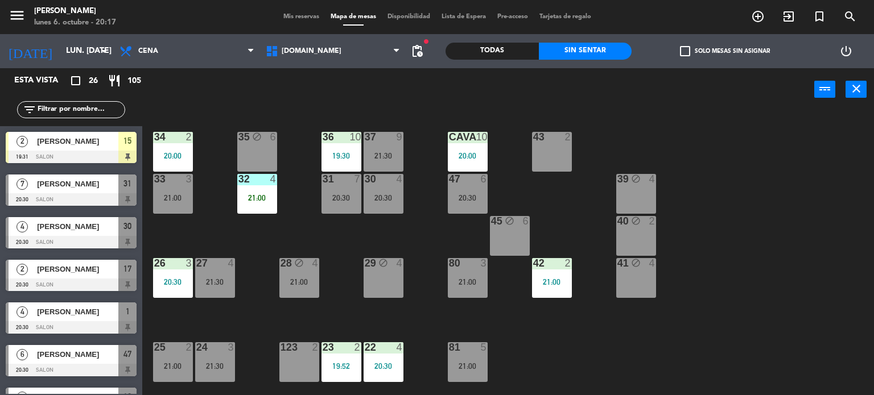
click at [473, 206] on div "47 6 20:30" at bounding box center [468, 194] width 40 height 40
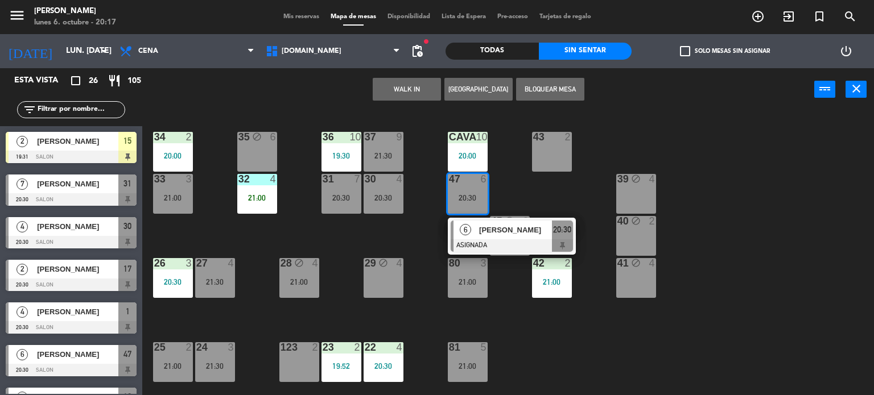
click at [418, 230] on div "34 2 20:00 35 block 6 36 10 19:30 43 2 37 9 21:30 CAVA 10 20:00 33 3 21:00 32 4…" at bounding box center [512, 253] width 723 height 284
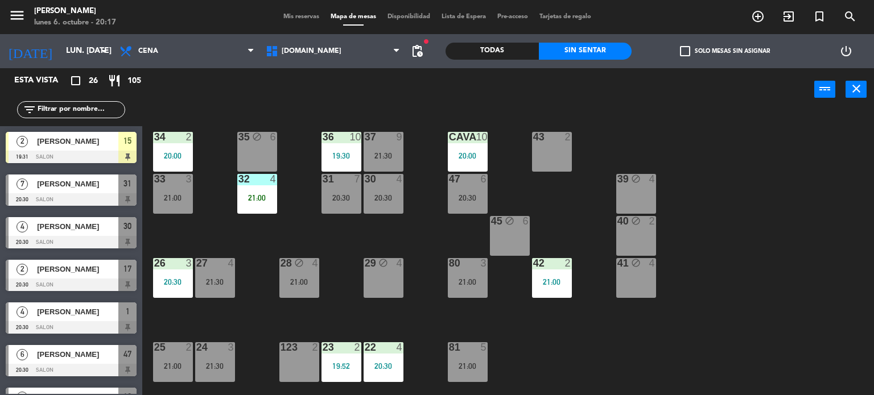
click at [455, 187] on div "47 6 20:30" at bounding box center [468, 194] width 40 height 40
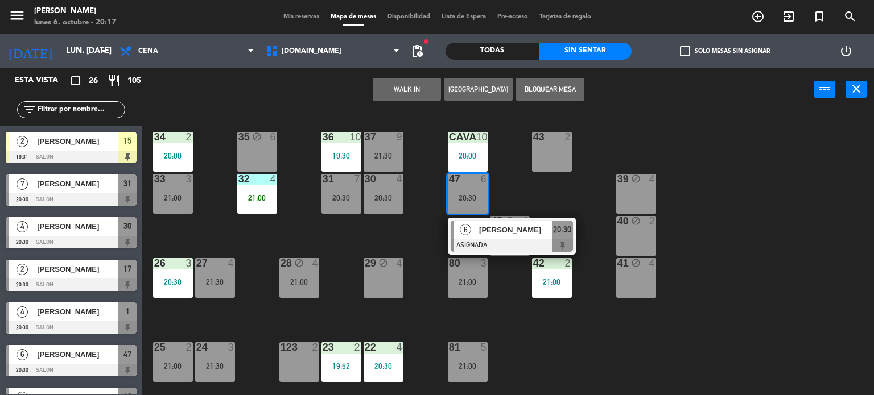
click at [427, 222] on div "34 2 20:00 35 block 6 36 10 19:30 43 2 37 9 21:30 CAVA 10 20:00 33 3 21:00 32 4…" at bounding box center [512, 253] width 723 height 284
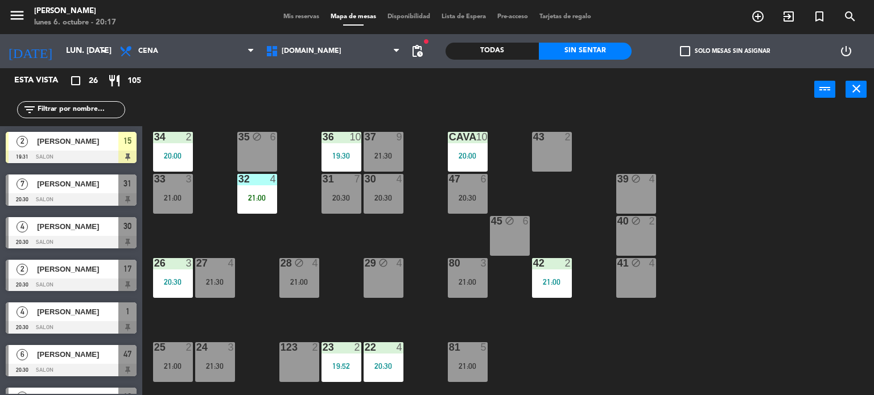
click at [694, 53] on label "check_box_outline_blank Solo mesas sin asignar" at bounding box center [725, 51] width 90 height 10
click at [725, 51] on input "check_box_outline_blank Solo mesas sin asignar" at bounding box center [725, 51] width 0 height 0
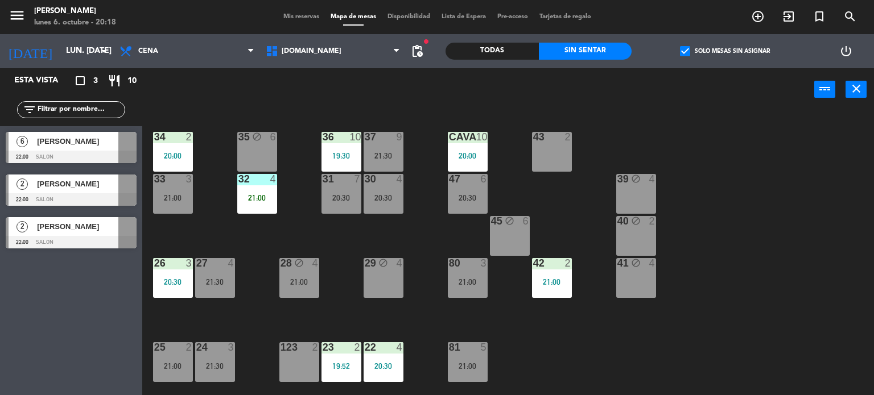
click at [694, 53] on label "check_box Solo mesas sin asignar" at bounding box center [725, 51] width 90 height 10
click at [725, 51] on input "check_box Solo mesas sin asignar" at bounding box center [725, 51] width 0 height 0
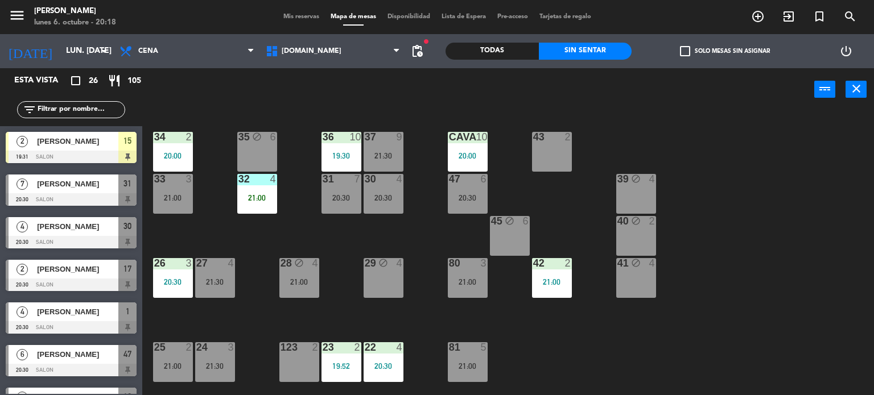
scroll to position [57, 0]
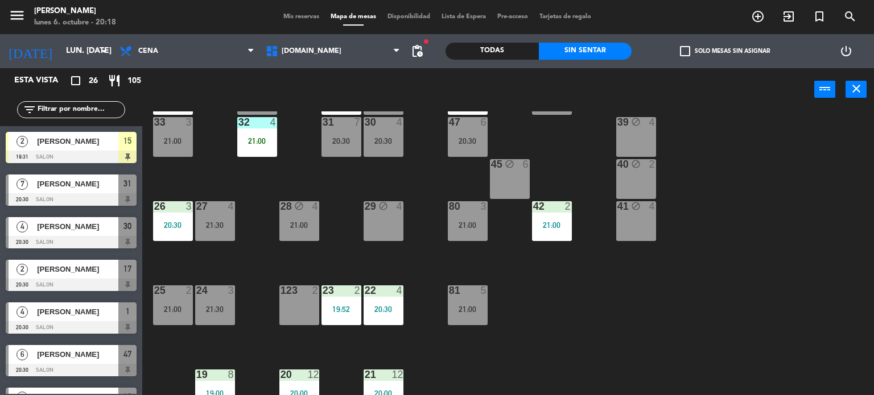
click at [220, 305] on div "21:30" at bounding box center [215, 309] width 40 height 8
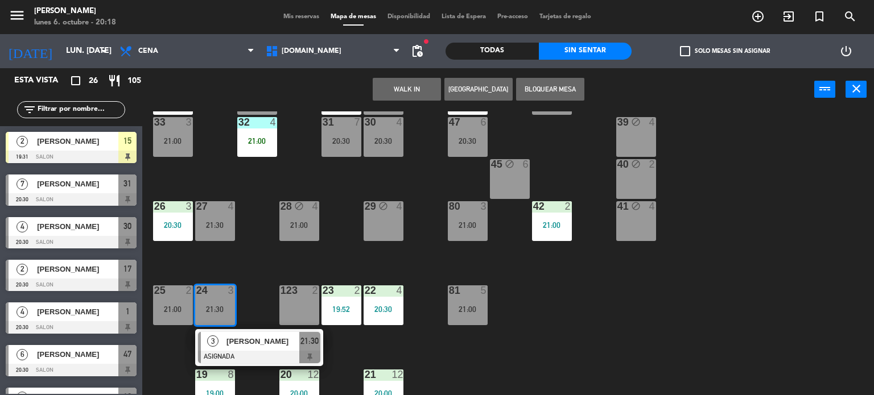
click at [254, 339] on span "[PERSON_NAME]" at bounding box center [262, 342] width 73 height 12
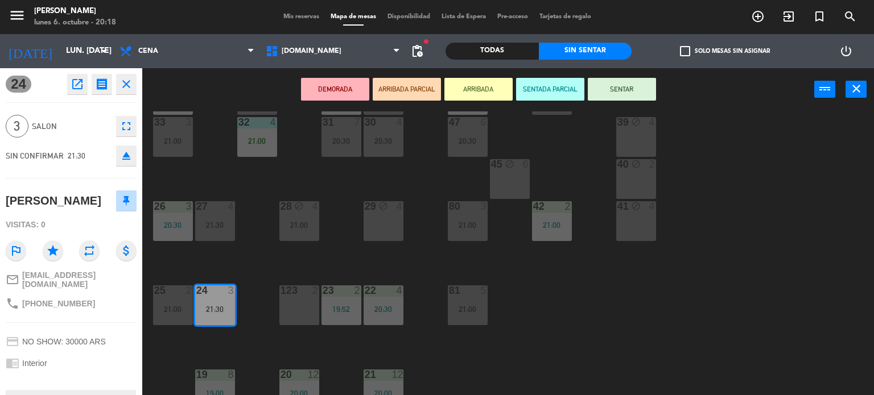
click at [517, 338] on div "34 2 20:00 35 block 6 36 10 19:30 43 2 37 9 21:30 CAVA 10 20:00 33 3 21:00 32 4…" at bounding box center [512, 253] width 723 height 284
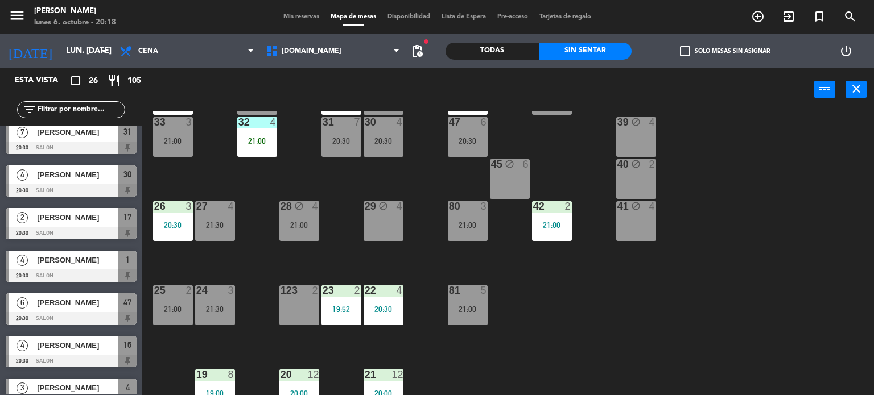
scroll to position [0, 0]
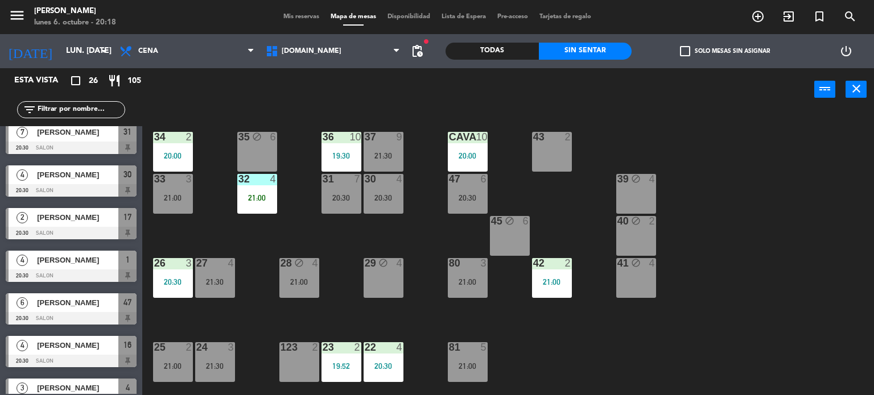
click at [307, 288] on div "28 block 4 21:00" at bounding box center [299, 278] width 40 height 40
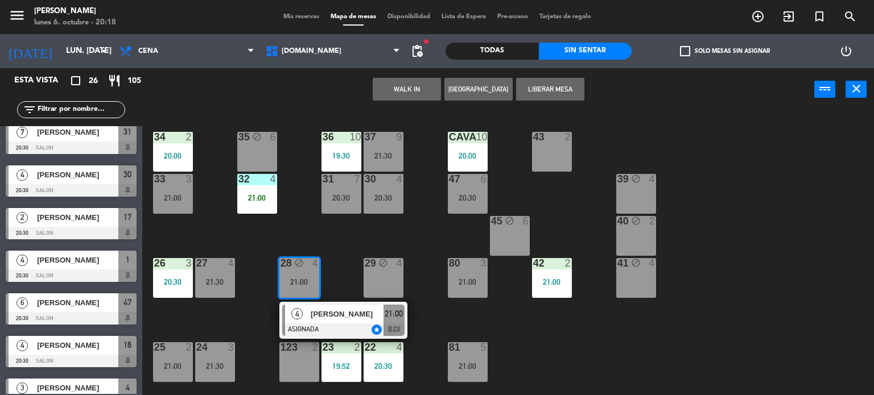
click at [365, 316] on span "[PERSON_NAME]" at bounding box center [347, 314] width 73 height 12
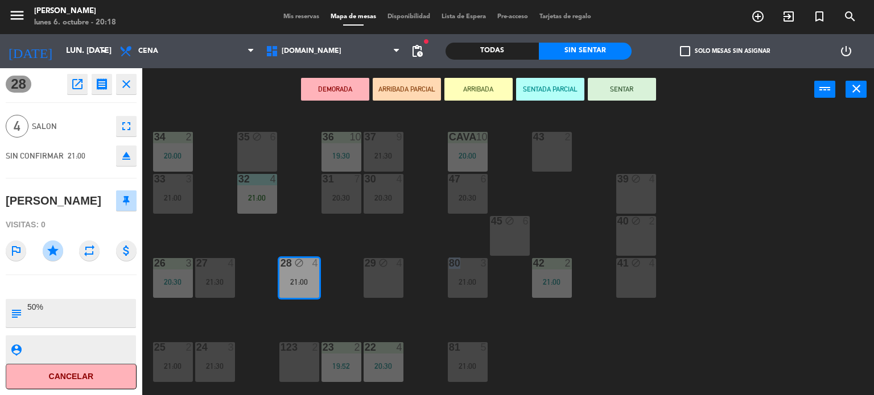
click at [365, 316] on div "34 2 20:00 35 block 6 36 10 19:30 43 2 37 9 21:30 CAVA 10 20:00 33 3 21:00 32 4…" at bounding box center [512, 253] width 723 height 284
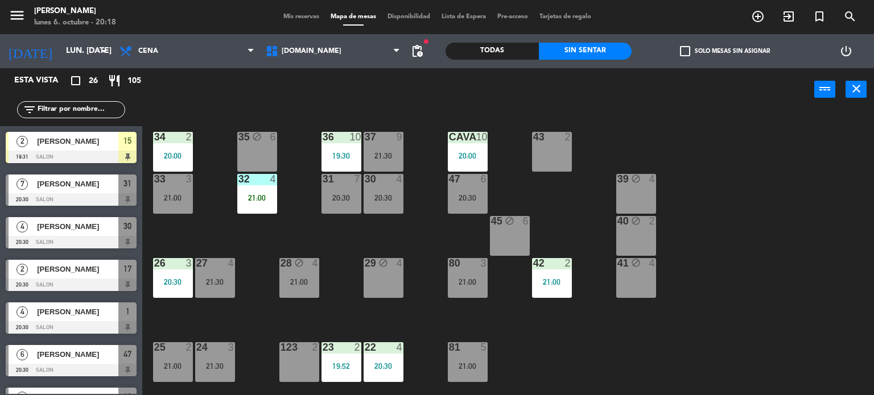
click at [505, 49] on div "Todas" at bounding box center [491, 51] width 93 height 17
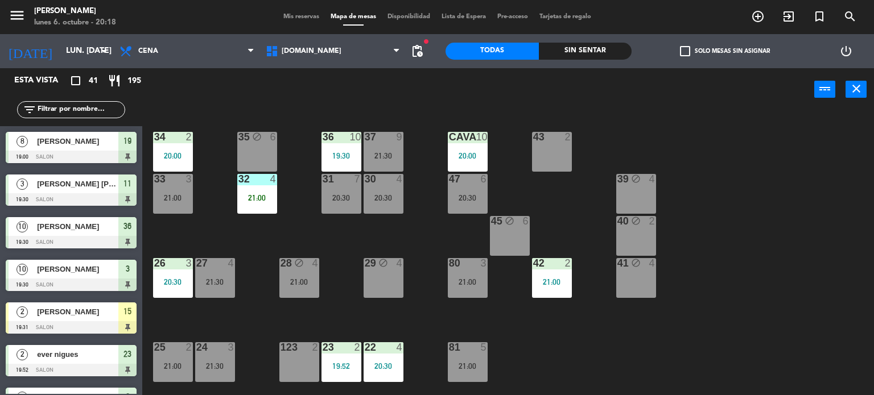
click at [466, 149] on div "CAVA 10 20:00" at bounding box center [468, 152] width 40 height 40
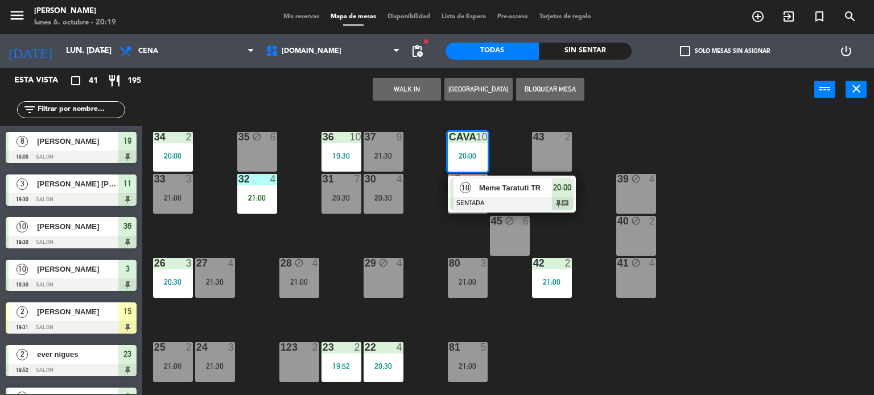
click at [360, 233] on div "34 2 20:00 35 block 6 36 10 19:30 43 2 37 9 21:30 CAVA 10 20:00 10 Meme Taratut…" at bounding box center [512, 253] width 723 height 284
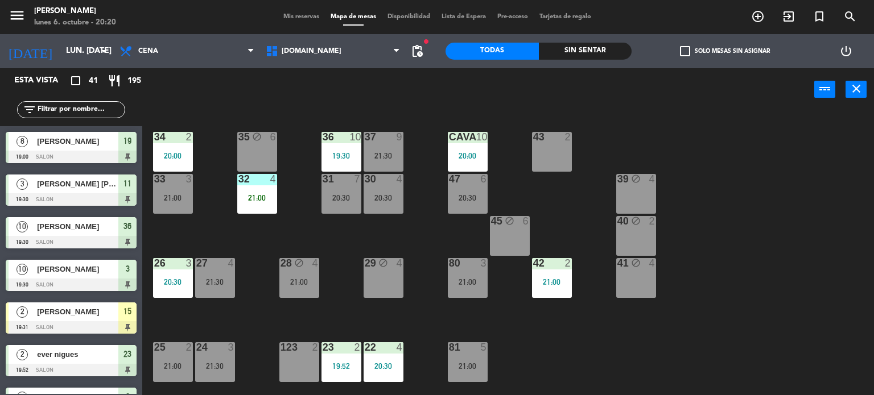
click at [711, 313] on div "34 2 20:00 35 block 6 36 10 19:30 43 2 37 9 21:30 CAVA 10 20:00 33 3 21:00 32 4…" at bounding box center [512, 253] width 723 height 284
click at [613, 115] on div "34 2 20:00 35 block 6 36 10 19:30 43 2 37 9 21:30 CAVA 10 20:00 33 3 21:00 32 4…" at bounding box center [512, 253] width 723 height 284
click at [91, 109] on input "text" at bounding box center [80, 110] width 88 height 13
click at [849, 190] on div "34 2 20:00 35 block 6 36 10 19:30 43 2 37 9 21:30 CAVA 10 20:00 33 3 21:00 32 4…" at bounding box center [512, 253] width 723 height 284
click at [616, 49] on div "Sin sentar" at bounding box center [585, 51] width 93 height 17
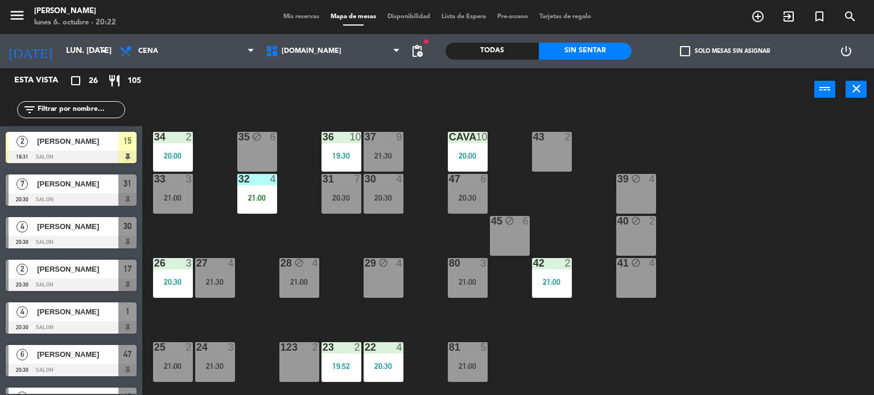
click at [684, 49] on span "check_box_outline_blank" at bounding box center [685, 51] width 10 height 10
click at [725, 51] on input "check_box_outline_blank Solo mesas sin asignar" at bounding box center [725, 51] width 0 height 0
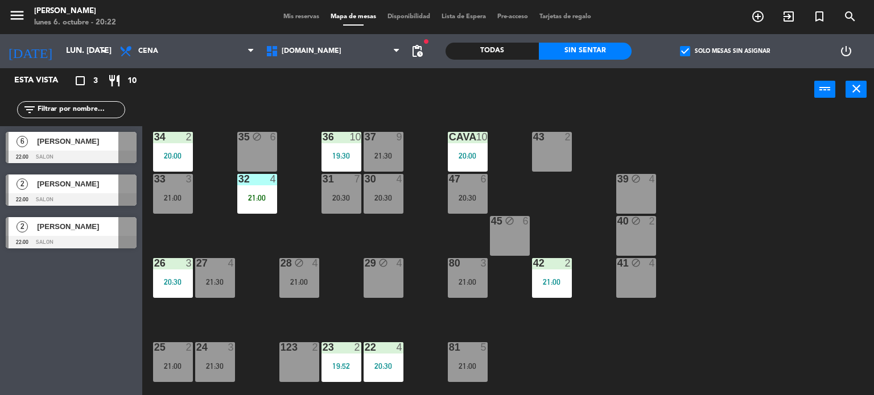
click at [684, 49] on span "check_box" at bounding box center [685, 51] width 10 height 10
click at [725, 51] on input "check_box Solo mesas sin asignar" at bounding box center [725, 51] width 0 height 0
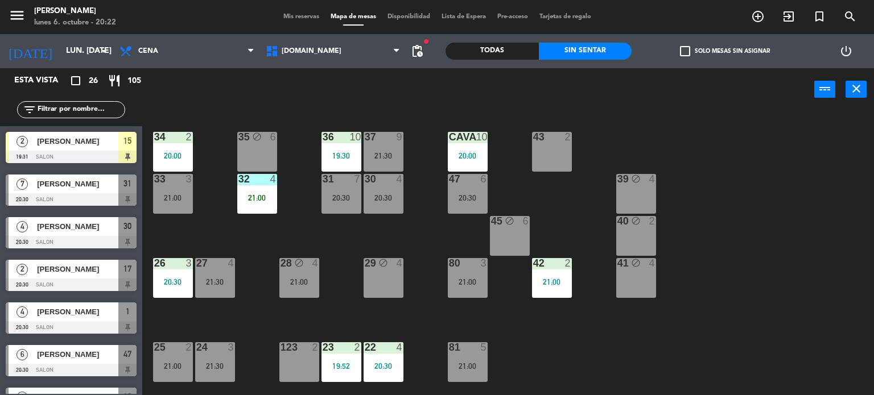
click at [233, 193] on div "34 2 20:00 35 block 6 36 10 19:30 43 2 37 9 21:30 CAVA 10 20:00 33 3 21:00 32 4…" at bounding box center [512, 253] width 723 height 284
click at [245, 194] on div "21:00" at bounding box center [257, 198] width 40 height 8
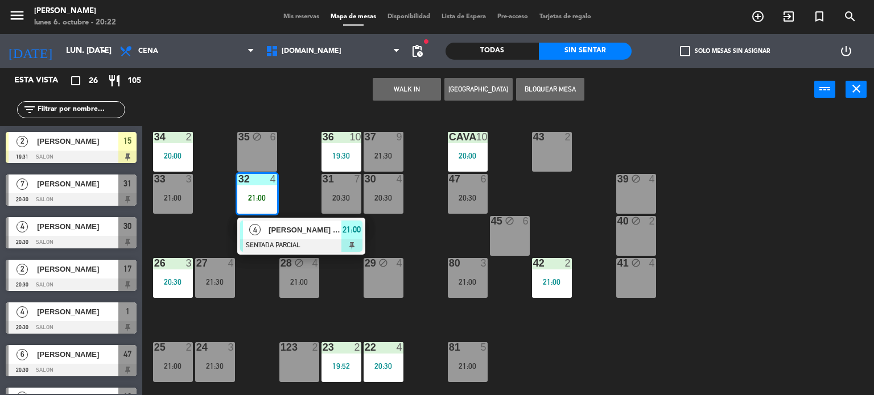
drag, startPoint x: 204, startPoint y: 230, endPoint x: 163, endPoint y: 191, distance: 56.7
click at [202, 229] on div "34 2 20:00 35 block 6 36 10 19:30 43 2 37 9 21:30 CAVA 10 20:00 33 3 21:00 32 4…" at bounding box center [512, 253] width 723 height 284
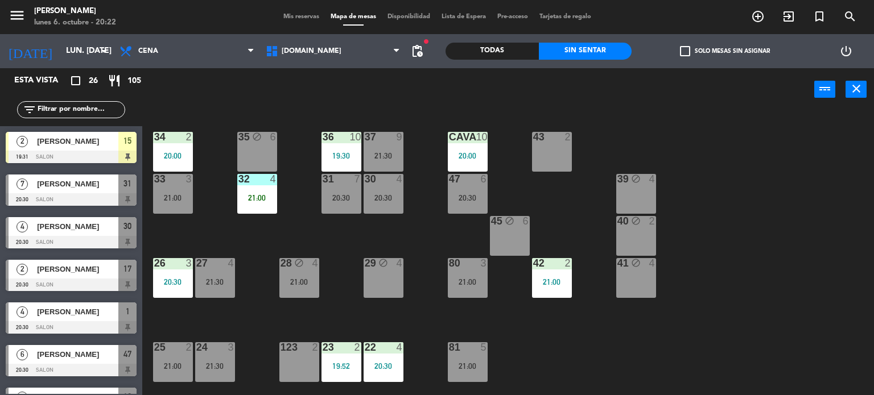
click at [163, 191] on div "33 3 21:00" at bounding box center [173, 194] width 40 height 40
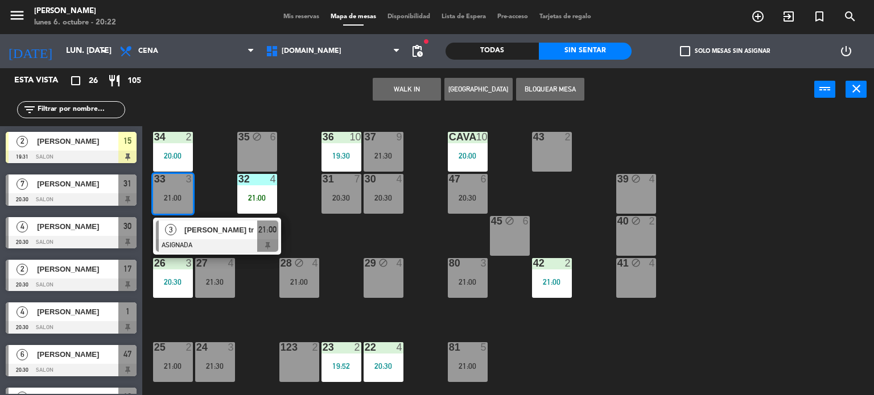
click at [210, 192] on div "34 2 20:00 35 block 6 36 10 19:30 43 2 37 9 21:30 CAVA 10 20:00 33 3 21:00 3 [P…" at bounding box center [512, 253] width 723 height 284
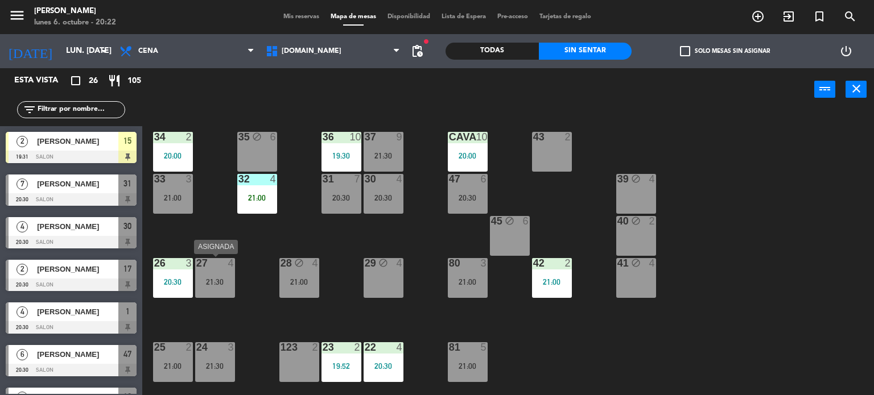
click at [213, 278] on div "21:30" at bounding box center [215, 282] width 40 height 8
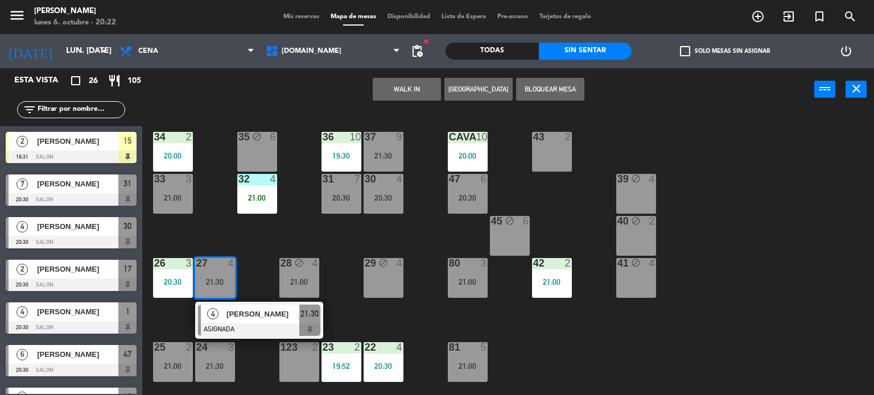
click at [280, 238] on div "34 2 20:00 35 block 6 36 10 19:30 43 2 37 9 21:30 CAVA 10 20:00 33 3 21:00 32 4…" at bounding box center [512, 253] width 723 height 284
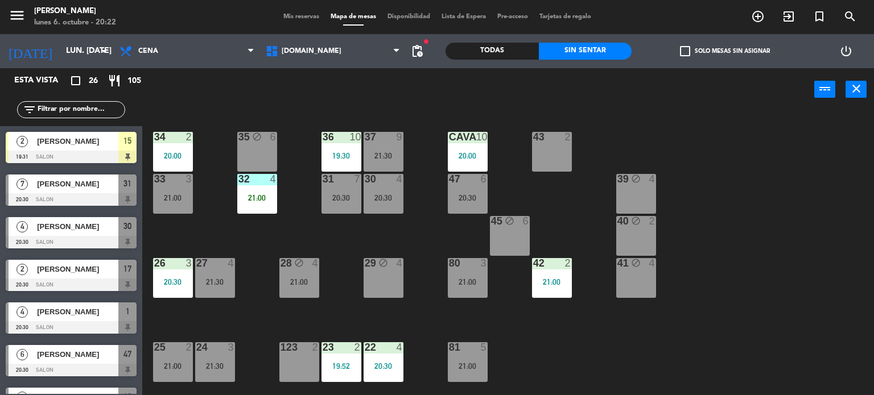
click at [154, 202] on div "33 3 21:00" at bounding box center [173, 194] width 40 height 40
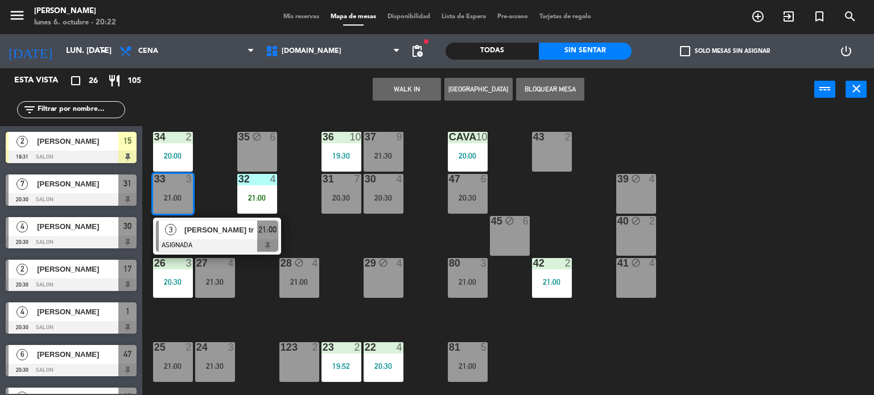
click at [227, 275] on div "27 4 21:30" at bounding box center [215, 278] width 40 height 40
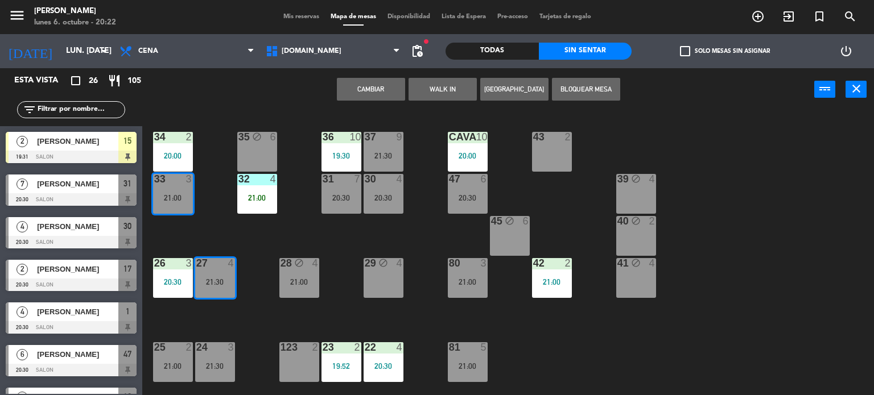
click at [357, 94] on button "Cambiar" at bounding box center [371, 89] width 68 height 23
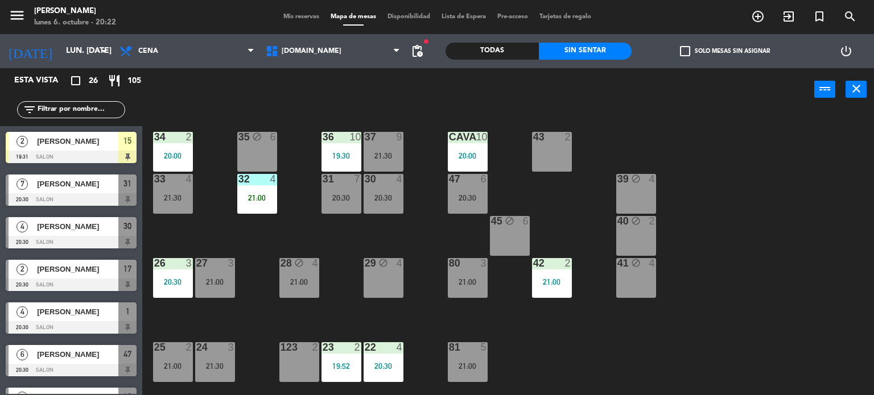
click at [292, 252] on div "34 2 20:00 35 block 6 36 10 19:30 43 2 37 9 21:30 CAVA 10 20:00 33 4 21:30 32 4…" at bounding box center [512, 253] width 723 height 284
click at [305, 273] on div "28 block 4 21:00" at bounding box center [299, 278] width 40 height 40
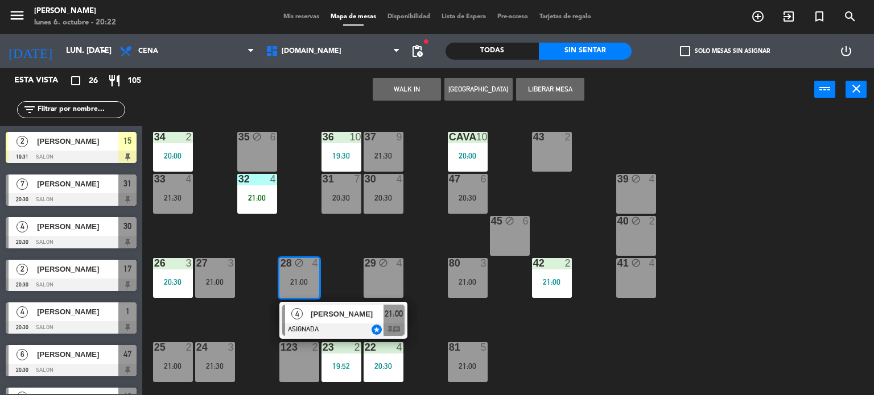
click at [300, 222] on div "34 2 20:00 35 block 6 36 10 19:30 43 2 37 9 21:30 CAVA 10 20:00 33 4 21:30 32 4…" at bounding box center [512, 253] width 723 height 284
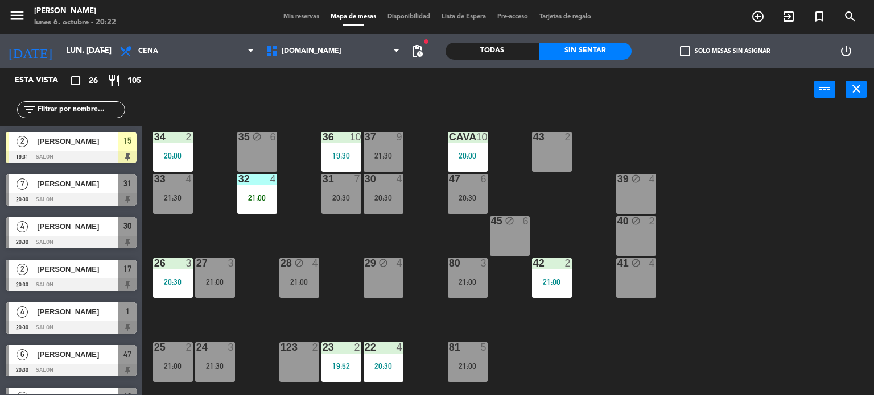
click at [274, 196] on div "21:00" at bounding box center [257, 198] width 40 height 8
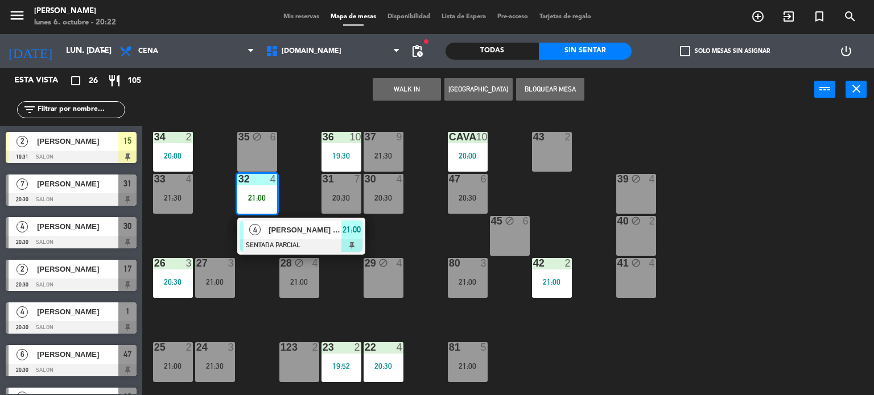
click at [183, 221] on div "34 2 20:00 35 block 6 36 10 19:30 43 2 37 9 21:30 CAVA 10 20:00 33 4 21:30 32 4…" at bounding box center [512, 253] width 723 height 284
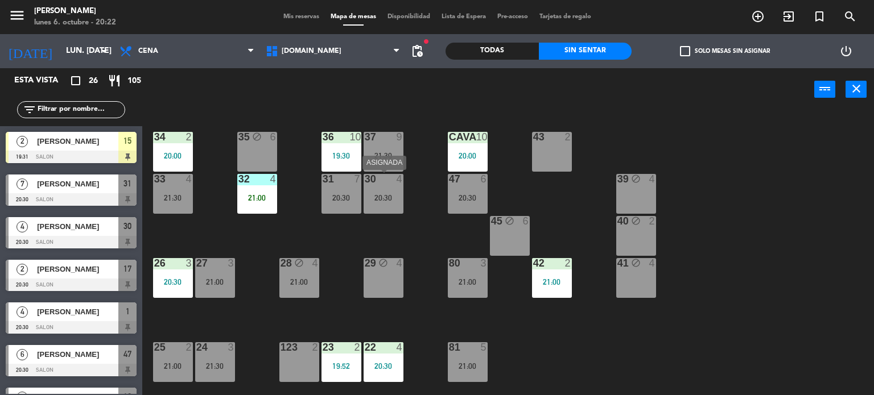
click at [368, 204] on div "30 4 20:30" at bounding box center [383, 194] width 40 height 40
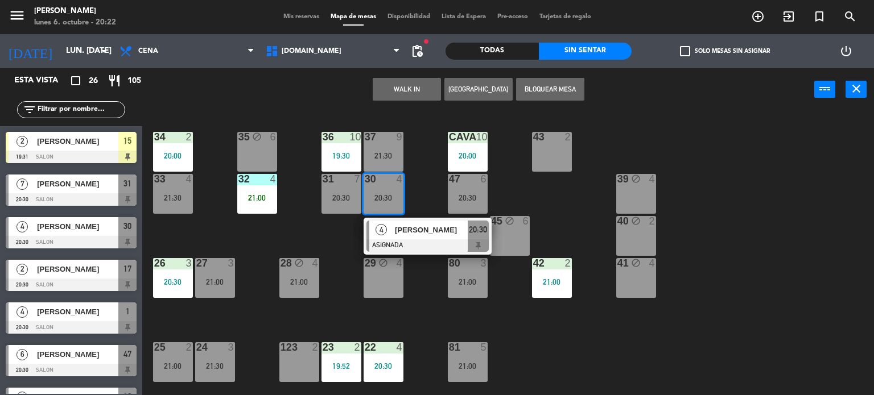
click at [323, 238] on div "34 2 20:00 35 block 6 36 10 19:30 43 2 37 9 21:30 CAVA 10 20:00 33 4 21:30 32 4…" at bounding box center [512, 253] width 723 height 284
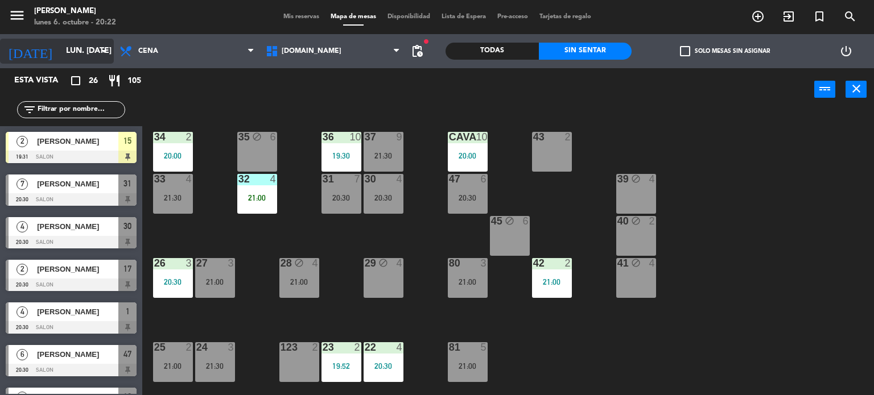
click at [8, 51] on icon "[DATE]" at bounding box center [30, 51] width 60 height 25
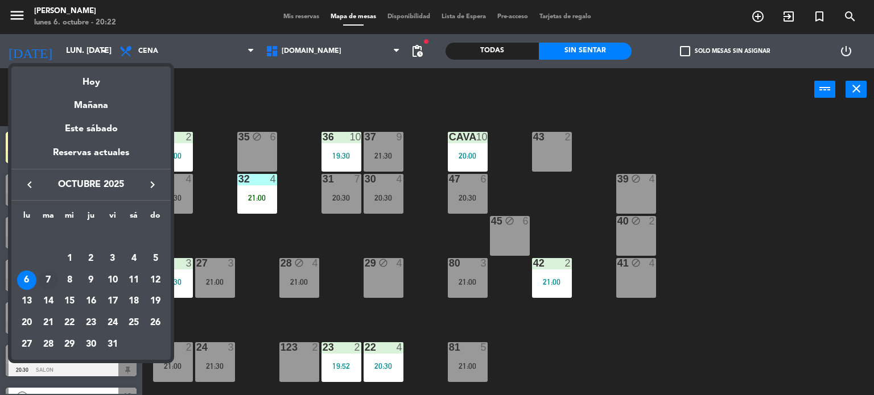
click at [54, 281] on div "7" at bounding box center [48, 280] width 19 height 19
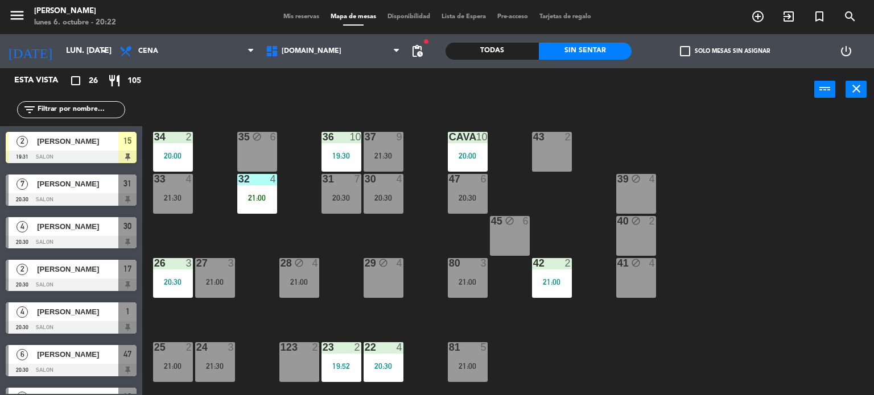
type input "[DATE] oct."
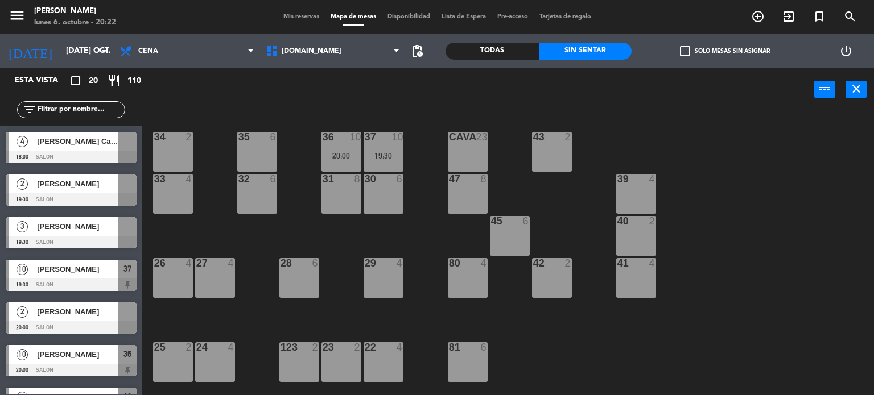
click at [689, 46] on span "check_box_outline_blank" at bounding box center [685, 51] width 10 height 10
click at [725, 51] on input "check_box_outline_blank Solo mesas sin asignar" at bounding box center [725, 51] width 0 height 0
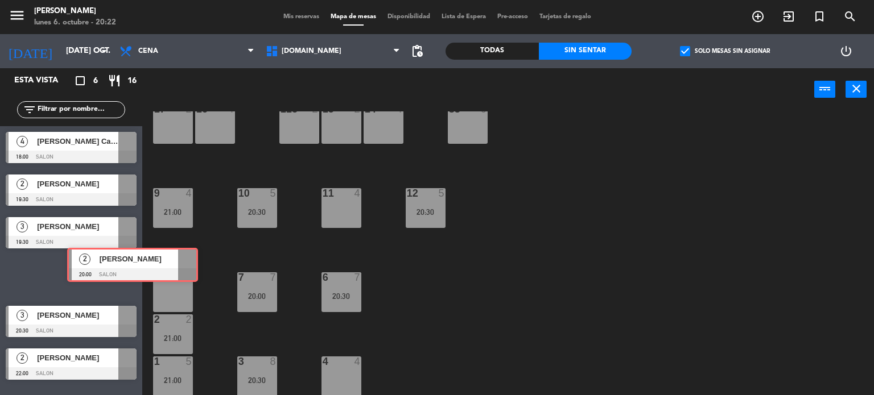
scroll to position [350, 0]
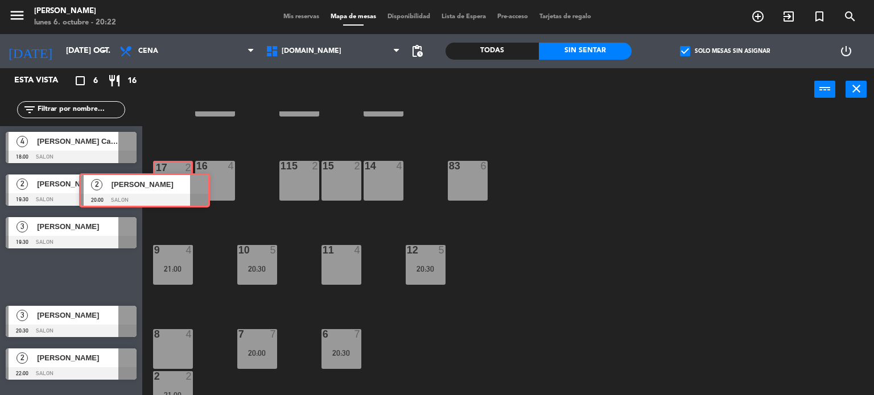
drag, startPoint x: 116, startPoint y: 272, endPoint x: 189, endPoint y: 187, distance: 113.0
click at [189, 187] on div "Esta vista crop_square 6 restaurant 16 filter_list 4 [PERSON_NAME] Cachagua 18:…" at bounding box center [437, 232] width 874 height 328
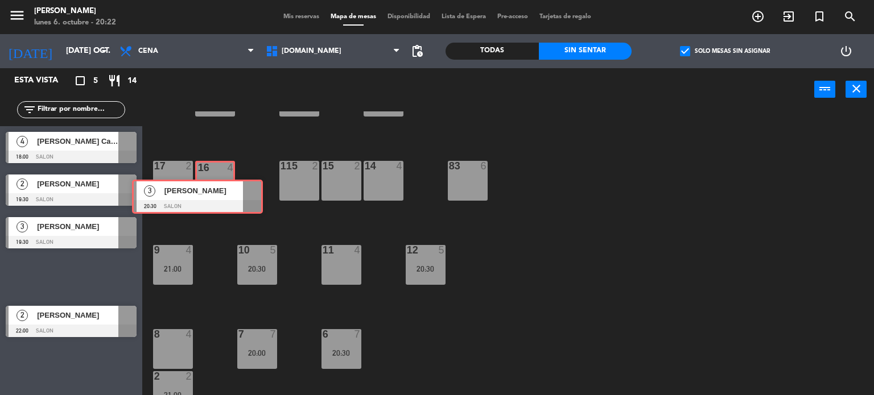
drag, startPoint x: 104, startPoint y: 272, endPoint x: 230, endPoint y: 193, distance: 149.3
click at [230, 193] on div "Esta vista crop_square 5 restaurant 14 filter_list 4 [PERSON_NAME] Cachagua 18:…" at bounding box center [437, 232] width 874 height 328
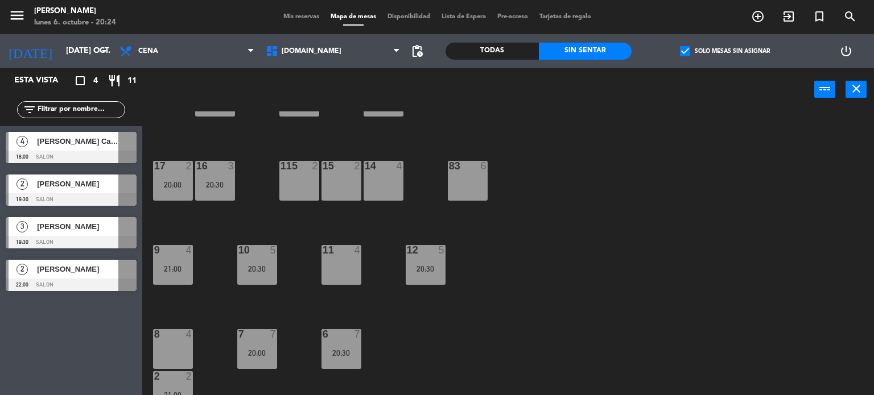
drag, startPoint x: 612, startPoint y: 216, endPoint x: 685, endPoint y: 72, distance: 161.0
click at [615, 206] on div "34 2 35 6 36 10 20:00 43 2 37 10 19:30 CAVA 23 33 4 32 6 31 8 30 6 47 8 39 4 45…" at bounding box center [512, 253] width 723 height 284
click at [685, 54] on span "check_box" at bounding box center [685, 51] width 10 height 10
click at [725, 51] on input "check_box Solo mesas sin asignar" at bounding box center [725, 51] width 0 height 0
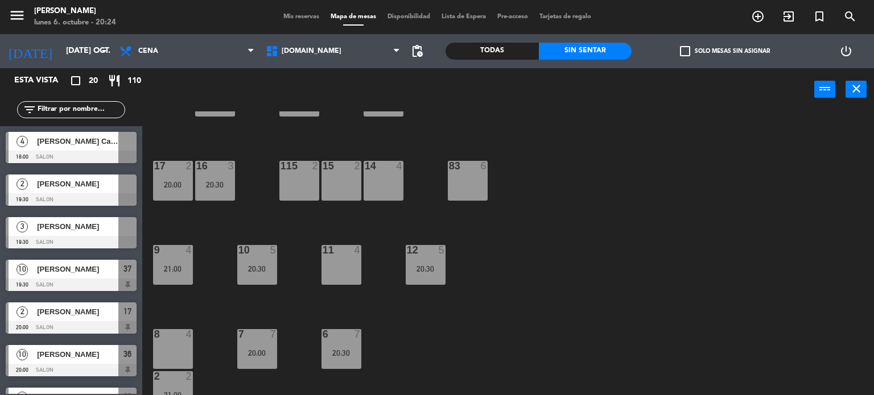
click at [98, 106] on input "text" at bounding box center [80, 110] width 88 height 13
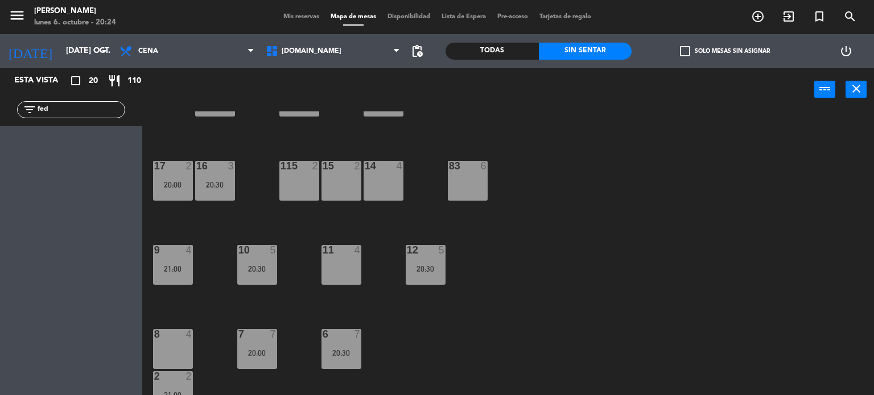
type input "fed"
click at [523, 40] on div "Todas Sin sentar" at bounding box center [538, 51] width 186 height 34
click at [523, 41] on div "Todas Sin sentar" at bounding box center [538, 51] width 186 height 34
drag, startPoint x: 84, startPoint y: 111, endPoint x: 0, endPoint y: 121, distance: 84.7
click at [0, 121] on div "filter_list fed" at bounding box center [71, 109] width 142 height 33
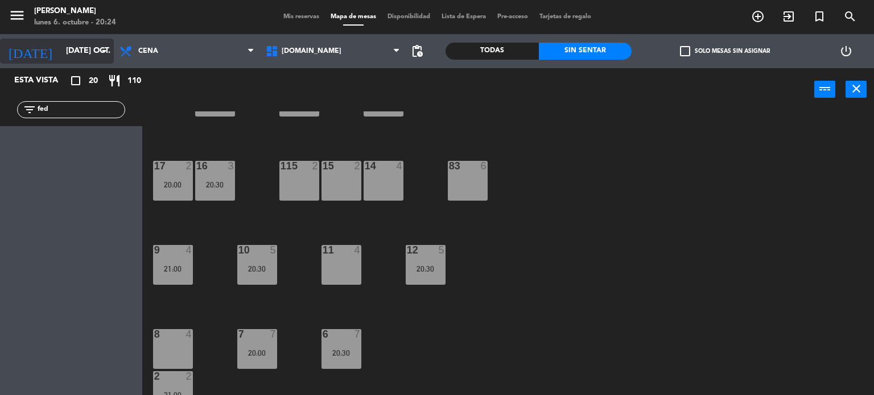
drag, startPoint x: 69, startPoint y: 44, endPoint x: 73, endPoint y: 51, distance: 8.4
click at [73, 51] on input "[DATE] oct." at bounding box center [114, 51] width 108 height 20
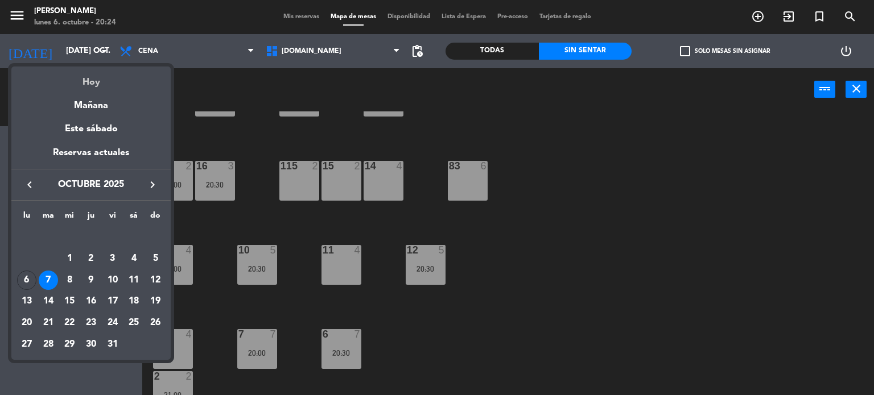
click at [84, 69] on div "Hoy" at bounding box center [90, 78] width 159 height 23
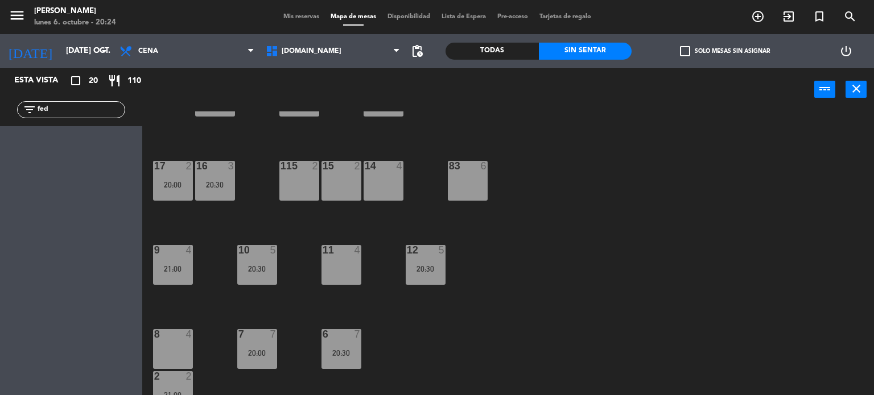
type input "lun. [DATE]"
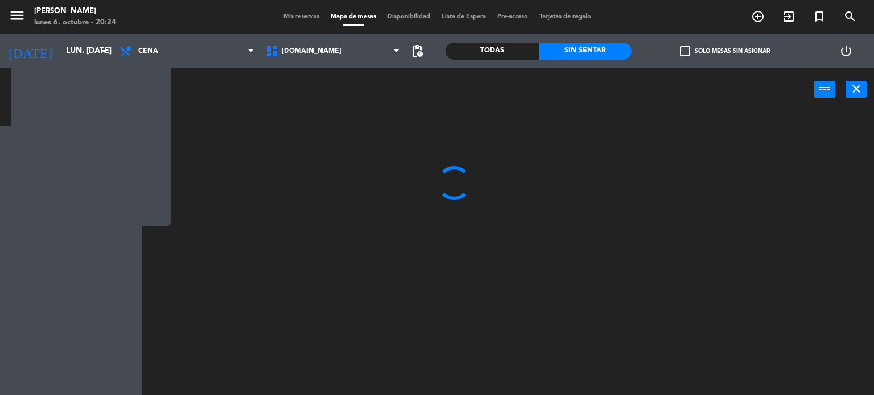
scroll to position [0, 0]
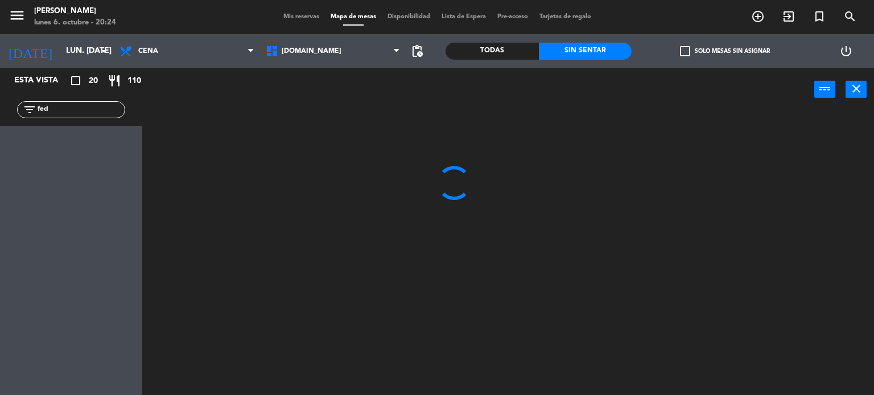
click at [0, 121] on div "filter_list fed" at bounding box center [71, 109] width 142 height 33
click at [605, 206] on div at bounding box center [512, 253] width 723 height 284
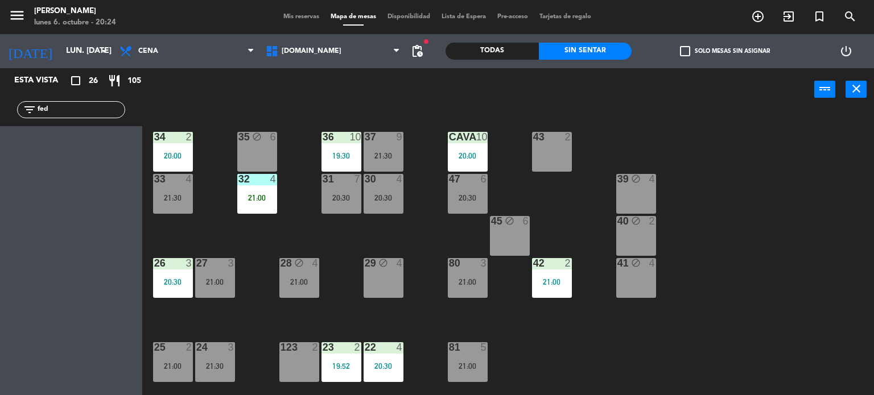
click at [480, 63] on div "Todas Sin sentar" at bounding box center [538, 51] width 186 height 34
click at [496, 51] on div "Todas" at bounding box center [491, 51] width 93 height 17
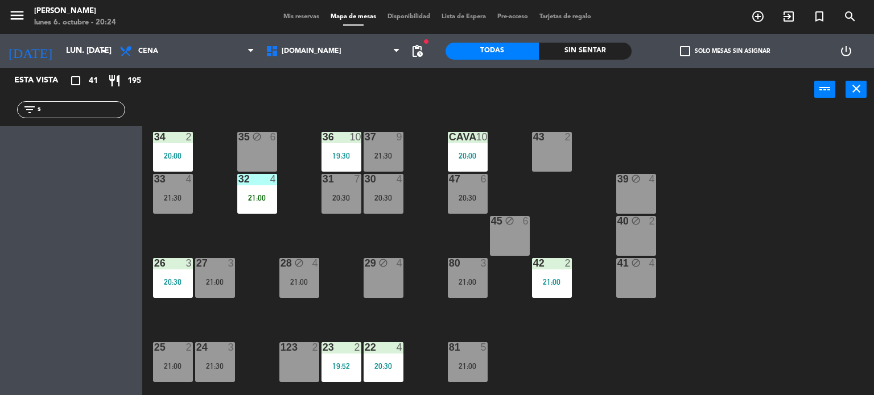
drag, startPoint x: 17, startPoint y: 108, endPoint x: 0, endPoint y: 108, distance: 17.1
click at [0, 108] on div "filter_list s" at bounding box center [71, 109] width 142 height 33
type input "ste"
drag, startPoint x: 176, startPoint y: 100, endPoint x: 132, endPoint y: 102, distance: 43.9
click at [176, 100] on div "power_input close" at bounding box center [478, 89] width 672 height 43
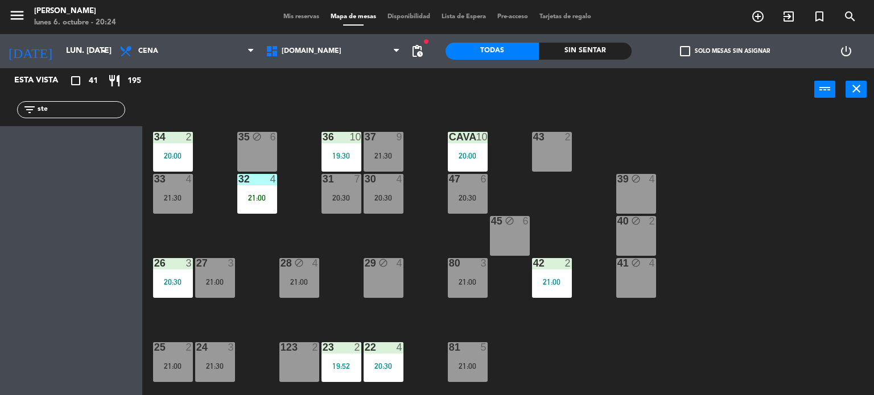
drag, startPoint x: 111, startPoint y: 104, endPoint x: 0, endPoint y: 110, distance: 111.1
click at [0, 110] on div "filter_list ste" at bounding box center [71, 109] width 142 height 33
type input "m"
type input "f"
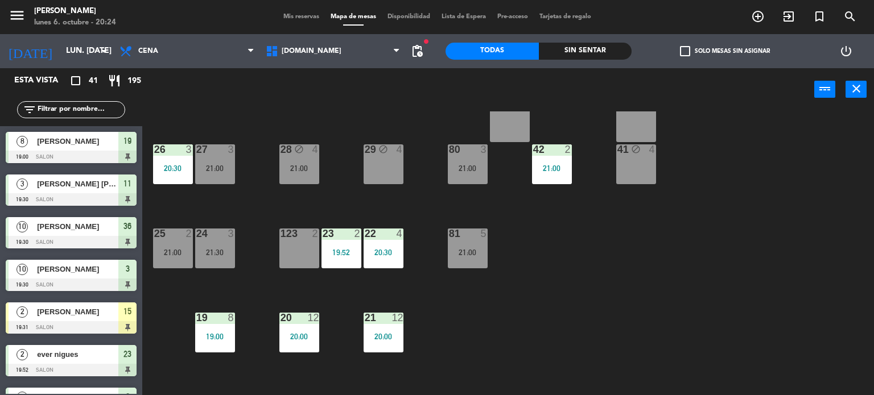
scroll to position [228, 0]
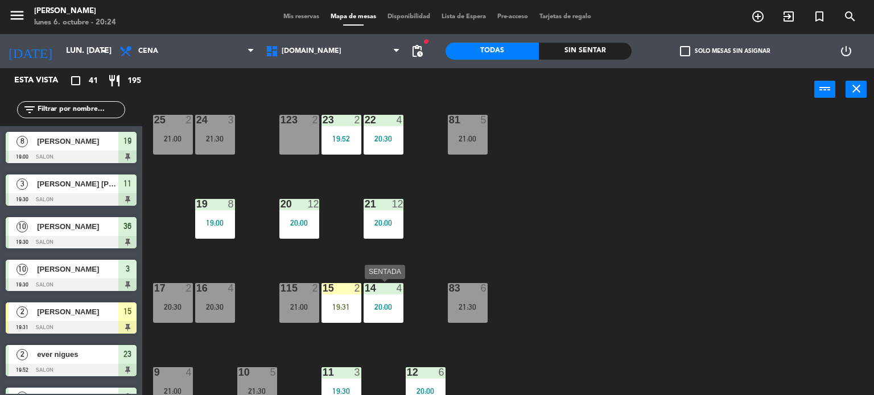
click at [380, 303] on div "20:00" at bounding box center [383, 307] width 40 height 8
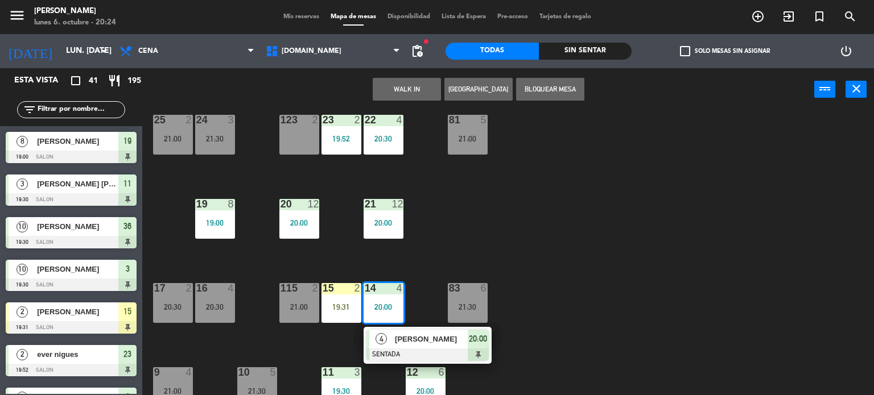
click at [439, 266] on div "34 2 20:00 35 block 6 36 10 19:30 43 2 37 9 21:30 CAVA 10 20:00 33 4 21:30 32 4…" at bounding box center [512, 253] width 723 height 284
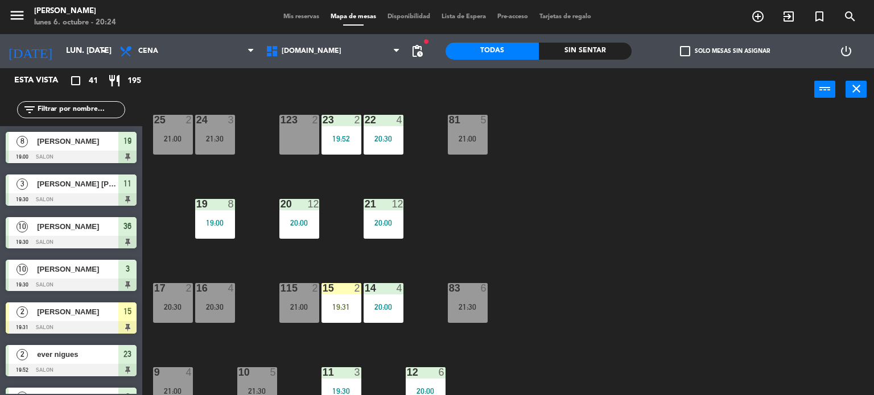
click at [387, 142] on div "20:30" at bounding box center [383, 139] width 40 height 8
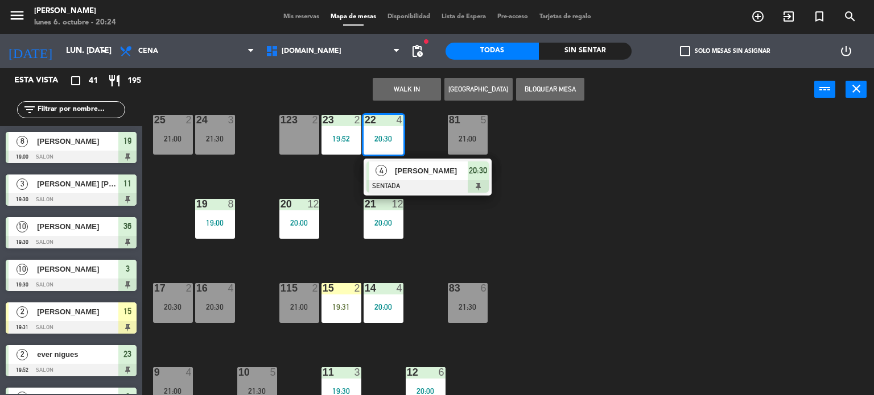
drag, startPoint x: 562, startPoint y: 220, endPoint x: 337, endPoint y: 135, distance: 240.2
click at [557, 217] on div "34 2 20:00 35 block 6 36 10 19:30 43 2 37 9 21:30 CAVA 10 20:00 33 4 21:30 32 4…" at bounding box center [512, 253] width 723 height 284
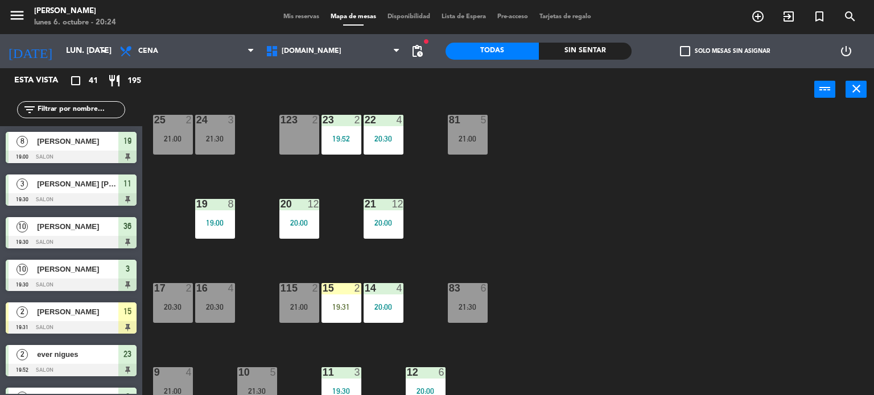
click at [374, 141] on div "20:30" at bounding box center [383, 139] width 40 height 8
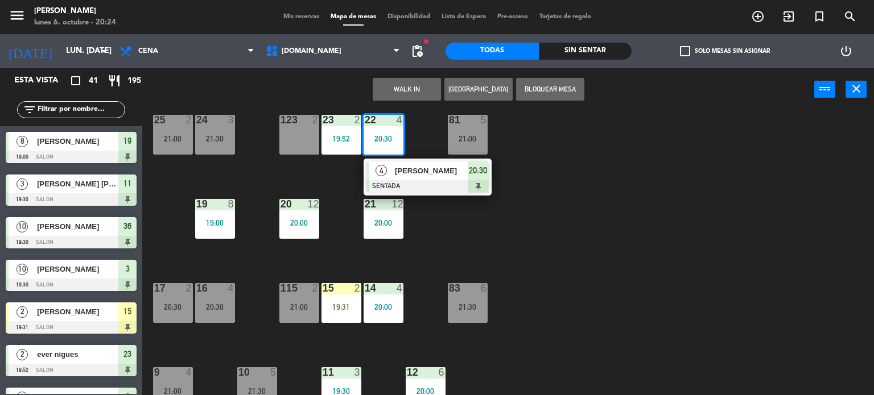
click at [418, 167] on span "[PERSON_NAME]" at bounding box center [431, 171] width 73 height 12
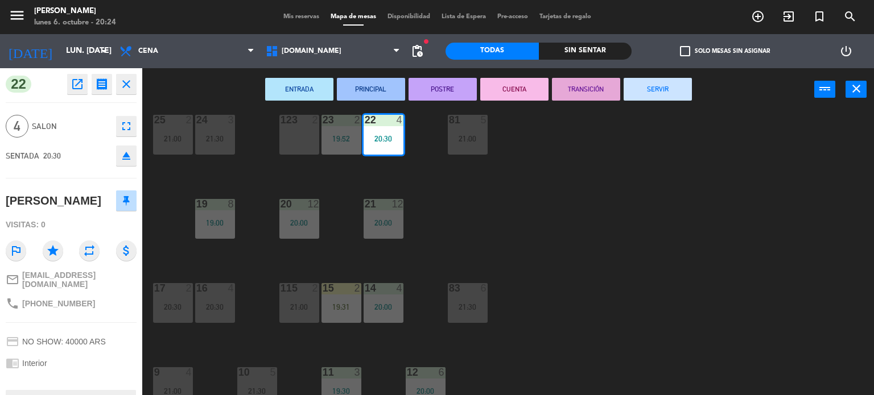
click at [129, 79] on icon "close" at bounding box center [126, 84] width 14 height 14
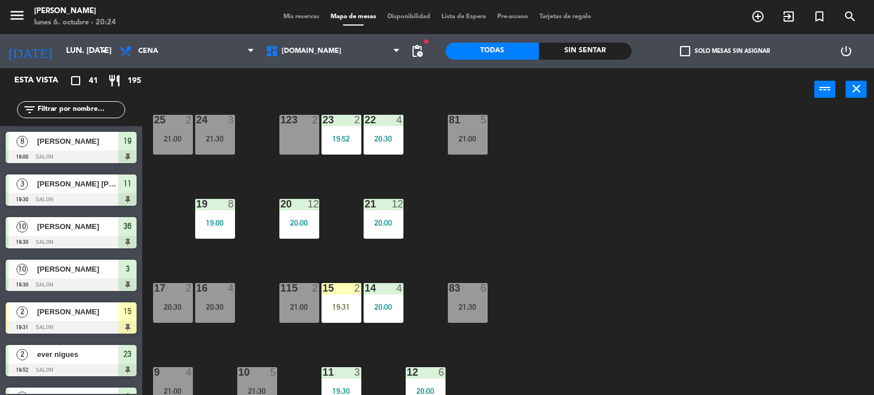
scroll to position [0, 0]
click at [86, 110] on input "text" at bounding box center [80, 110] width 88 height 13
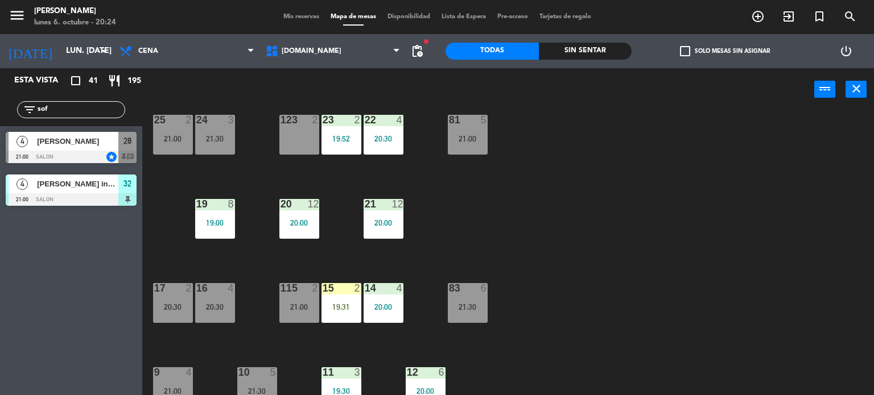
type input "sof"
click at [0, 313] on div "Esta vista crop_square 41 restaurant 195 filter_list sof 4 [PERSON_NAME] 21:00 …" at bounding box center [71, 231] width 142 height 327
click at [92, 137] on span "[PERSON_NAME]" at bounding box center [77, 141] width 81 height 12
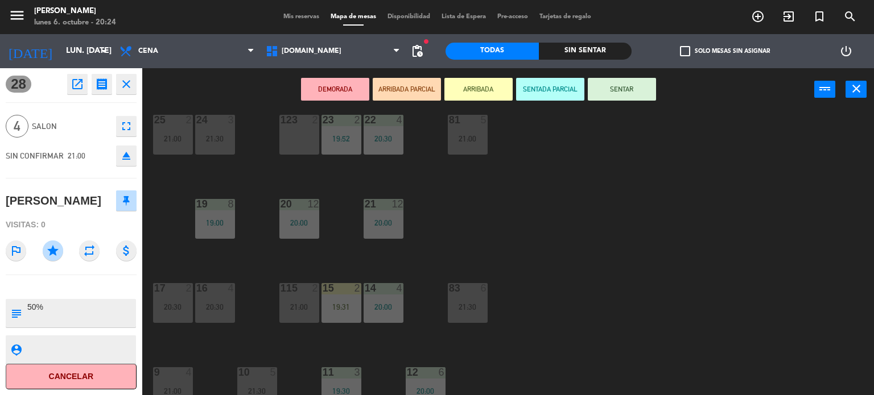
drag, startPoint x: 573, startPoint y: 181, endPoint x: 239, endPoint y: 152, distance: 334.7
click at [572, 181] on div "34 2 20:00 35 block 6 36 10 19:30 43 2 37 9 21:30 CAVA 10 20:00 33 4 21:30 32 4…" at bounding box center [512, 253] width 723 height 284
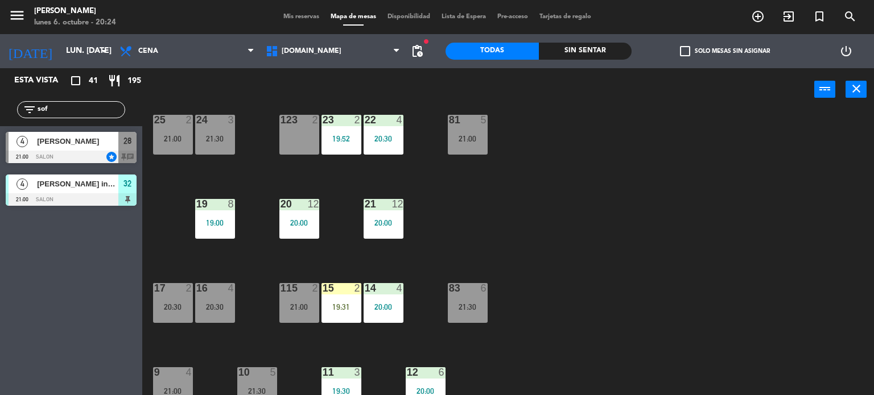
drag, startPoint x: 72, startPoint y: 111, endPoint x: 0, endPoint y: 133, distance: 75.6
click at [0, 133] on div "Esta vista crop_square 41 restaurant 195 filter_list sof 4 [PERSON_NAME] 21:00 …" at bounding box center [71, 139] width 142 height 143
type input "d"
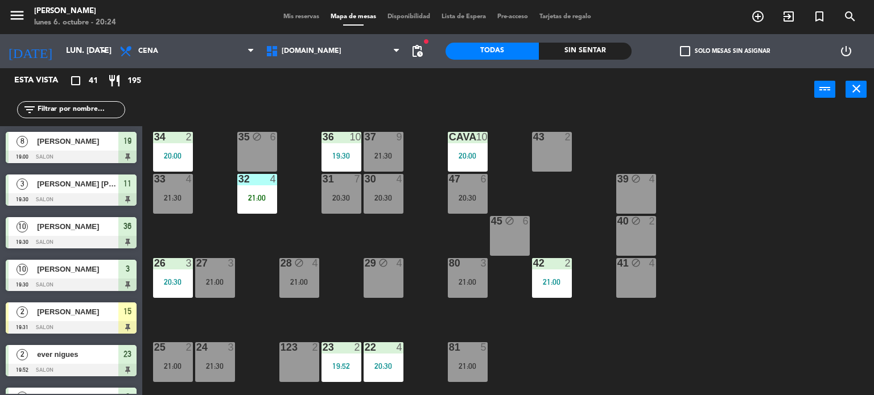
scroll to position [228, 0]
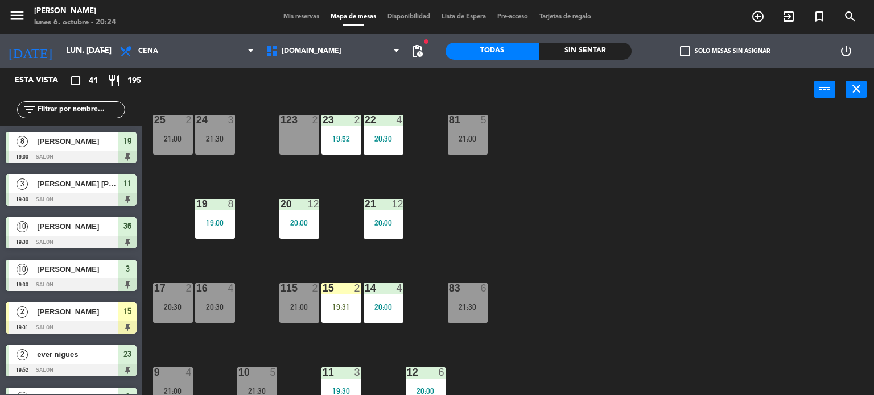
type input "a"
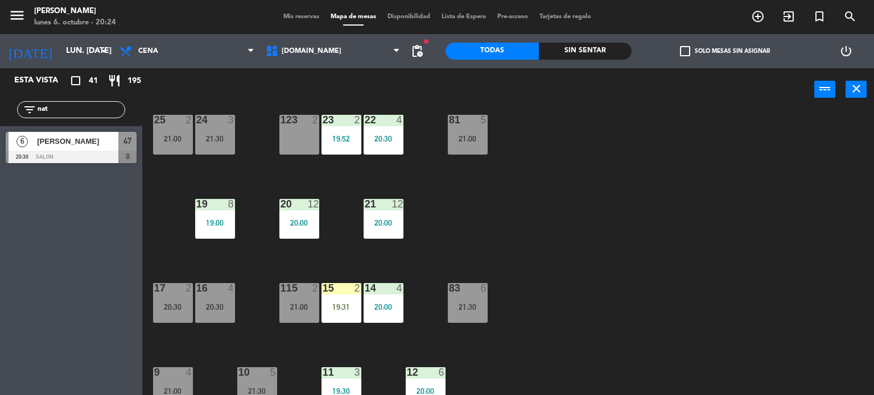
type input "nat"
drag, startPoint x: 26, startPoint y: 201, endPoint x: 36, endPoint y: 192, distance: 13.3
click at [26, 201] on div "Esta vista crop_square 41 restaurant 195 filter_list nat 6 [PERSON_NAME] 20:30 …" at bounding box center [71, 231] width 142 height 327
click at [95, 140] on span "[PERSON_NAME]" at bounding box center [77, 141] width 81 height 12
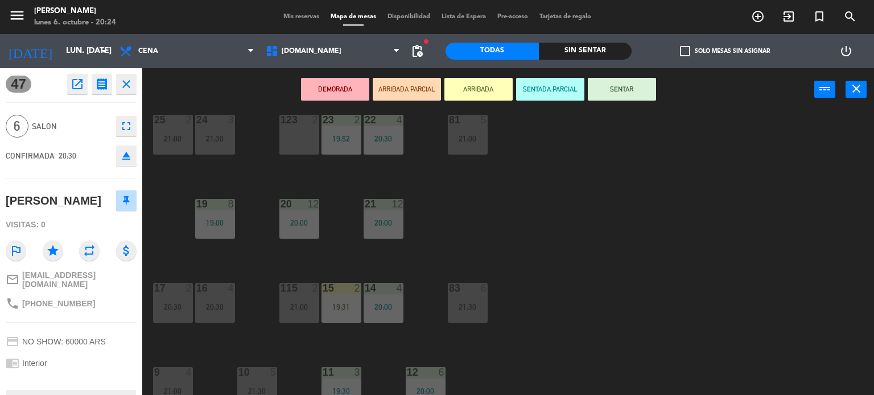
click at [401, 88] on button "ARRIBADA PARCIAL" at bounding box center [407, 89] width 68 height 23
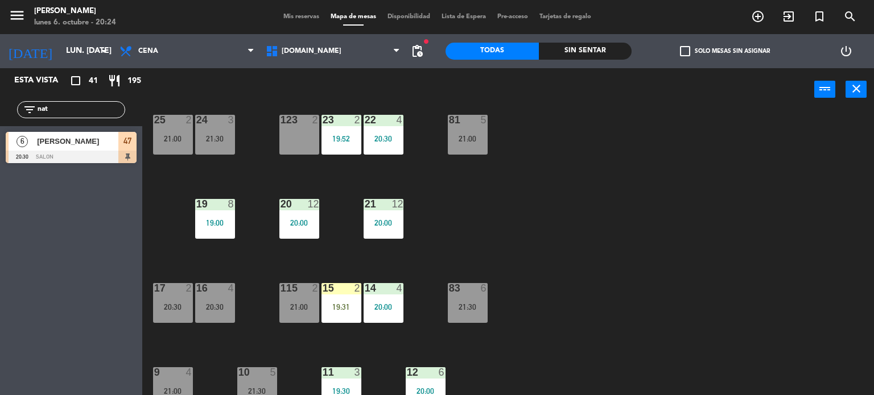
scroll to position [0, 0]
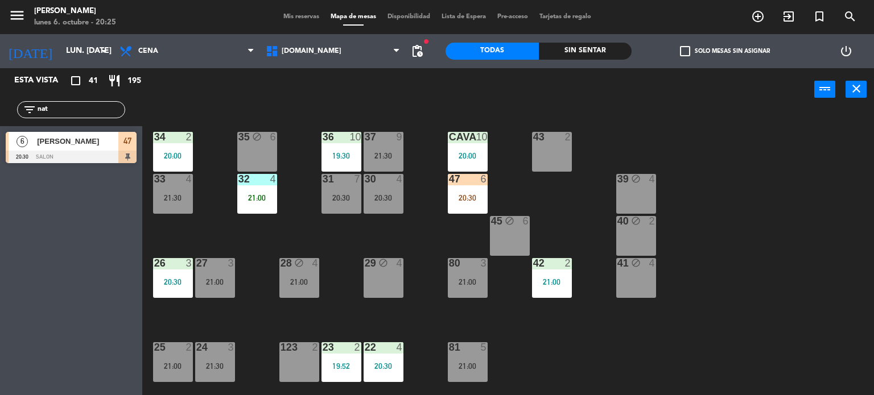
click at [710, 197] on div "34 2 20:00 35 block 6 36 10 19:30 43 2 37 9 21:30 CAVA 10 20:00 33 4 21:30 32 4…" at bounding box center [512, 253] width 723 height 284
click at [571, 193] on div "34 2 20:00 35 block 6 36 10 19:30 43 2 37 9 21:30 CAVA 10 20:00 33 4 21:30 32 4…" at bounding box center [512, 253] width 723 height 284
drag, startPoint x: 81, startPoint y: 110, endPoint x: 34, endPoint y: 109, distance: 46.6
click at [38, 109] on input "nat" at bounding box center [80, 110] width 88 height 13
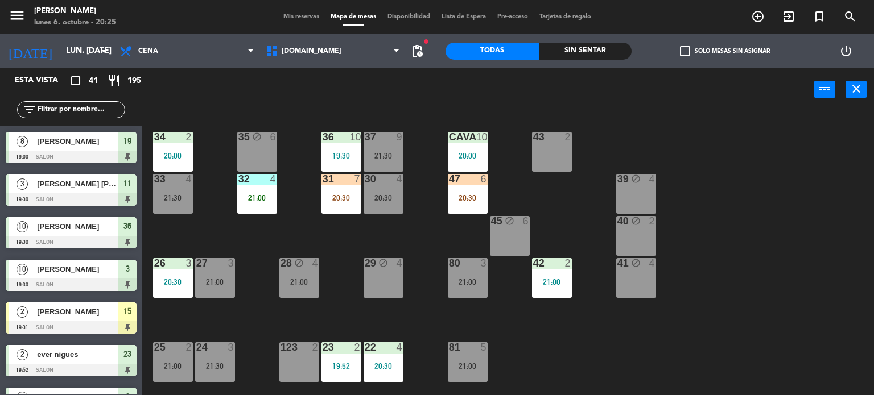
click at [592, 338] on div "34 2 20:00 35 block 6 36 10 19:30 43 2 37 9 21:30 CAVA 10 20:00 33 4 21:30 32 4…" at bounding box center [512, 253] width 723 height 284
click at [325, 184] on div "31 7" at bounding box center [341, 179] width 40 height 11
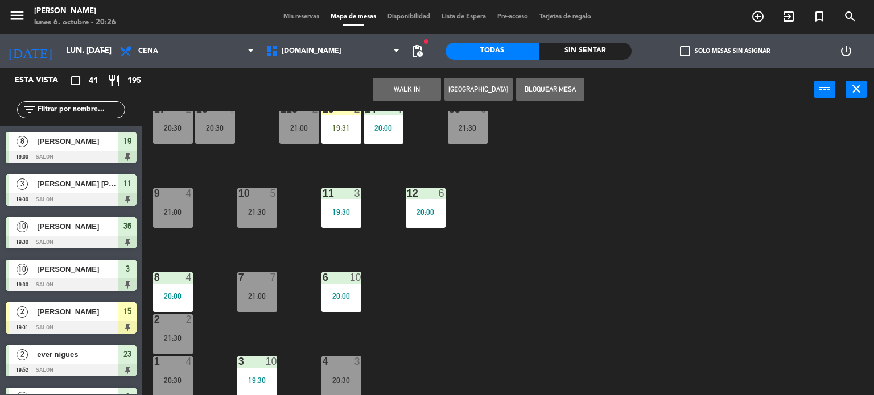
click at [501, 307] on div "34 2 20:00 35 block 6 36 10 19:30 43 2 37 9 21:30 CAVA 10 20:00 33 4 21:30 32 4…" at bounding box center [512, 253] width 723 height 284
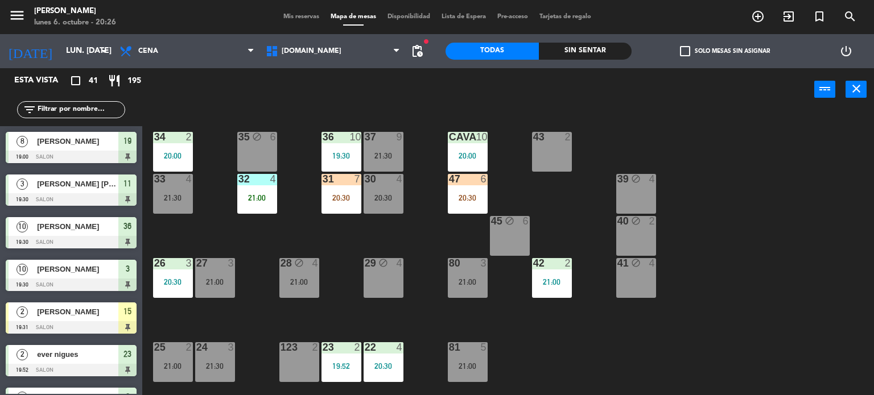
click at [470, 192] on div "47 6 20:30" at bounding box center [468, 194] width 40 height 40
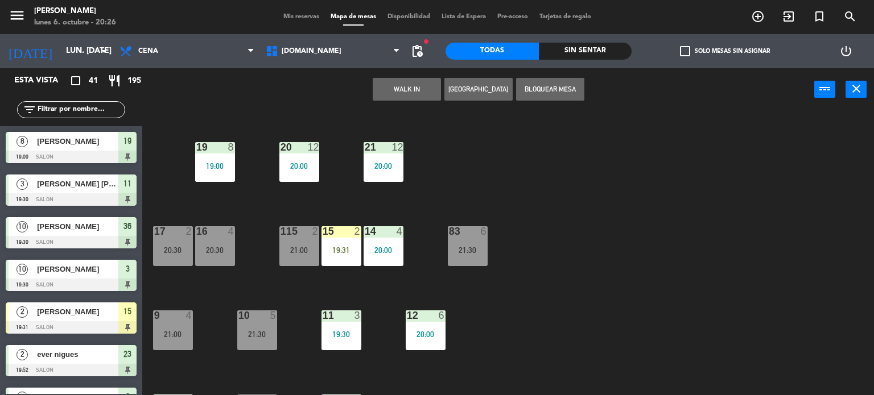
scroll to position [341, 0]
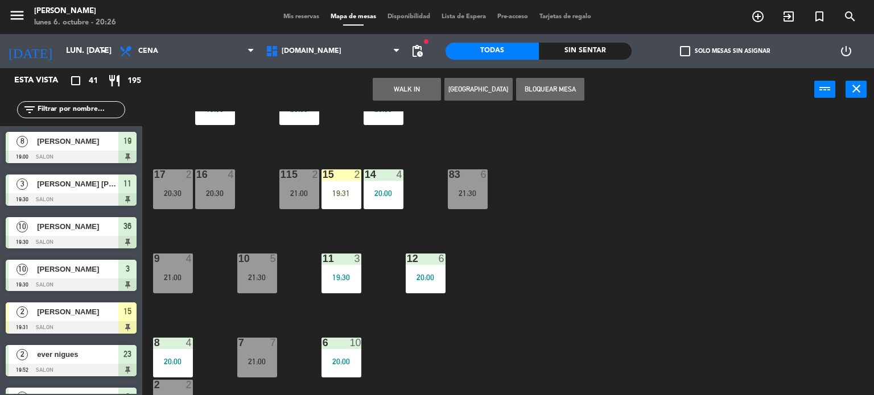
click at [256, 345] on div at bounding box center [256, 343] width 19 height 10
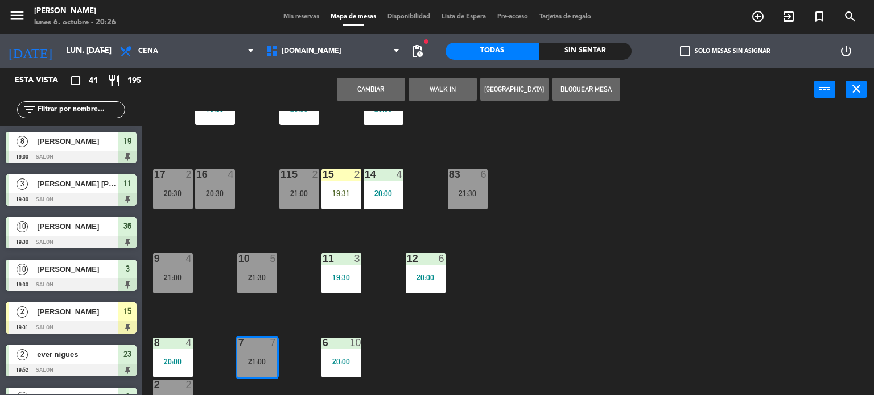
click at [390, 86] on button "Cambiar" at bounding box center [371, 89] width 68 height 23
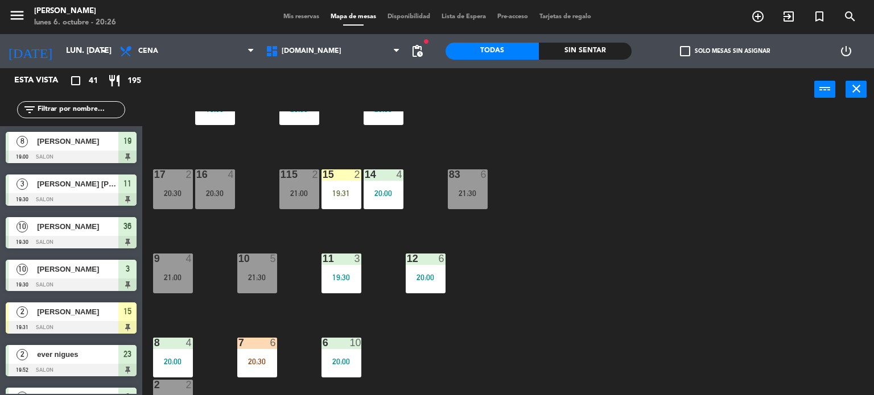
scroll to position [407, 0]
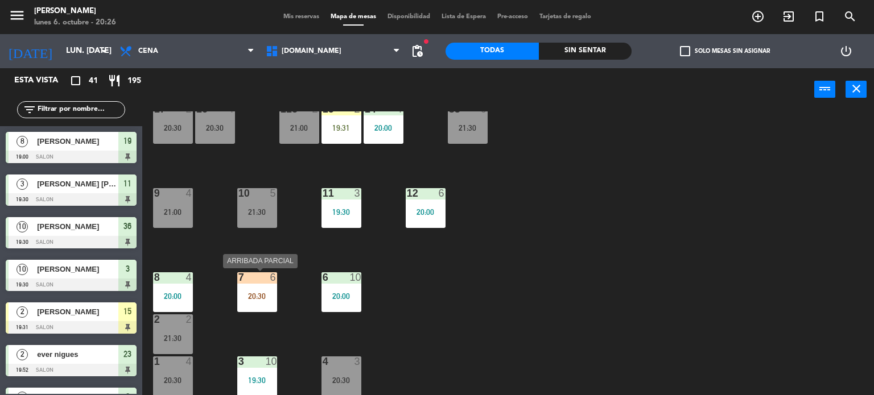
click at [261, 280] on div at bounding box center [256, 277] width 19 height 10
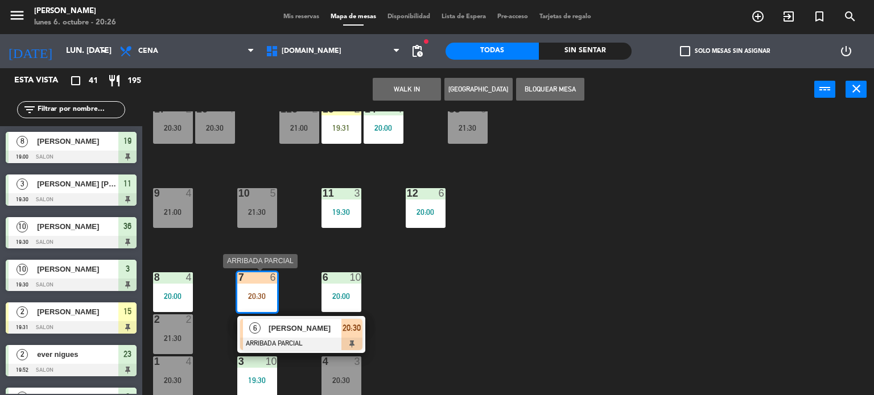
click at [297, 321] on div "[PERSON_NAME]" at bounding box center [304, 328] width 74 height 19
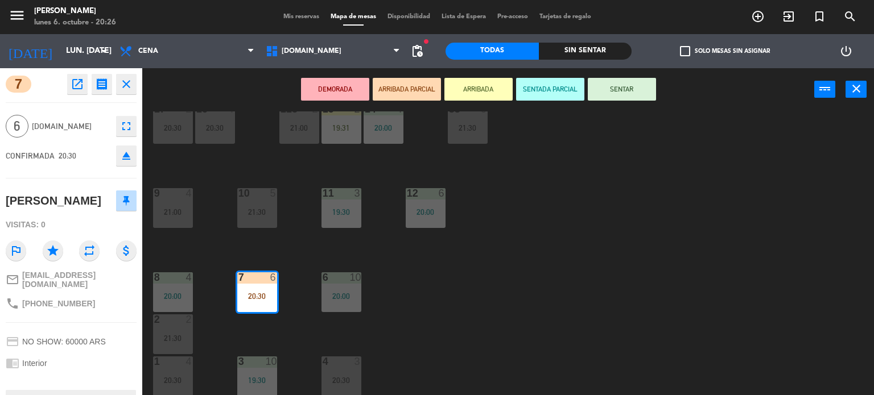
click at [624, 93] on button "SENTAR" at bounding box center [622, 89] width 68 height 23
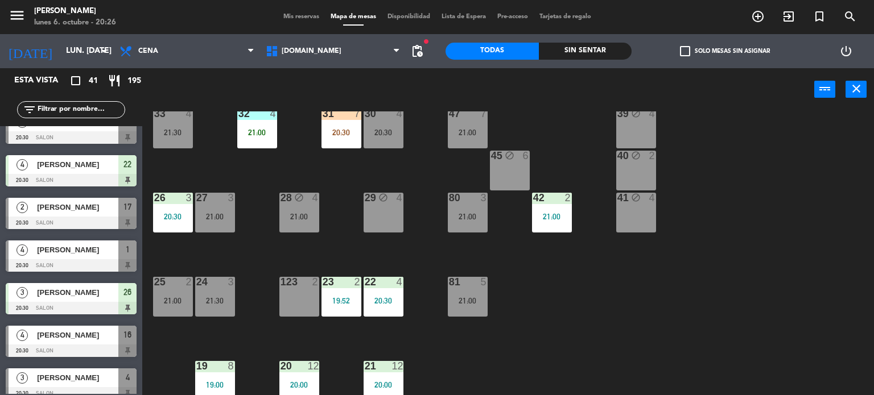
scroll to position [0, 0]
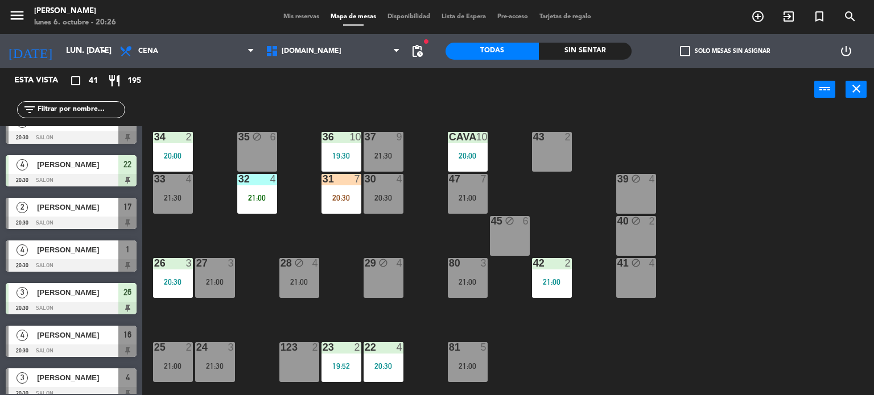
click at [332, 200] on div "20:30" at bounding box center [341, 198] width 40 height 8
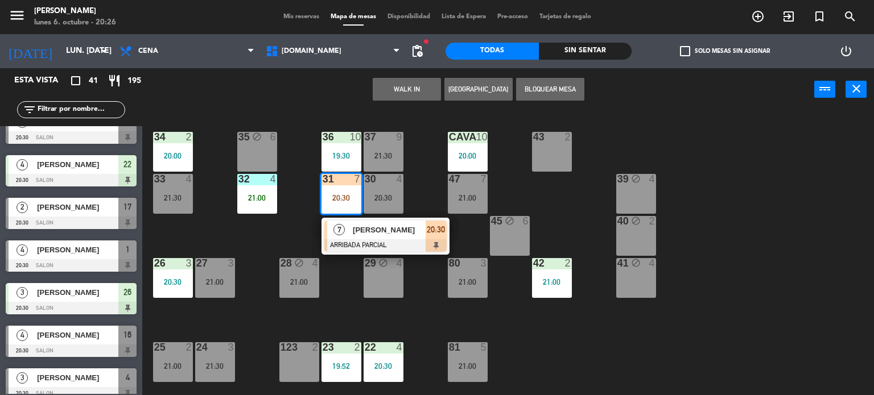
click at [301, 220] on div "34 2 20:00 35 block 6 36 10 19:30 43 2 37 9 21:30 CAVA 10 20:00 33 4 21:30 32 4…" at bounding box center [512, 253] width 723 height 284
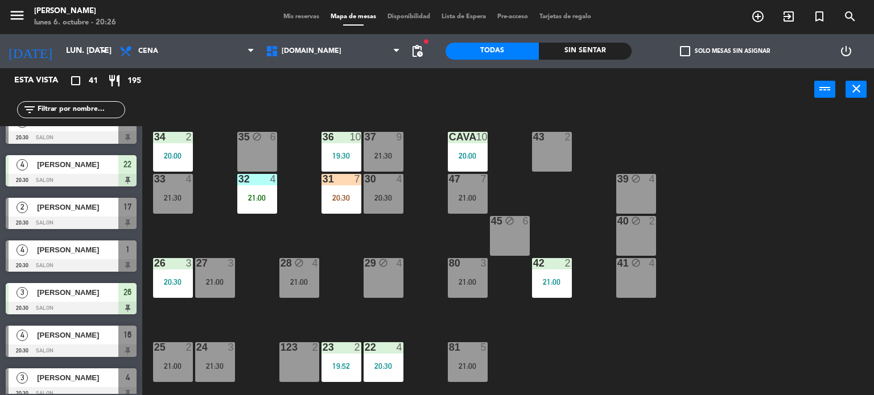
click at [404, 232] on div "34 2 20:00 35 block 6 36 10 19:30 43 2 37 9 21:30 CAVA 10 20:00 33 4 21:30 32 4…" at bounding box center [512, 253] width 723 height 284
click at [373, 226] on div "34 2 20:00 35 block 6 36 10 19:30 43 2 37 9 21:30 CAVA 10 20:00 33 4 21:30 32 4…" at bounding box center [512, 253] width 723 height 284
click at [357, 196] on div "20:30" at bounding box center [341, 198] width 40 height 8
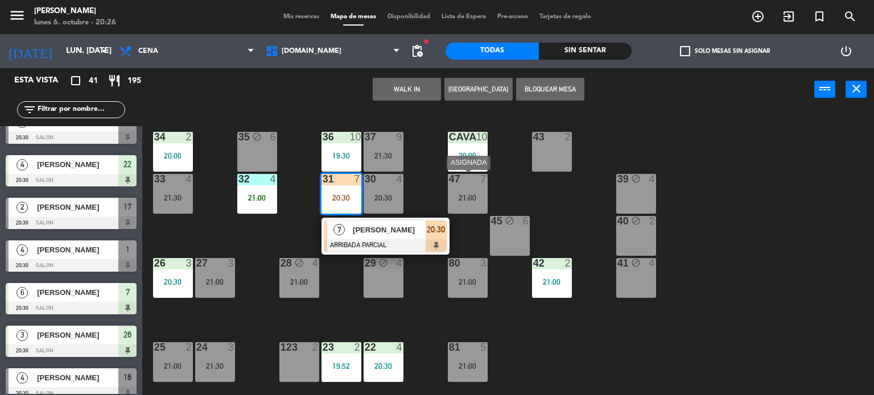
click at [474, 199] on div "21:00" at bounding box center [468, 198] width 40 height 8
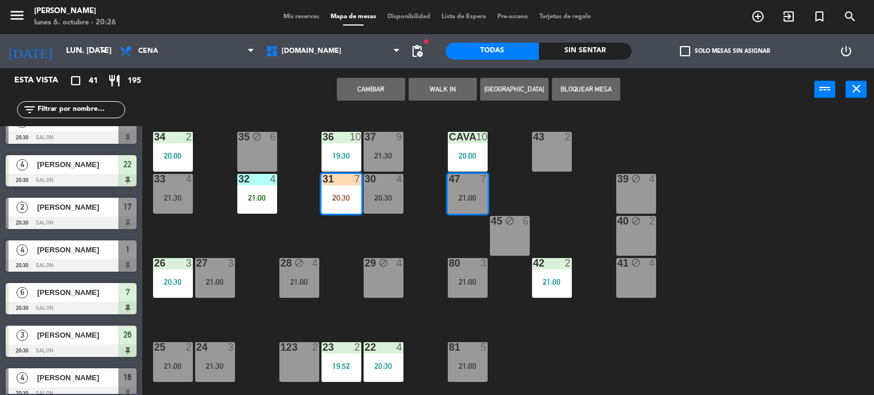
click at [377, 98] on button "Cambiar" at bounding box center [371, 89] width 68 height 23
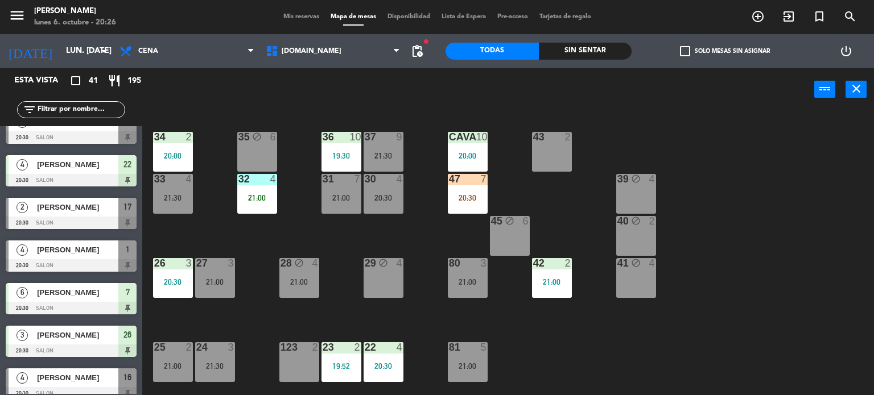
scroll to position [57, 0]
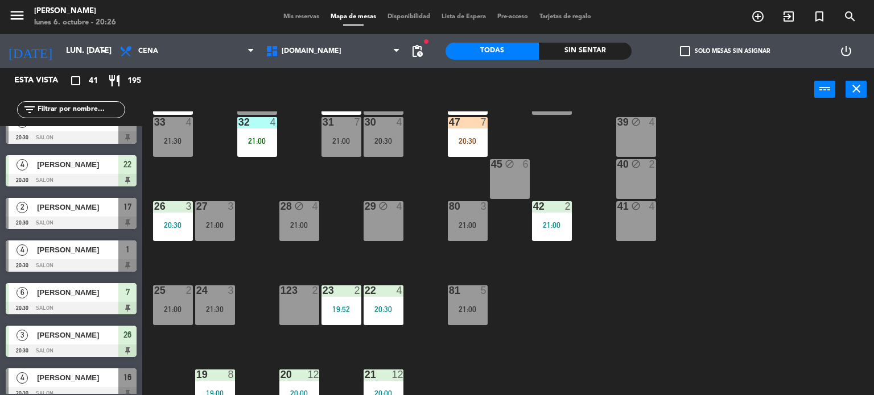
click at [344, 305] on div "19:52" at bounding box center [341, 309] width 40 height 8
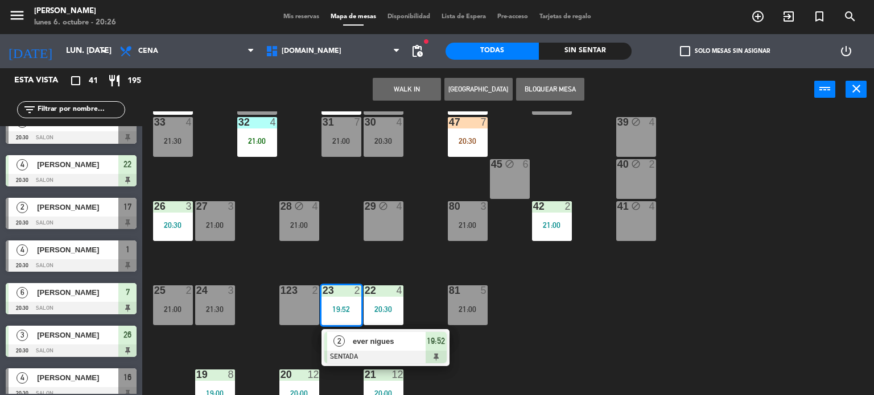
click at [519, 343] on div "34 2 20:00 35 block 6 36 10 19:30 43 2 37 9 21:30 CAVA 10 20:00 33 4 21:30 32 4…" at bounding box center [512, 253] width 723 height 284
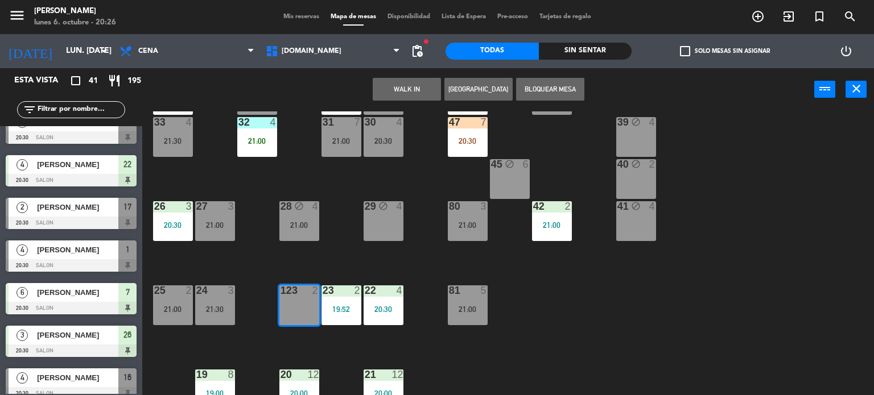
click at [248, 324] on div "34 2 20:00 35 block 6 36 10 19:30 43 2 37 9 21:30 CAVA 10 20:00 33 4 21:30 32 4…" at bounding box center [512, 253] width 723 height 284
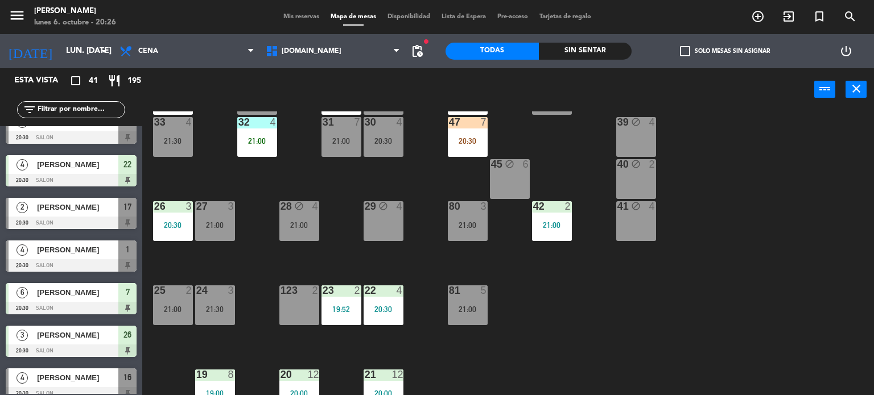
click at [162, 306] on div "21:00" at bounding box center [173, 309] width 40 height 8
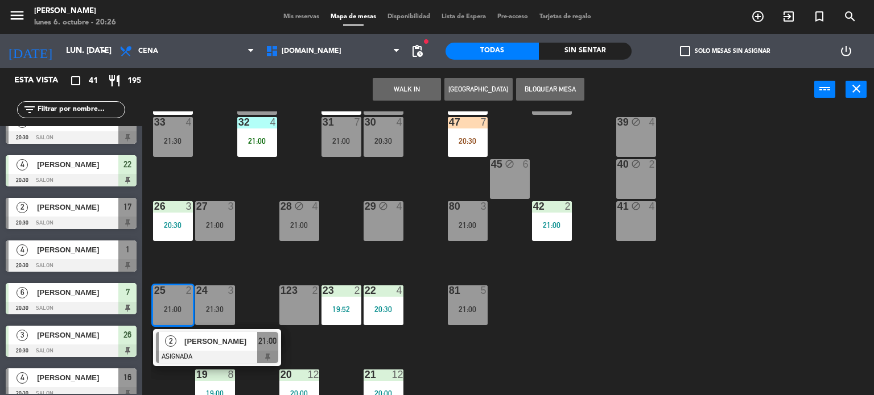
scroll to position [228, 0]
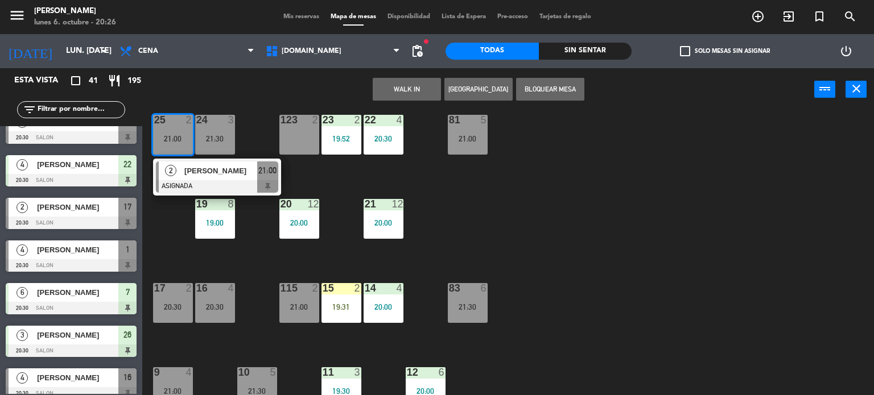
click at [540, 323] on div "34 2 20:00 35 block 6 36 10 19:30 43 2 37 9 21:30 CAVA 10 20:00 33 4 21:30 32 4…" at bounding box center [512, 253] width 723 height 284
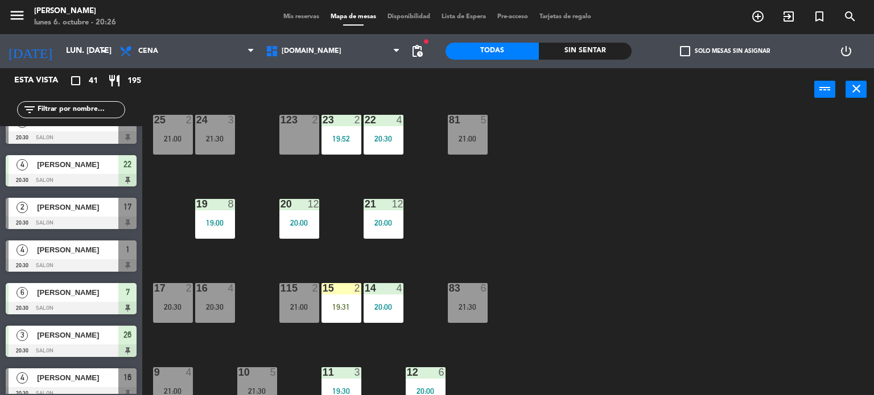
click at [173, 309] on div "20:30" at bounding box center [173, 307] width 40 height 8
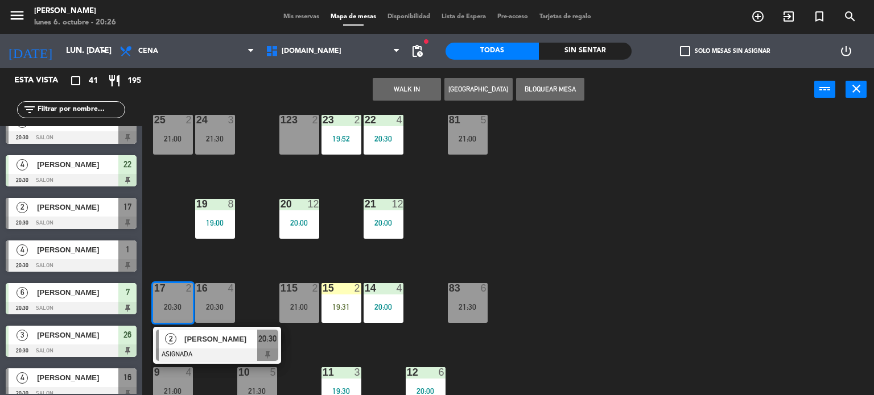
click at [608, 229] on div "34 2 20:00 35 block 6 36 10 19:30 43 2 37 9 21:30 CAVA 10 20:00 33 4 21:30 32 4…" at bounding box center [512, 253] width 723 height 284
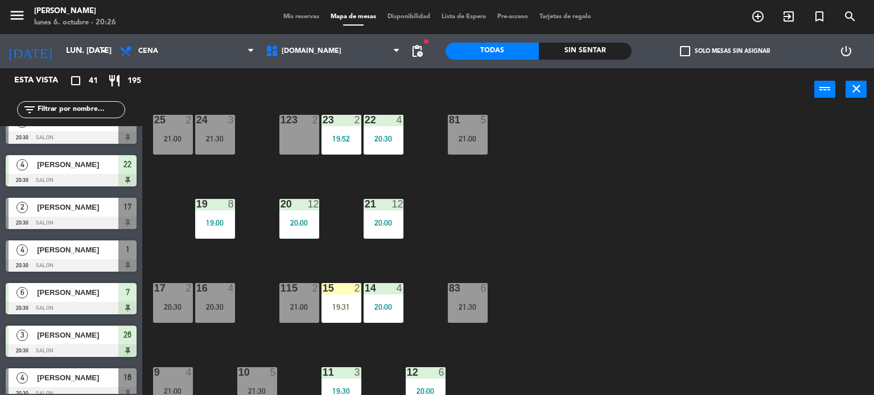
click at [635, 49] on div "check_box_outline_blank Solo mesas sin asignar" at bounding box center [724, 51] width 186 height 34
click at [619, 47] on div "Sin sentar" at bounding box center [585, 51] width 93 height 17
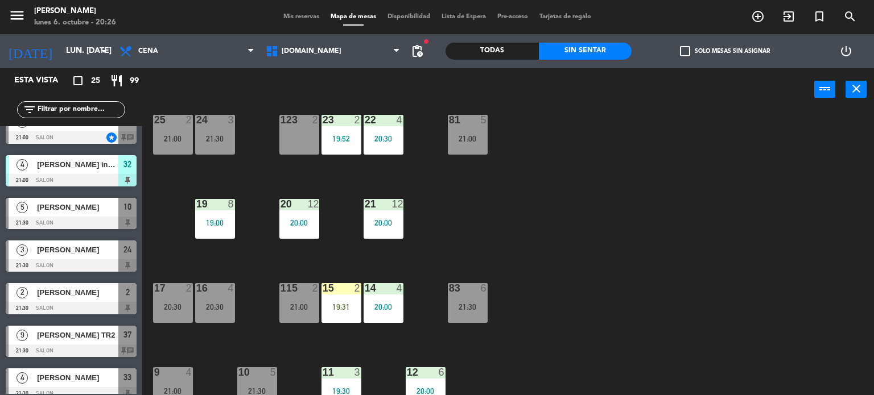
scroll to position [62, 0]
click at [698, 52] on label "check_box_outline_blank Solo mesas sin asignar" at bounding box center [725, 51] width 90 height 10
click at [725, 51] on input "check_box_outline_blank Solo mesas sin asignar" at bounding box center [725, 51] width 0 height 0
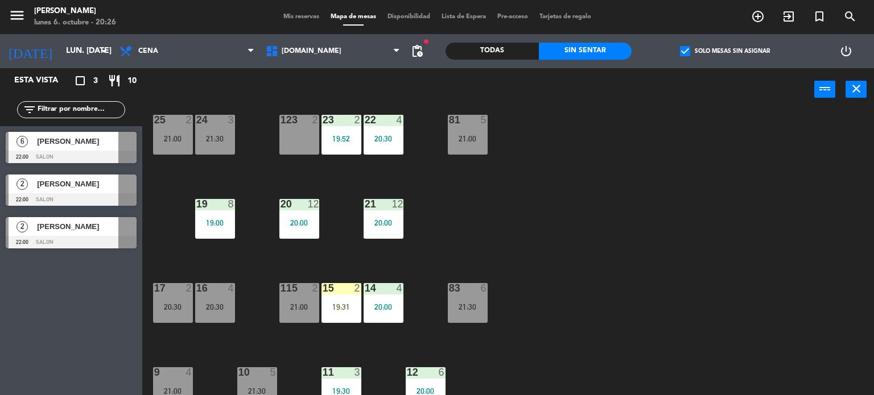
click at [610, 256] on div "34 2 20:00 35 block 6 36 10 19:30 43 2 37 9 21:30 CAVA 10 20:00 33 4 21:30 32 4…" at bounding box center [512, 253] width 723 height 284
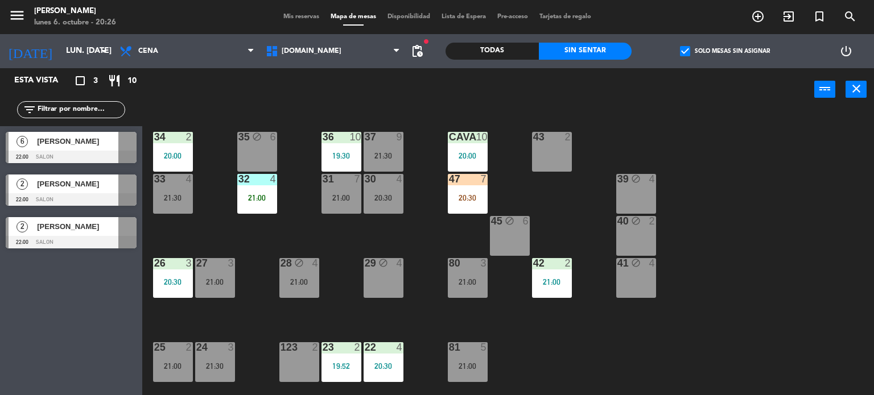
click at [463, 188] on div "47 7 20:30" at bounding box center [468, 194] width 40 height 40
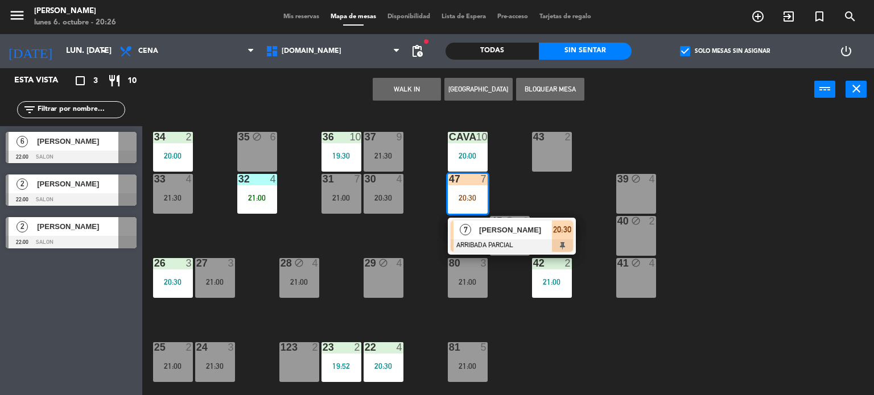
click at [474, 210] on div "47 7 20:30" at bounding box center [468, 194] width 40 height 40
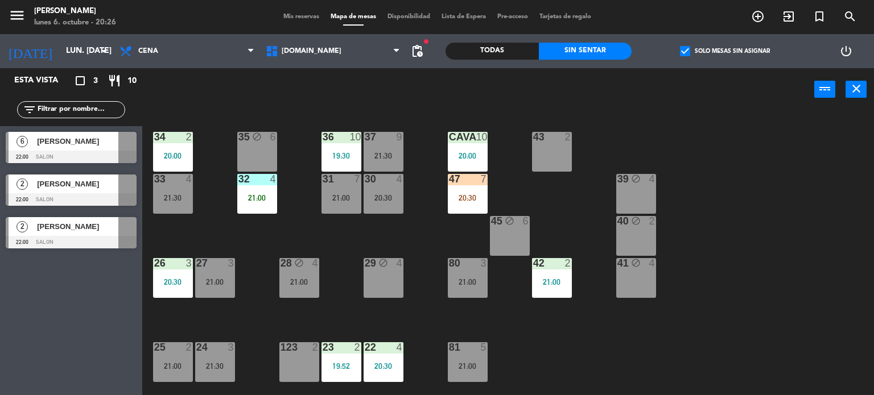
click at [474, 194] on div "20:30" at bounding box center [468, 198] width 40 height 8
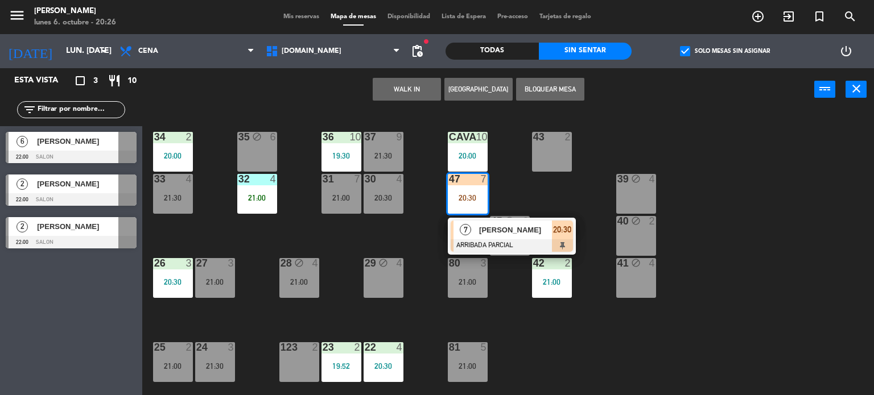
click at [482, 222] on div "[PERSON_NAME]" at bounding box center [515, 230] width 74 height 19
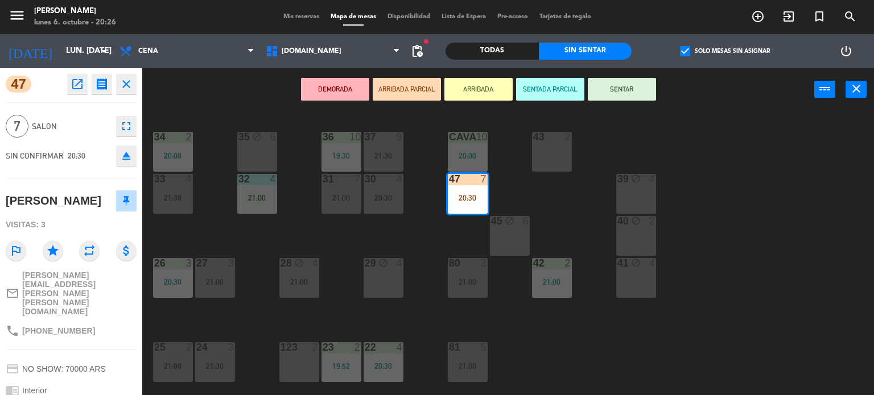
click at [632, 89] on button "SENTAR" at bounding box center [622, 89] width 68 height 23
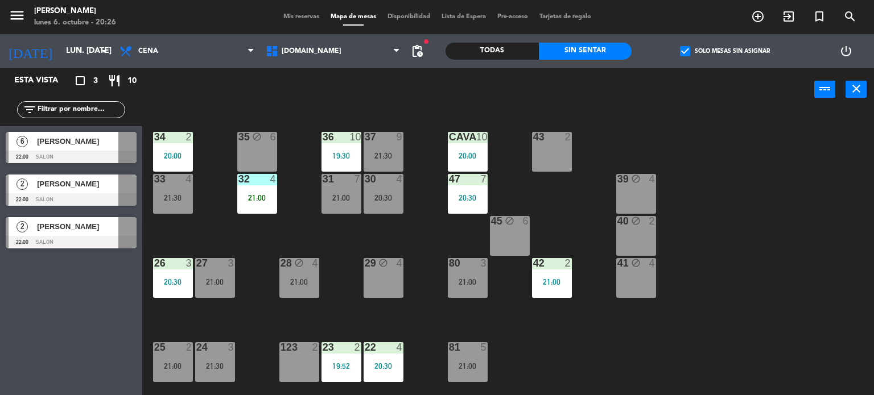
click at [667, 38] on div "check_box Solo mesas sin asignar" at bounding box center [724, 51] width 186 height 34
click at [684, 48] on span "check_box" at bounding box center [685, 51] width 10 height 10
click at [725, 51] on input "check_box Solo mesas sin asignar" at bounding box center [725, 51] width 0 height 0
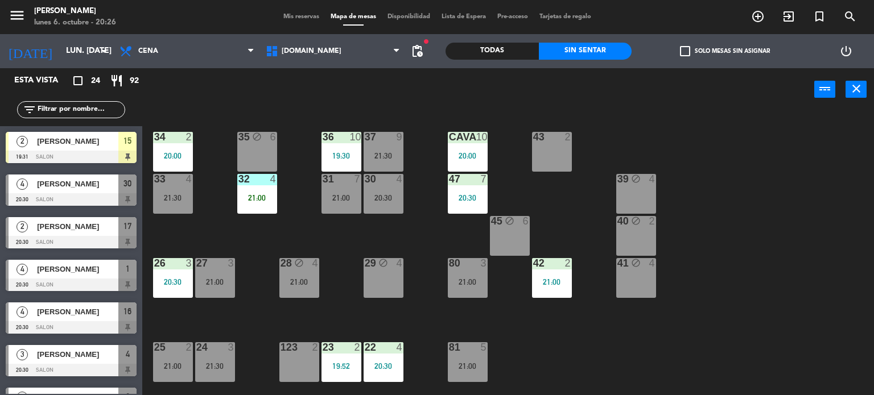
click at [111, 106] on input "text" at bounding box center [80, 110] width 88 height 13
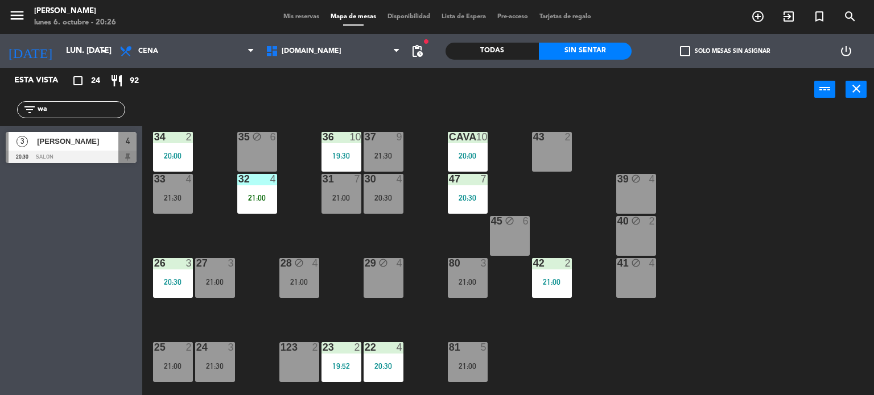
type input "wa"
click at [69, 236] on div "Esta vista crop_square 24 restaurant 92 filter_list wa 3 Walter Zenobi 20:30 SA…" at bounding box center [71, 231] width 142 height 327
click at [90, 151] on div at bounding box center [71, 157] width 131 height 13
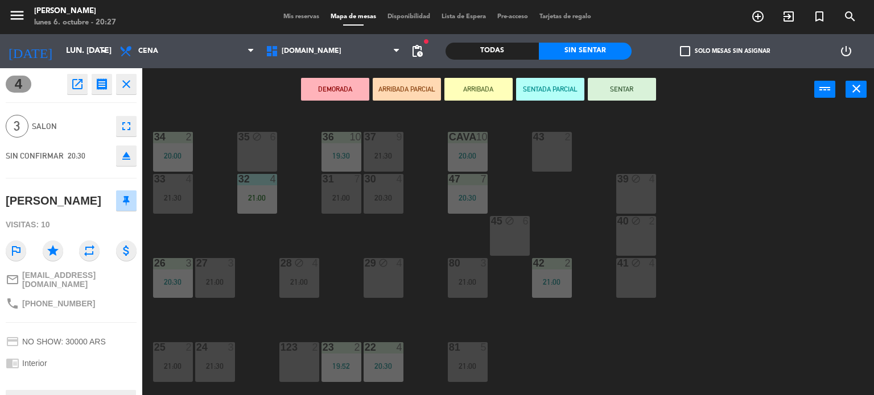
click at [423, 82] on button "ARRIBADA PARCIAL" at bounding box center [407, 89] width 68 height 23
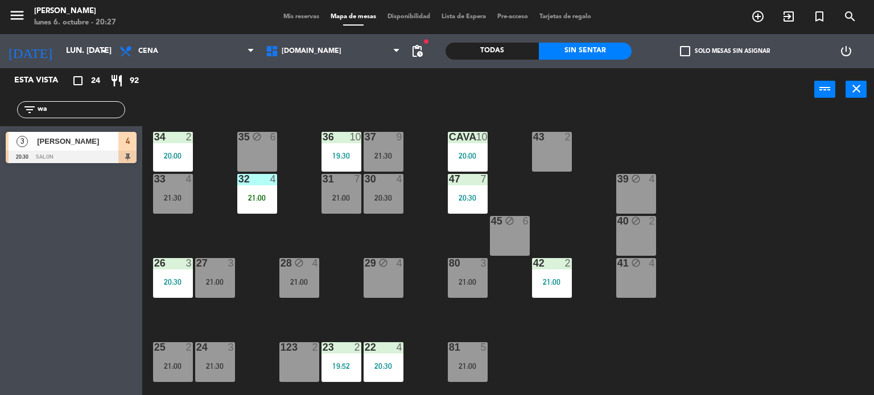
click at [714, 316] on div "34 2 20:00 35 block 6 36 10 19:30 43 2 37 9 21:30 CAVA 10 20:00 33 4 21:30 32 4…" at bounding box center [512, 253] width 723 height 284
drag, startPoint x: 53, startPoint y: 113, endPoint x: 0, endPoint y: 113, distance: 53.5
click at [0, 113] on div "filter_list wa" at bounding box center [71, 109] width 142 height 33
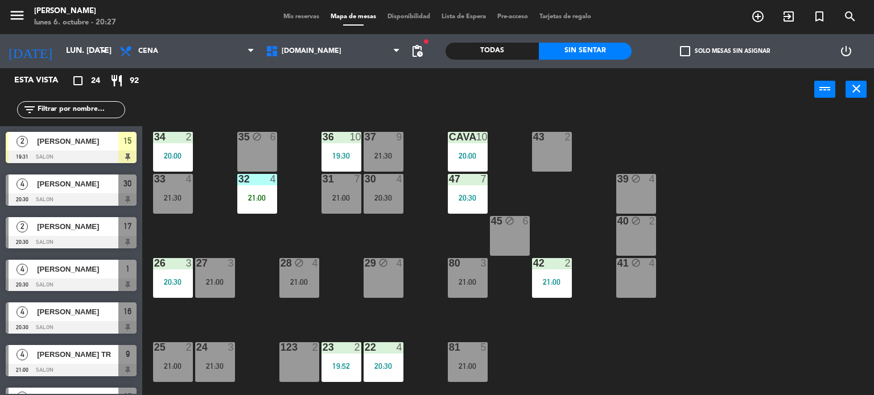
click at [446, 238] on div "34 2 20:00 35 block 6 36 10 19:30 43 2 37 9 21:30 CAVA 10 20:00 33 4 21:30 32 4…" at bounding box center [512, 253] width 723 height 284
click at [446, 196] on div "34 2 20:00 35 block 6 36 10 19:30 43 2 37 9 21:30 CAVA 10 20:00 33 4 21:30 32 4…" at bounding box center [512, 253] width 723 height 284
click at [446, 202] on div "34 2 20:00 35 block 6 36 10 19:30 43 2 37 9 21:30 CAVA 10 20:00 33 4 21:30 32 4…" at bounding box center [512, 253] width 723 height 284
click at [456, 202] on div "47 7 20:30" at bounding box center [468, 194] width 40 height 40
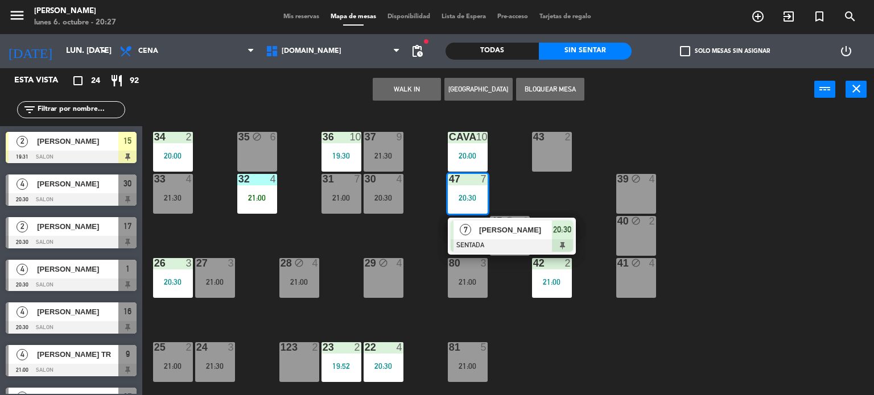
click at [485, 230] on span "[PERSON_NAME]" at bounding box center [515, 230] width 73 height 12
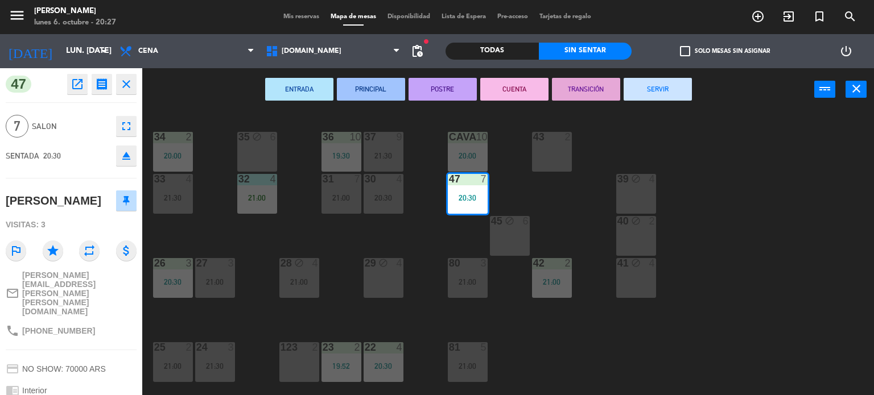
click at [823, 315] on div "34 2 20:00 35 block 6 36 10 19:30 43 2 37 9 21:30 CAVA 10 20:00 33 4 21:30 32 4…" at bounding box center [512, 253] width 723 height 284
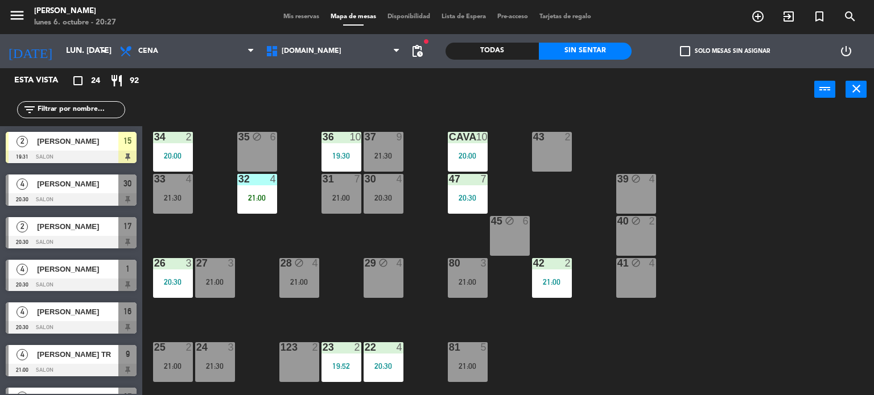
drag, startPoint x: 671, startPoint y: 90, endPoint x: 687, endPoint y: 72, distance: 24.2
click at [672, 90] on div "power_input close" at bounding box center [478, 89] width 672 height 43
click at [716, 40] on div "check_box_outline_blank Solo mesas sin asignar" at bounding box center [724, 51] width 186 height 34
click at [717, 51] on label "check_box_outline_blank Solo mesas sin asignar" at bounding box center [725, 51] width 90 height 10
click at [725, 51] on input "check_box_outline_blank Solo mesas sin asignar" at bounding box center [725, 51] width 0 height 0
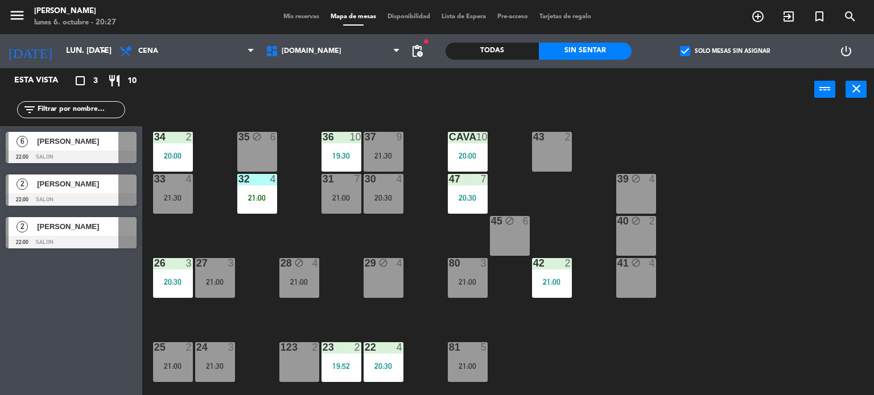
click at [704, 257] on div "34 2 20:00 35 block 6 36 10 19:30 43 2 37 9 21:30 CAVA 10 20:00 33 4 21:30 32 4…" at bounding box center [512, 253] width 723 height 284
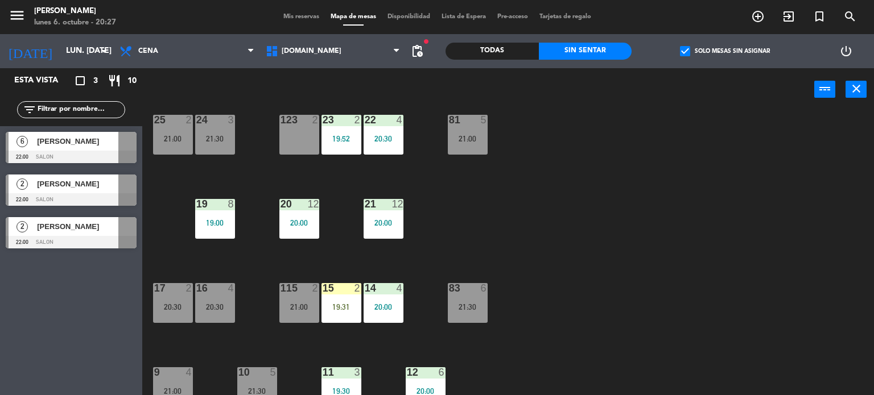
scroll to position [407, 0]
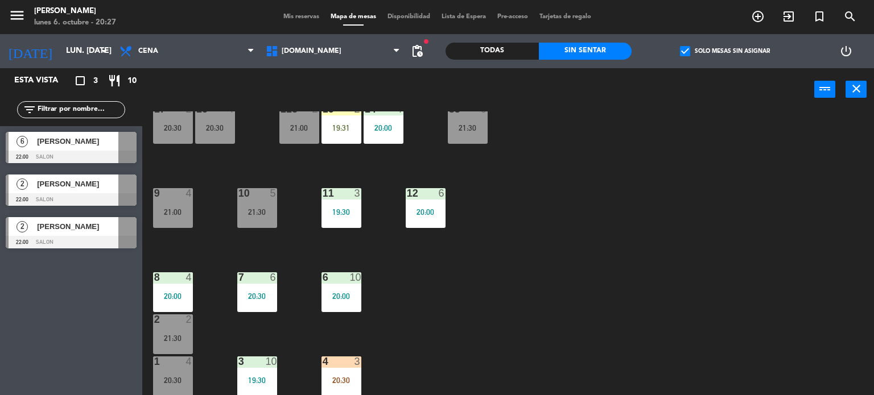
click at [349, 358] on div at bounding box center [341, 362] width 19 height 10
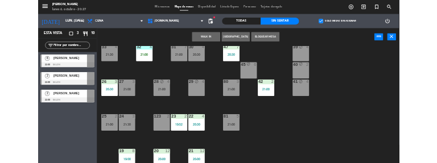
scroll to position [0, 0]
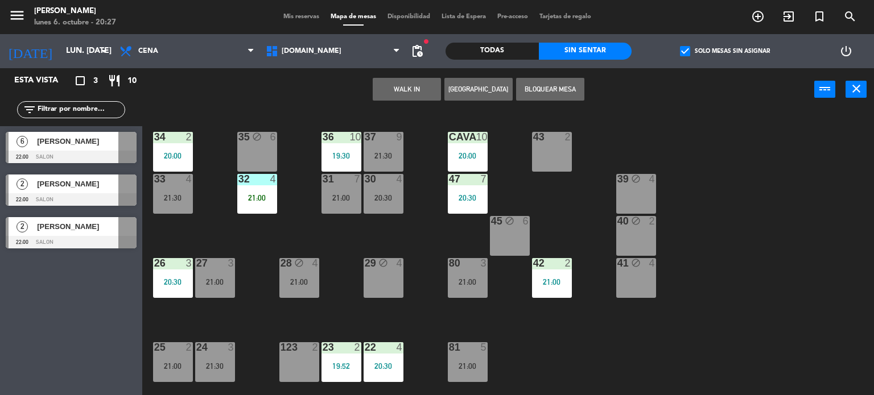
click at [184, 206] on div "33 4 21:30" at bounding box center [173, 194] width 40 height 40
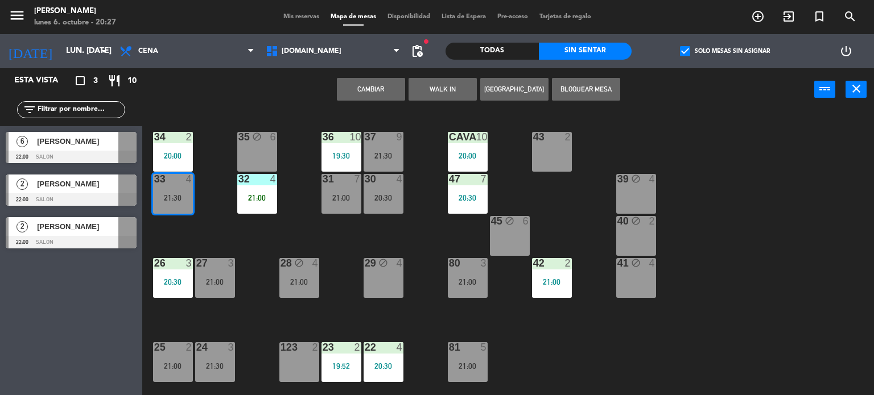
click at [362, 94] on button "Cambiar" at bounding box center [371, 89] width 68 height 23
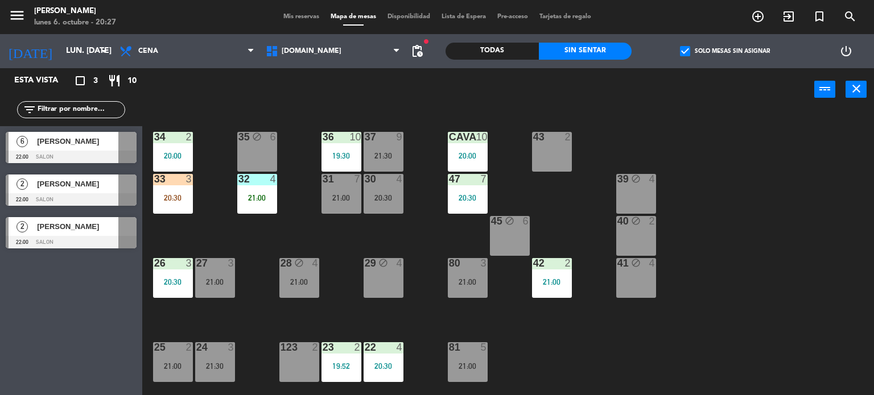
click at [198, 200] on div "34 2 20:00 35 block 6 36 10 19:30 43 2 37 9 21:30 CAVA 10 20:00 33 3 20:30 32 4…" at bounding box center [512, 253] width 723 height 284
click at [167, 196] on div "20:30" at bounding box center [173, 198] width 40 height 8
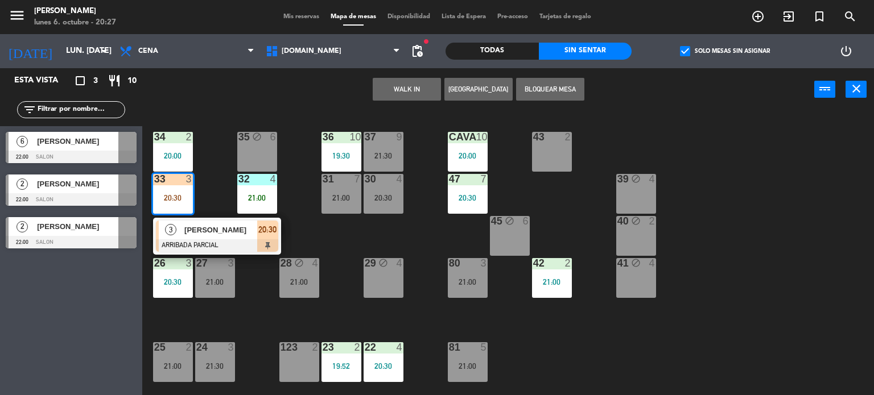
click at [196, 228] on span "[PERSON_NAME]" at bounding box center [220, 230] width 73 height 12
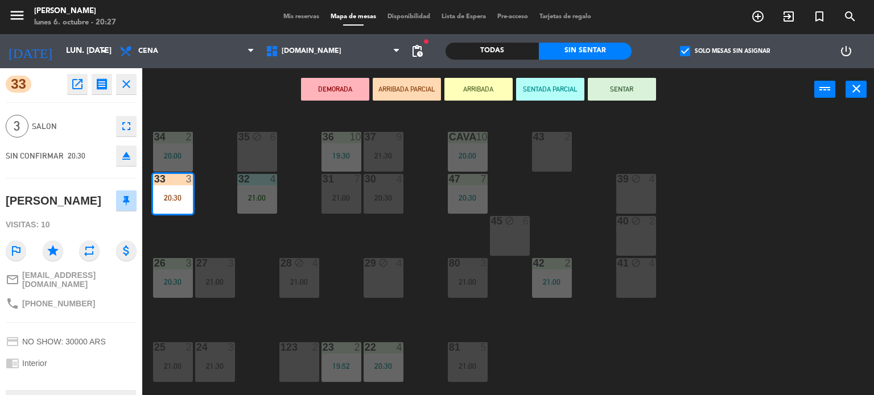
click at [597, 98] on button "SENTAR" at bounding box center [622, 89] width 68 height 23
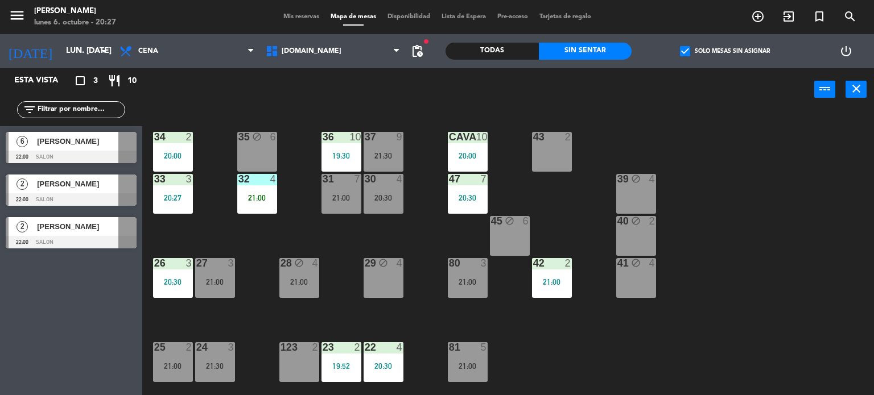
click at [642, 89] on div "power_input close" at bounding box center [478, 89] width 672 height 43
click at [527, 196] on div "34 2 20:00 35 block 6 36 10 19:30 43 2 37 9 21:30 CAVA 10 20:00 33 3 20:30 32 4…" at bounding box center [512, 253] width 723 height 284
click at [86, 104] on input "text" at bounding box center [80, 110] width 88 height 13
click at [681, 202] on div "34 2 20:00 35 block 6 36 10 19:30 43 2 37 9 21:30 CAVA 10 20:00 33 3 20:30 32 4…" at bounding box center [512, 253] width 723 height 284
click at [644, 247] on div "40 block 2" at bounding box center [636, 236] width 40 height 40
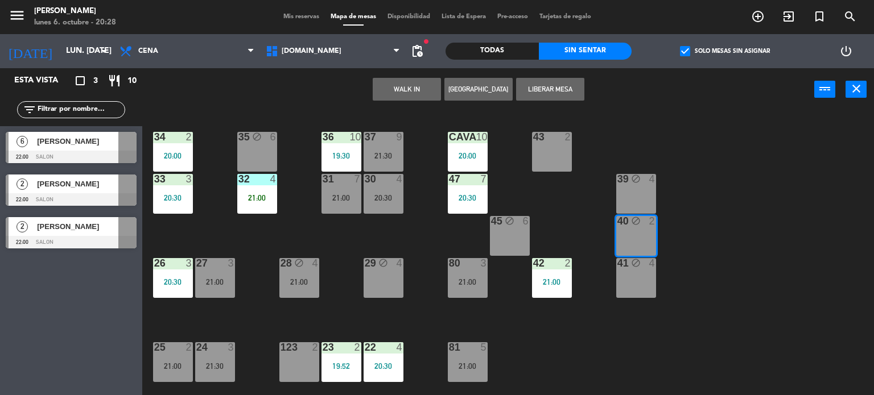
click at [741, 218] on div "34 2 20:00 35 block 6 36 10 19:30 43 2 37 9 21:30 CAVA 10 20:00 33 3 20:30 32 4…" at bounding box center [512, 253] width 723 height 284
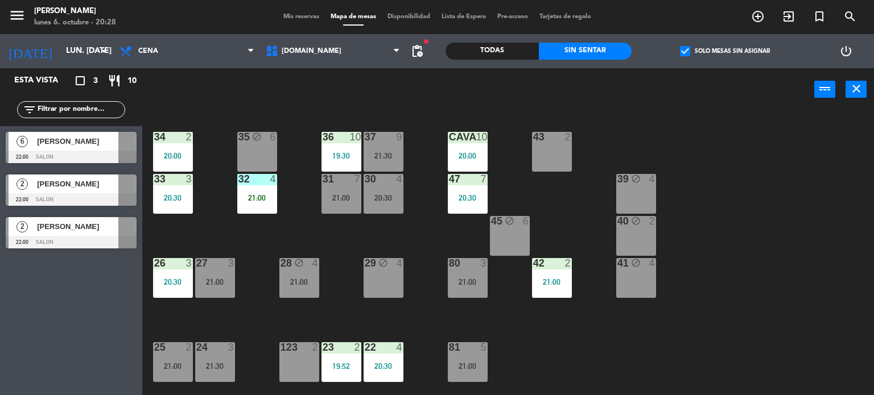
click at [644, 226] on div "block" at bounding box center [635, 221] width 19 height 11
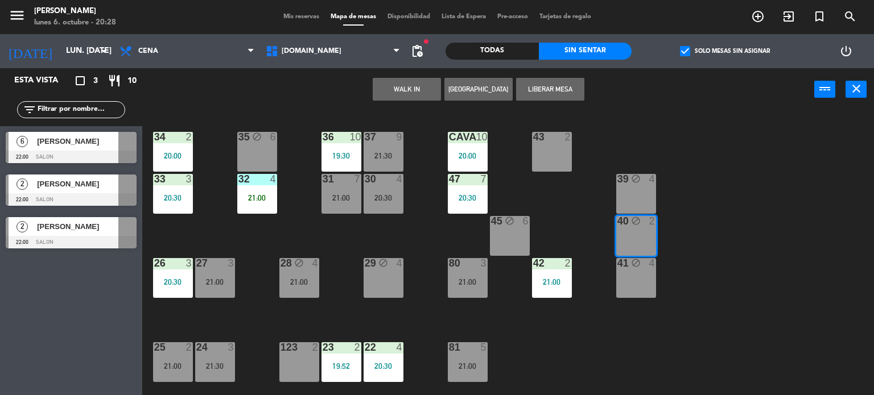
click at [712, 221] on div "34 2 20:00 35 block 6 36 10 19:30 43 2 37 9 21:30 CAVA 10 20:00 33 3 20:30 32 4…" at bounding box center [512, 253] width 723 height 284
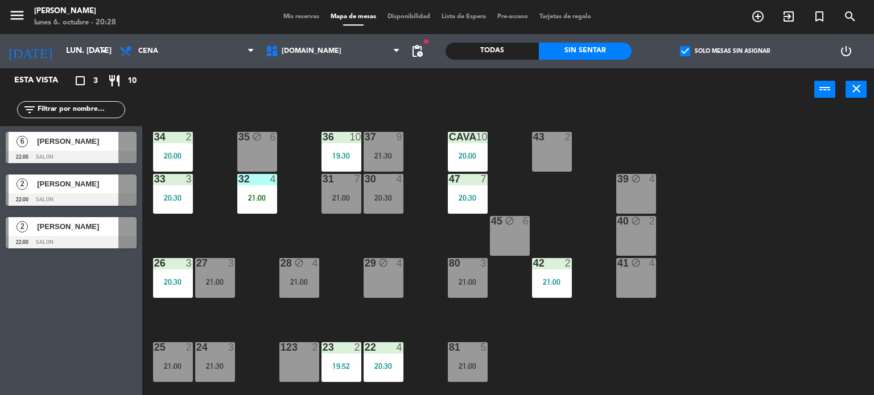
click at [561, 138] on div "2" at bounding box center [570, 137] width 19 height 10
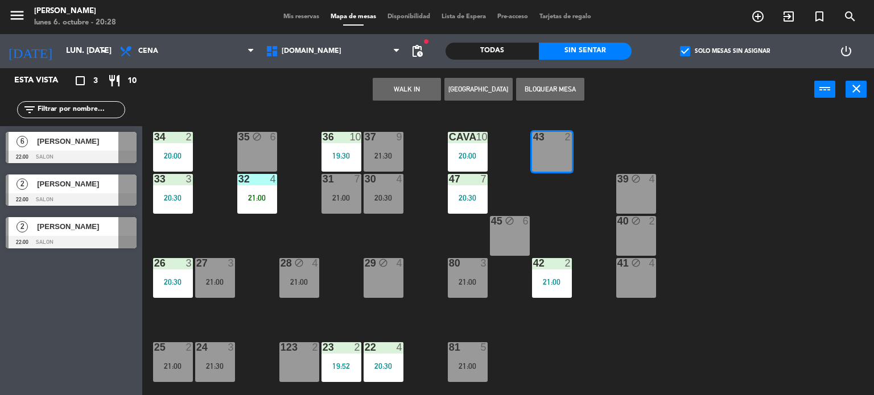
click at [417, 93] on button "WALK IN" at bounding box center [407, 89] width 68 height 23
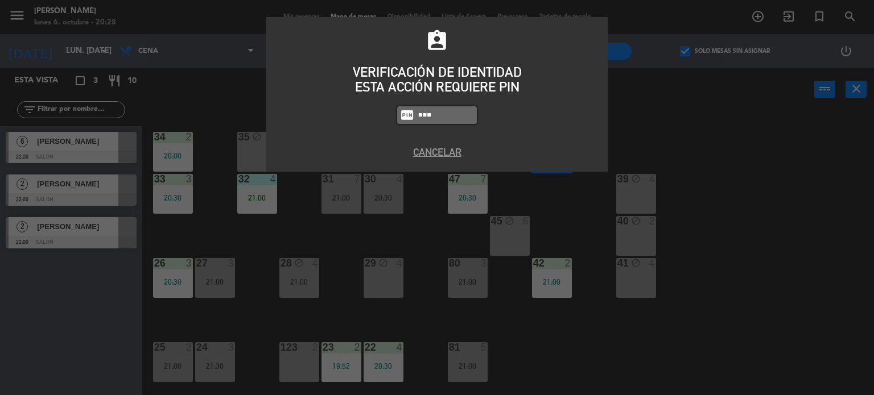
type input "3871"
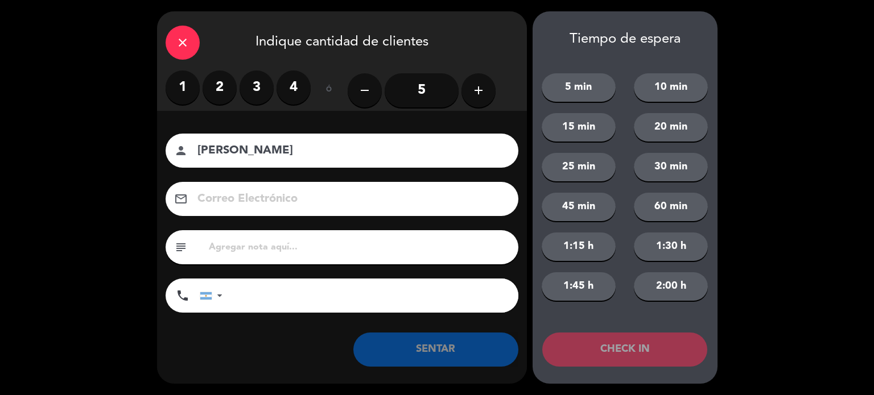
type input "MATIAS CORNEJO"
click at [173, 86] on label "1" at bounding box center [183, 88] width 34 height 34
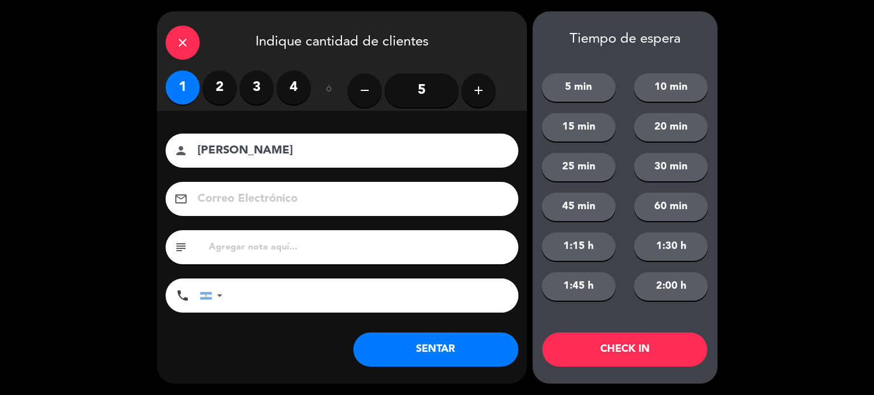
click at [457, 335] on button "SENTAR" at bounding box center [435, 350] width 165 height 34
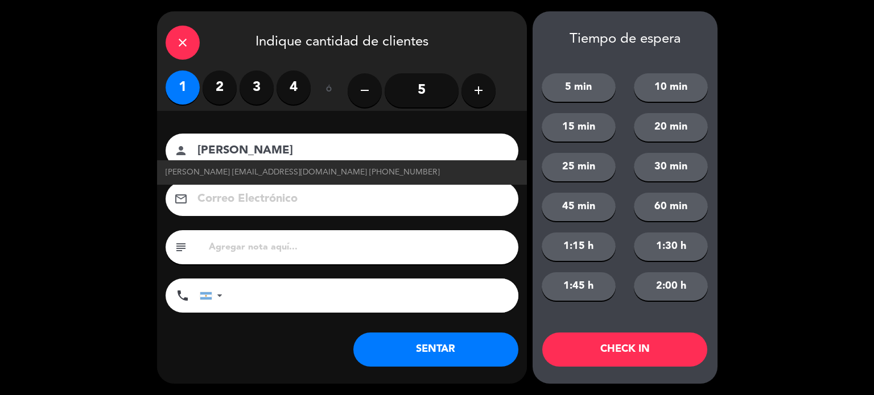
click at [94, 172] on div "close Indique cantidad de clientes 1 2 3 4 ó remove 5 add Nombre del cliente pe…" at bounding box center [437, 197] width 874 height 395
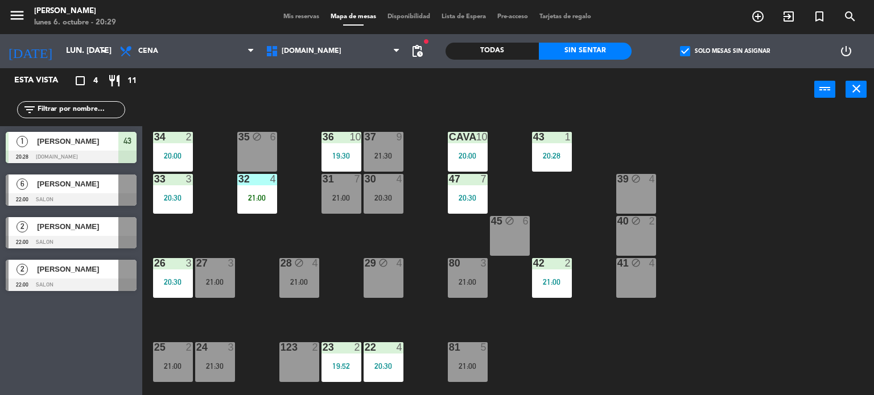
click at [700, 232] on div "34 2 20:00 35 block 6 36 10 19:30 43 1 20:28 37 9 21:30 CAVA 10 20:00 33 3 20:3…" at bounding box center [512, 253] width 723 height 284
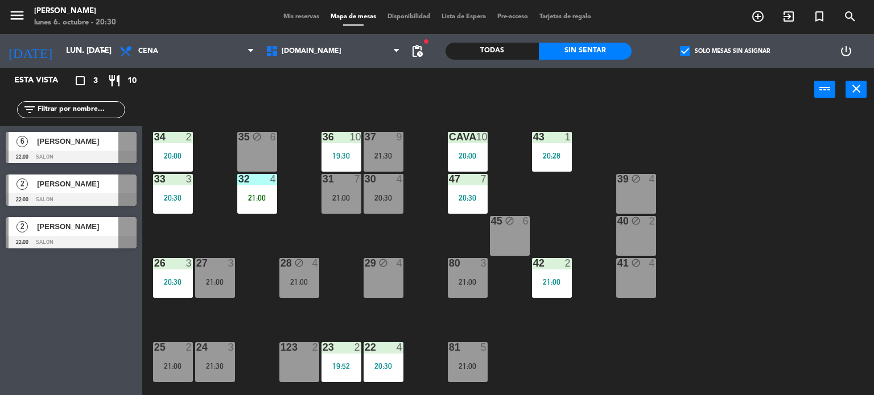
click at [757, 47] on label "check_box Solo mesas sin asignar" at bounding box center [725, 51] width 90 height 10
click at [725, 51] on input "check_box Solo mesas sin asignar" at bounding box center [725, 51] width 0 height 0
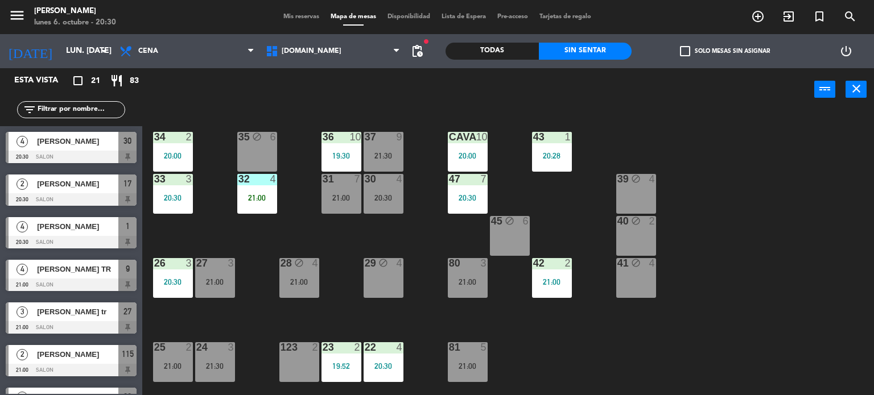
click at [84, 111] on input "text" at bounding box center [80, 110] width 88 height 13
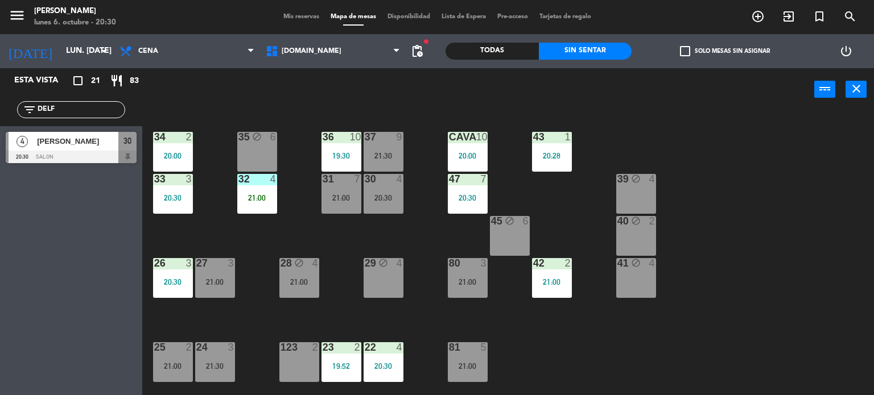
type input "DELF"
click at [79, 245] on div "Esta vista crop_square 21 restaurant 83 filter_list DELF 4 Delfi Miridjian 20:3…" at bounding box center [71, 231] width 142 height 327
click at [92, 148] on div "[PERSON_NAME]" at bounding box center [77, 141] width 82 height 19
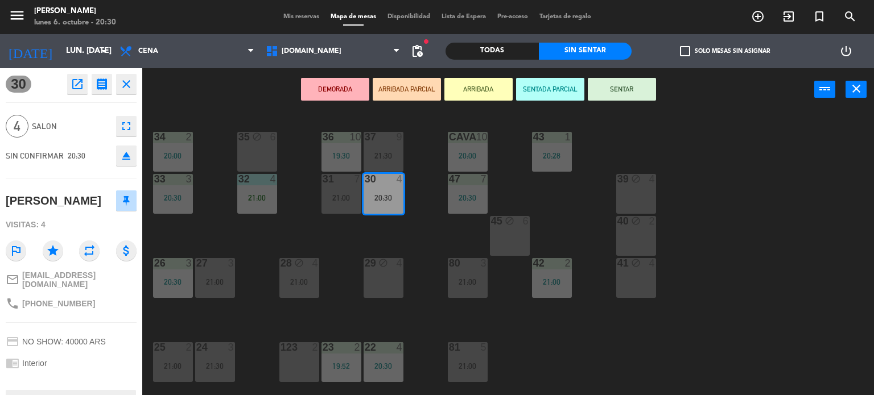
click at [415, 86] on button "ARRIBADA PARCIAL" at bounding box center [407, 89] width 68 height 23
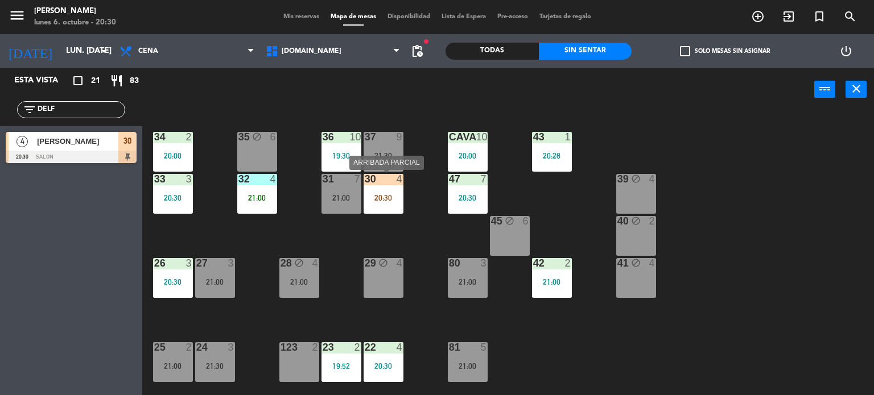
click at [394, 191] on div "30 4 20:30" at bounding box center [383, 194] width 40 height 40
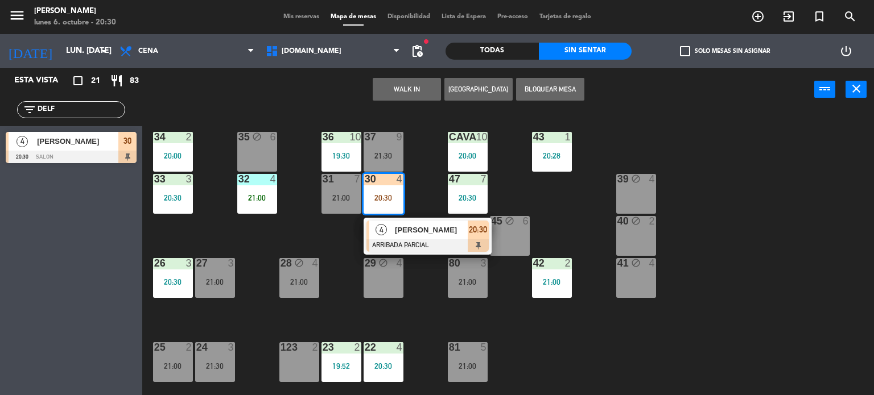
click at [302, 237] on div "34 2 20:00 35 block 6 36 10 19:30 43 1 20:28 37 9 21:30 CAVA 10 20:00 33 3 20:3…" at bounding box center [512, 253] width 723 height 284
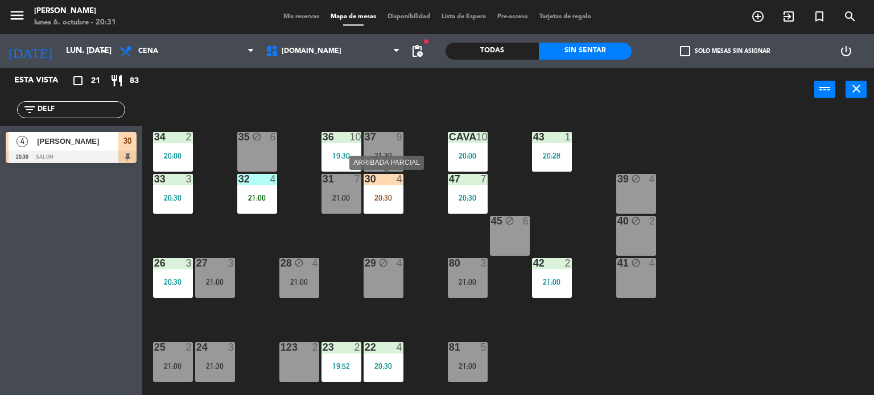
click at [383, 189] on div "30 4 20:30" at bounding box center [383, 194] width 40 height 40
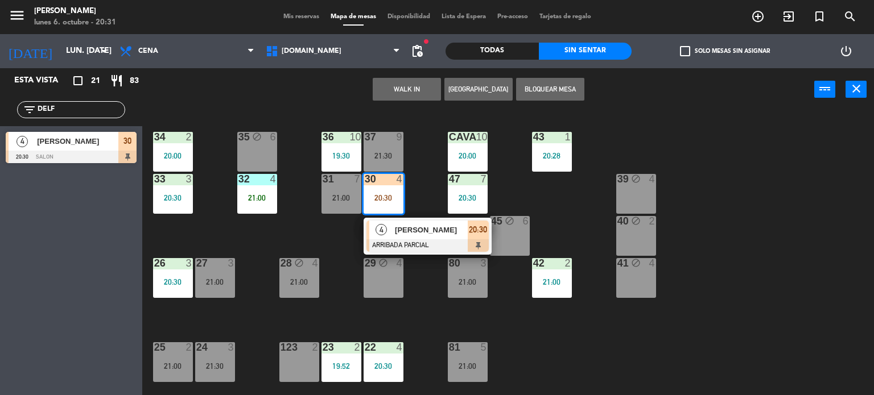
click at [414, 230] on span "[PERSON_NAME]" at bounding box center [431, 230] width 73 height 12
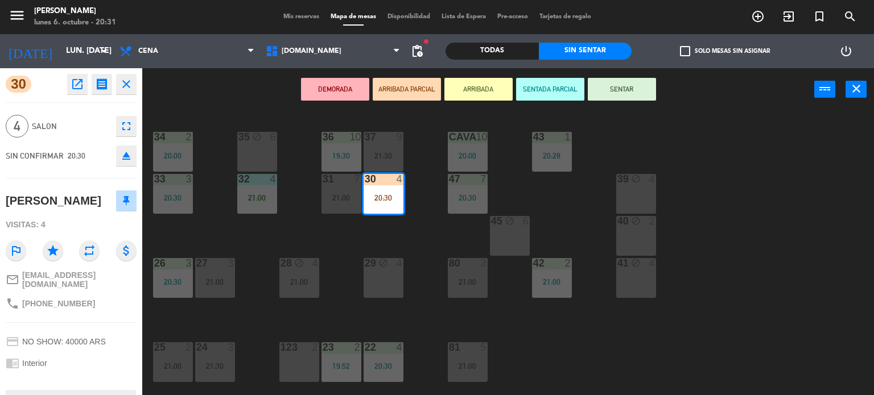
click at [713, 153] on div "34 2 20:00 35 block 6 36 10 19:30 43 1 20:28 37 9 21:30 CAVA 10 20:00 33 3 20:3…" at bounding box center [512, 253] width 723 height 284
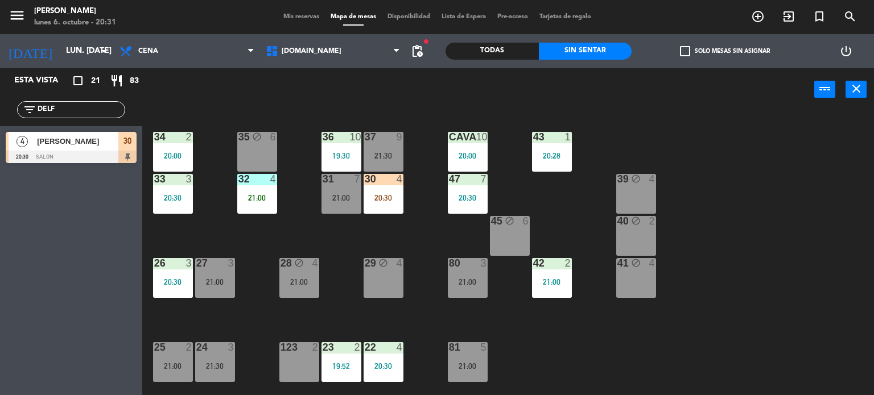
click at [385, 225] on div "34 2 20:00 35 block 6 36 10 19:30 43 1 20:28 37 9 21:30 CAVA 10 20:00 33 3 20:3…" at bounding box center [512, 253] width 723 height 284
click at [406, 230] on div "34 2 20:00 35 block 6 36 10 19:30 43 1 20:28 37 9 21:30 CAVA 10 20:00 33 3 20:3…" at bounding box center [512, 253] width 723 height 284
click at [324, 258] on div "4" at bounding box center [318, 263] width 19 height 11
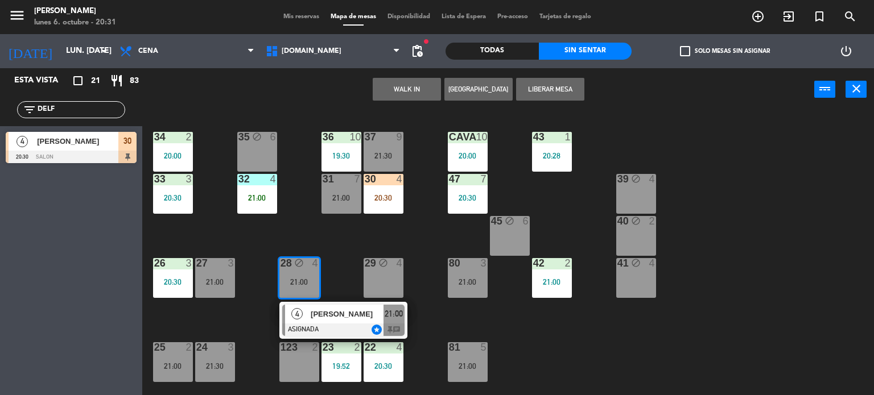
click at [400, 229] on div "34 2 20:00 35 block 6 36 10 19:30 43 1 20:28 37 9 21:30 CAVA 10 20:00 33 3 20:3…" at bounding box center [512, 253] width 723 height 284
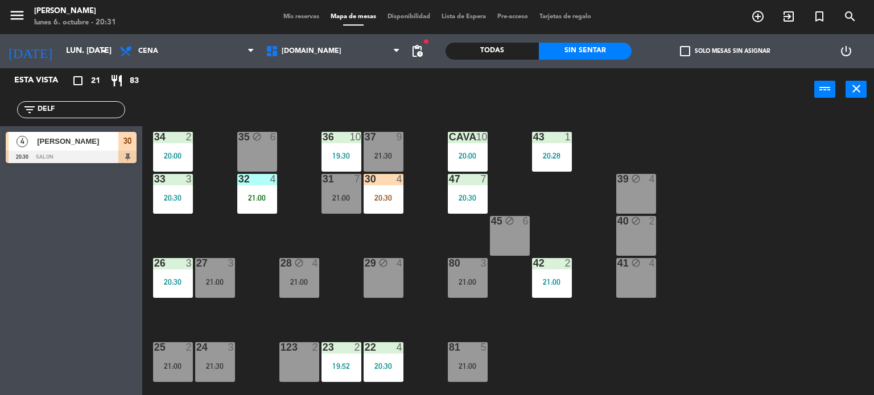
click at [381, 291] on div "29 block 4" at bounding box center [383, 278] width 40 height 40
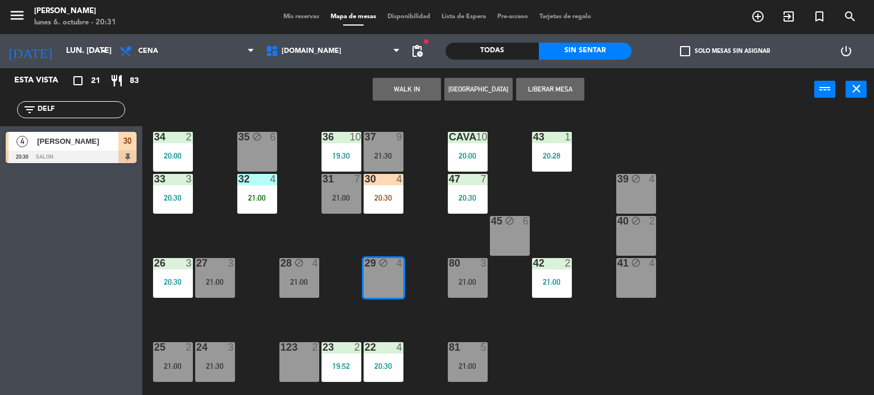
click at [426, 80] on button "WALK IN" at bounding box center [407, 89] width 68 height 23
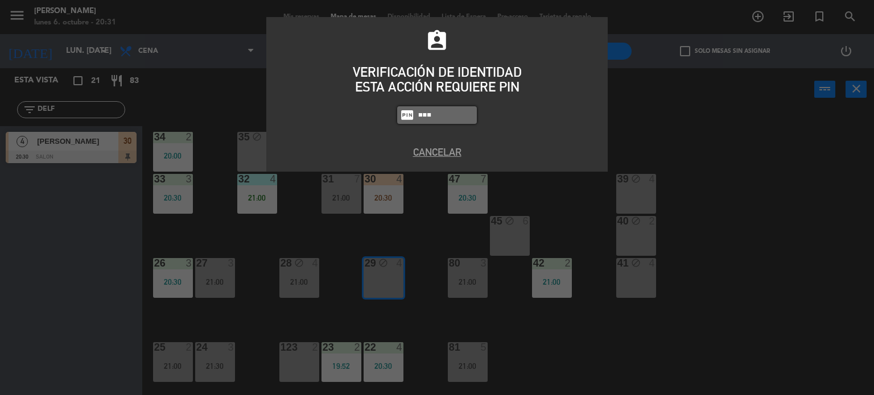
type input "3871"
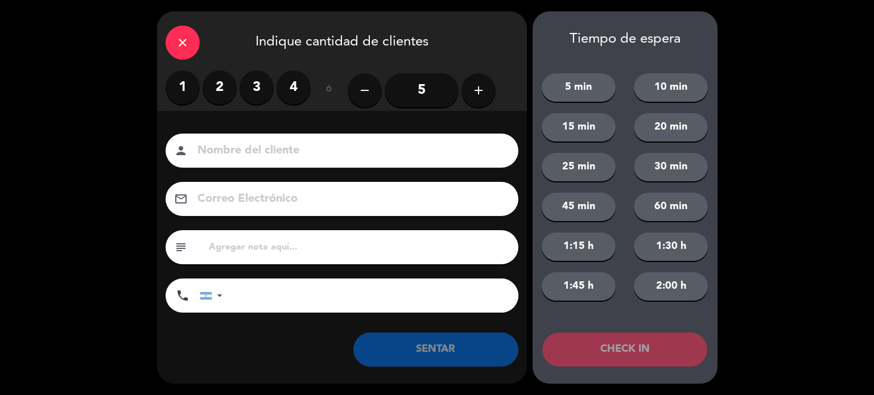
click at [229, 88] on label "2" at bounding box center [220, 88] width 34 height 34
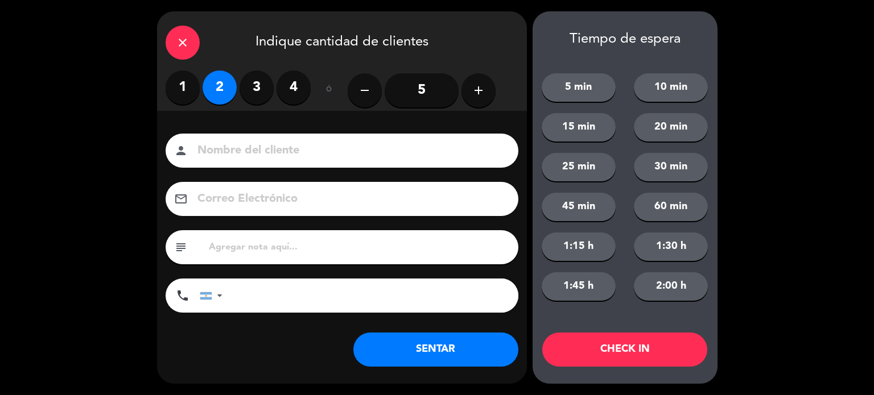
click at [433, 358] on button "SENTAR" at bounding box center [435, 350] width 165 height 34
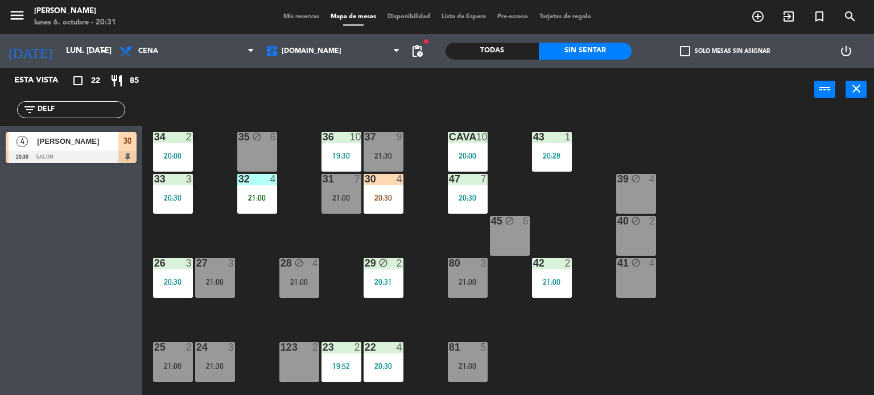
click at [435, 359] on div "34 2 20:00 35 block 6 36 10 19:30 43 1 20:28 37 9 21:30 CAVA 10 20:00 33 3 20:3…" at bounding box center [512, 253] width 723 height 284
click at [413, 223] on div "34 2 20:00 35 block 6 36 10 19:30 43 1 20:28 37 9 21:30 CAVA 10 20:00 33 3 20:3…" at bounding box center [512, 253] width 723 height 284
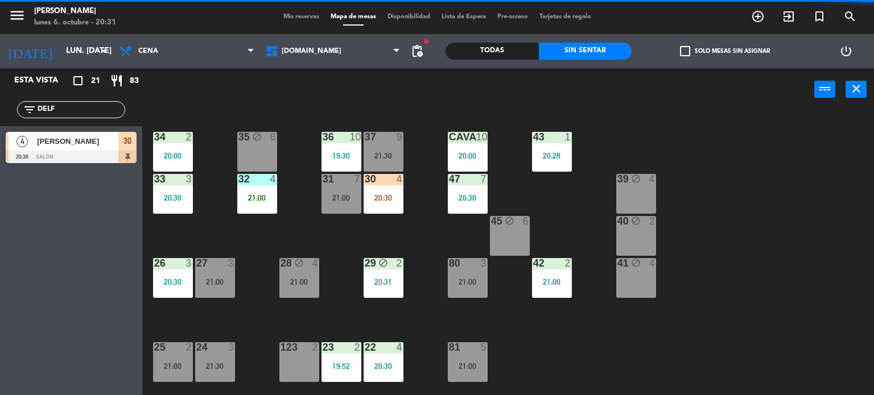
drag, startPoint x: 80, startPoint y: 111, endPoint x: 0, endPoint y: 105, distance: 80.5
click at [0, 111] on div "filter_list DELF" at bounding box center [71, 109] width 142 height 33
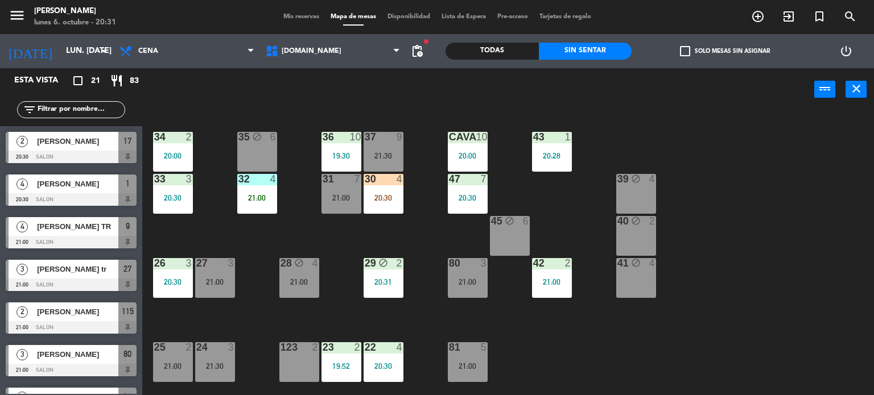
click at [669, 166] on div "34 2 20:00 35 block 6 36 10 19:30 43 1 20:28 37 9 21:30 CAVA 10 20:00 33 3 20:3…" at bounding box center [512, 253] width 723 height 284
click at [223, 286] on div "27 3 21:00" at bounding box center [215, 278] width 40 height 40
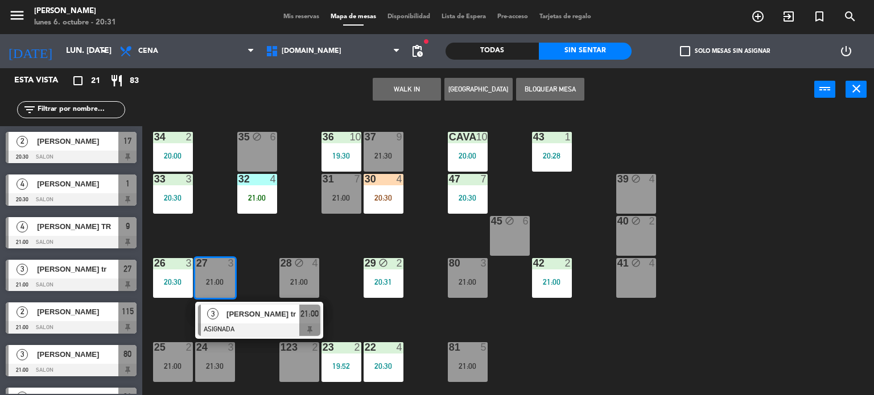
click at [255, 258] on div "34 2 20:00 35 block 6 36 10 19:30 43 1 20:28 37 9 21:30 CAVA 10 20:00 33 3 20:3…" at bounding box center [512, 253] width 723 height 284
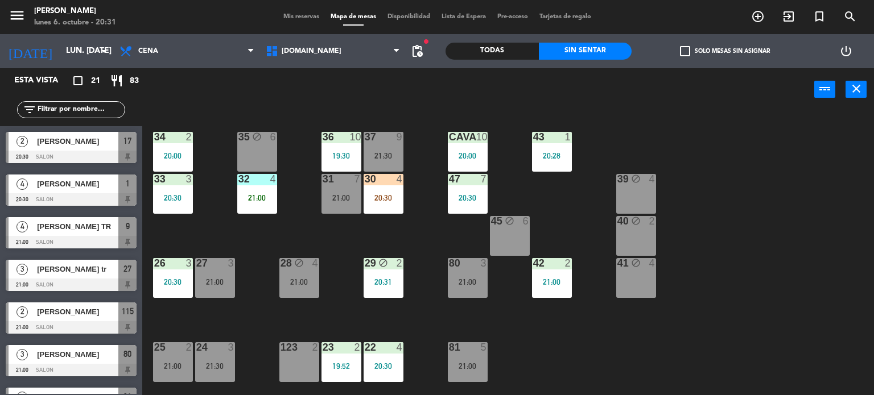
click at [242, 185] on div "32 4 21:00" at bounding box center [257, 194] width 40 height 40
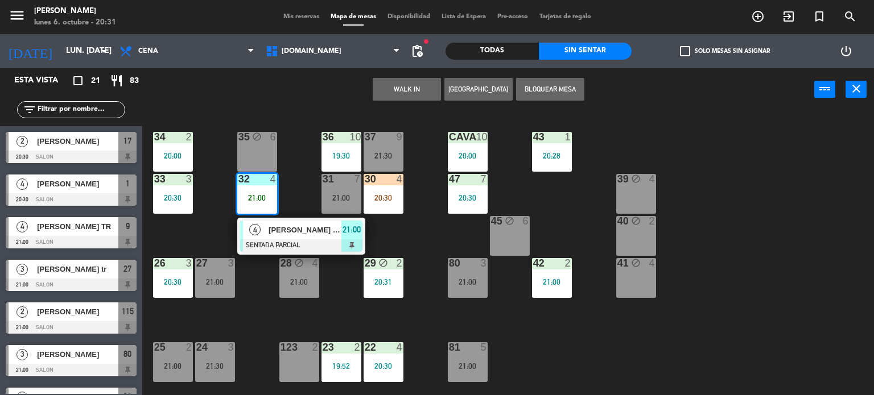
click at [197, 231] on div "34 2 20:00 35 block 6 36 10 19:30 43 1 20:28 37 9 21:30 CAVA 10 20:00 33 3 20:3…" at bounding box center [512, 253] width 723 height 284
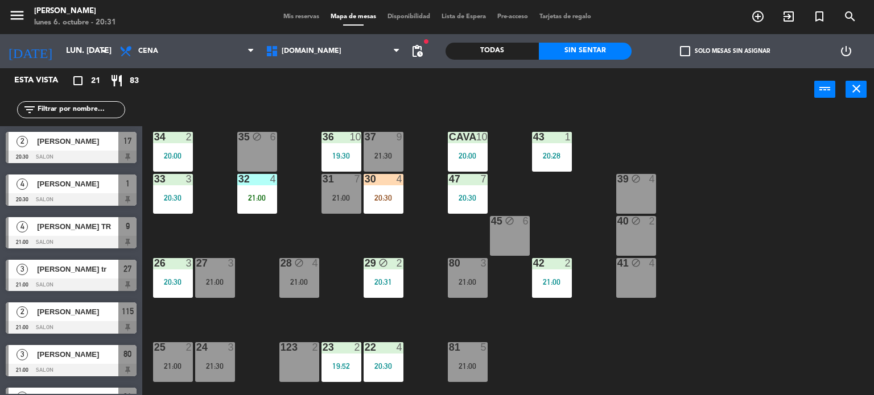
click at [283, 278] on div "21:00" at bounding box center [299, 282] width 40 height 8
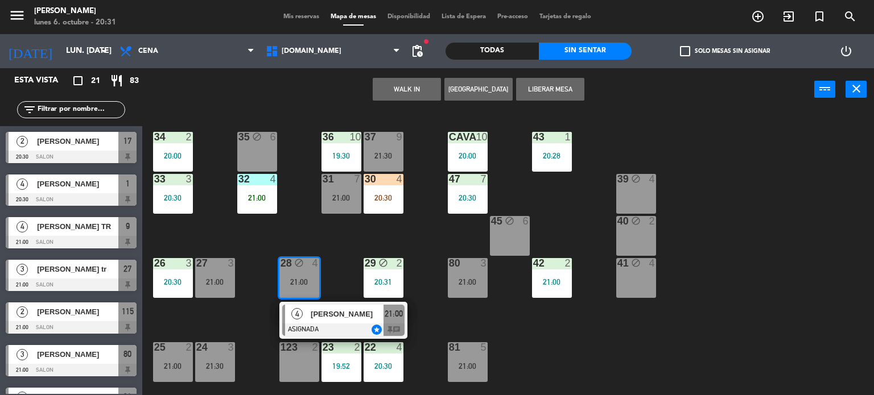
click at [304, 234] on div "34 2 20:00 35 block 6 36 10 19:30 43 1 20:28 37 9 21:30 CAVA 10 20:00 33 3 20:3…" at bounding box center [512, 253] width 723 height 284
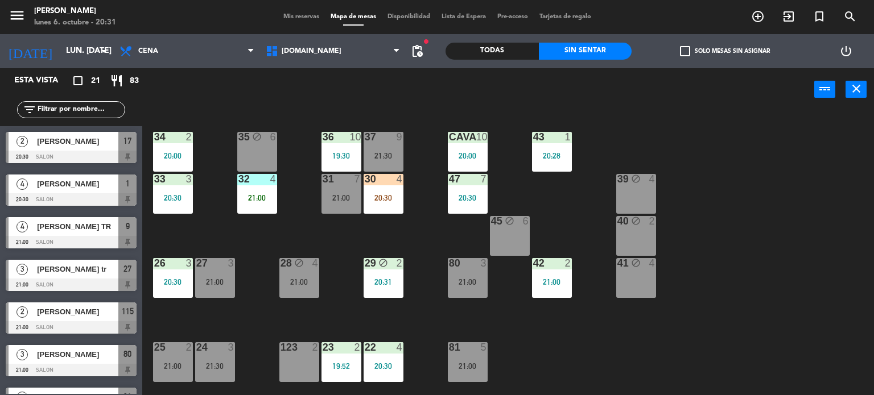
click at [383, 174] on div at bounding box center [383, 179] width 19 height 10
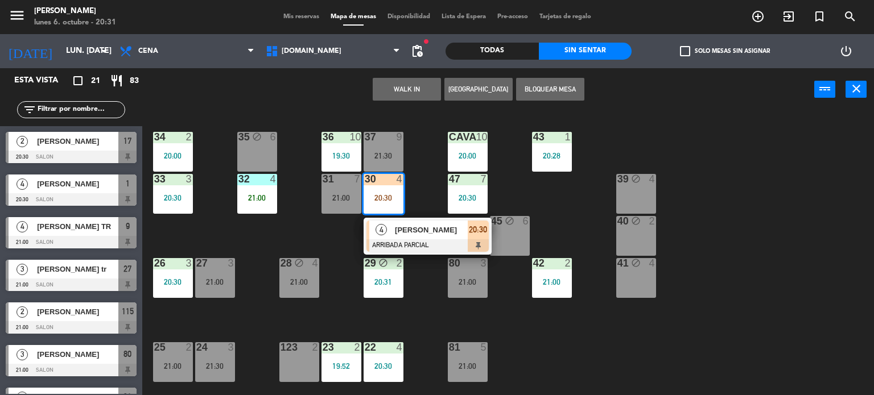
click at [278, 222] on div "34 2 20:00 35 block 6 36 10 19:30 43 1 20:28 37 9 21:30 CAVA 10 20:00 33 3 20:3…" at bounding box center [512, 253] width 723 height 284
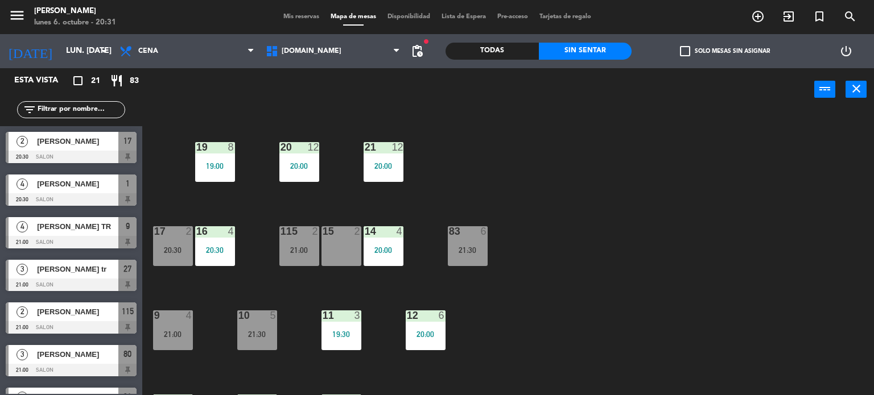
scroll to position [407, 0]
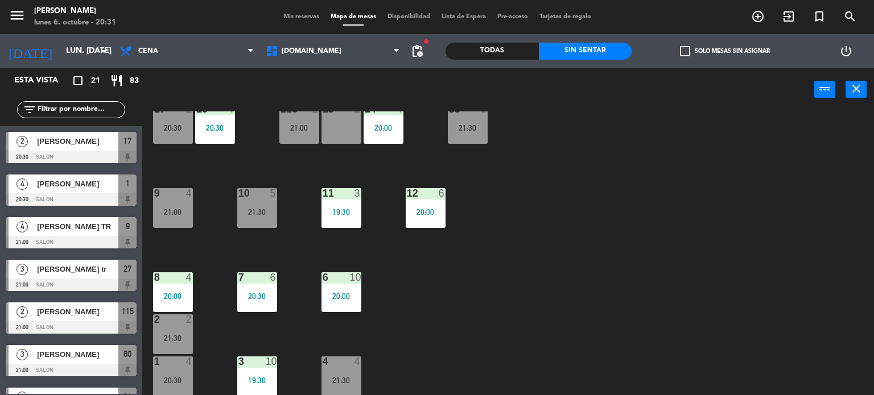
click at [171, 331] on div "2 2 21:30" at bounding box center [173, 335] width 40 height 40
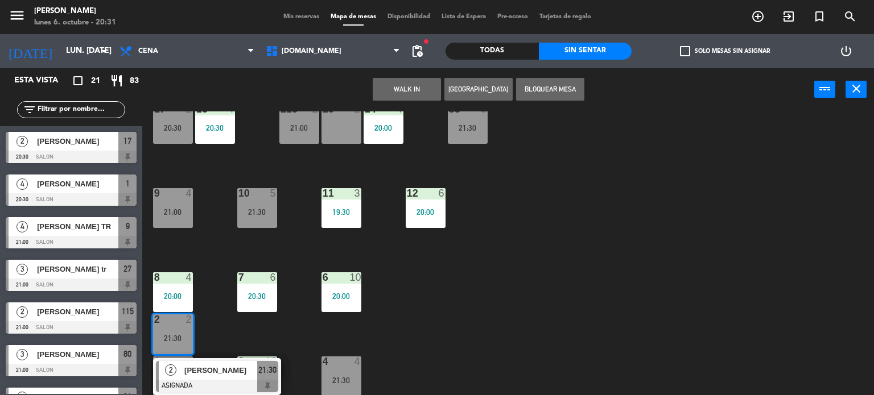
click at [346, 336] on div "34 2 20:00 35 block 6 36 10 19:30 43 1 20:28 37 9 21:30 CAVA 10 20:00 33 3 20:3…" at bounding box center [512, 253] width 723 height 284
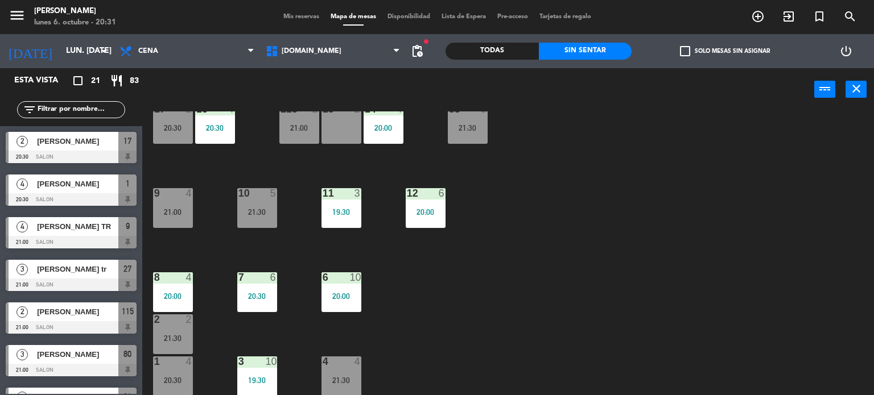
click at [181, 370] on div "1 4 20:30" at bounding box center [173, 377] width 40 height 40
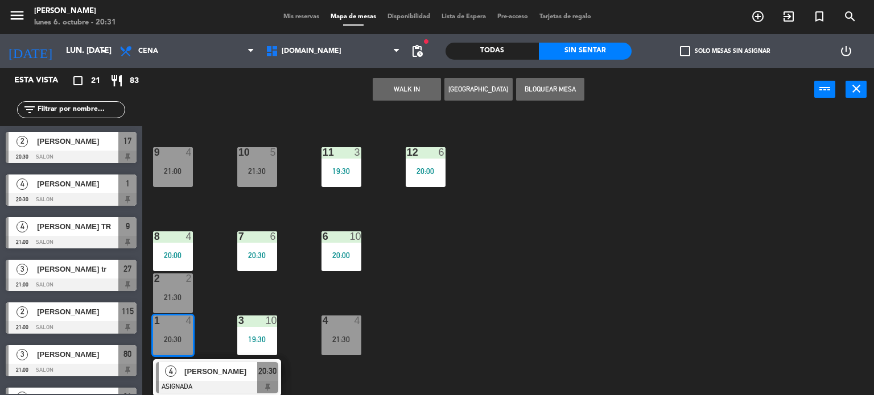
click at [408, 358] on div "34 2 20:00 35 block 6 36 10 19:30 43 1 20:28 37 9 21:30 CAVA 10 20:00 33 3 20:3…" at bounding box center [512, 253] width 723 height 284
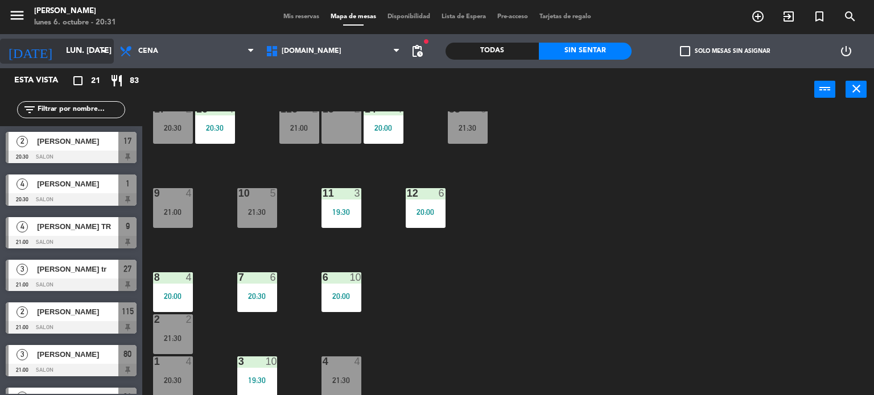
click at [77, 51] on input "lun. [DATE]" at bounding box center [114, 51] width 108 height 20
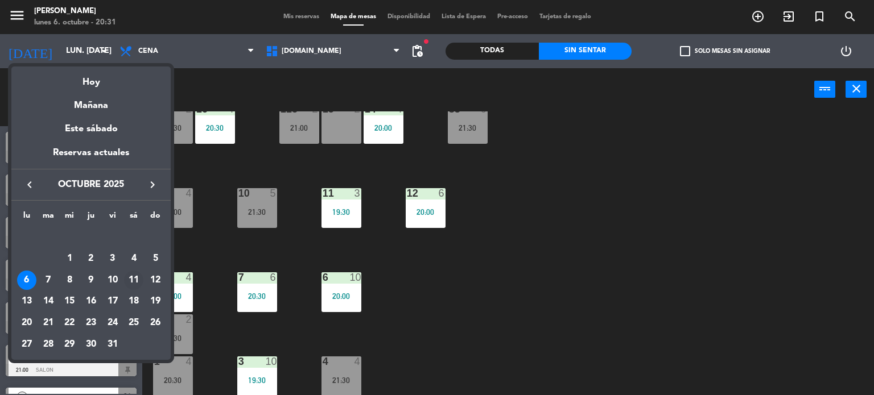
click at [135, 283] on div "11" at bounding box center [133, 280] width 19 height 19
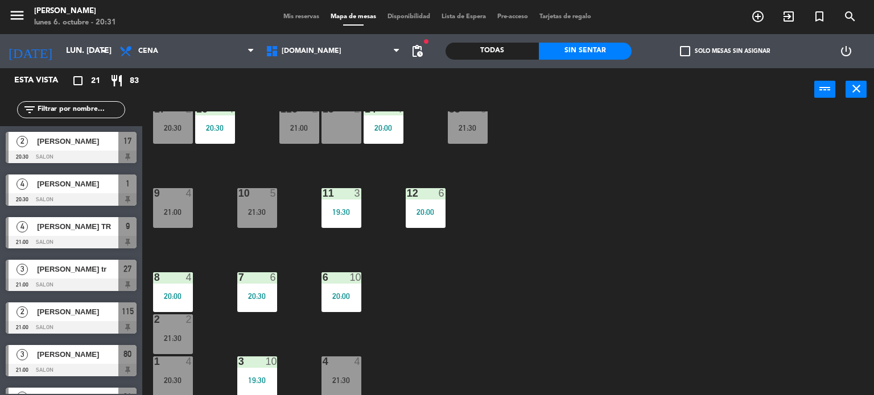
type input "sáb. [DATE]"
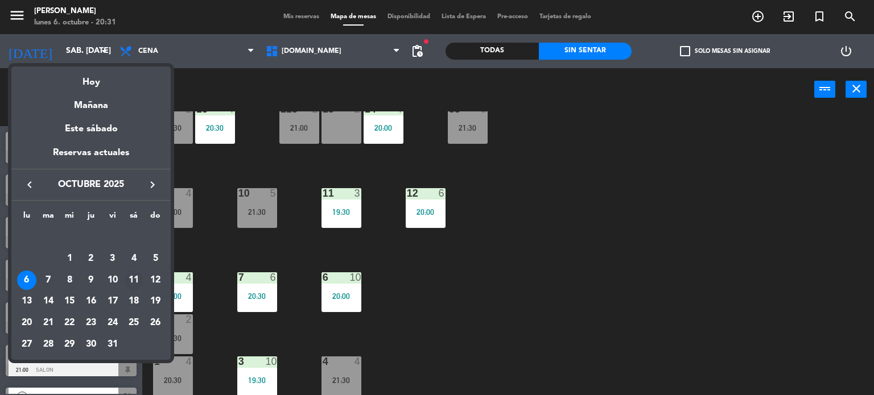
scroll to position [0, 0]
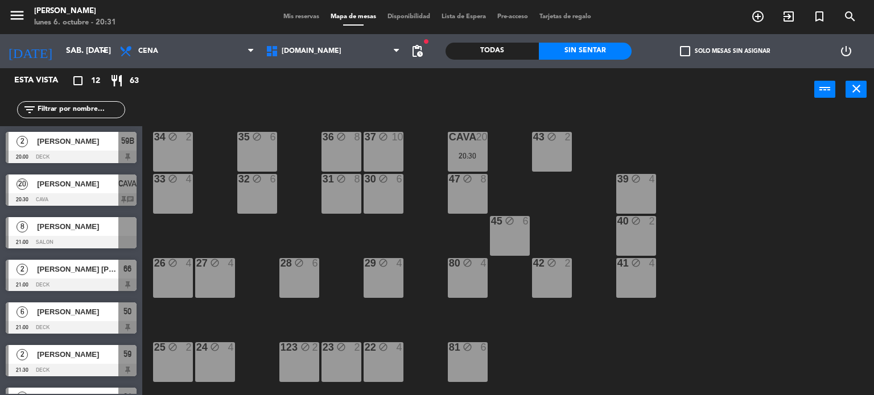
click at [421, 52] on span "pending_actions" at bounding box center [417, 51] width 14 height 14
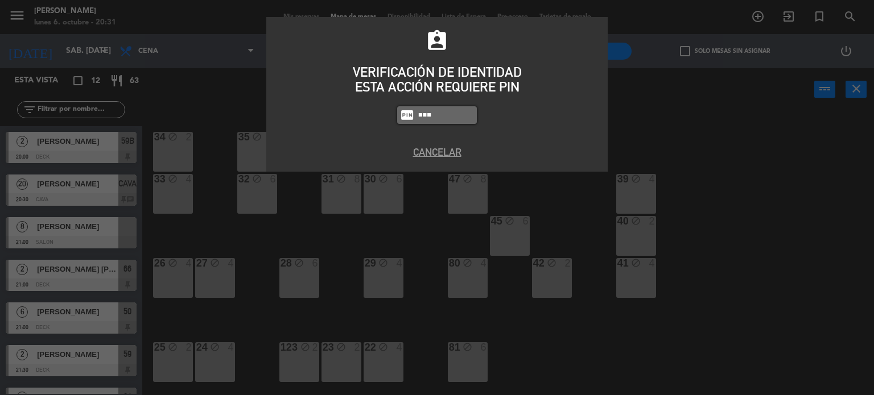
type input "3871"
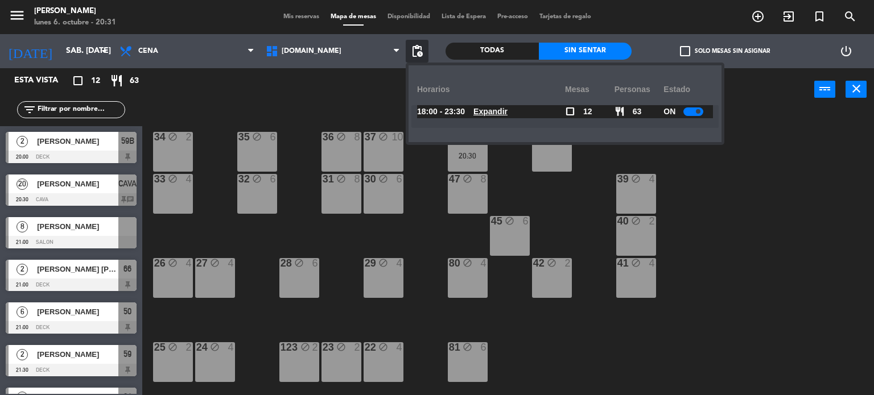
click at [521, 112] on div "18:00 - 23:30 Expandir" at bounding box center [491, 111] width 148 height 13
click at [507, 111] on u "Expandir" at bounding box center [490, 111] width 34 height 9
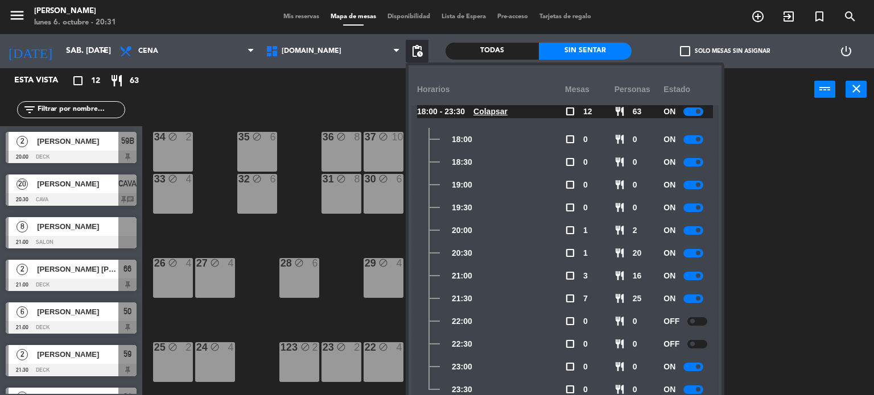
scroll to position [9, 0]
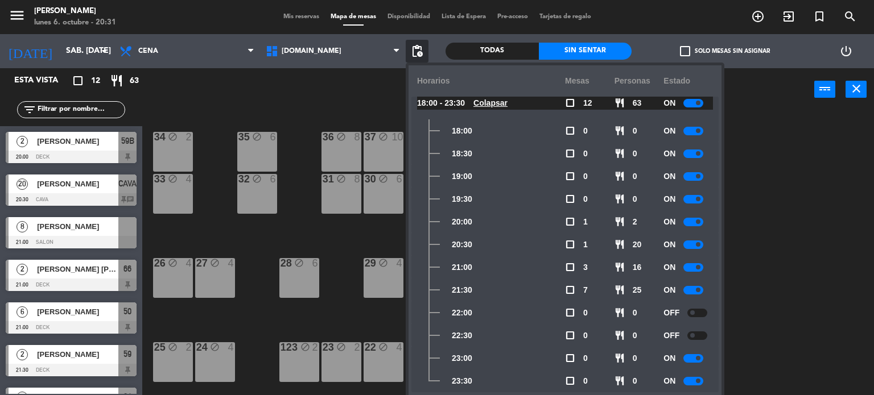
click at [759, 327] on div "34 block 2 35 block 6 36 block 8 43 block 2 37 block 10 CAVA 20 20:30 33 block …" at bounding box center [512, 253] width 723 height 284
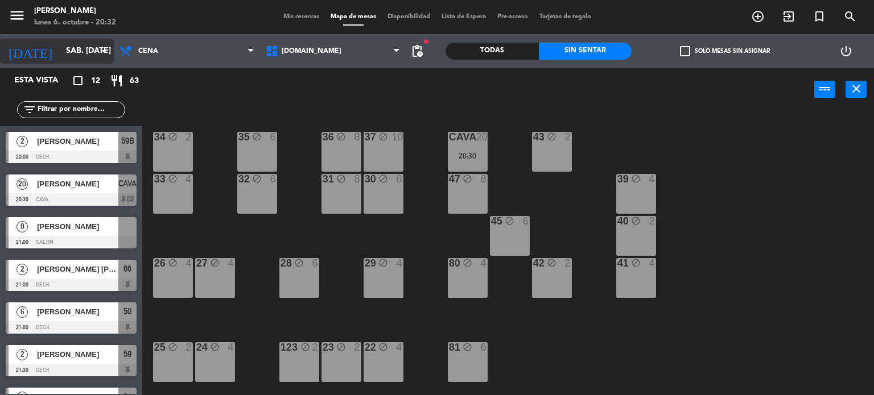
click at [77, 41] on input "sáb. [DATE]" at bounding box center [114, 51] width 108 height 20
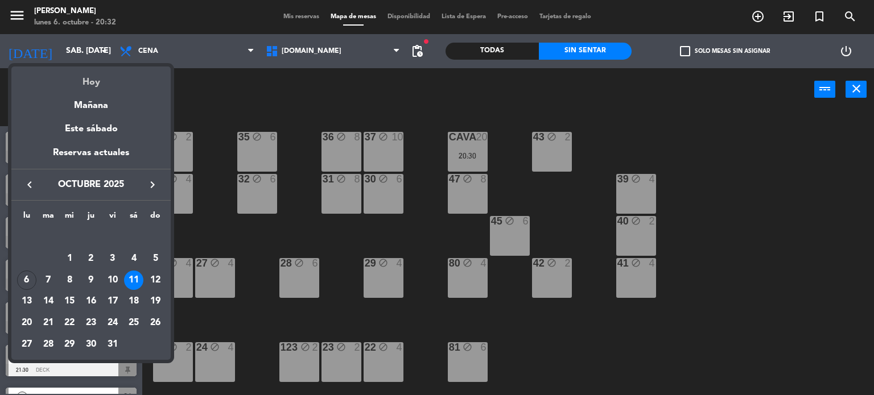
click at [106, 78] on div "Hoy" at bounding box center [90, 78] width 159 height 23
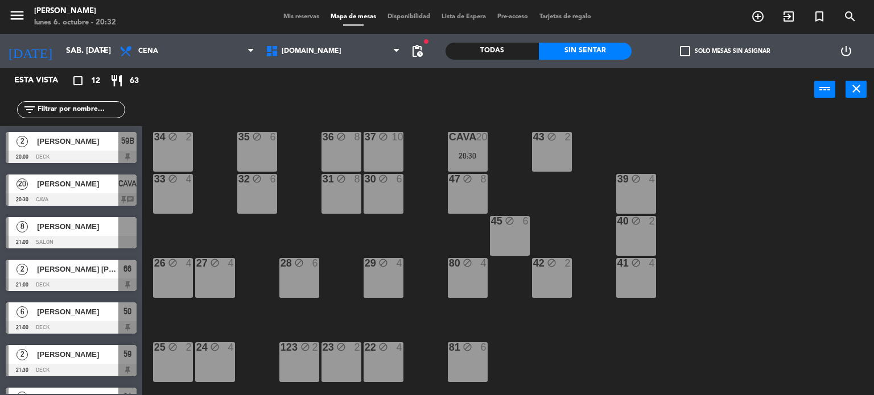
type input "lun. [DATE]"
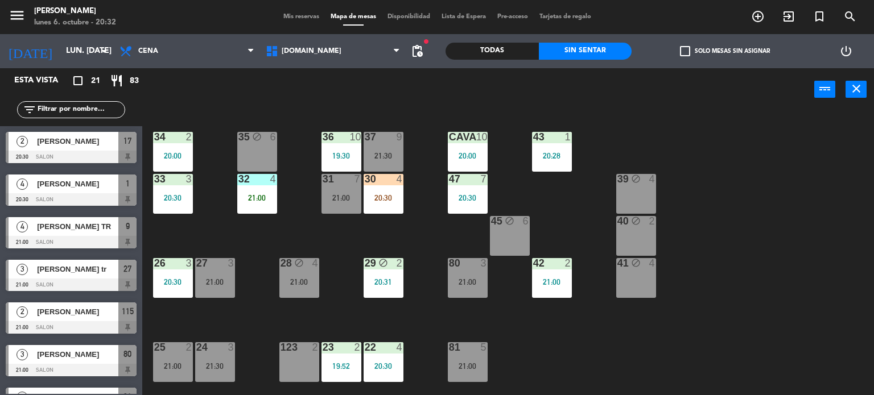
click at [514, 54] on div "Todas" at bounding box center [491, 51] width 93 height 17
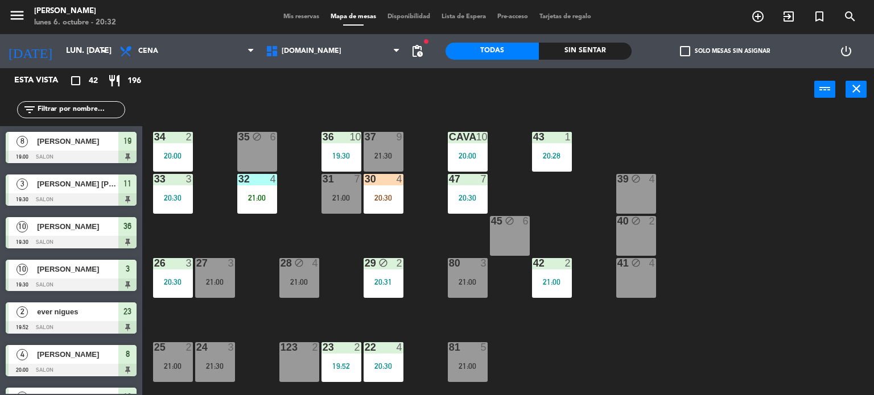
click at [79, 111] on input "text" at bounding box center [80, 110] width 88 height 13
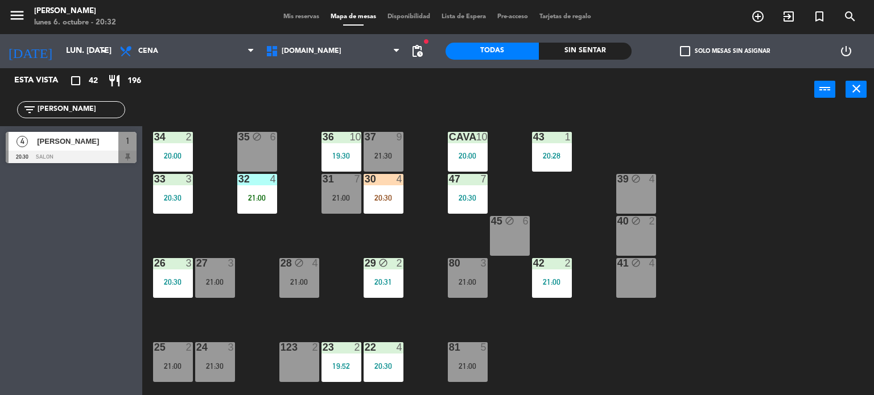
type input "LUIS"
click at [0, 317] on div "Esta vista crop_square 42 restaurant 196 filter_list LUIS 4 Mercedes Luis 20:30…" at bounding box center [71, 231] width 142 height 327
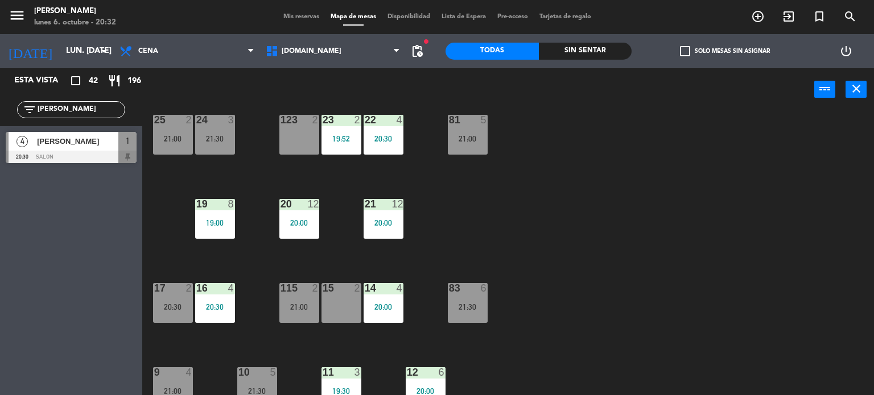
scroll to position [407, 0]
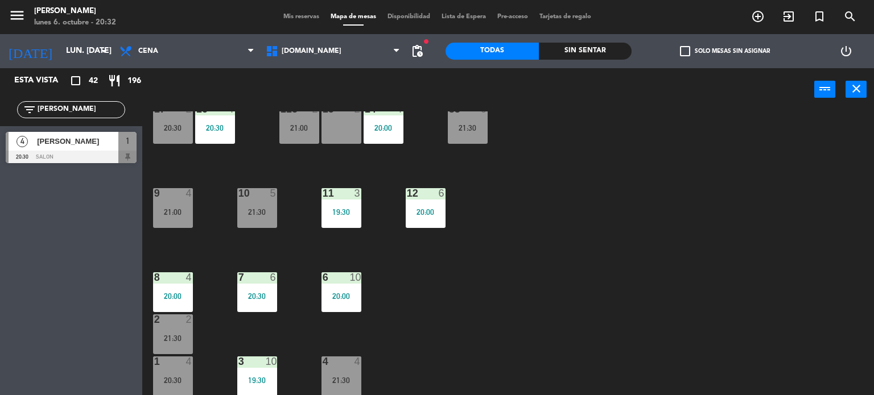
click at [127, 148] on div "1" at bounding box center [127, 141] width 18 height 19
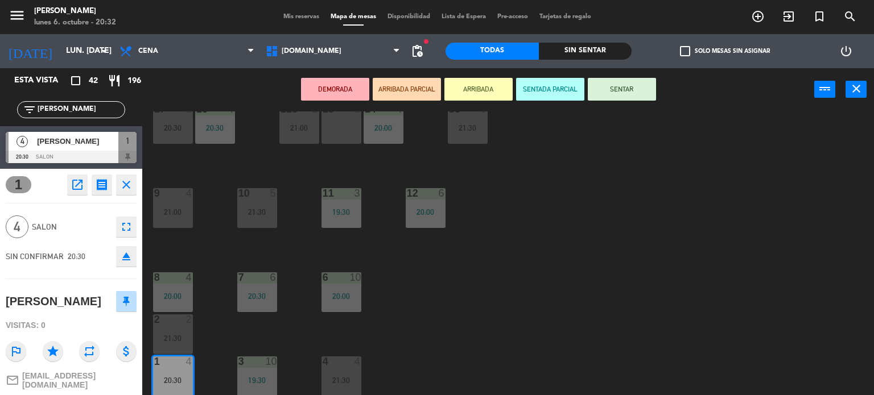
click at [201, 222] on div "34 2 20:00 35 block 6 36 10 19:30 43 1 20:28 37 9 21:30 CAVA 10 20:00 33 3 20:3…" at bounding box center [512, 253] width 723 height 284
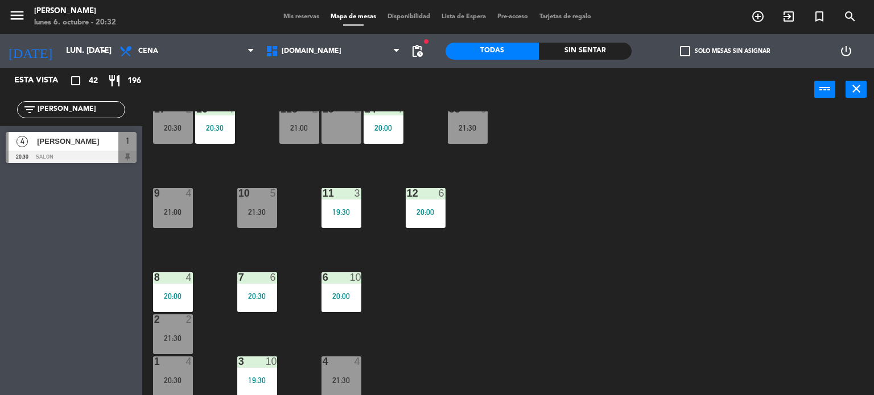
click at [114, 153] on div at bounding box center [71, 157] width 131 height 13
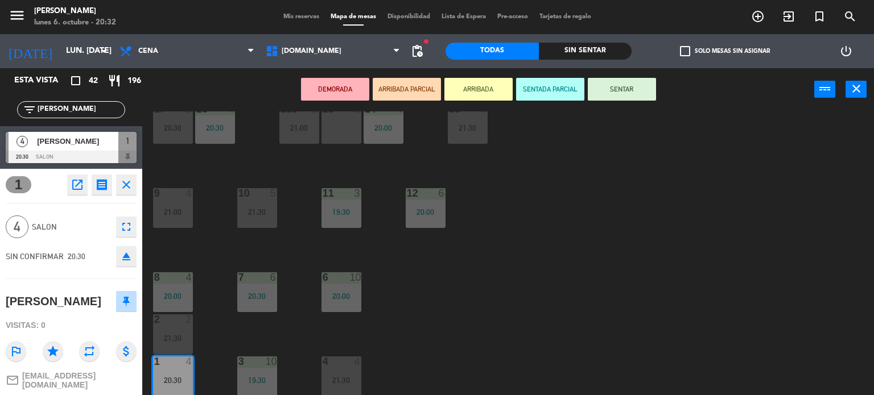
click at [172, 214] on div "21:00" at bounding box center [173, 212] width 40 height 8
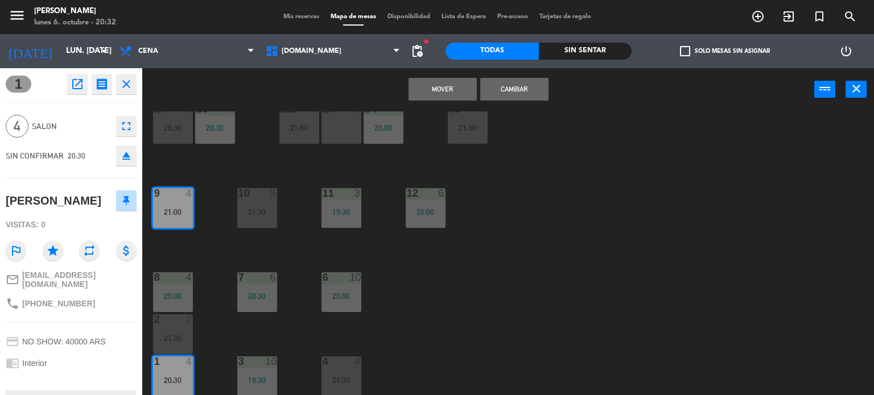
click at [505, 86] on button "Cambiar" at bounding box center [514, 89] width 68 height 23
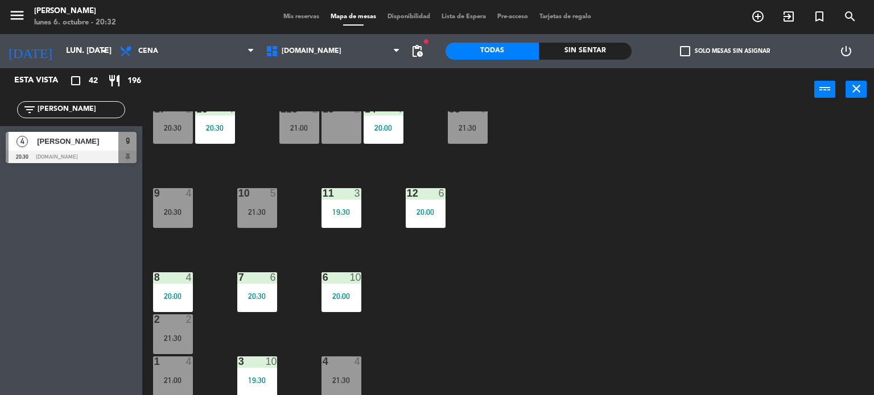
click at [200, 206] on div "34 2 20:00 35 block 6 36 10 19:30 43 1 20:28 37 9 21:30 CAVA 10 20:00 33 3 20:3…" at bounding box center [512, 253] width 723 height 284
click at [180, 209] on div "20:30" at bounding box center [173, 212] width 40 height 8
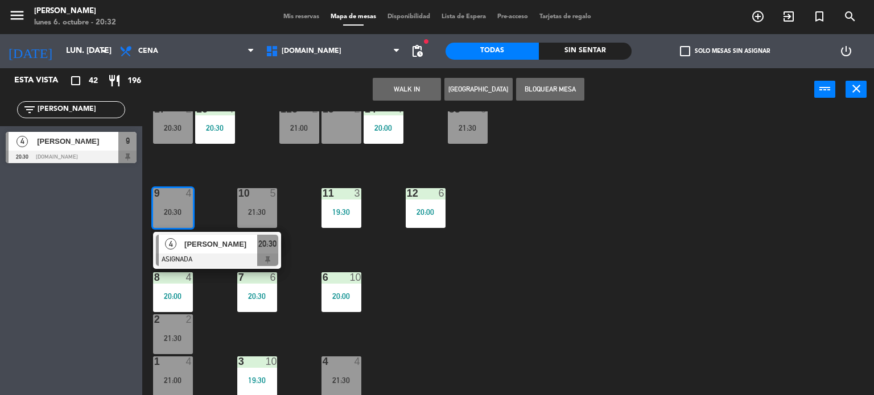
click at [206, 239] on span "[PERSON_NAME]" at bounding box center [220, 244] width 73 height 12
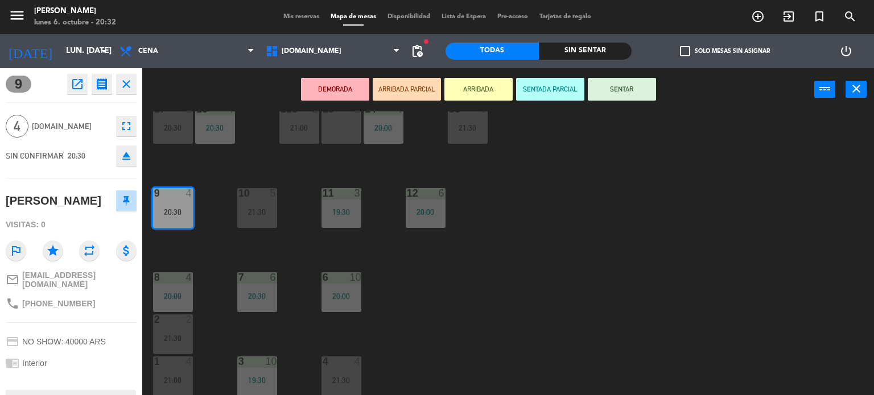
click at [626, 90] on button "SENTAR" at bounding box center [622, 89] width 68 height 23
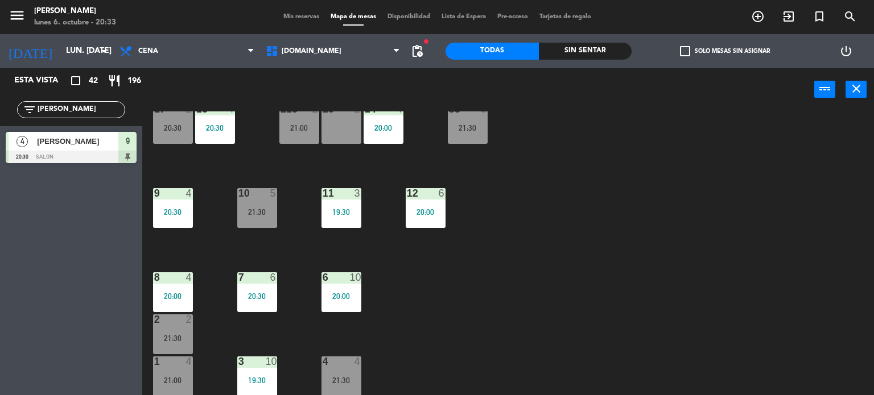
scroll to position [65, 0]
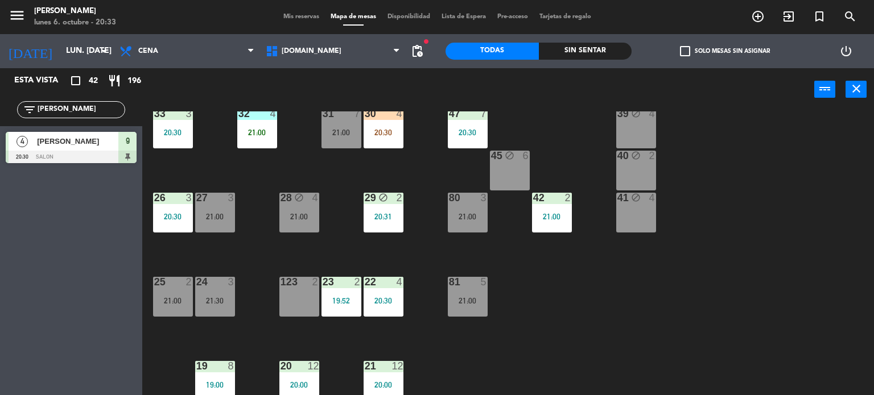
click at [402, 138] on div "30 4 20:30" at bounding box center [383, 129] width 40 height 40
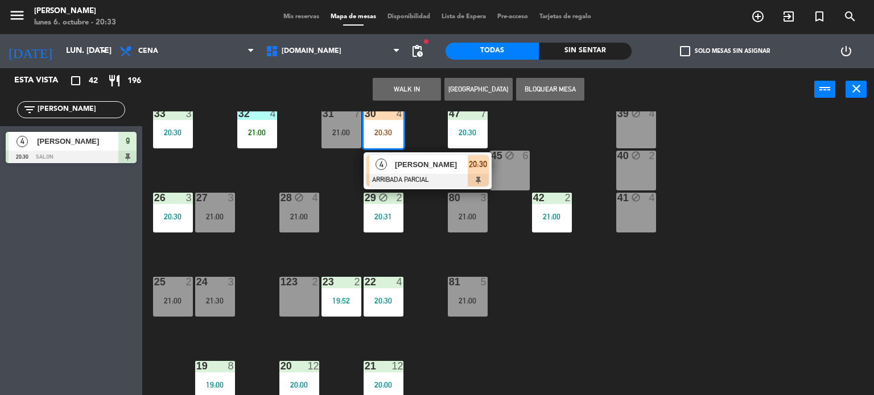
click at [421, 166] on span "[PERSON_NAME]" at bounding box center [431, 165] width 73 height 12
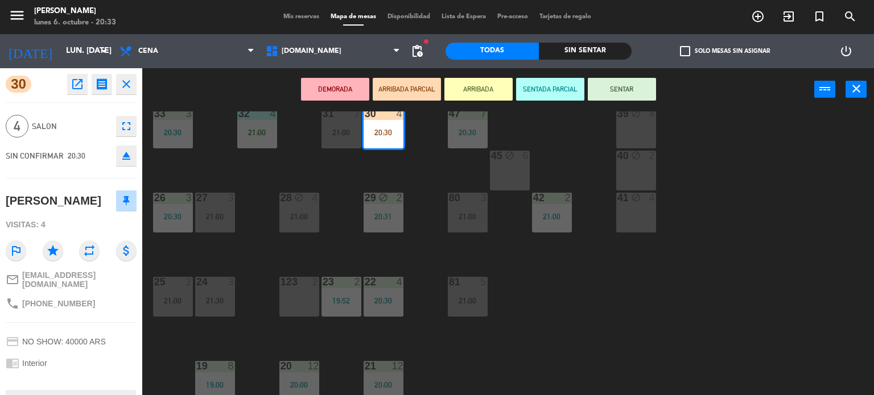
click at [613, 90] on button "SENTAR" at bounding box center [622, 89] width 68 height 23
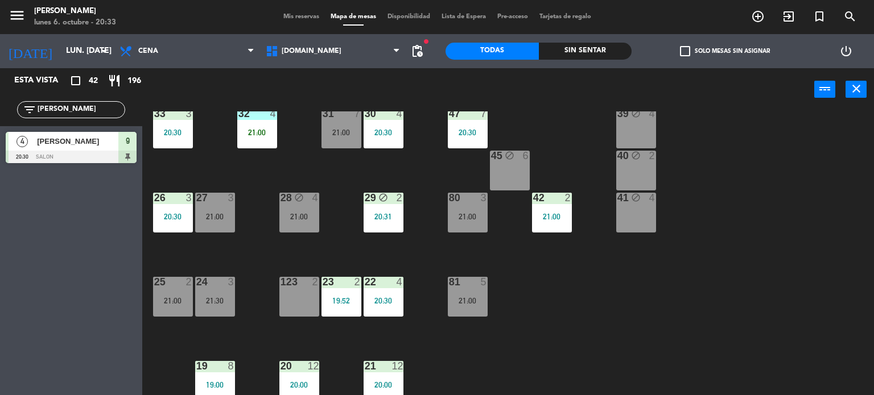
drag, startPoint x: 77, startPoint y: 100, endPoint x: 0, endPoint y: 100, distance: 77.4
click at [0, 100] on div "filter_list LUIS" at bounding box center [71, 109] width 142 height 33
click at [49, 116] on div "filter_list LUIS" at bounding box center [71, 109] width 108 height 17
drag, startPoint x: 62, startPoint y: 109, endPoint x: 0, endPoint y: 109, distance: 62.0
click at [0, 109] on div "filter_list LUIS" at bounding box center [71, 109] width 142 height 33
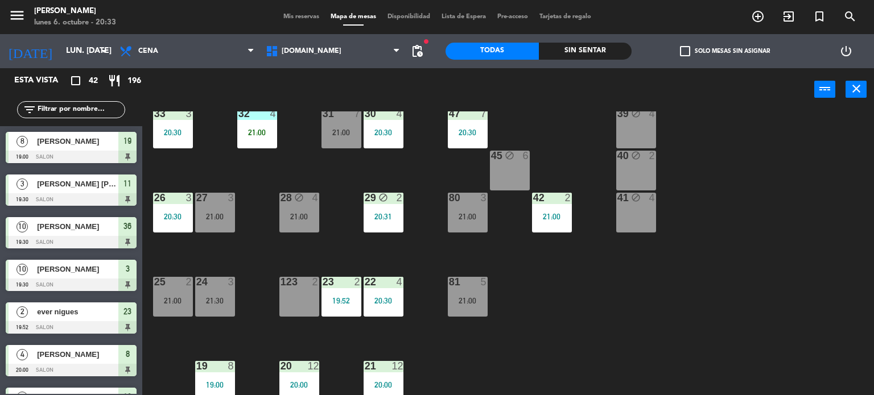
click at [743, 255] on div "34 2 20:00 35 block 6 36 10 19:30 43 1 20:28 37 9 21:30 CAVA 10 20:00 33 3 20:3…" at bounding box center [512, 253] width 723 height 284
click at [602, 48] on div "Sin sentar" at bounding box center [585, 51] width 93 height 17
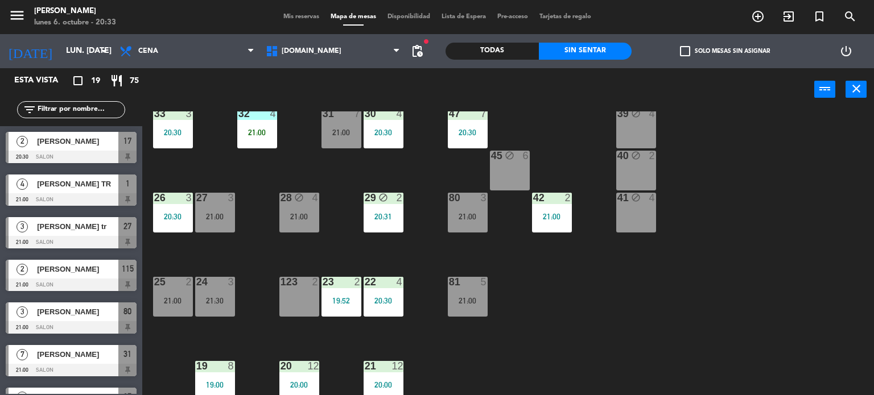
click at [698, 47] on label "check_box_outline_blank Solo mesas sin asignar" at bounding box center [725, 51] width 90 height 10
click at [725, 51] on input "check_box_outline_blank Solo mesas sin asignar" at bounding box center [725, 51] width 0 height 0
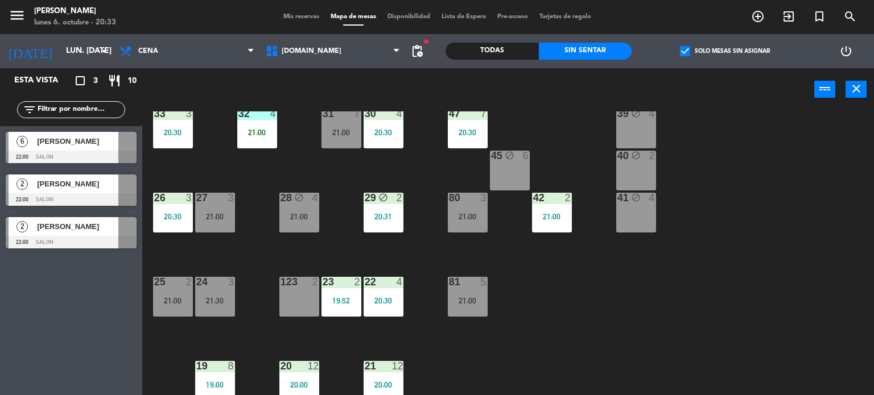
click at [682, 47] on span "check_box" at bounding box center [685, 51] width 10 height 10
click at [725, 51] on input "check_box Solo mesas sin asignar" at bounding box center [725, 51] width 0 height 0
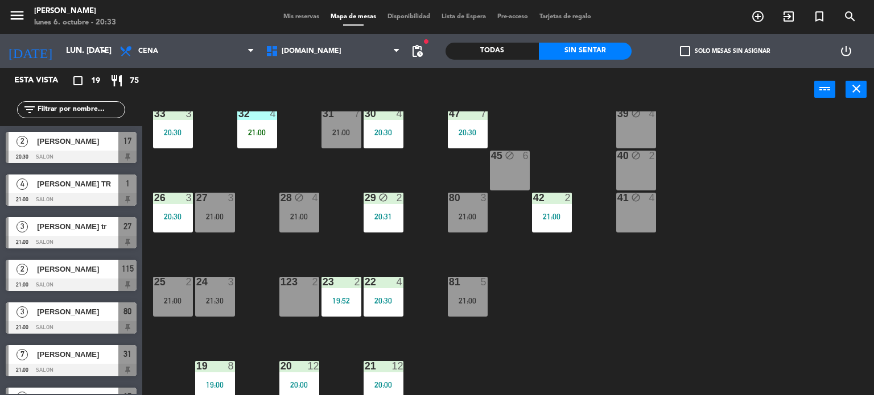
click at [75, 102] on div "filter_list" at bounding box center [71, 109] width 108 height 17
click at [80, 109] on input "text" at bounding box center [80, 110] width 88 height 13
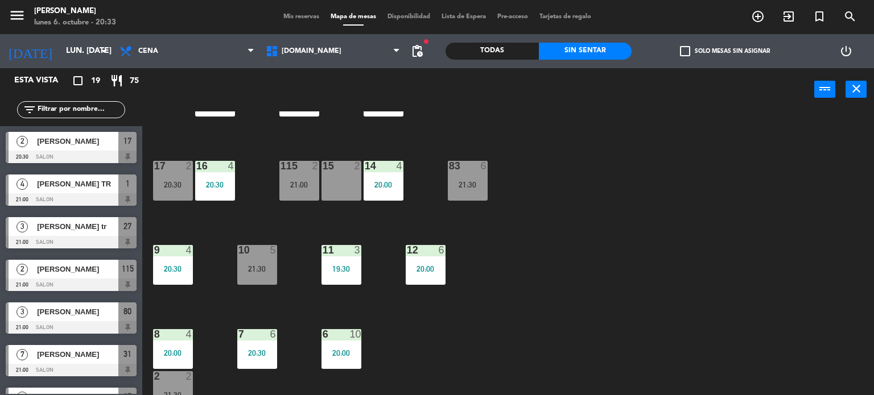
drag, startPoint x: 209, startPoint y: 305, endPoint x: 173, endPoint y: 263, distance: 55.7
click at [206, 302] on div "34 2 20:00 35 block 6 36 10 19:30 43 1 20:28 37 9 21:30 CAVA 10 20:00 33 3 20:3…" at bounding box center [512, 253] width 723 height 284
click at [173, 263] on div "9 4 20:30" at bounding box center [173, 265] width 40 height 40
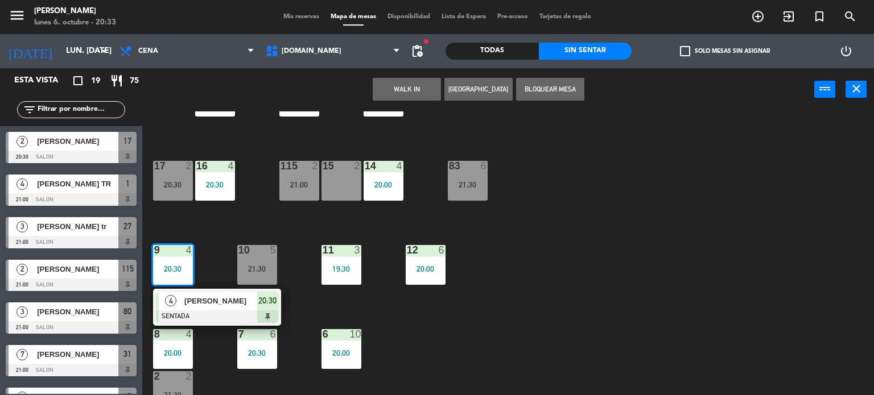
click at [222, 238] on div "34 2 20:00 35 block 6 36 10 19:30 43 1 20:28 37 9 21:30 CAVA 10 20:00 33 3 20:3…" at bounding box center [512, 253] width 723 height 284
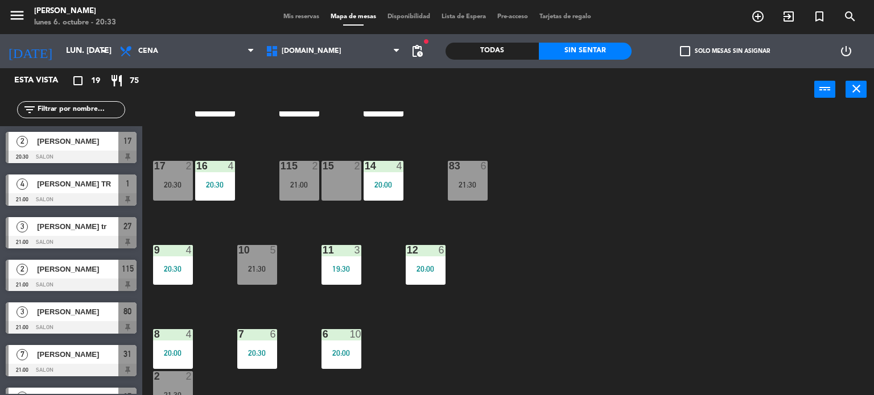
click at [93, 111] on input "text" at bounding box center [80, 110] width 88 height 13
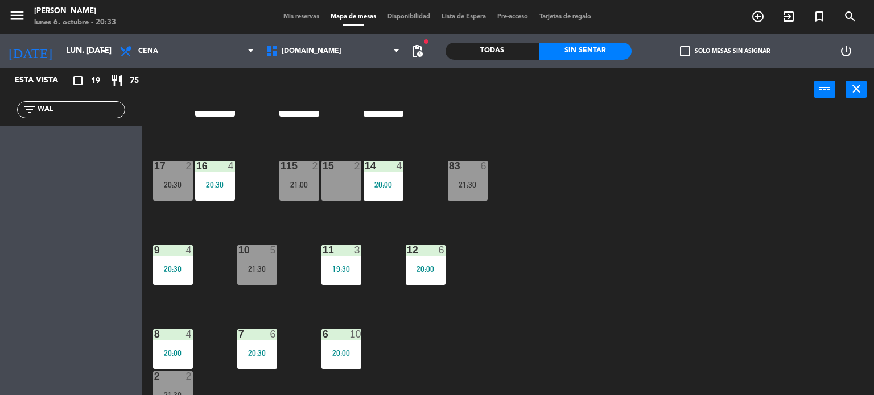
type input "WAL"
click at [540, 34] on div "Todas Sin sentar" at bounding box center [538, 51] width 186 height 34
click at [528, 40] on div "Todas Sin sentar" at bounding box center [538, 51] width 186 height 34
click at [511, 40] on div "Todas Sin sentar" at bounding box center [538, 51] width 186 height 34
click at [507, 49] on div "Todas" at bounding box center [491, 51] width 93 height 17
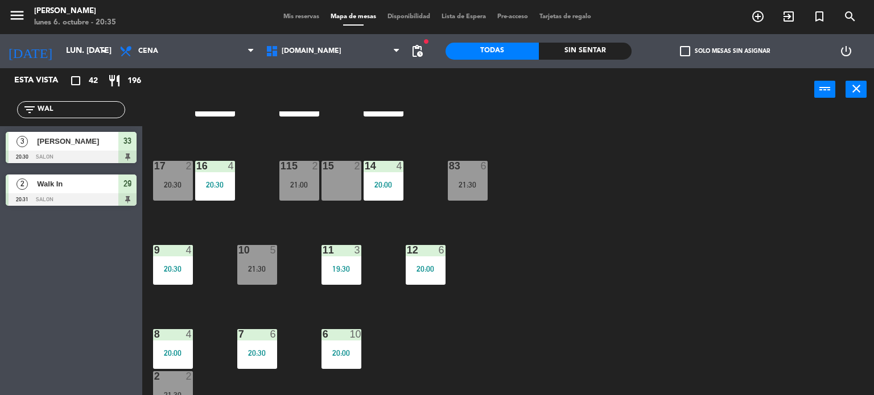
drag, startPoint x: 61, startPoint y: 109, endPoint x: 0, endPoint y: 113, distance: 61.6
click at [0, 121] on div "filter_list WAL" at bounding box center [71, 109] width 142 height 33
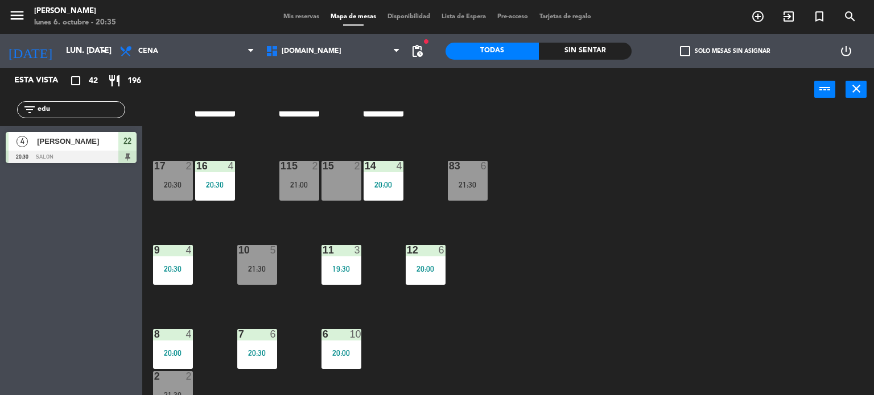
type input "edu"
click at [667, 148] on div "34 2 20:00 35 block 6 36 10 19:30 43 1 20:28 37 9 21:30 CAVA 10 20:00 33 3 20:3…" at bounding box center [512, 253] width 723 height 284
drag, startPoint x: 64, startPoint y: 108, endPoint x: 0, endPoint y: 123, distance: 65.5
click at [0, 123] on div "filter_list edu" at bounding box center [71, 109] width 142 height 33
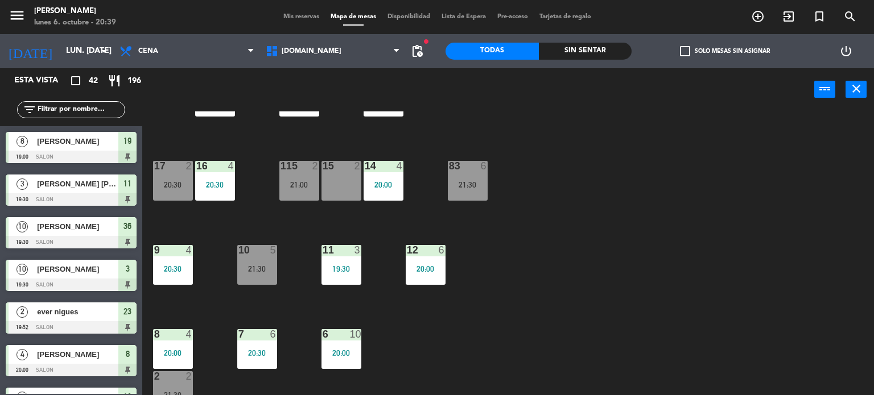
click at [88, 109] on input "text" at bounding box center [80, 110] width 88 height 13
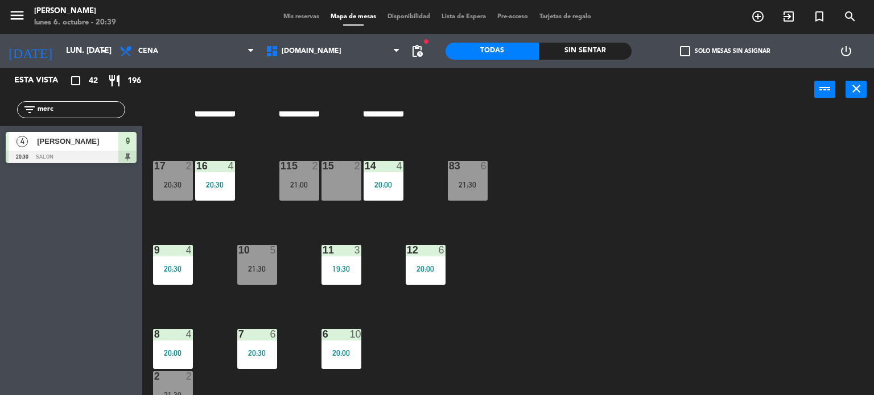
type input "merc"
drag, startPoint x: 82, startPoint y: 311, endPoint x: 122, endPoint y: 213, distance: 105.6
click at [84, 311] on div "Esta vista crop_square 42 restaurant 196 filter_list merc 4 Mercedes Luis 20:30…" at bounding box center [71, 231] width 142 height 327
click at [69, 52] on input "lun. [DATE]" at bounding box center [114, 51] width 108 height 20
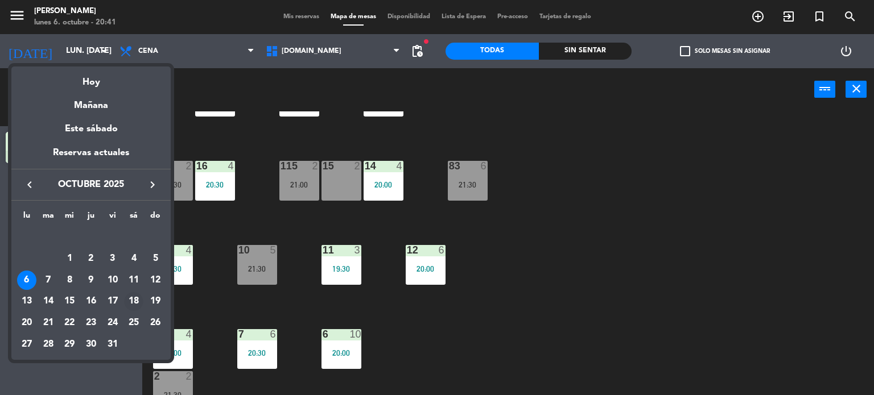
click at [134, 300] on div "18" at bounding box center [133, 301] width 19 height 19
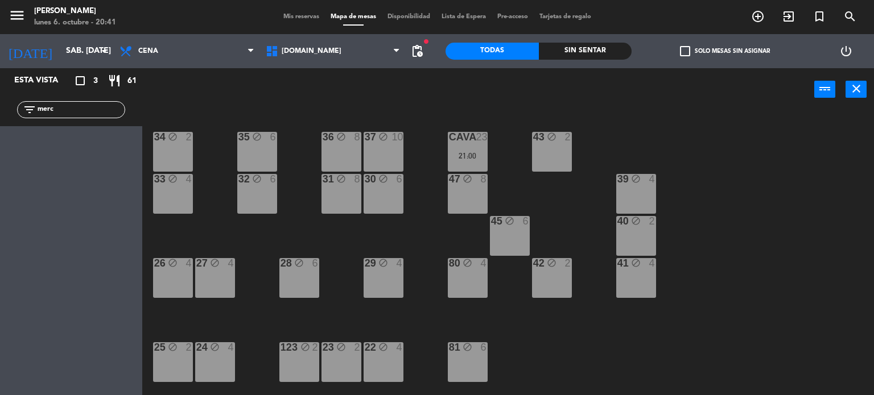
scroll to position [228, 0]
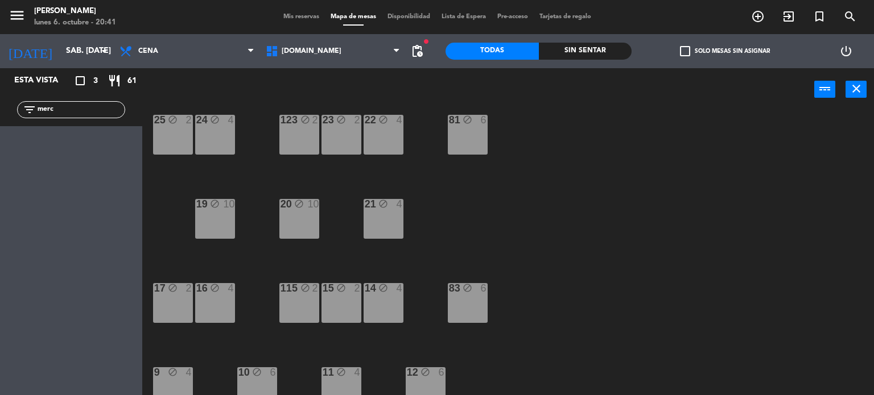
click at [300, 215] on div "20 block 10" at bounding box center [299, 219] width 40 height 40
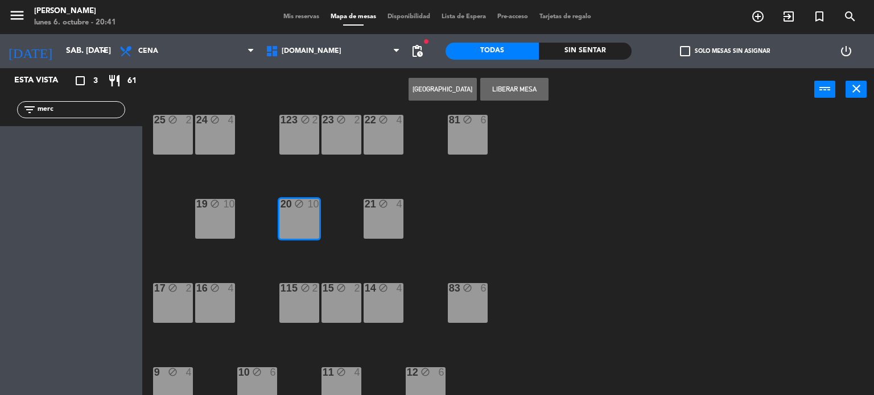
click at [587, 217] on div "34 block 2 35 block 6 36 block 8 43 block 2 37 block 10 CAVA 23 21:00 33 block …" at bounding box center [512, 253] width 723 height 284
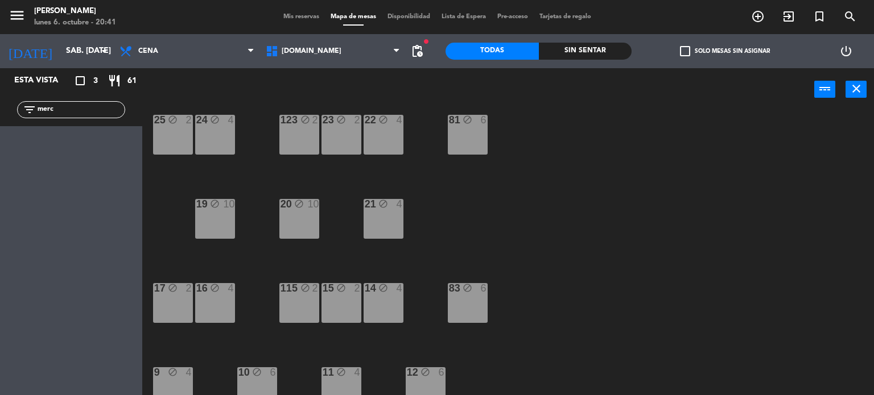
scroll to position [0, 0]
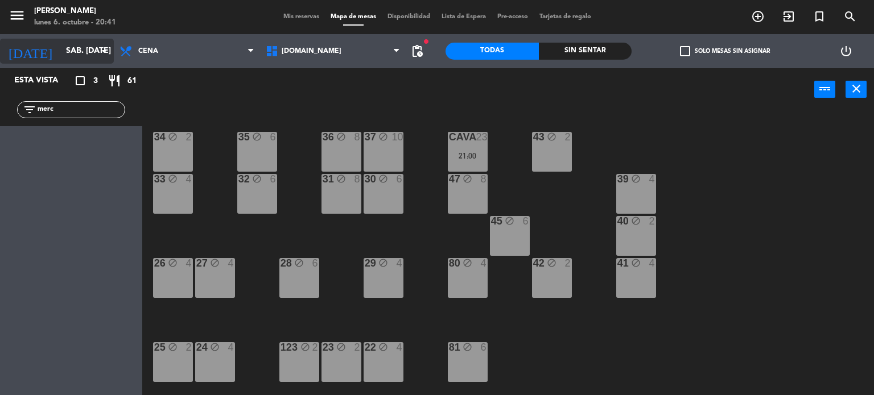
click at [91, 62] on div "today sáb. 18 oct. arrow_drop_down" at bounding box center [57, 51] width 114 height 25
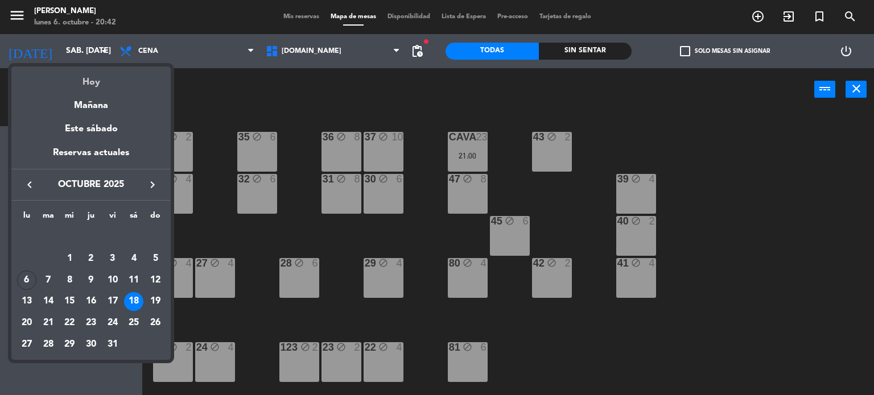
click at [90, 73] on div "Hoy" at bounding box center [90, 78] width 159 height 23
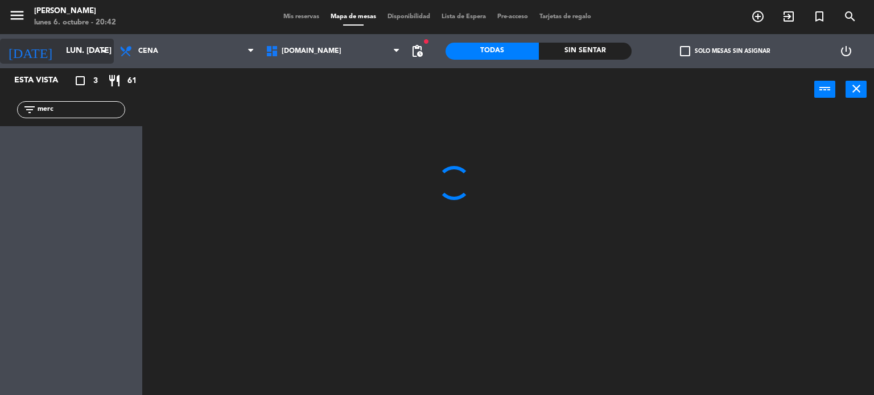
click at [70, 60] on input "lun. [DATE]" at bounding box center [114, 51] width 108 height 20
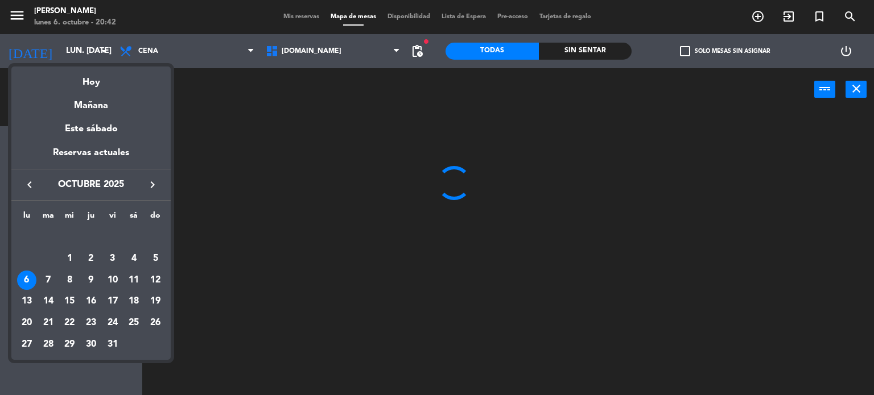
click at [243, 120] on div at bounding box center [437, 197] width 874 height 395
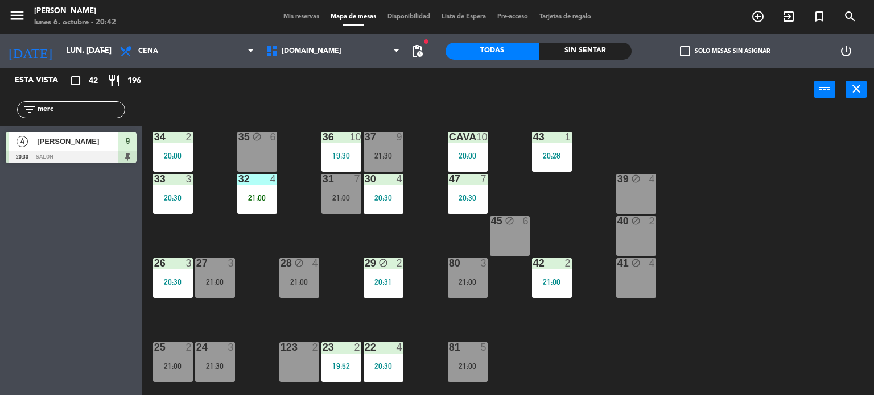
drag, startPoint x: 84, startPoint y: 106, endPoint x: 0, endPoint y: 109, distance: 84.2
click at [0, 109] on div "filter_list merc" at bounding box center [71, 109] width 142 height 33
click at [77, 57] on input "lun. [DATE]" at bounding box center [114, 51] width 108 height 20
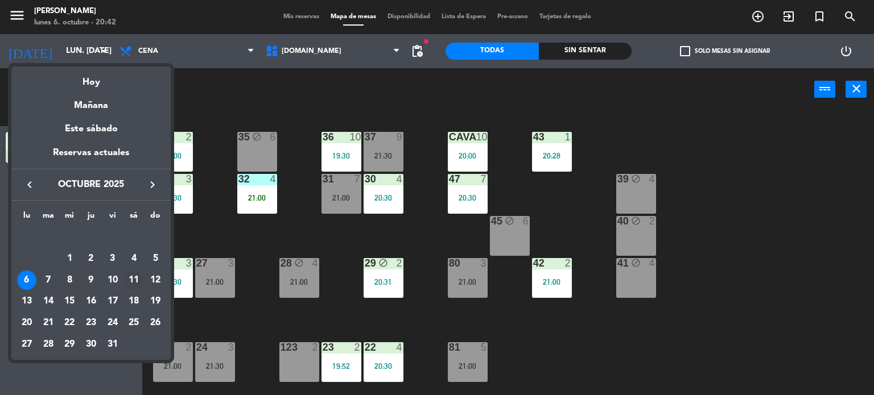
click at [137, 281] on div "11" at bounding box center [133, 280] width 19 height 19
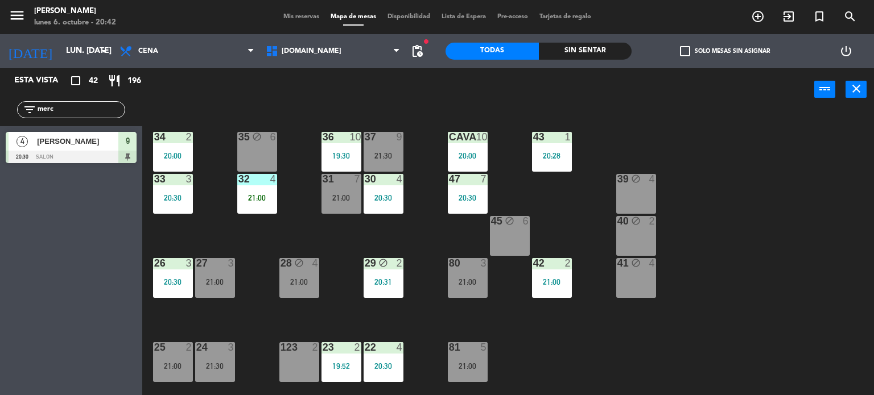
type input "sáb. [DATE]"
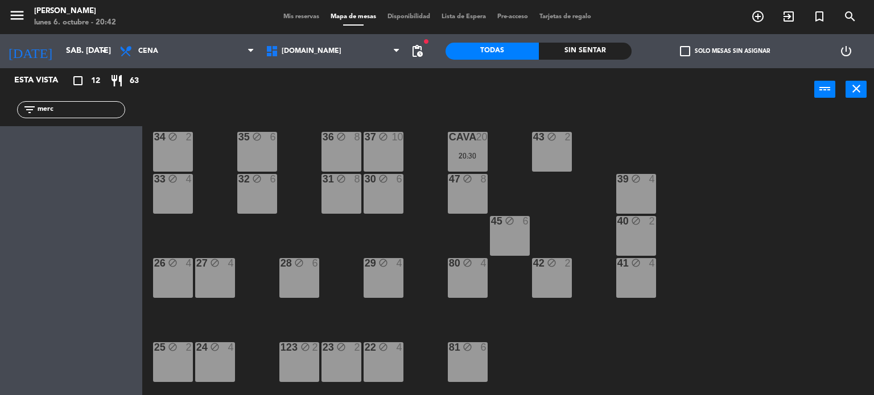
drag, startPoint x: 91, startPoint y: 113, endPoint x: 0, endPoint y: 110, distance: 91.1
click at [0, 111] on div "filter_list merc" at bounding box center [71, 109] width 142 height 33
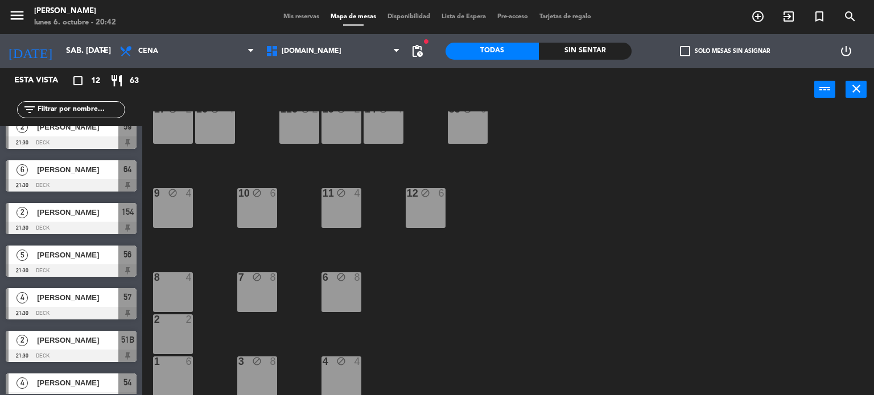
scroll to position [243, 0]
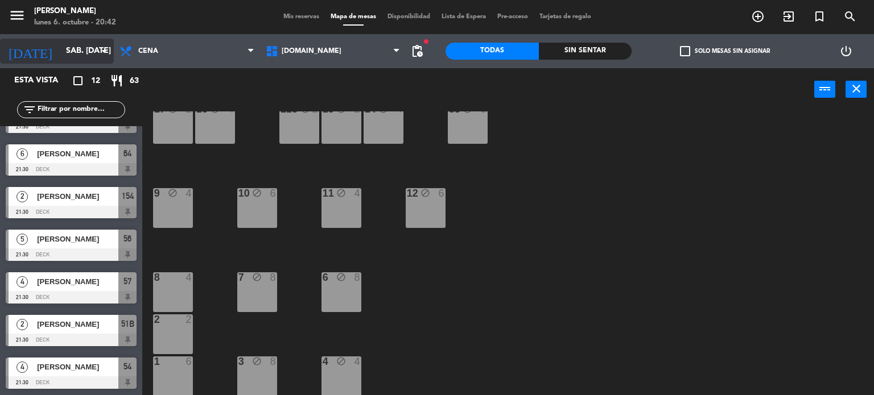
click at [76, 50] on input "sáb. [DATE]" at bounding box center [114, 51] width 108 height 20
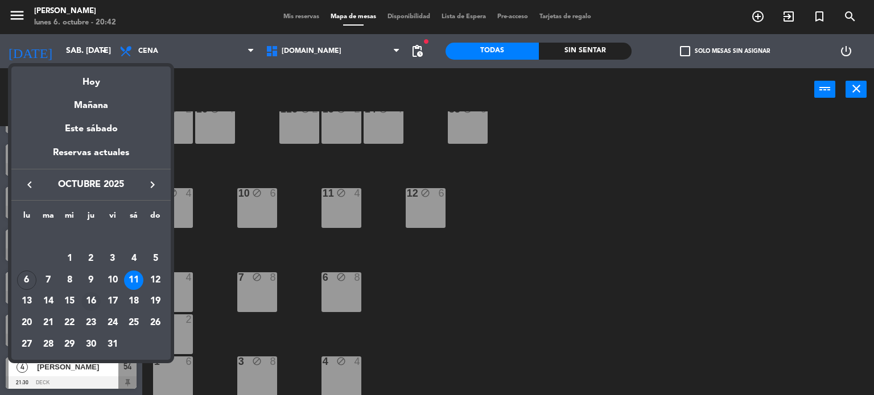
click at [97, 311] on td "16" at bounding box center [91, 302] width 22 height 22
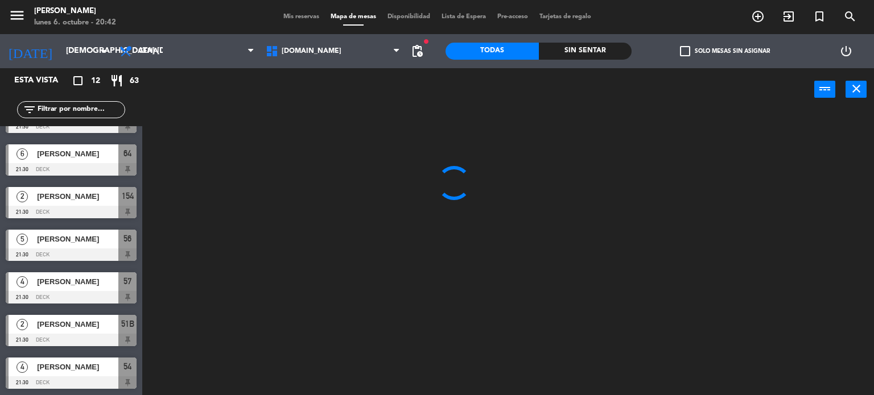
scroll to position [0, 0]
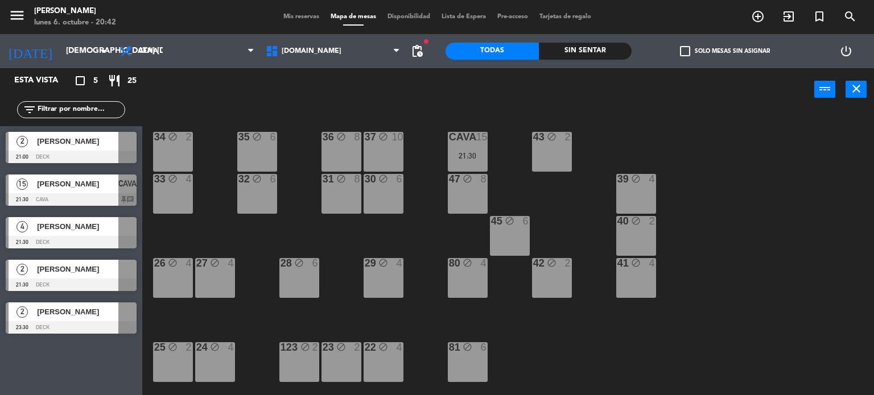
click at [205, 229] on div "34 block 2 35 block 6 36 block 8 43 block 2 37 block 10 CAVA 15 21:30 33 block …" at bounding box center [512, 253] width 723 height 284
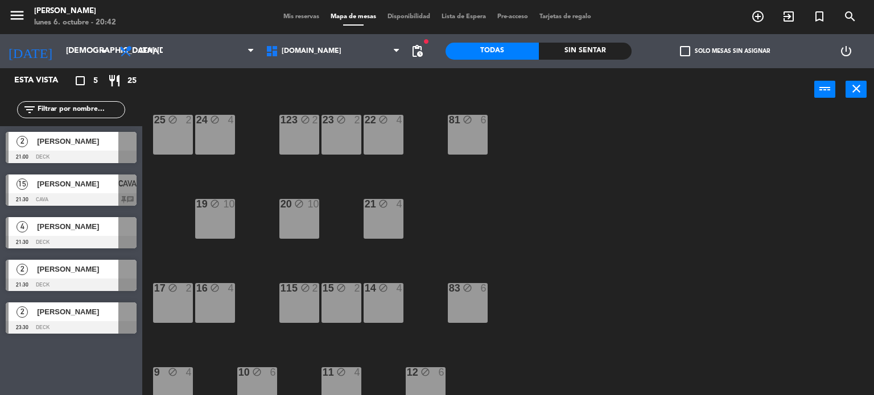
scroll to position [407, 0]
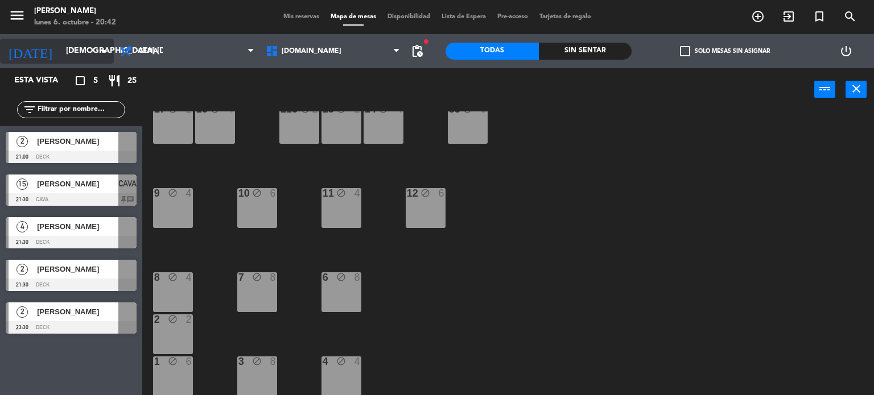
click at [60, 59] on input "jue. 16 oct." at bounding box center [114, 51] width 108 height 20
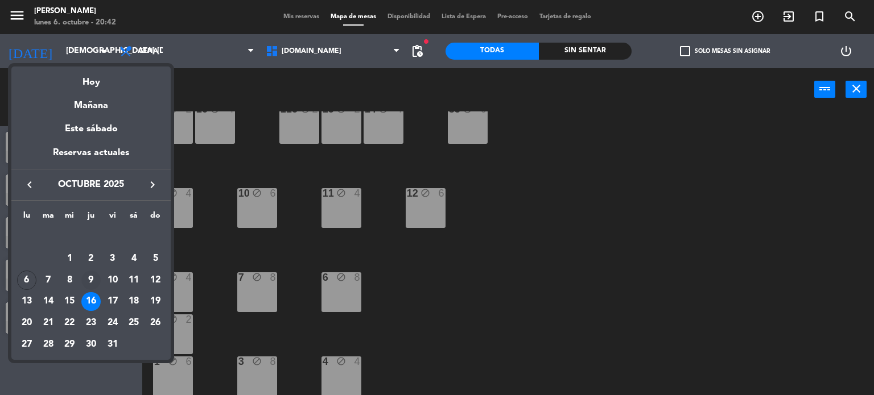
click at [91, 280] on div "9" at bounding box center [90, 280] width 19 height 19
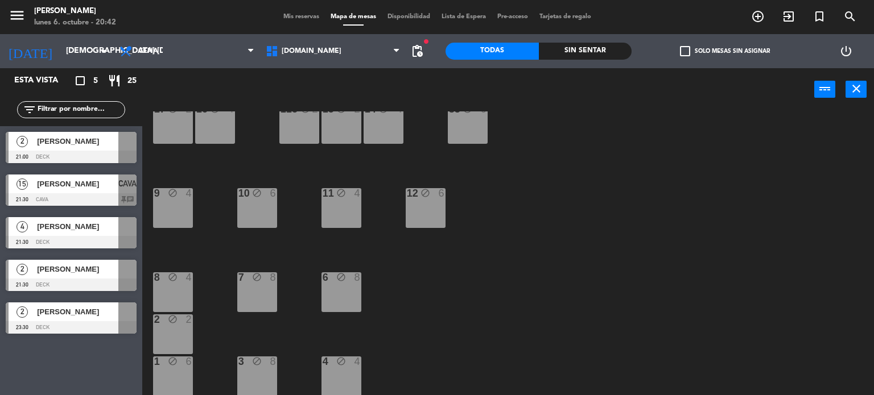
type input "[DEMOGRAPHIC_DATA] [DATE]"
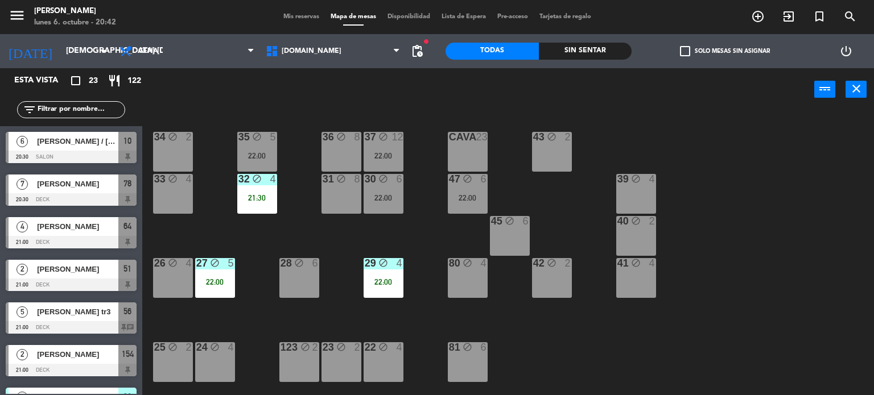
scroll to position [171, 0]
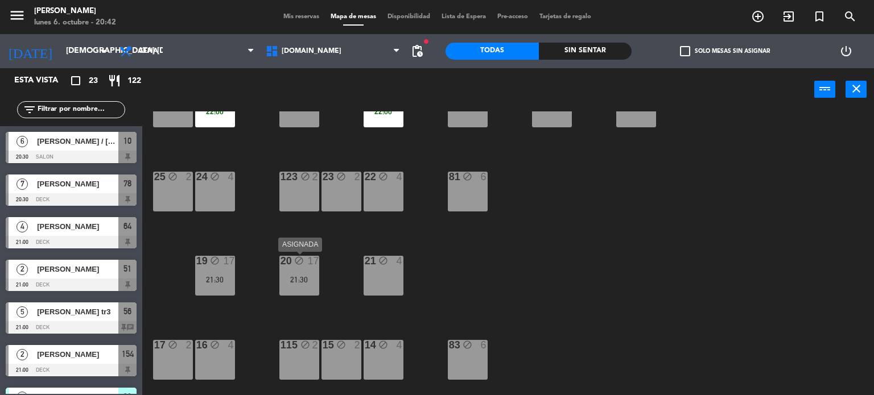
click at [317, 270] on div "20 block 17 21:30" at bounding box center [299, 276] width 40 height 40
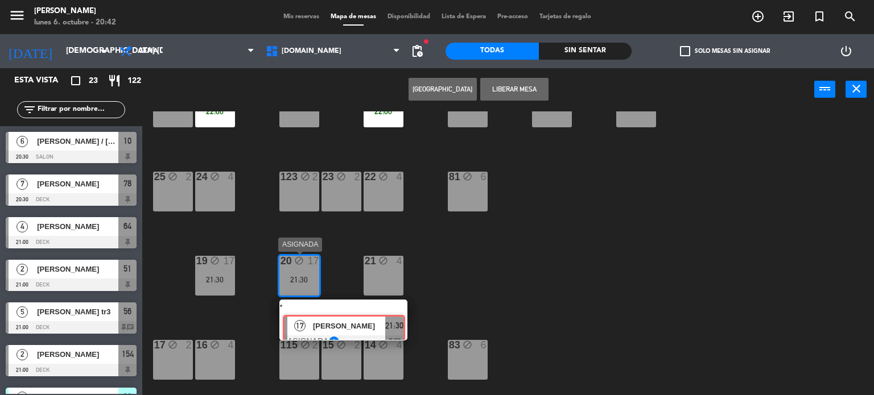
drag, startPoint x: 325, startPoint y: 298, endPoint x: 329, endPoint y: 305, distance: 8.7
click at [329, 305] on div "17 Martina Otero ASIGNADA star 21:30 chat" at bounding box center [343, 320] width 145 height 41
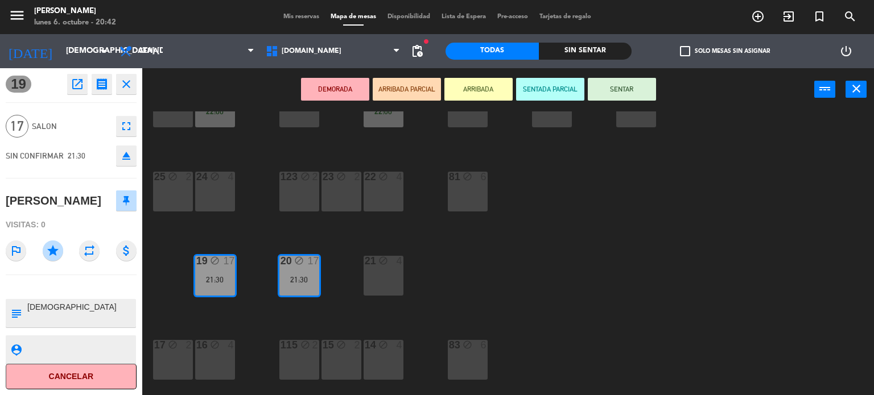
click at [331, 313] on div "34 block 2 35 block 5 22:00 36 block 8 43 block 2 37 block 12 22:00 CAVA 23 33 …" at bounding box center [512, 253] width 723 height 284
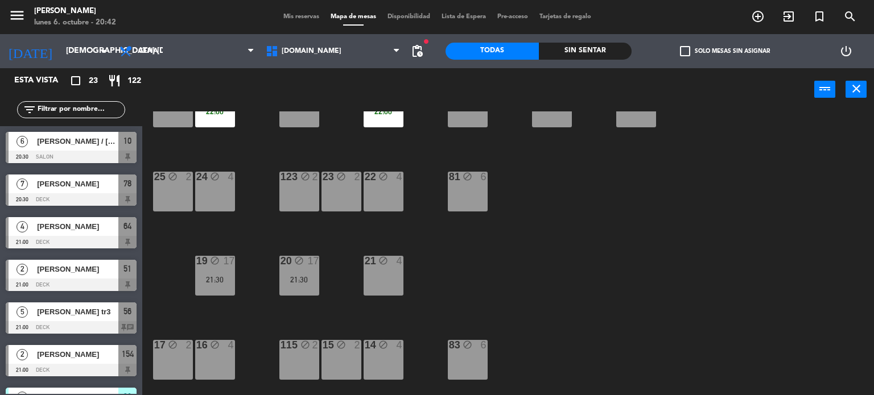
scroll to position [0, 0]
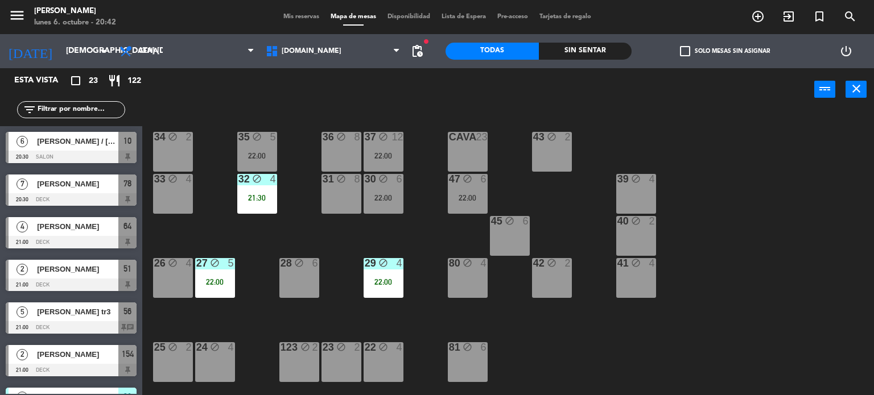
click at [441, 191] on div "34 block 2 35 block 5 22:00 36 block 8 43 block 2 37 block 12 22:00 CAVA 23 33 …" at bounding box center [512, 253] width 723 height 284
click at [445, 191] on div "34 block 2 35 block 5 22:00 36 block 8 43 block 2 37 block 12 22:00 CAVA 23 33 …" at bounding box center [512, 253] width 723 height 284
click at [477, 188] on div "47 block 6 22:00" at bounding box center [468, 194] width 40 height 40
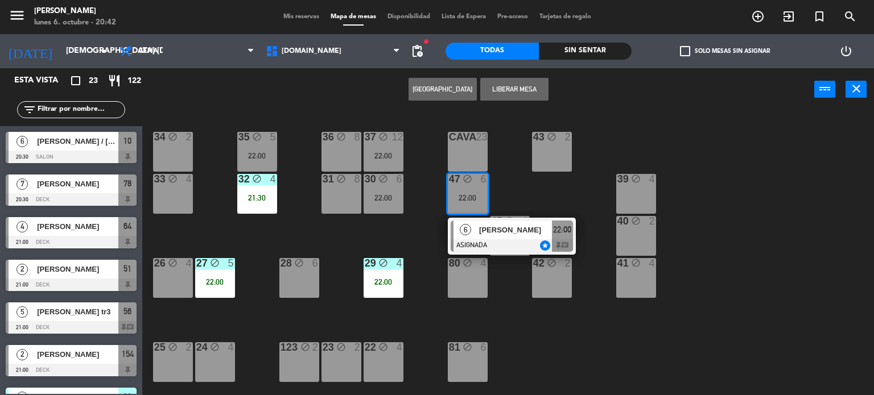
click at [474, 242] on div at bounding box center [512, 245] width 122 height 13
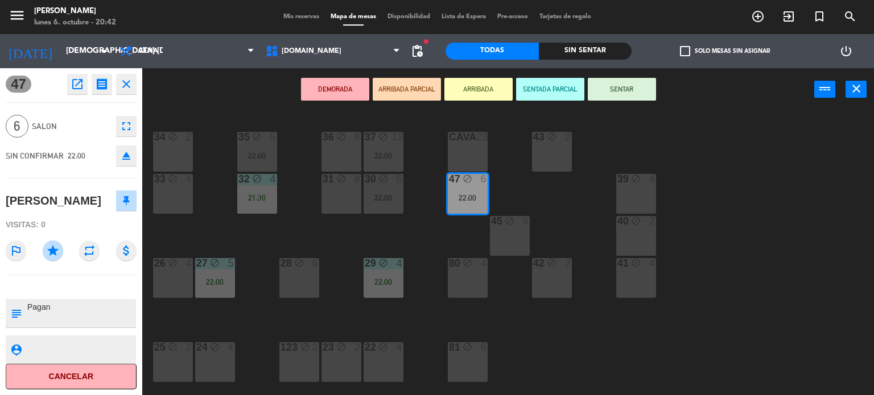
click at [407, 236] on div "34 block 2 35 block 5 22:00 36 block 8 43 block 2 37 block 12 22:00 CAVA 23 33 …" at bounding box center [512, 253] width 723 height 284
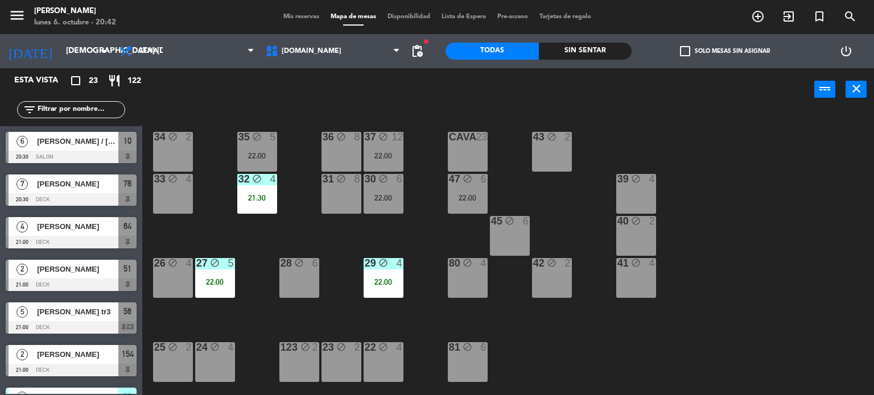
scroll to position [177, 0]
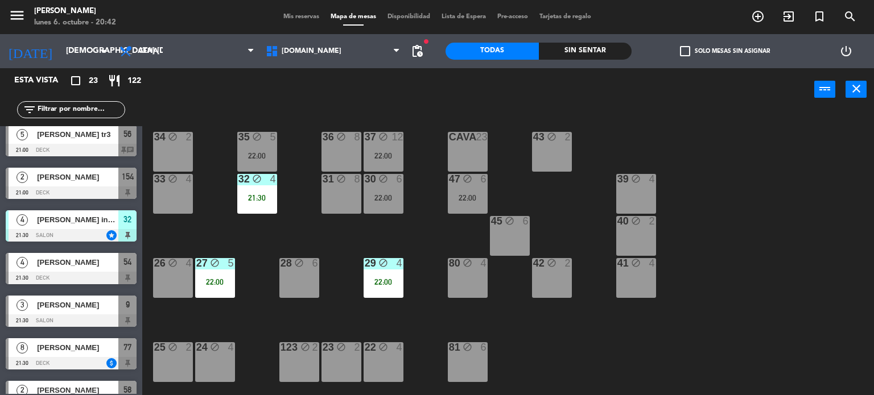
click at [239, 213] on div "32 block 4 21:30" at bounding box center [257, 194] width 40 height 40
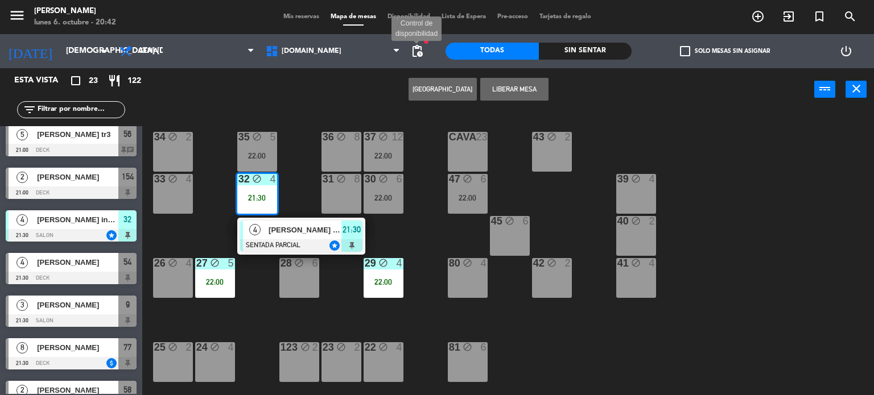
click at [416, 55] on span "pending_actions" at bounding box center [417, 51] width 14 height 14
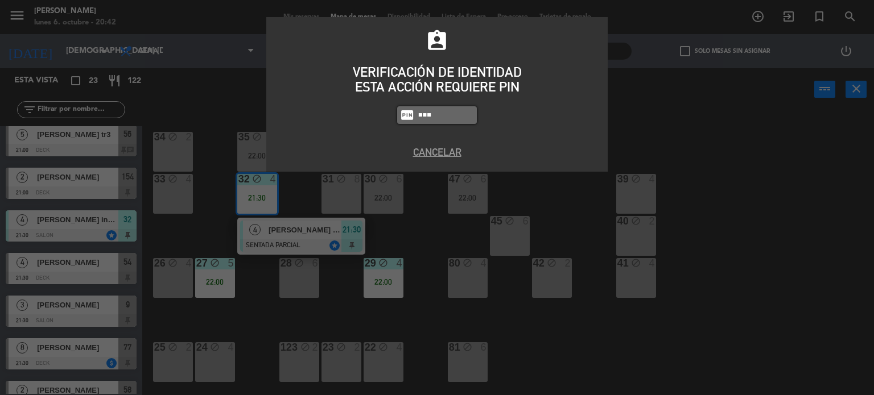
type input "3871"
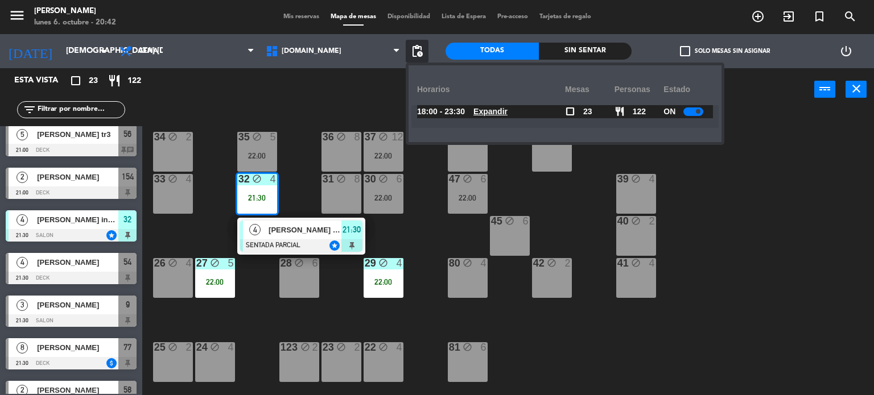
click at [540, 111] on div "18:00 - 23:30 Expandir" at bounding box center [491, 111] width 148 height 13
click at [487, 115] on u "Expandir" at bounding box center [490, 111] width 34 height 9
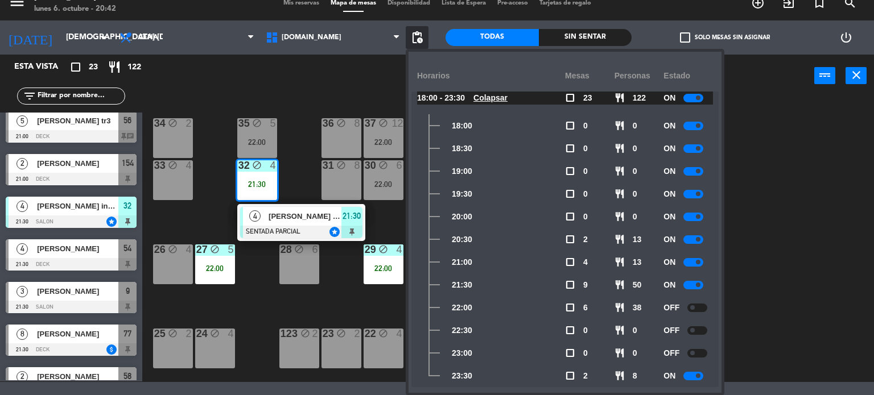
click at [743, 281] on div "34 block 2 35 block 5 22:00 36 block 8 43 block 2 37 block 12 22:00 CAVA 23 33 …" at bounding box center [512, 240] width 723 height 284
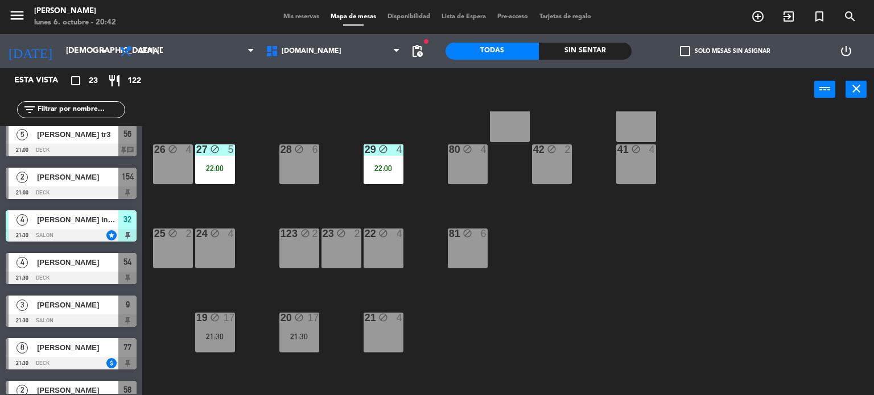
scroll to position [171, 0]
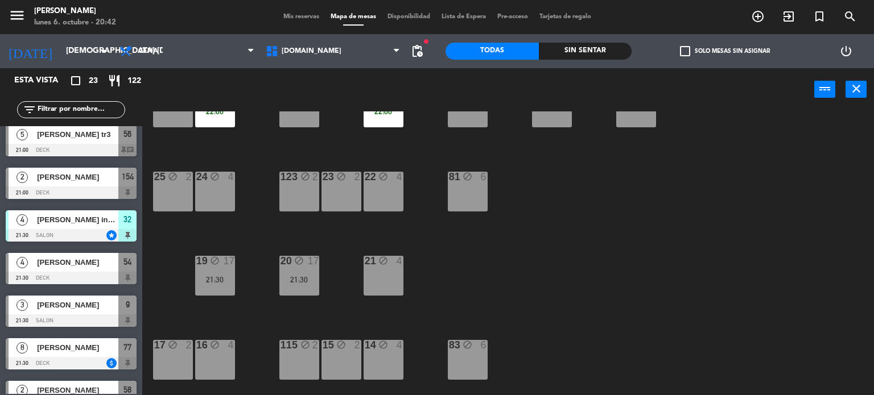
click at [305, 288] on div "20 block 17 21:30" at bounding box center [299, 276] width 40 height 40
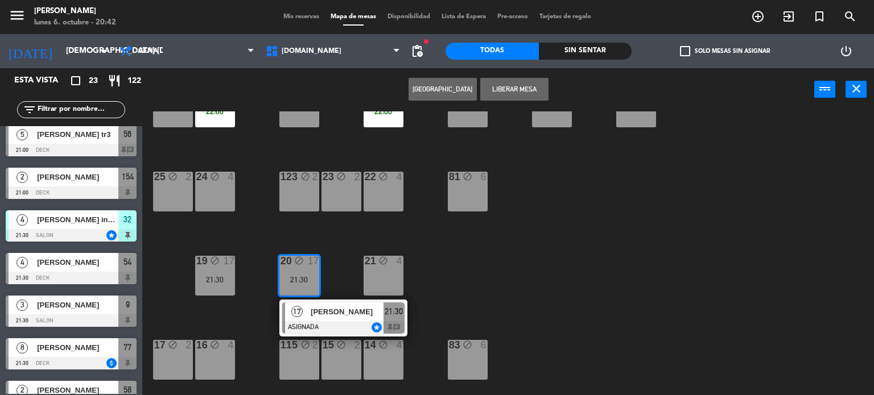
click at [336, 318] on div "[PERSON_NAME]" at bounding box center [346, 312] width 74 height 19
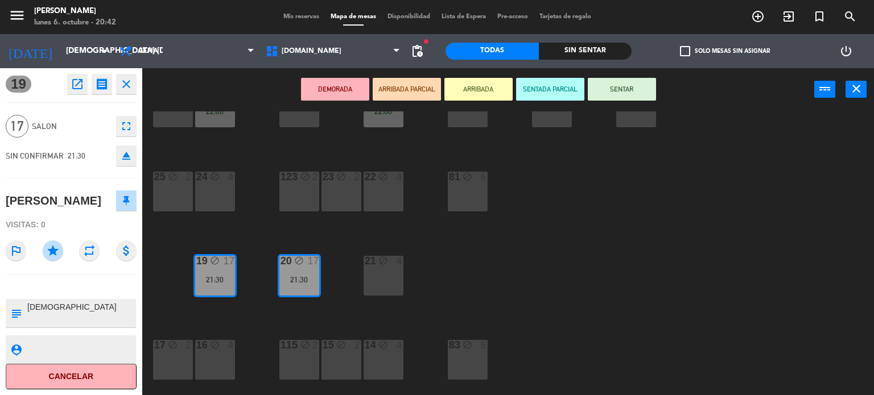
click at [483, 296] on div "34 block 2 35 block 5 22:00 36 block 8 43 block 2 37 block 12 22:00 CAVA 23 33 …" at bounding box center [512, 253] width 723 height 284
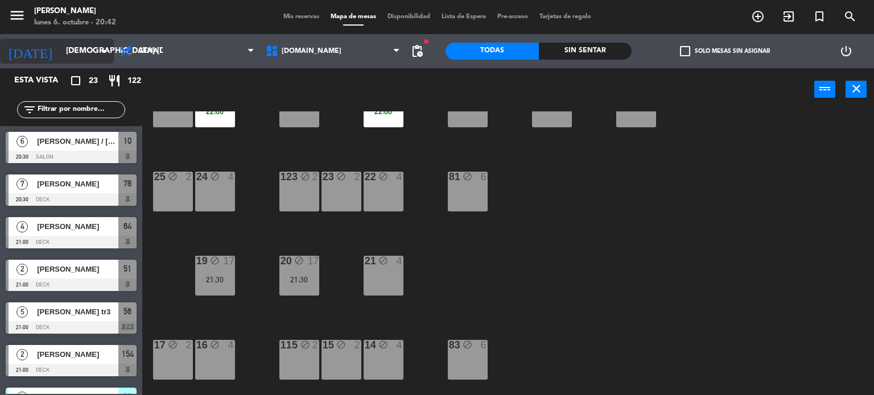
click at [60, 52] on input "[DEMOGRAPHIC_DATA] [DATE]" at bounding box center [114, 51] width 108 height 20
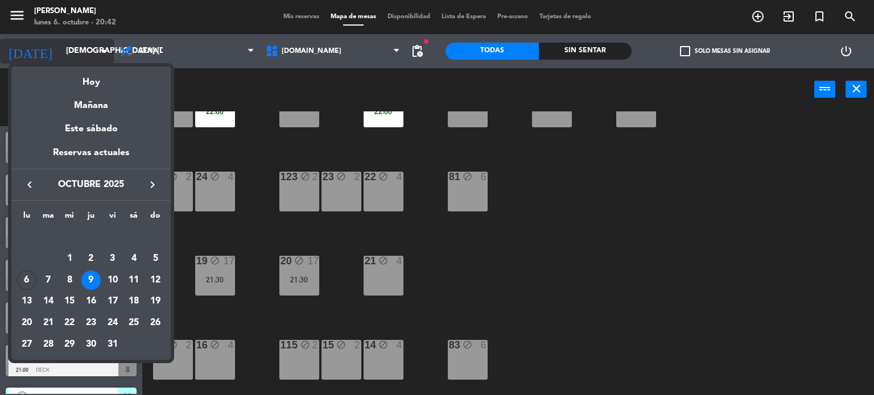
click at [71, 63] on div "semana que viene esta semana semana previa misma semana del año anterior Hoy Ma…" at bounding box center [90, 210] width 159 height 299
click at [90, 82] on div "Hoy" at bounding box center [90, 78] width 159 height 23
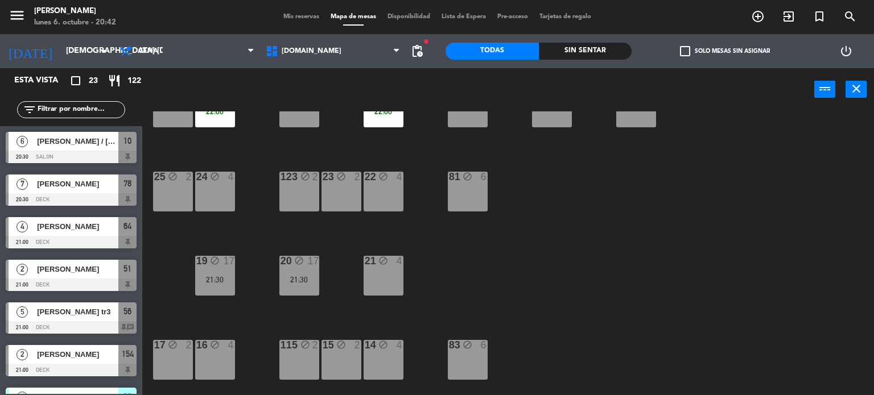
type input "lun. [DATE]"
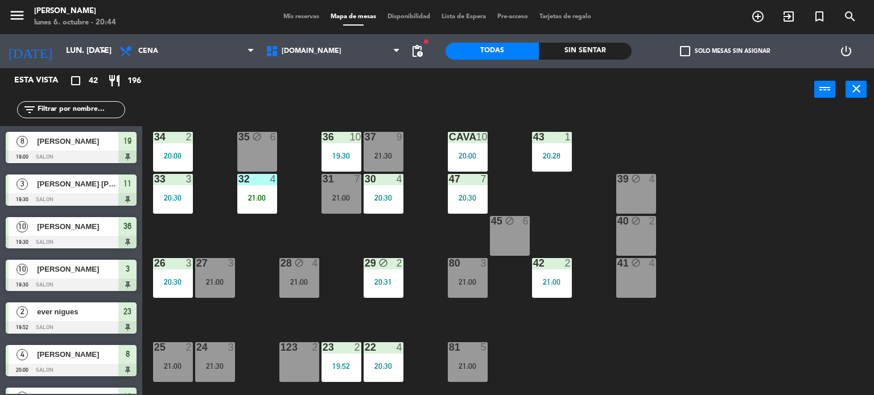
click at [765, 88] on div "power_input close" at bounding box center [478, 89] width 672 height 43
click at [86, 109] on input "text" at bounding box center [80, 110] width 88 height 13
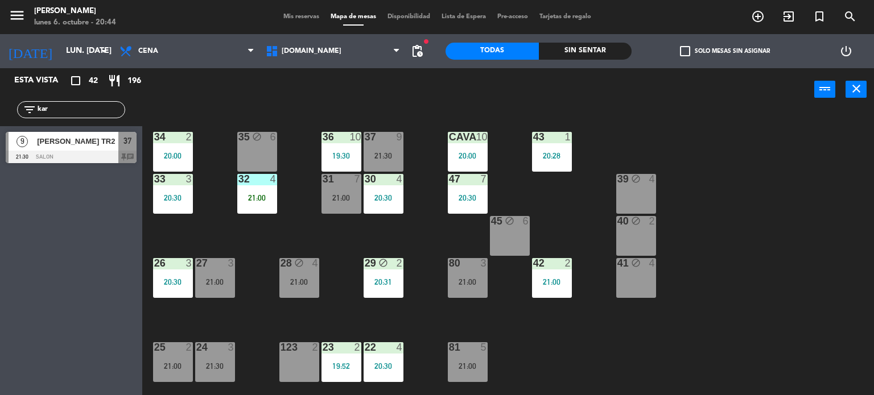
type input "kar"
click at [0, 216] on div "Esta vista crop_square 42 restaurant 196 filter_list kar 9 KARIN SULICHIN TR2 2…" at bounding box center [71, 231] width 142 height 327
click at [81, 143] on span "[PERSON_NAME] TR2" at bounding box center [77, 141] width 81 height 12
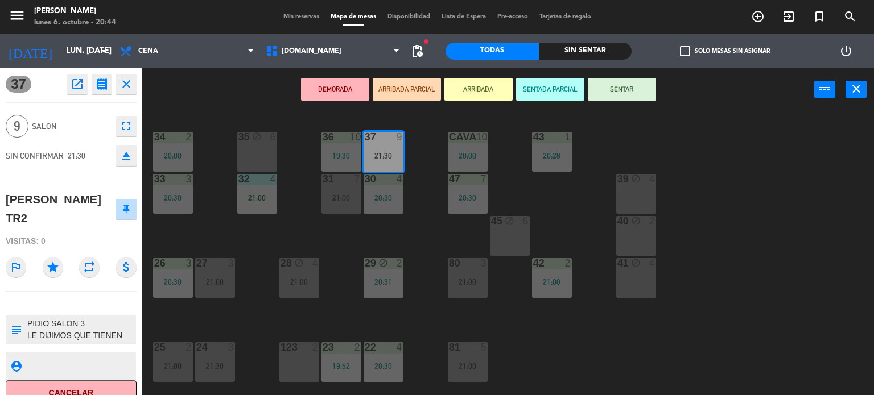
click at [628, 78] on button "SENTAR" at bounding box center [622, 89] width 68 height 23
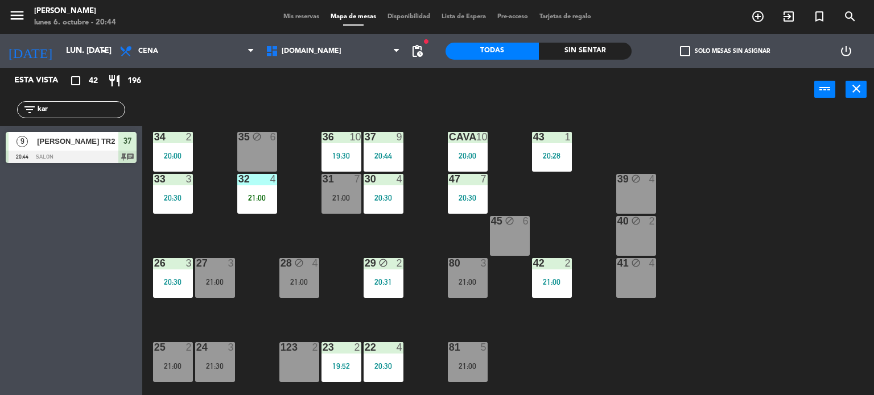
click at [802, 200] on div "34 2 20:00 35 block 6 36 10 19:30 43 1 20:28 37 9 20:44 CAVA 10 20:00 33 3 20:3…" at bounding box center [512, 253] width 723 height 284
click at [362, 225] on div "34 2 20:00 35 block 6 36 10 19:30 43 1 20:28 37 9 20:44 CAVA 10 20:00 33 3 20:3…" at bounding box center [512, 253] width 723 height 284
click at [711, 228] on div "34 2 20:00 35 block 6 36 10 19:30 43 1 20:28 37 9 21:30 CAVA 10 20:00 33 3 20:3…" at bounding box center [512, 253] width 723 height 284
click at [312, 47] on span "[DOMAIN_NAME]" at bounding box center [333, 51] width 146 height 25
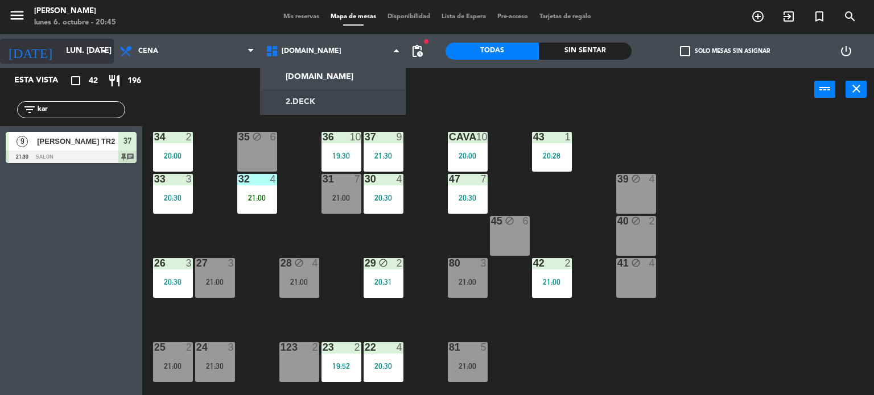
click at [77, 57] on input "lun. [DATE]" at bounding box center [114, 51] width 108 height 20
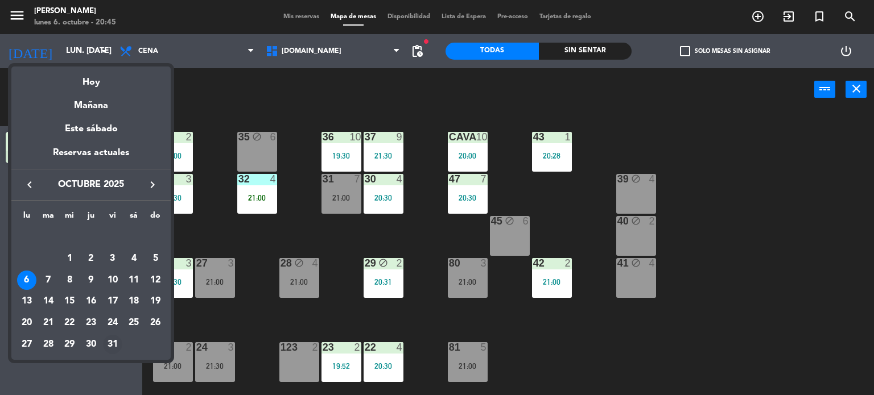
click at [108, 338] on div "31" at bounding box center [112, 344] width 19 height 19
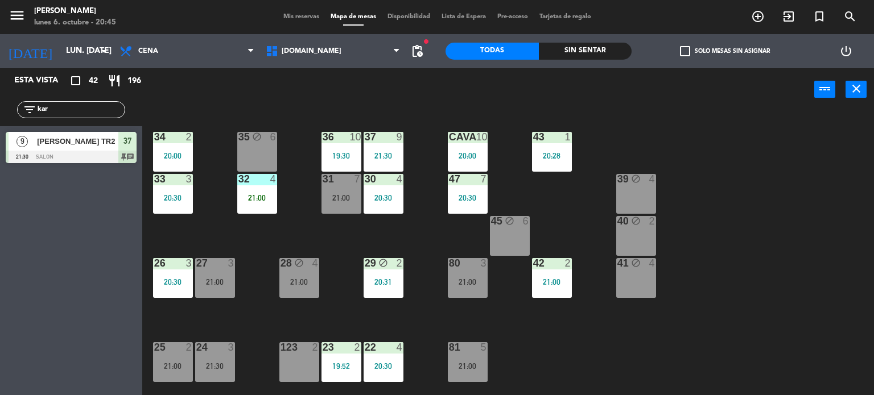
type input "vie. 31 oct."
